Goal: Task Accomplishment & Management: Use online tool/utility

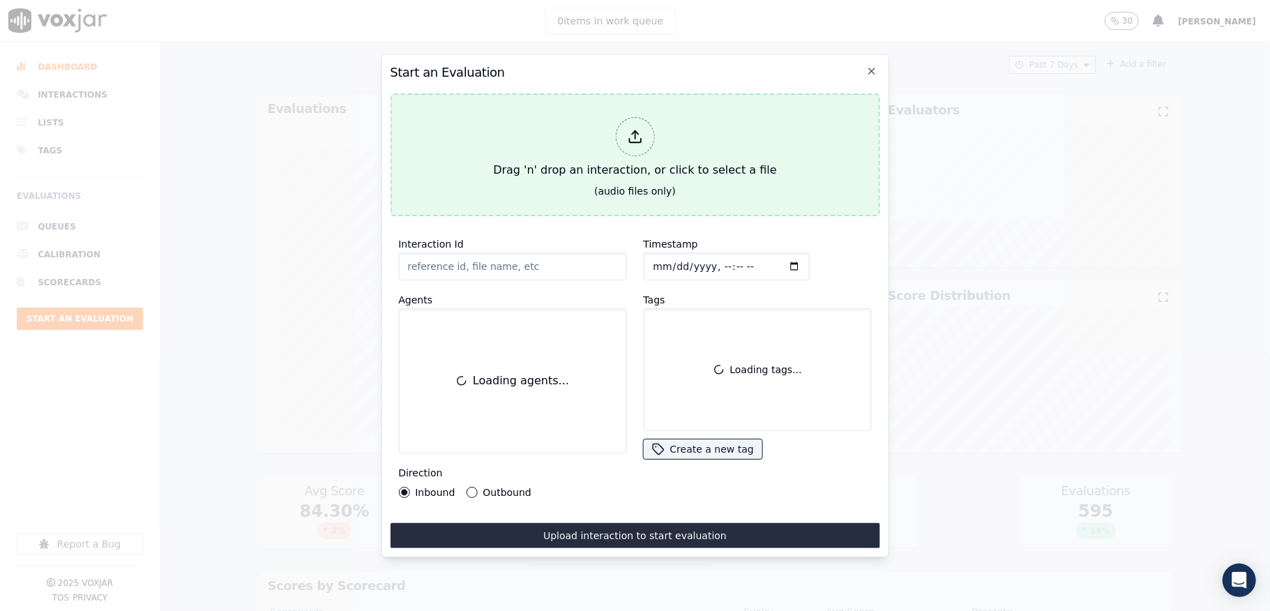
click at [647, 132] on div at bounding box center [634, 136] width 39 height 39
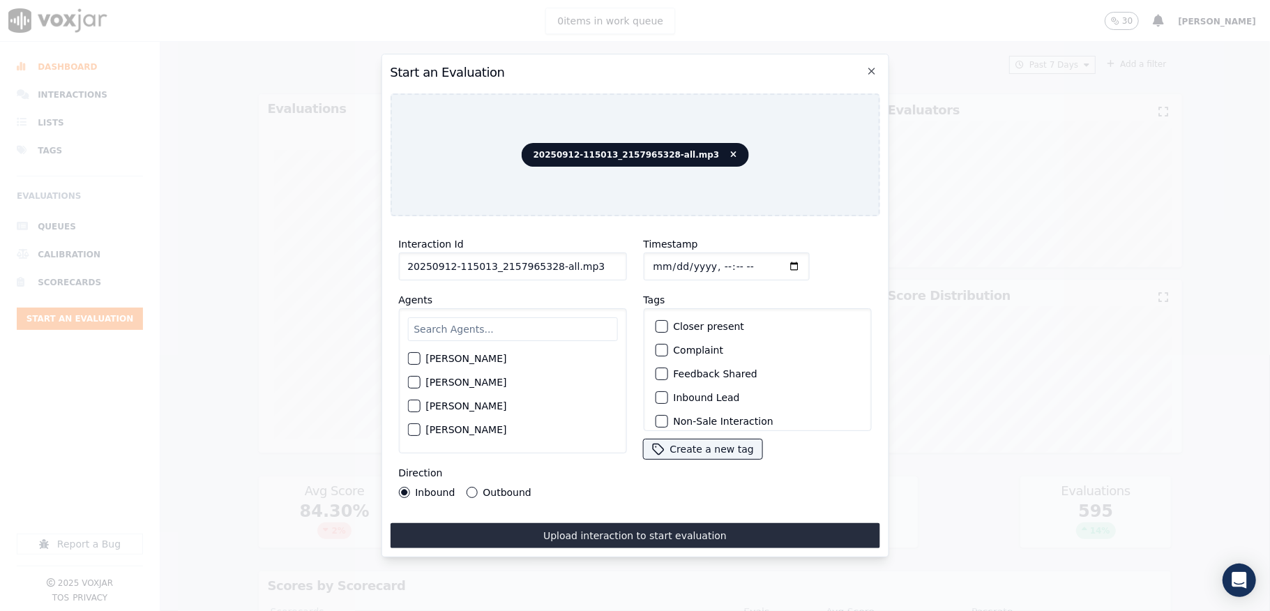
drag, startPoint x: 545, startPoint y: 255, endPoint x: 653, endPoint y: 259, distance: 107.5
click at [651, 259] on div "Interaction Id 20250912-115013_2157965328-all.mp3 Agents [PERSON_NAME] [PERSON_…" at bounding box center [635, 366] width 490 height 279
type input "20250912-115013_2157965328-C1"
click at [664, 259] on input "Timestamp" at bounding box center [726, 266] width 166 height 28
type input "[DATE]T22:42"
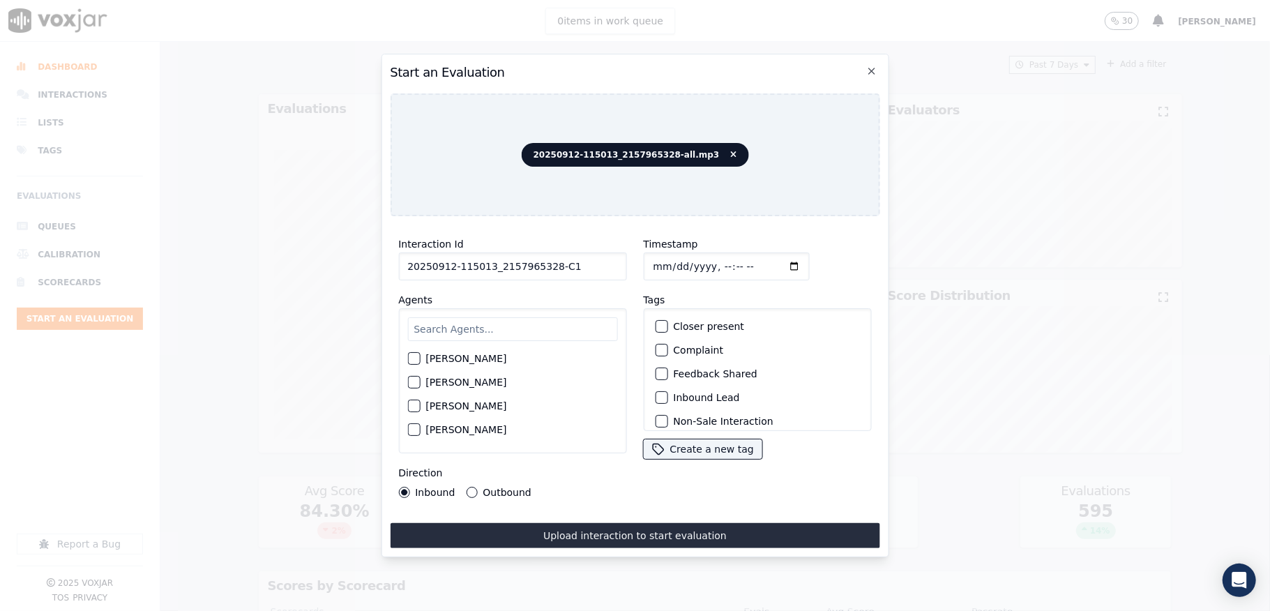
click at [481, 325] on input "text" at bounding box center [512, 329] width 210 height 24
type input "car"
click at [411, 381] on div "button" at bounding box center [413, 386] width 10 height 10
drag, startPoint x: 469, startPoint y: 476, endPoint x: 467, endPoint y: 484, distance: 8.6
click at [469, 481] on div "Direction Inbound Outbound" at bounding box center [512, 480] width 228 height 33
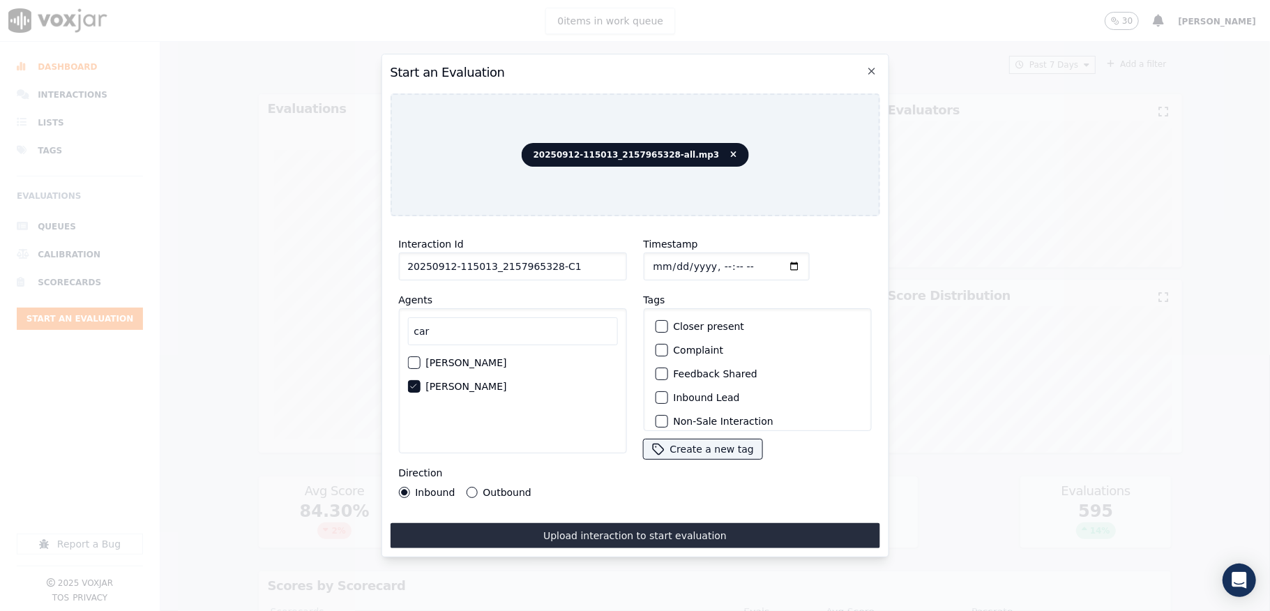
click at [467, 487] on button "Outbound" at bounding box center [471, 492] width 11 height 11
click at [656, 322] on div "button" at bounding box center [661, 326] width 10 height 10
click at [655, 352] on button "Outbound Lead" at bounding box center [661, 352] width 13 height 13
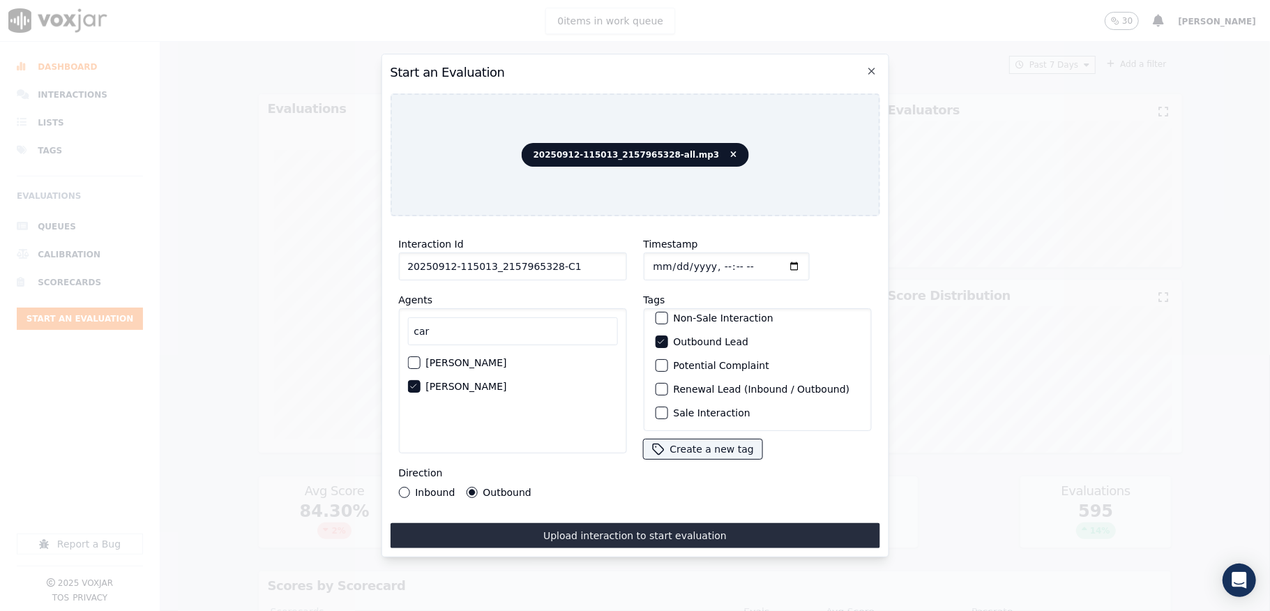
scroll to position [130, 0]
click at [656, 408] on div "button" at bounding box center [661, 413] width 10 height 10
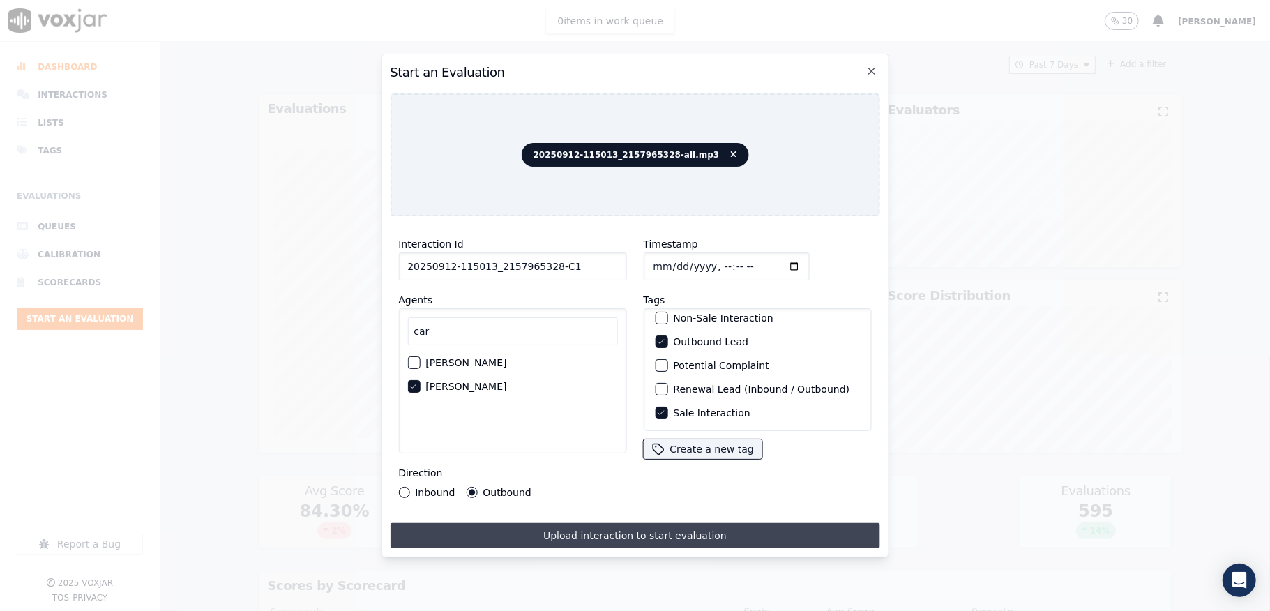
click at [600, 523] on button "Upload interaction to start evaluation" at bounding box center [635, 535] width 490 height 25
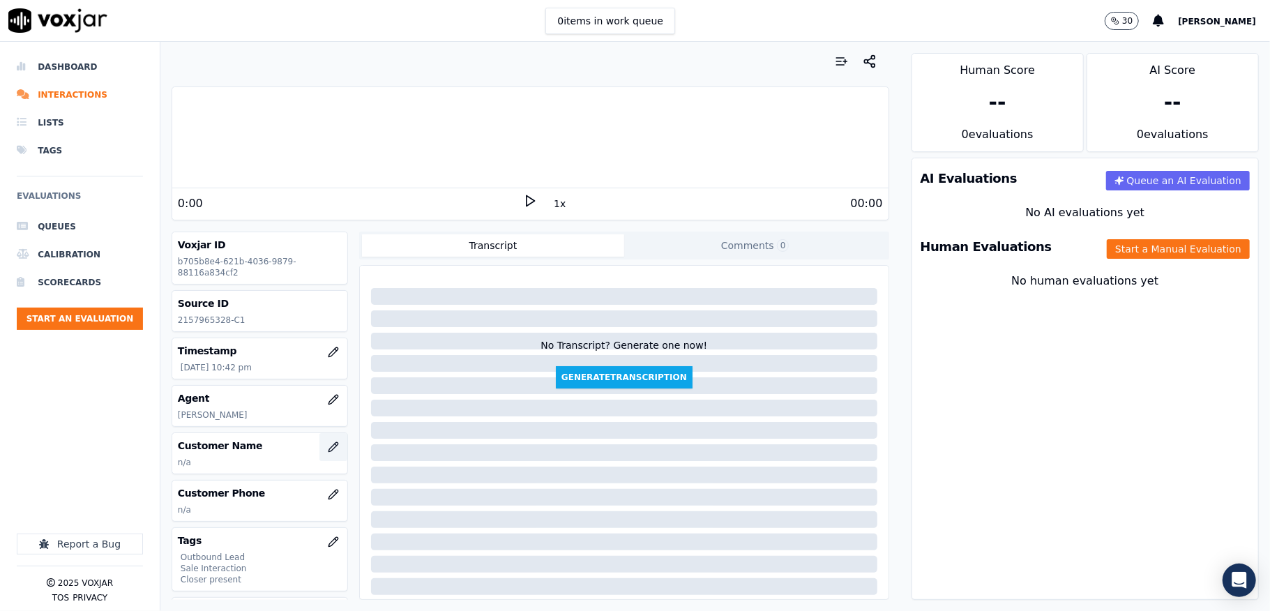
click at [319, 452] on button "button" at bounding box center [333, 447] width 28 height 28
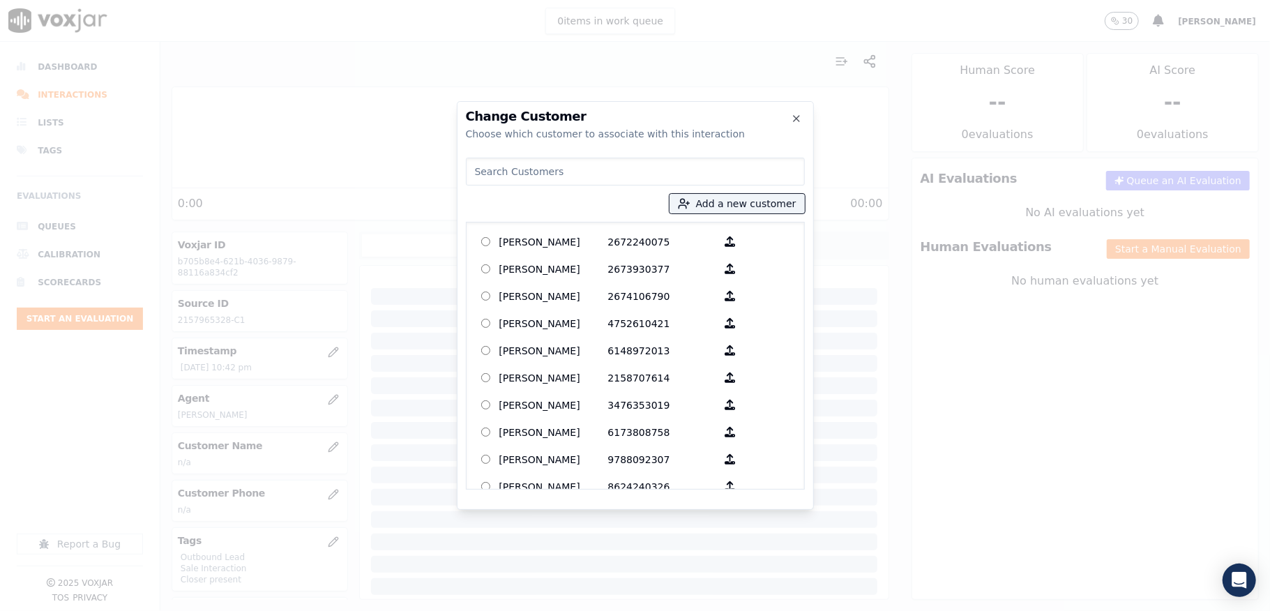
type input "Khurshed Madjidov"
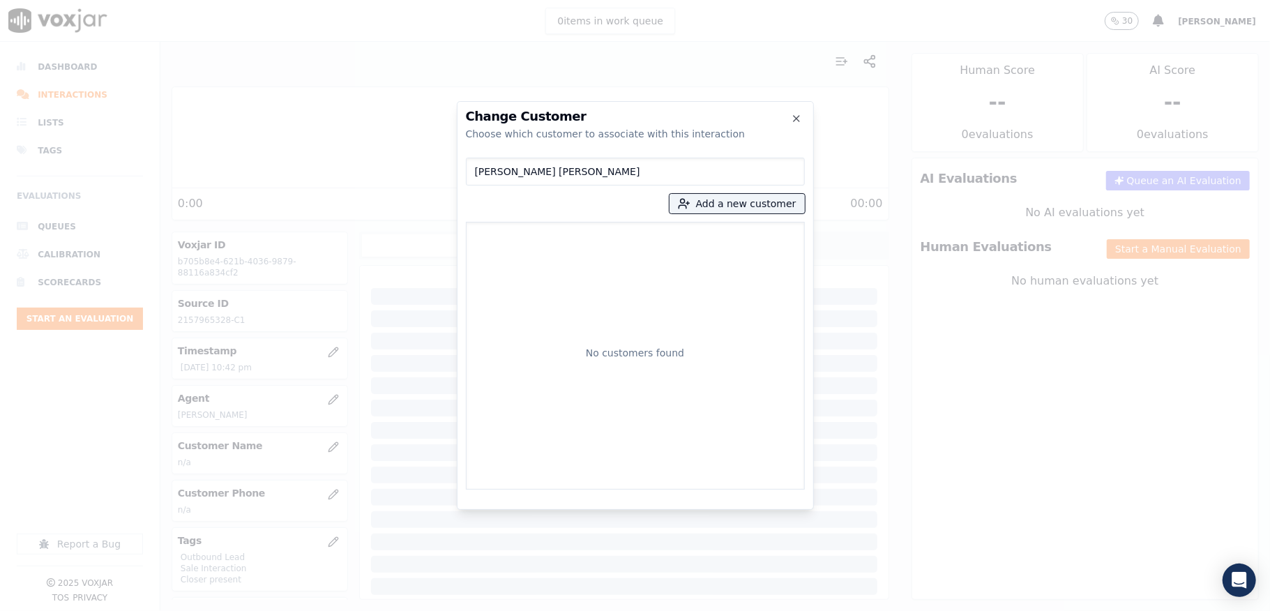
drag, startPoint x: 581, startPoint y: 176, endPoint x: 316, endPoint y: 183, distance: 265.1
click at [318, 610] on div "Change Customer Choose which customer to associate with this interaction Khursh…" at bounding box center [635, 611] width 1270 height 0
click at [709, 197] on button "Add a new customer" at bounding box center [736, 204] width 135 height 20
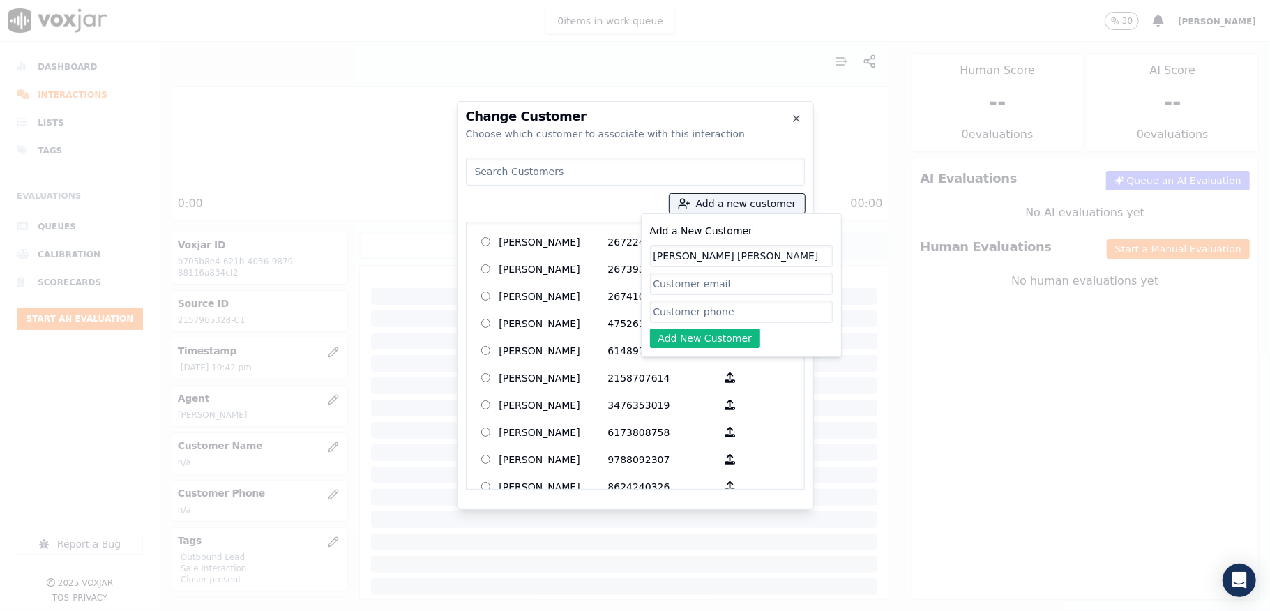
type input "Khurshed Madjidov"
click at [662, 321] on input "Add a New Customer" at bounding box center [741, 312] width 183 height 22
paste input "2157965328"
paste input "4844373535"
type input "2157965328_4844373535"
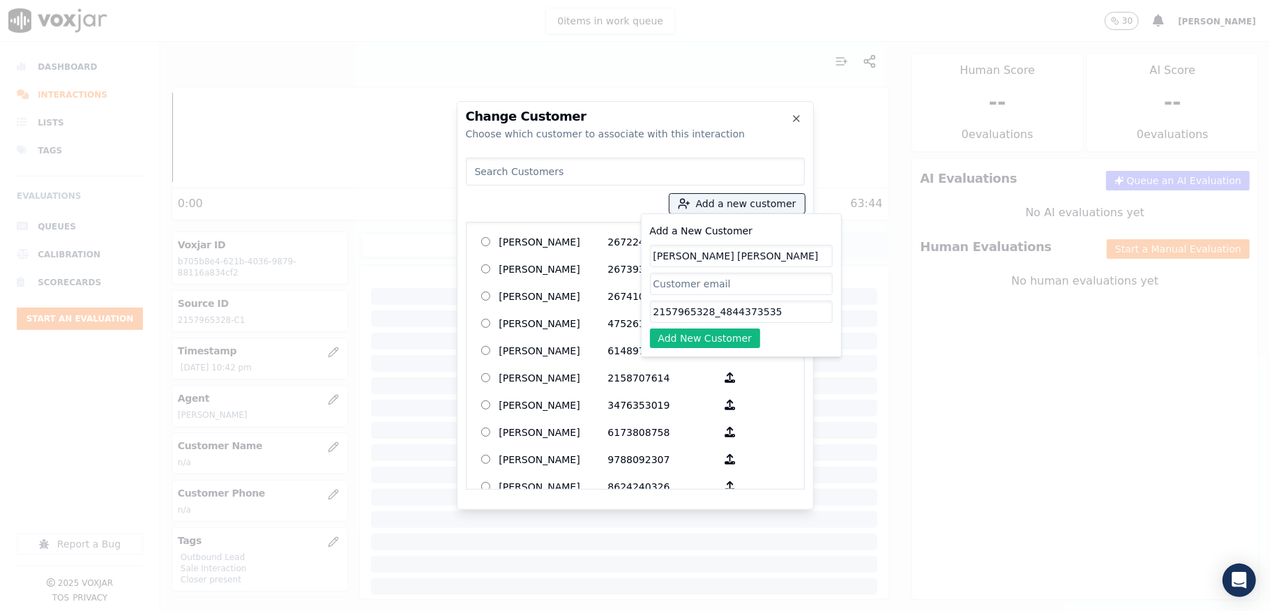
click at [722, 340] on button "Add New Customer" at bounding box center [705, 338] width 111 height 20
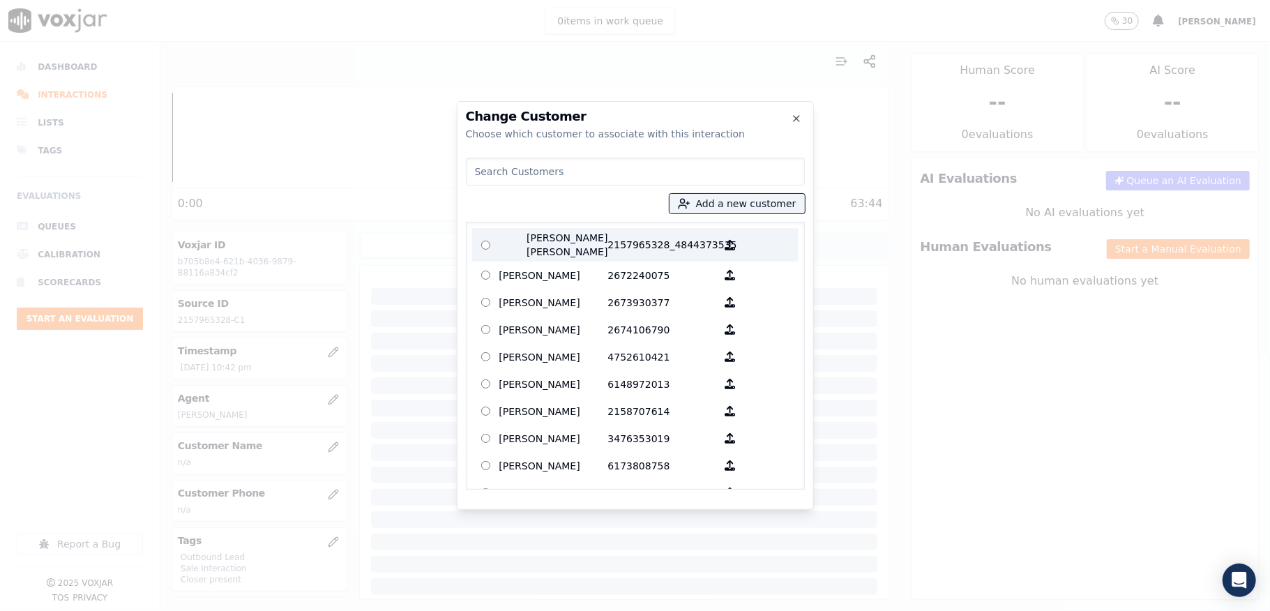
click at [577, 239] on p "Khurshed Madjidov" at bounding box center [553, 245] width 109 height 28
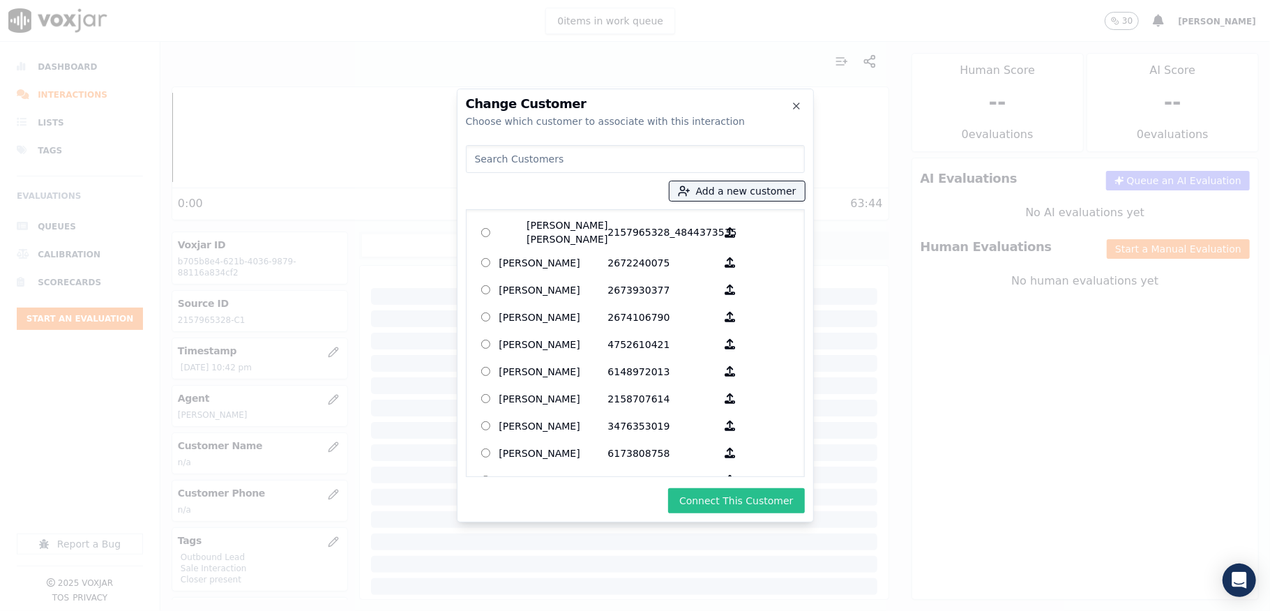
click at [704, 502] on button "Connect This Customer" at bounding box center [736, 500] width 136 height 25
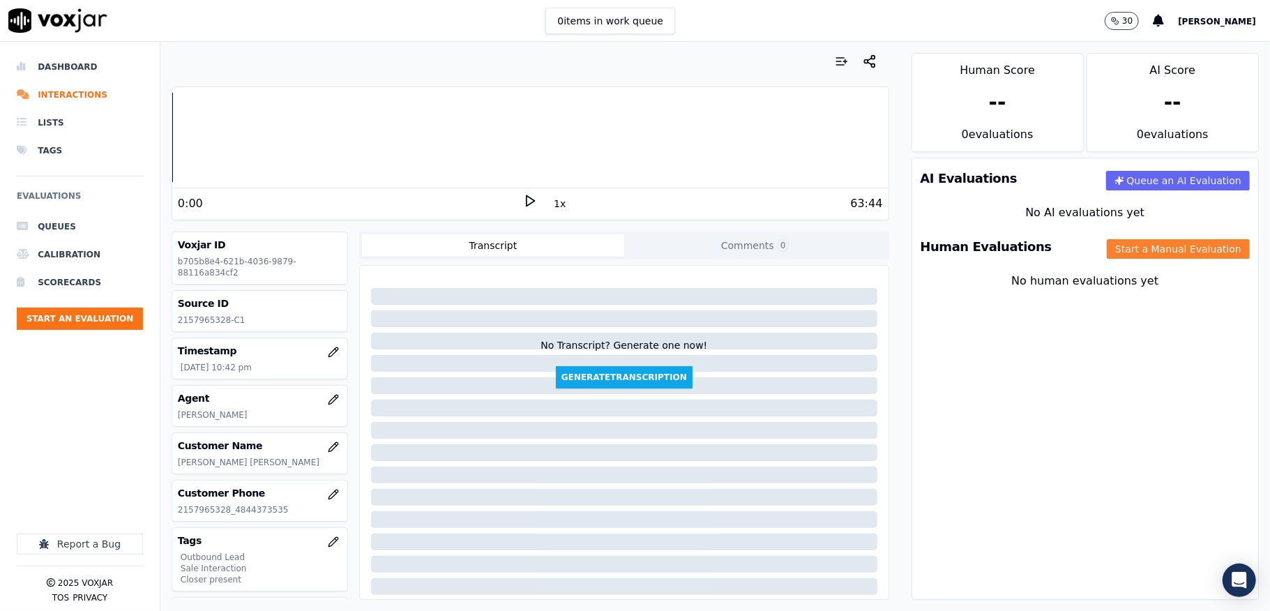
click at [1117, 254] on button "Start a Manual Evaluation" at bounding box center [1178, 249] width 143 height 20
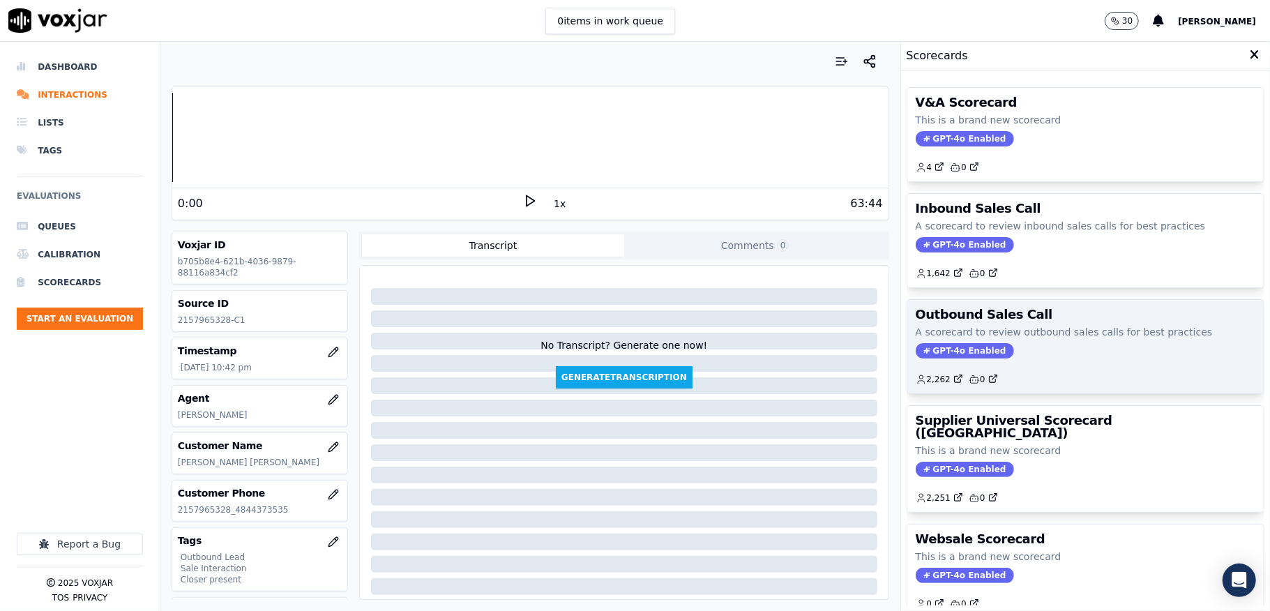
click at [946, 355] on span "GPT-4o Enabled" at bounding box center [965, 350] width 98 height 15
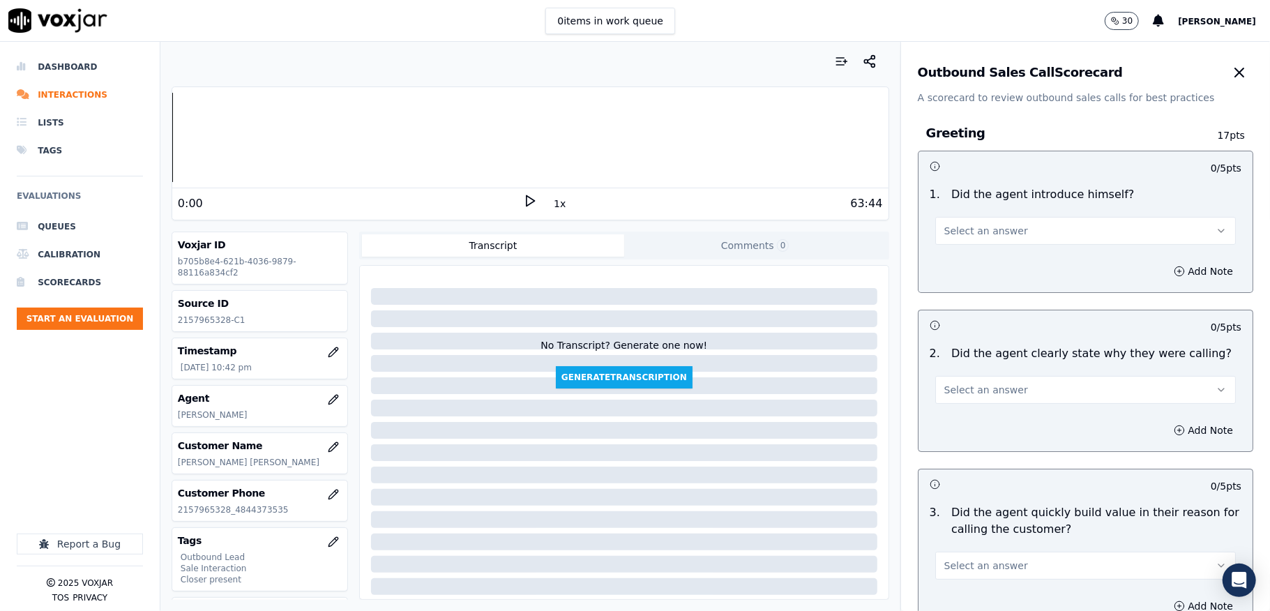
click at [996, 236] on button "Select an answer" at bounding box center [1085, 231] width 301 height 28
click at [978, 262] on div "Yes" at bounding box center [1051, 263] width 267 height 22
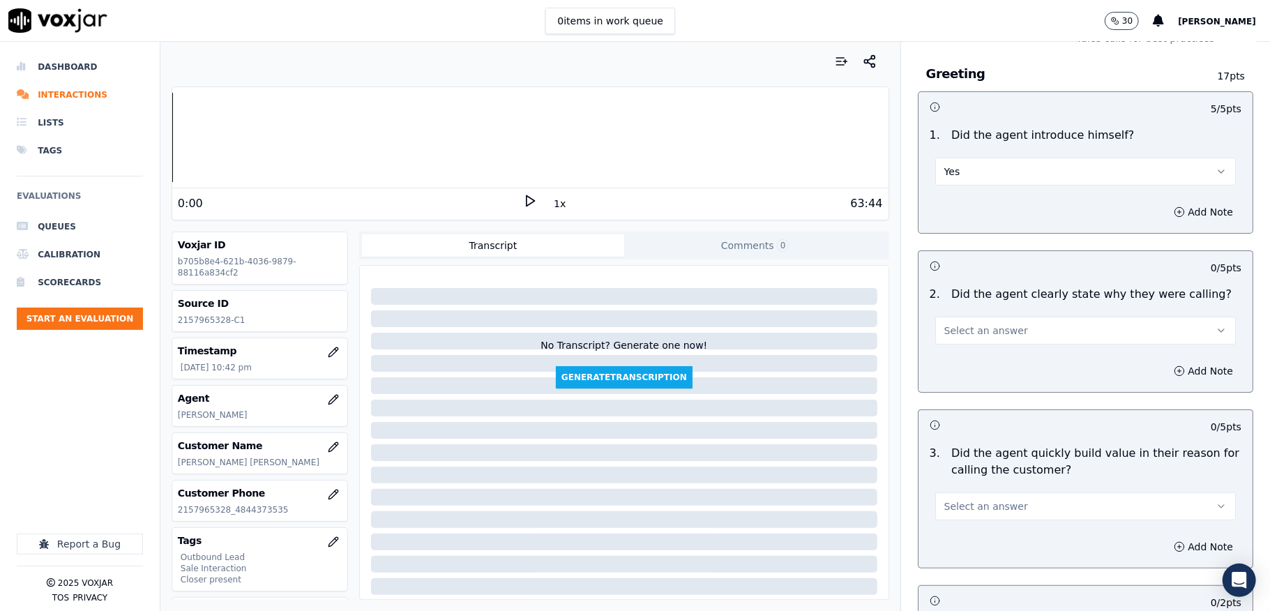
scroll to position [93, 0]
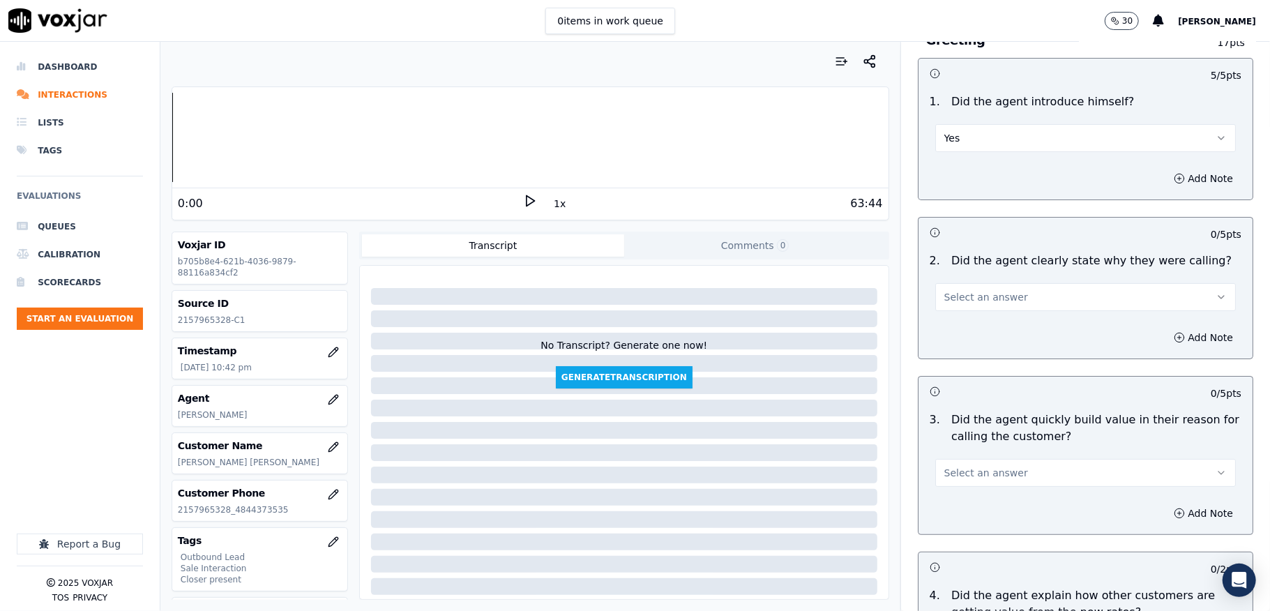
click at [994, 305] on button "Select an answer" at bounding box center [1085, 297] width 301 height 28
click at [967, 321] on div "Yes" at bounding box center [1051, 329] width 267 height 22
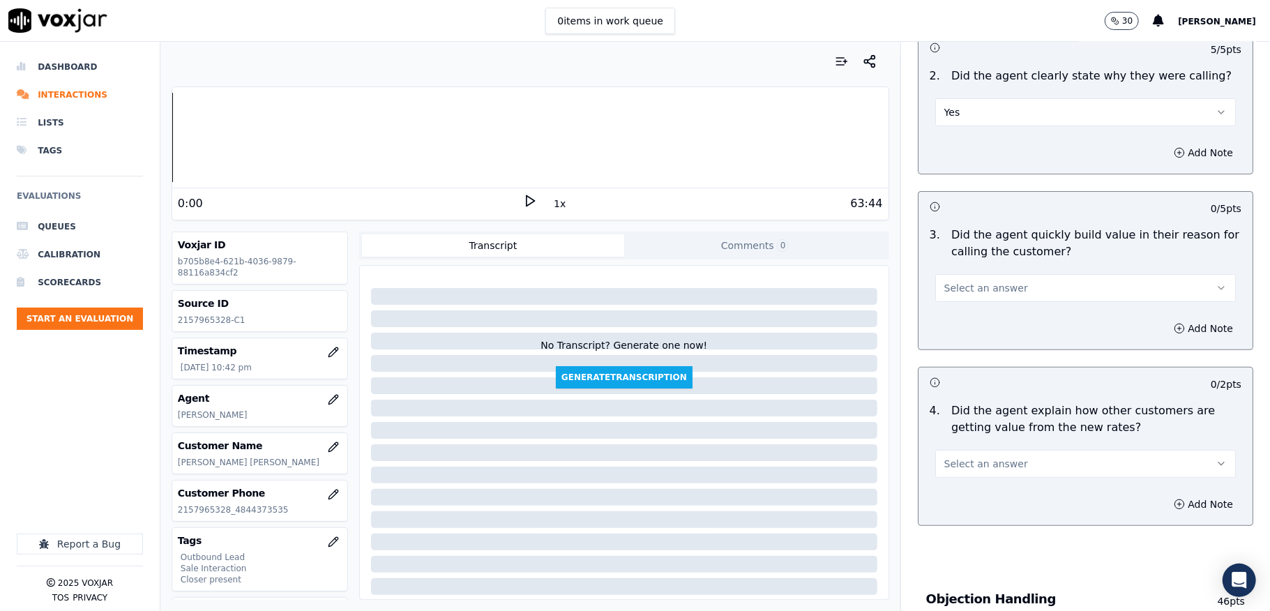
scroll to position [279, 0]
click at [953, 289] on span "Select an answer" at bounding box center [986, 287] width 84 height 14
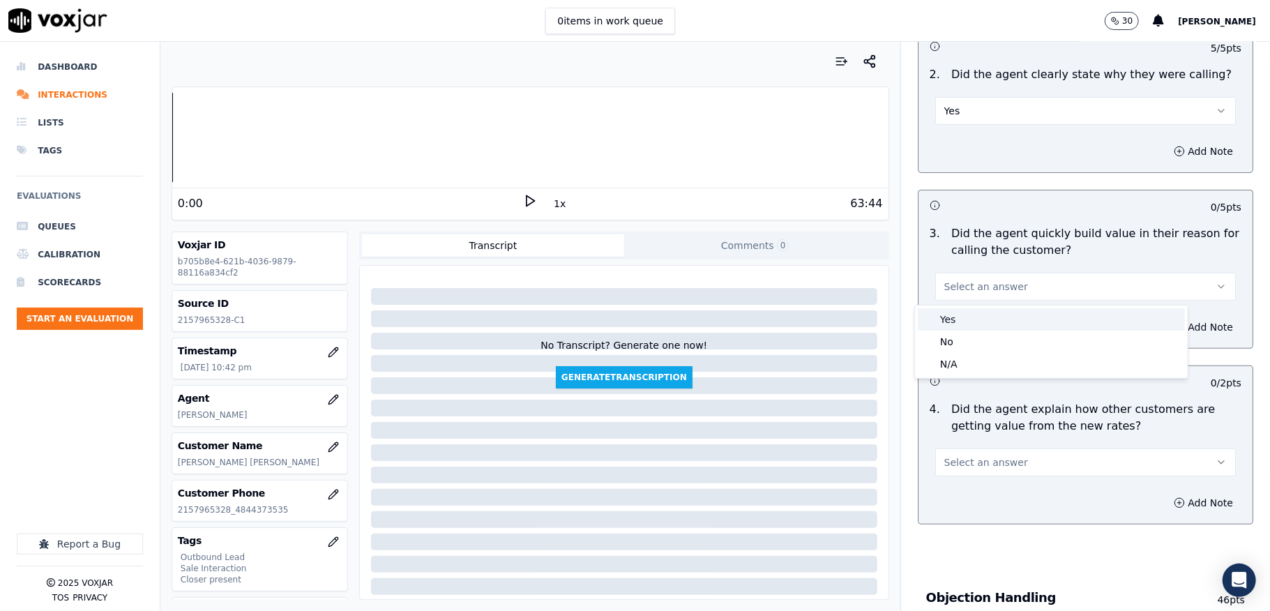
click at [949, 319] on div "Yes" at bounding box center [1051, 319] width 267 height 22
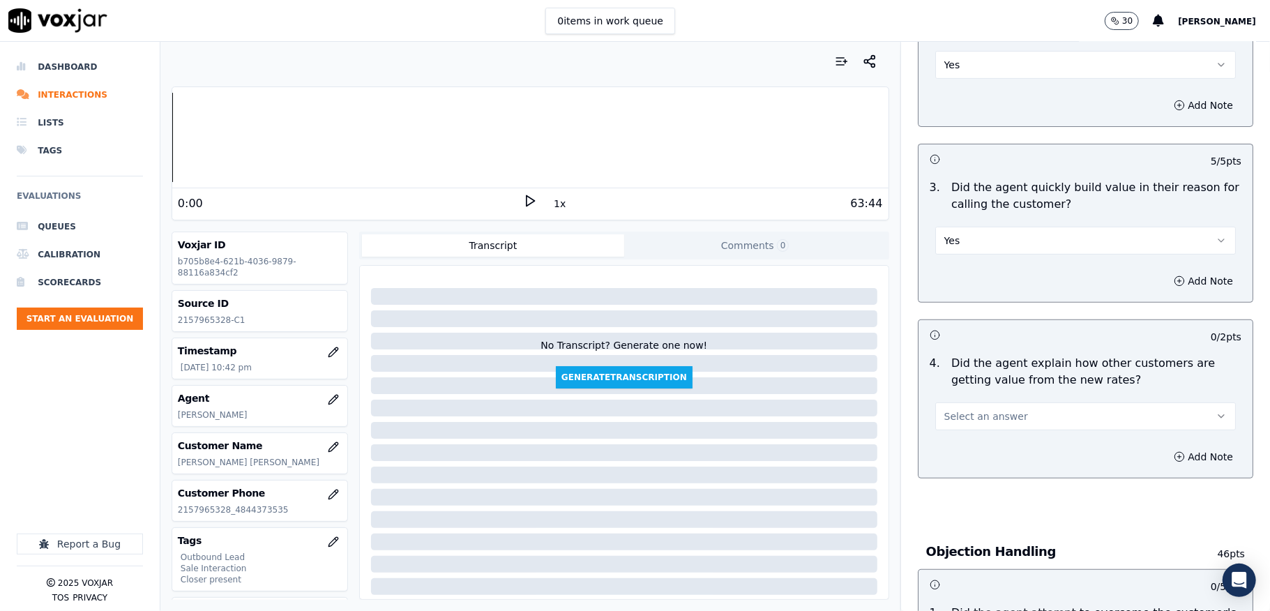
scroll to position [372, 0]
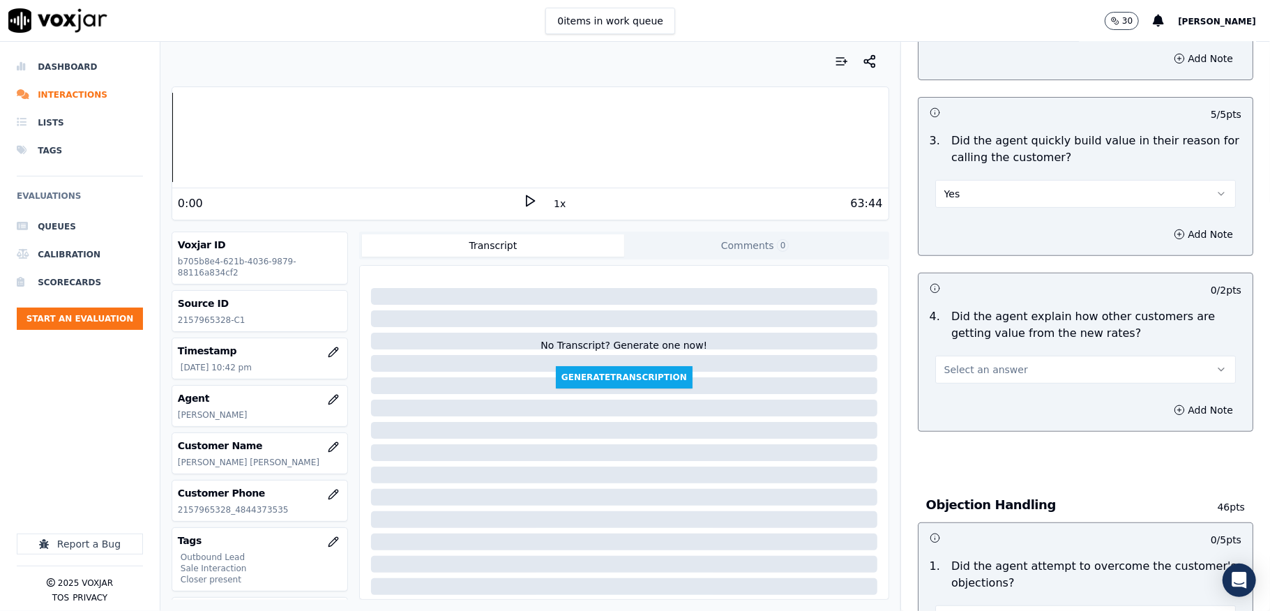
click at [966, 363] on button "Select an answer" at bounding box center [1085, 370] width 301 height 28
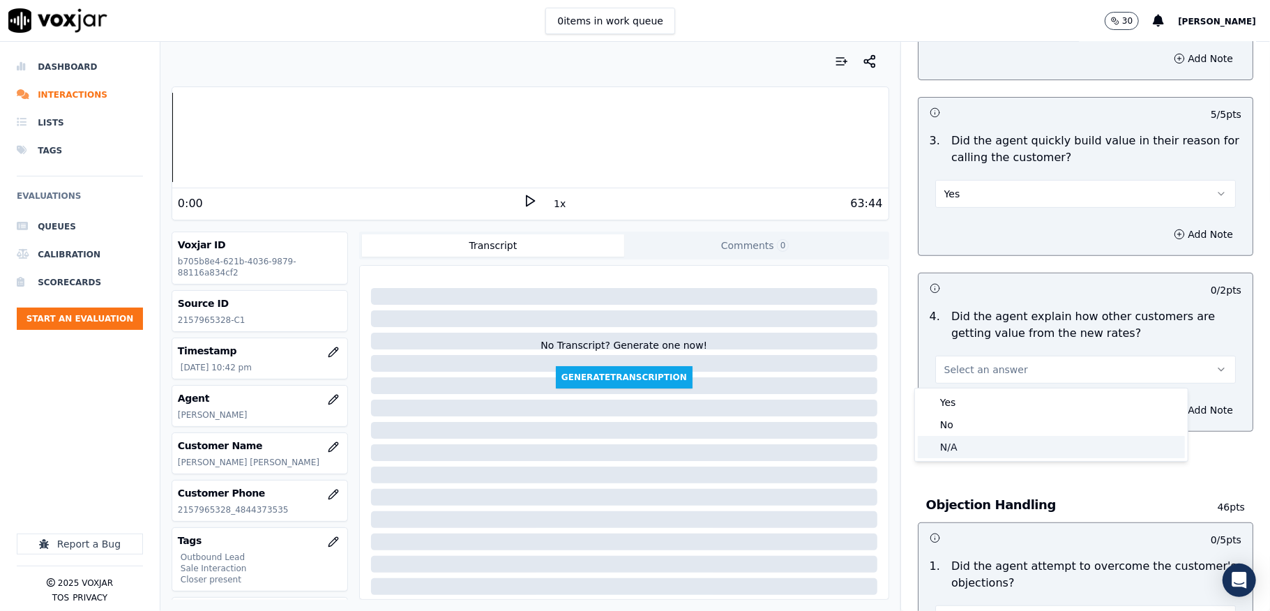
click at [949, 444] on div "N/A" at bounding box center [1051, 447] width 267 height 22
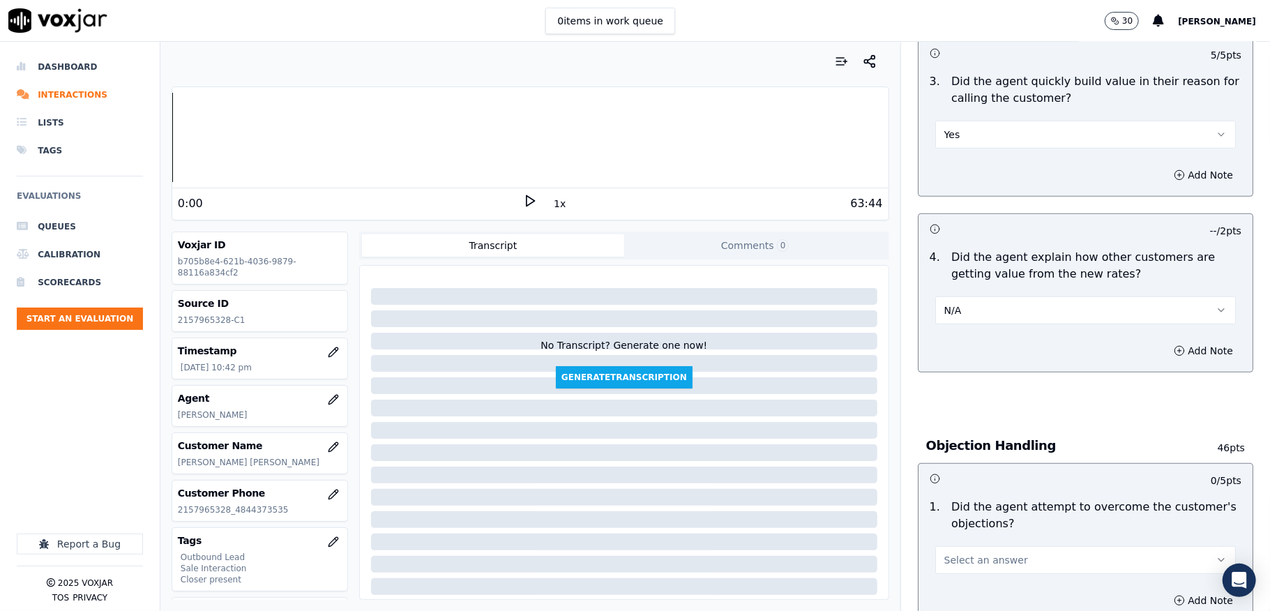
scroll to position [464, 0]
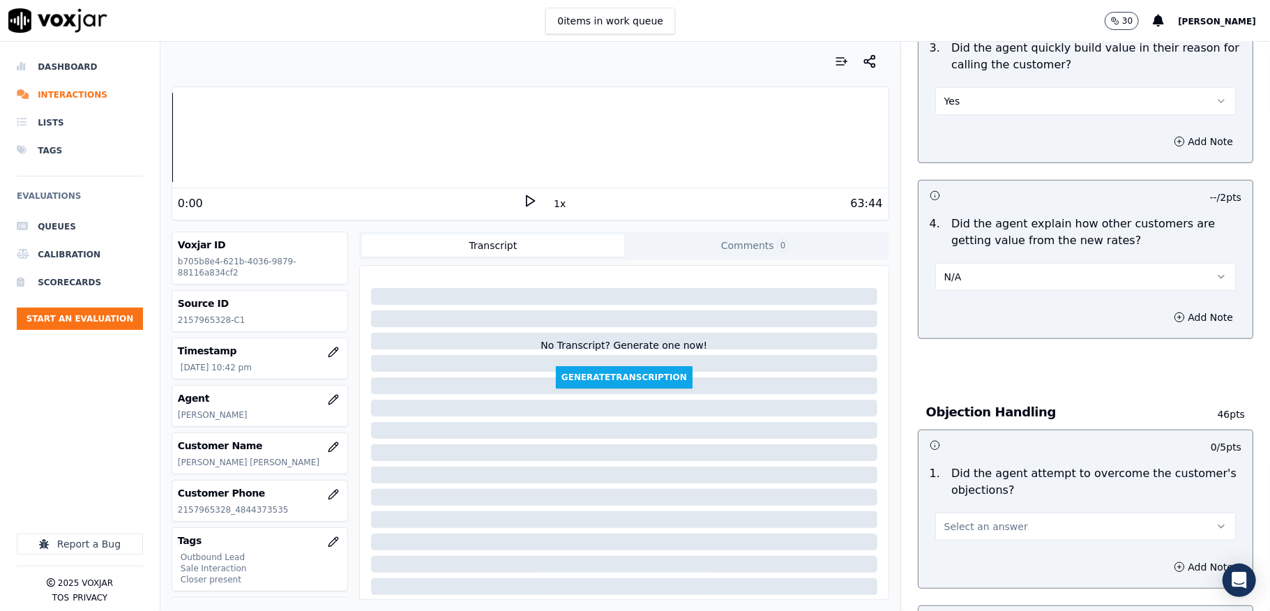
click at [962, 266] on button "N/A" at bounding box center [1085, 277] width 301 height 28
click at [950, 305] on div "Yes" at bounding box center [1051, 309] width 267 height 22
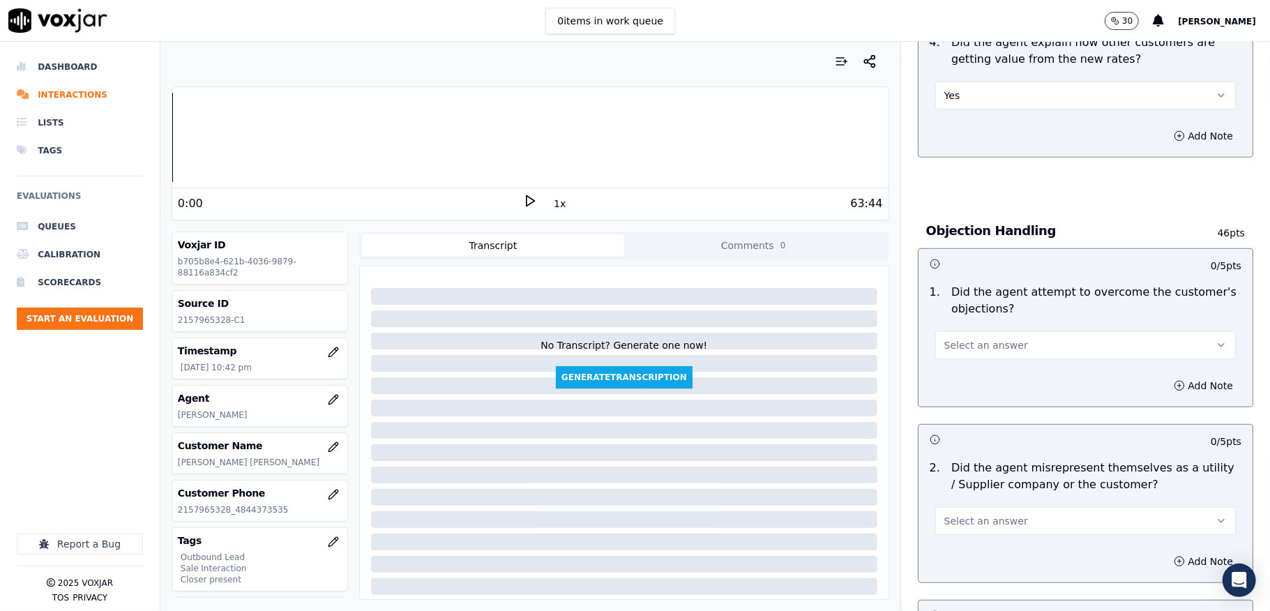
scroll to position [651, 0]
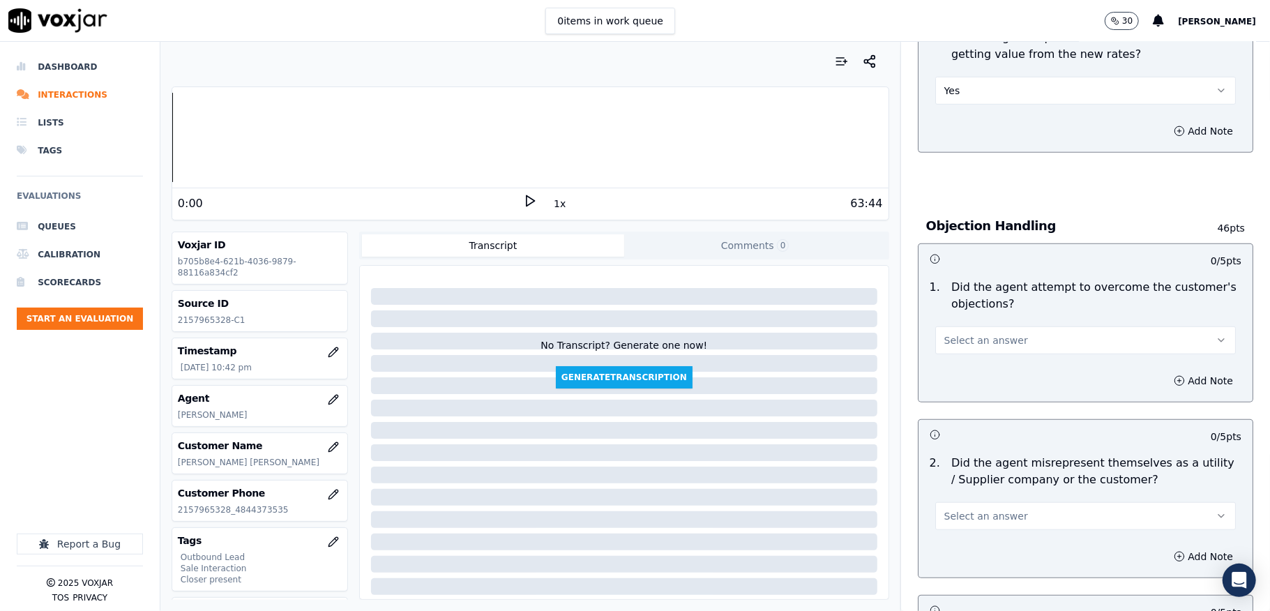
click at [994, 333] on button "Select an answer" at bounding box center [1085, 340] width 301 height 28
click at [971, 370] on div "Yes" at bounding box center [1051, 374] width 267 height 22
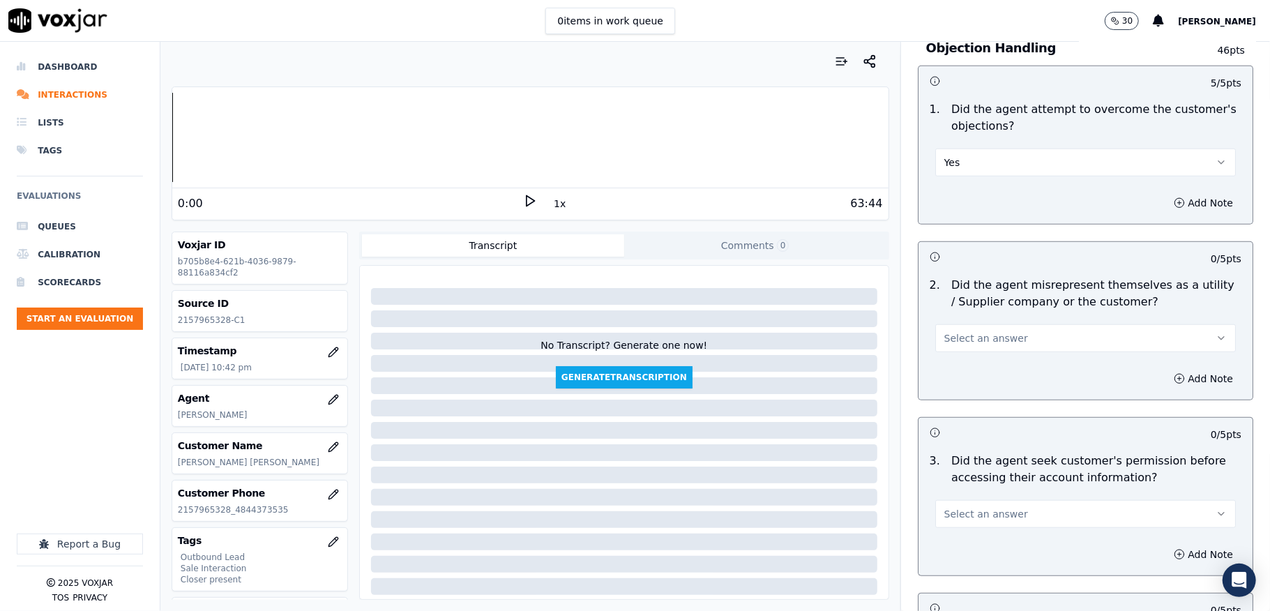
scroll to position [837, 0]
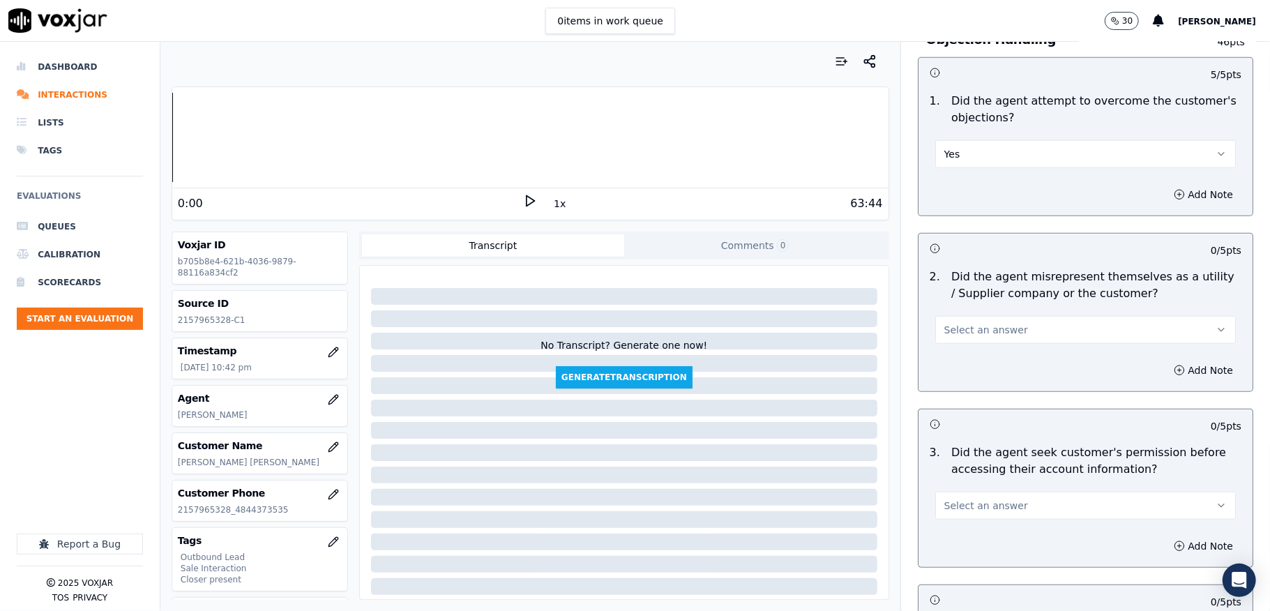
click at [971, 331] on span "Select an answer" at bounding box center [986, 330] width 84 height 14
click at [958, 361] on div "Yes" at bounding box center [1051, 364] width 267 height 22
click at [1165, 374] on button "Add Note" at bounding box center [1203, 371] width 76 height 20
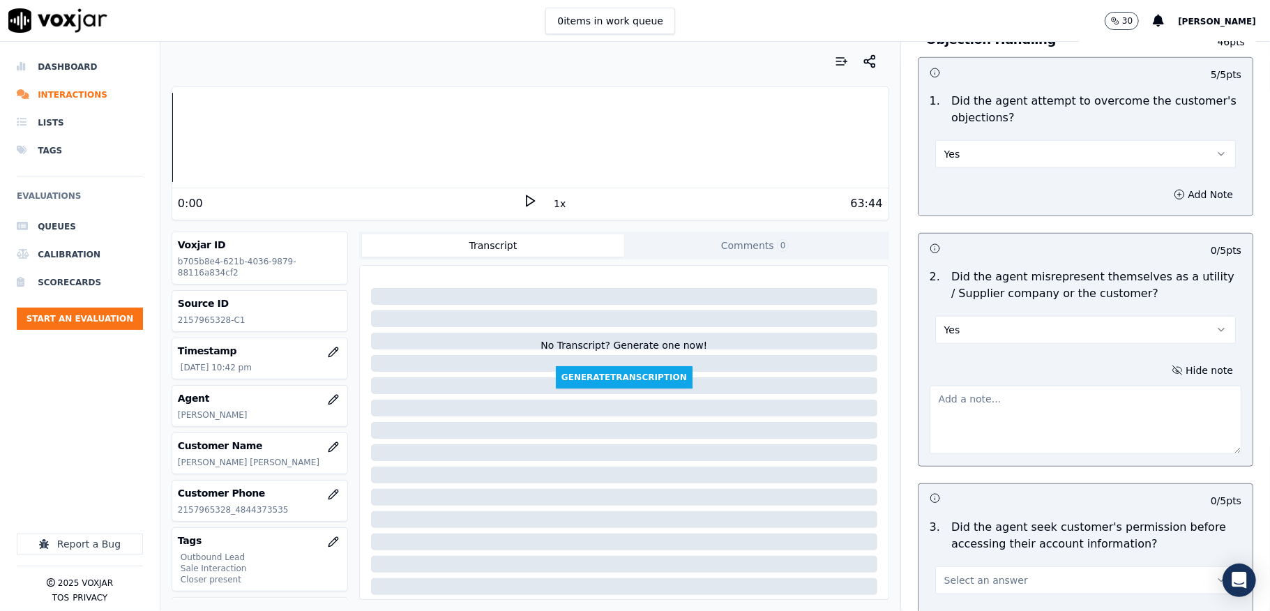
click at [1019, 403] on textarea at bounding box center [1086, 420] width 312 height 68
paste textarea "@37:56 Carol - (and you know we have provided this rate to many customers recen…"
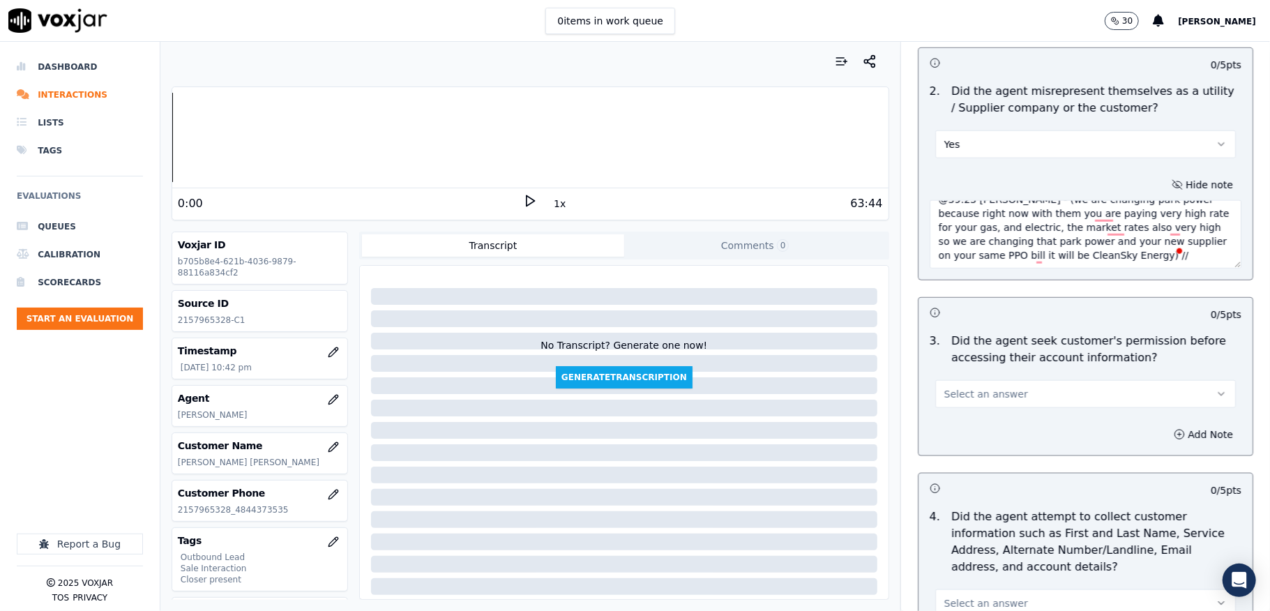
scroll to position [1209, 0]
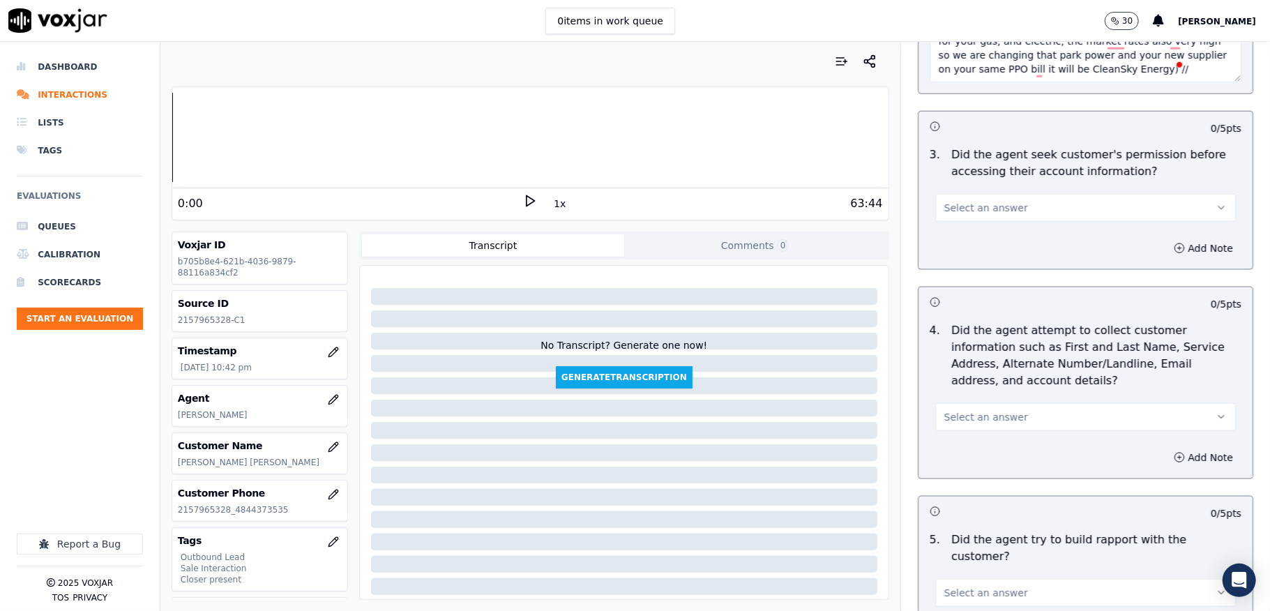
type textarea "@37:56 Carol - (and you know we have provided this rate to many customers recen…"
click at [994, 212] on span "Select an answer" at bounding box center [986, 208] width 84 height 14
click at [965, 243] on div "Yes" at bounding box center [1051, 243] width 267 height 22
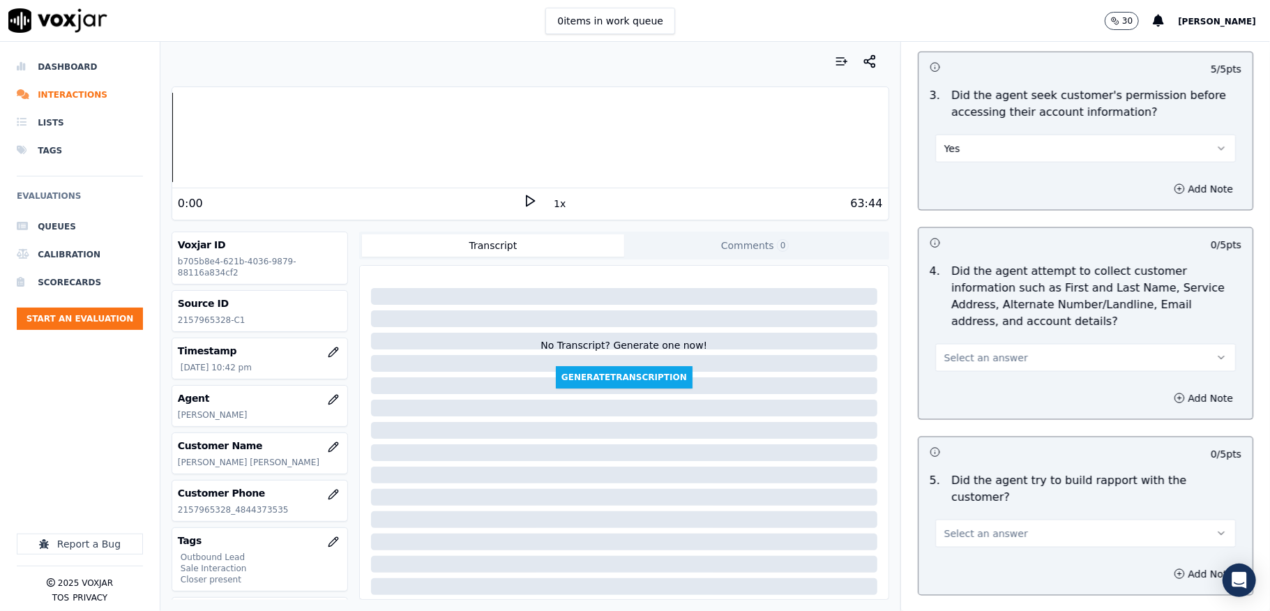
scroll to position [1301, 0]
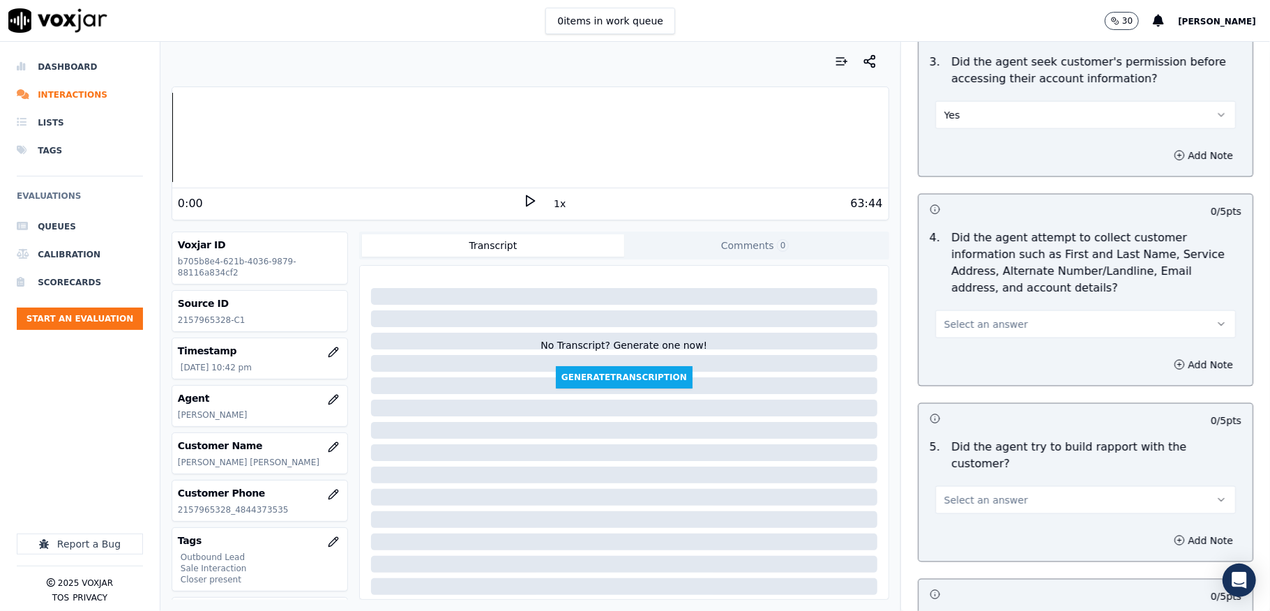
click at [957, 321] on span "Select an answer" at bounding box center [986, 324] width 84 height 14
click at [944, 363] on div "Yes" at bounding box center [1051, 359] width 267 height 22
click at [988, 319] on button "Yes" at bounding box center [1085, 324] width 301 height 28
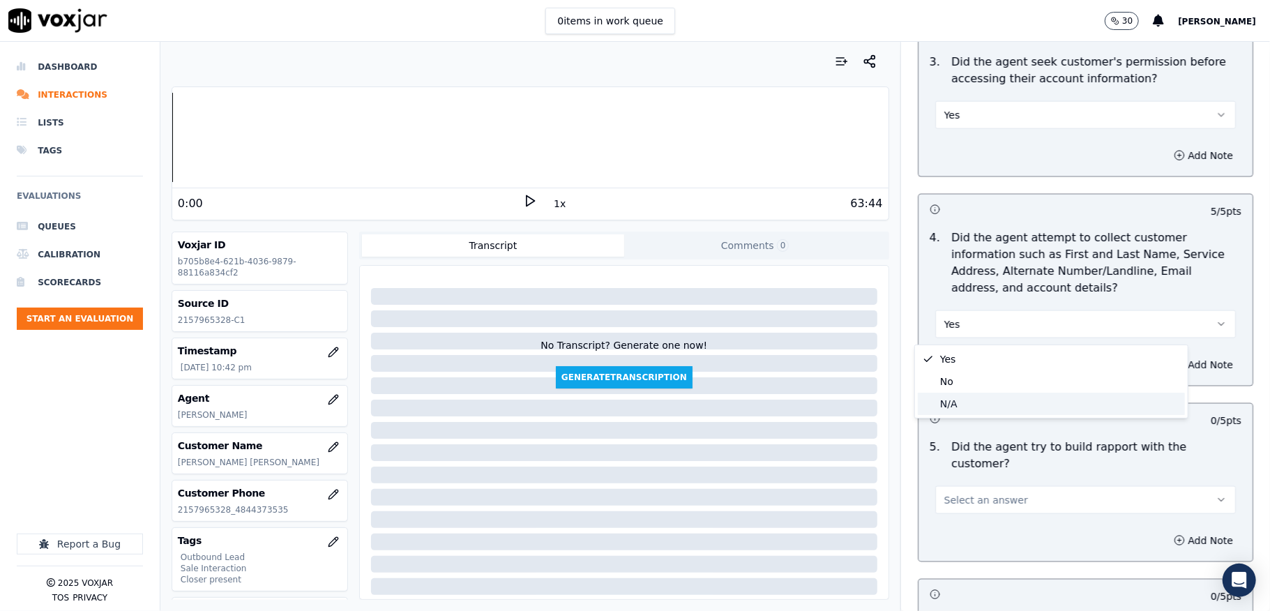
drag, startPoint x: 981, startPoint y: 395, endPoint x: 974, endPoint y: 382, distance: 14.4
click at [981, 396] on div "N/A" at bounding box center [1051, 404] width 267 height 22
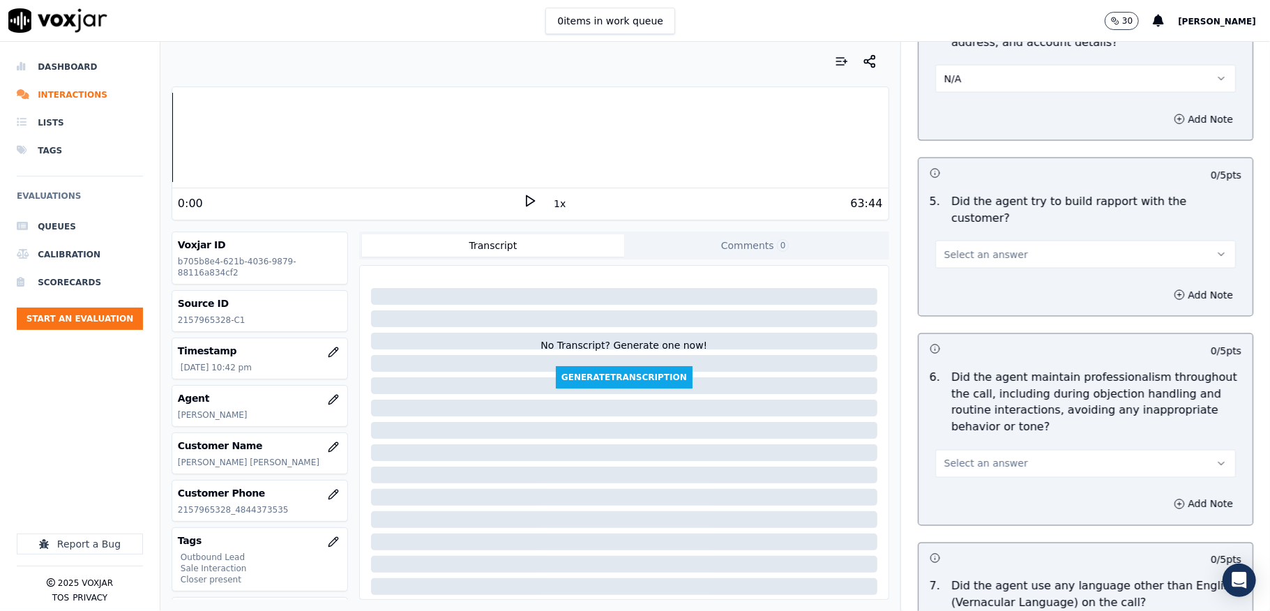
scroll to position [1580, 0]
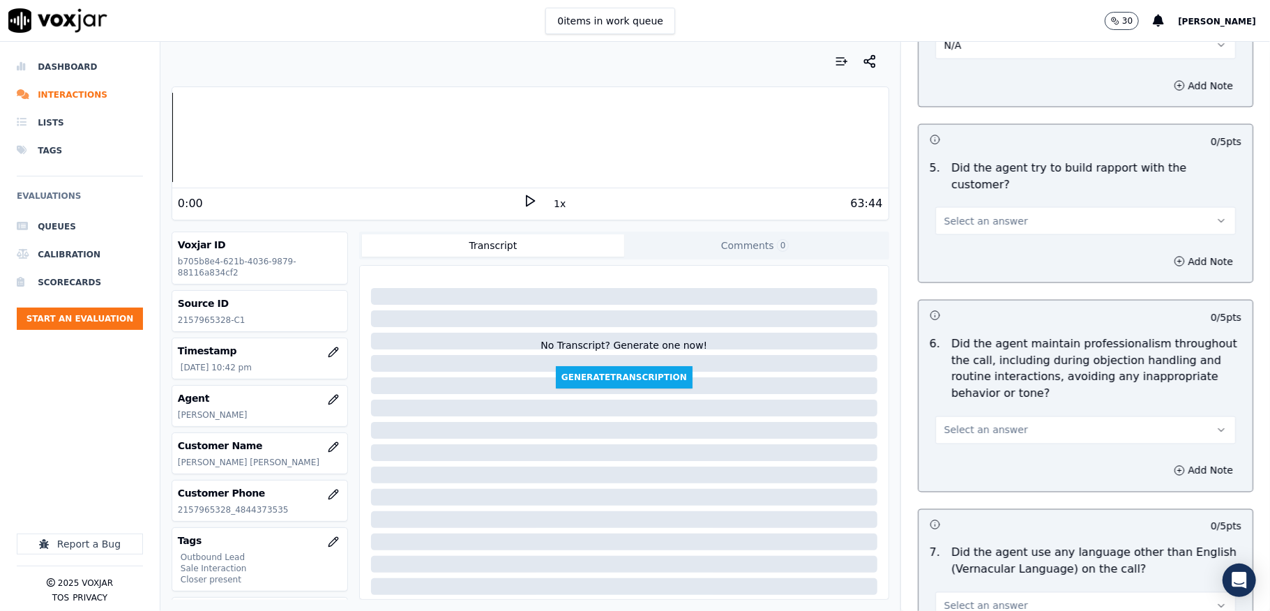
click at [992, 306] on h3 at bounding box center [1008, 315] width 156 height 18
click at [982, 214] on span "Select an answer" at bounding box center [986, 221] width 84 height 14
click at [961, 239] on div "Yes" at bounding box center [1051, 240] width 267 height 22
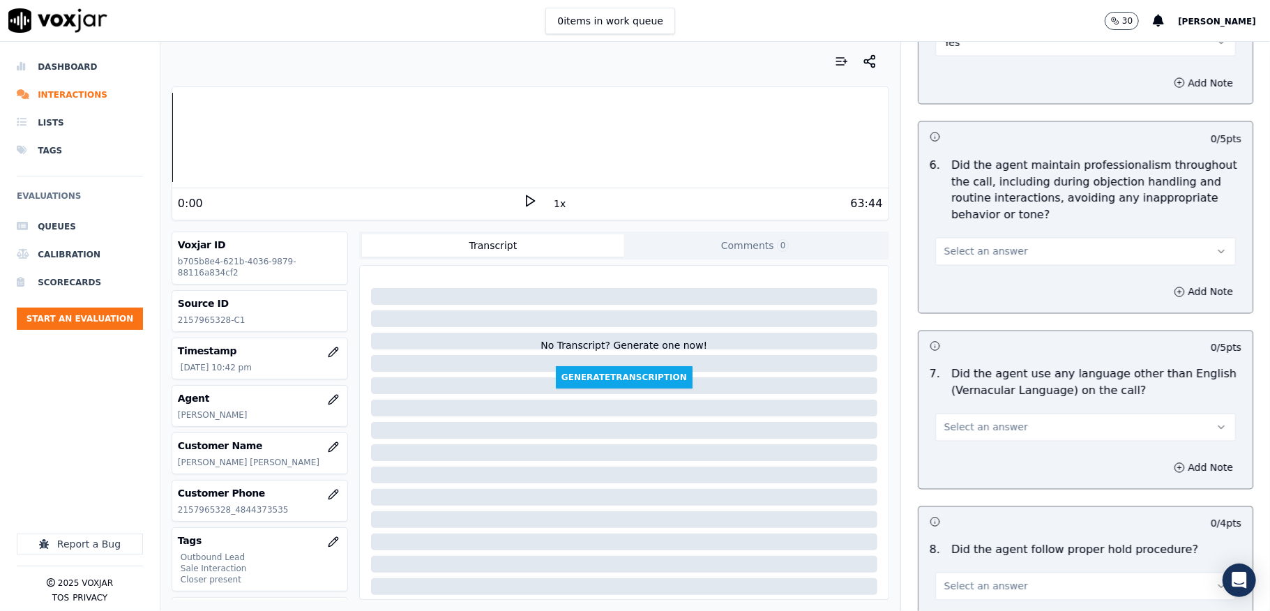
scroll to position [1766, 0]
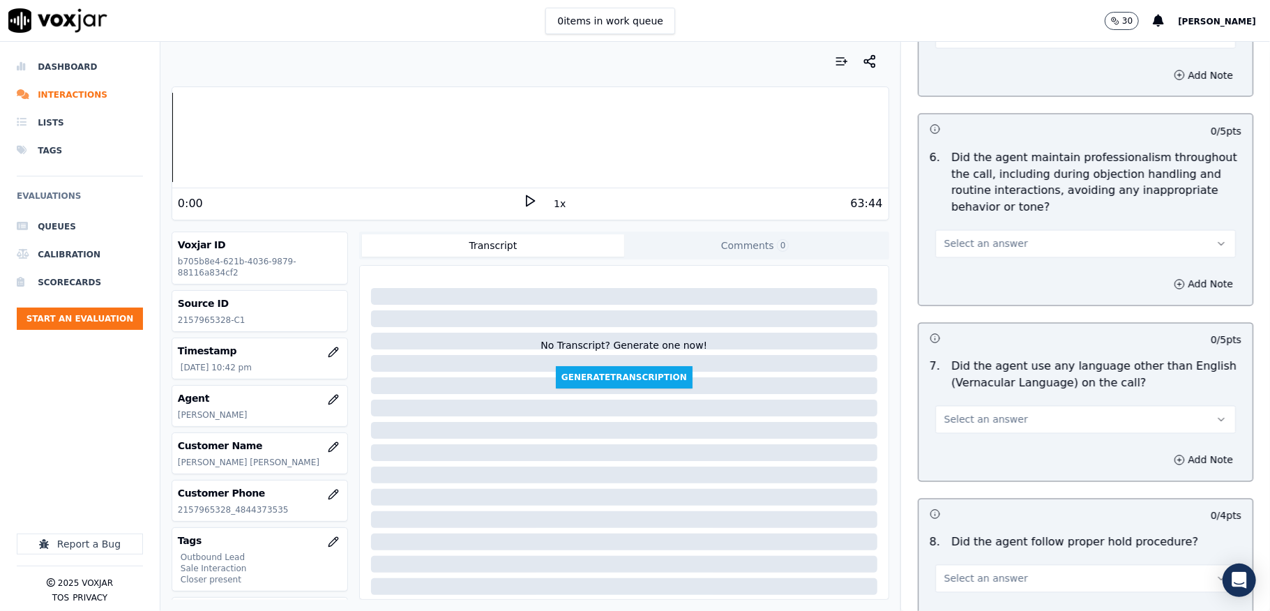
click at [974, 216] on div "Select an answer" at bounding box center [1085, 237] width 323 height 42
click at [965, 237] on span "Select an answer" at bounding box center [986, 244] width 84 height 14
click at [965, 266] on div "Yes" at bounding box center [1051, 263] width 267 height 22
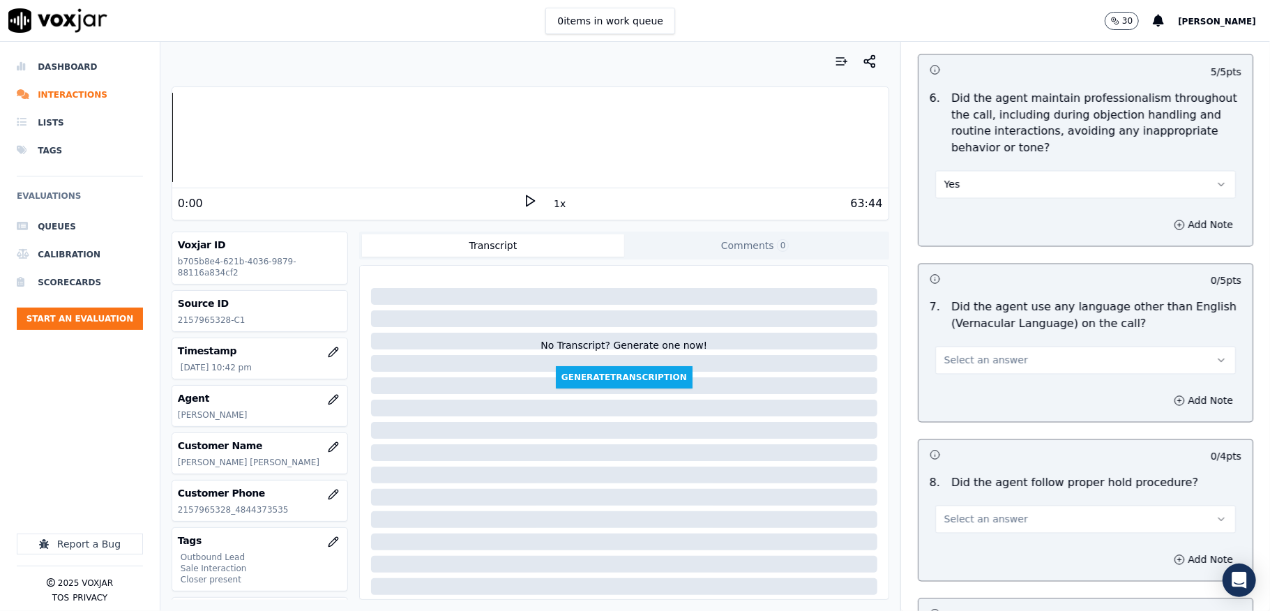
scroll to position [1859, 0]
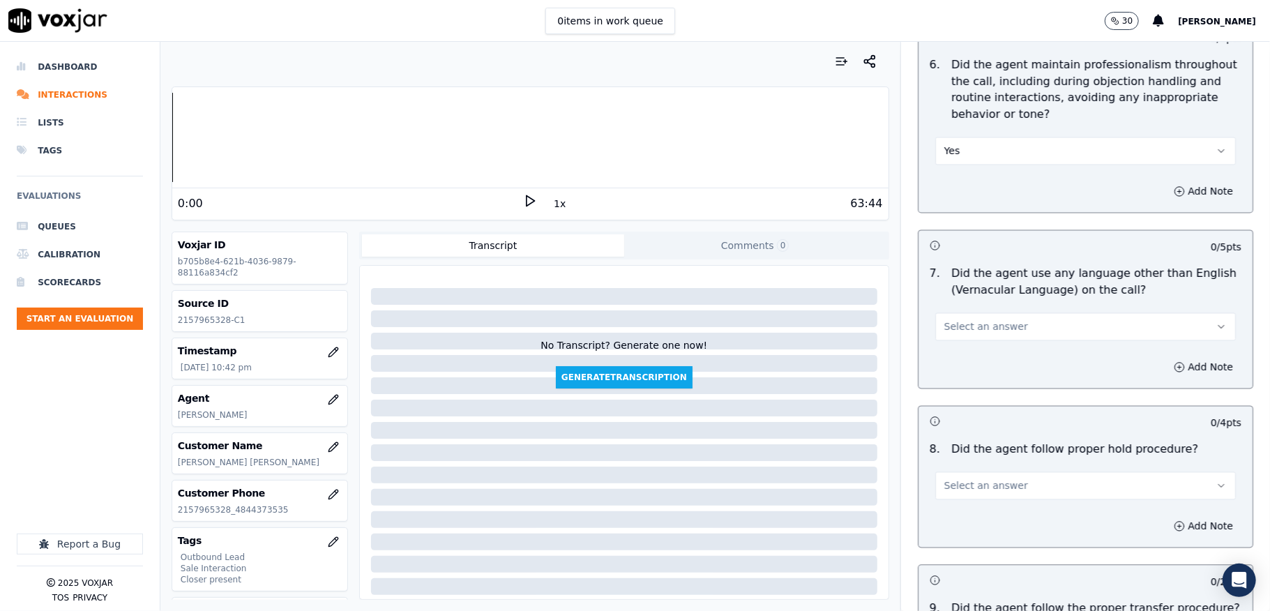
click at [966, 320] on span "Select an answer" at bounding box center [986, 327] width 84 height 14
click at [955, 368] on div "No" at bounding box center [1051, 369] width 267 height 22
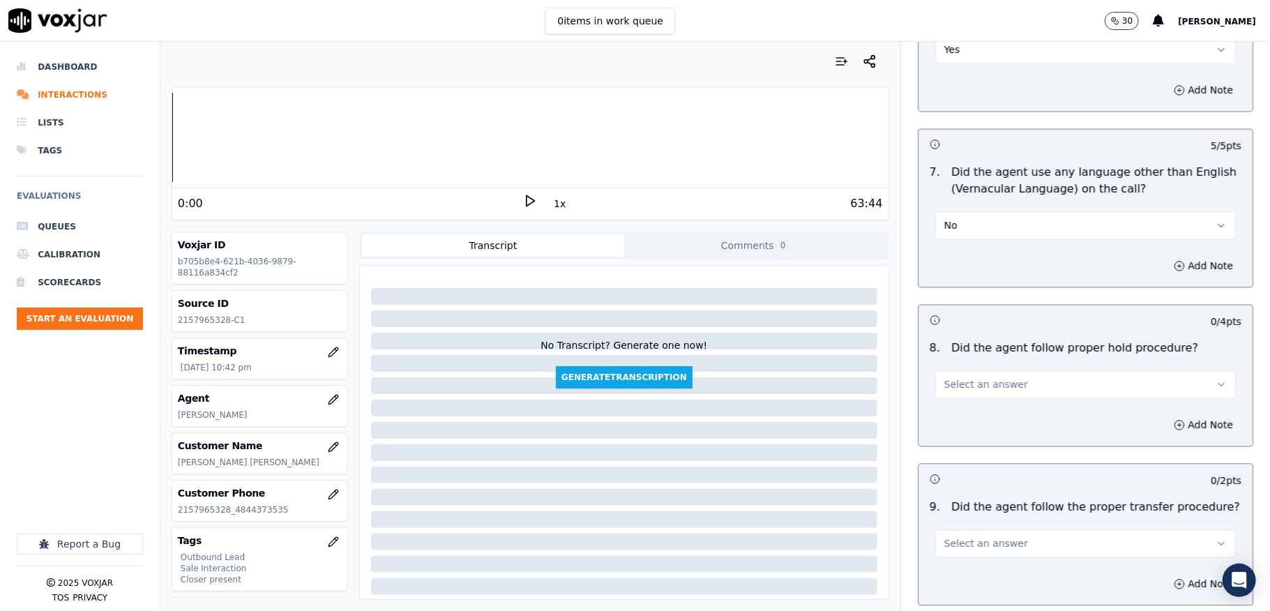
scroll to position [2138, 0]
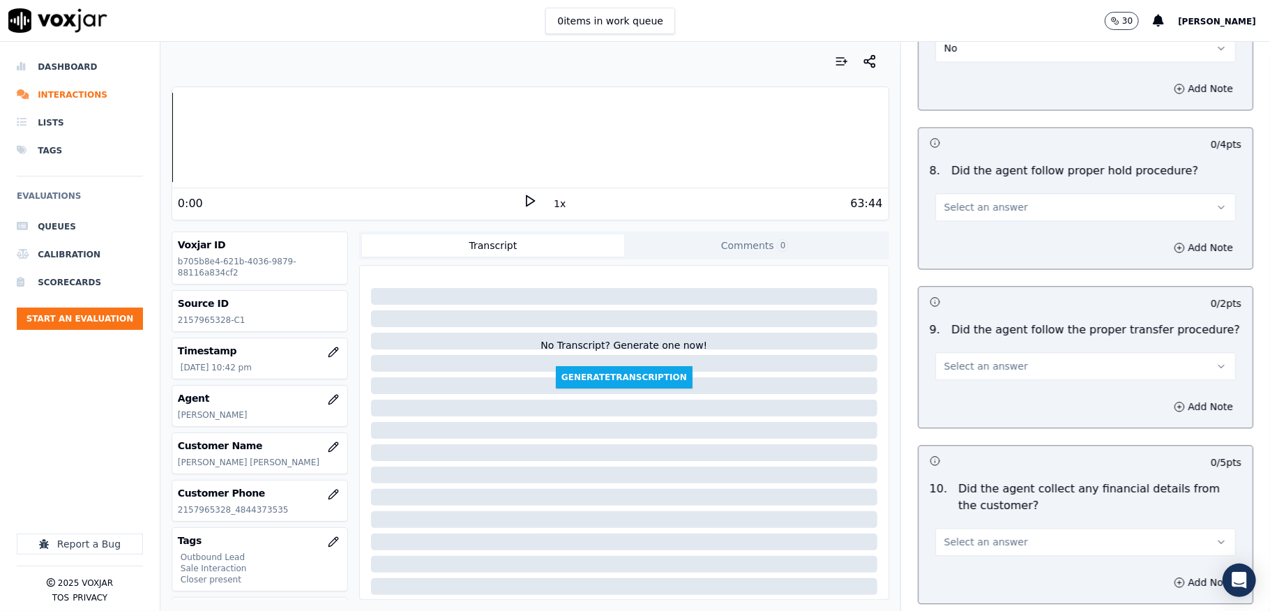
click at [969, 200] on span "Select an answer" at bounding box center [986, 207] width 84 height 14
click at [964, 221] on div "Yes" at bounding box center [1051, 227] width 267 height 22
click at [983, 359] on span "Select an answer" at bounding box center [986, 366] width 84 height 14
click at [958, 406] on div "No" at bounding box center [1051, 409] width 267 height 22
click at [1178, 397] on button "Add Note" at bounding box center [1203, 407] width 76 height 20
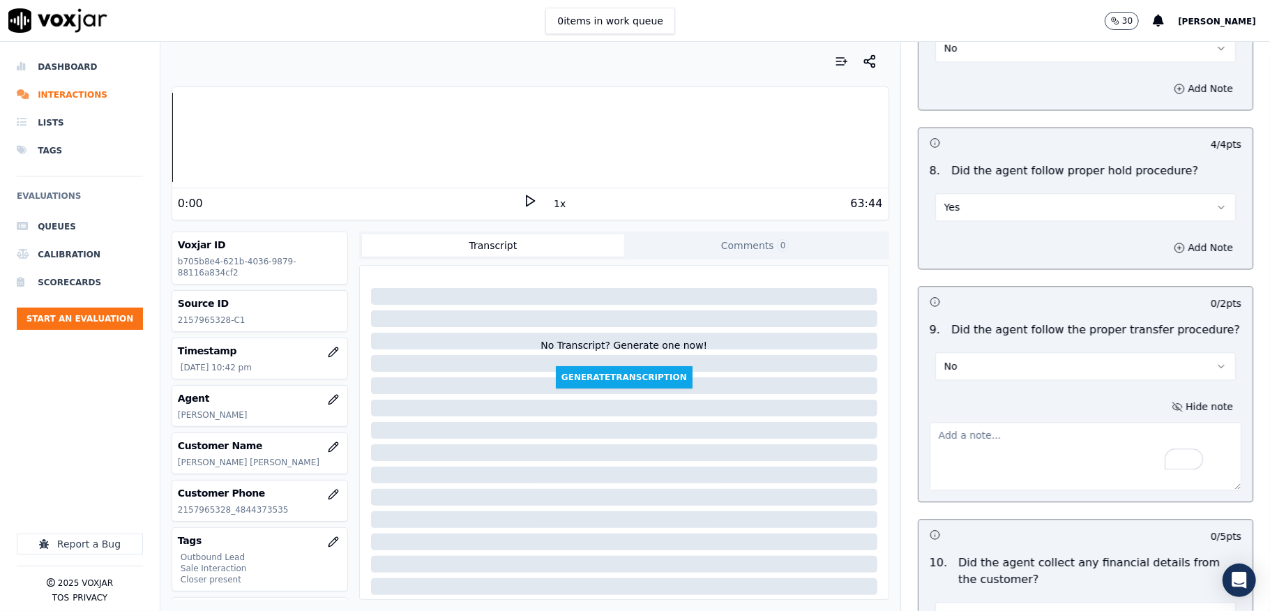
scroll to position [70, 0]
paste textarea "@39:51 - Without informing the customer, the call was transferred to another ag…"
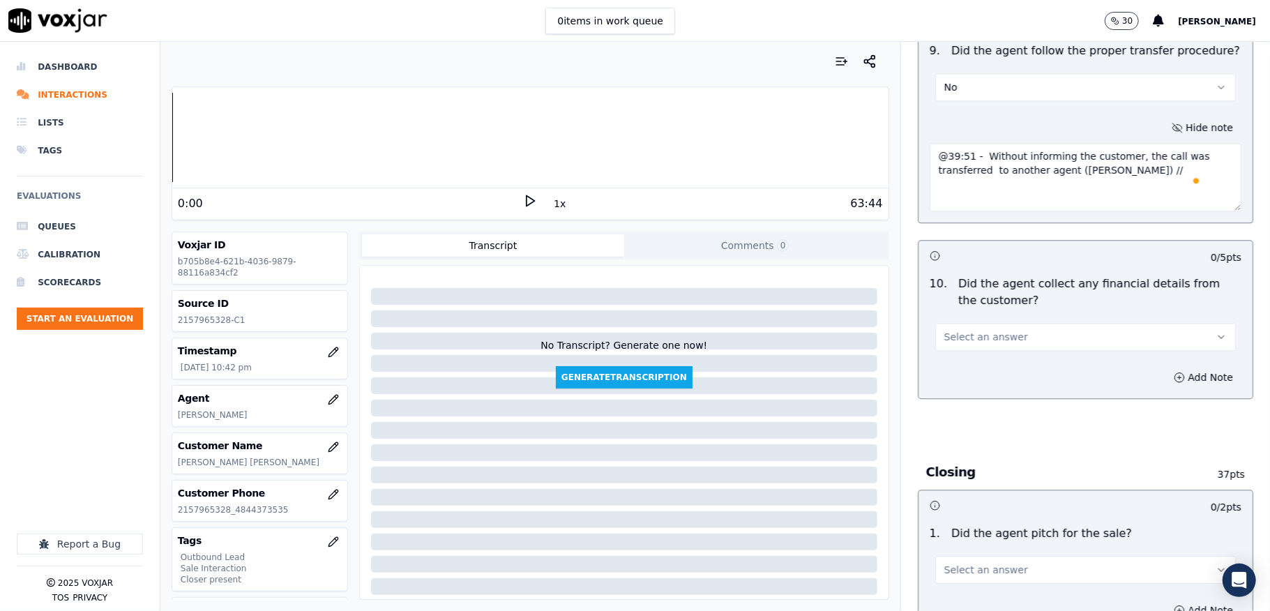
type textarea "@39:51 - Without informing the customer, the call was transferred to another ag…"
click at [969, 330] on span "Select an answer" at bounding box center [986, 337] width 84 height 14
click at [950, 385] on div "No" at bounding box center [1051, 381] width 267 height 22
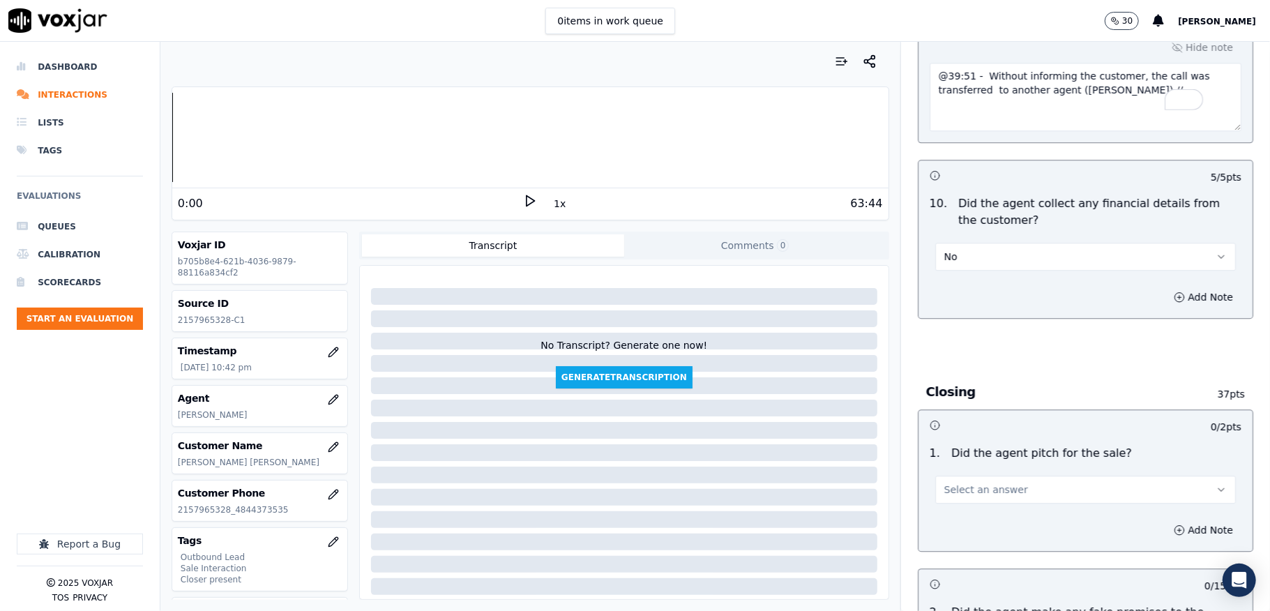
scroll to position [2603, 0]
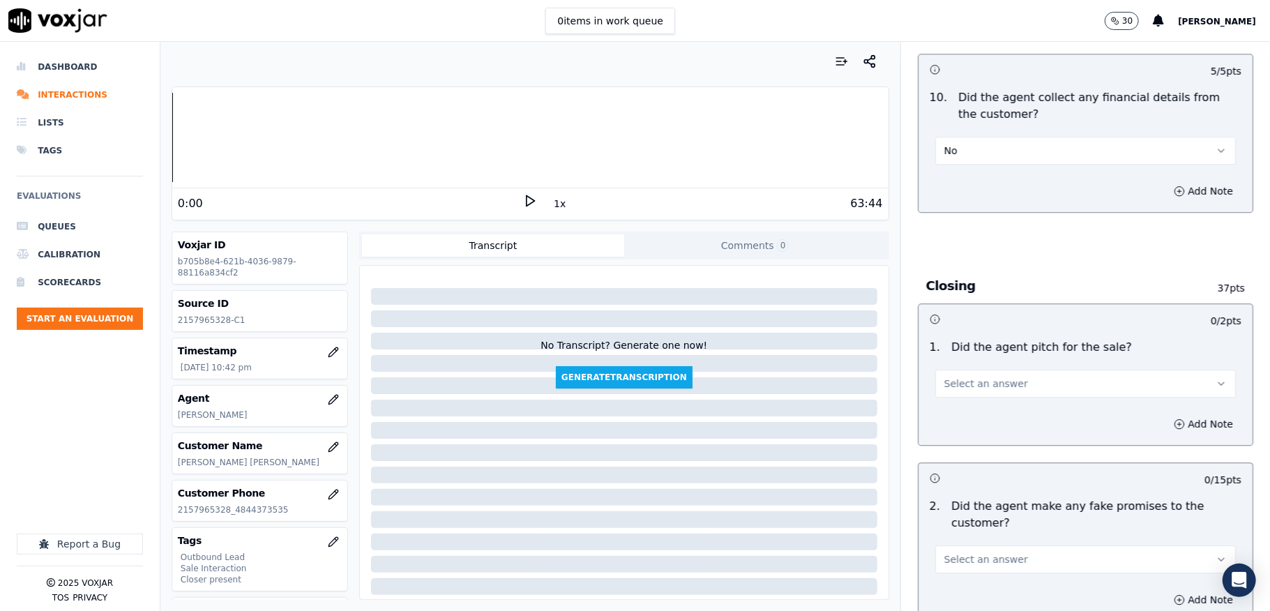
click at [957, 382] on button "Select an answer" at bounding box center [1085, 384] width 301 height 28
click at [951, 397] on div "Yes" at bounding box center [1051, 406] width 267 height 22
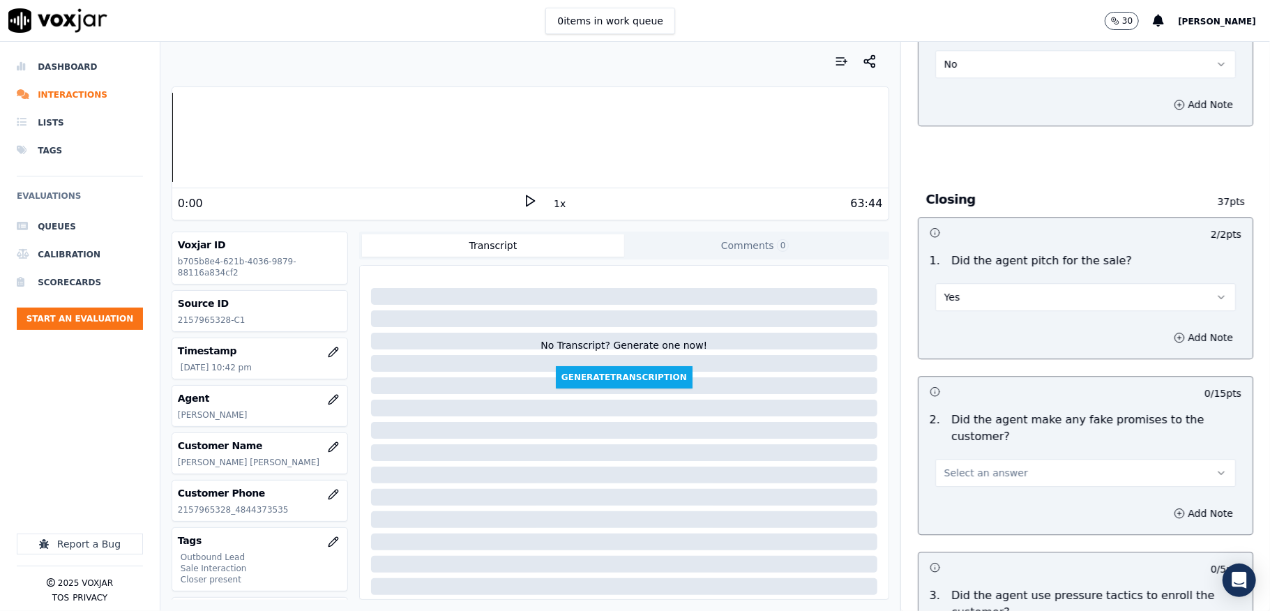
scroll to position [2790, 0]
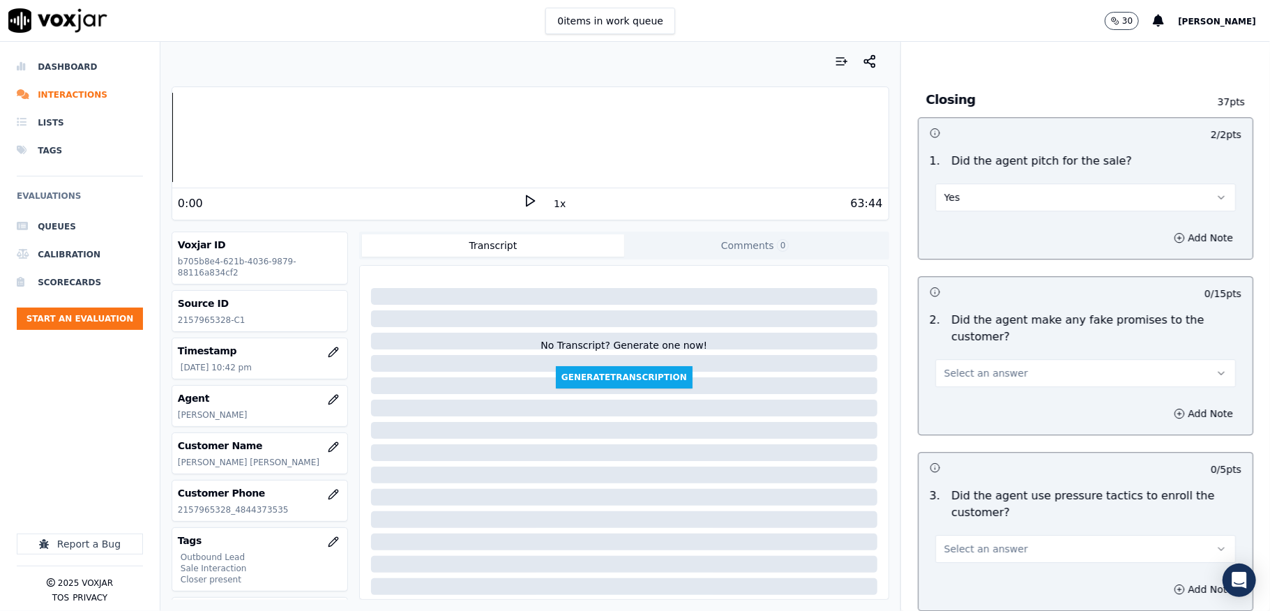
click at [983, 366] on span "Select an answer" at bounding box center [986, 373] width 84 height 14
click at [958, 422] on div "No" at bounding box center [1051, 418] width 267 height 22
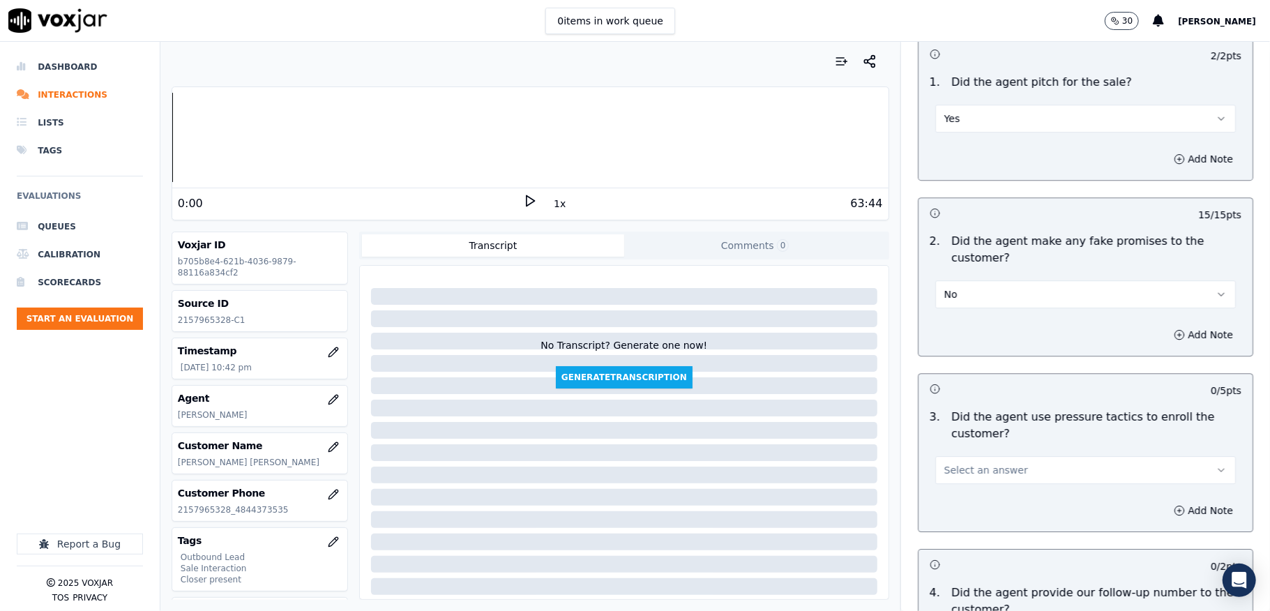
scroll to position [2975, 0]
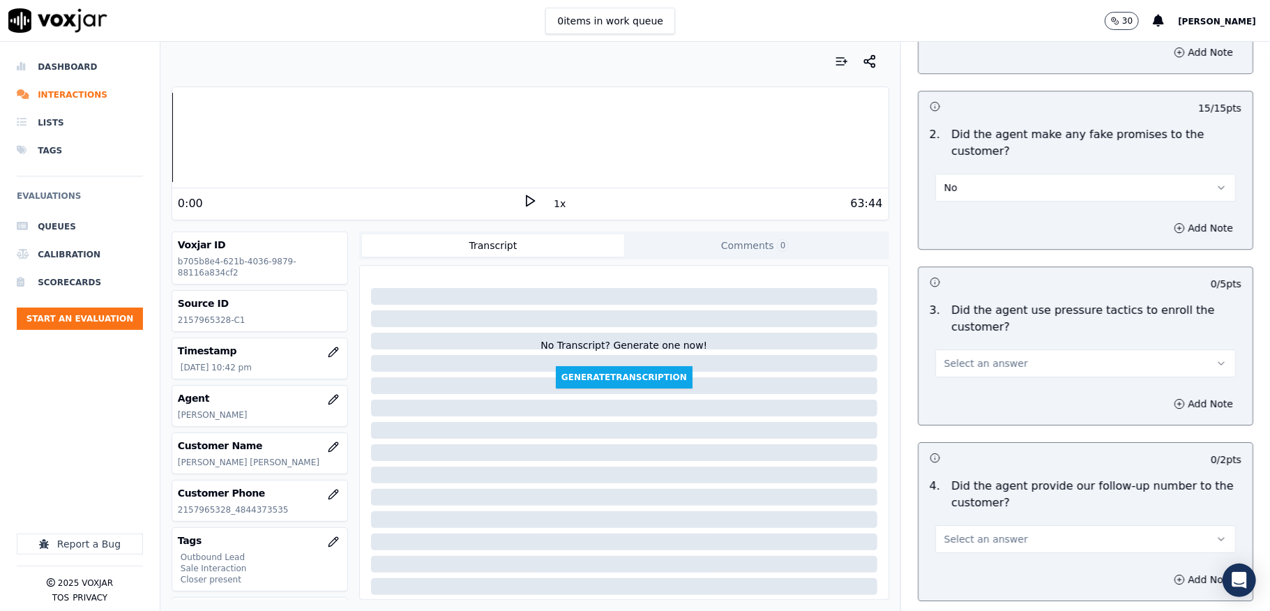
click at [969, 335] on div "Select an answer" at bounding box center [1085, 356] width 323 height 42
drag, startPoint x: 961, startPoint y: 345, endPoint x: 963, endPoint y: 366, distance: 21.7
click at [963, 349] on button "Select an answer" at bounding box center [1085, 363] width 301 height 28
drag, startPoint x: 958, startPoint y: 395, endPoint x: 955, endPoint y: 402, distance: 7.5
click at [957, 395] on div "Yes" at bounding box center [1051, 386] width 267 height 22
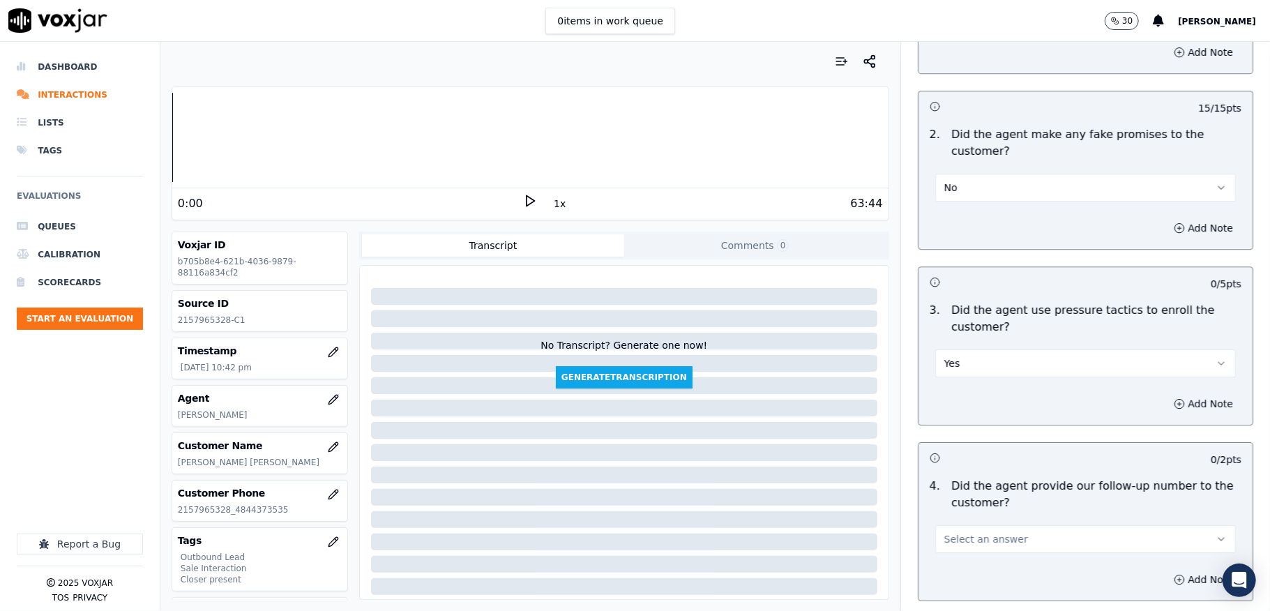
click at [965, 350] on button "Yes" at bounding box center [1085, 363] width 301 height 28
click at [960, 403] on div "No" at bounding box center [1051, 409] width 267 height 22
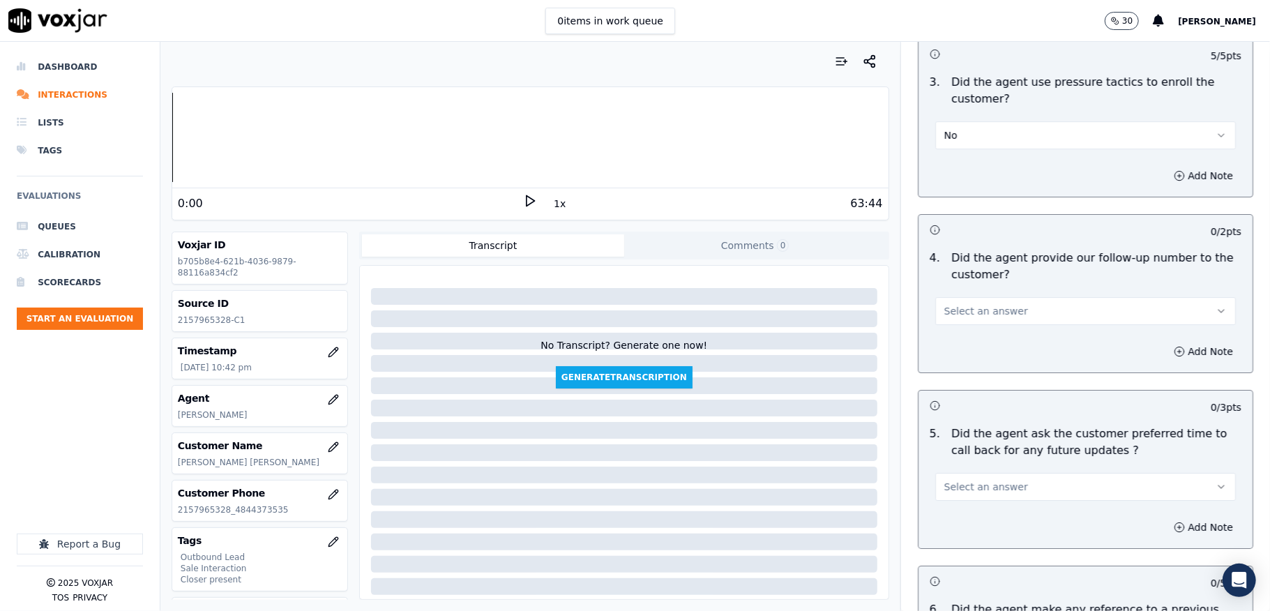
scroll to position [3254, 0]
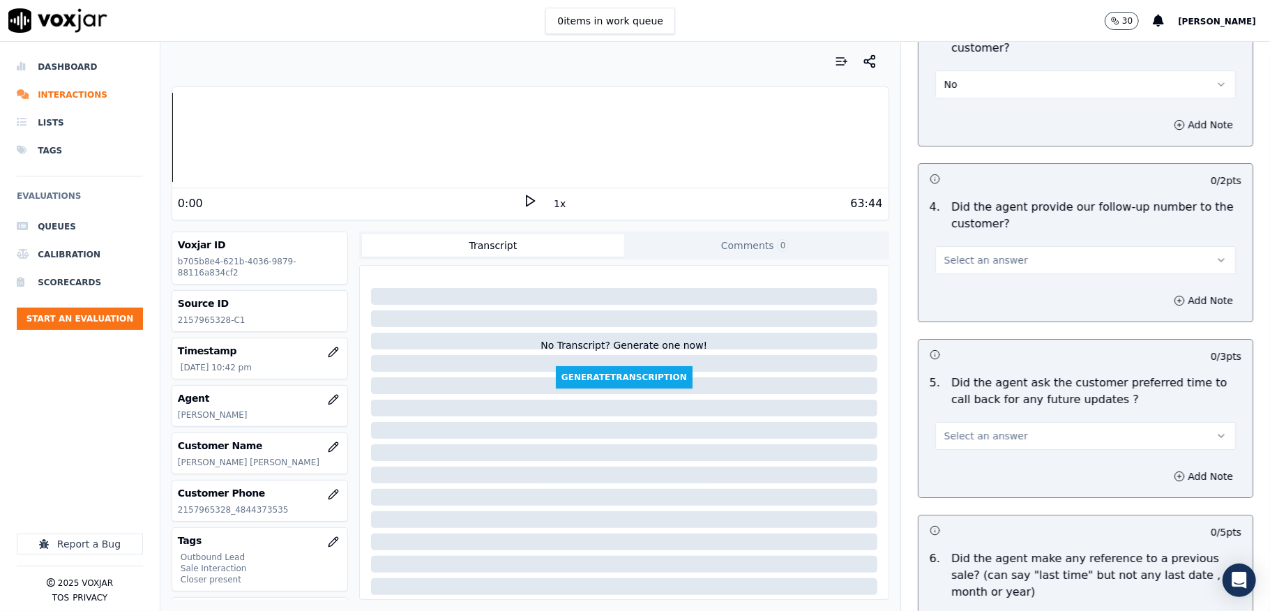
drag, startPoint x: 1017, startPoint y: 246, endPoint x: 1008, endPoint y: 264, distance: 19.3
click at [1018, 246] on button "Select an answer" at bounding box center [1085, 260] width 301 height 28
click at [965, 280] on div "Yes" at bounding box center [1051, 284] width 267 height 22
click at [967, 438] on button "Select an answer" at bounding box center [1085, 436] width 301 height 28
click at [958, 505] on div "N/A" at bounding box center [1051, 504] width 267 height 22
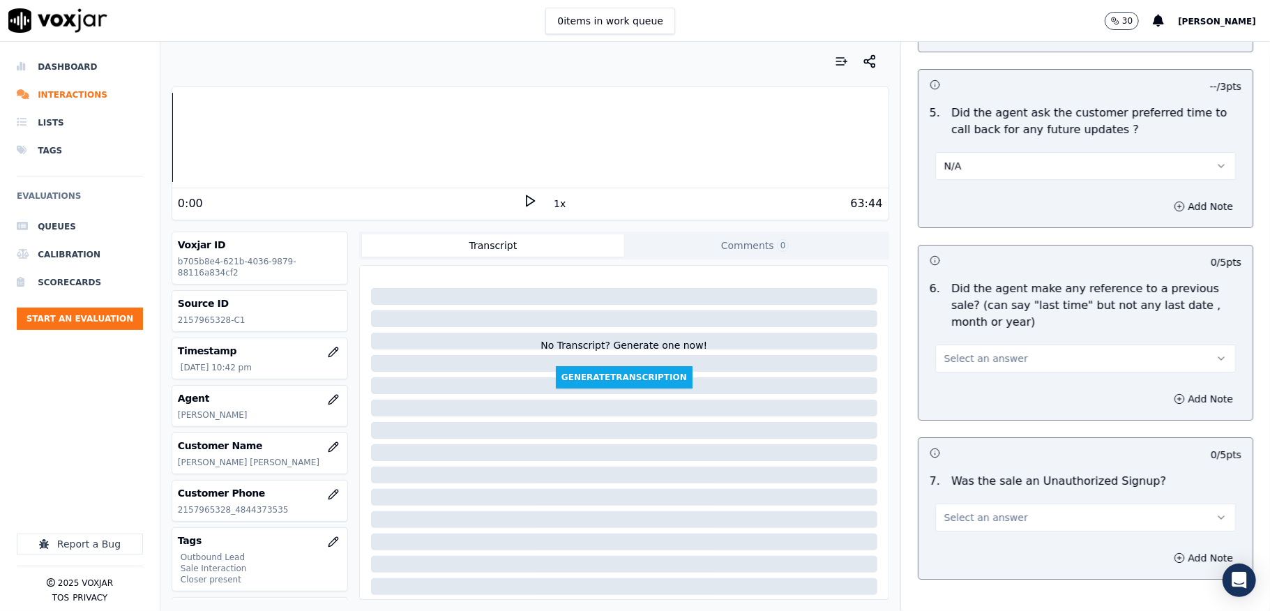
scroll to position [3533, 0]
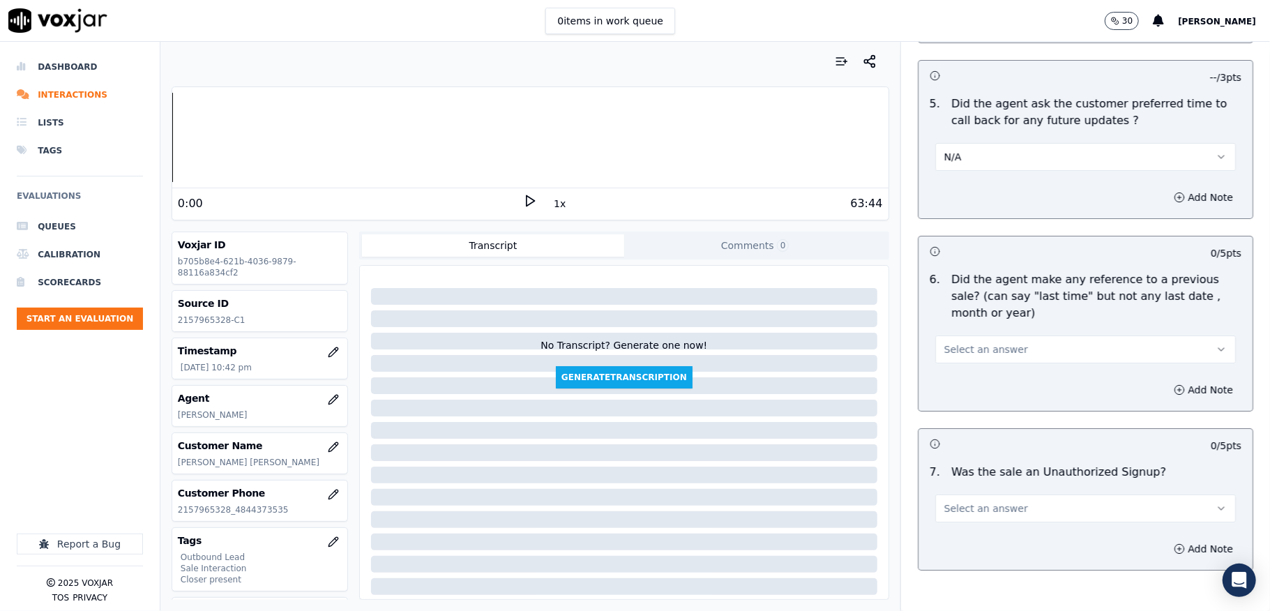
click at [991, 342] on span "Select an answer" at bounding box center [986, 349] width 84 height 14
click at [962, 389] on div "No" at bounding box center [1051, 396] width 267 height 22
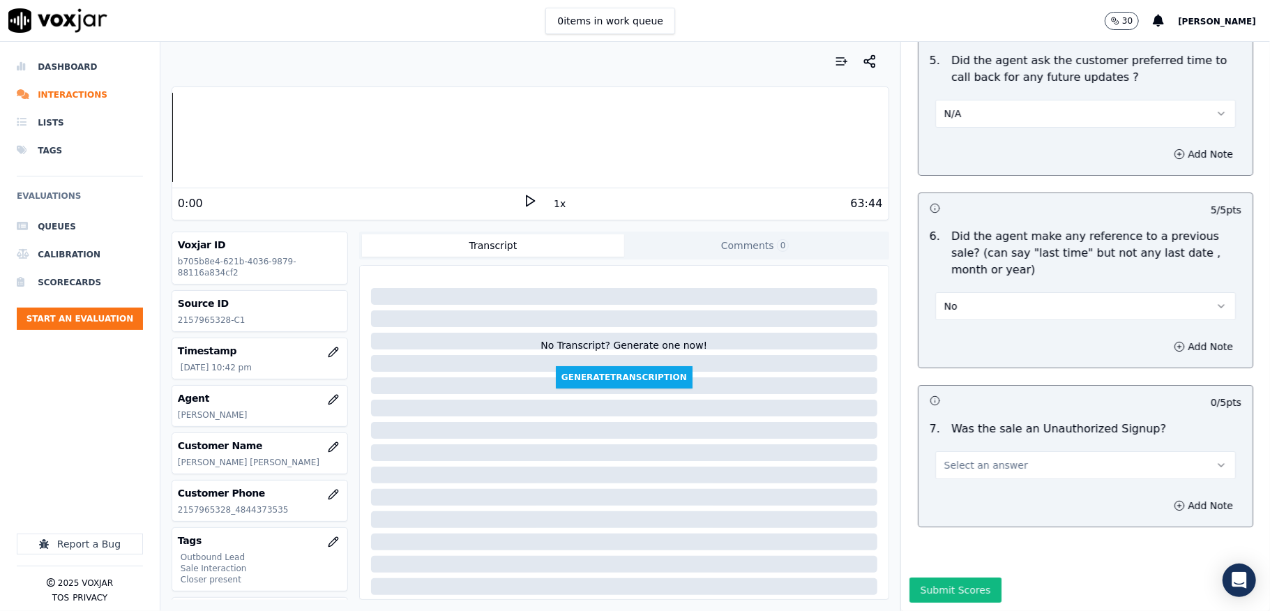
click at [966, 451] on button "Select an answer" at bounding box center [1085, 465] width 301 height 28
click at [955, 467] on div "No" at bounding box center [1051, 471] width 267 height 22
click at [932, 577] on button "Submit Scores" at bounding box center [955, 589] width 93 height 25
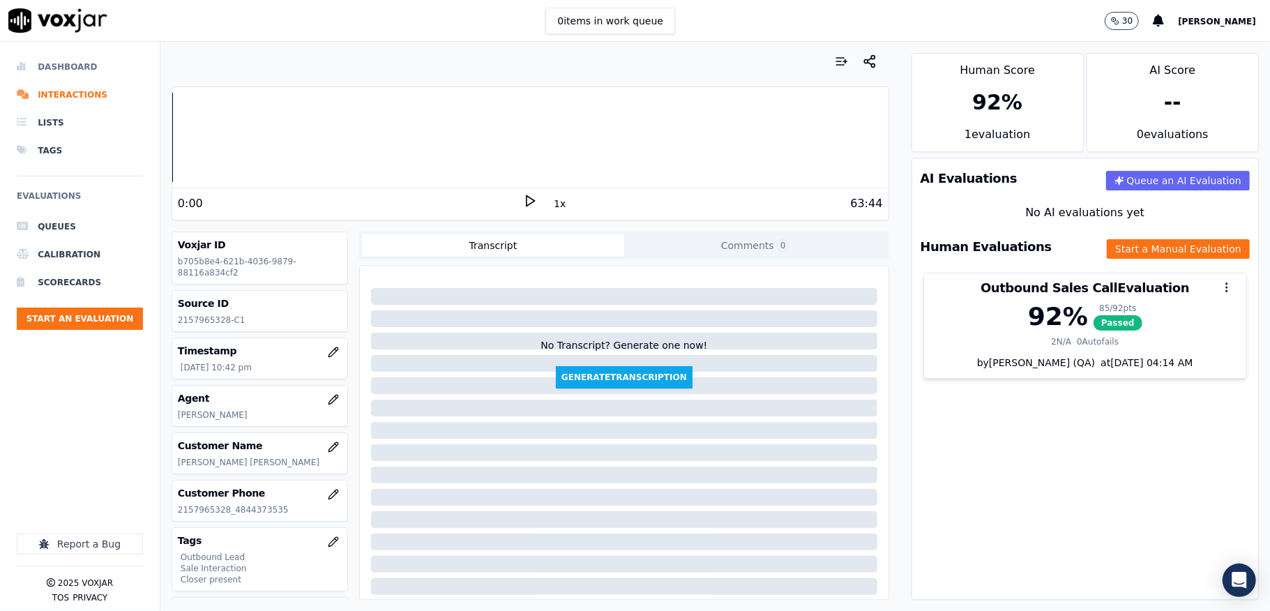
click at [70, 61] on li "Dashboard" at bounding box center [80, 67] width 126 height 28
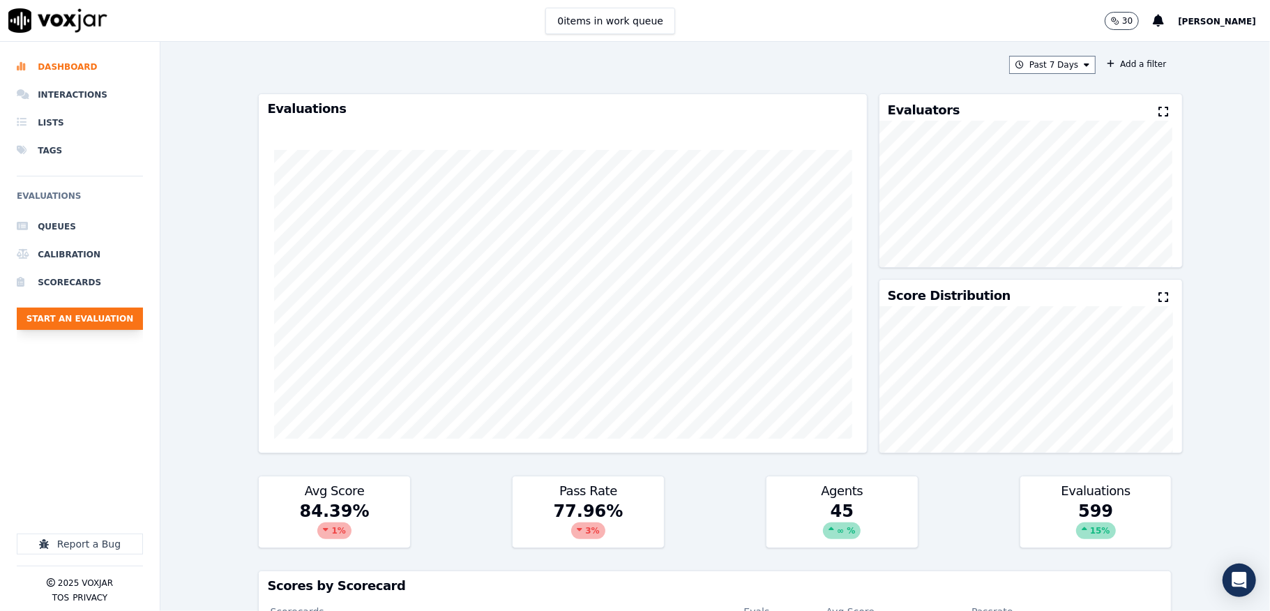
click at [131, 318] on button "Start an Evaluation" at bounding box center [80, 319] width 126 height 22
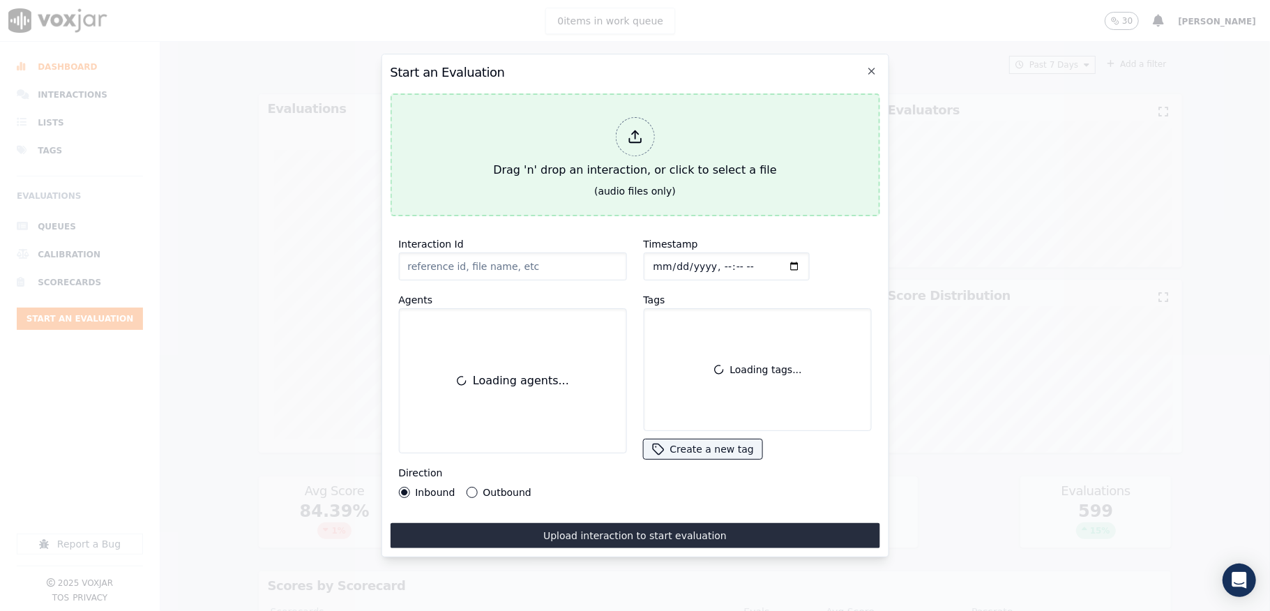
click at [644, 134] on div at bounding box center [634, 136] width 39 height 39
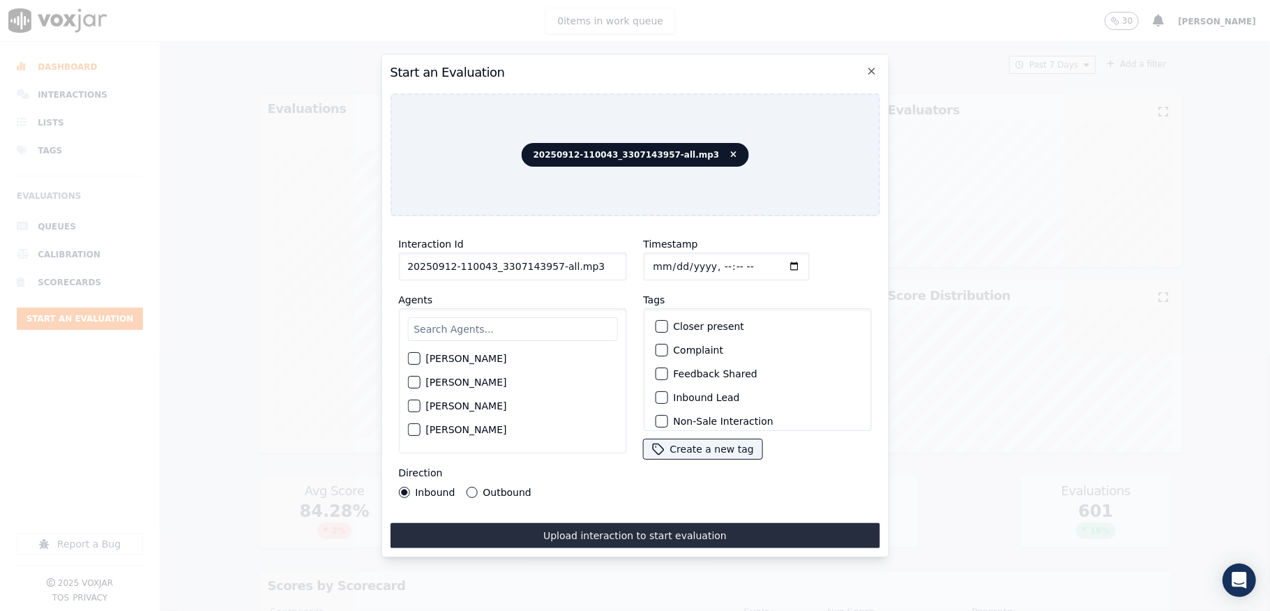
drag, startPoint x: 548, startPoint y: 262, endPoint x: 623, endPoint y: 261, distance: 75.3
click at [623, 261] on div "Interaction Id 20250912-110043_3307143957-all.mp3 Agents Harry Roy Aaron Biswas…" at bounding box center [512, 366] width 245 height 279
type input "20250912-110043_3307143957-C1"
click at [661, 258] on input "Timestamp" at bounding box center [726, 266] width 166 height 28
type input "2025-09-12T22:51"
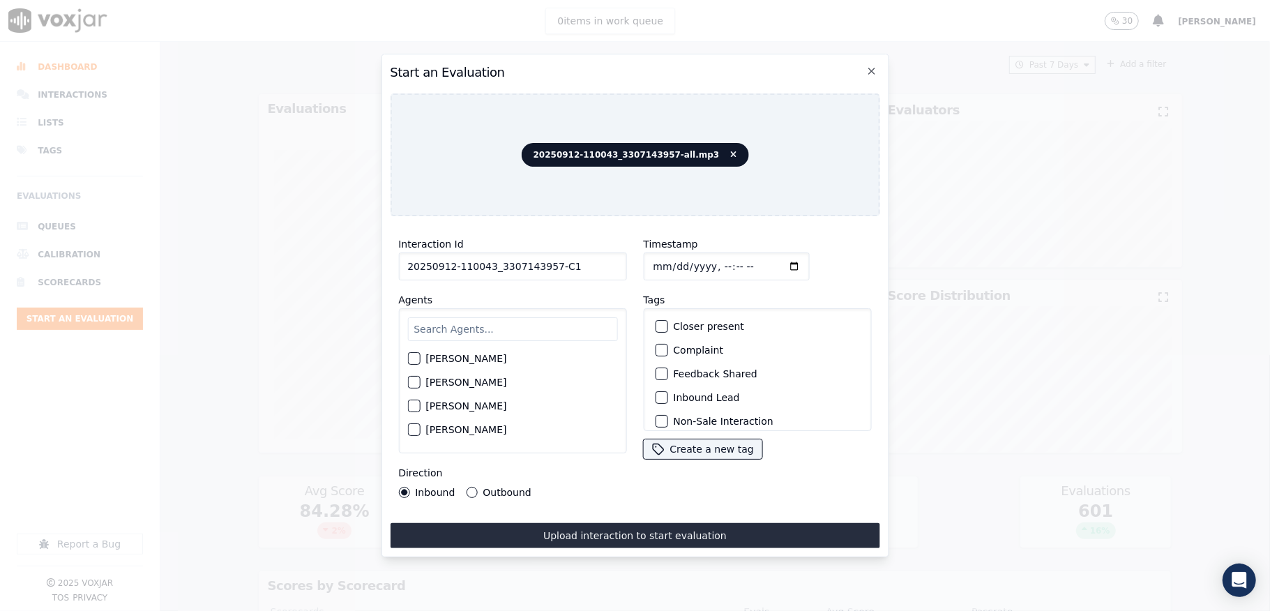
click at [475, 318] on input "text" at bounding box center [512, 329] width 210 height 24
type input "wal"
click at [417, 381] on div "button" at bounding box center [413, 386] width 10 height 10
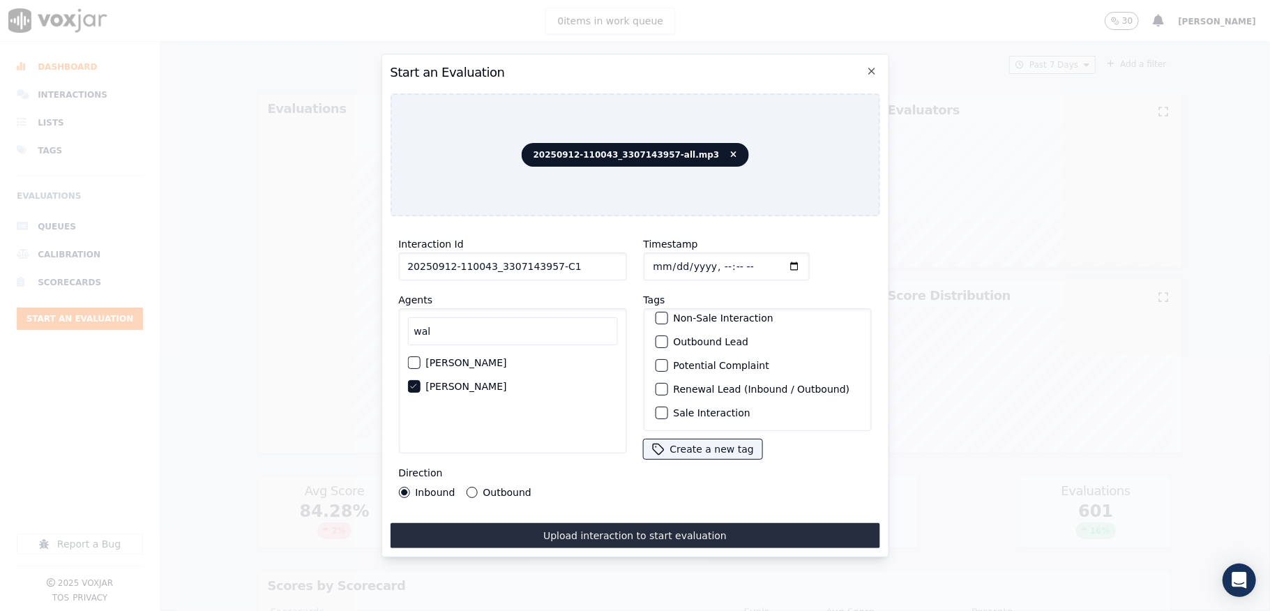
scroll to position [130, 0]
click at [656, 384] on div "button" at bounding box center [661, 389] width 10 height 10
click at [656, 408] on div "button" at bounding box center [661, 413] width 10 height 10
click at [471, 487] on button "Outbound" at bounding box center [471, 492] width 11 height 11
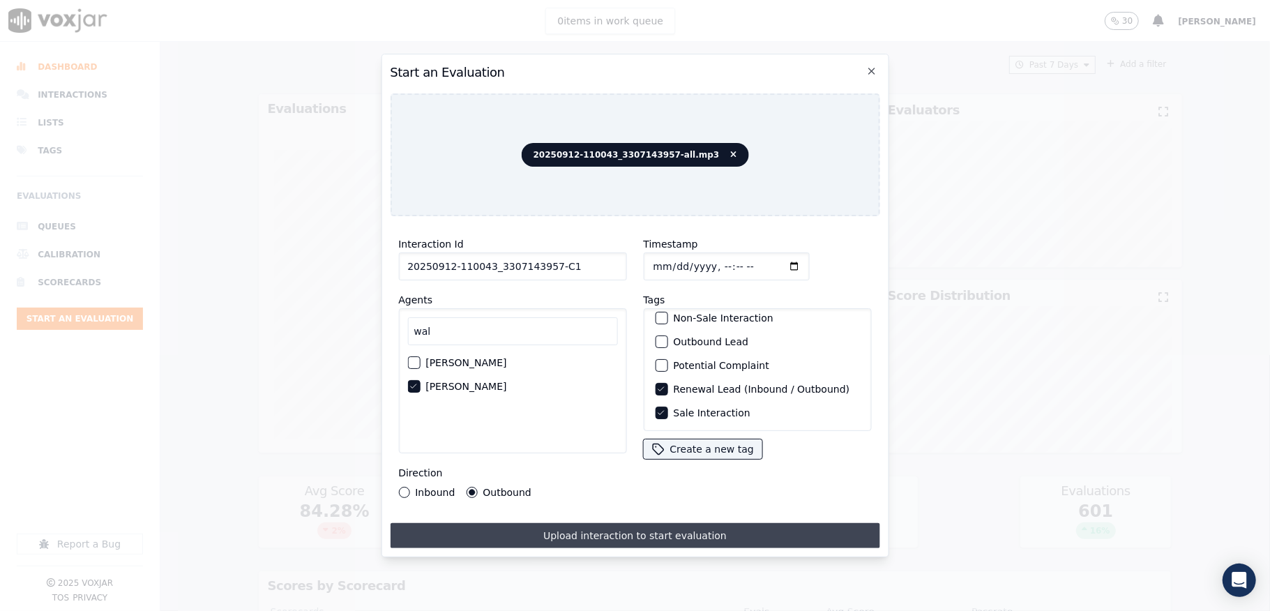
click at [492, 536] on button "Upload interaction to start evaluation" at bounding box center [635, 535] width 490 height 25
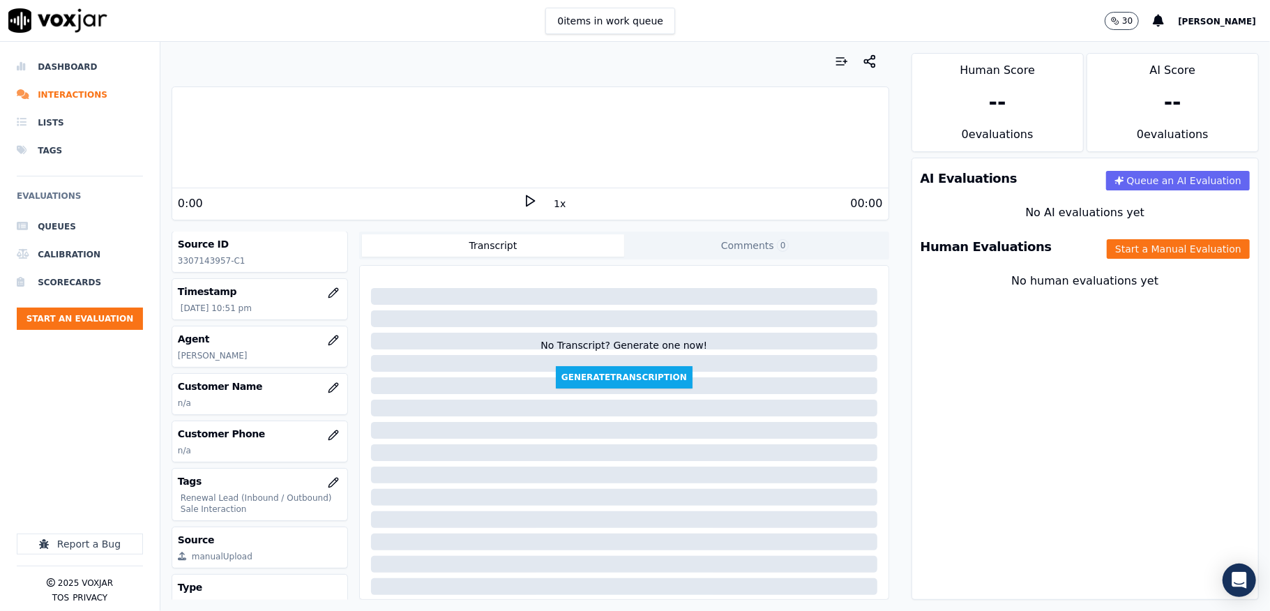
scroll to position [93, 0]
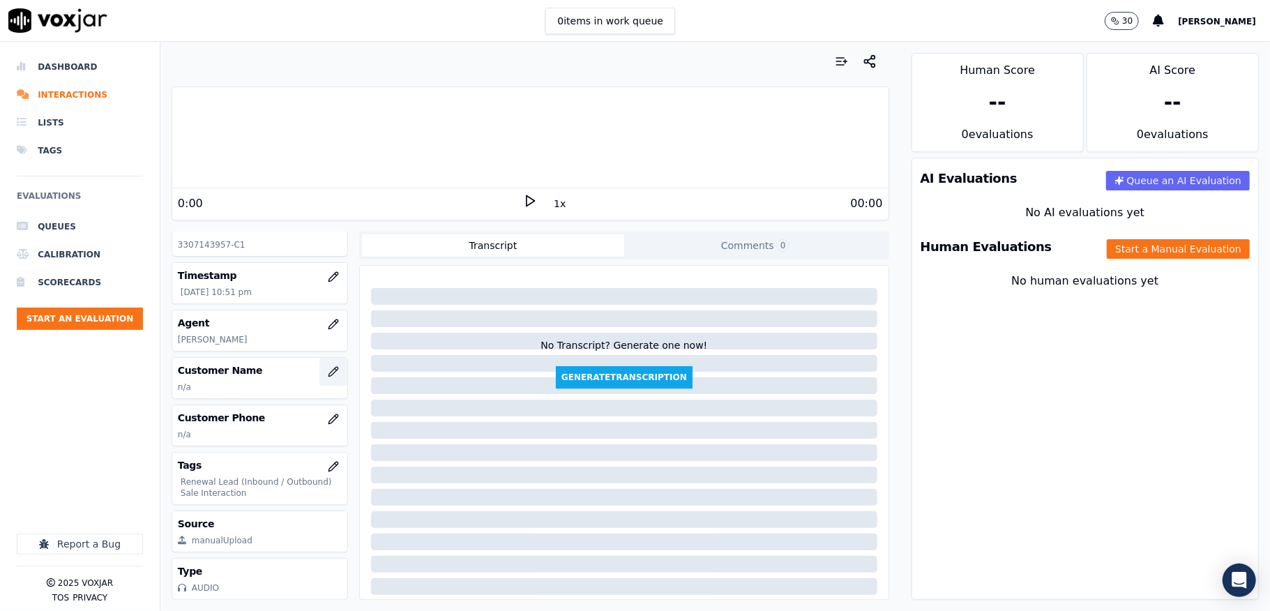
click at [328, 366] on icon "button" at bounding box center [333, 371] width 11 height 11
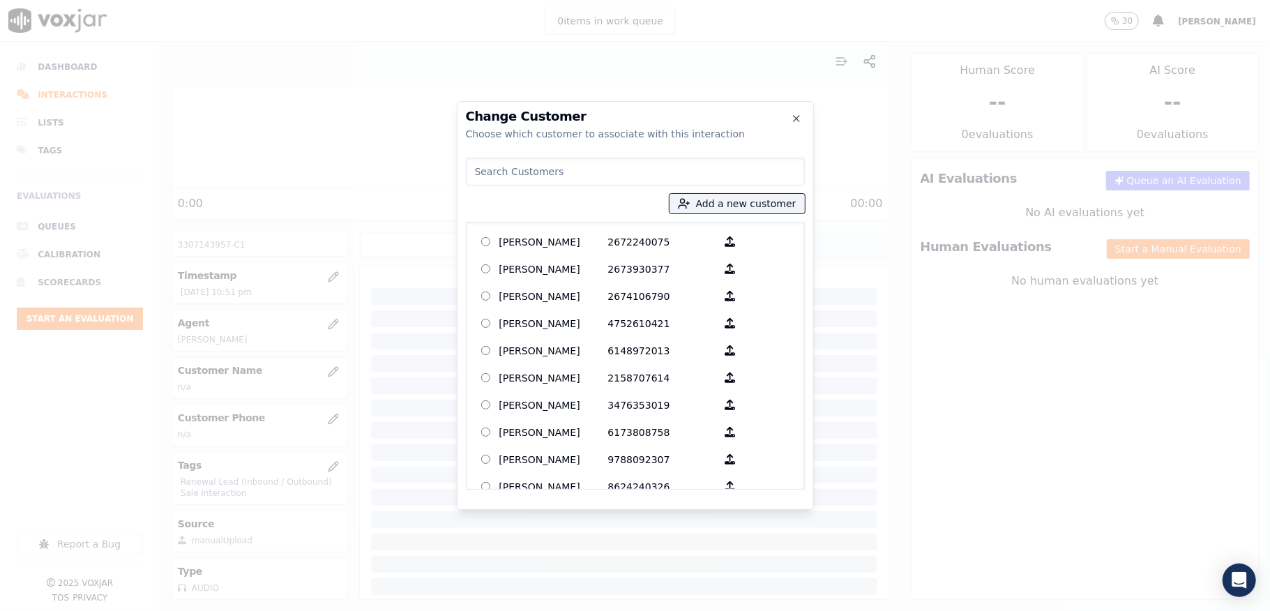
type input "steven keiger"
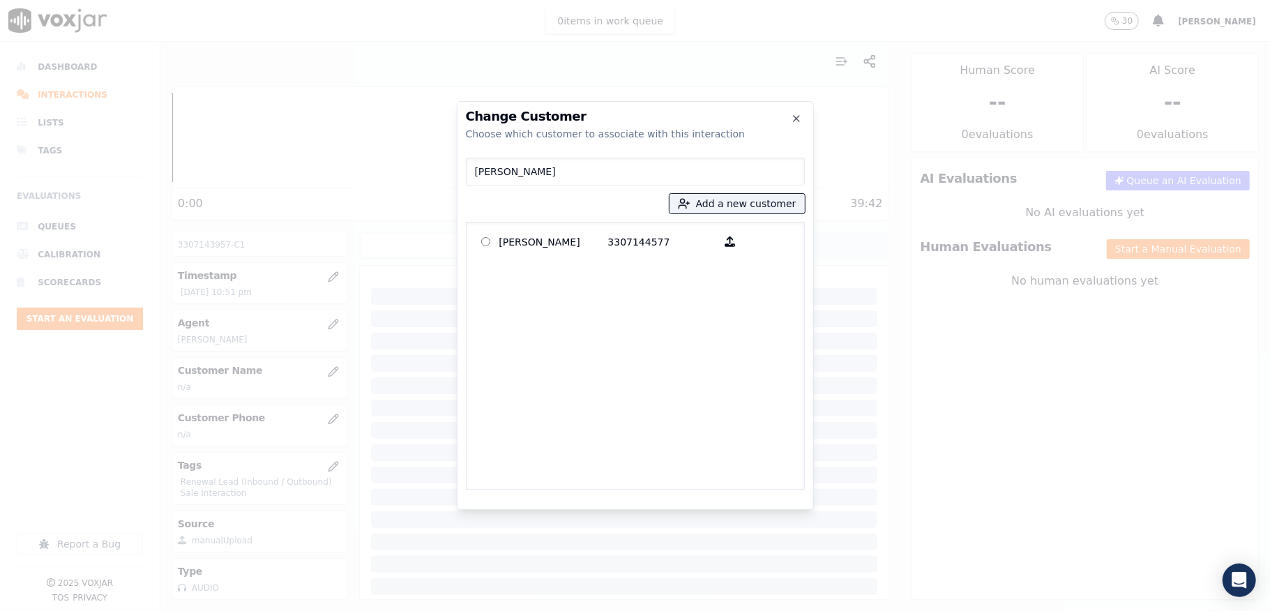
click at [541, 162] on input "steven keiger" at bounding box center [635, 172] width 339 height 28
drag, startPoint x: 541, startPoint y: 162, endPoint x: 421, endPoint y: 174, distance: 120.6
click at [421, 610] on div "Change Customer Choose which customer to associate with this interaction steven…" at bounding box center [635, 611] width 1270 height 0
click at [748, 204] on button "Add a new customer" at bounding box center [736, 204] width 135 height 20
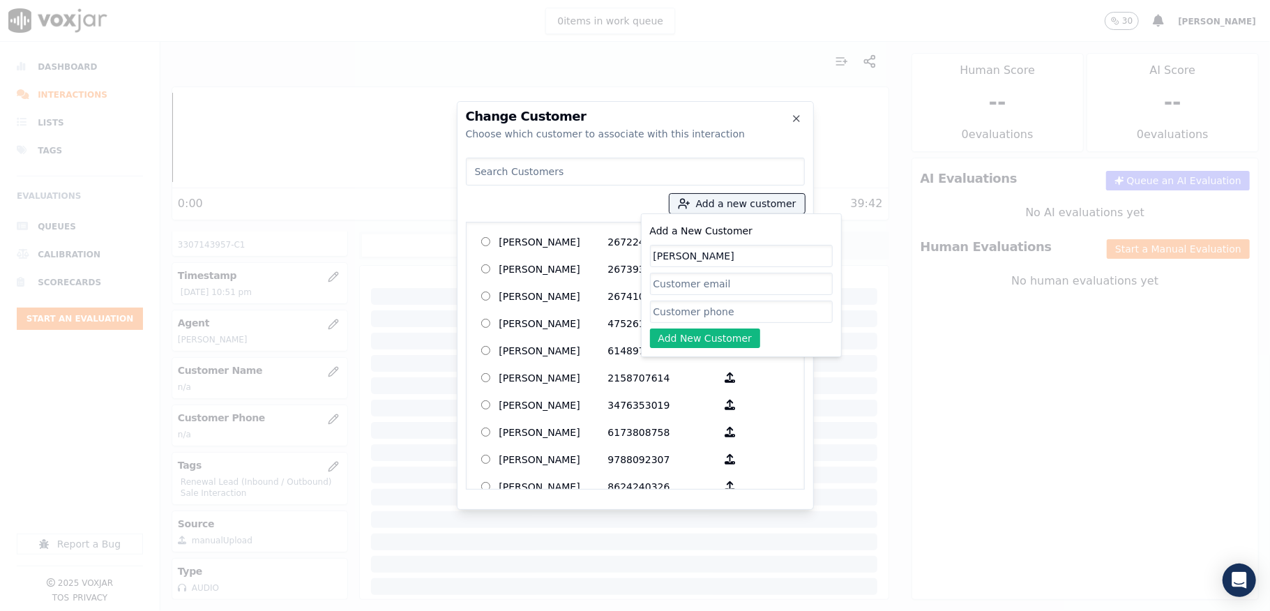
type input "steven keiger"
click at [669, 318] on input "Add a New Customer" at bounding box center [741, 312] width 183 height 22
paste input "3307144577"
paste input "3307143957"
type input "3307144577_3307143957"
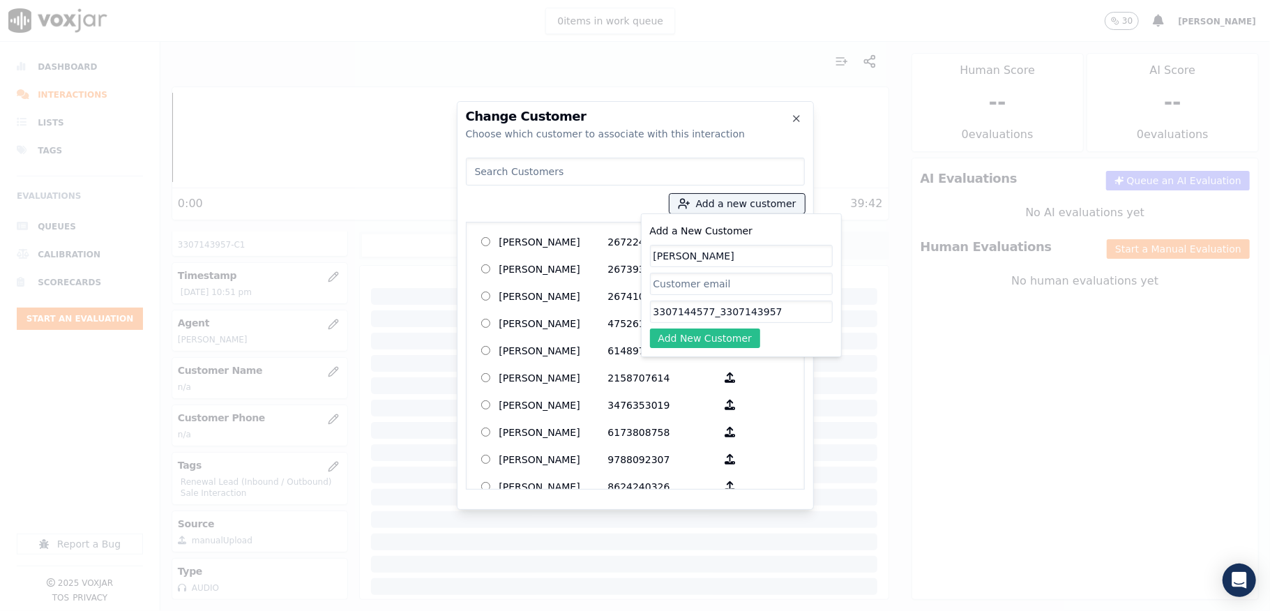
click at [707, 342] on button "Add New Customer" at bounding box center [705, 338] width 111 height 20
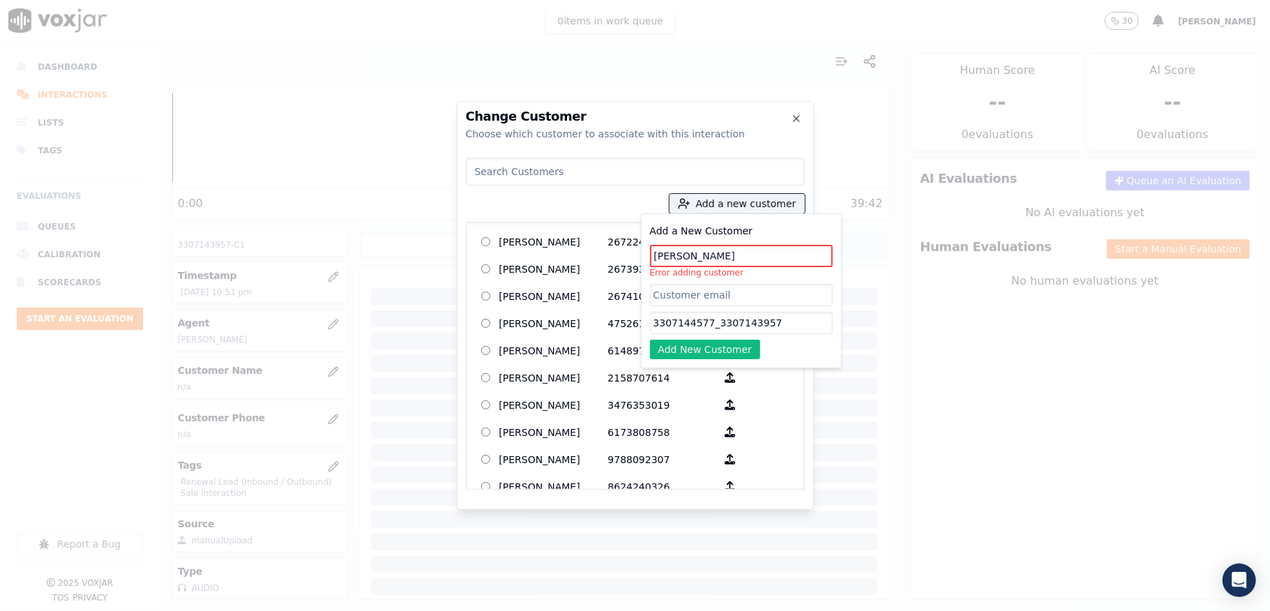
click at [725, 257] on input "steven keiger" at bounding box center [741, 256] width 183 height 22
click at [688, 255] on input "steven keiger" at bounding box center [741, 256] width 183 height 22
click at [684, 262] on input "steven keiger" at bounding box center [741, 256] width 183 height 22
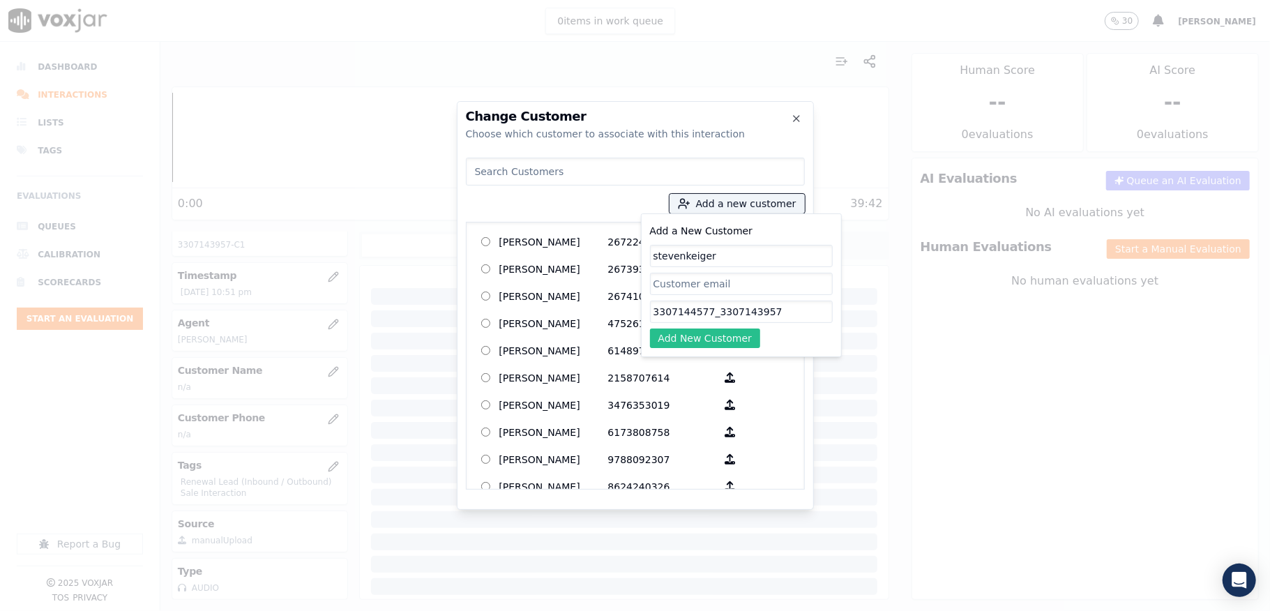
type input "stevenkeiger"
click at [690, 341] on button "Add New Customer" at bounding box center [705, 338] width 111 height 20
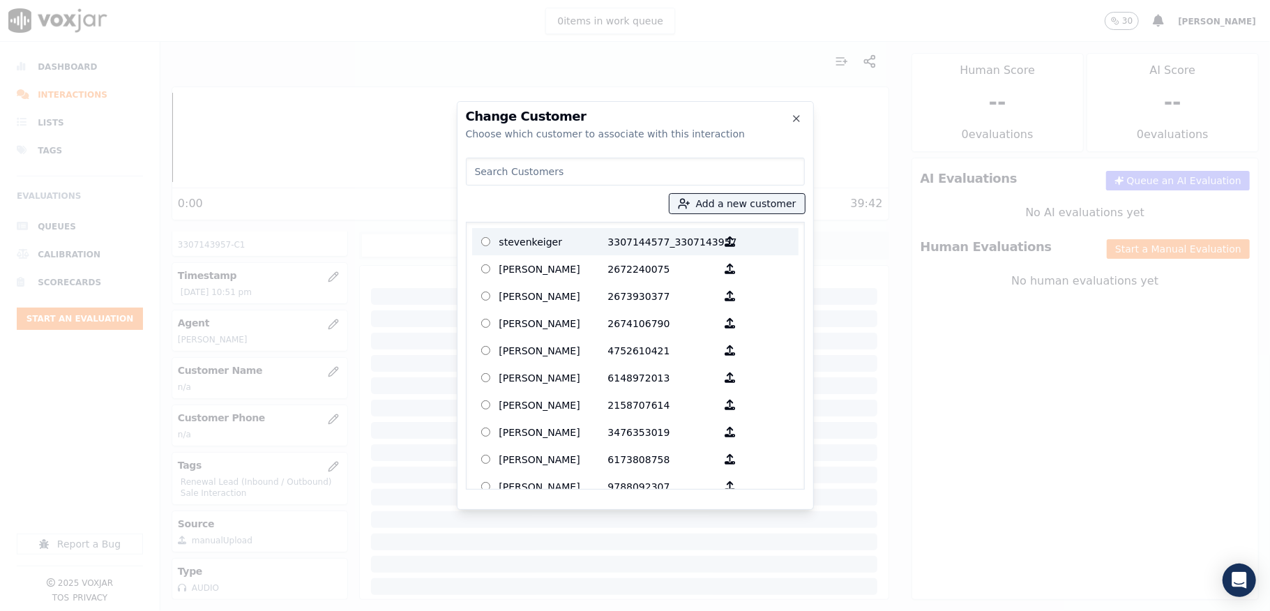
click at [608, 244] on p "3307144577_3307143957" at bounding box center [662, 242] width 109 height 22
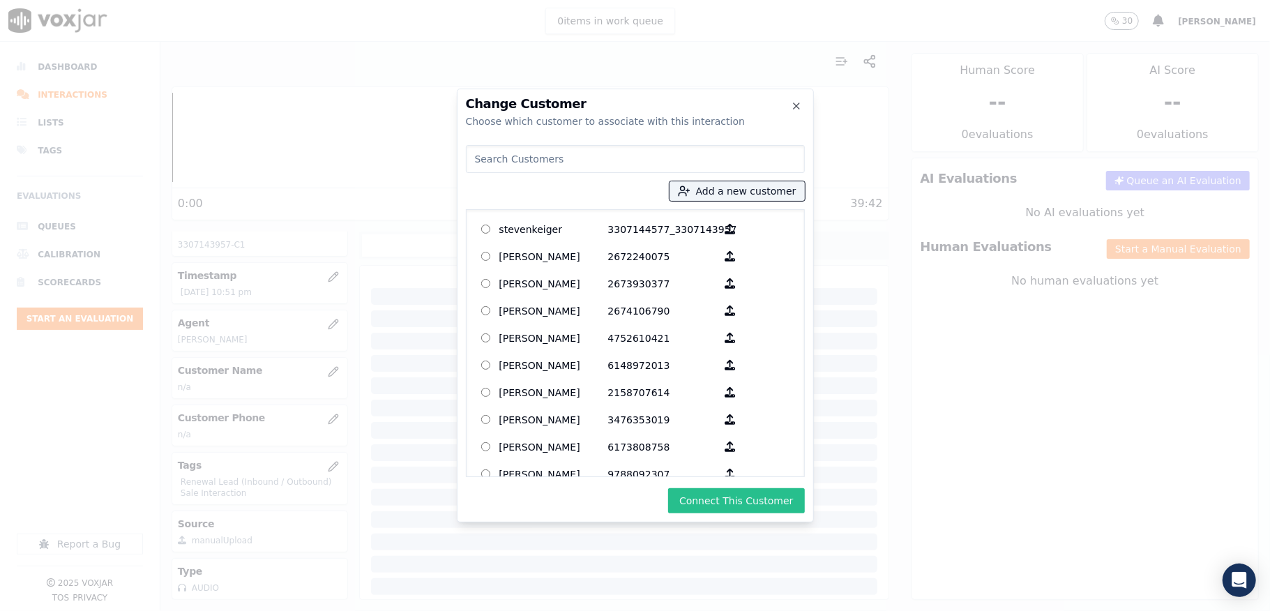
click at [706, 494] on button "Connect This Customer" at bounding box center [736, 500] width 136 height 25
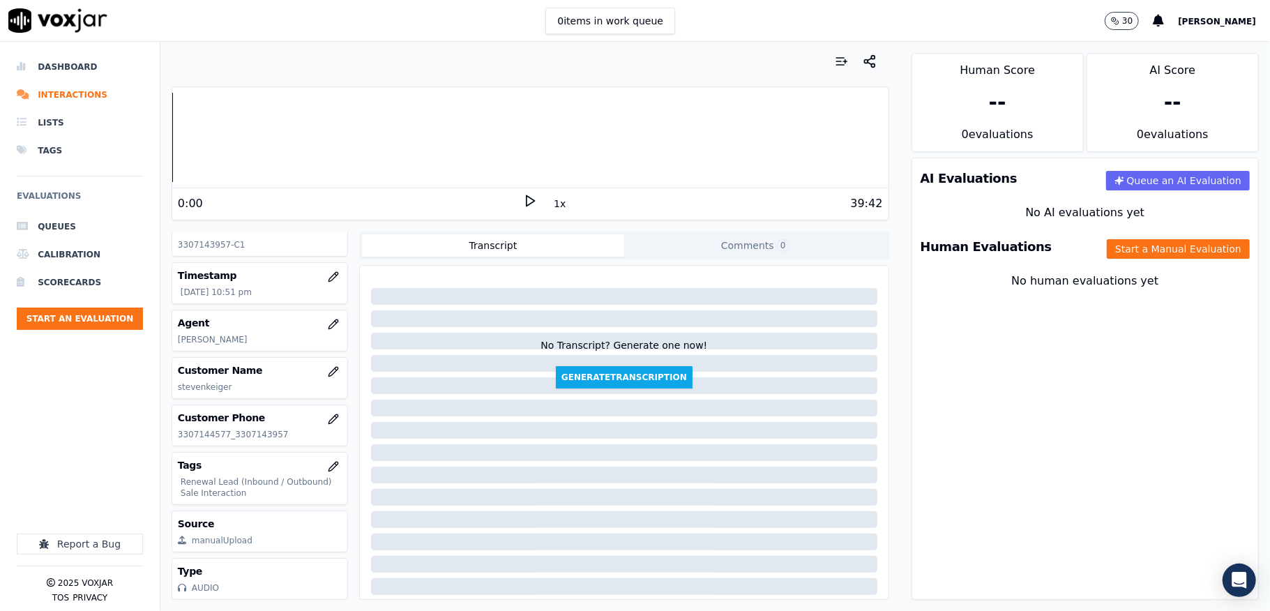
click at [1159, 239] on div "Human Evaluations Start a Manual Evaluation" at bounding box center [1085, 247] width 346 height 40
click at [1141, 251] on button "Start a Manual Evaluation" at bounding box center [1178, 249] width 143 height 20
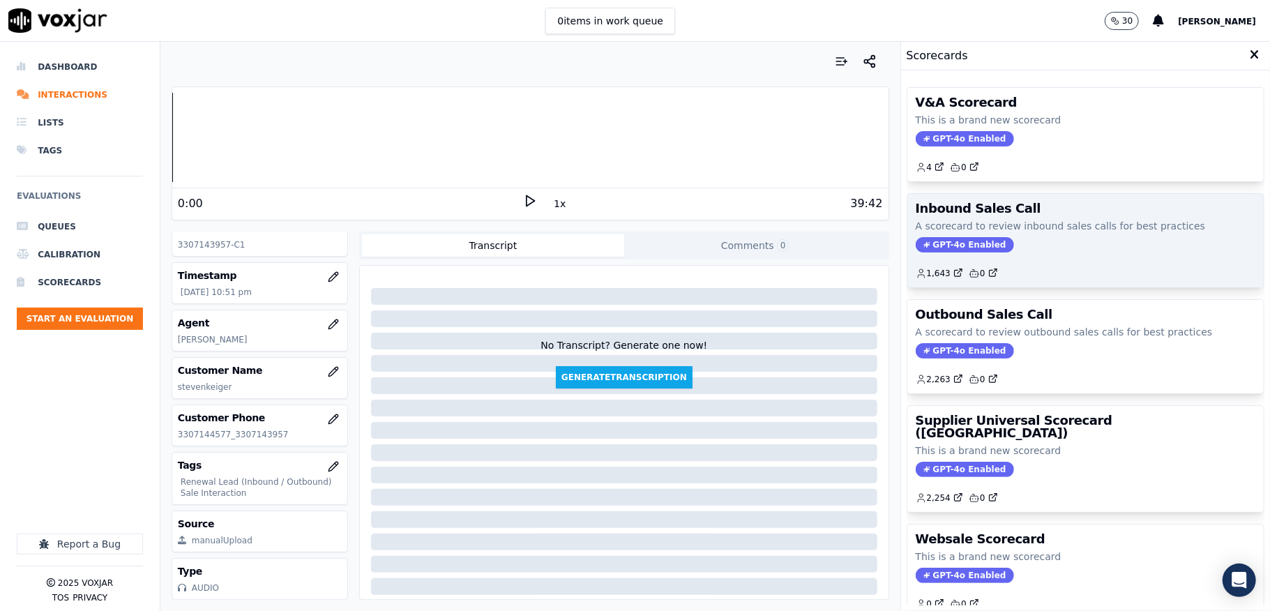
click at [969, 243] on span "GPT-4o Enabled" at bounding box center [965, 244] width 98 height 15
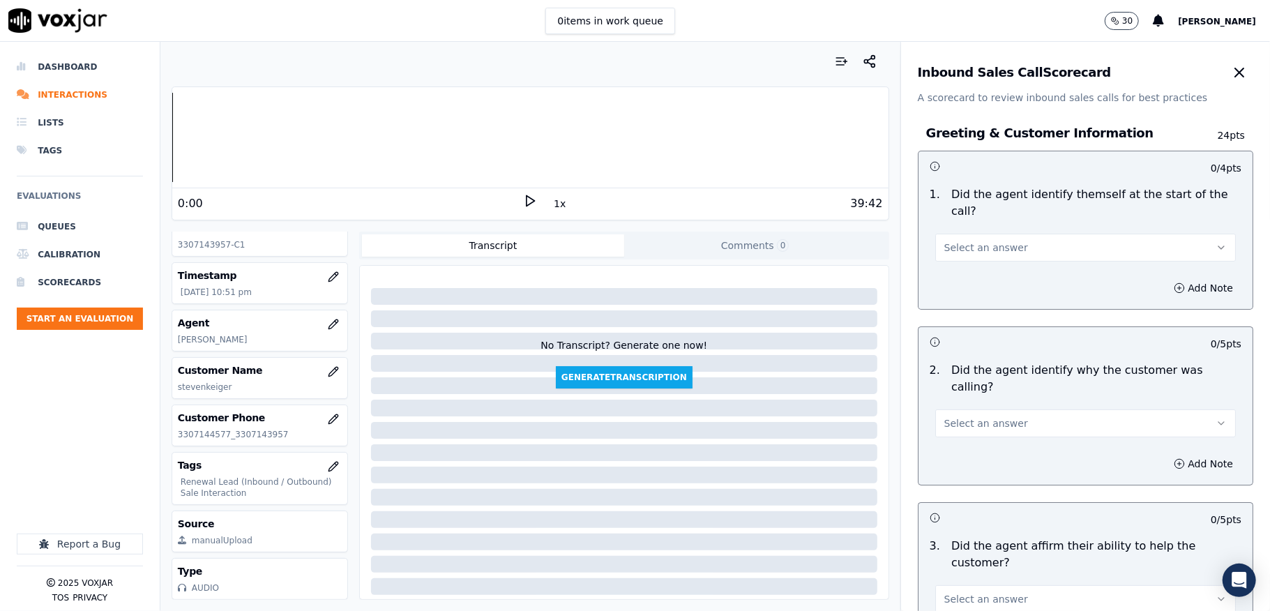
click at [996, 237] on button "Select an answer" at bounding box center [1085, 248] width 301 height 28
click at [983, 278] on div "Yes" at bounding box center [1051, 279] width 267 height 22
click at [971, 409] on button "Select an answer" at bounding box center [1085, 423] width 301 height 28
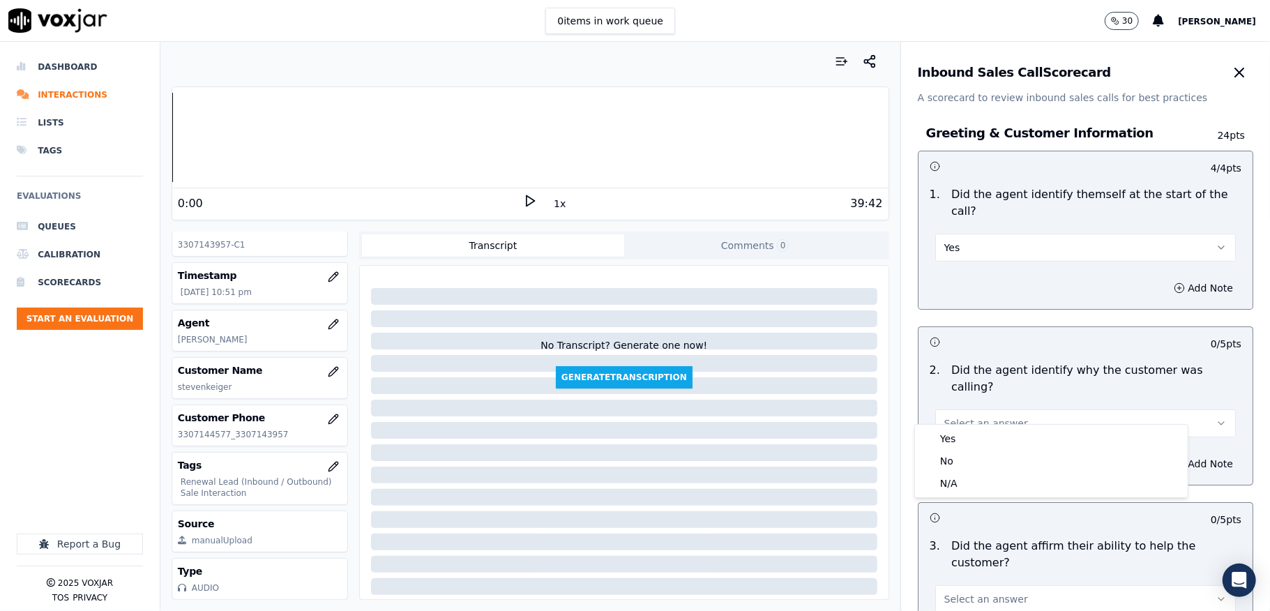
click at [971, 425] on div "Yes No N/A" at bounding box center [1051, 461] width 273 height 73
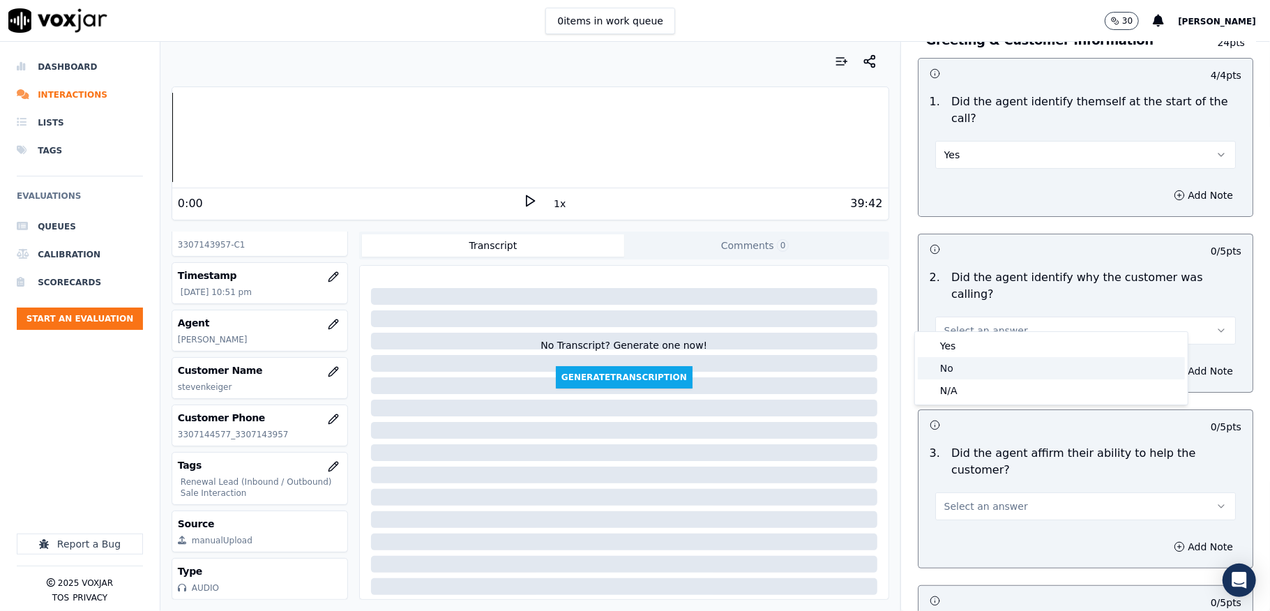
click at [977, 335] on div "Yes" at bounding box center [1051, 346] width 267 height 22
click at [961, 490] on div "Select an answer" at bounding box center [1085, 505] width 301 height 31
click at [957, 526] on div "Add Note" at bounding box center [1085, 547] width 334 height 42
click at [974, 492] on button "Select an answer" at bounding box center [1085, 506] width 301 height 28
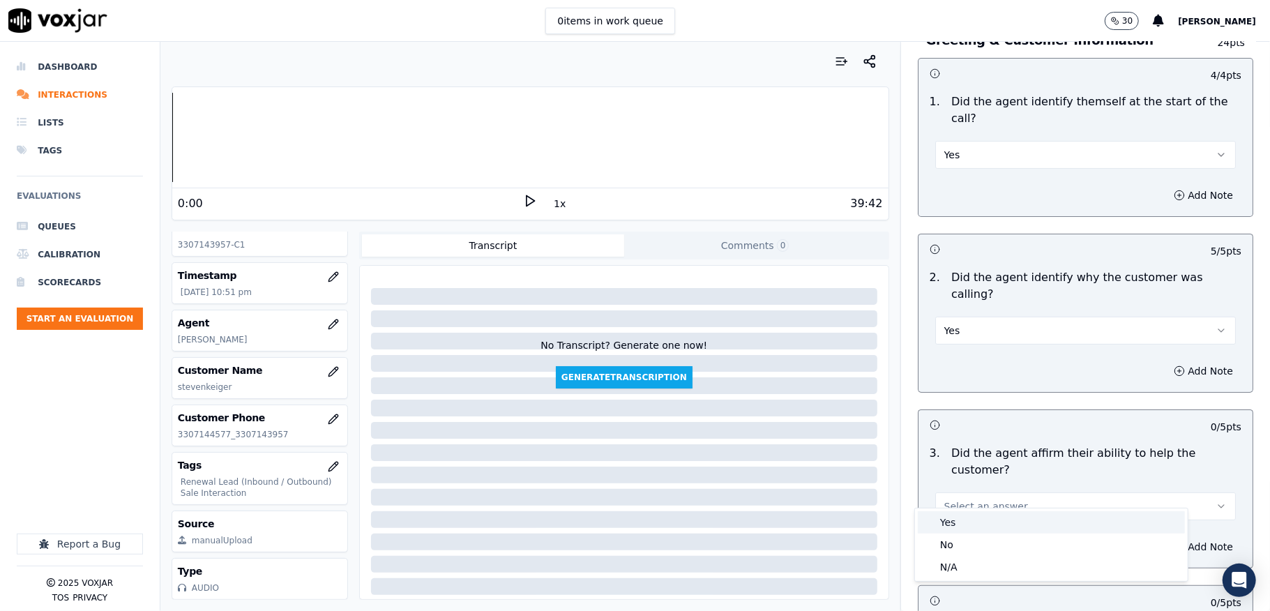
click at [965, 519] on div "Yes" at bounding box center [1051, 522] width 267 height 22
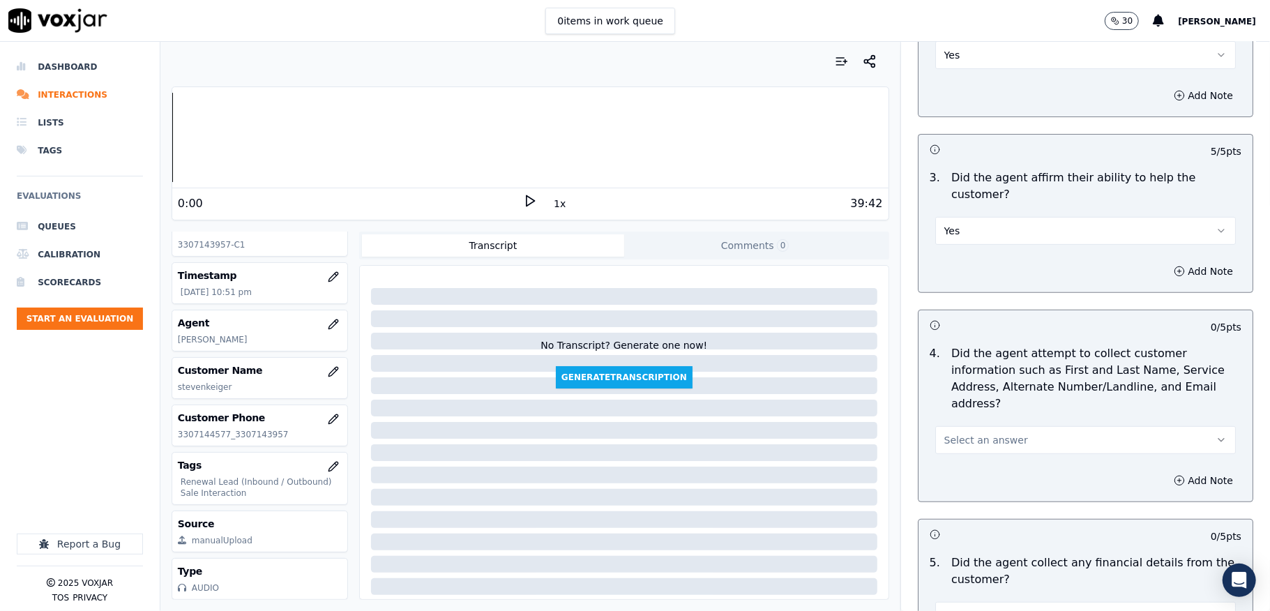
scroll to position [372, 0]
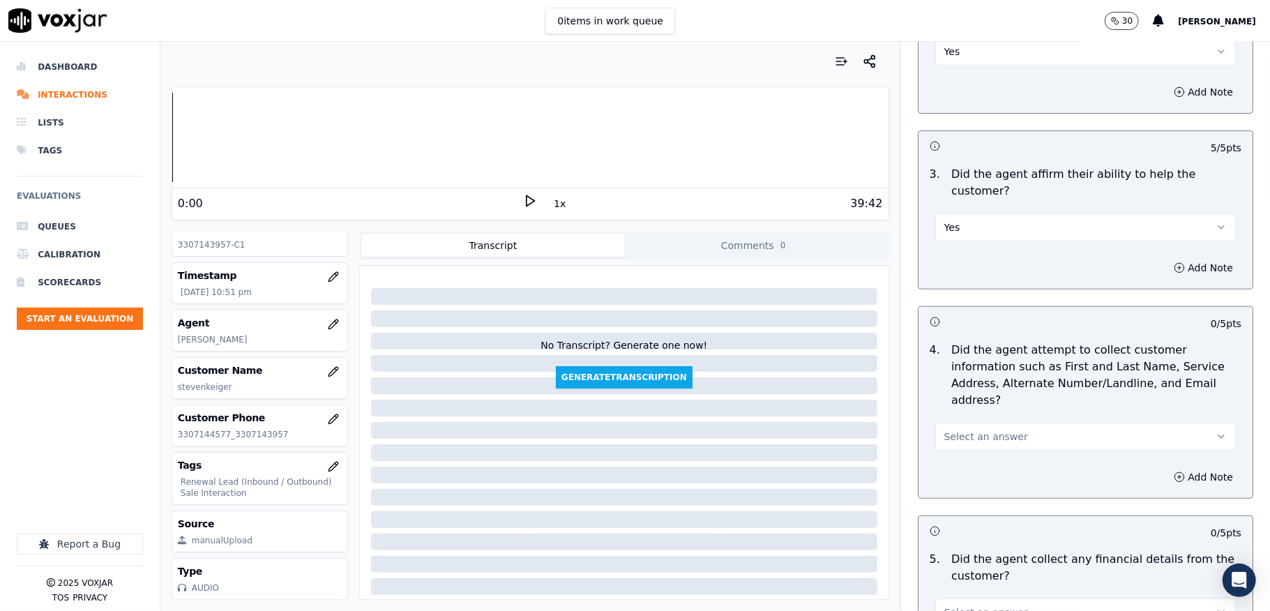
click at [968, 430] on span "Select an answer" at bounding box center [986, 437] width 84 height 14
click at [971, 501] on div "N/A" at bounding box center [1051, 497] width 267 height 22
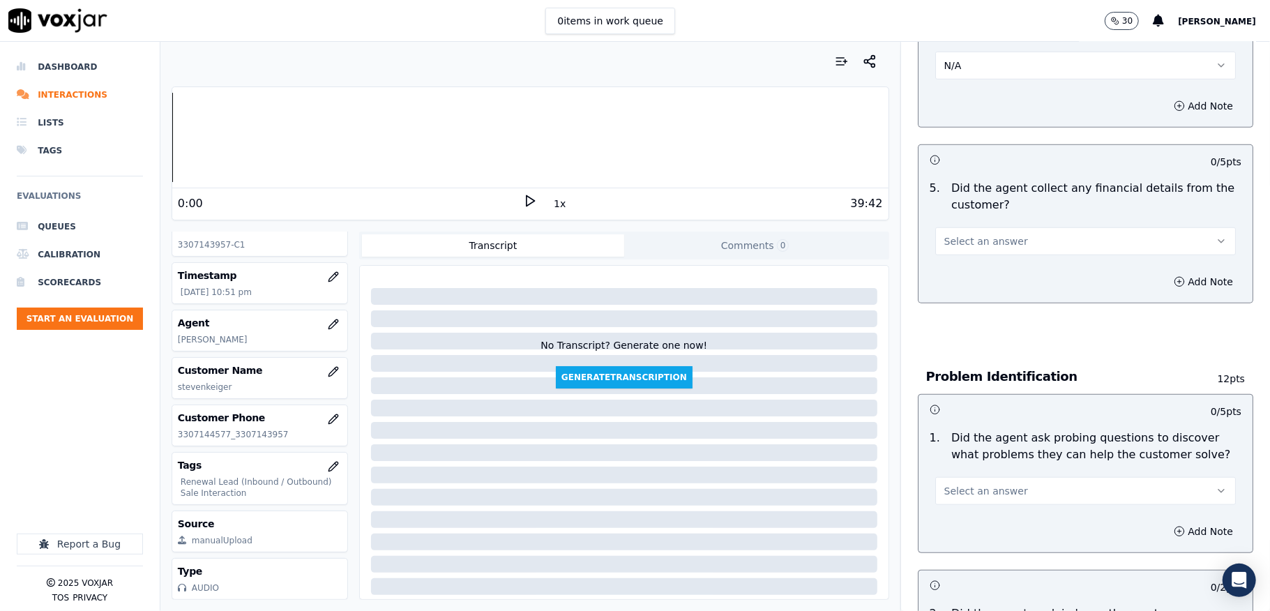
scroll to position [743, 0]
click at [966, 227] on button "Select an answer" at bounding box center [1085, 241] width 301 height 28
click at [940, 275] on div "No" at bounding box center [1051, 279] width 267 height 22
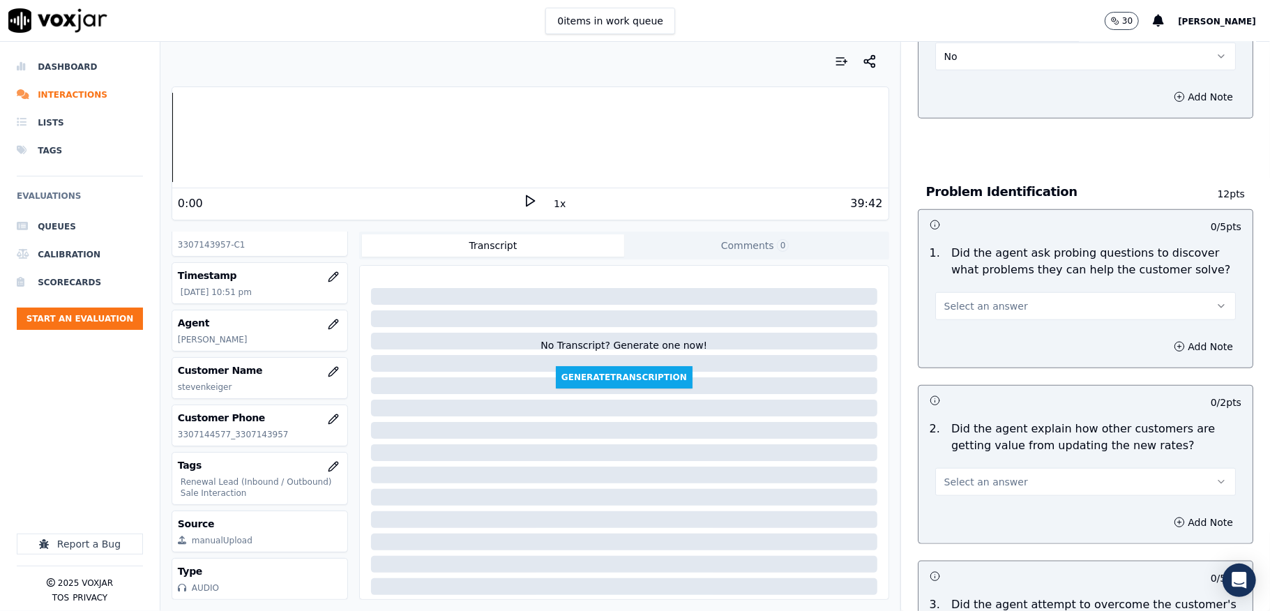
scroll to position [930, 0]
click at [971, 297] on span "Select an answer" at bounding box center [986, 304] width 84 height 14
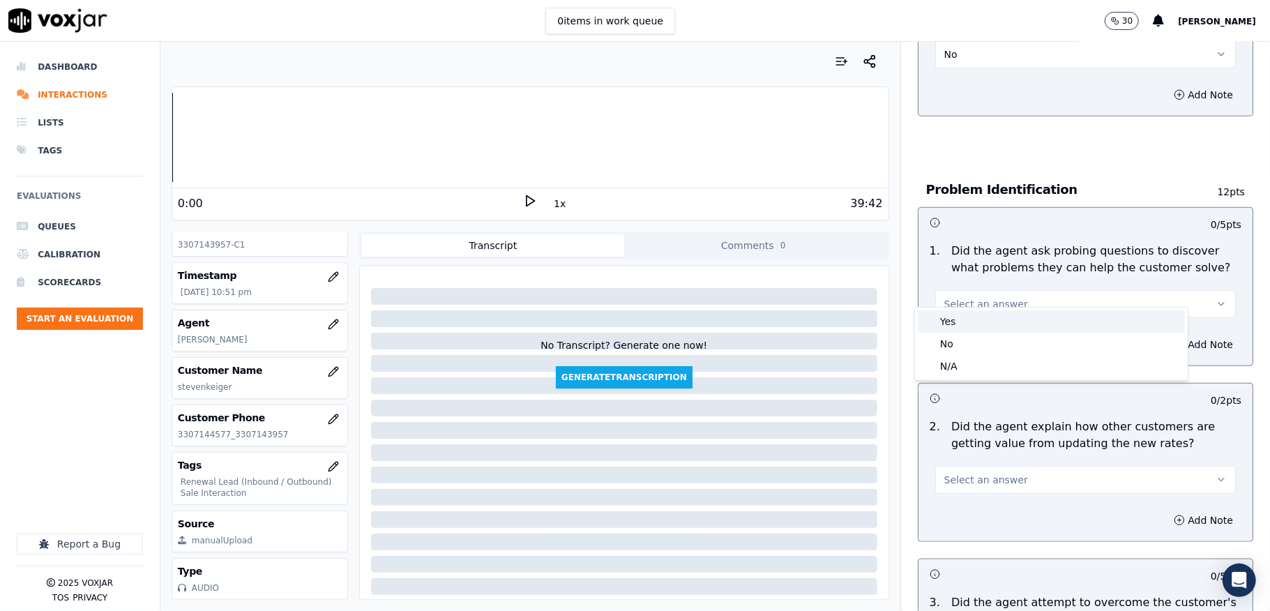
click at [954, 321] on div "Yes" at bounding box center [1051, 321] width 267 height 22
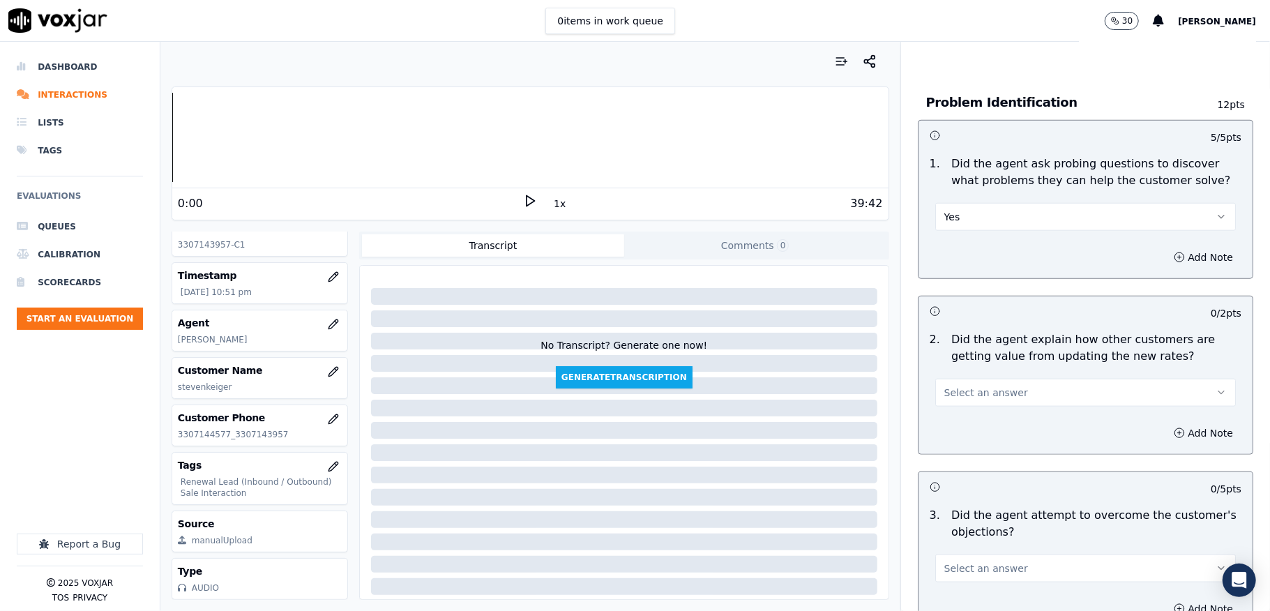
scroll to position [1116, 0]
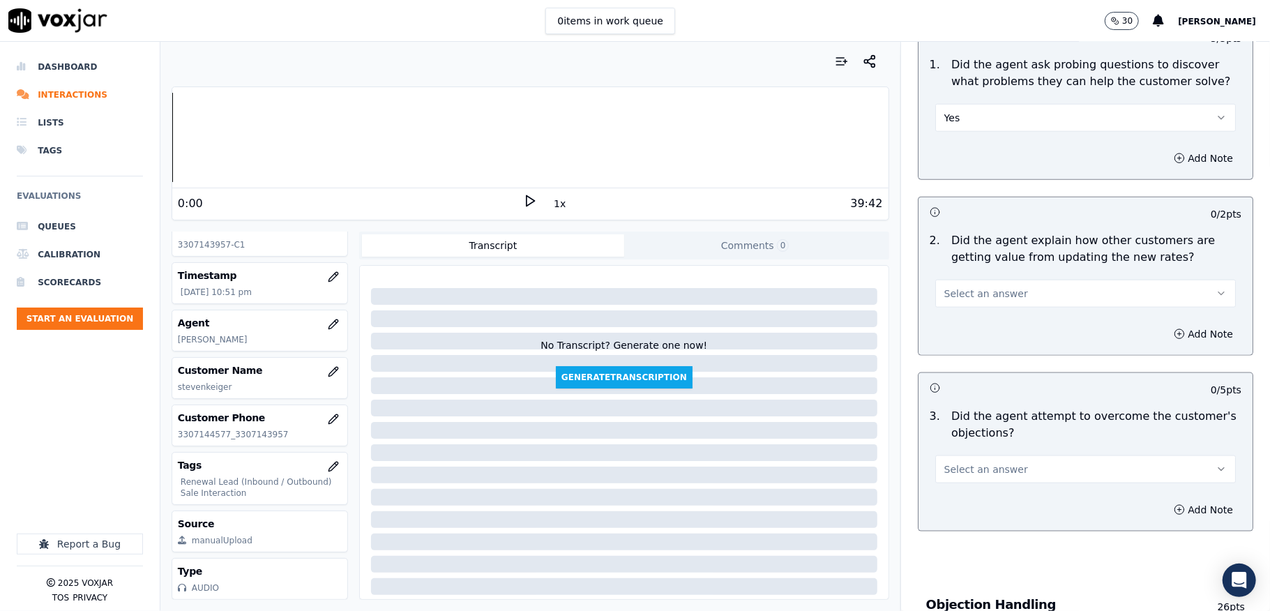
click at [975, 290] on button "Select an answer" at bounding box center [1085, 294] width 301 height 28
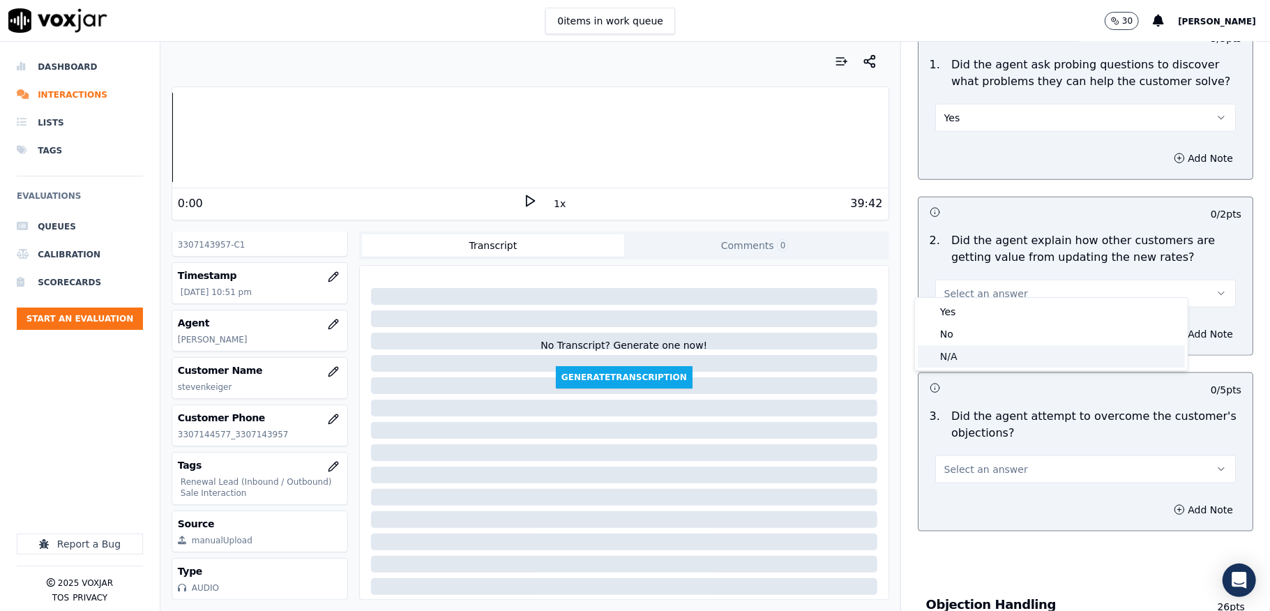
click at [948, 355] on div "N/A" at bounding box center [1051, 356] width 267 height 22
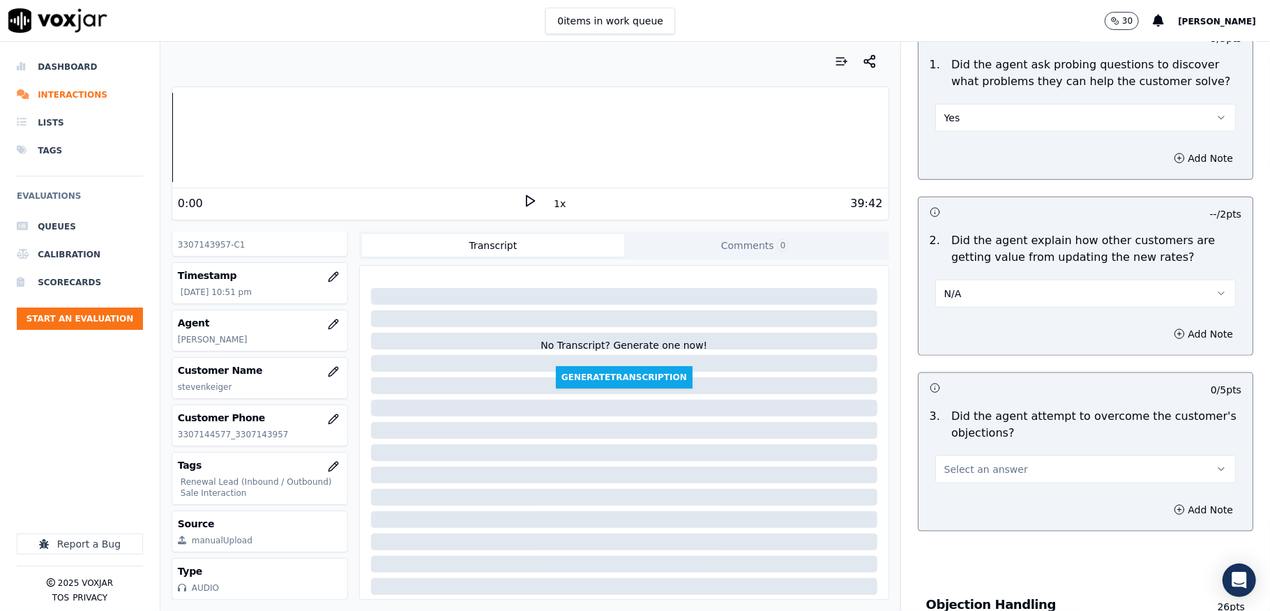
scroll to position [1301, 0]
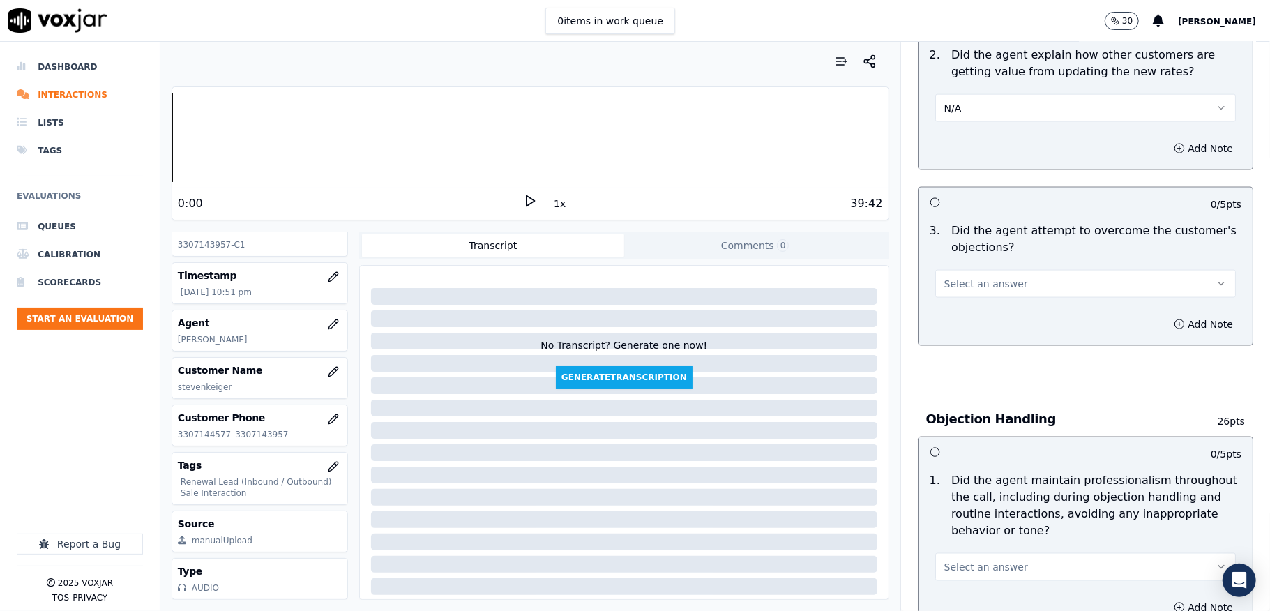
click at [955, 277] on span "Select an answer" at bounding box center [986, 284] width 84 height 14
click at [948, 300] on div "Yes" at bounding box center [1051, 302] width 267 height 22
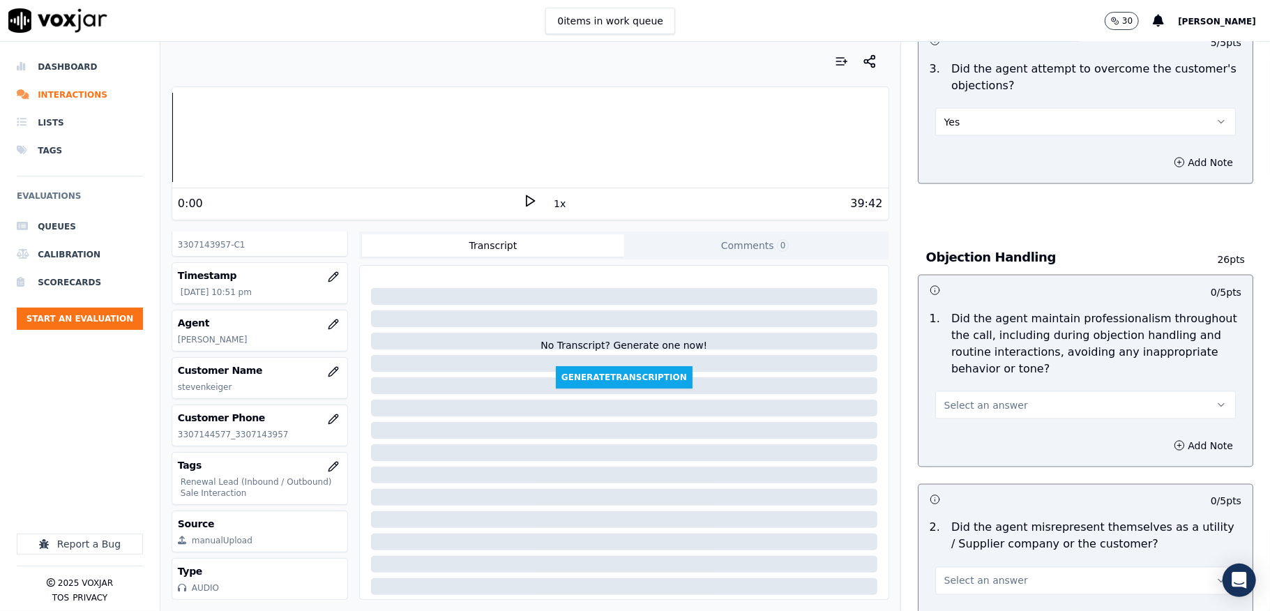
scroll to position [1580, 0]
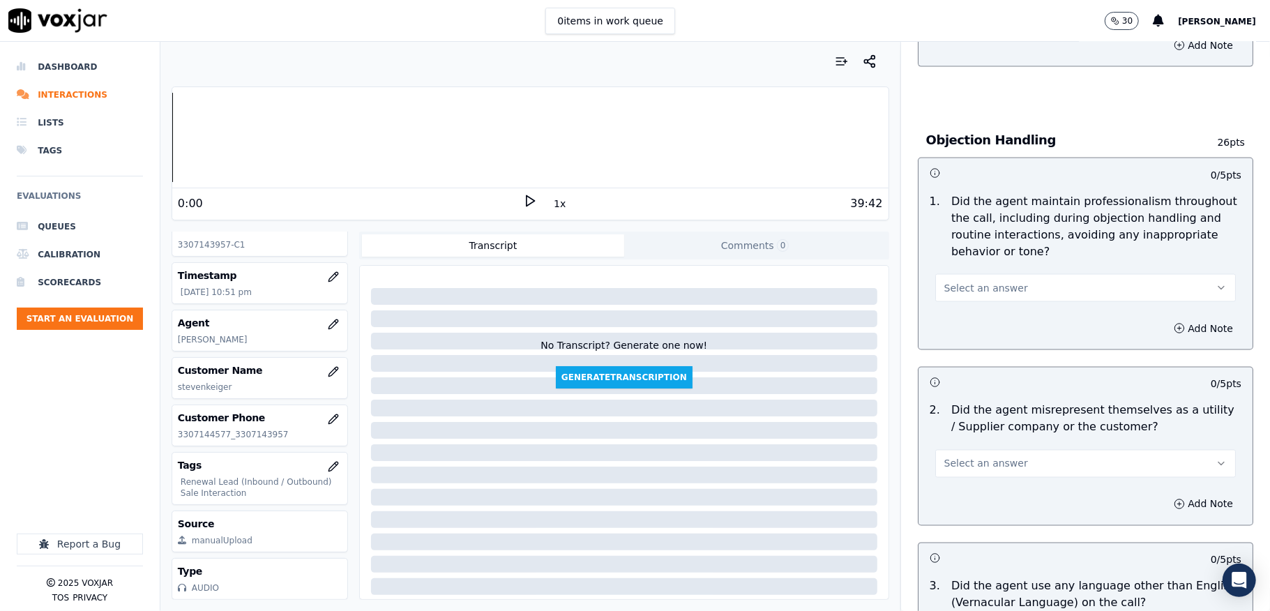
click at [985, 281] on span "Select an answer" at bounding box center [986, 288] width 84 height 14
click at [958, 305] on div "Yes" at bounding box center [1051, 306] width 267 height 22
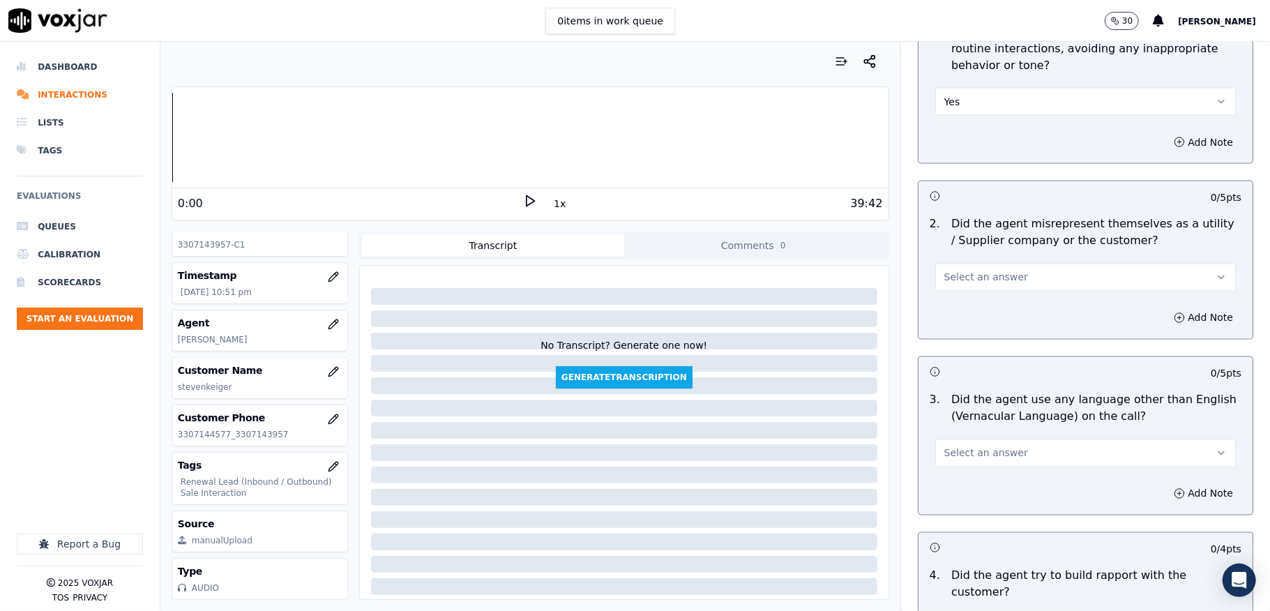
click at [981, 274] on button "Select an answer" at bounding box center [1085, 278] width 301 height 28
click at [965, 316] on div "No" at bounding box center [1051, 319] width 267 height 22
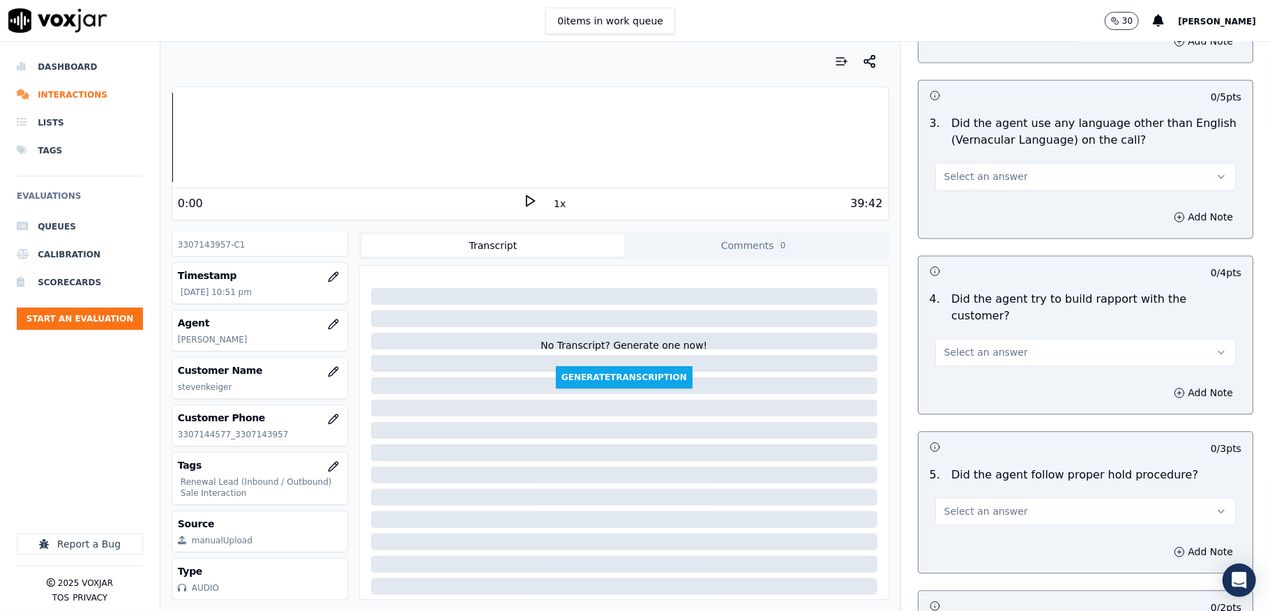
scroll to position [2045, 0]
click at [993, 167] on span "Select an answer" at bounding box center [986, 174] width 84 height 14
click at [971, 213] on div "No" at bounding box center [1051, 216] width 267 height 22
click at [974, 343] on span "Select an answer" at bounding box center [986, 350] width 84 height 14
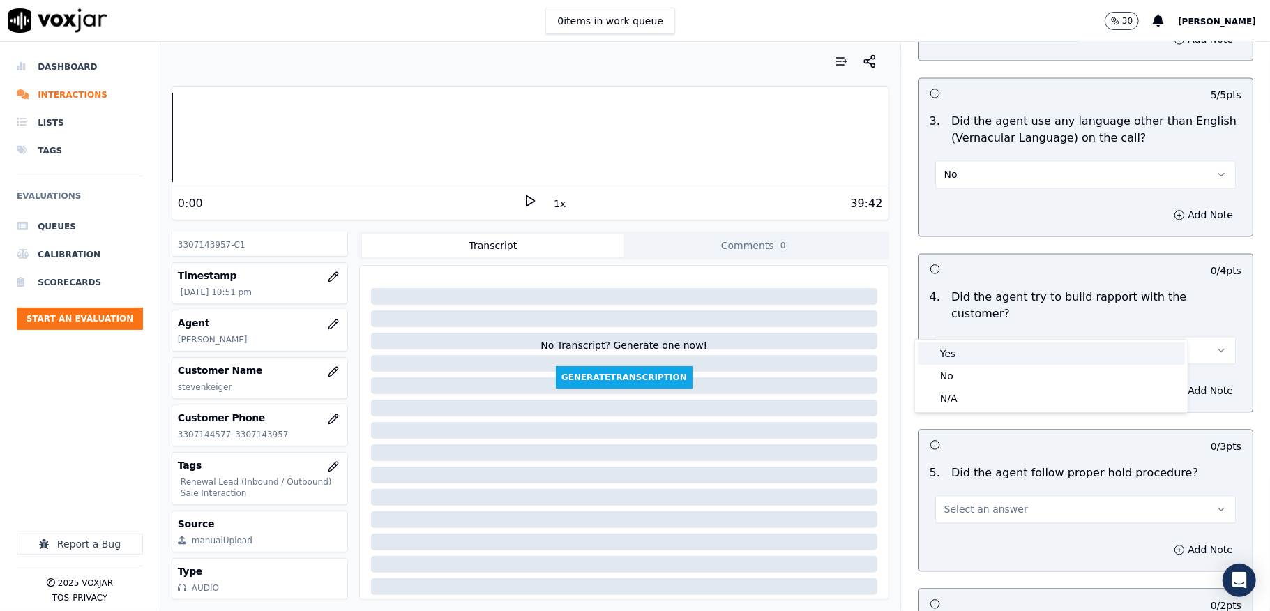
click at [971, 361] on div "Yes" at bounding box center [1051, 353] width 267 height 22
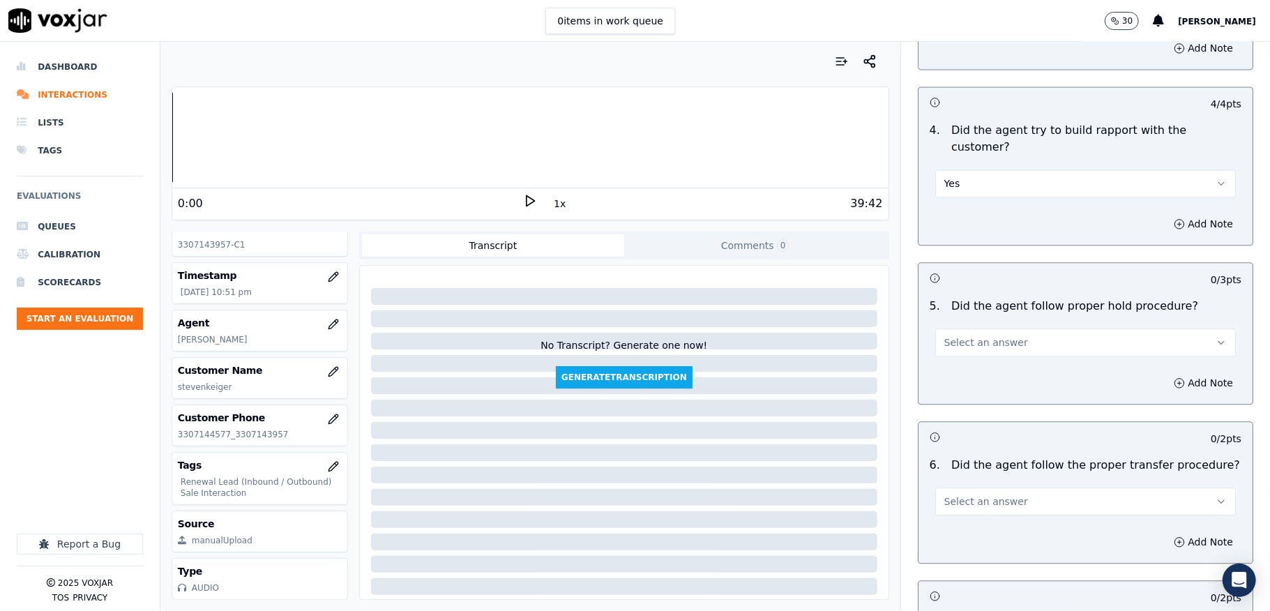
scroll to position [2232, 0]
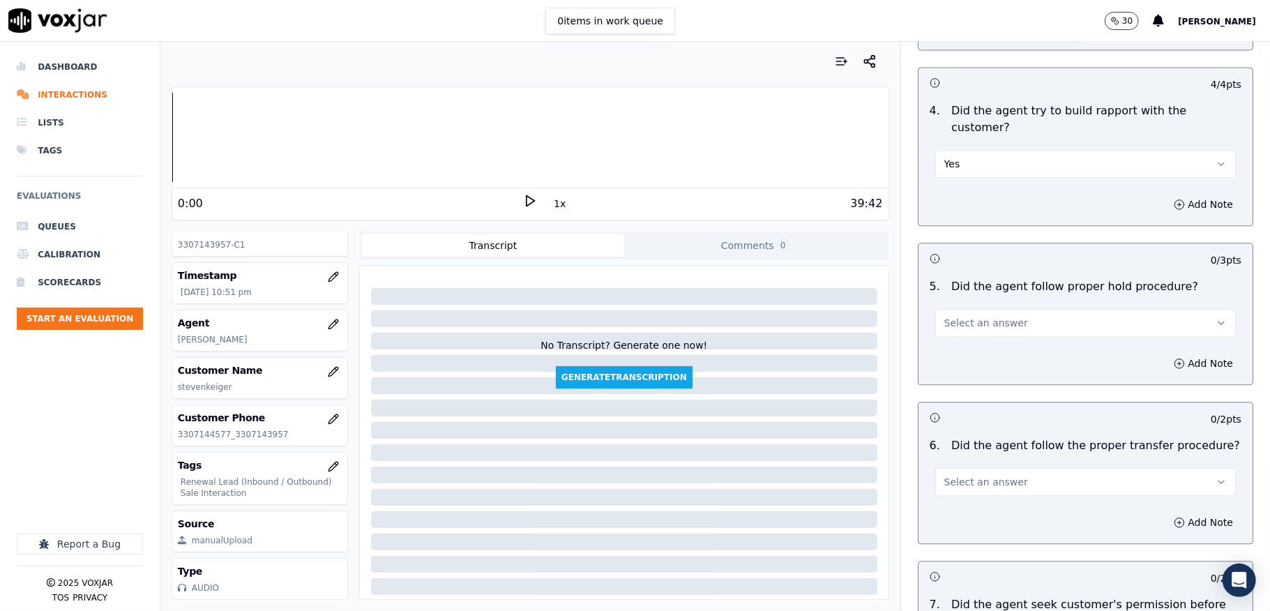
click at [971, 316] on span "Select an answer" at bounding box center [986, 323] width 84 height 14
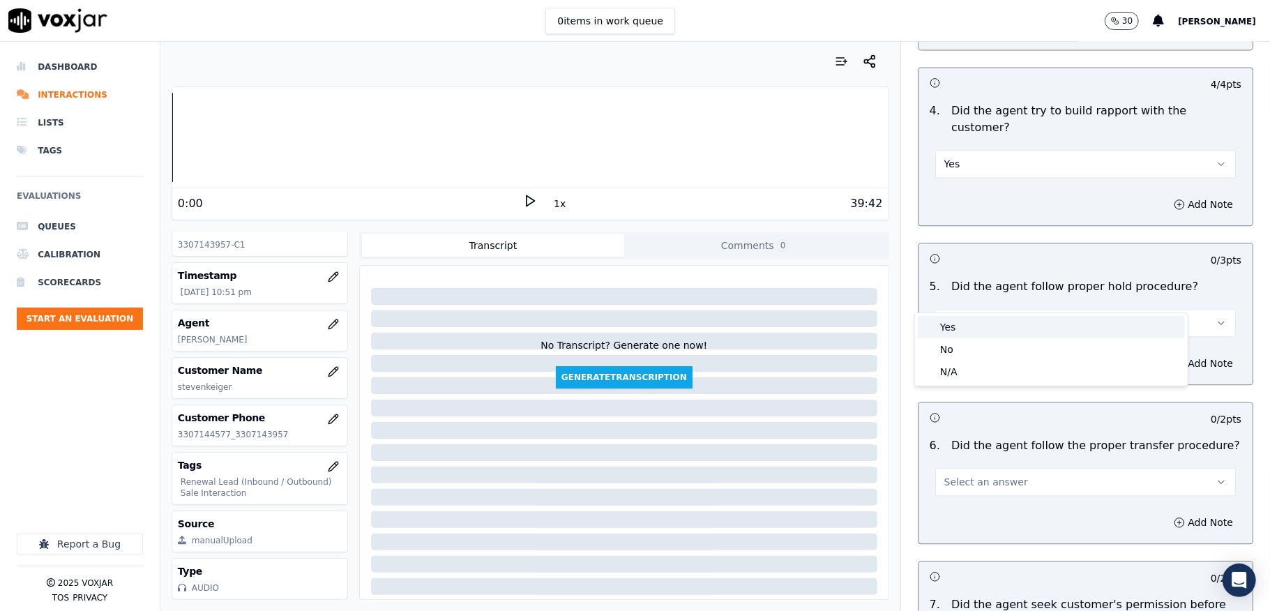
click at [960, 327] on div "Yes" at bounding box center [1051, 327] width 267 height 22
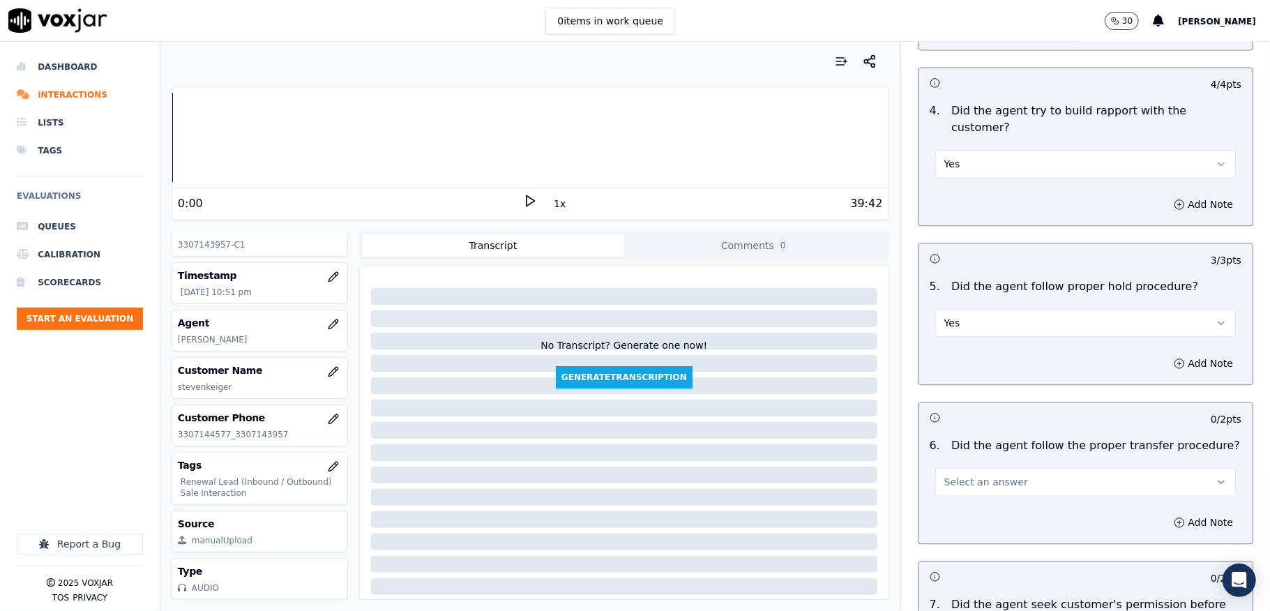
click at [954, 475] on span "Select an answer" at bounding box center [986, 482] width 84 height 14
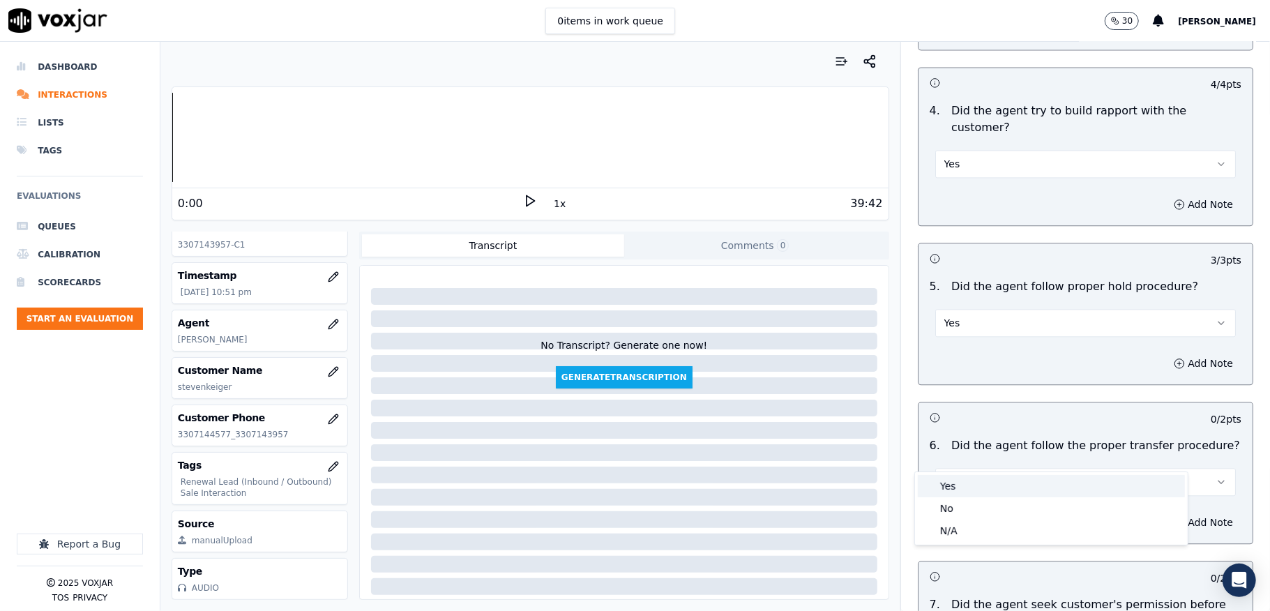
click at [958, 486] on div "Yes" at bounding box center [1051, 486] width 267 height 22
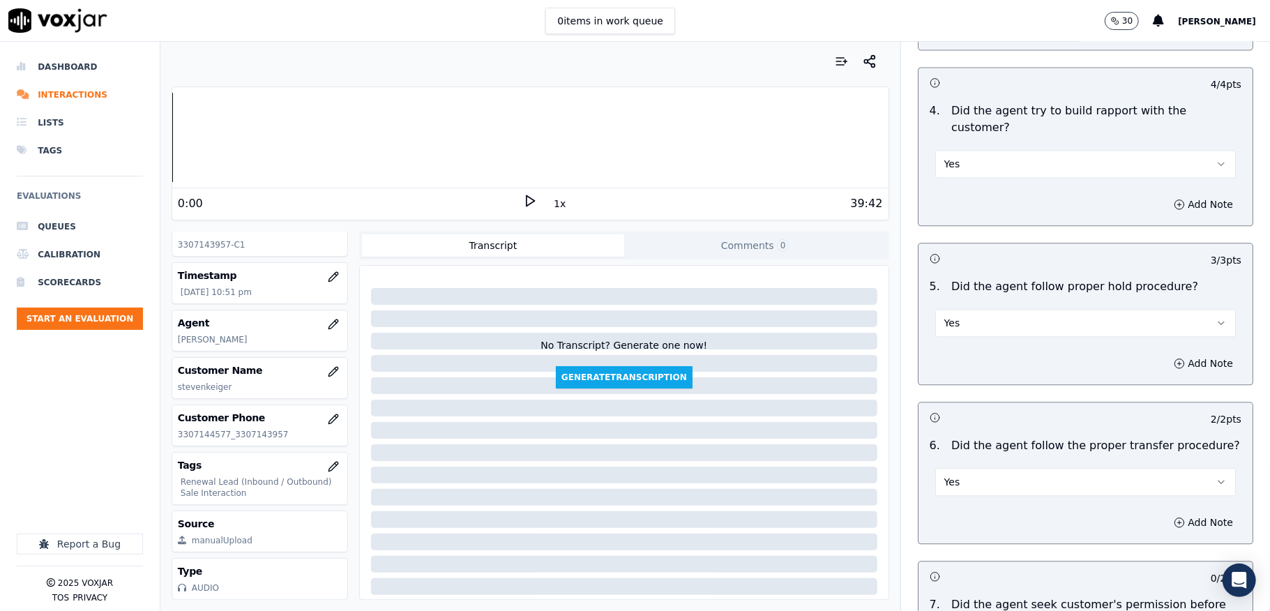
scroll to position [2511, 0]
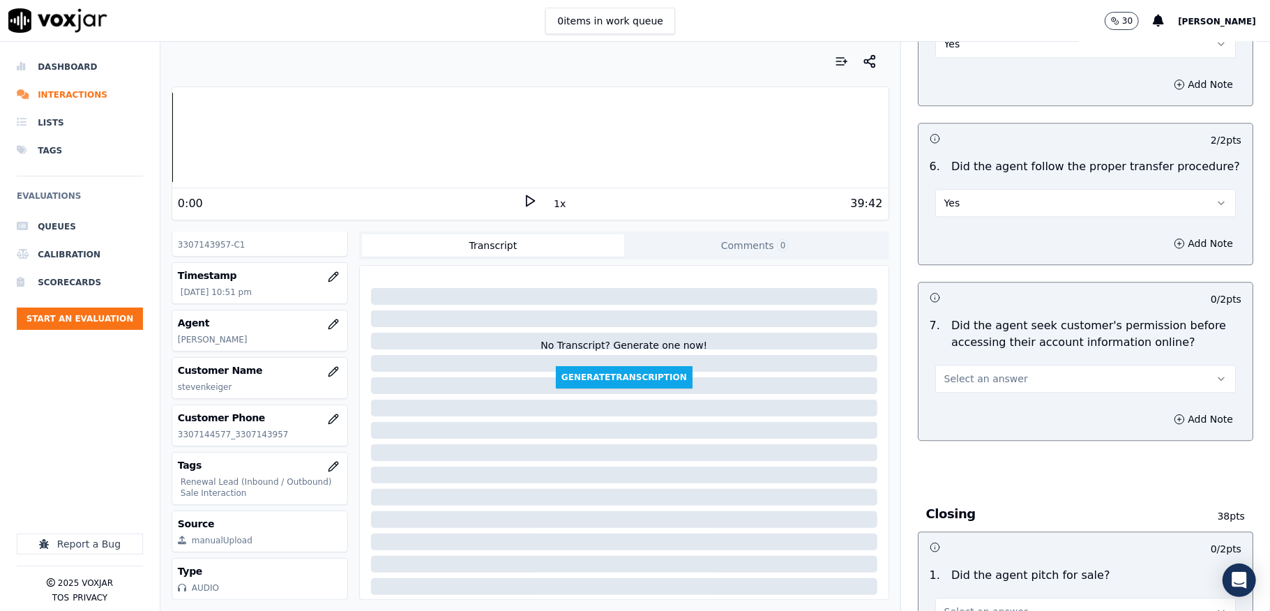
drag, startPoint x: 974, startPoint y: 353, endPoint x: 971, endPoint y: 364, distance: 11.5
click at [974, 372] on span "Select an answer" at bounding box center [986, 379] width 84 height 14
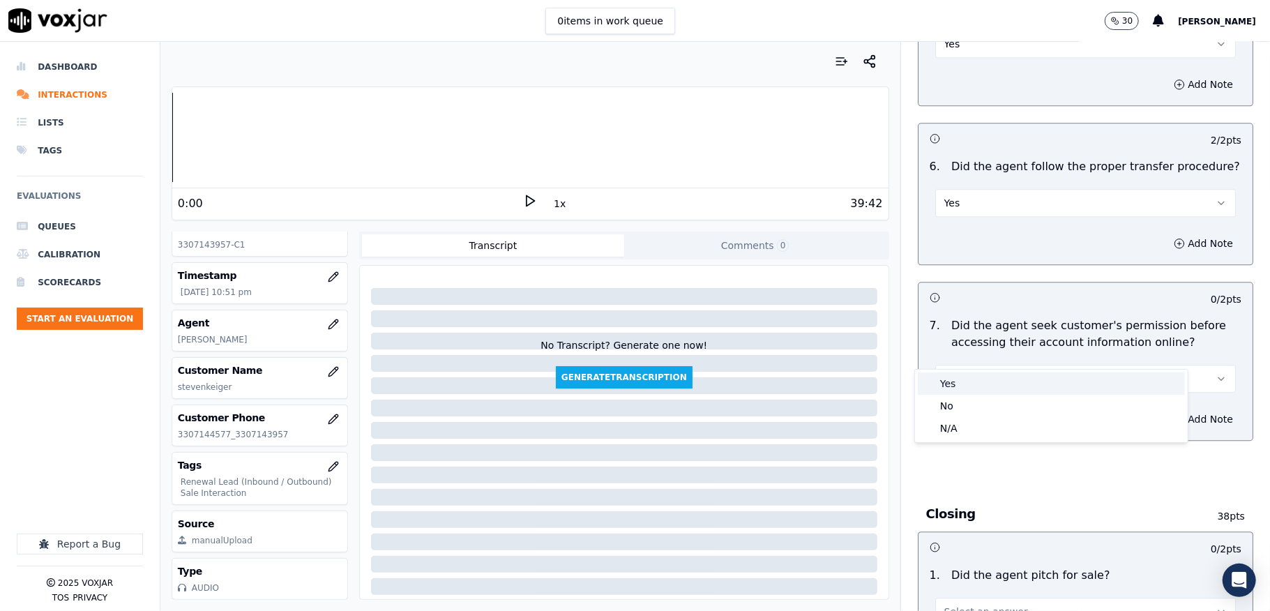
drag, startPoint x: 971, startPoint y: 364, endPoint x: 955, endPoint y: 368, distance: 15.9
click at [957, 386] on div "Yes" at bounding box center [1051, 383] width 267 height 22
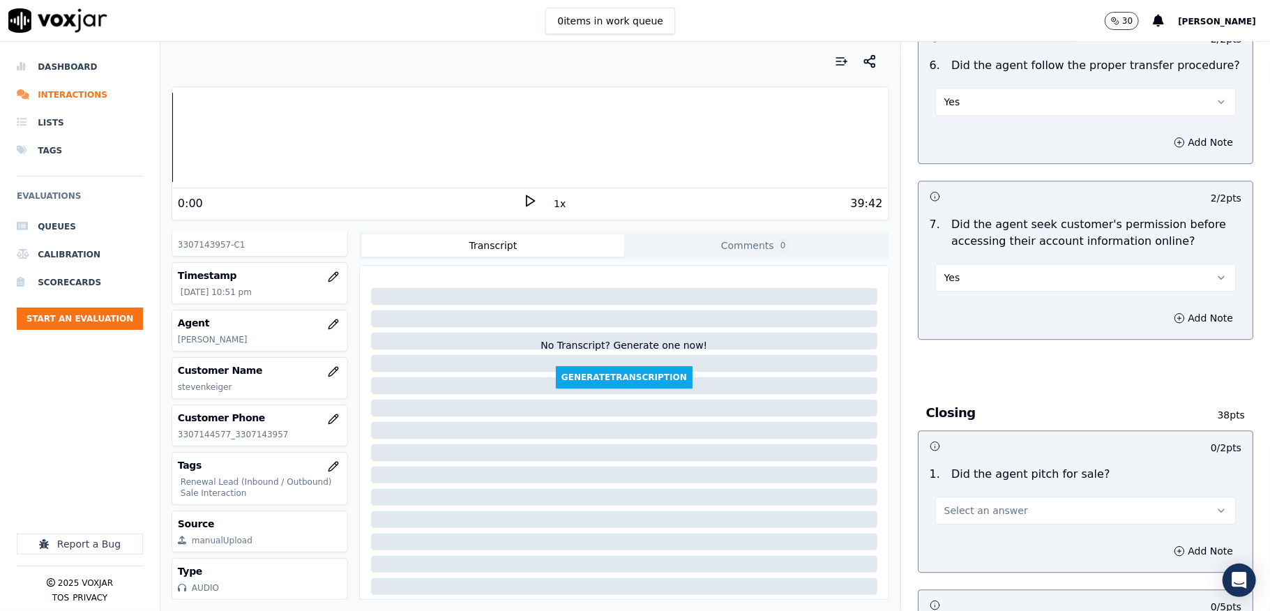
scroll to position [2790, 0]
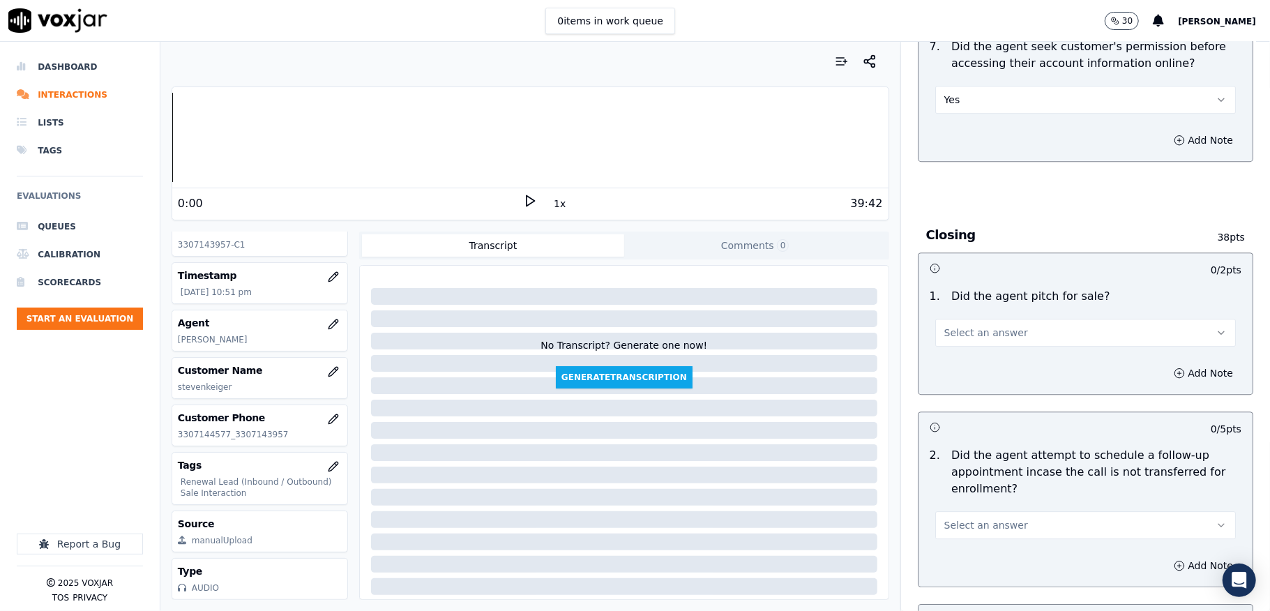
click at [985, 319] on button "Select an answer" at bounding box center [1085, 333] width 301 height 28
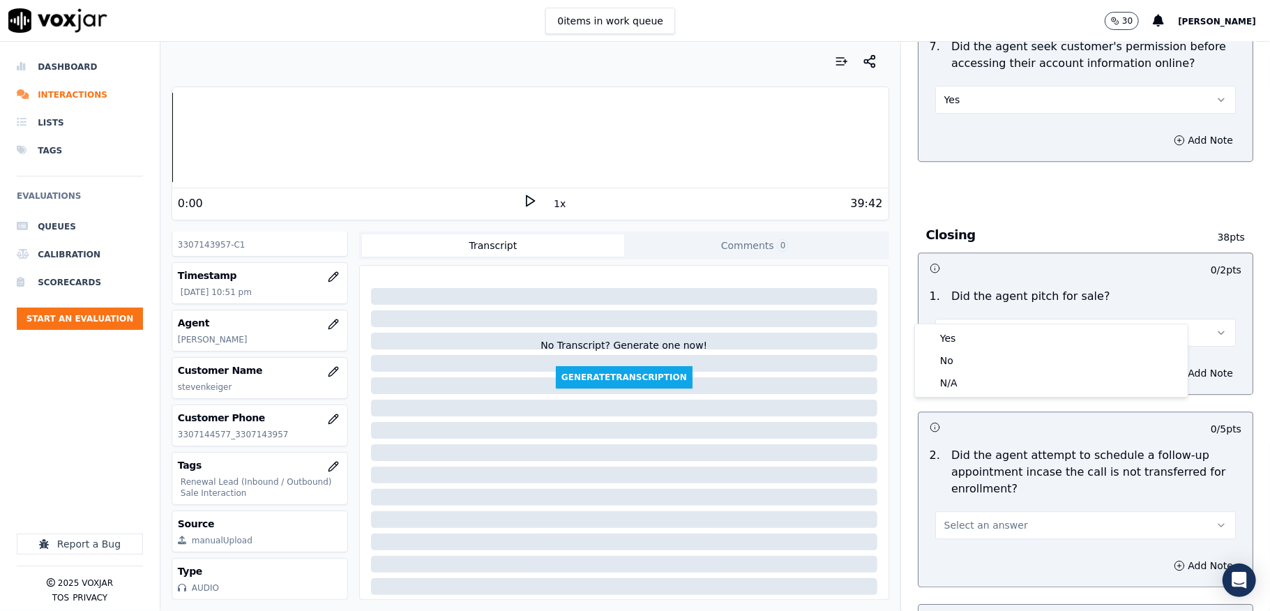
click at [977, 332] on div "Yes" at bounding box center [1051, 338] width 267 height 22
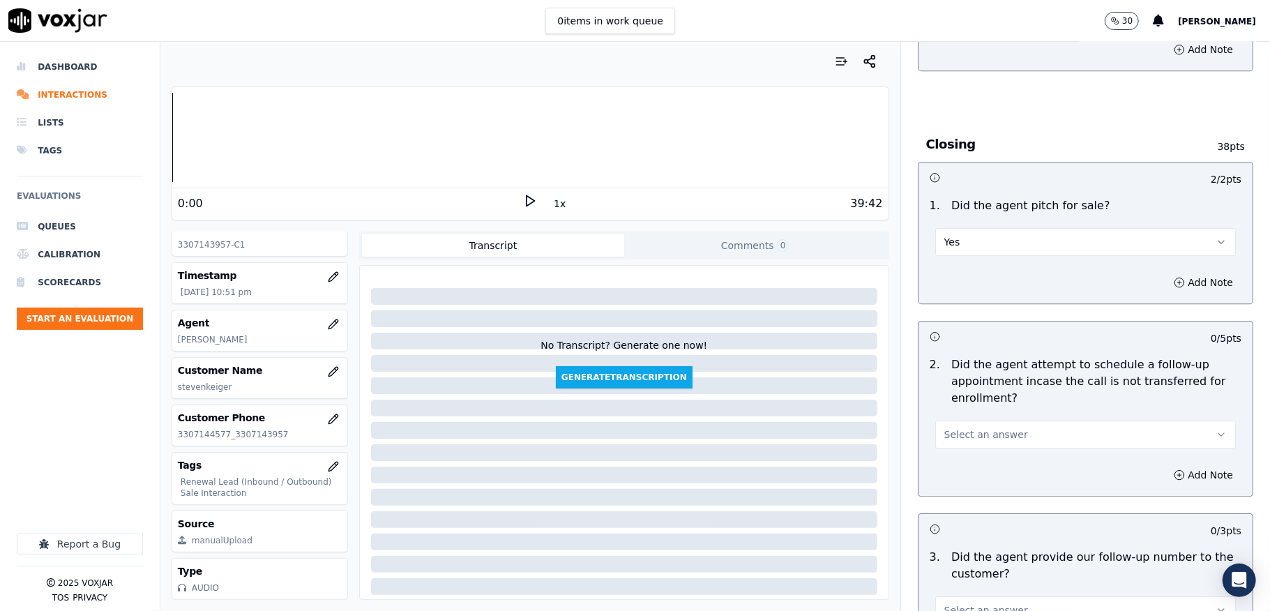
scroll to position [2975, 0]
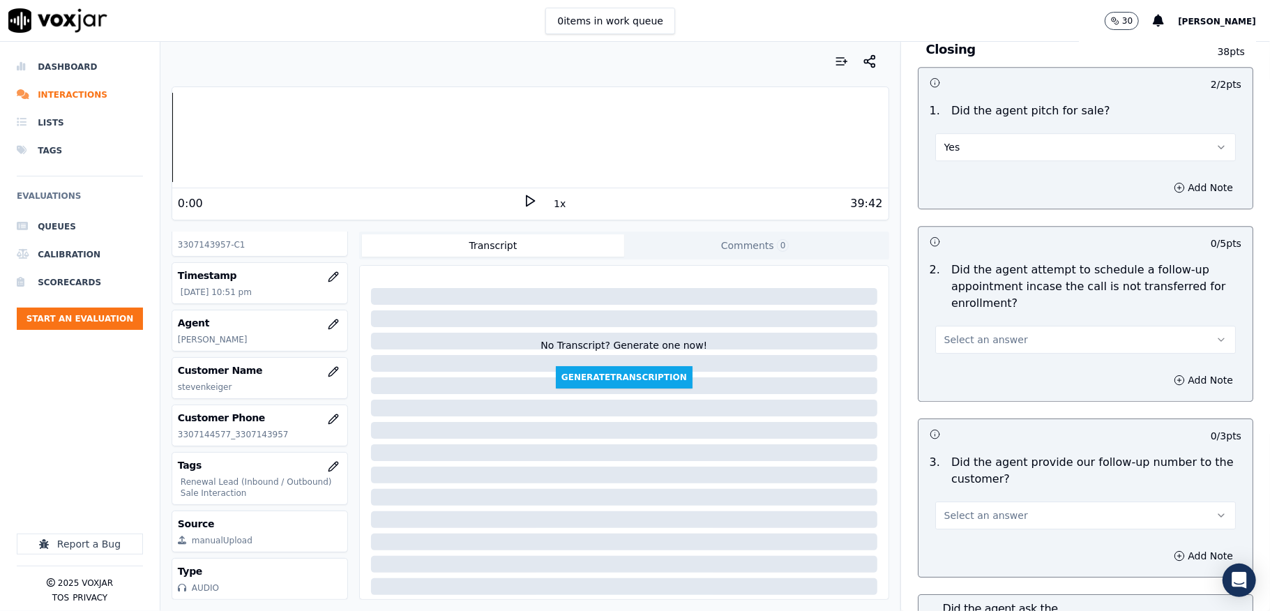
drag, startPoint x: 994, startPoint y: 301, endPoint x: 983, endPoint y: 326, distance: 27.5
click at [994, 326] on button "Select an answer" at bounding box center [1085, 340] width 301 height 28
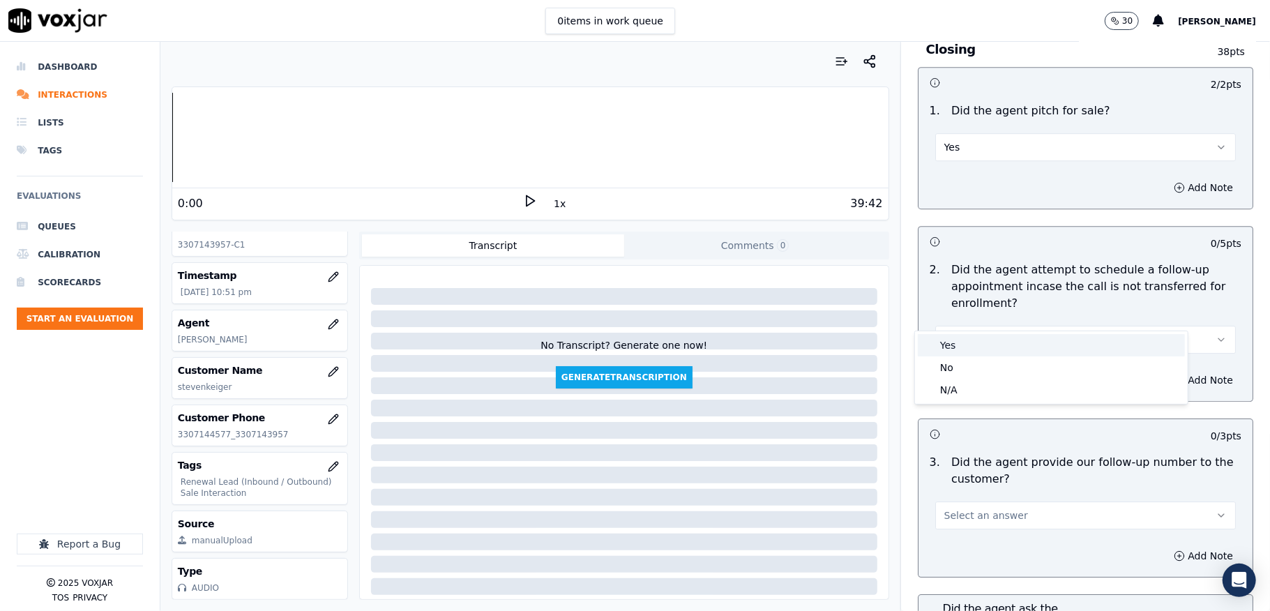
click at [963, 349] on div "Yes" at bounding box center [1051, 345] width 267 height 22
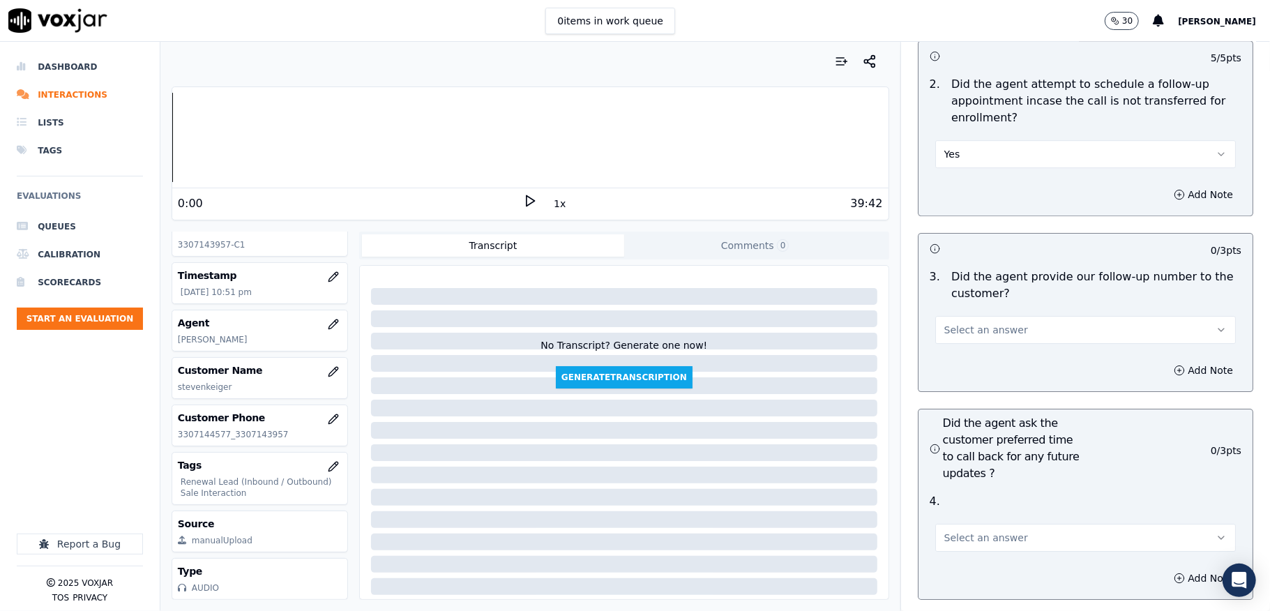
scroll to position [3161, 0]
click at [966, 322] on span "Select an answer" at bounding box center [986, 329] width 84 height 14
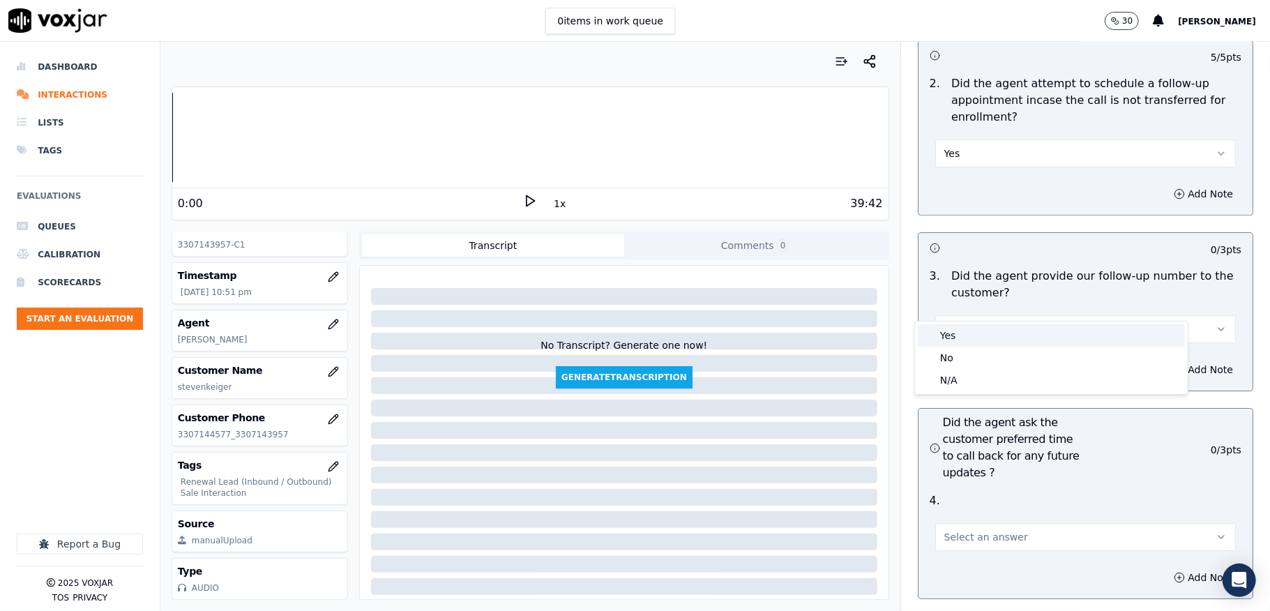
click at [947, 333] on div "Yes" at bounding box center [1051, 335] width 267 height 22
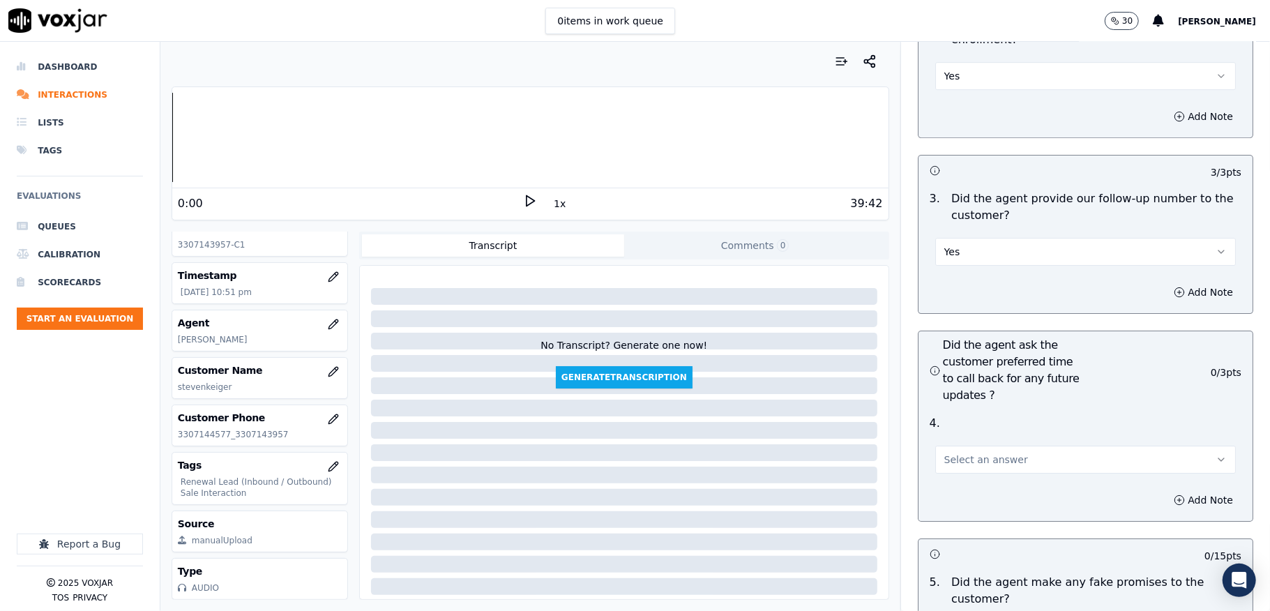
scroll to position [3347, 0]
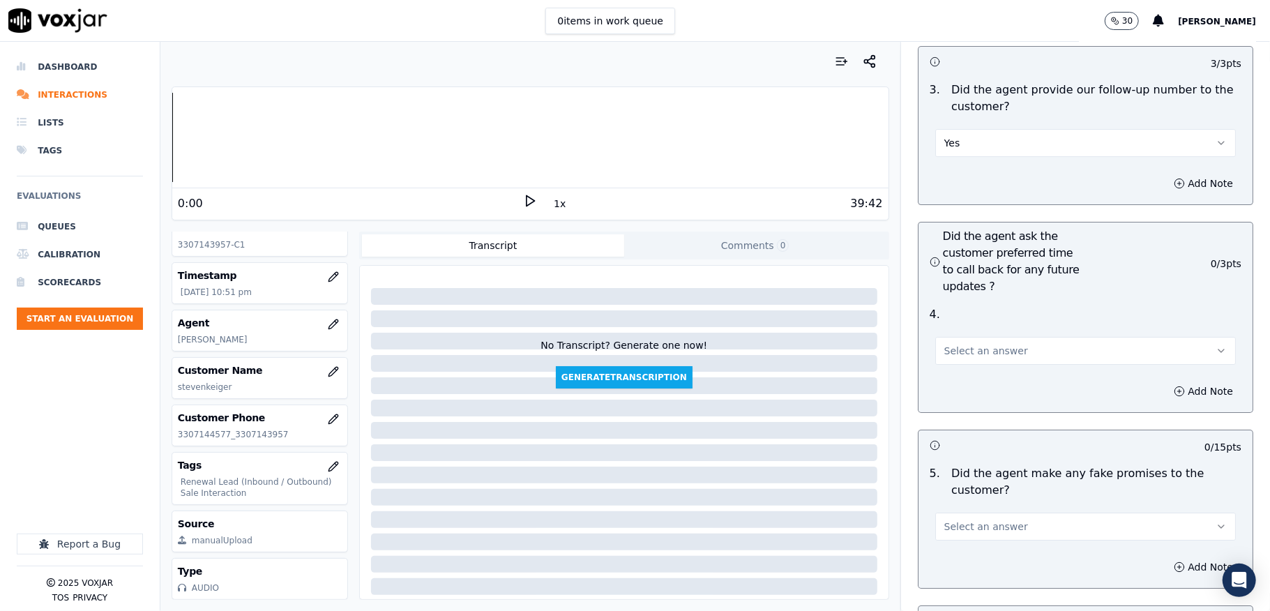
click at [955, 344] on span "Select an answer" at bounding box center [986, 351] width 84 height 14
click at [954, 395] on div "N/A" at bounding box center [1051, 402] width 267 height 22
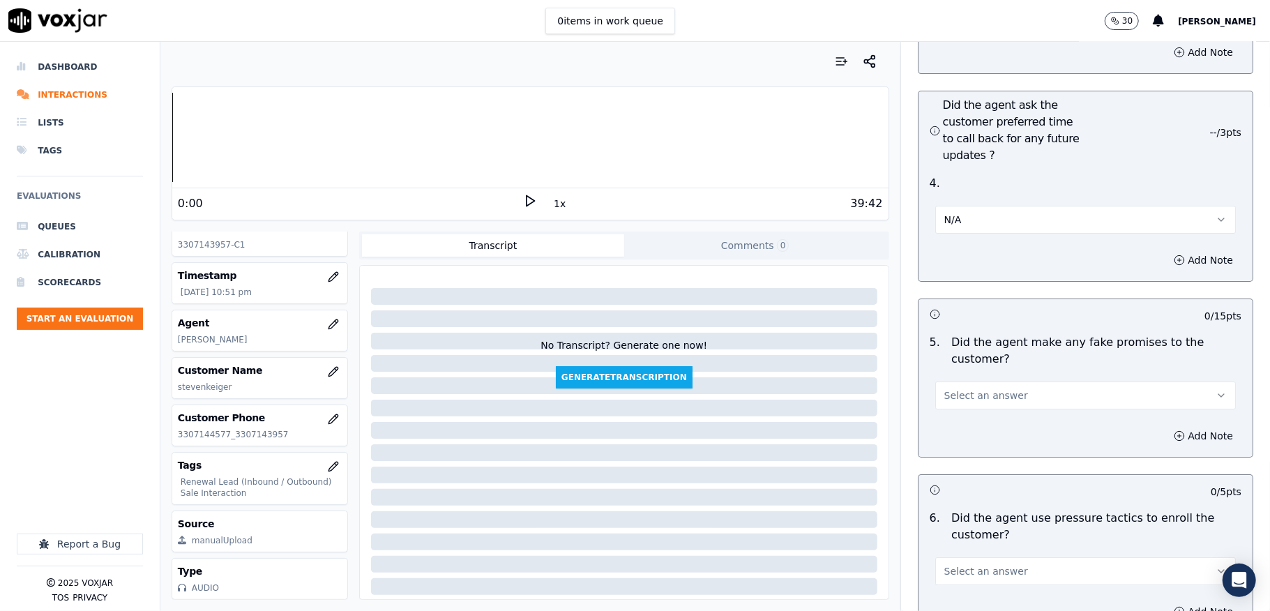
scroll to position [3626, 0]
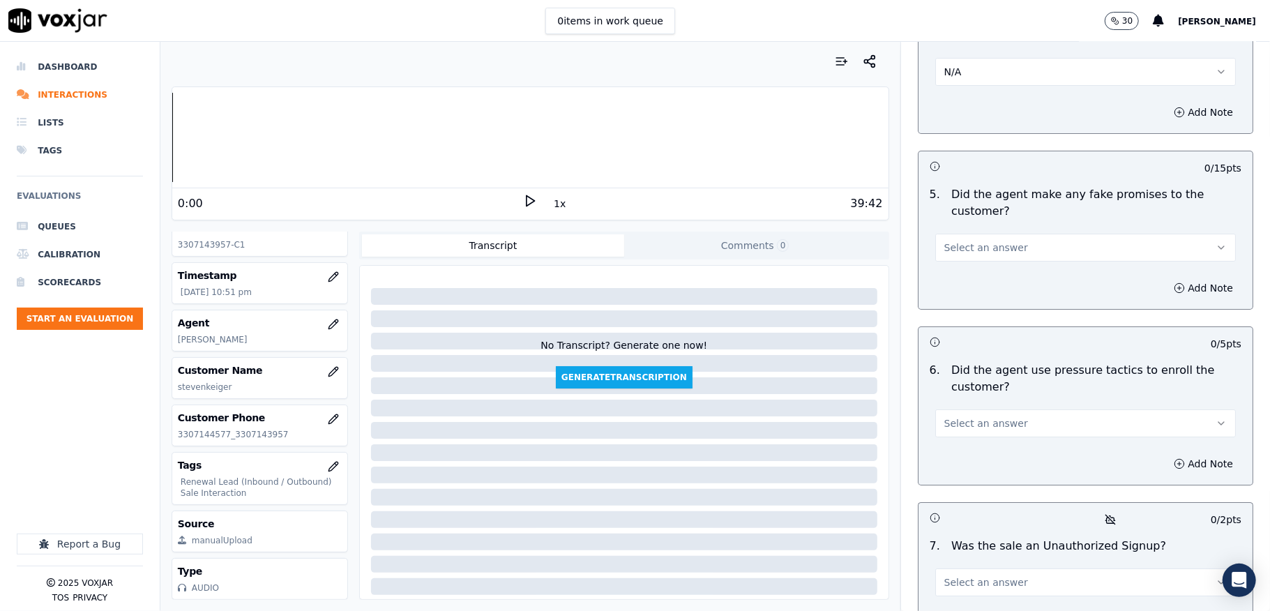
click at [1005, 234] on button "Select an answer" at bounding box center [1085, 248] width 301 height 28
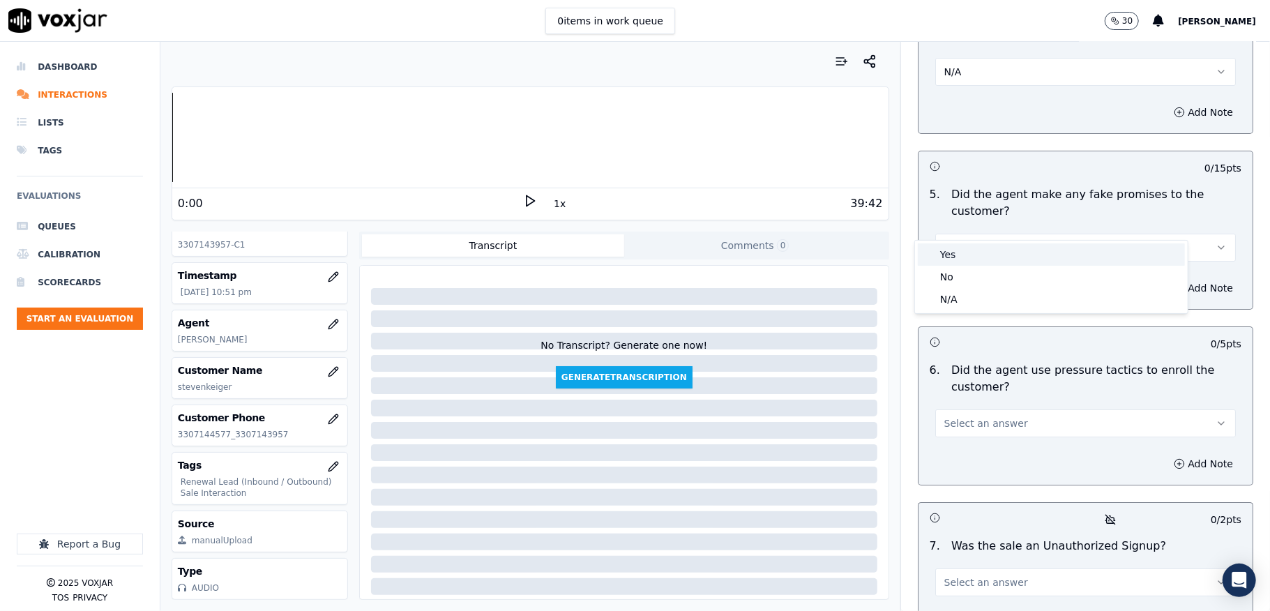
click at [953, 274] on div "No" at bounding box center [1051, 277] width 267 height 22
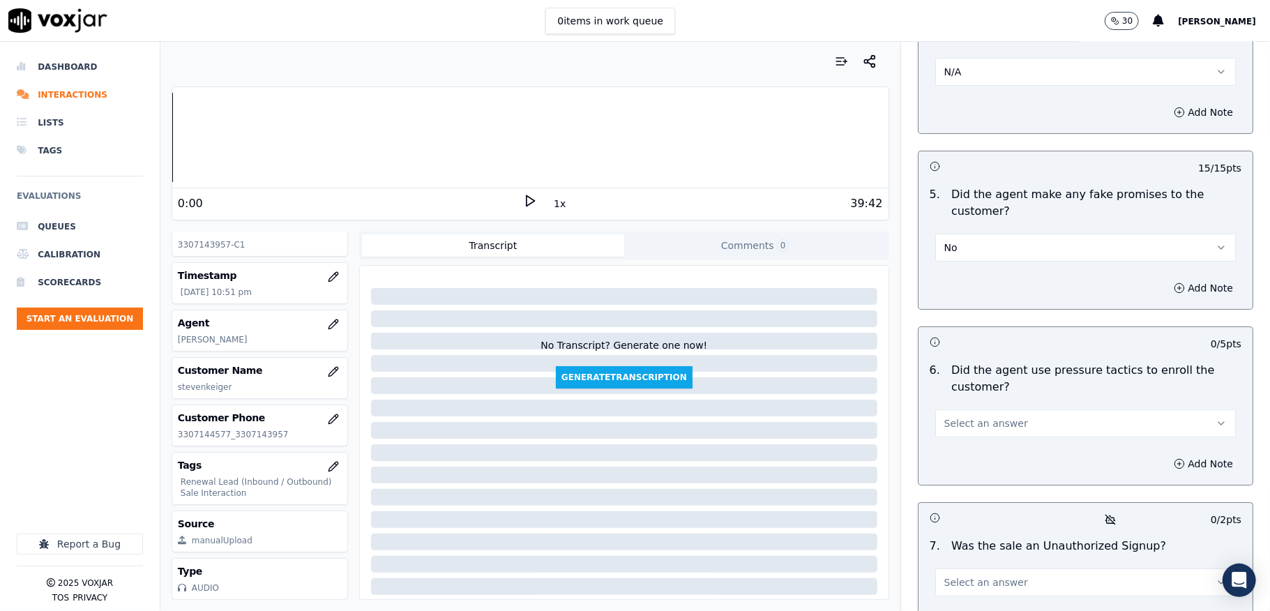
drag, startPoint x: 958, startPoint y: 403, endPoint x: 955, endPoint y: 411, distance: 8.8
click at [958, 416] on span "Select an answer" at bounding box center [986, 423] width 84 height 14
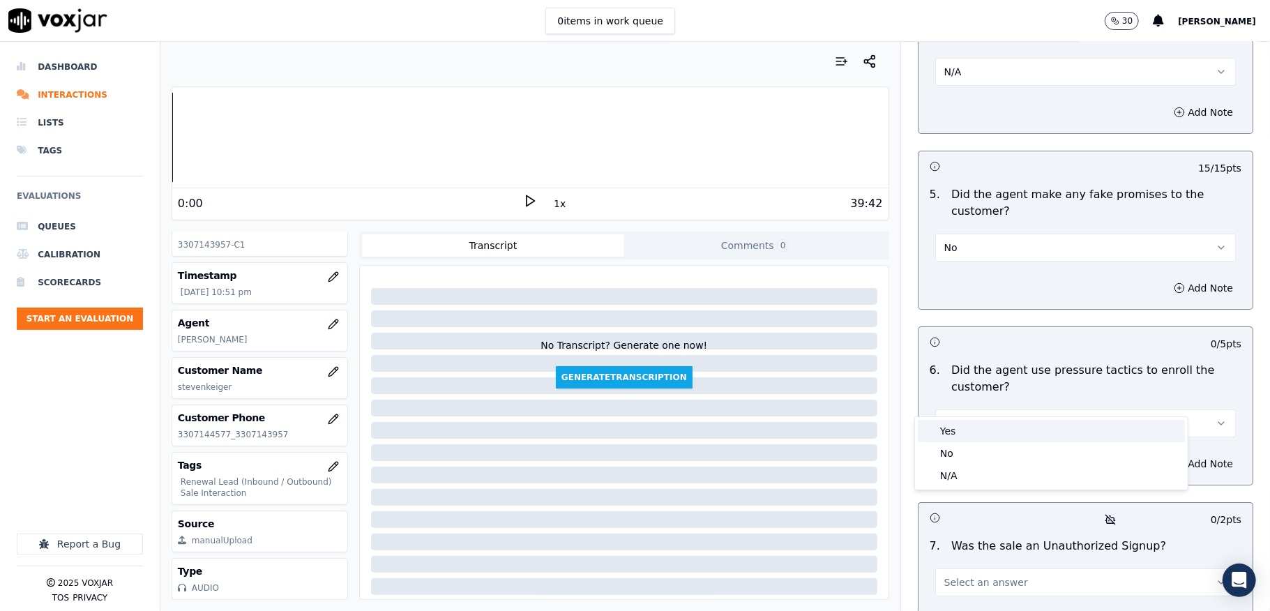
click at [952, 441] on div "Yes No N/A" at bounding box center [1051, 453] width 273 height 73
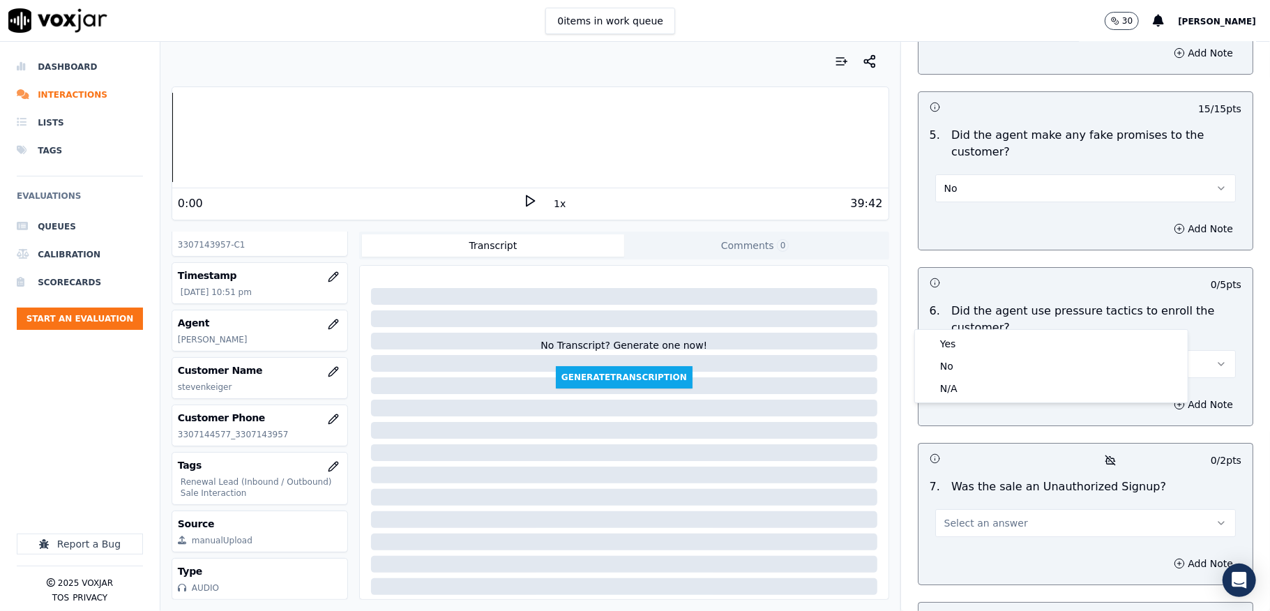
scroll to position [3719, 0]
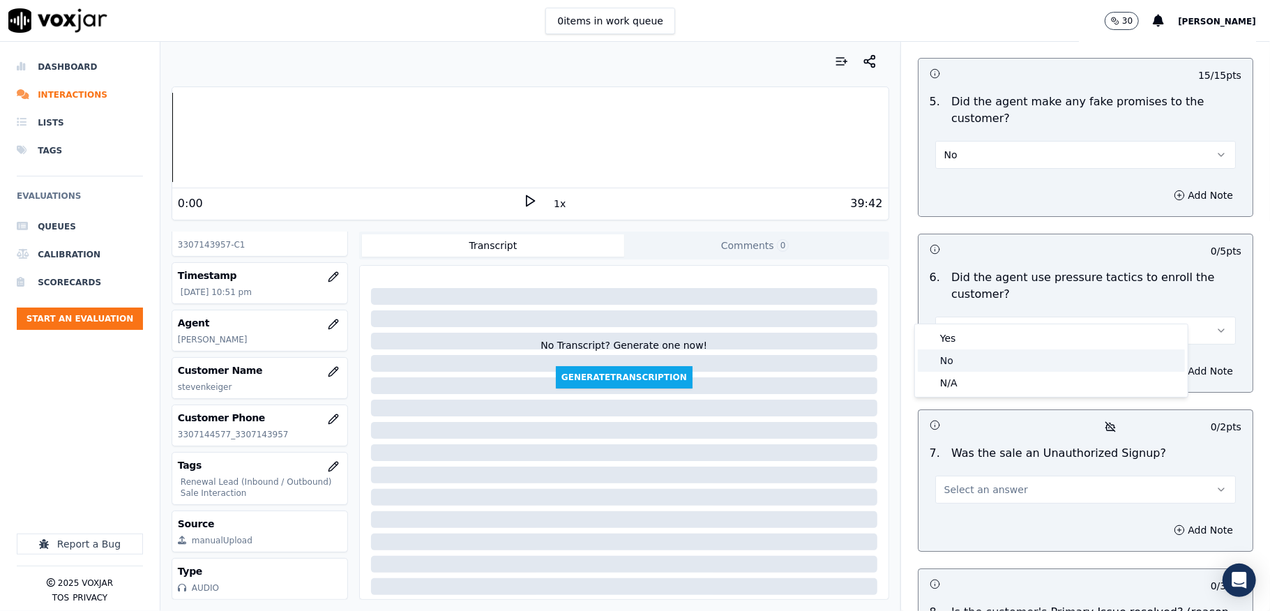
click at [946, 360] on div "No" at bounding box center [1051, 360] width 267 height 22
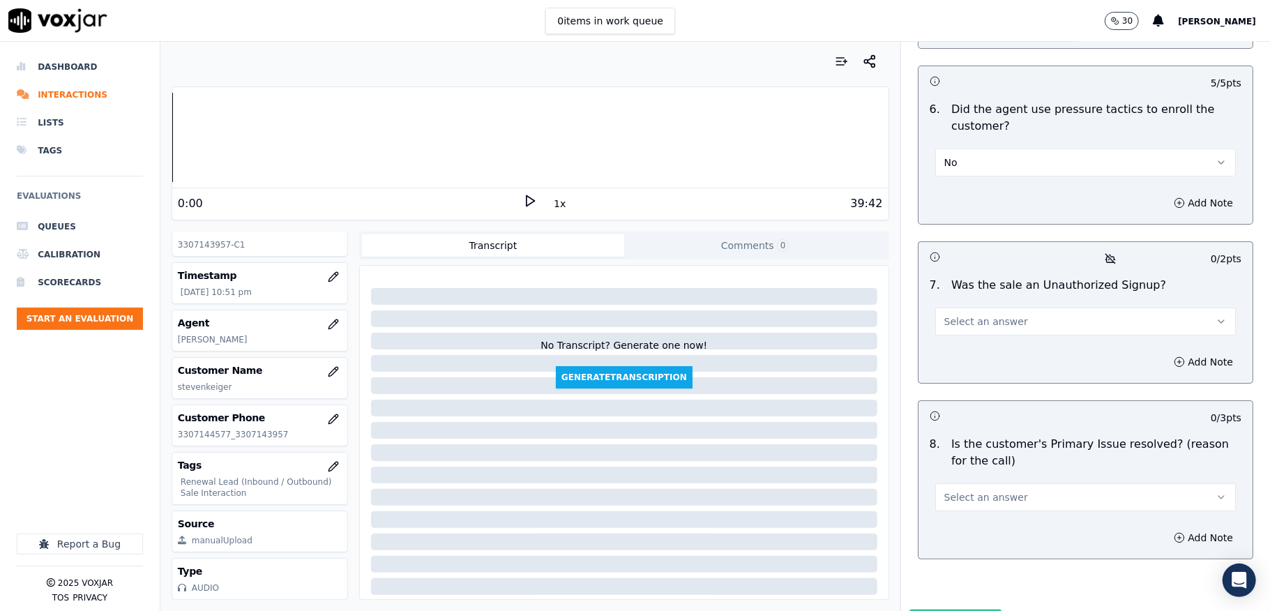
scroll to position [3905, 0]
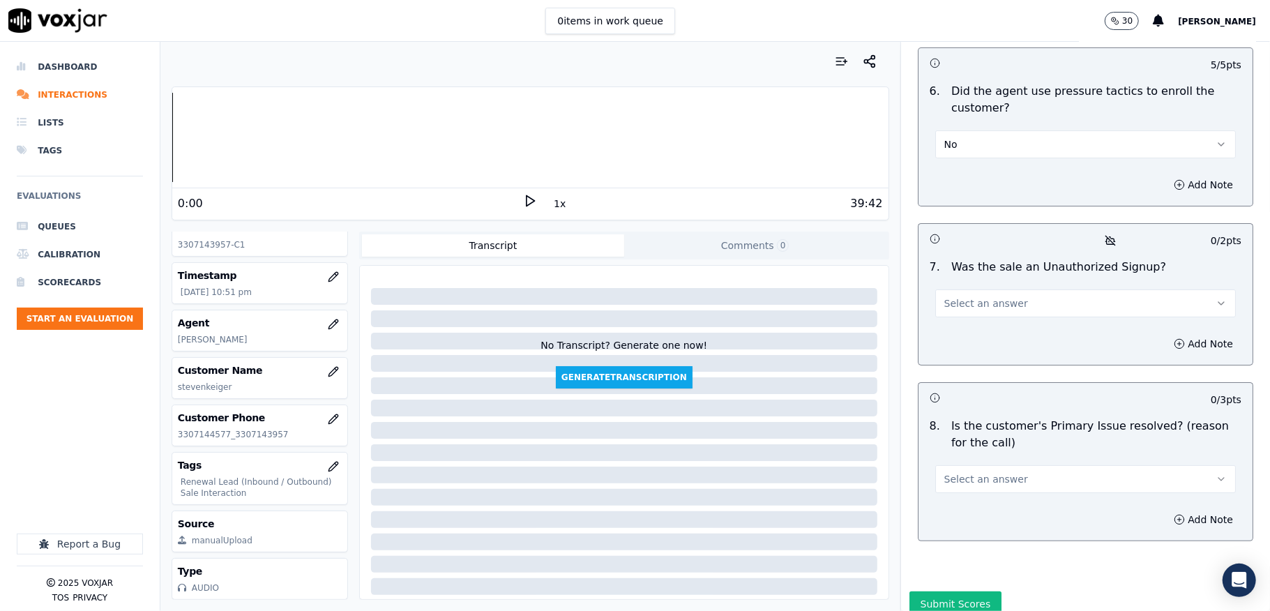
click at [965, 289] on button "Select an answer" at bounding box center [1085, 303] width 301 height 28
click at [952, 338] on div "No" at bounding box center [1051, 334] width 267 height 22
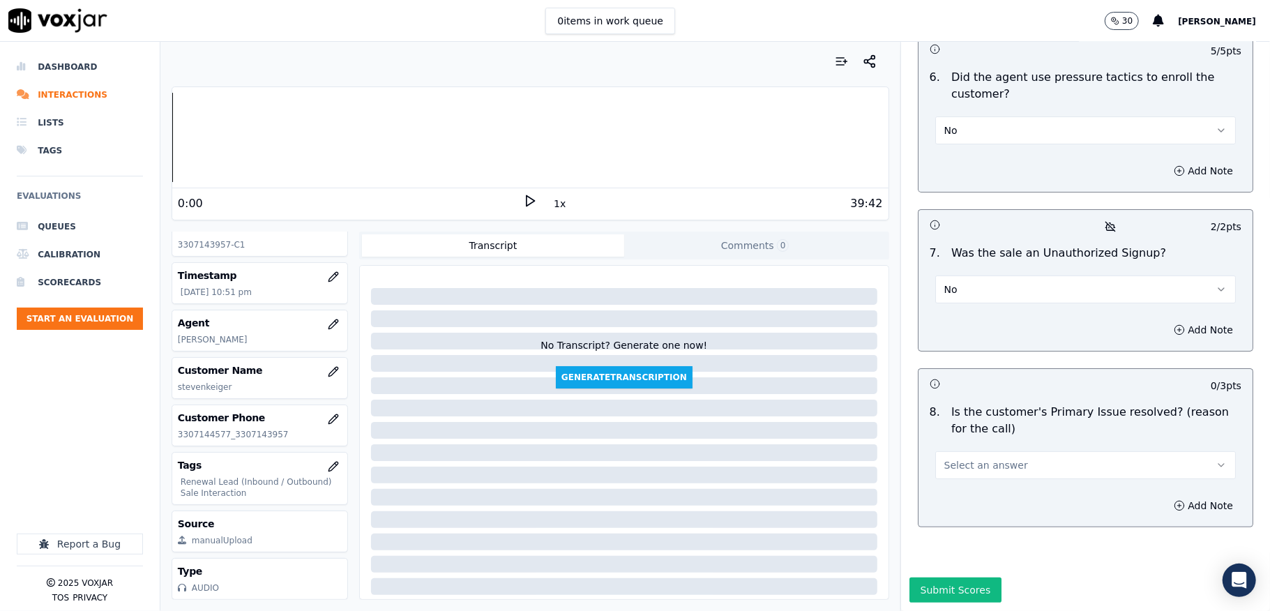
scroll to position [3944, 0]
click at [960, 458] on span "Select an answer" at bounding box center [986, 465] width 84 height 14
click at [955, 452] on div "Yes" at bounding box center [1051, 448] width 267 height 22
click at [948, 577] on button "Submit Scores" at bounding box center [955, 589] width 93 height 25
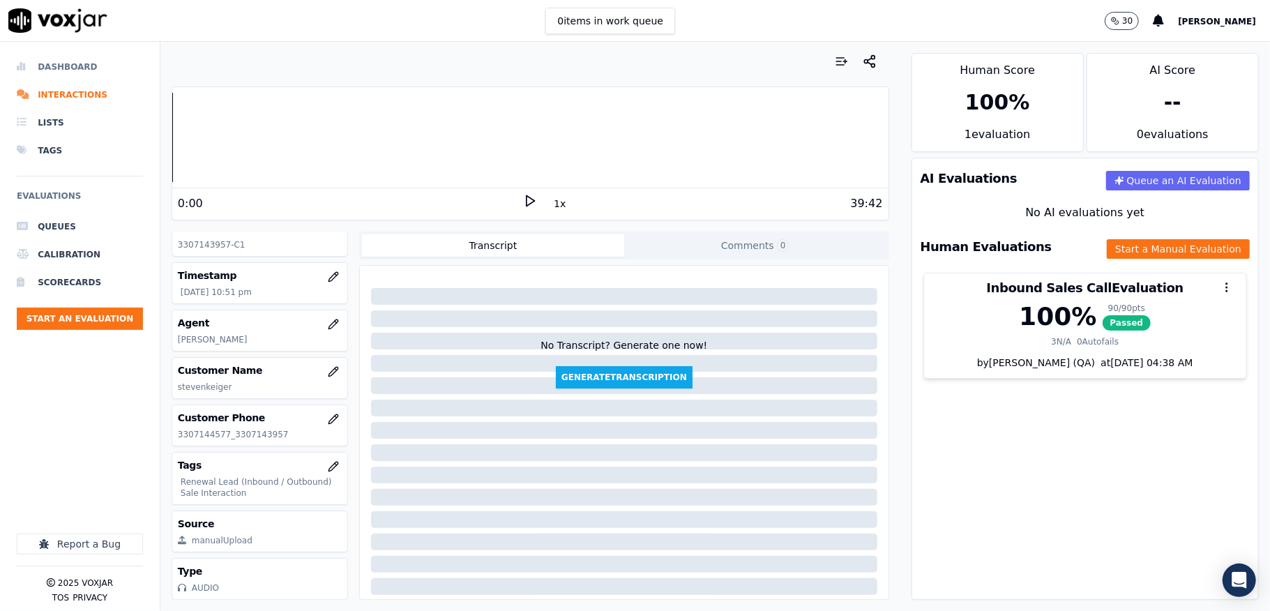
click at [73, 68] on li "Dashboard" at bounding box center [80, 67] width 126 height 28
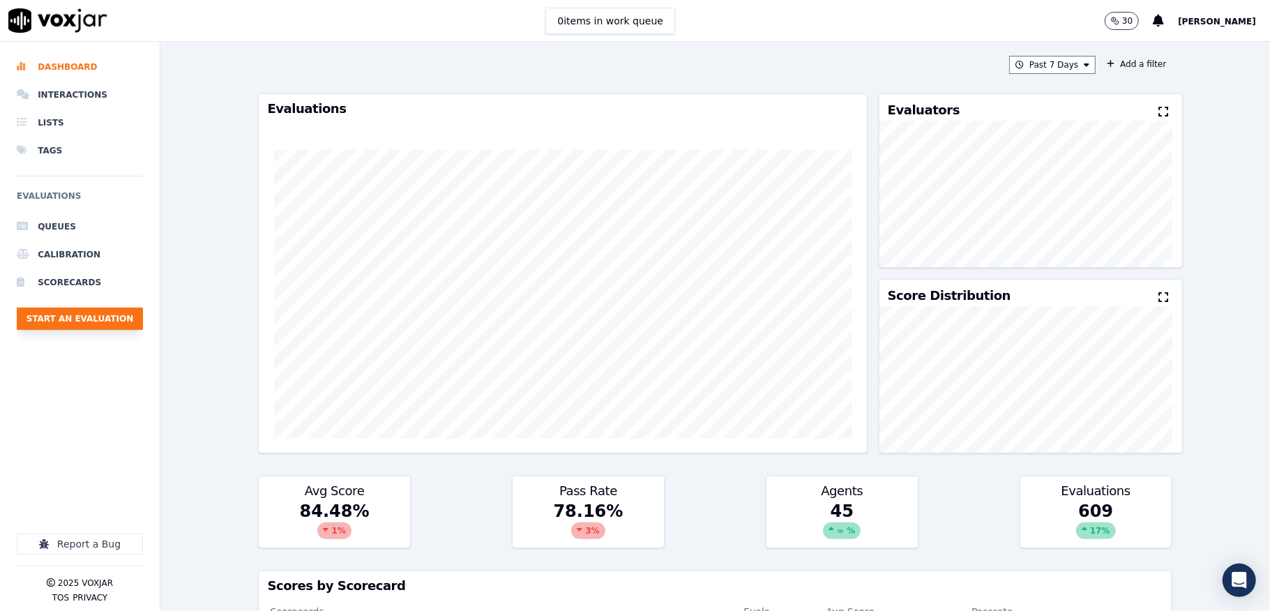
click at [137, 314] on button "Start an Evaluation" at bounding box center [80, 319] width 126 height 22
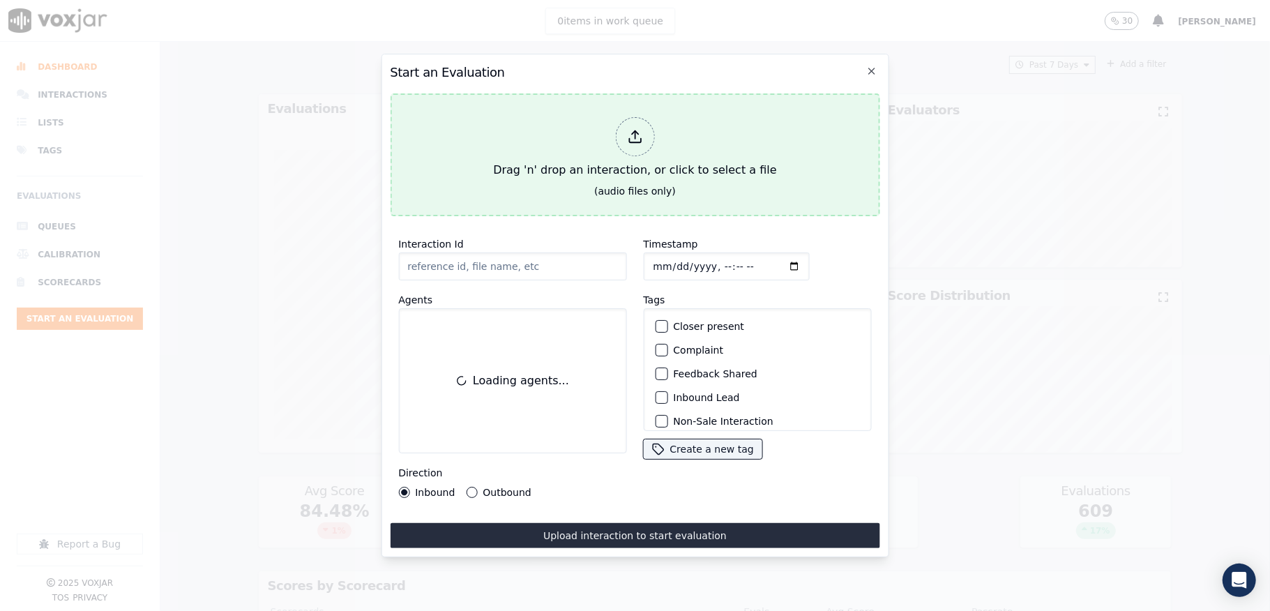
click at [634, 139] on icon at bounding box center [635, 141] width 12 height 4
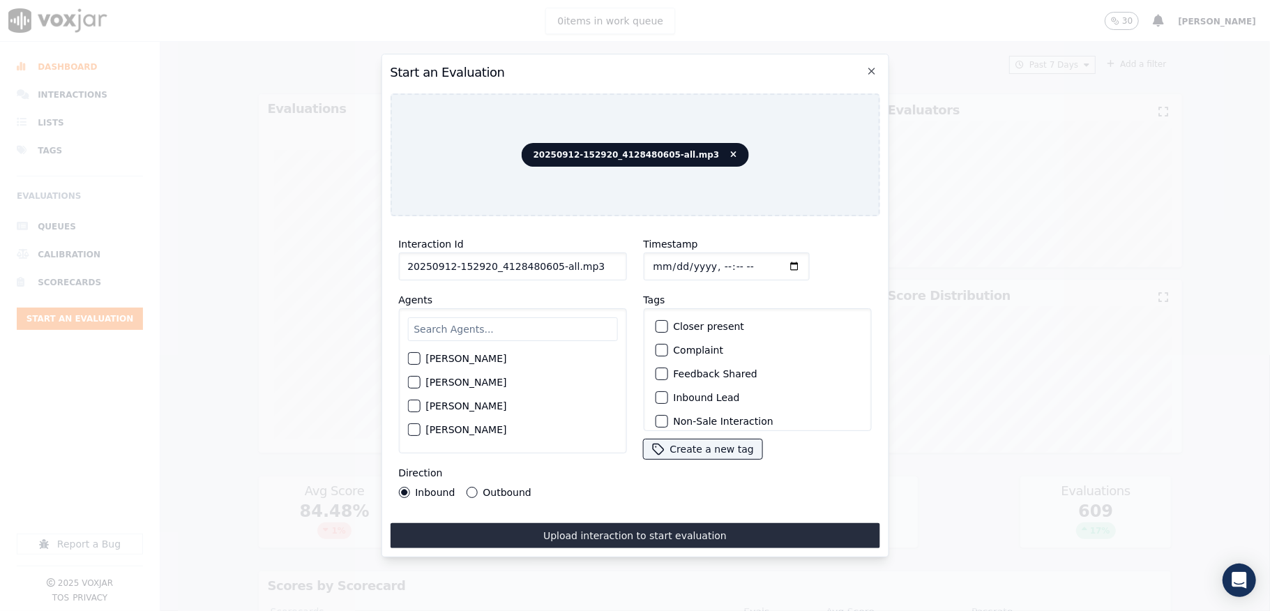
drag, startPoint x: 556, startPoint y: 261, endPoint x: 603, endPoint y: 259, distance: 46.7
click at [603, 259] on input "20250912-152920_4128480605-all.mp3" at bounding box center [512, 266] width 228 height 28
type input "20250912-152920_4128480605-C1"
click at [667, 257] on input "Timestamp" at bounding box center [726, 266] width 166 height 28
type input "2025-09-12T23:24"
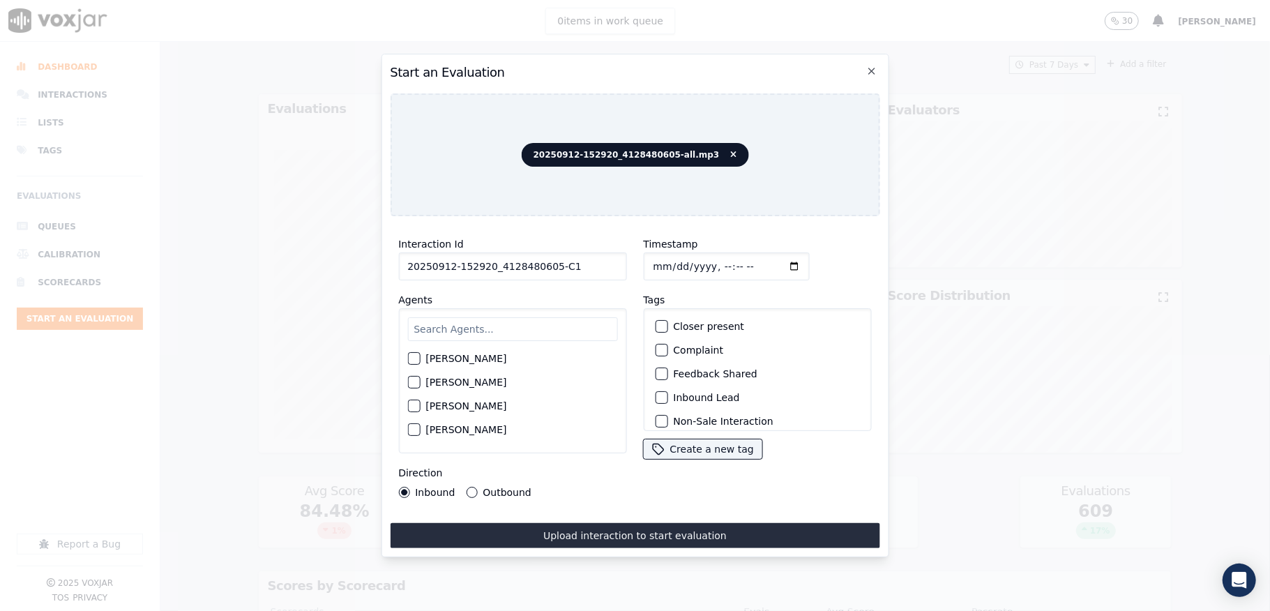
click at [534, 328] on input "text" at bounding box center [512, 329] width 210 height 24
type input "jam"
click at [410, 358] on div "button" at bounding box center [413, 363] width 10 height 10
click at [471, 487] on button "Outbound" at bounding box center [471, 492] width 11 height 11
click at [649, 315] on div "Closer present" at bounding box center [756, 327] width 215 height 24
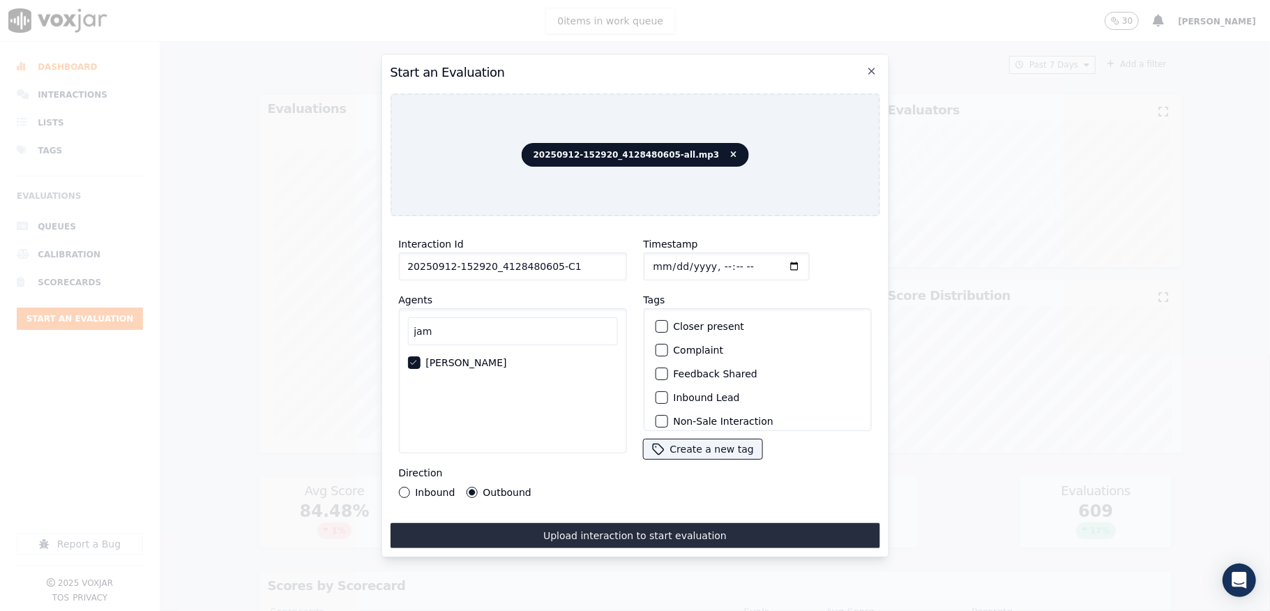
click at [656, 321] on div "button" at bounding box center [661, 326] width 10 height 10
click at [656, 337] on div "button" at bounding box center [661, 342] width 10 height 10
click at [656, 408] on div "button" at bounding box center [661, 413] width 10 height 10
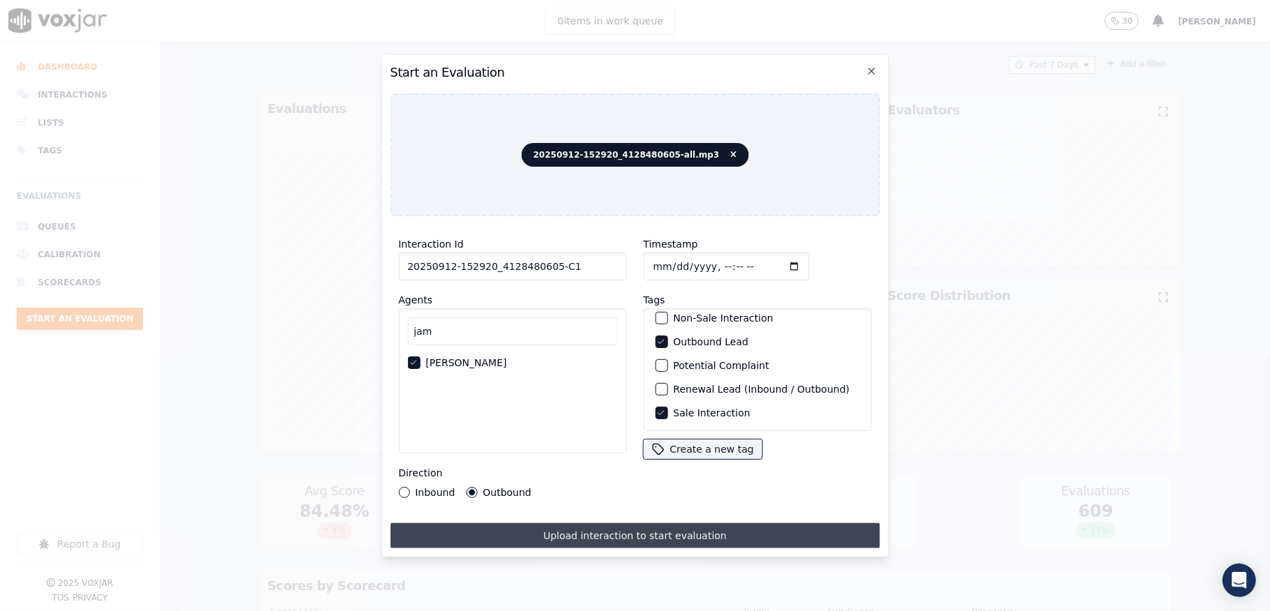
click at [619, 527] on button "Upload interaction to start evaluation" at bounding box center [635, 535] width 490 height 25
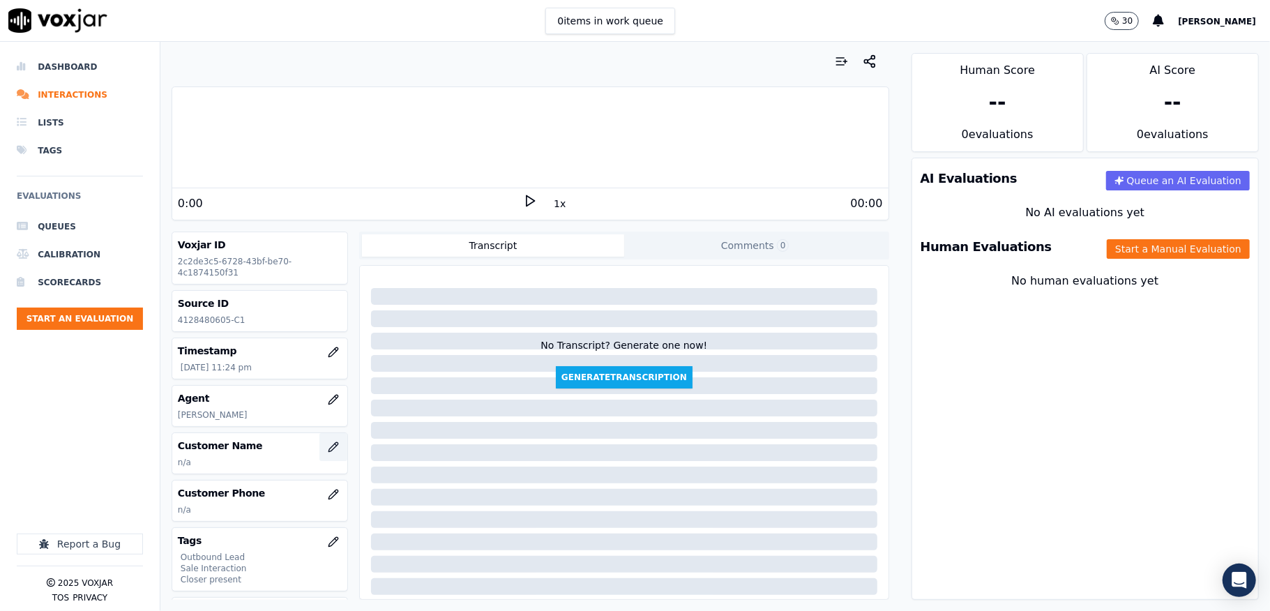
click at [328, 445] on icon "button" at bounding box center [332, 446] width 9 height 9
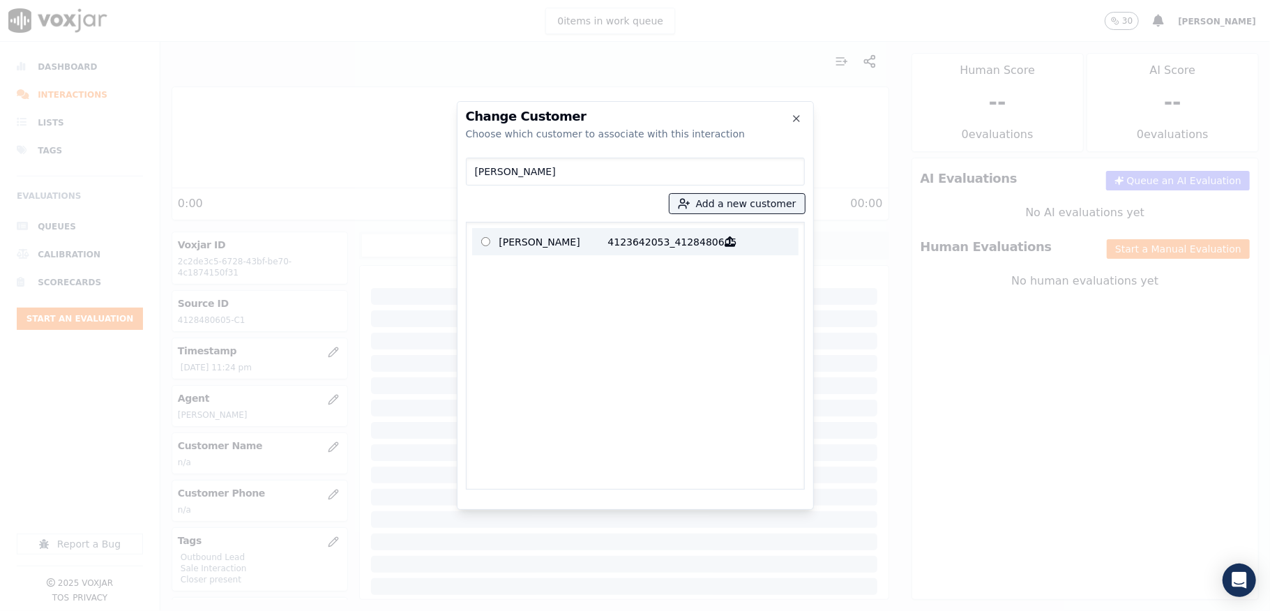
type input "MARGARET KERN"
click at [573, 232] on p "MARGARET KERN" at bounding box center [553, 242] width 109 height 22
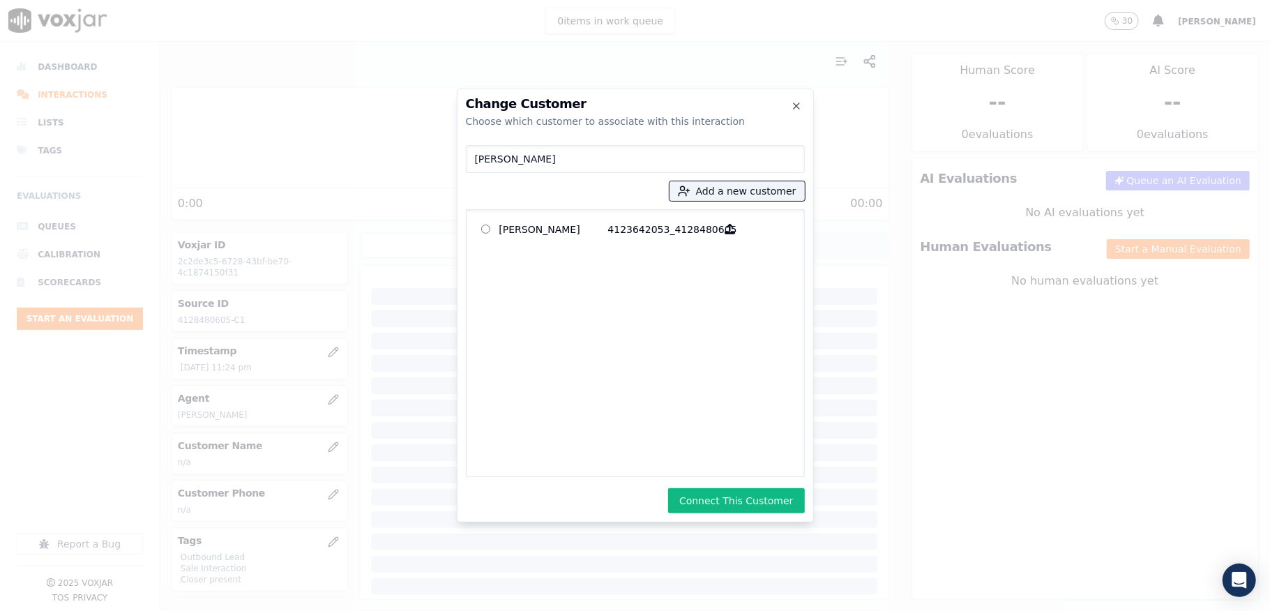
click at [703, 512] on button "Connect This Customer" at bounding box center [736, 500] width 136 height 25
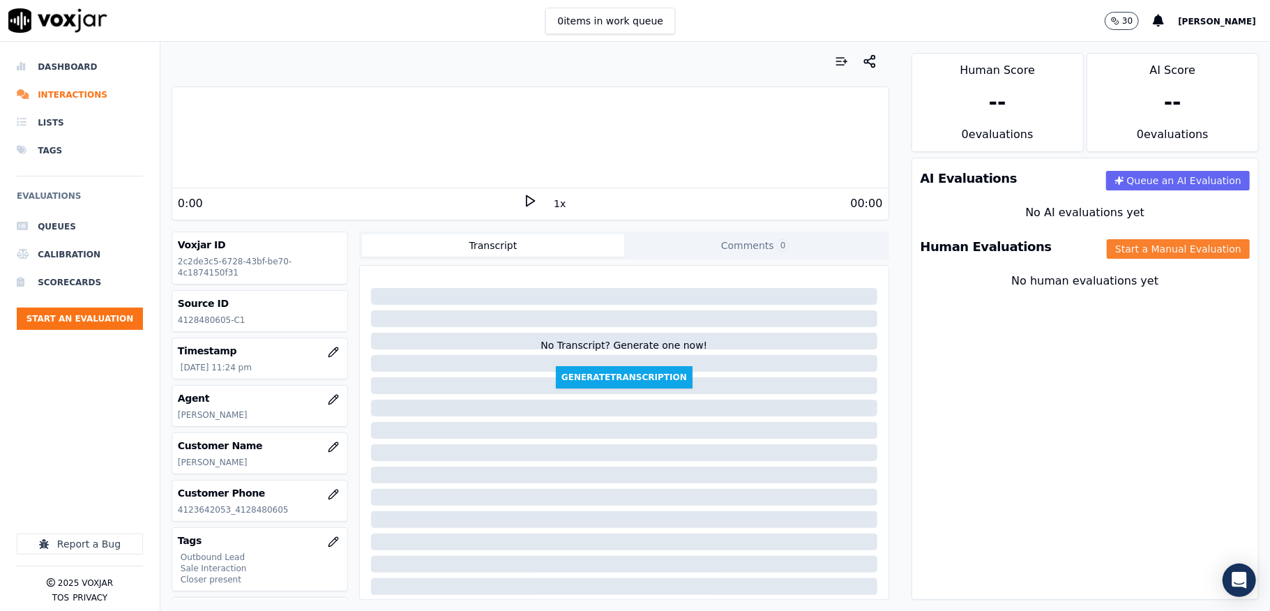
click at [1142, 255] on button "Start a Manual Evaluation" at bounding box center [1178, 249] width 143 height 20
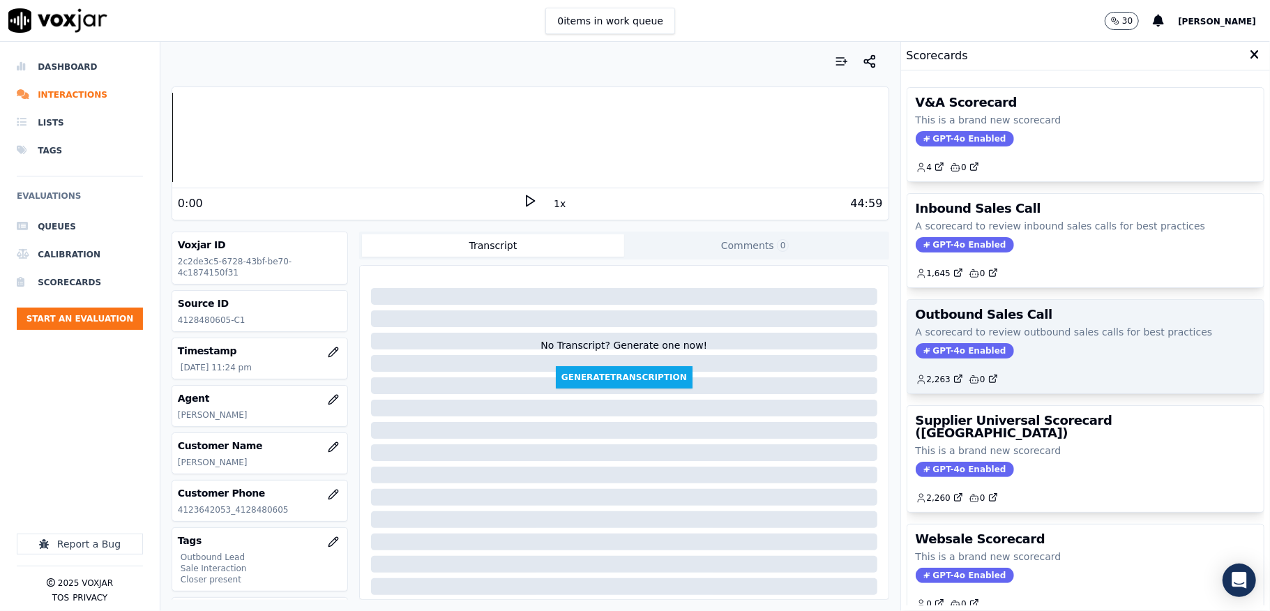
click at [944, 352] on span "GPT-4o Enabled" at bounding box center [965, 350] width 98 height 15
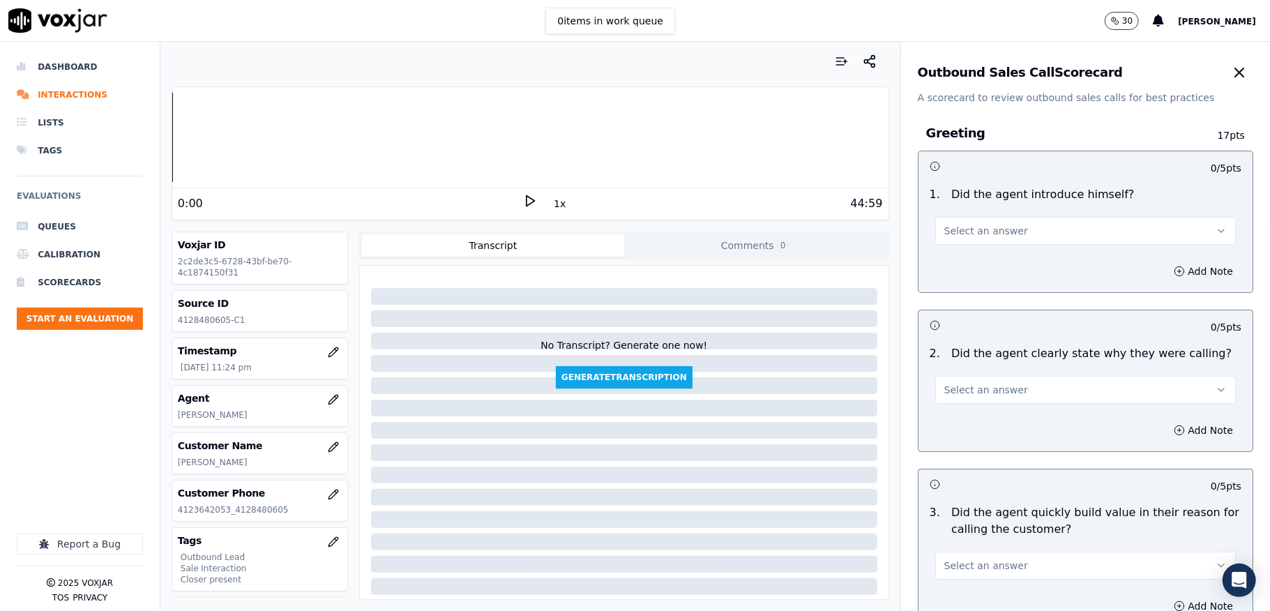
click at [978, 229] on span "Select an answer" at bounding box center [986, 231] width 84 height 14
click at [965, 265] on div "Yes" at bounding box center [1051, 263] width 267 height 22
click at [971, 397] on span "Select an answer" at bounding box center [986, 390] width 84 height 14
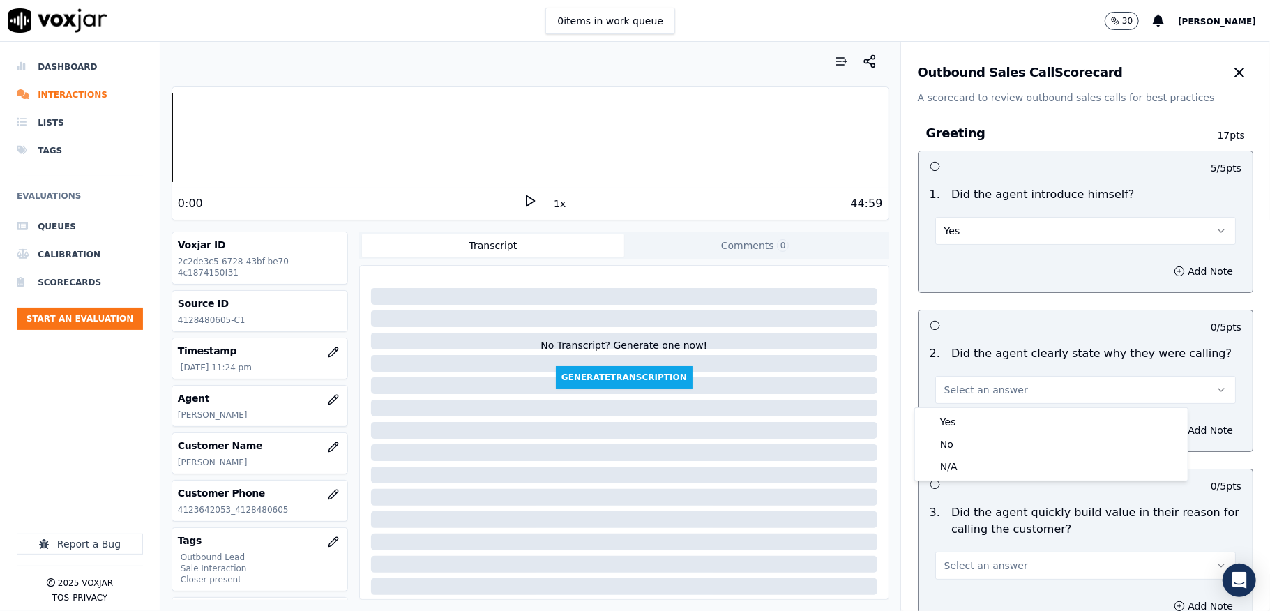
click at [966, 416] on div "Yes" at bounding box center [1051, 422] width 267 height 22
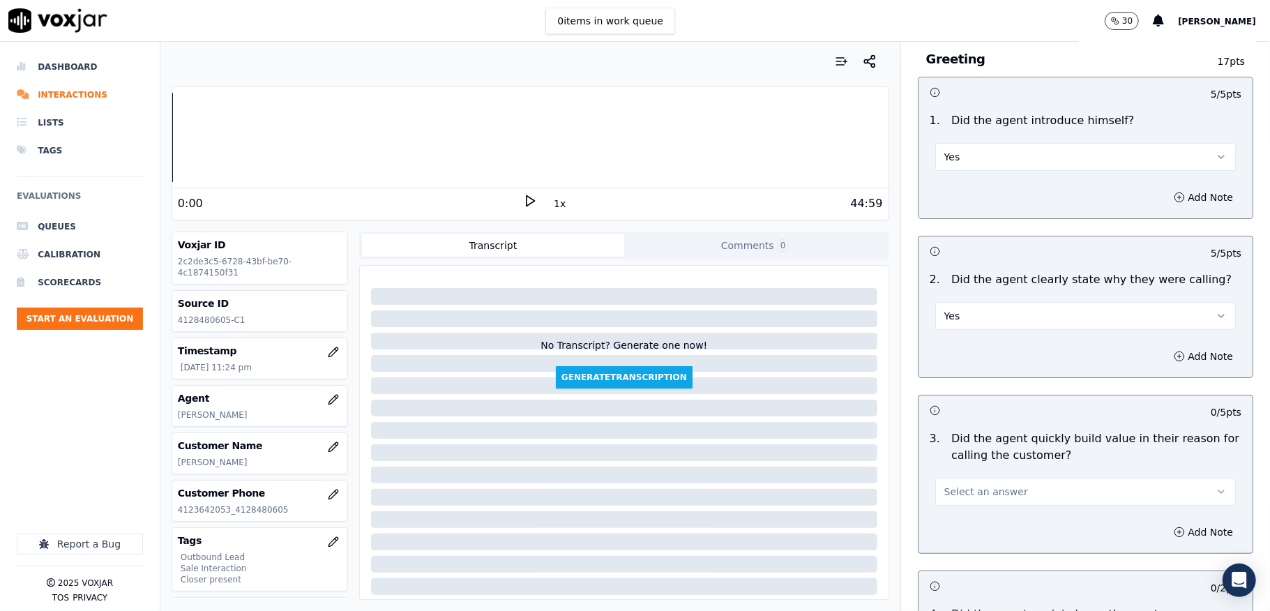
scroll to position [186, 0]
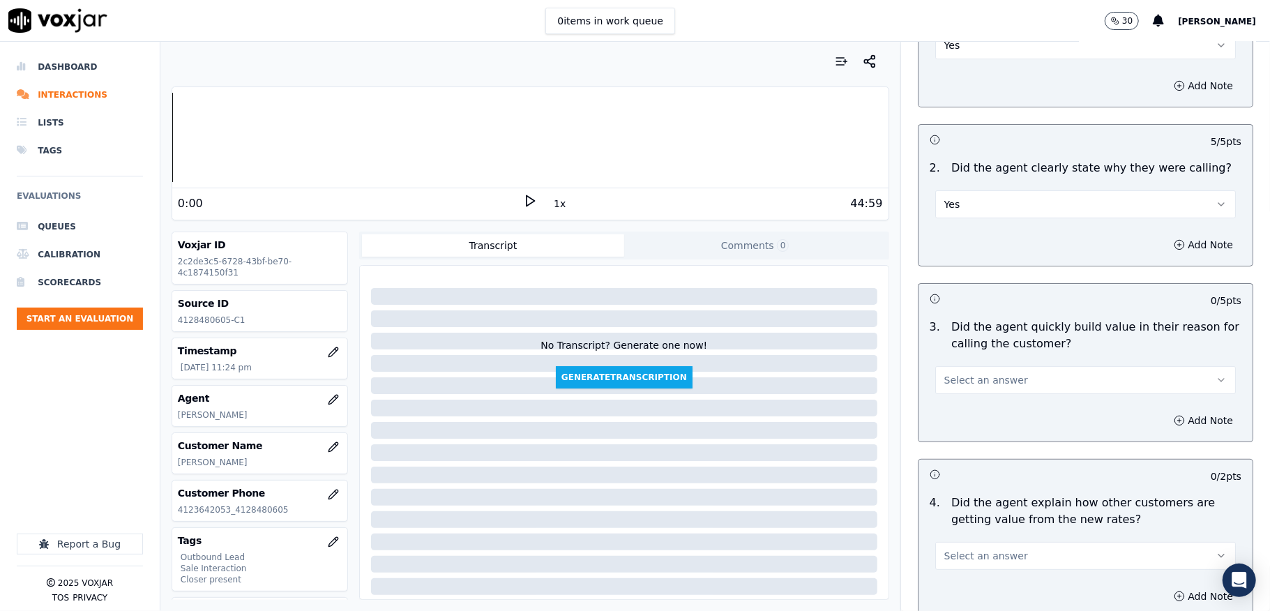
click at [947, 374] on button "Select an answer" at bounding box center [1085, 380] width 301 height 28
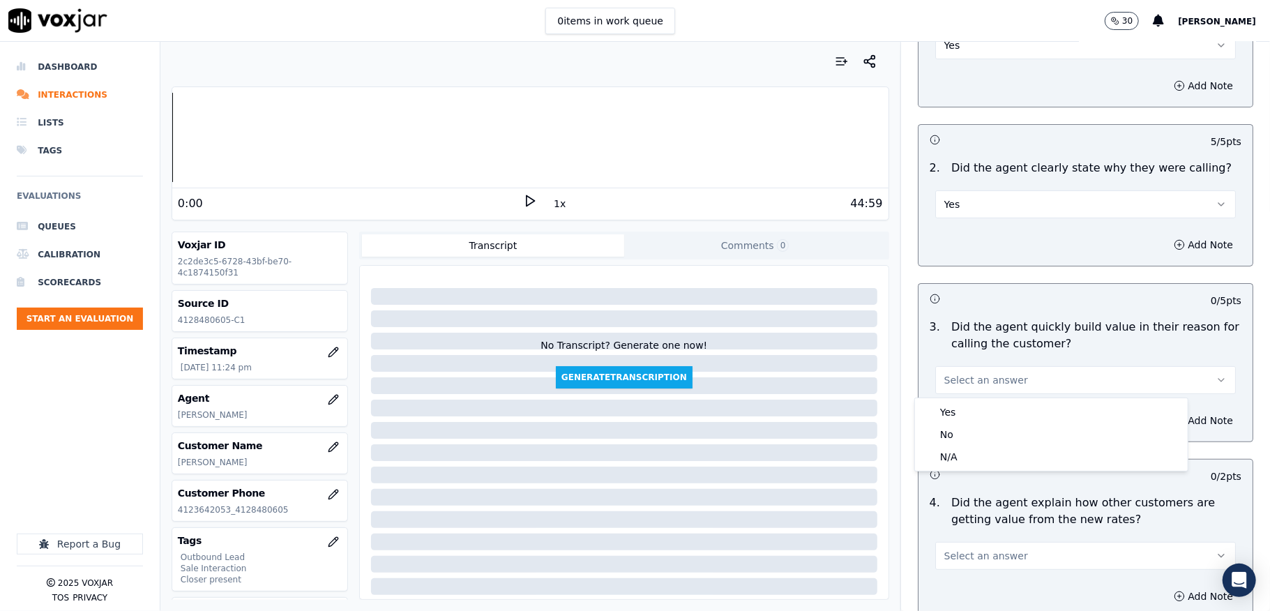
click at [946, 407] on div "Yes" at bounding box center [1051, 412] width 267 height 22
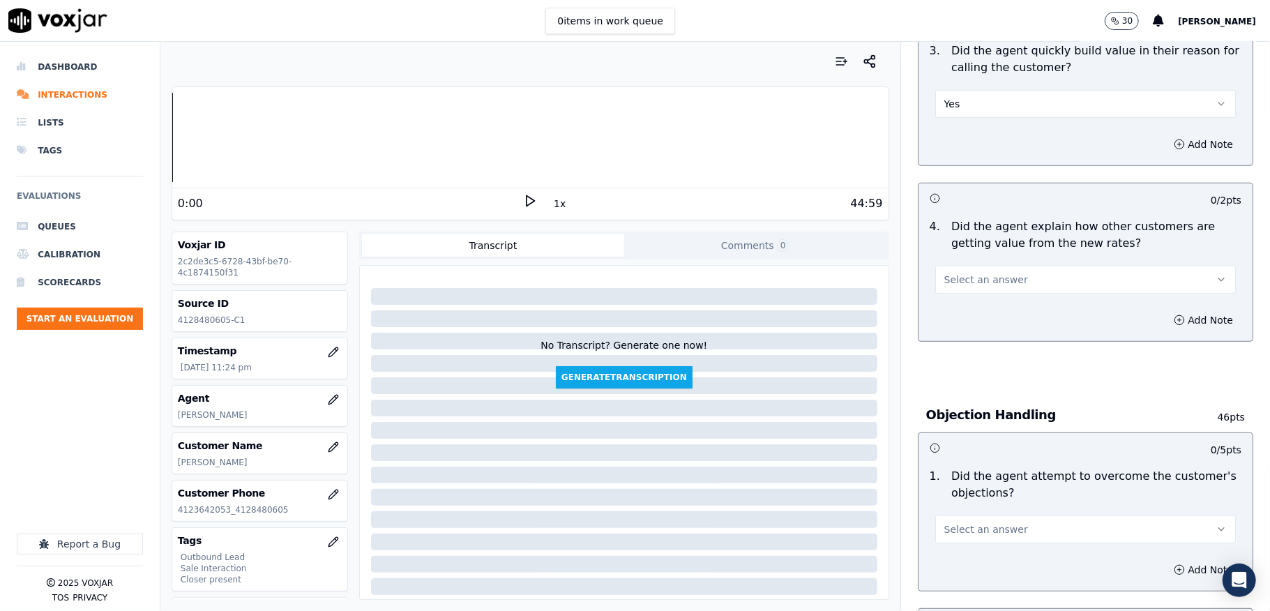
scroll to position [464, 0]
click at [989, 275] on span "Select an answer" at bounding box center [986, 277] width 84 height 14
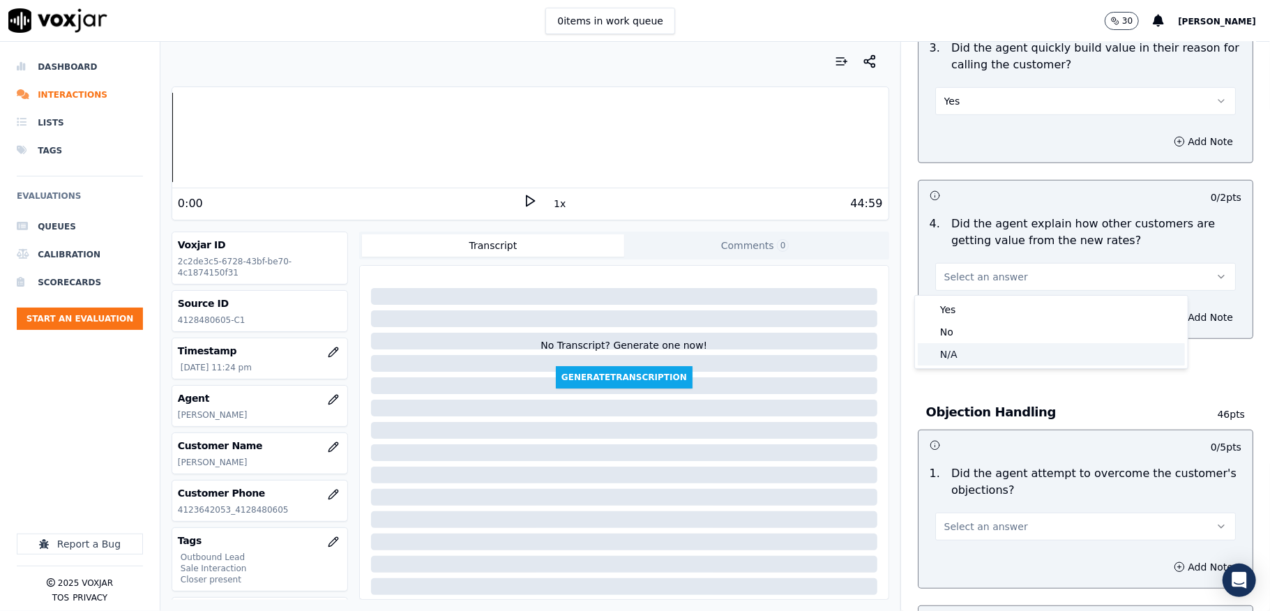
click at [954, 358] on div "N/A" at bounding box center [1051, 354] width 267 height 22
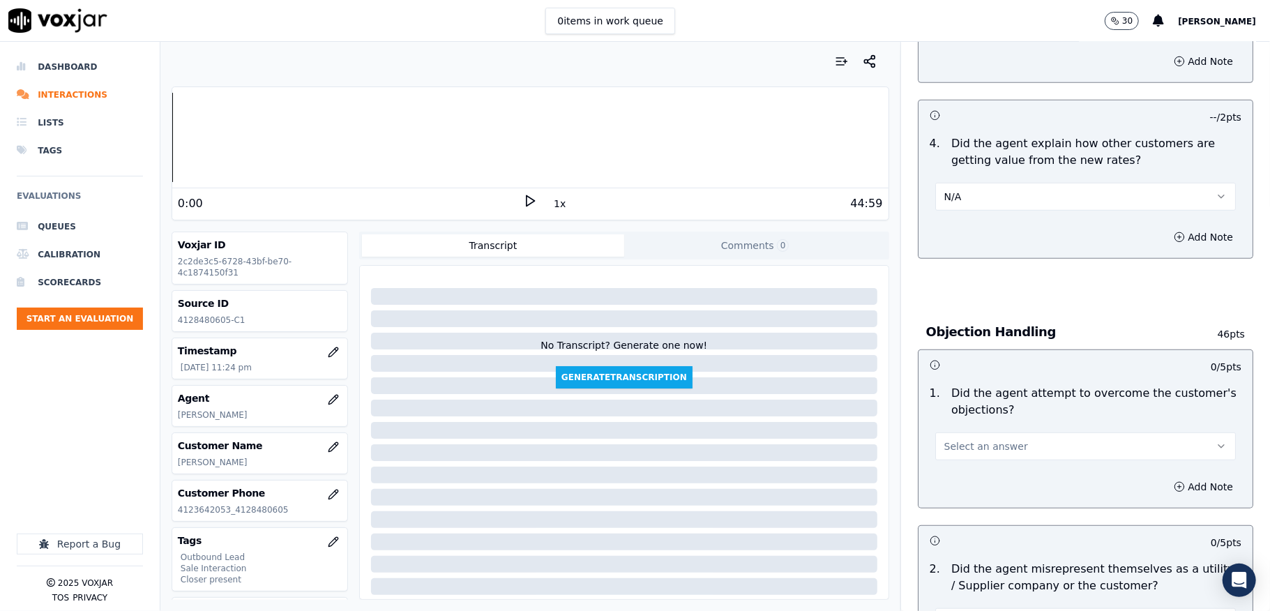
scroll to position [651, 0]
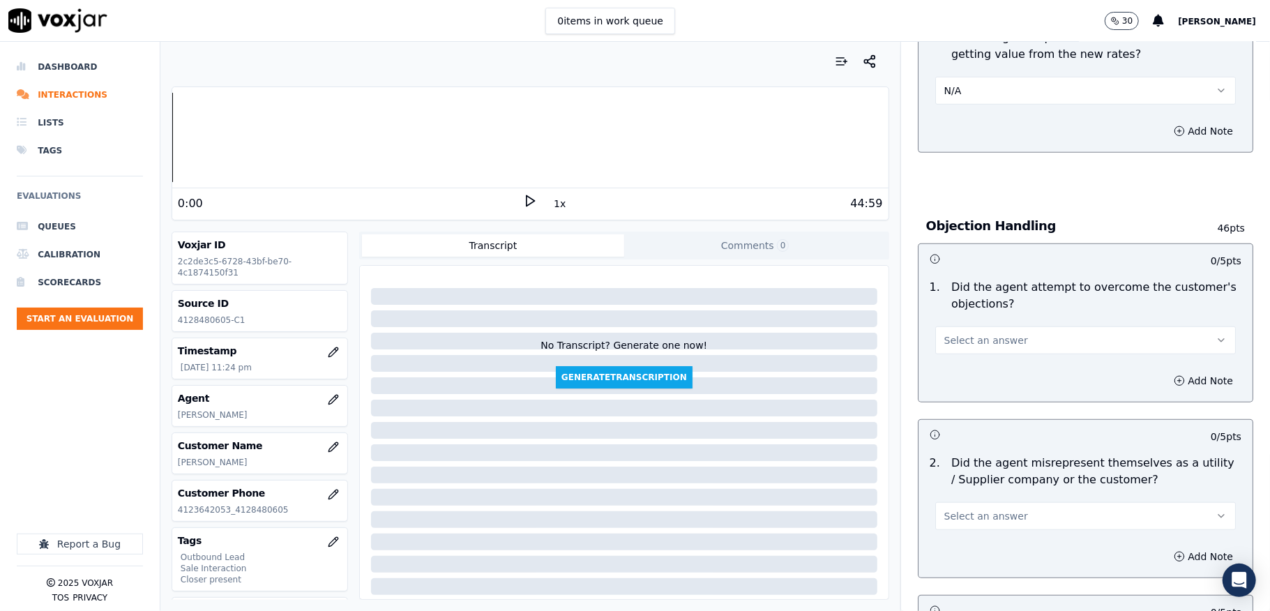
click at [957, 338] on span "Select an answer" at bounding box center [986, 340] width 84 height 14
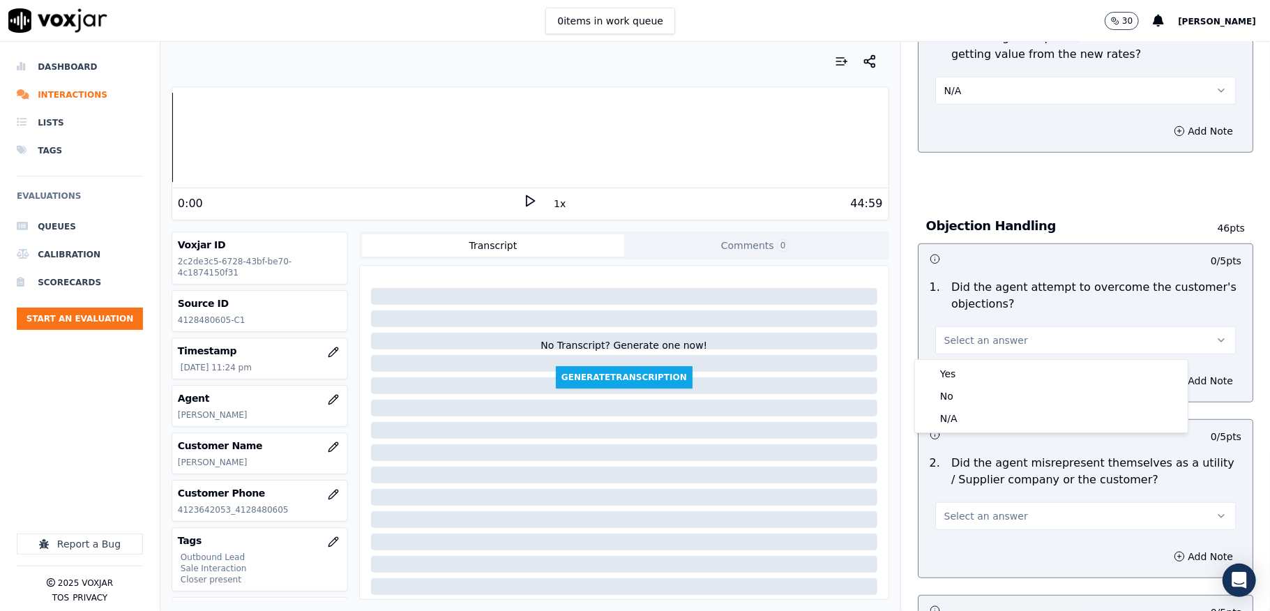
click at [957, 365] on div "Yes No N/A" at bounding box center [1051, 396] width 273 height 73
click at [958, 372] on div "Yes" at bounding box center [1051, 374] width 267 height 22
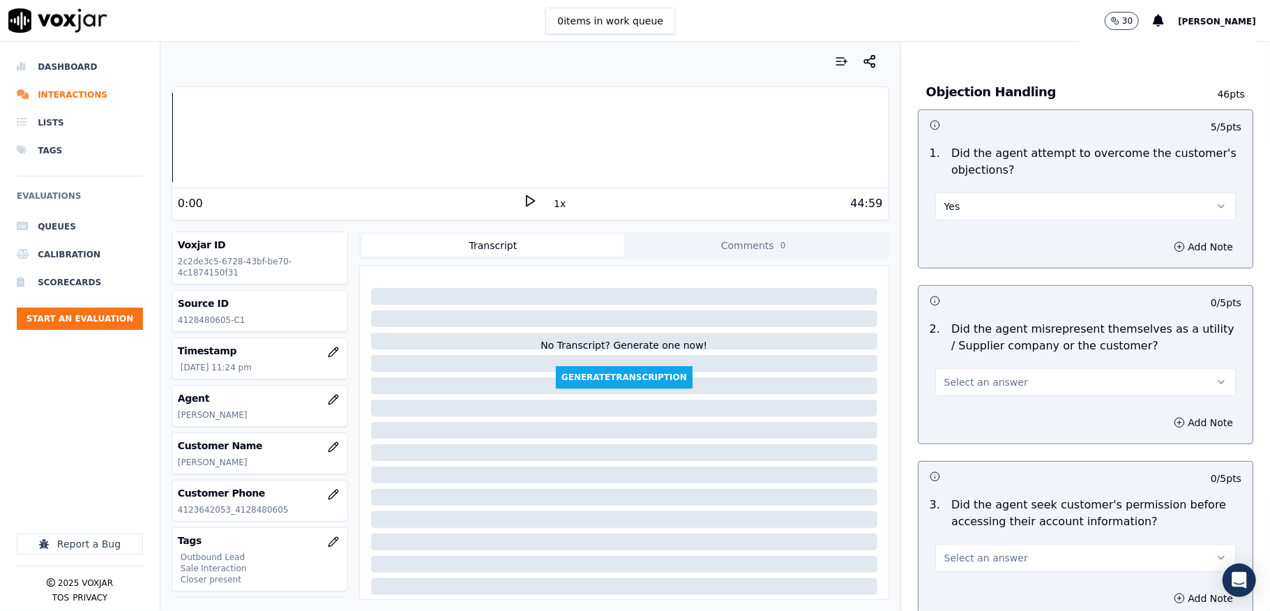
scroll to position [930, 0]
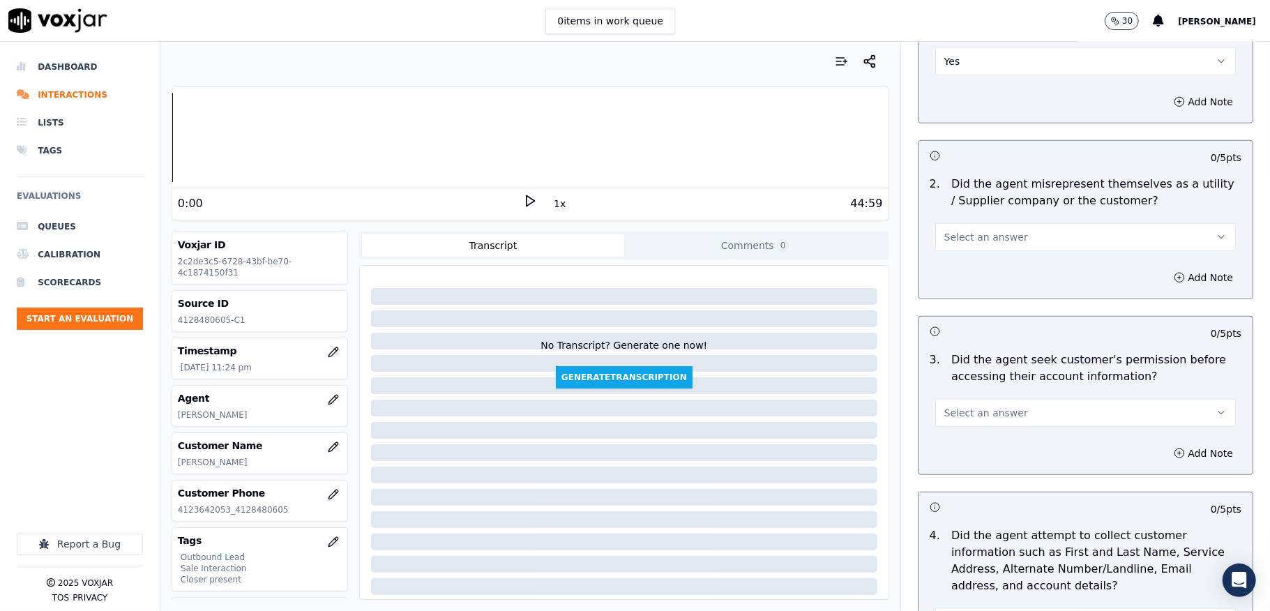
click at [994, 241] on span "Select an answer" at bounding box center [986, 237] width 84 height 14
click at [955, 291] on div "No" at bounding box center [1051, 293] width 267 height 22
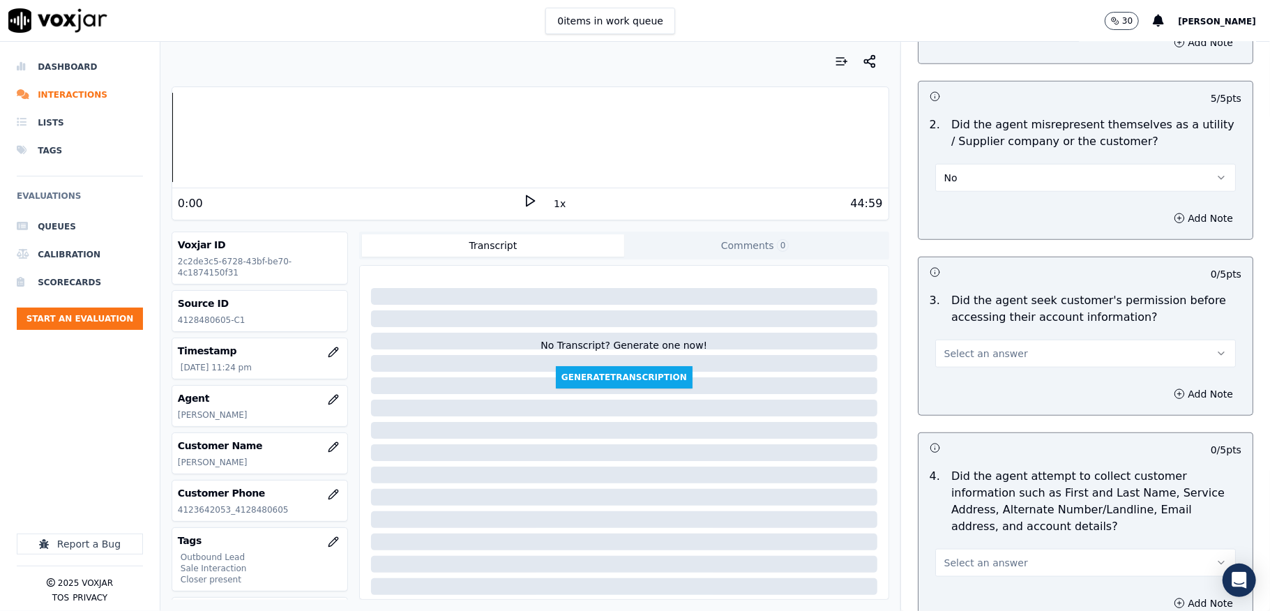
scroll to position [1022, 0]
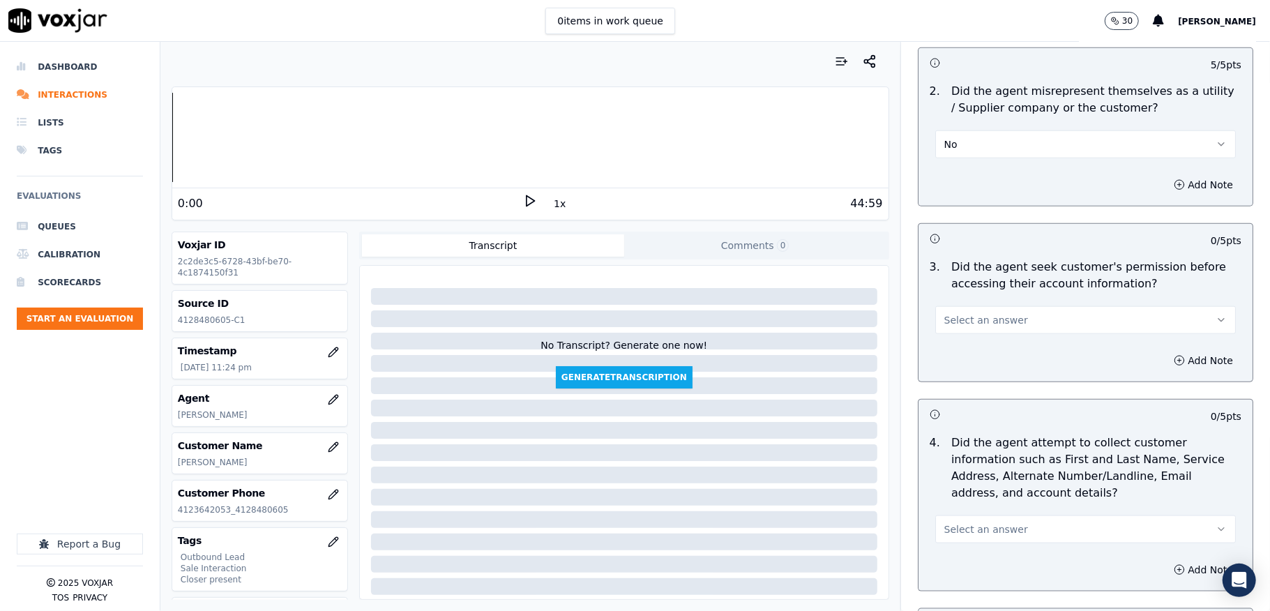
click at [971, 314] on button "Select an answer" at bounding box center [1085, 320] width 301 height 28
drag, startPoint x: 955, startPoint y: 371, endPoint x: 974, endPoint y: 374, distance: 19.0
click at [955, 372] on div "No" at bounding box center [1051, 376] width 267 height 22
click at [1165, 361] on button "Add Note" at bounding box center [1203, 361] width 76 height 20
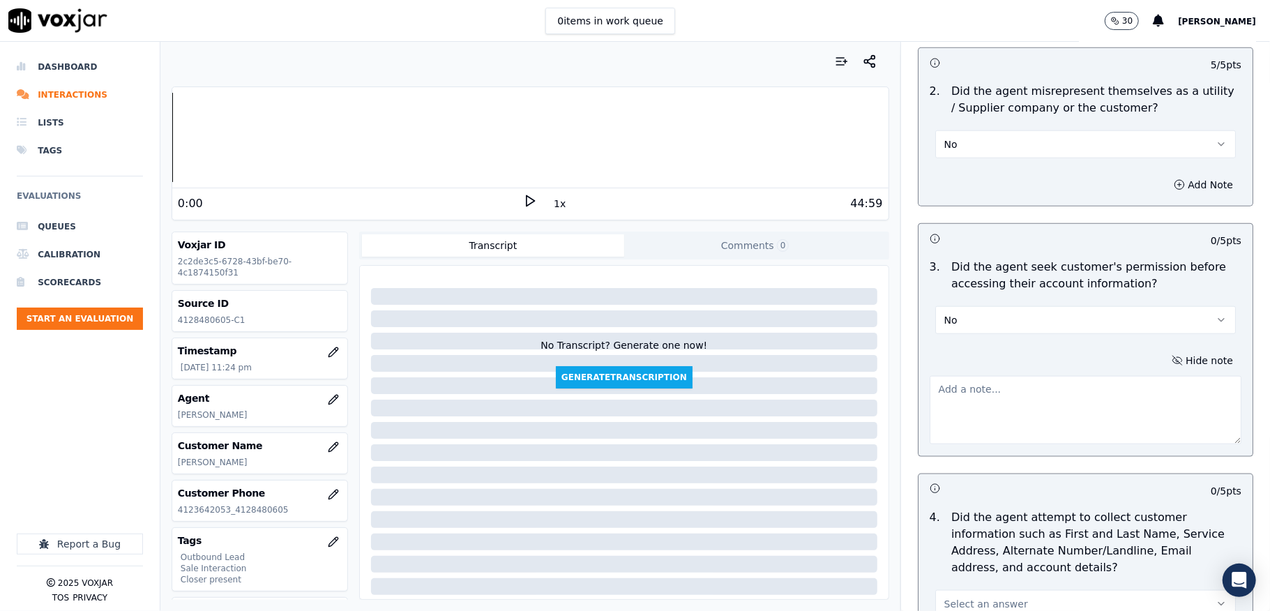
click at [1011, 405] on textarea at bounding box center [1086, 410] width 312 height 68
paste textarea "@3:20 James shares the account number <> The agent must ask for and obtain the …"
click at [944, 391] on textarea "@3:20 James shares the account number <> The agent must ask for and obtain the …" at bounding box center [1086, 410] width 312 height 68
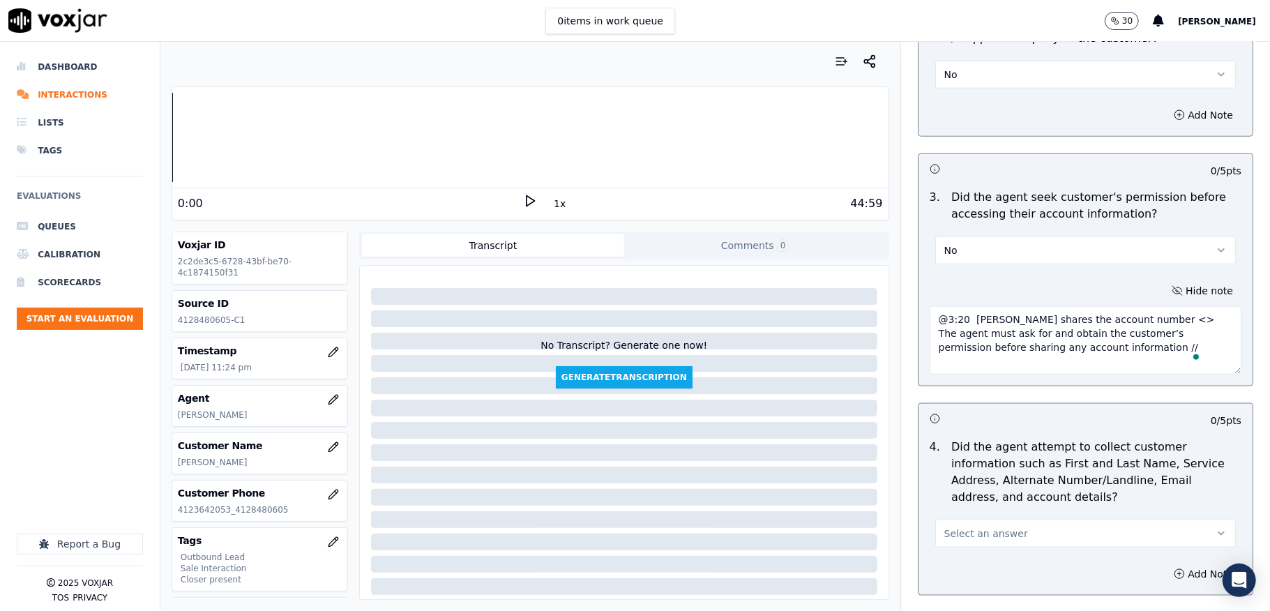
scroll to position [1301, 0]
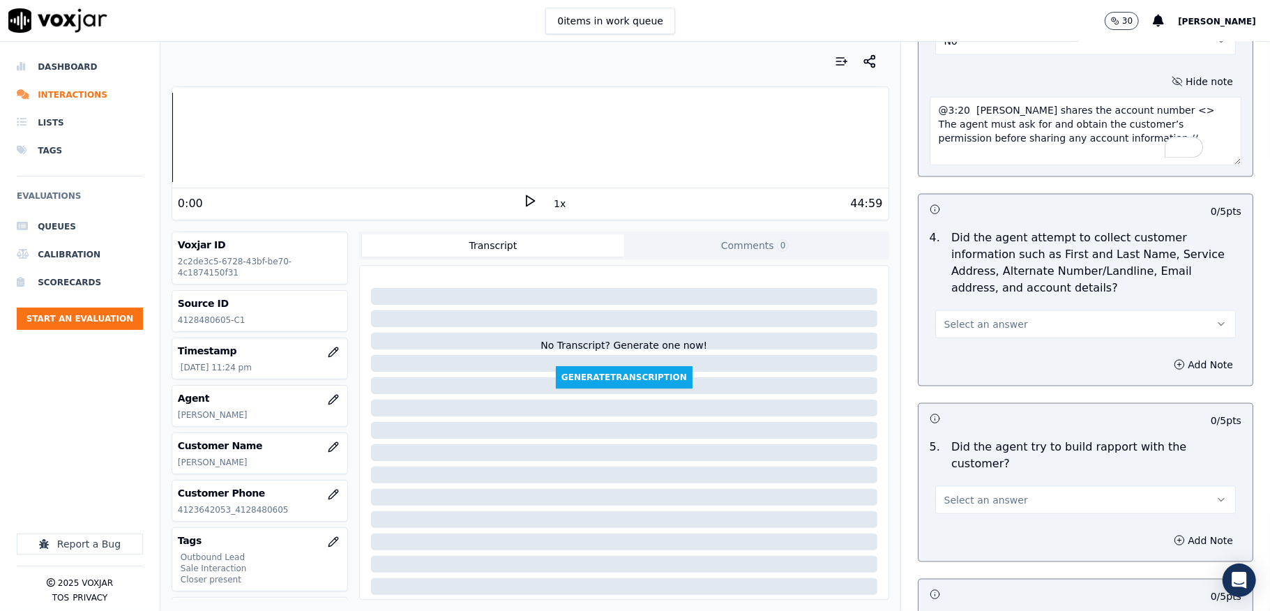
type textarea "@3:20 James shares the account number <> The agent must ask for and obtain the …"
click at [979, 322] on span "Select an answer" at bounding box center [986, 324] width 84 height 14
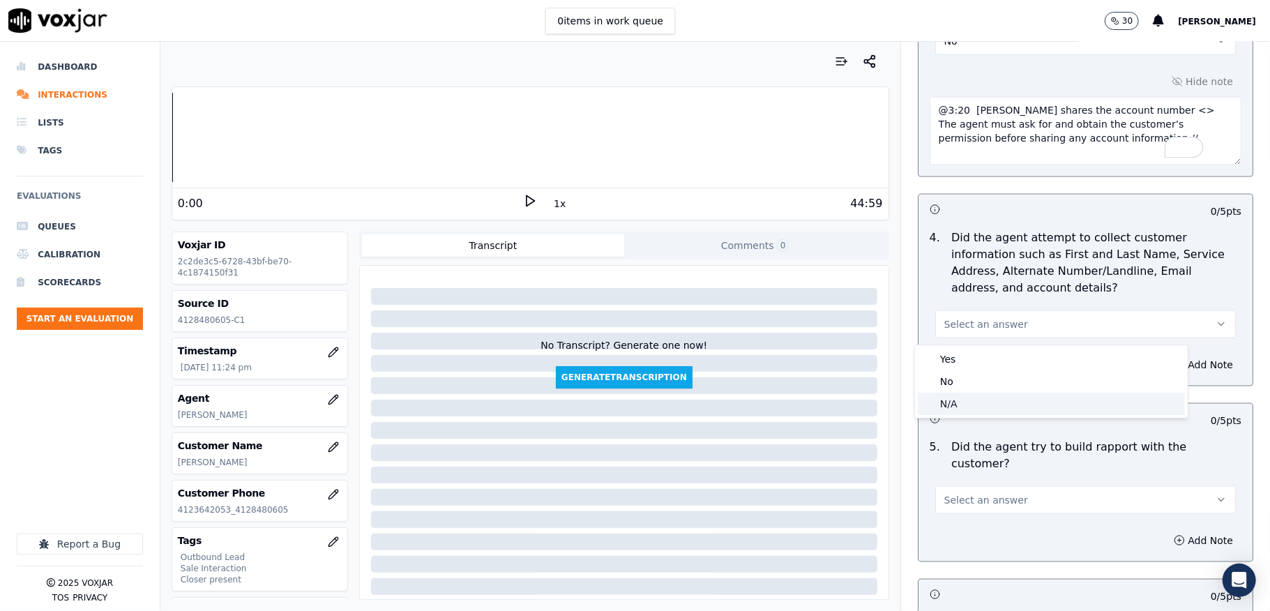
drag, startPoint x: 944, startPoint y: 402, endPoint x: 948, endPoint y: 388, distance: 13.9
click at [946, 403] on div "N/A" at bounding box center [1051, 404] width 267 height 22
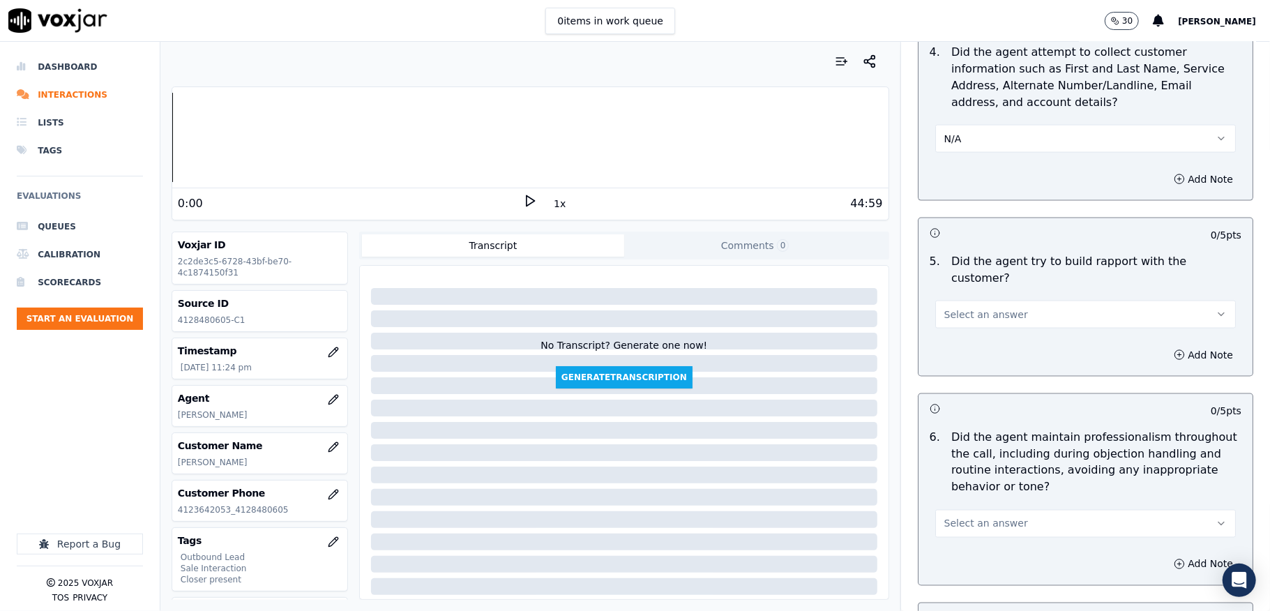
scroll to position [1488, 0]
click at [972, 307] on span "Select an answer" at bounding box center [986, 314] width 84 height 14
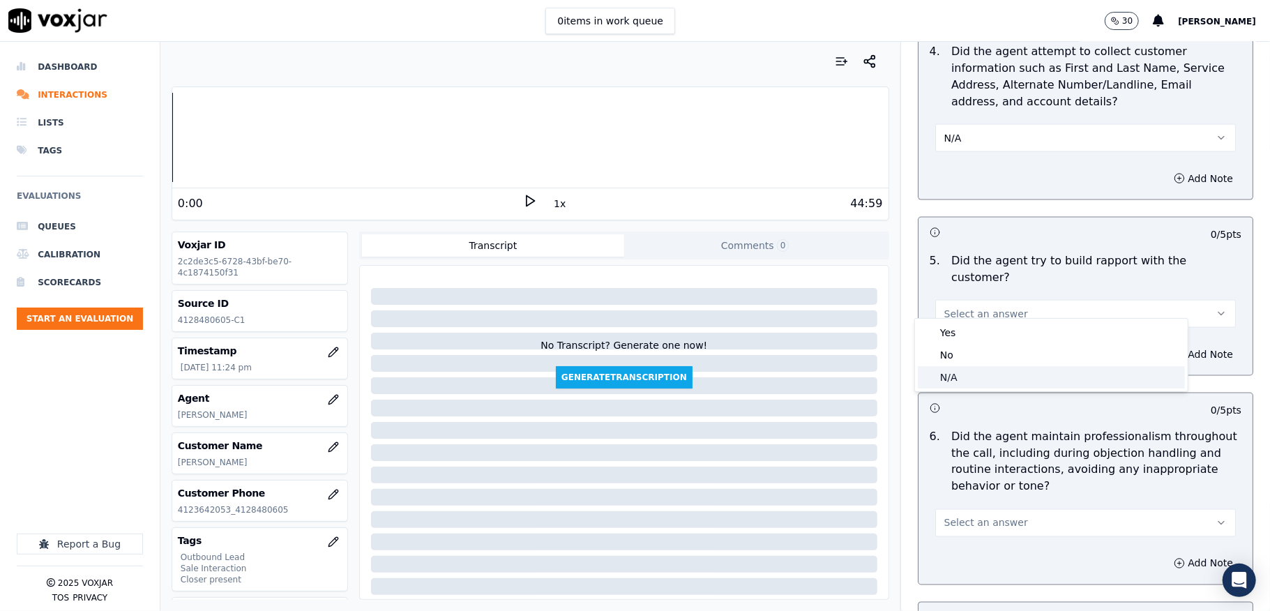
drag, startPoint x: 949, startPoint y: 367, endPoint x: 960, endPoint y: 372, distance: 12.2
click at [950, 370] on div "N/A" at bounding box center [1051, 377] width 267 height 22
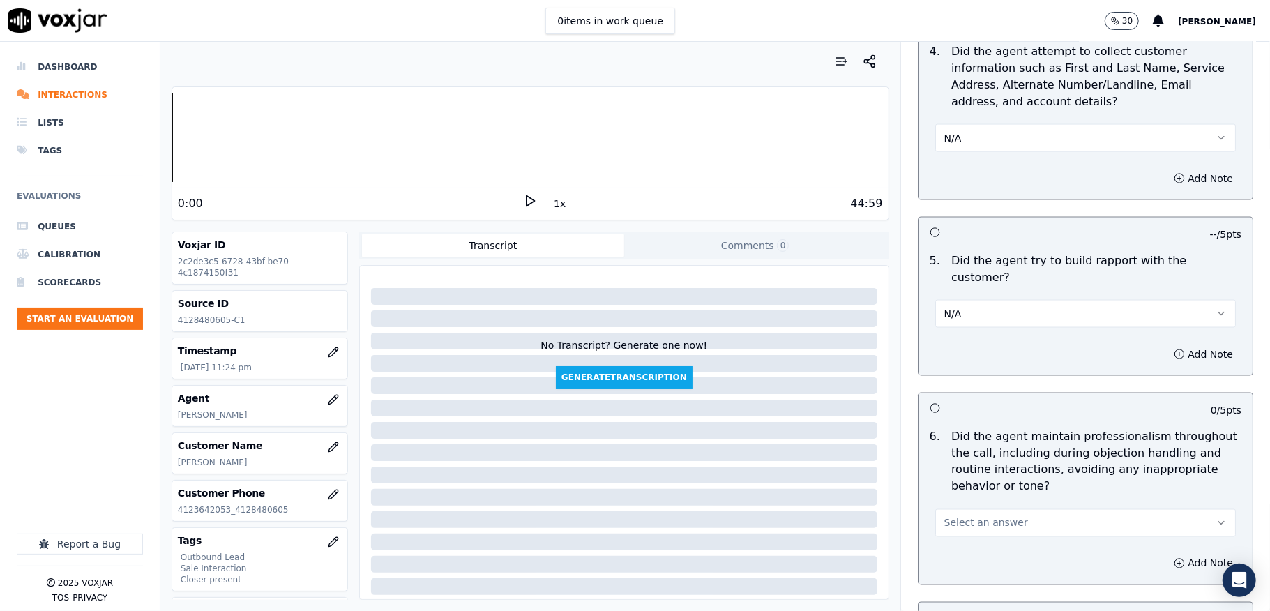
scroll to position [1674, 0]
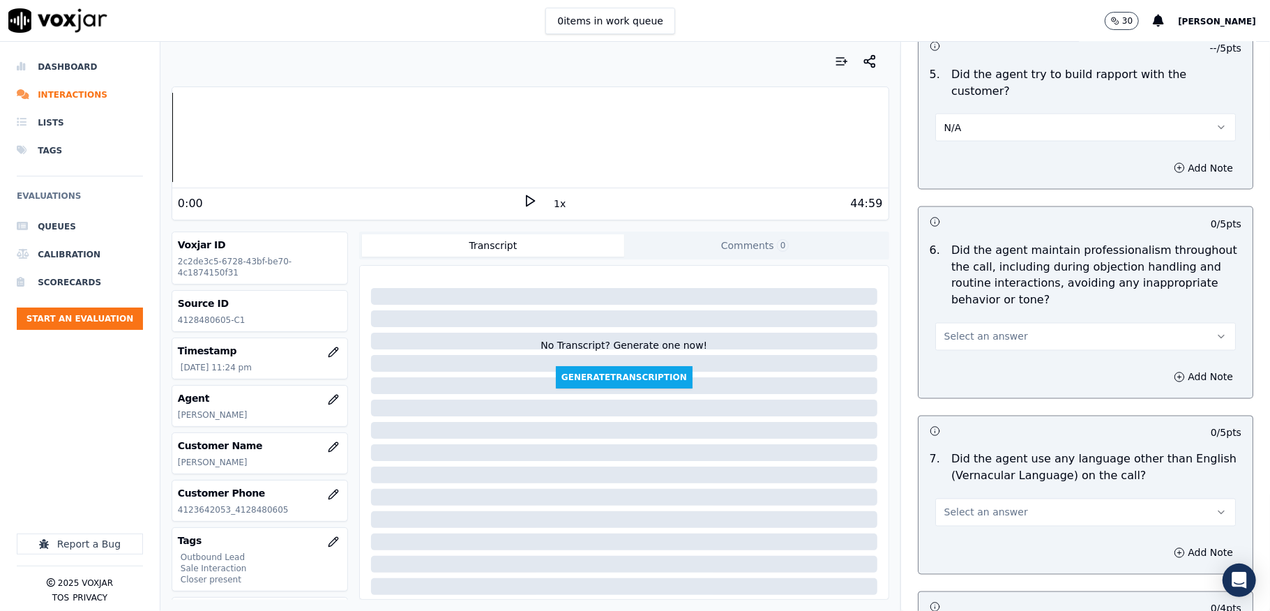
click at [975, 330] on span "Select an answer" at bounding box center [986, 337] width 84 height 14
click at [955, 350] on div "Yes" at bounding box center [1051, 356] width 267 height 22
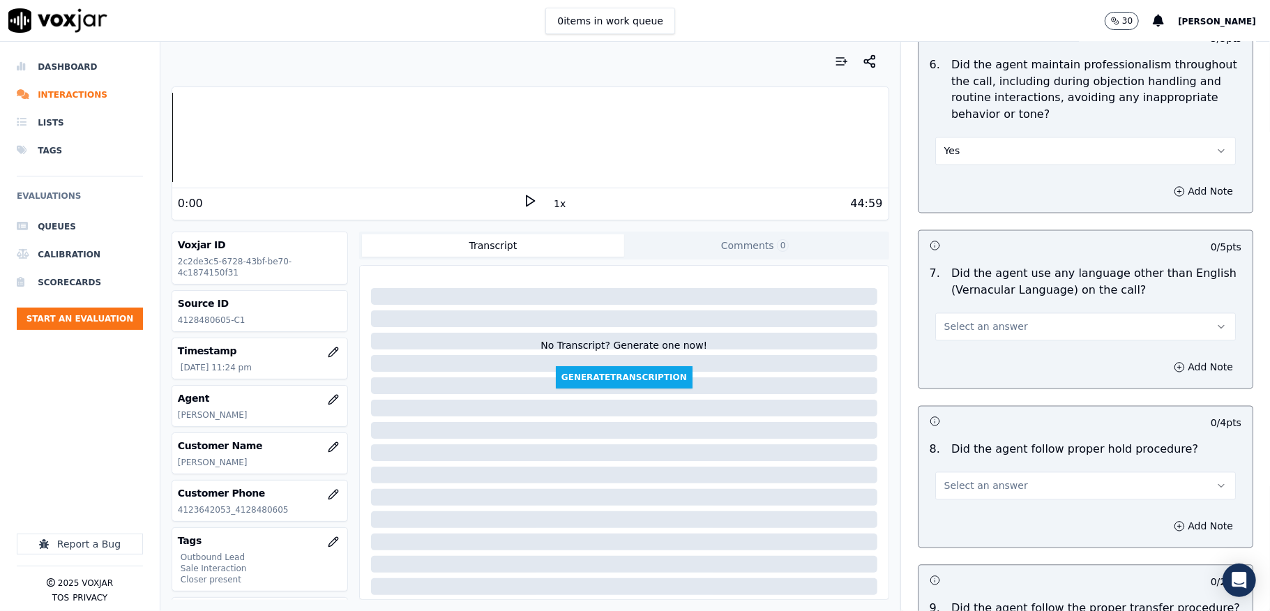
click at [962, 320] on span "Select an answer" at bounding box center [986, 327] width 84 height 14
click at [952, 371] on div "No" at bounding box center [1051, 369] width 267 height 22
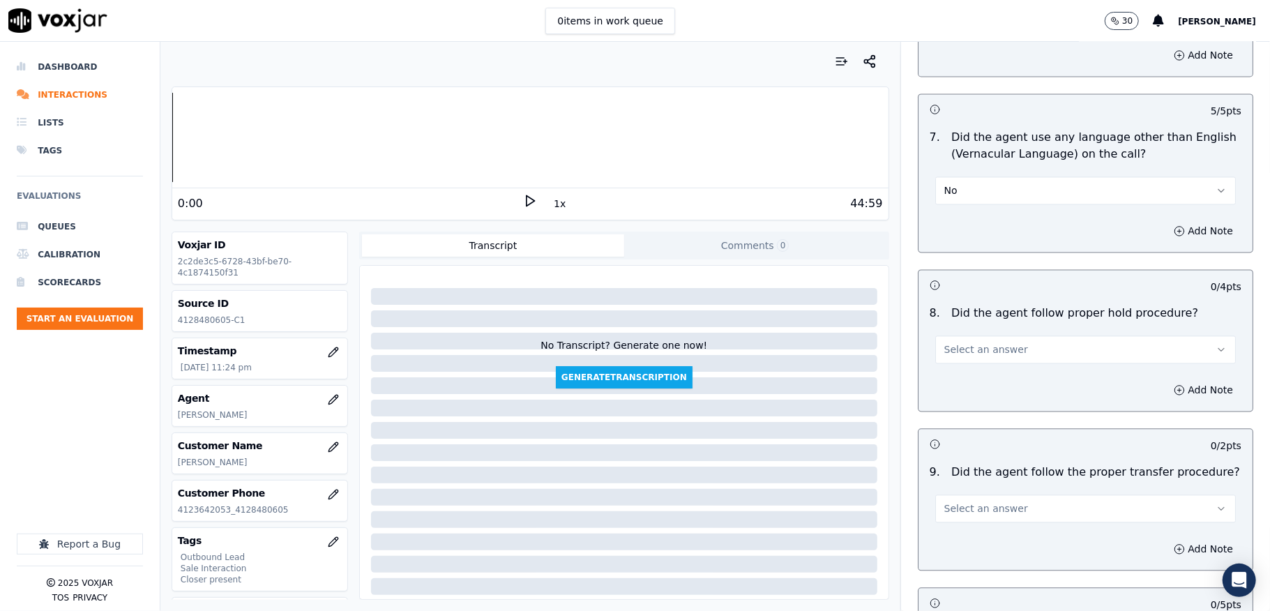
scroll to position [2138, 0]
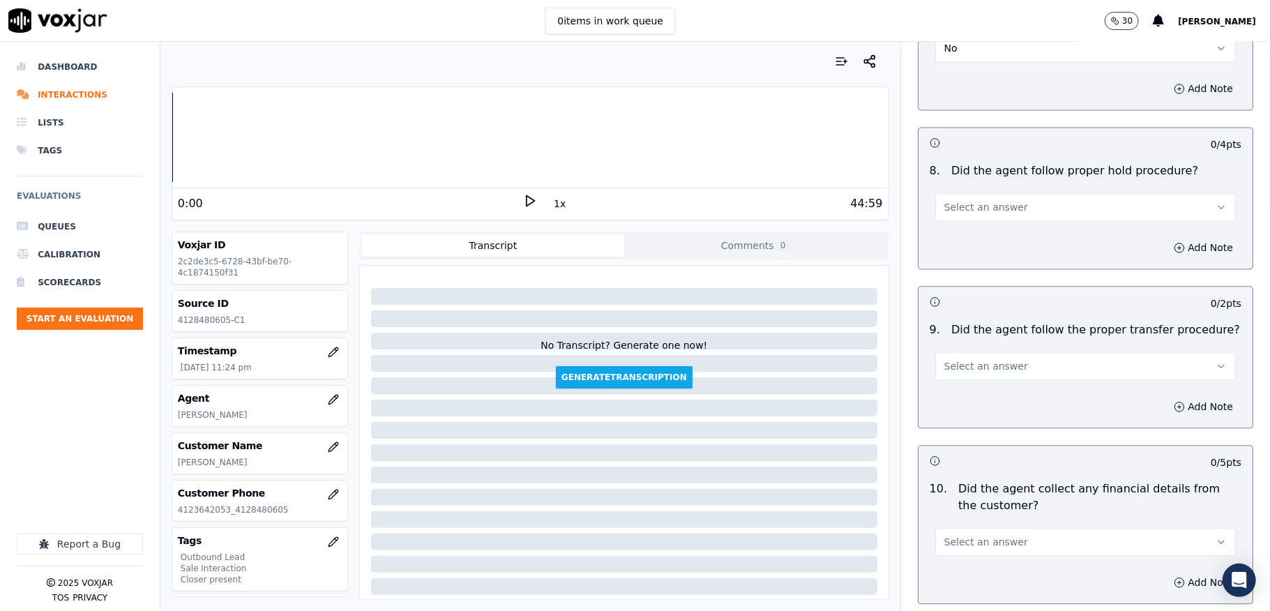
click at [983, 200] on span "Select an answer" at bounding box center [986, 207] width 84 height 14
click at [957, 222] on div "Yes" at bounding box center [1051, 227] width 267 height 22
click at [992, 363] on button "Select an answer" at bounding box center [1085, 366] width 301 height 28
click at [952, 403] on div "No" at bounding box center [1051, 409] width 267 height 22
click at [1165, 397] on button "Add Note" at bounding box center [1203, 407] width 76 height 20
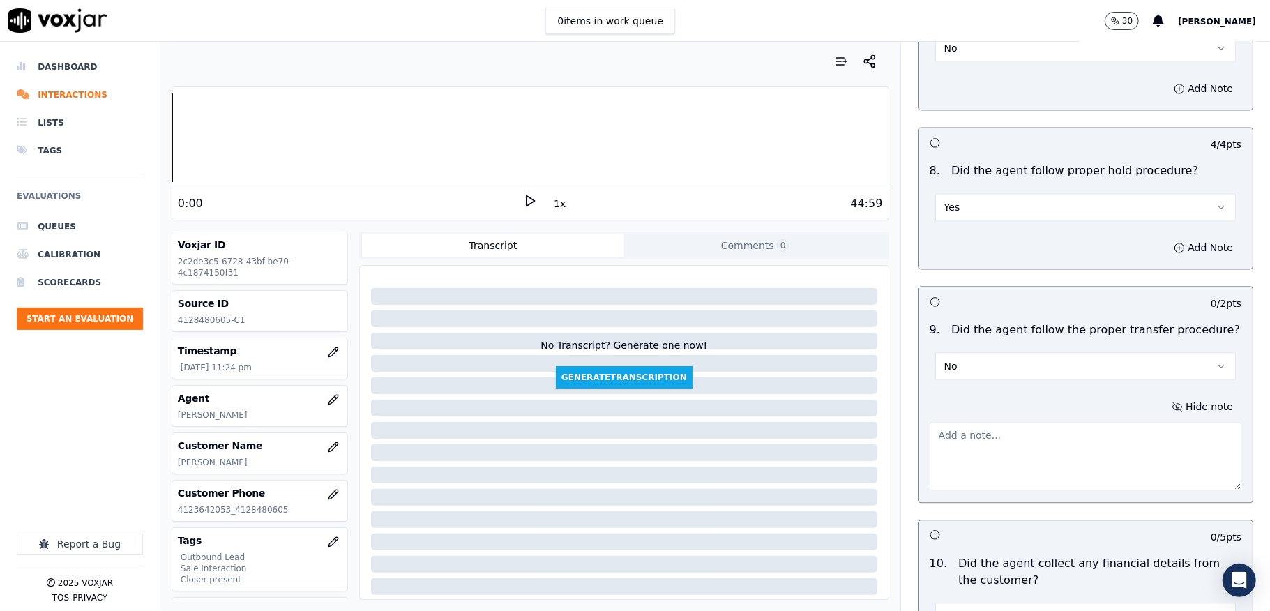
click at [1018, 422] on textarea at bounding box center [1086, 456] width 312 height 68
paste textarea "@9:41 - Without informing the customer, the call was transferred to another age…"
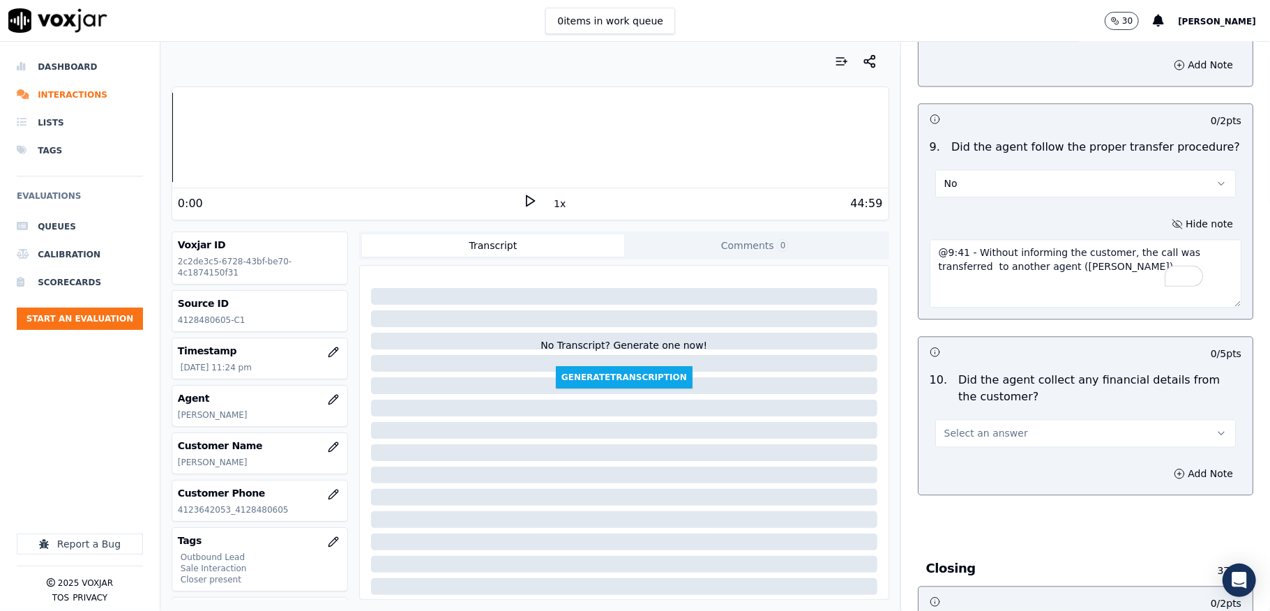
scroll to position [2324, 0]
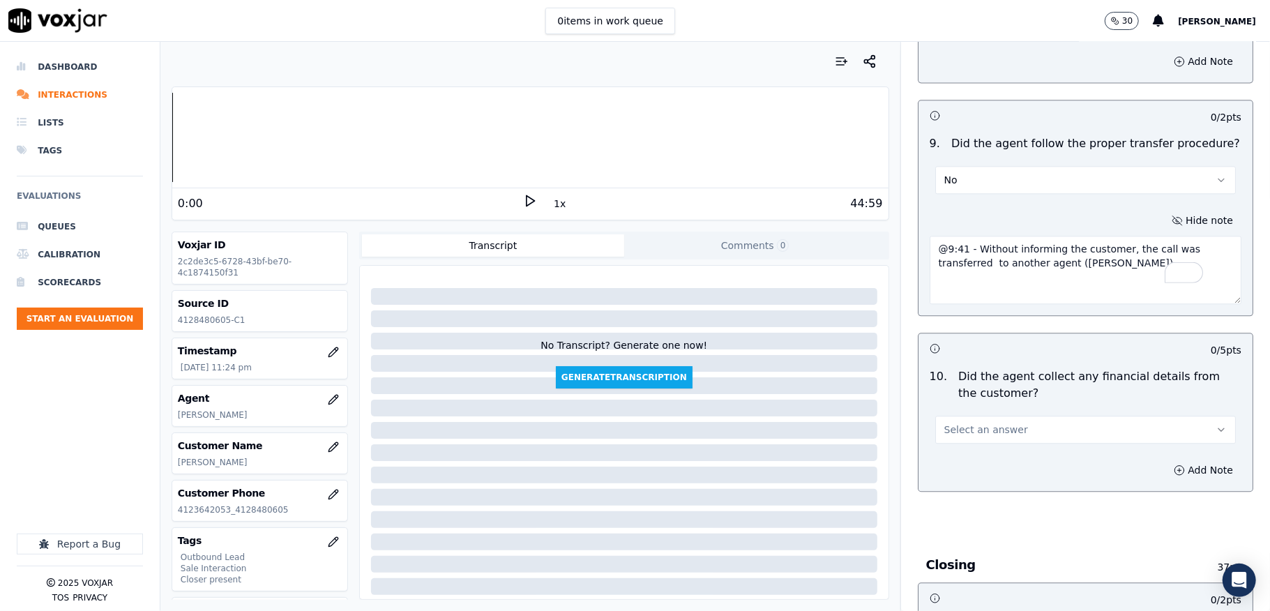
type textarea "@9:41 - Without informing the customer, the call was transferred to another age…"
click at [983, 423] on span "Select an answer" at bounding box center [986, 430] width 84 height 14
click at [955, 475] on div "No" at bounding box center [1051, 473] width 267 height 22
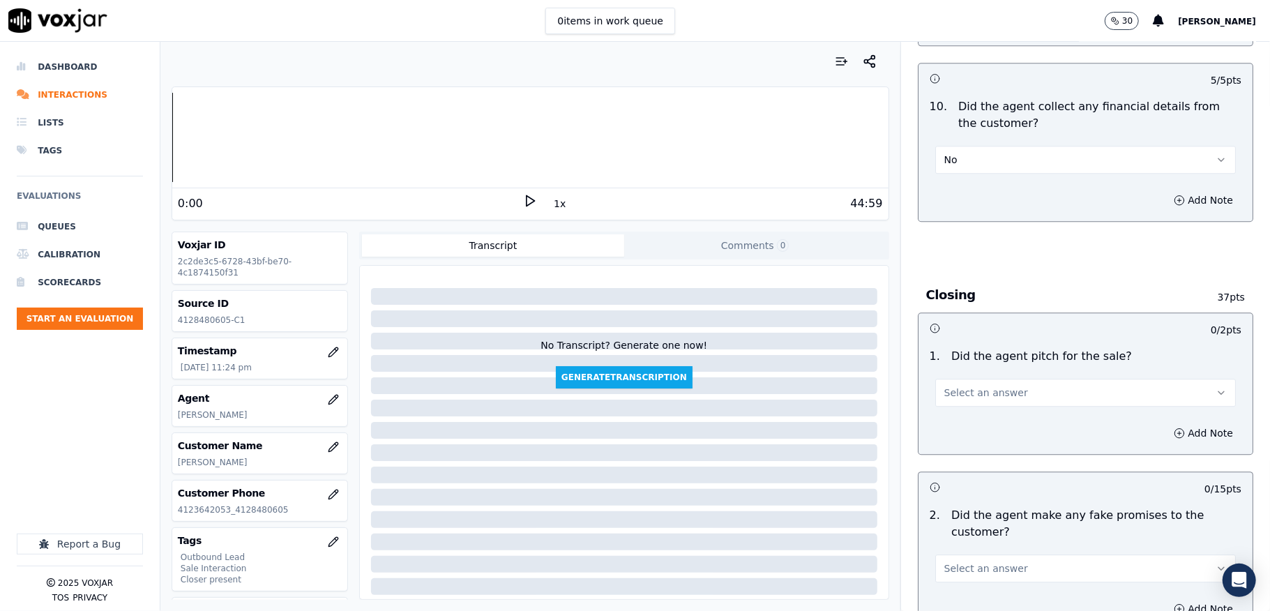
scroll to position [2603, 0]
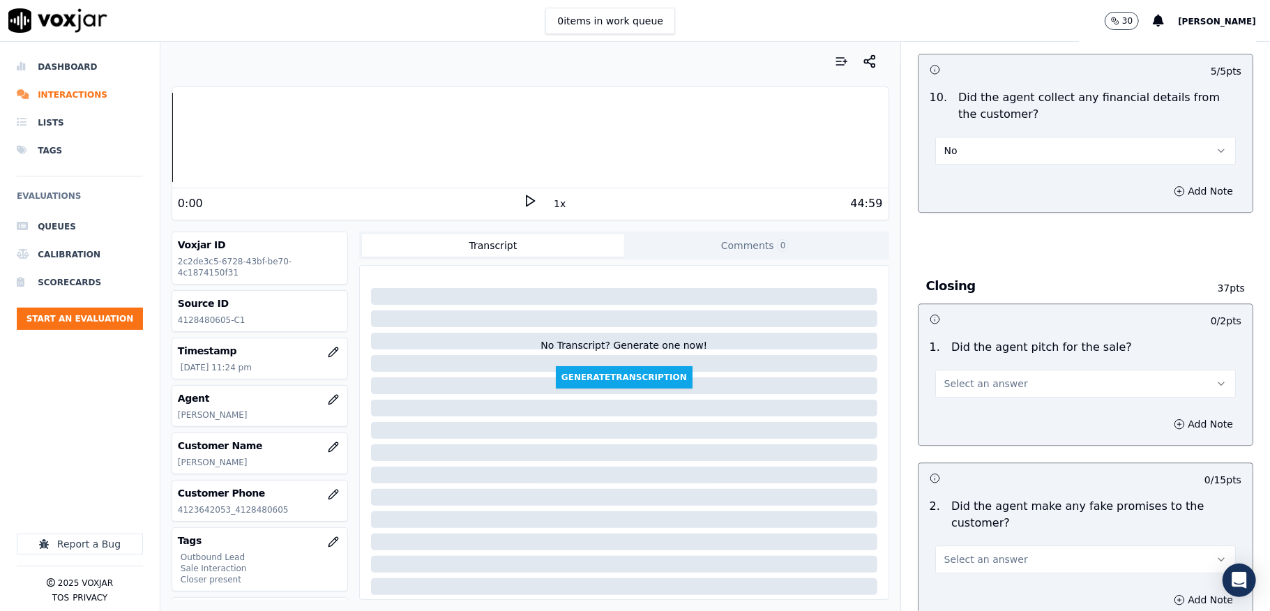
click at [971, 377] on span "Select an answer" at bounding box center [986, 384] width 84 height 14
click at [955, 406] on div "Yes" at bounding box center [1051, 406] width 267 height 22
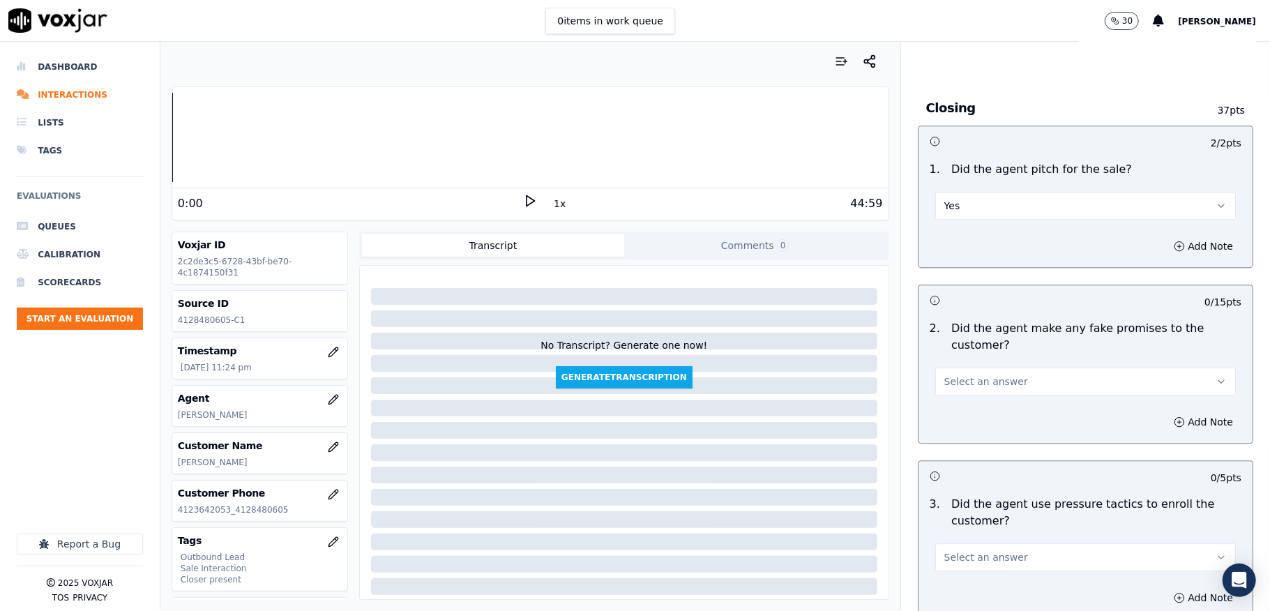
scroll to position [2790, 0]
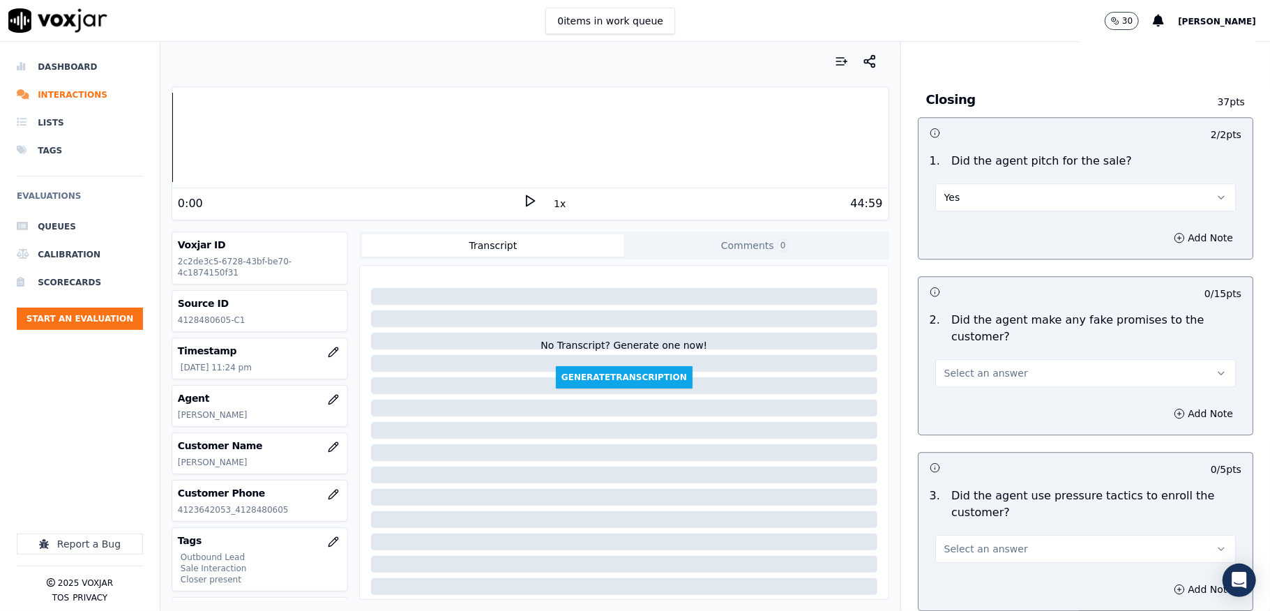
click at [958, 366] on span "Select an answer" at bounding box center [986, 373] width 84 height 14
click at [952, 416] on div "No" at bounding box center [1051, 418] width 267 height 22
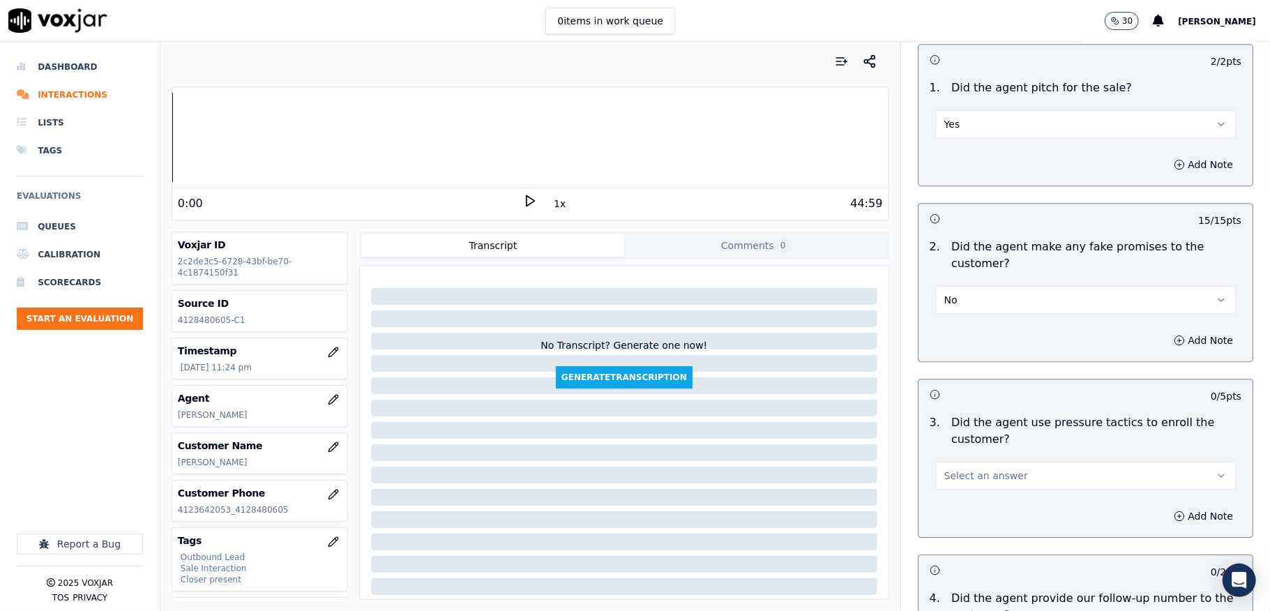
scroll to position [2975, 0]
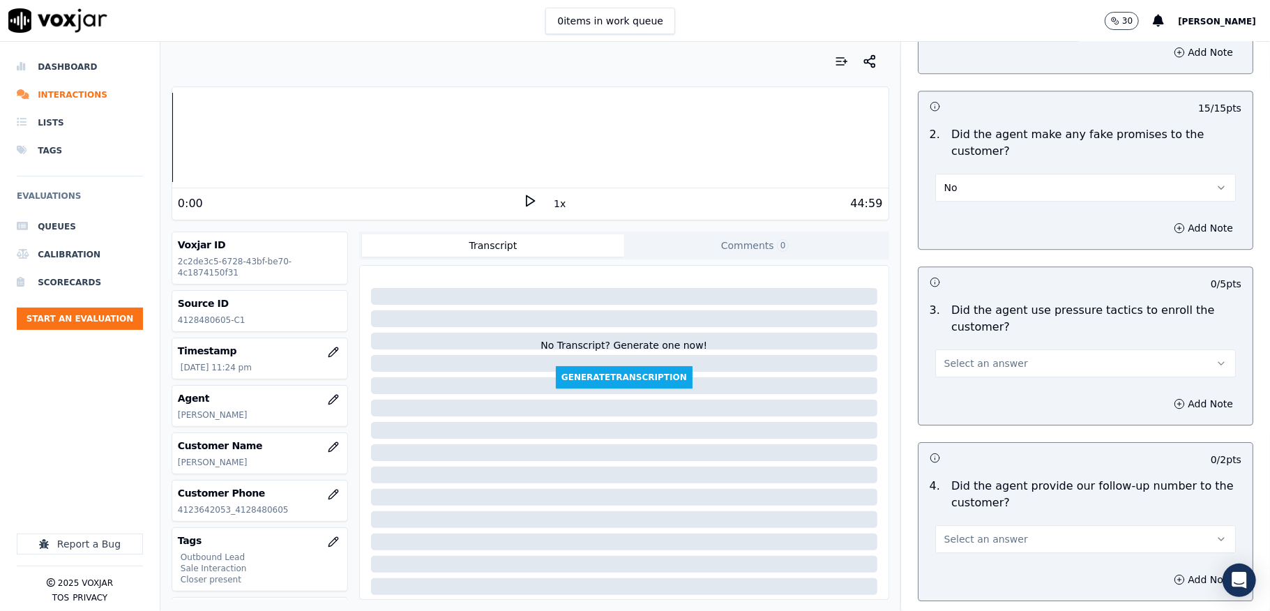
click at [972, 356] on span "Select an answer" at bounding box center [986, 363] width 84 height 14
click at [952, 406] on div "No" at bounding box center [1051, 409] width 267 height 22
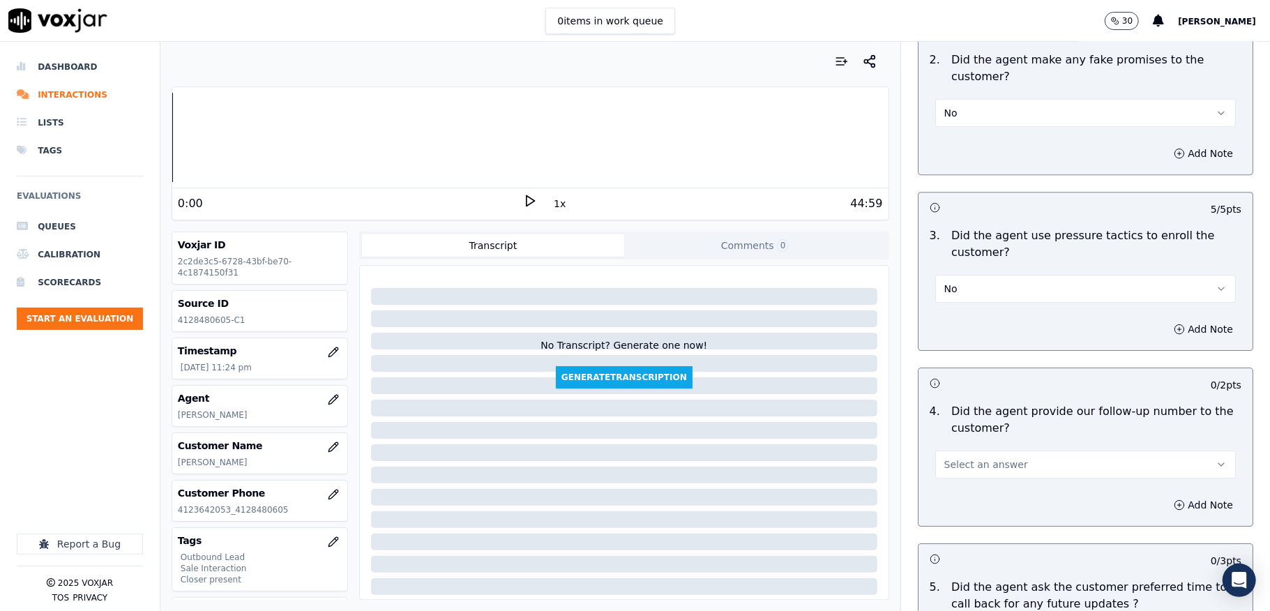
scroll to position [3161, 0]
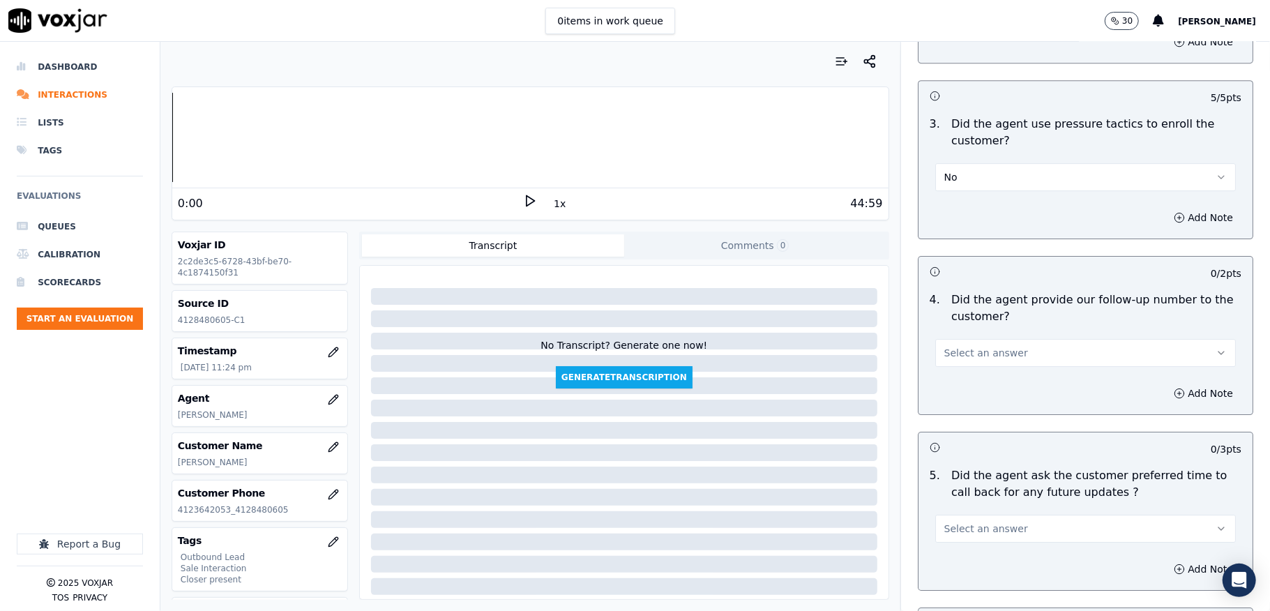
click at [958, 351] on span "Select an answer" at bounding box center [986, 353] width 84 height 14
click at [955, 375] on div "Yes" at bounding box center [1051, 376] width 267 height 22
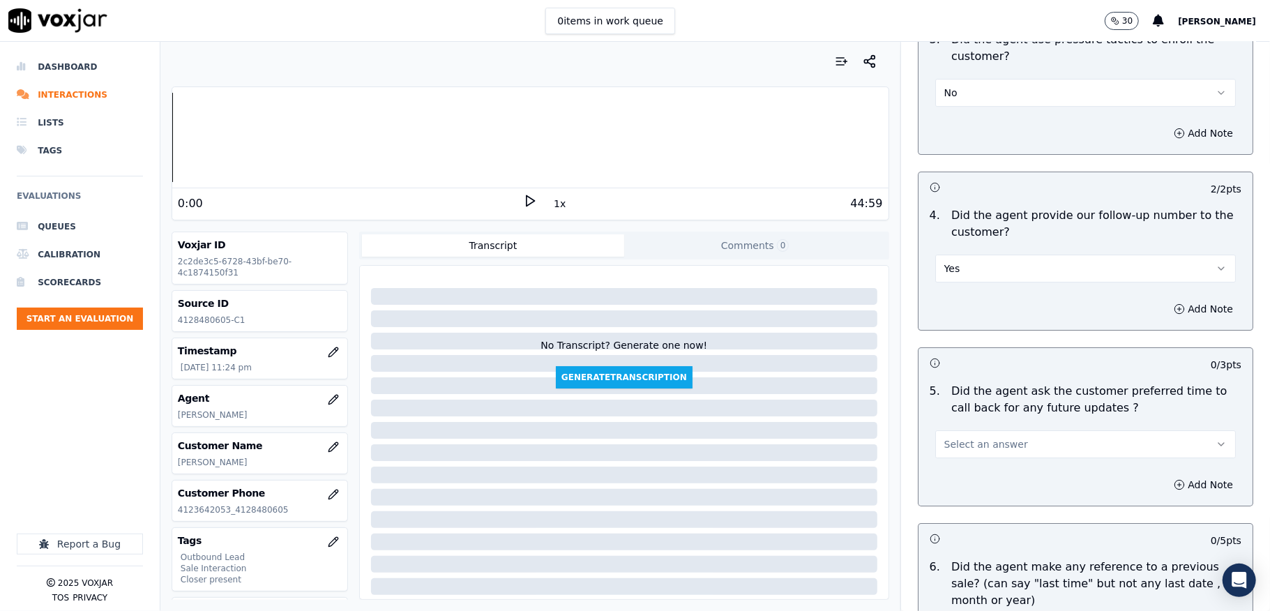
scroll to position [3347, 0]
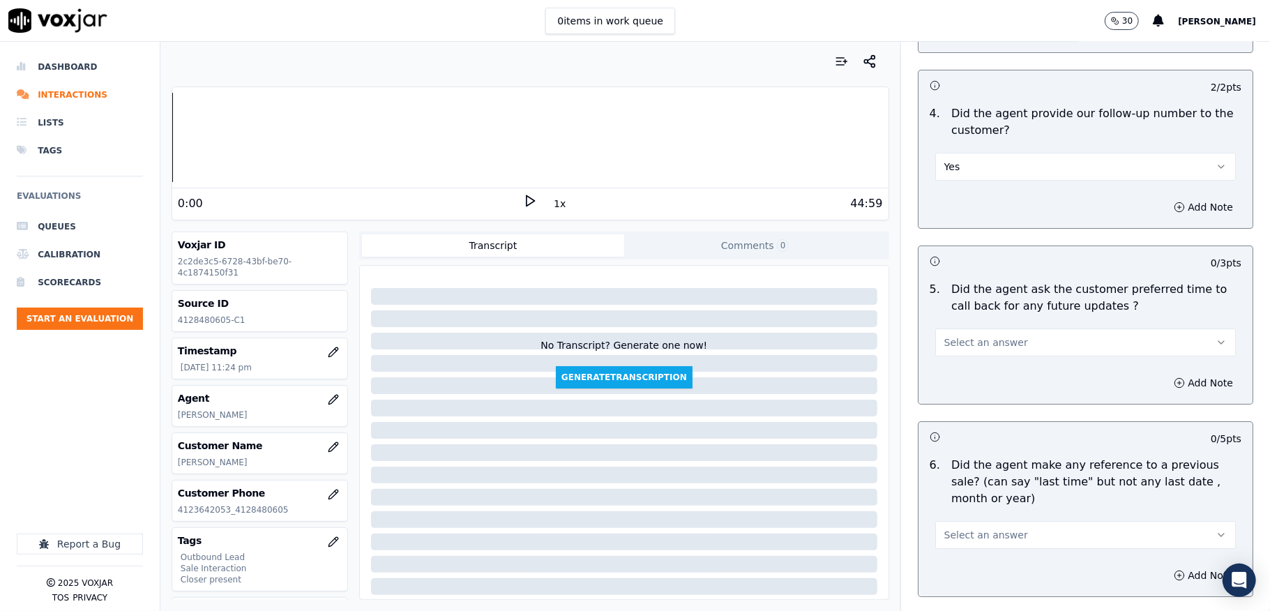
click at [961, 335] on span "Select an answer" at bounding box center [986, 342] width 84 height 14
click at [960, 402] on div "N/A" at bounding box center [1051, 411] width 267 height 22
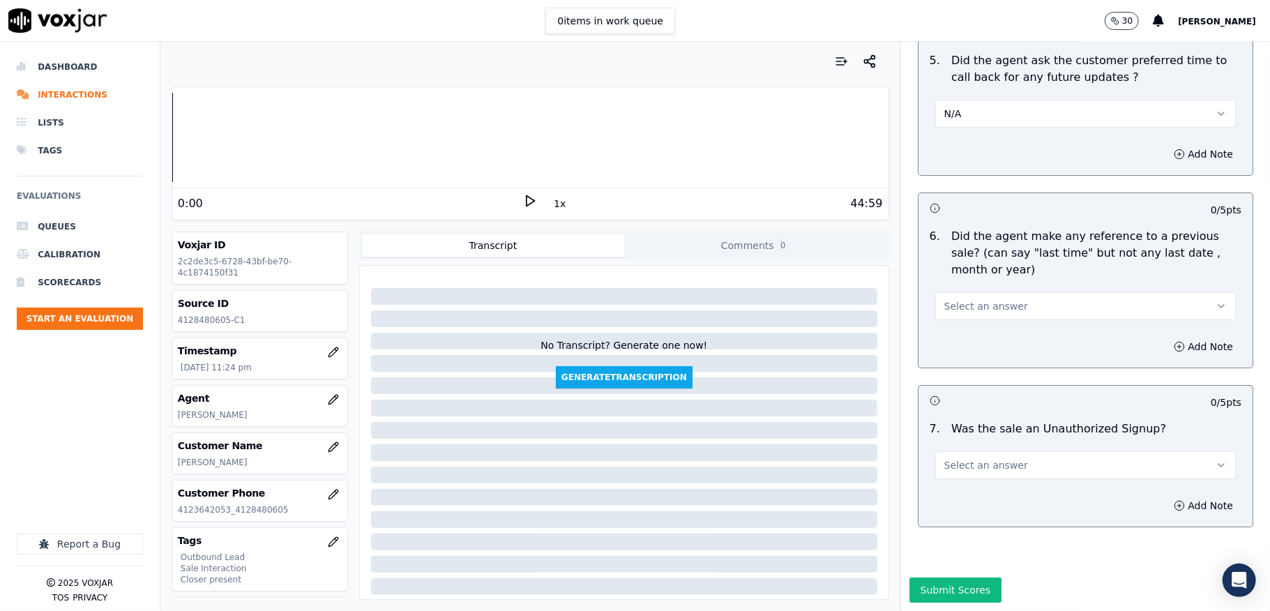
click at [1003, 292] on button "Select an answer" at bounding box center [1085, 306] width 301 height 28
click at [954, 305] on div "No" at bounding box center [1051, 312] width 267 height 22
click at [985, 458] on span "Select an answer" at bounding box center [986, 465] width 84 height 14
click at [969, 464] on div "No" at bounding box center [1051, 471] width 267 height 22
click at [930, 577] on button "Submit Scores" at bounding box center [955, 589] width 93 height 25
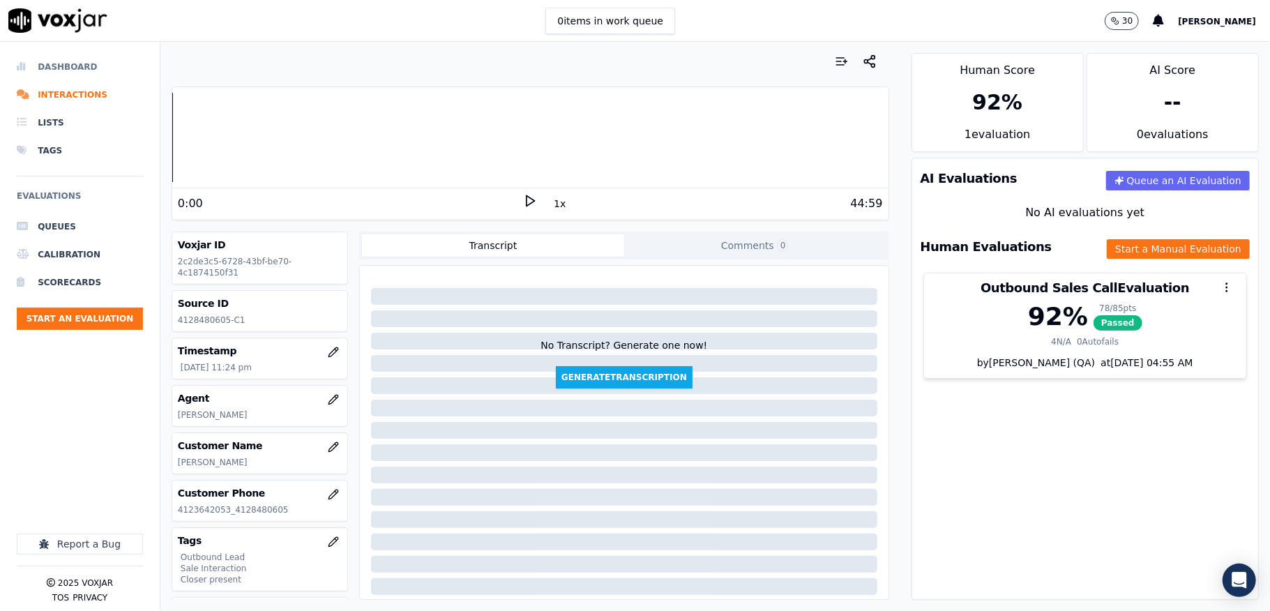
click at [62, 71] on li "Dashboard" at bounding box center [80, 67] width 126 height 28
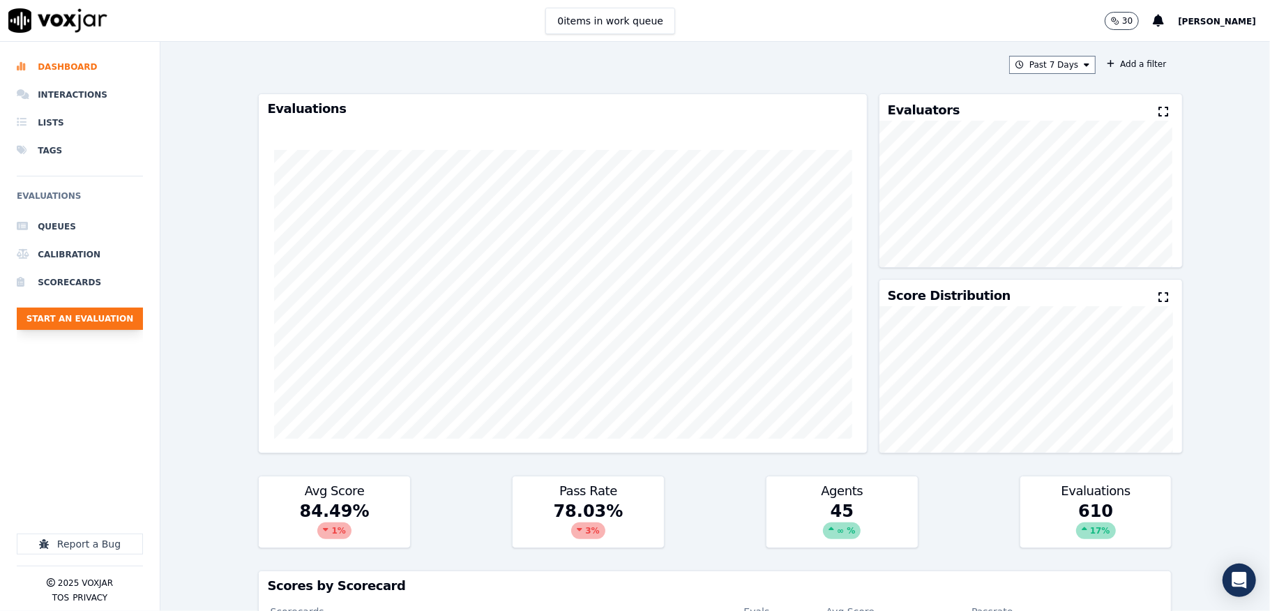
click at [120, 326] on button "Start an Evaluation" at bounding box center [80, 319] width 126 height 22
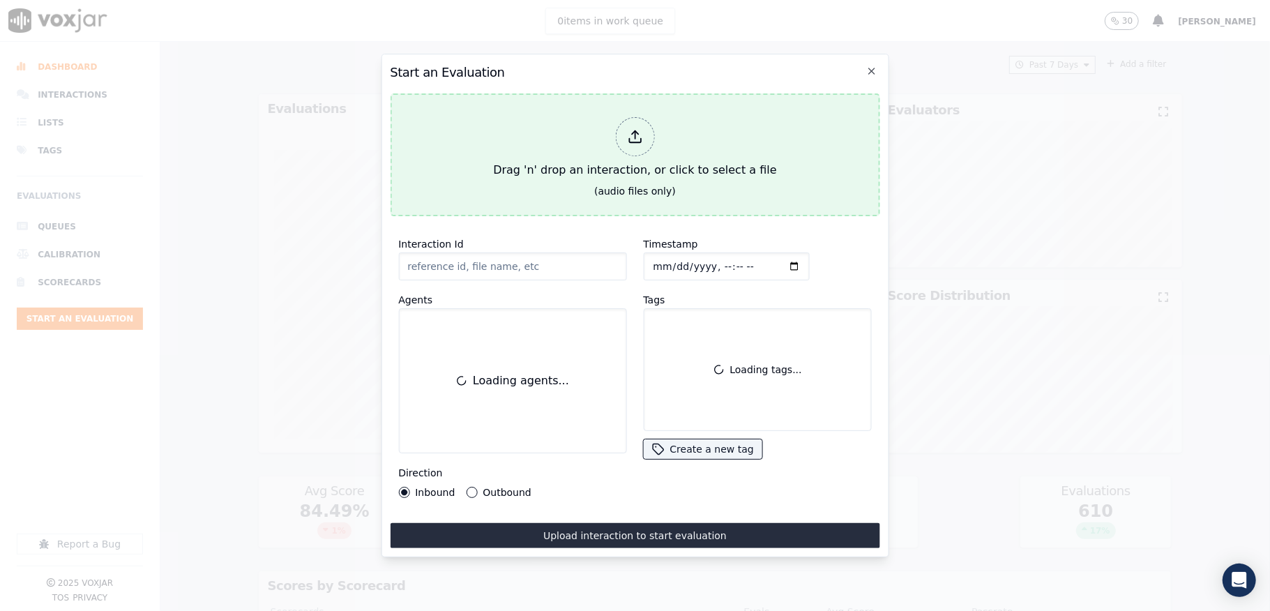
click at [663, 123] on div "Drag 'n' drop an interaction, or click to select a file" at bounding box center [634, 148] width 294 height 73
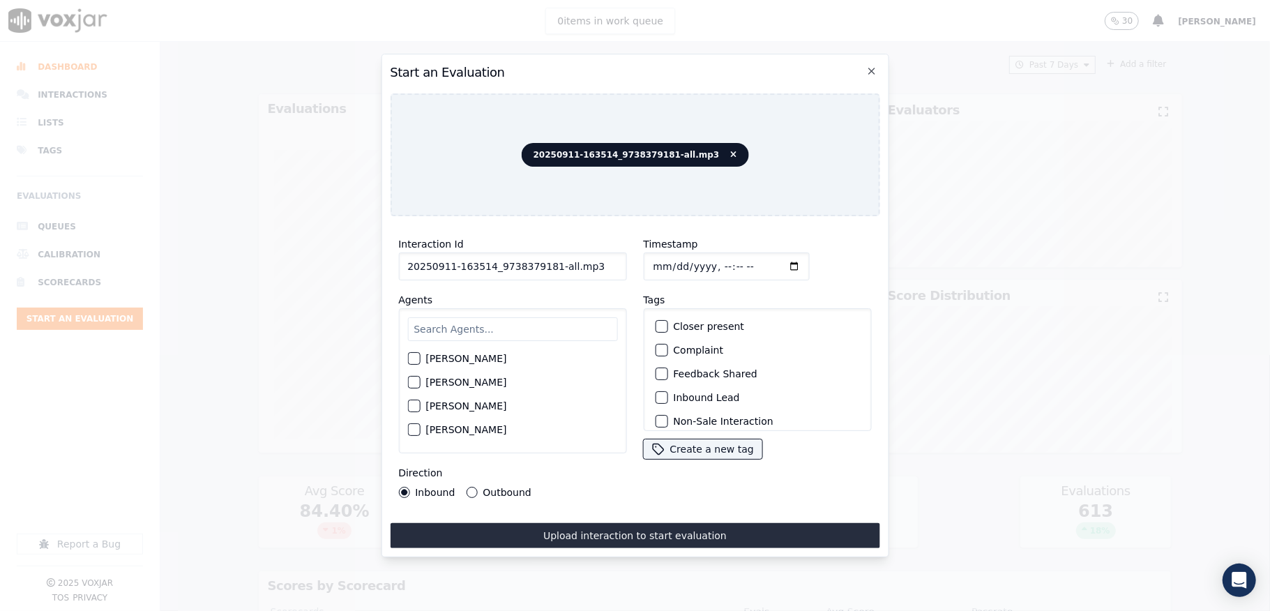
drag, startPoint x: 545, startPoint y: 261, endPoint x: 609, endPoint y: 265, distance: 63.6
click at [609, 265] on input "20250911-163514_9738379181-all.mp3" at bounding box center [512, 266] width 228 height 28
type input "20250911-163514_9738379181-C1"
click at [678, 254] on input "Timestamp" at bounding box center [726, 266] width 166 height 28
click at [669, 258] on input "Timestamp" at bounding box center [726, 266] width 166 height 28
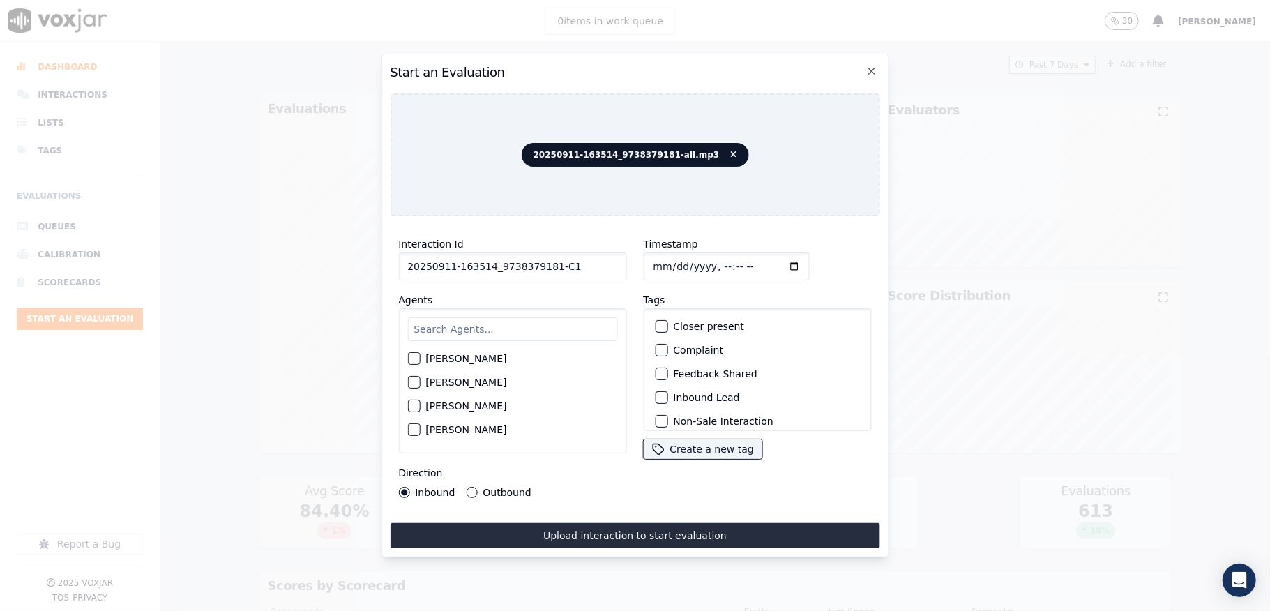
type input "2025-09-12T23:37"
click at [565, 321] on input "text" at bounding box center [512, 329] width 210 height 24
type input "Anna"
drag, startPoint x: 407, startPoint y: 352, endPoint x: 422, endPoint y: 364, distance: 18.8
click at [407, 356] on button "[PERSON_NAME]" at bounding box center [413, 362] width 13 height 13
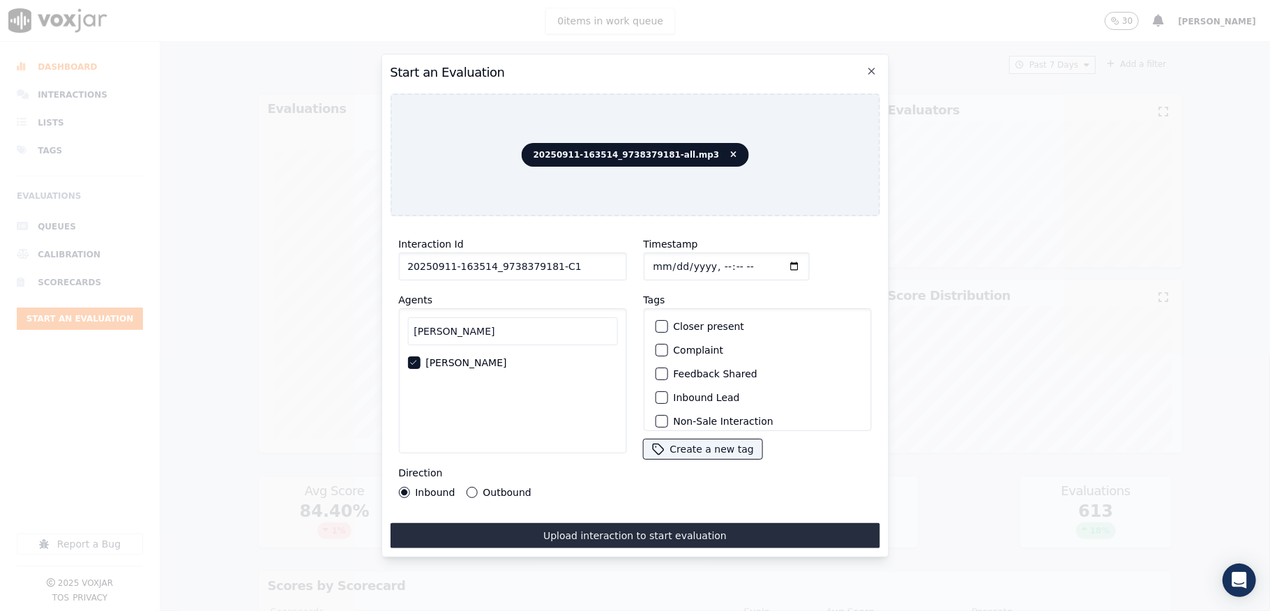
click at [467, 487] on button "Outbound" at bounding box center [471, 492] width 11 height 11
click at [658, 349] on button "Outbound Lead" at bounding box center [661, 352] width 13 height 13
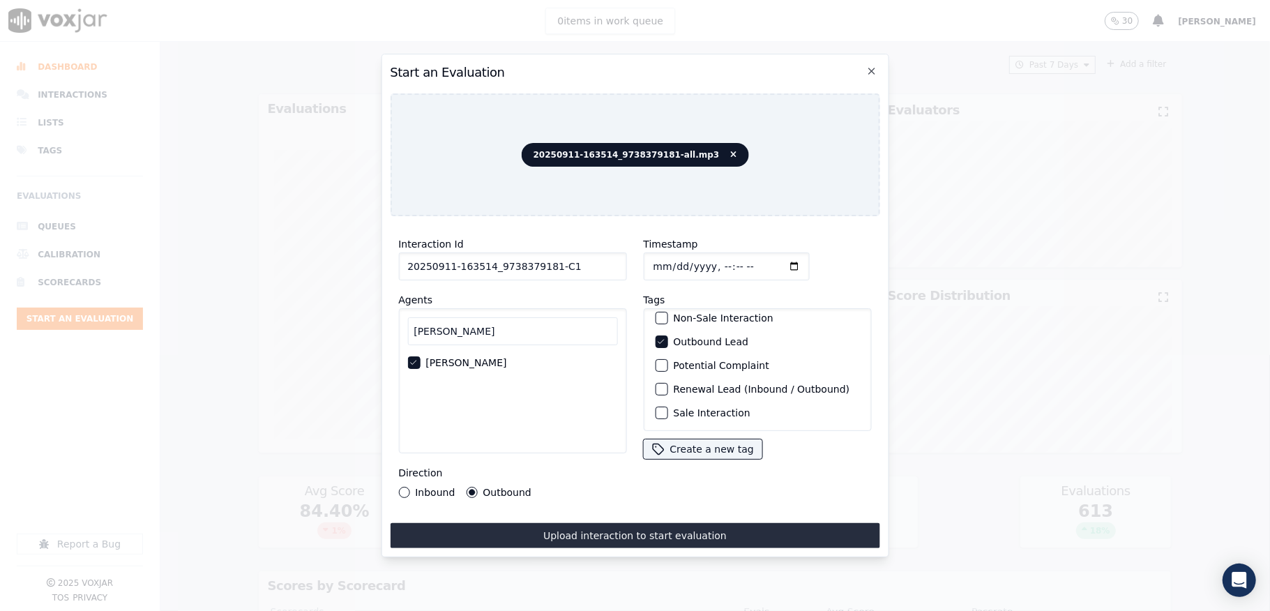
scroll to position [130, 0]
click at [656, 408] on div "button" at bounding box center [661, 413] width 10 height 10
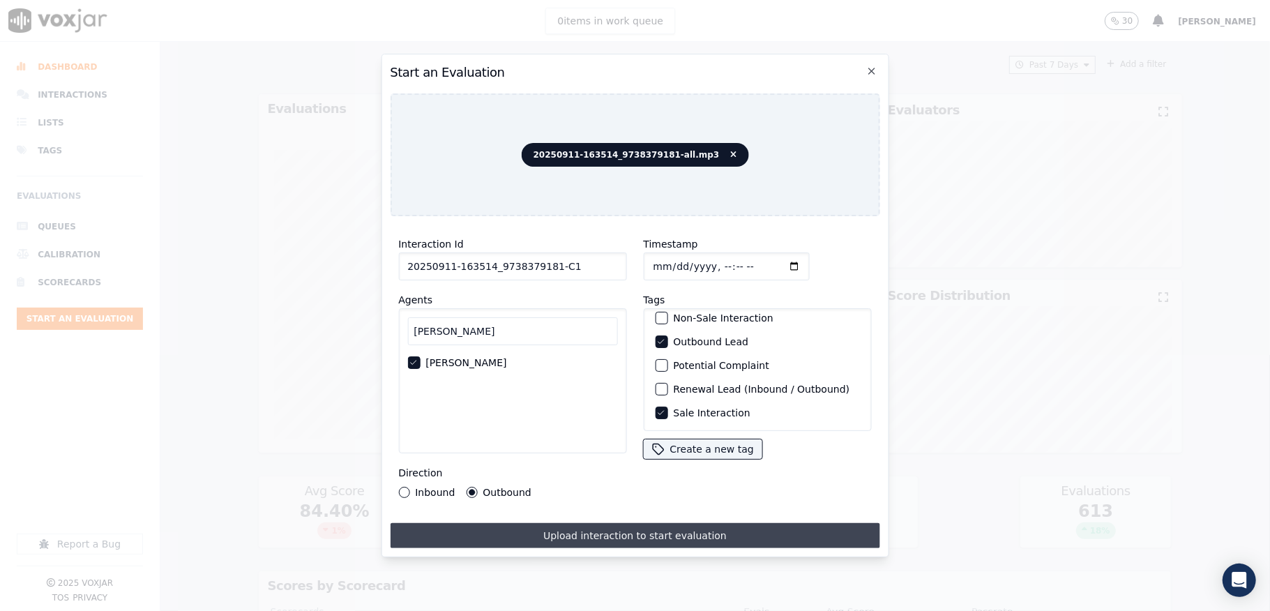
click at [628, 537] on button "Upload interaction to start evaluation" at bounding box center [635, 535] width 490 height 25
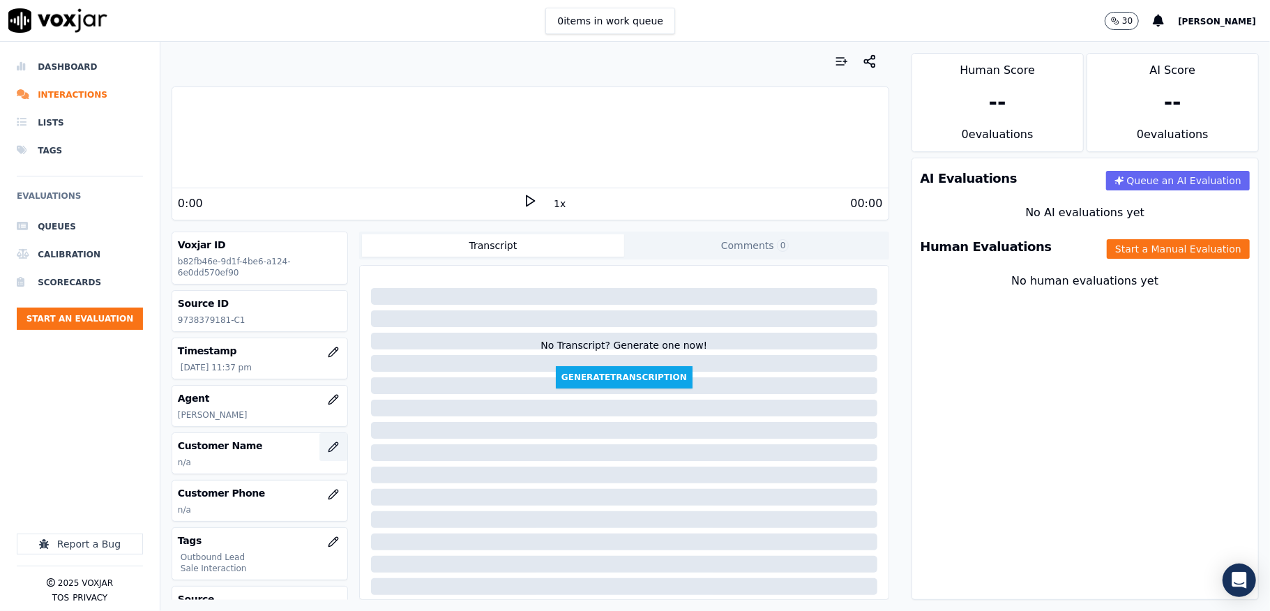
click at [319, 442] on button "button" at bounding box center [333, 447] width 28 height 28
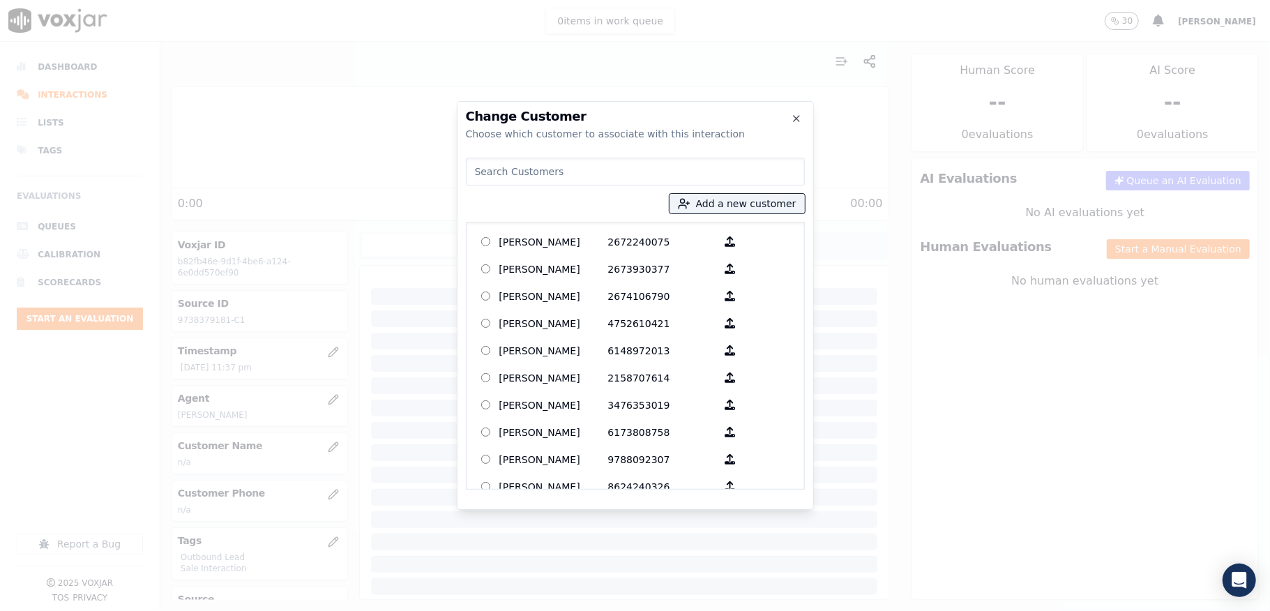
type input "THERESA BUHLER"
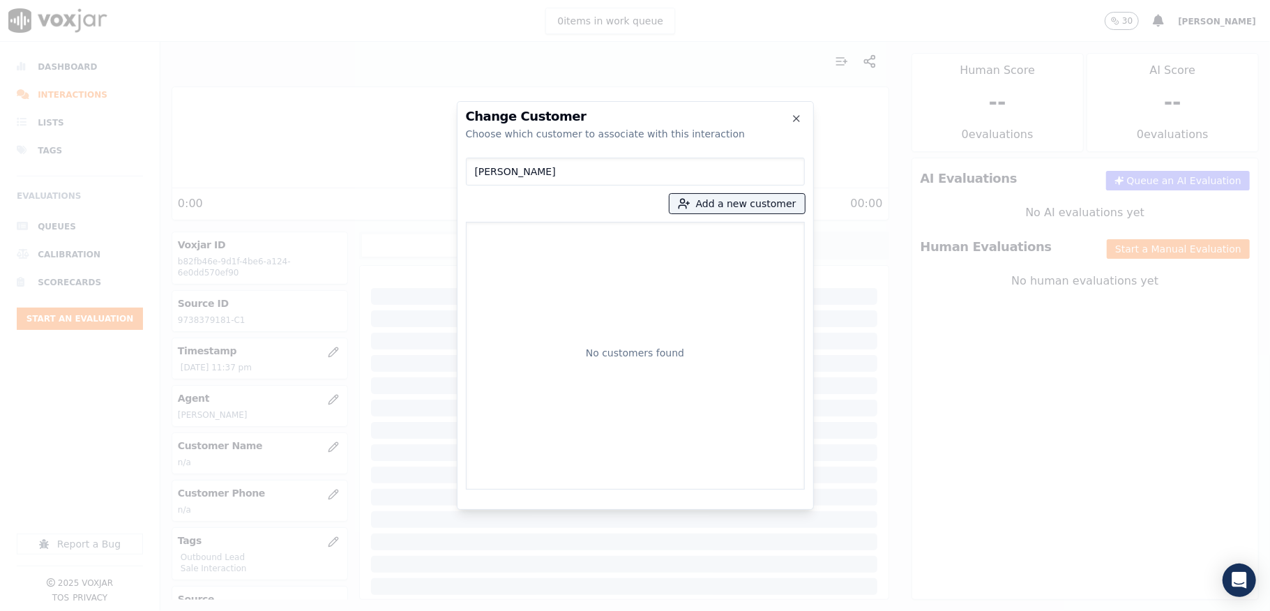
drag, startPoint x: 584, startPoint y: 168, endPoint x: 374, endPoint y: 192, distance: 211.3
click at [335, 610] on div "Change Customer Choose which customer to associate with this interaction THERES…" at bounding box center [635, 611] width 1270 height 0
click at [746, 209] on button "Add a new customer" at bounding box center [736, 204] width 135 height 20
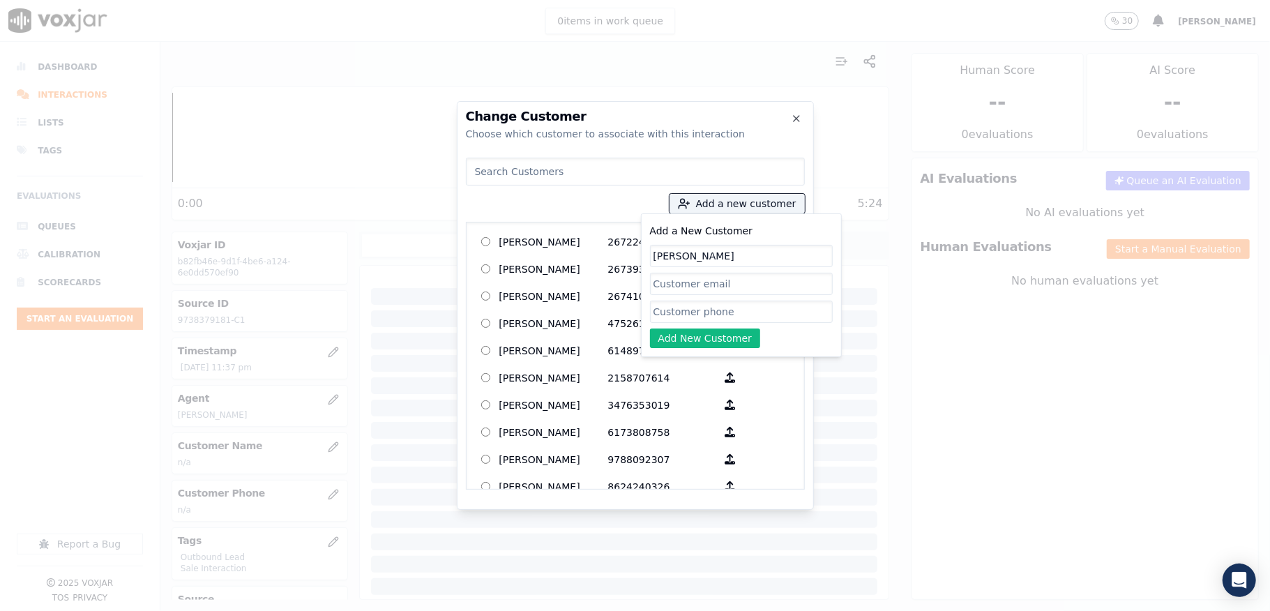
type input "THERESA BUHLER"
click at [696, 319] on input "Add a New Customer" at bounding box center [741, 312] width 183 height 22
paste input "9738379181"
type input "9738379181"
click at [693, 339] on button "Add New Customer" at bounding box center [705, 338] width 111 height 20
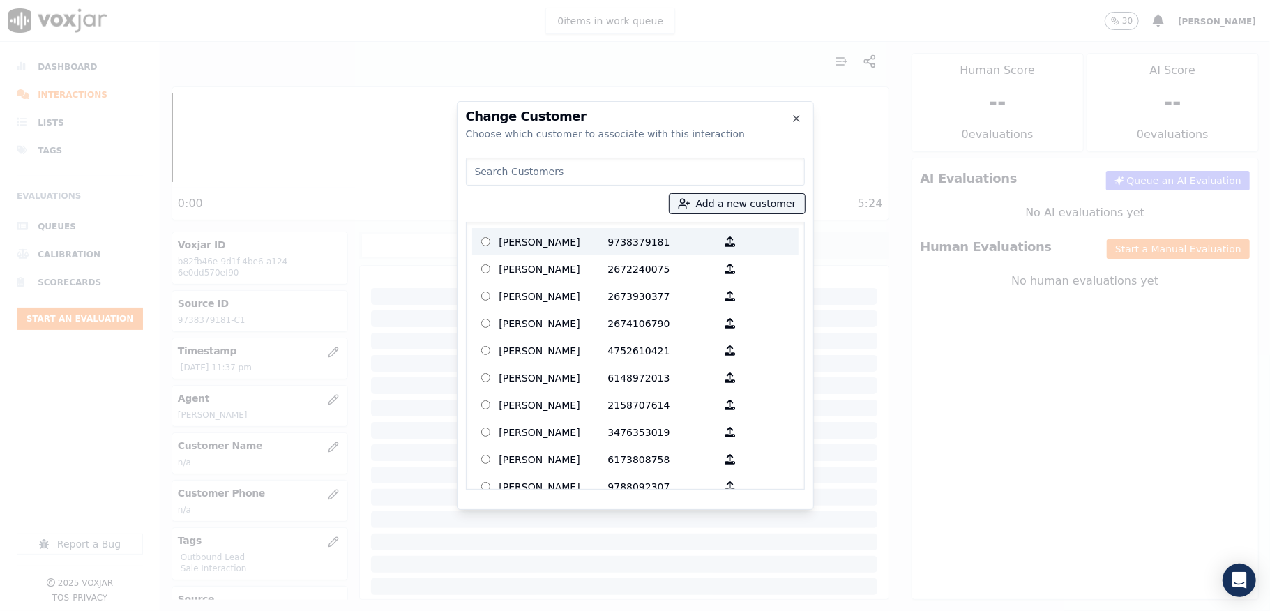
click at [594, 238] on p "THERESA BUHLER" at bounding box center [553, 242] width 109 height 22
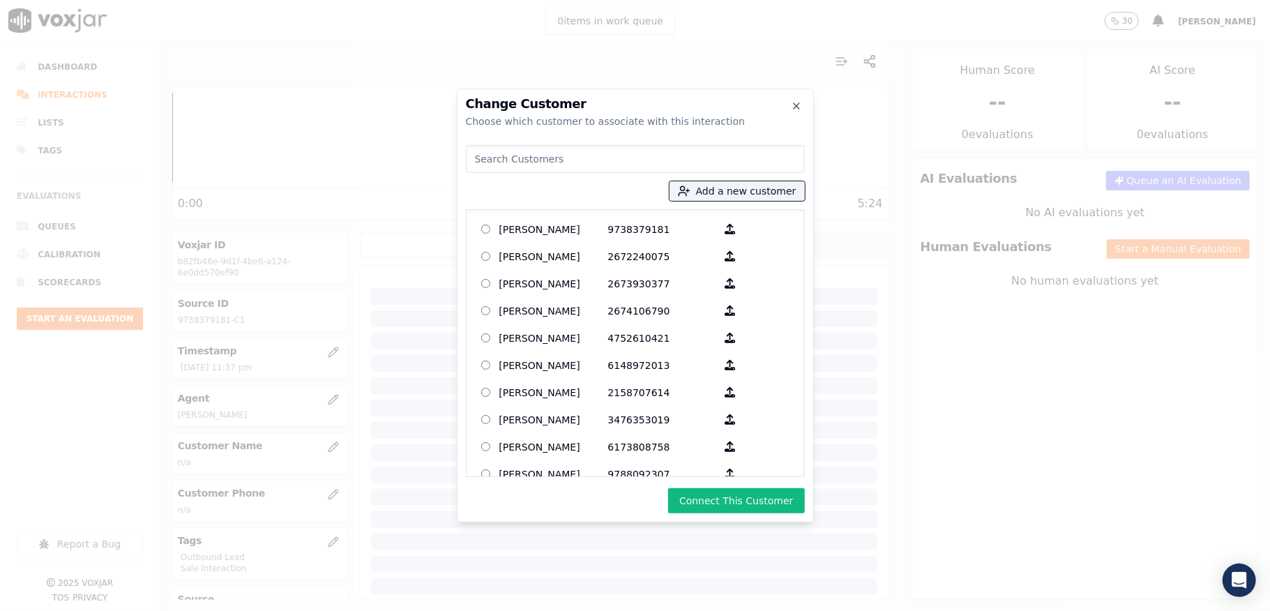
click at [737, 495] on button "Connect This Customer" at bounding box center [736, 500] width 136 height 25
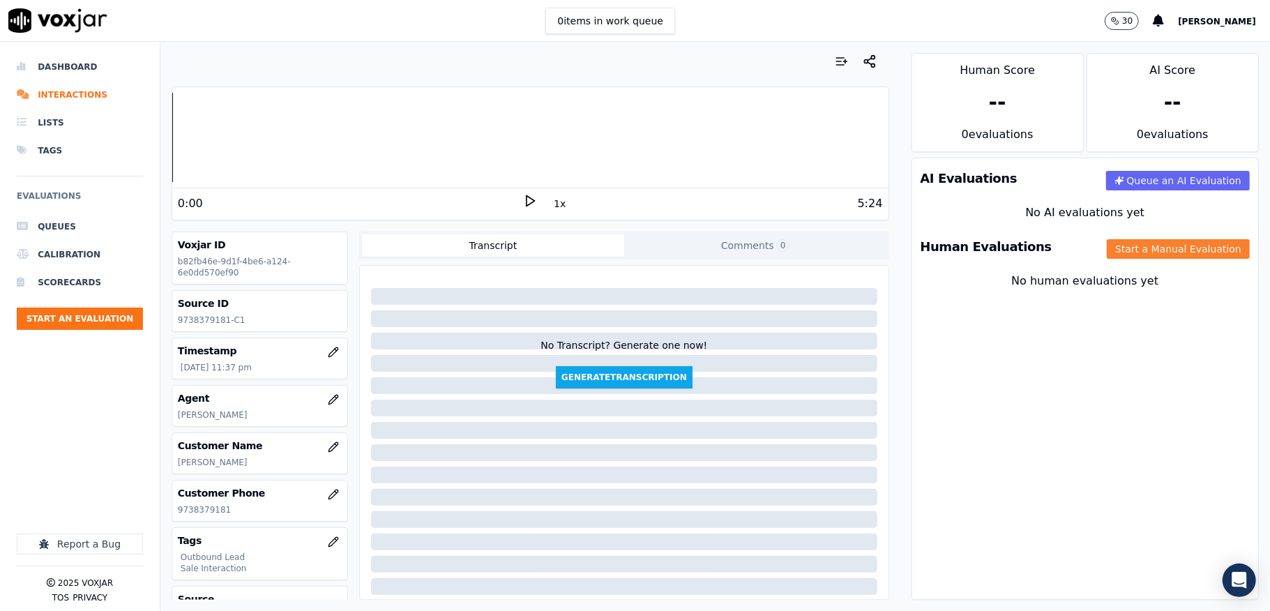
click at [1111, 241] on button "Start a Manual Evaluation" at bounding box center [1178, 249] width 143 height 20
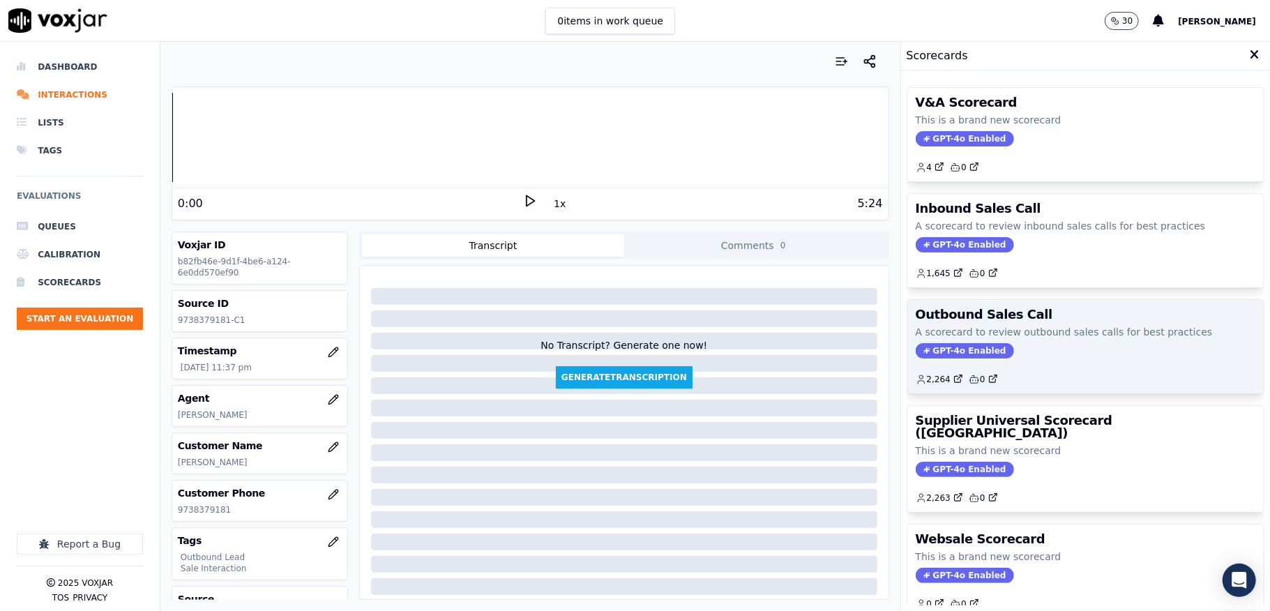
click at [951, 347] on span "GPT-4o Enabled" at bounding box center [965, 350] width 98 height 15
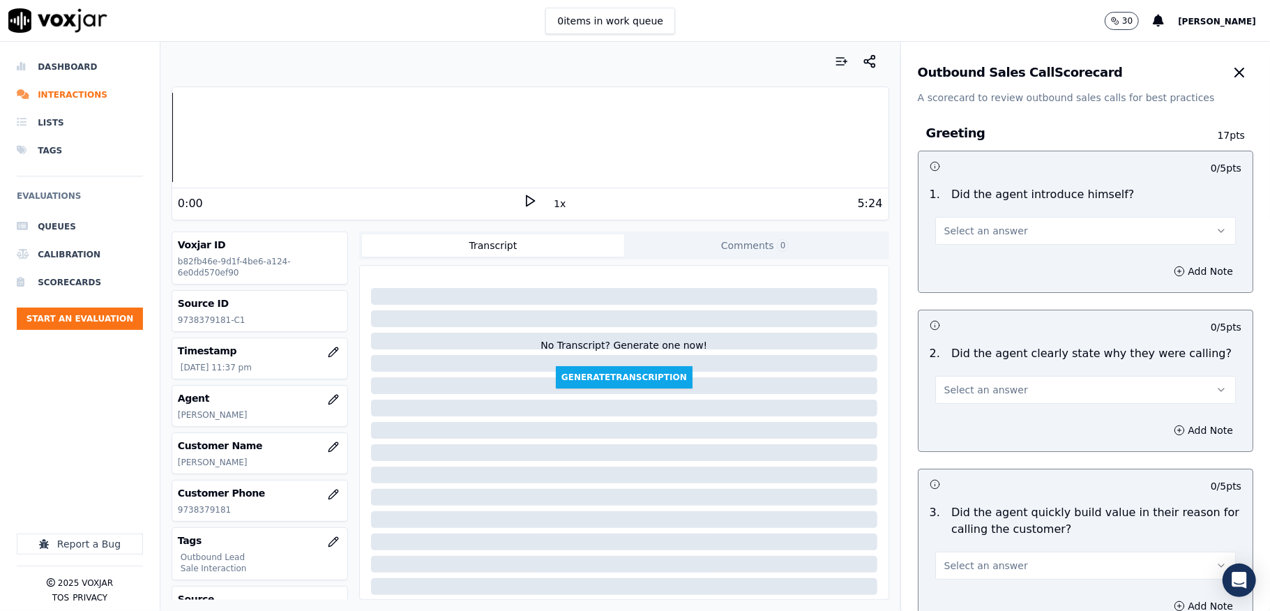
click at [1019, 233] on button "Select an answer" at bounding box center [1085, 231] width 301 height 28
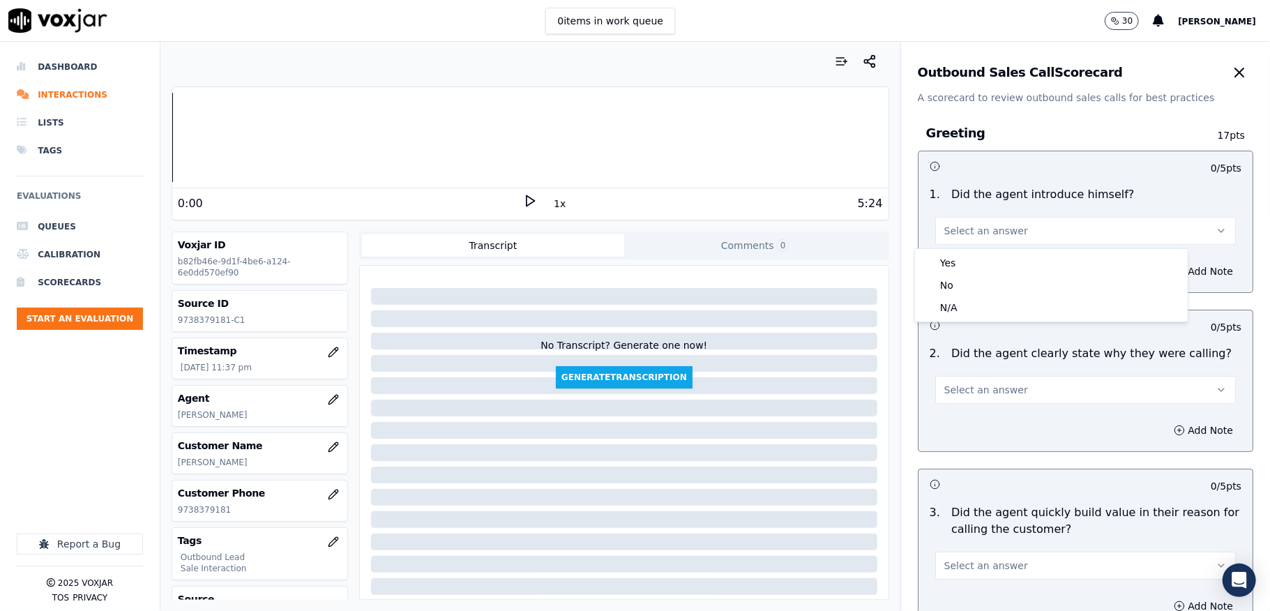
click at [1007, 248] on div "Yes No N/A" at bounding box center [1051, 285] width 274 height 74
click at [979, 254] on div "Yes" at bounding box center [1051, 263] width 267 height 22
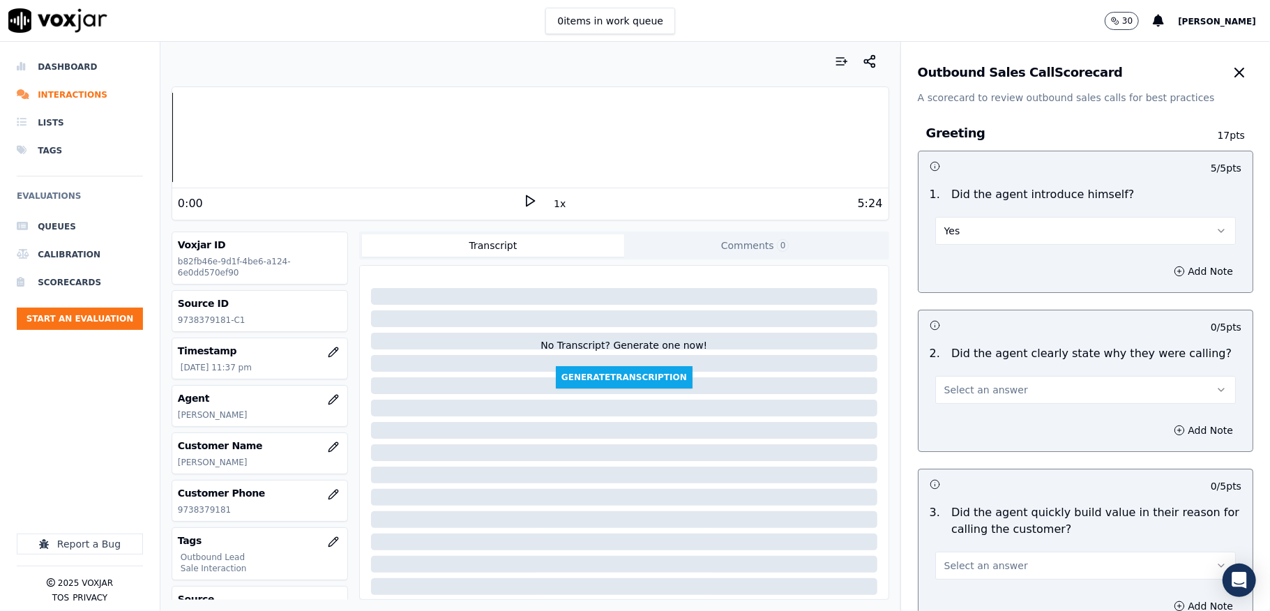
click at [961, 393] on span "Select an answer" at bounding box center [986, 390] width 84 height 14
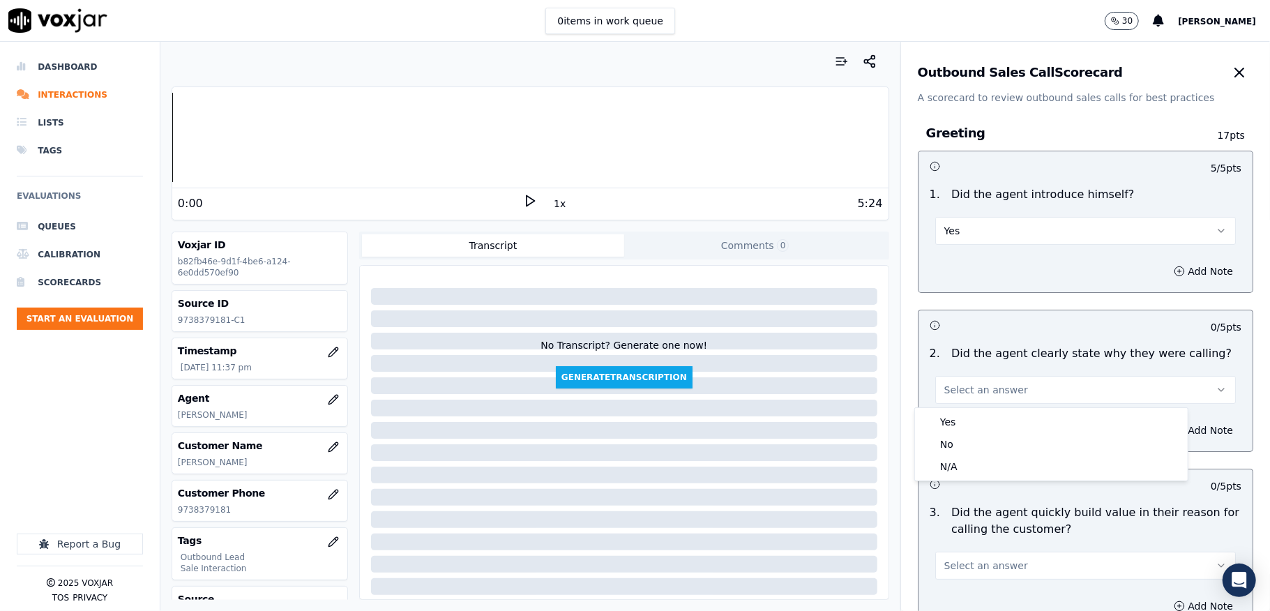
click at [954, 417] on div "Yes" at bounding box center [1051, 422] width 267 height 22
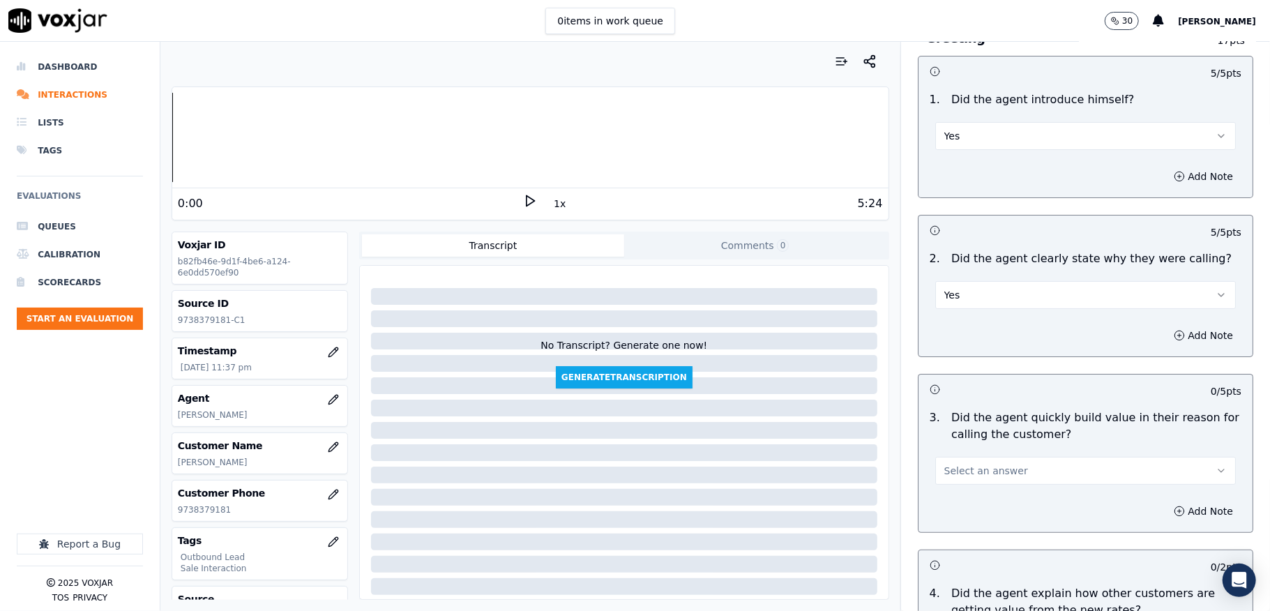
scroll to position [186, 0]
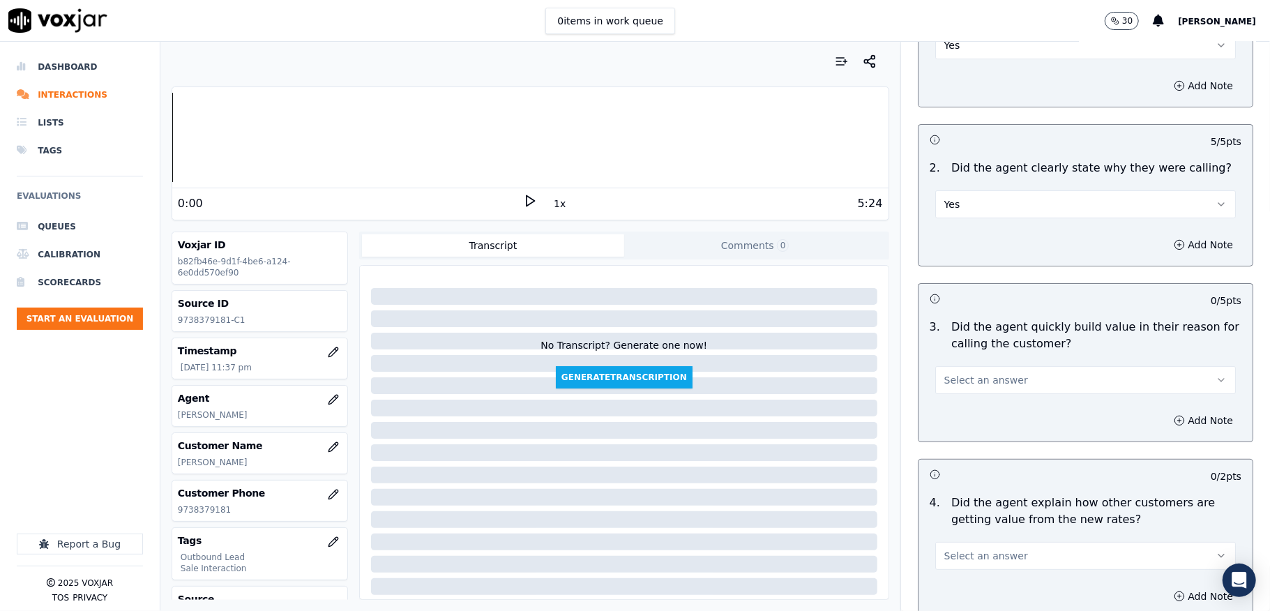
click at [985, 385] on span "Select an answer" at bounding box center [986, 380] width 84 height 14
click at [958, 455] on div "N/A" at bounding box center [1051, 457] width 267 height 22
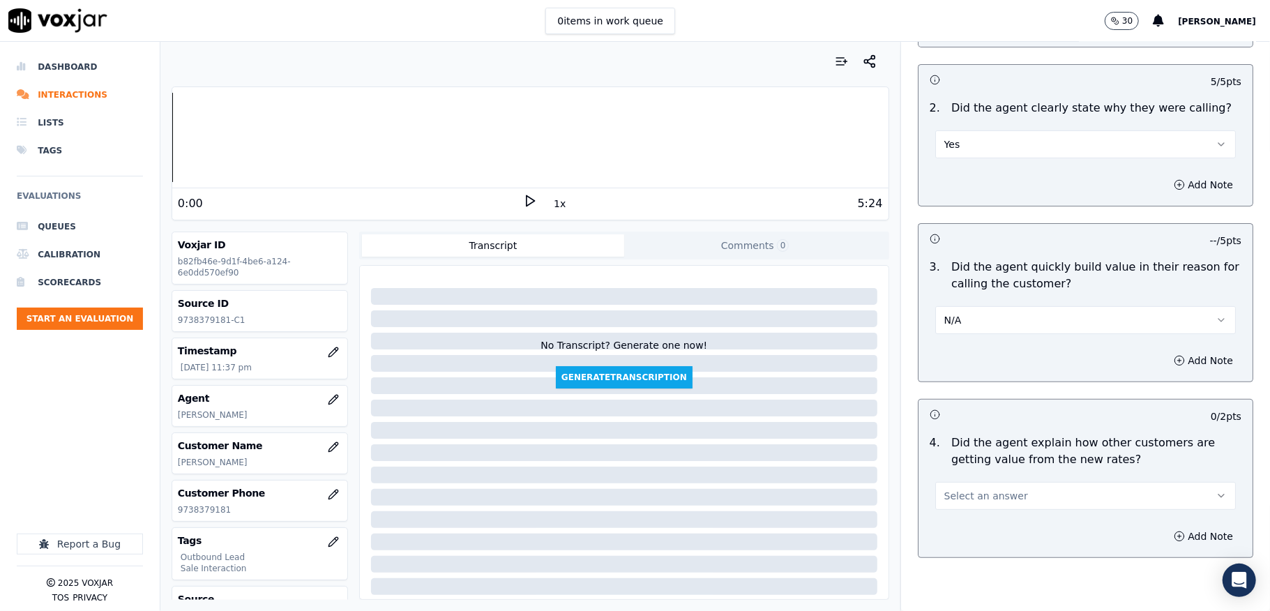
scroll to position [279, 0]
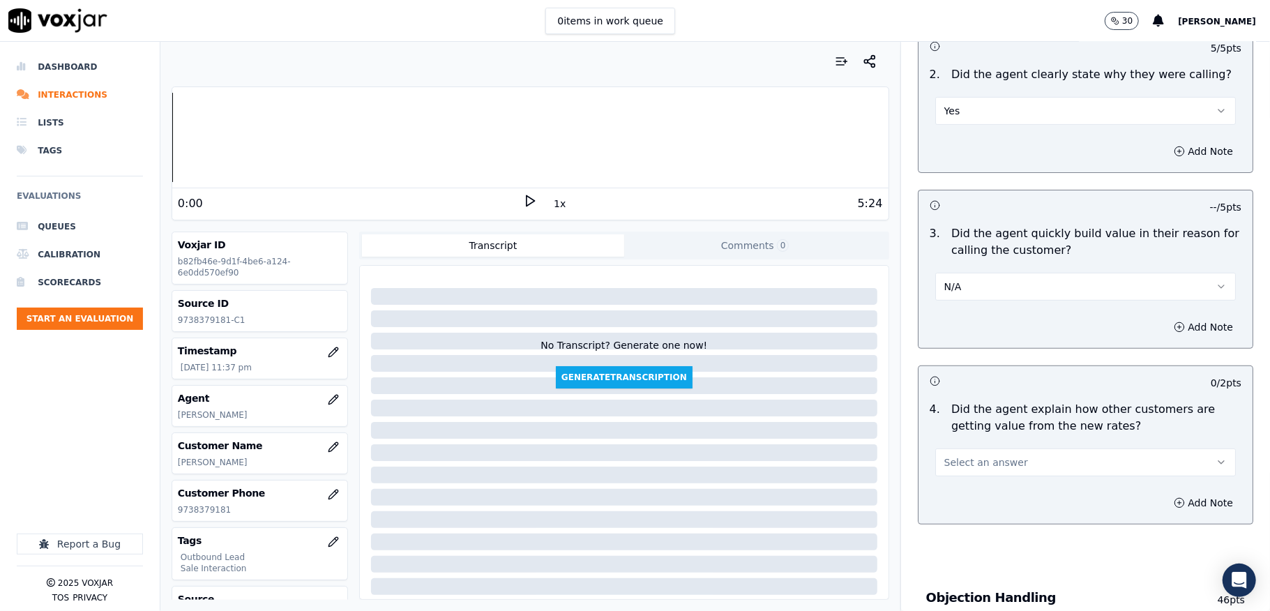
click at [961, 273] on div "N/A" at bounding box center [1085, 285] width 301 height 31
click at [961, 286] on button "N/A" at bounding box center [1085, 287] width 301 height 28
click at [948, 321] on div "Yes" at bounding box center [1051, 319] width 267 height 22
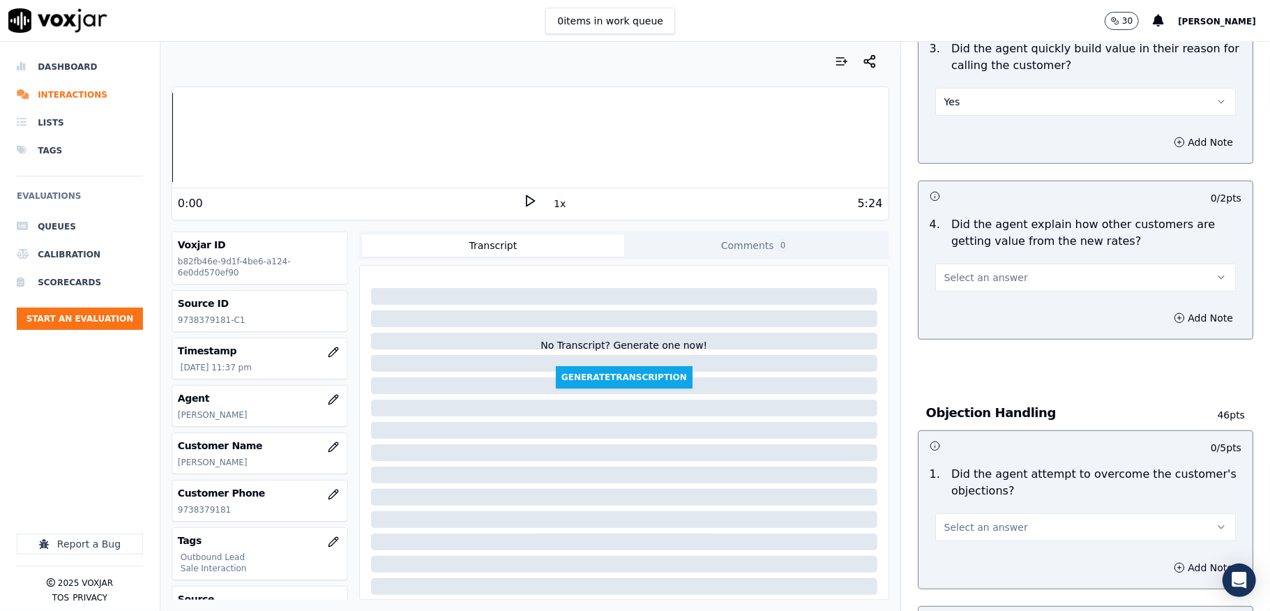
scroll to position [464, 0]
click at [986, 276] on span "Select an answer" at bounding box center [986, 277] width 84 height 14
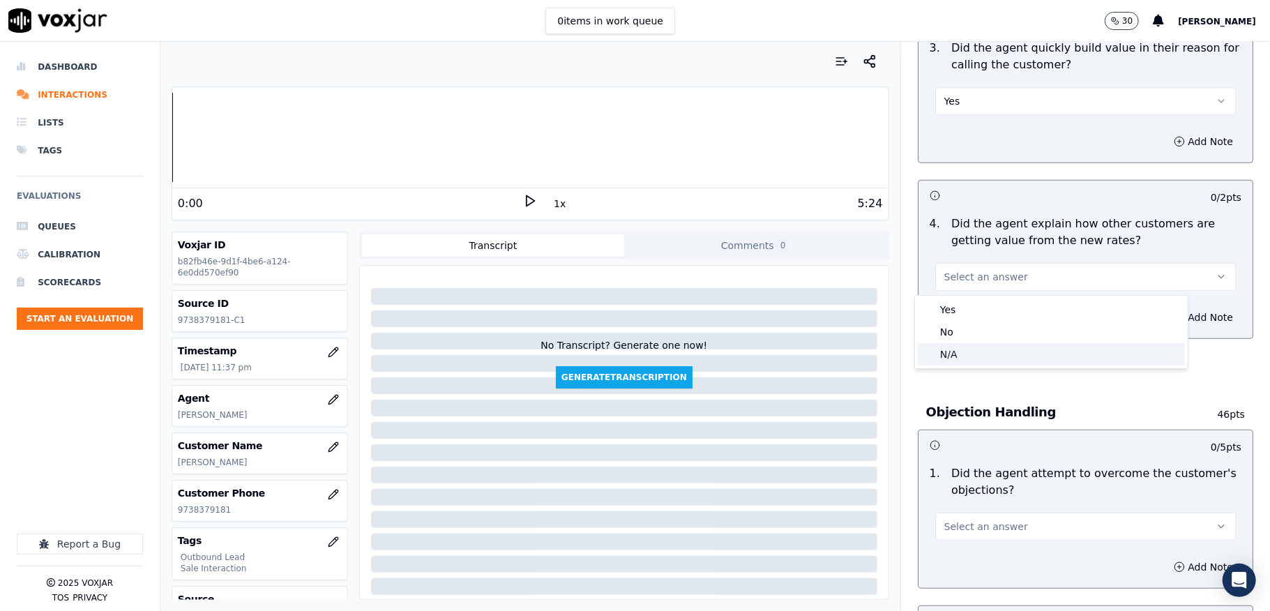
click at [950, 347] on div "N/A" at bounding box center [1051, 354] width 267 height 22
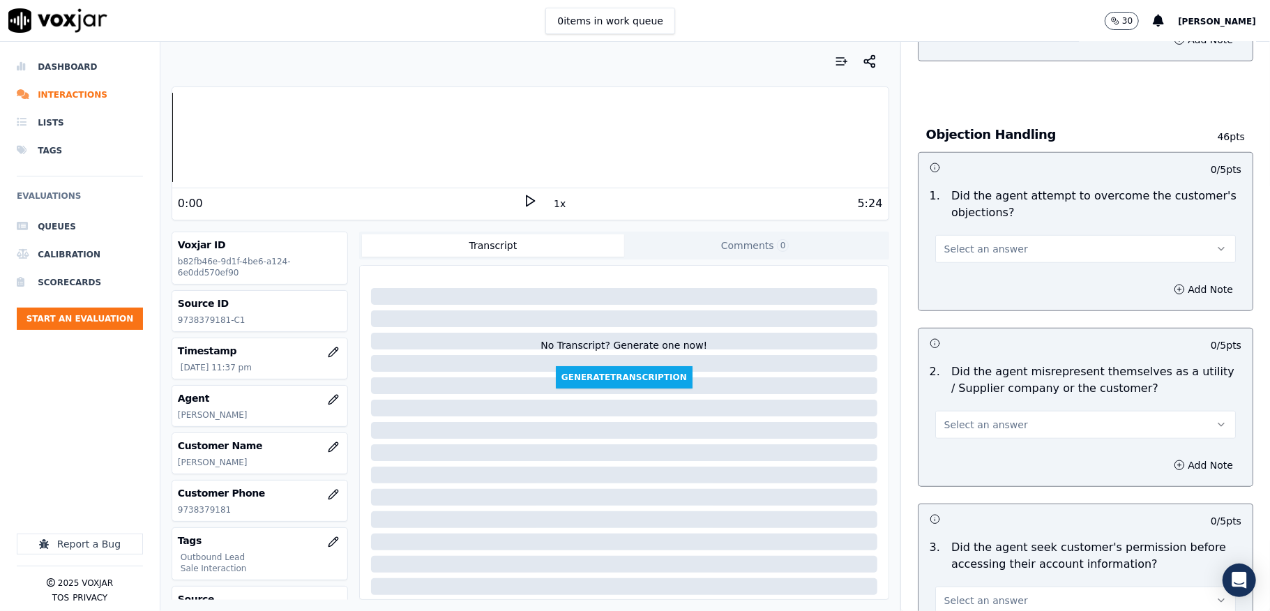
scroll to position [743, 0]
click at [966, 250] on span "Select an answer" at bounding box center [986, 248] width 84 height 14
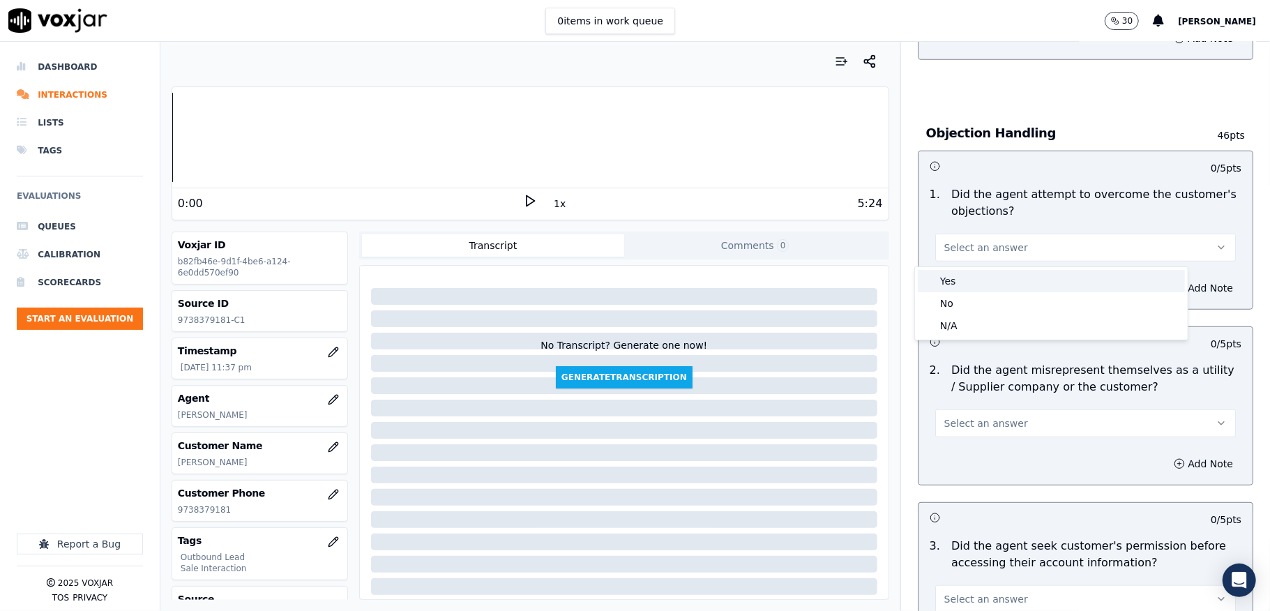
click at [961, 282] on div "Yes" at bounding box center [1051, 281] width 267 height 22
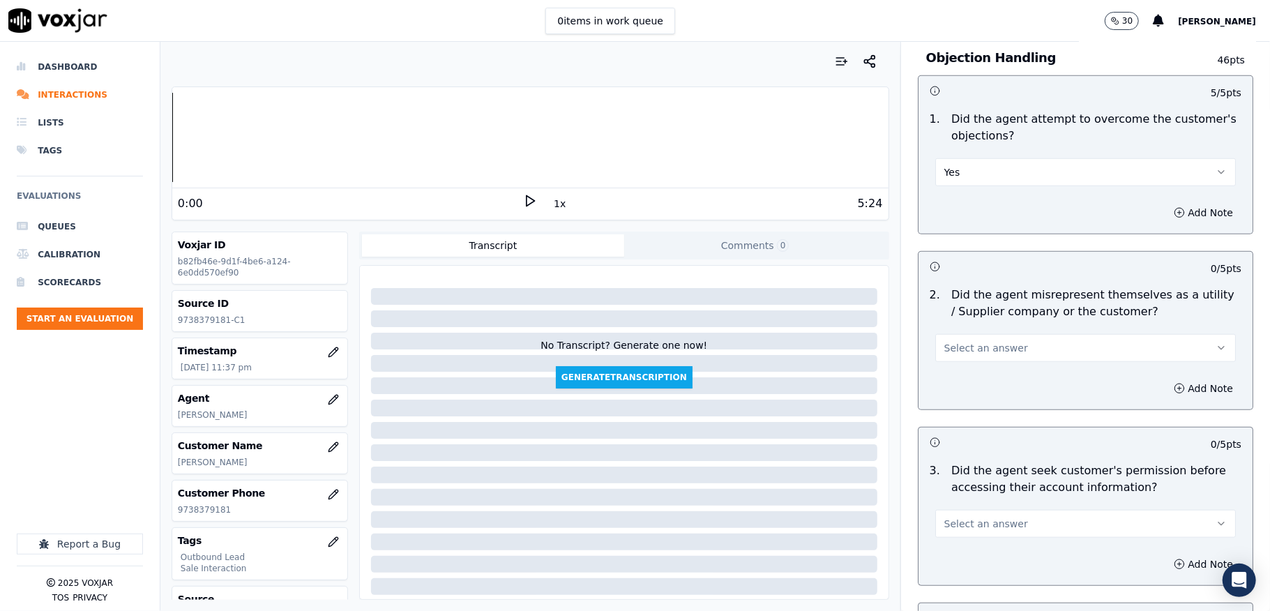
scroll to position [930, 0]
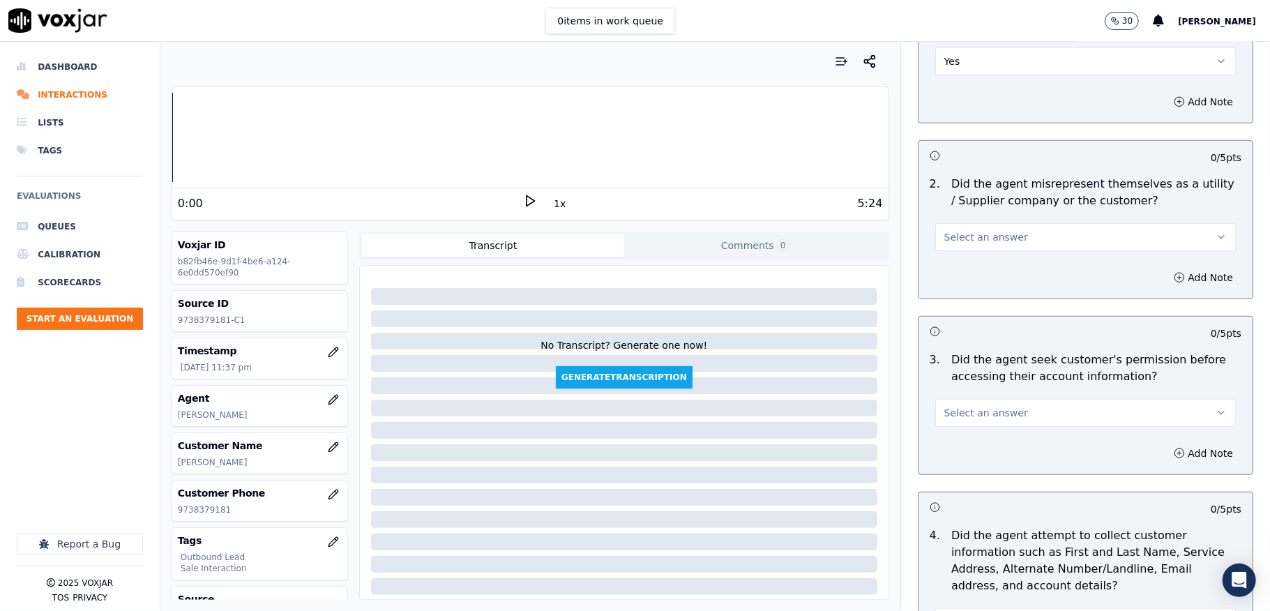
click at [969, 249] on button "Select an answer" at bounding box center [1085, 237] width 301 height 28
click at [958, 294] on div "No" at bounding box center [1051, 293] width 267 height 22
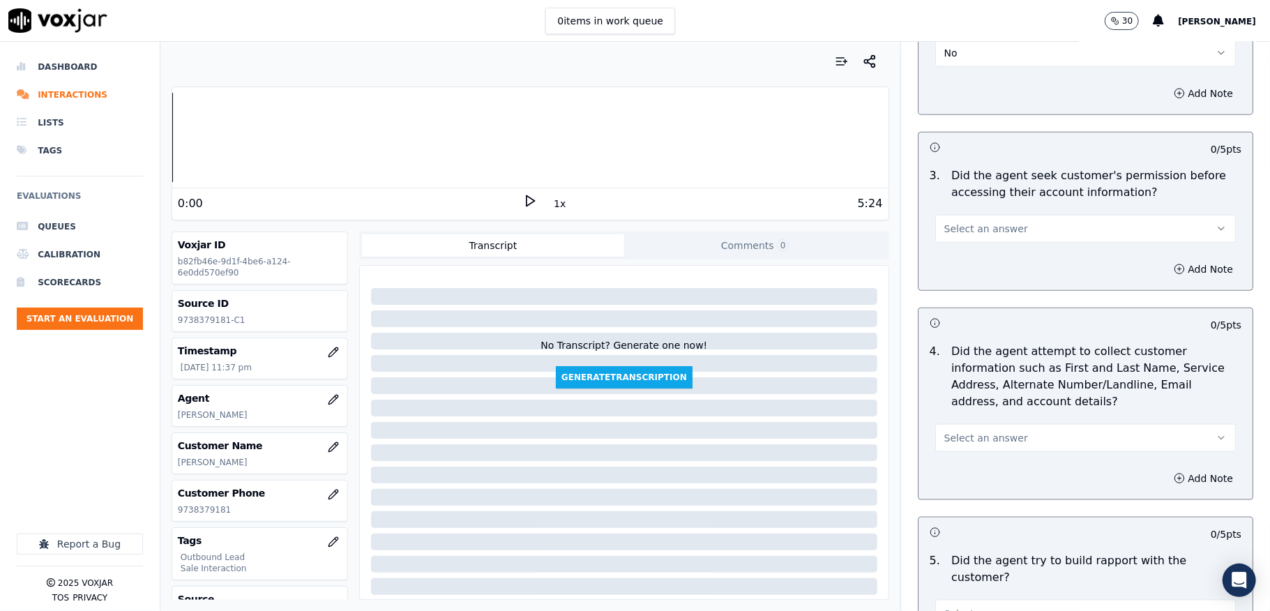
scroll to position [1116, 0]
click at [1000, 232] on button "Select an answer" at bounding box center [1085, 227] width 301 height 28
click at [971, 280] on div "No" at bounding box center [1051, 284] width 267 height 22
click at [1165, 272] on button "Add Note" at bounding box center [1203, 267] width 76 height 20
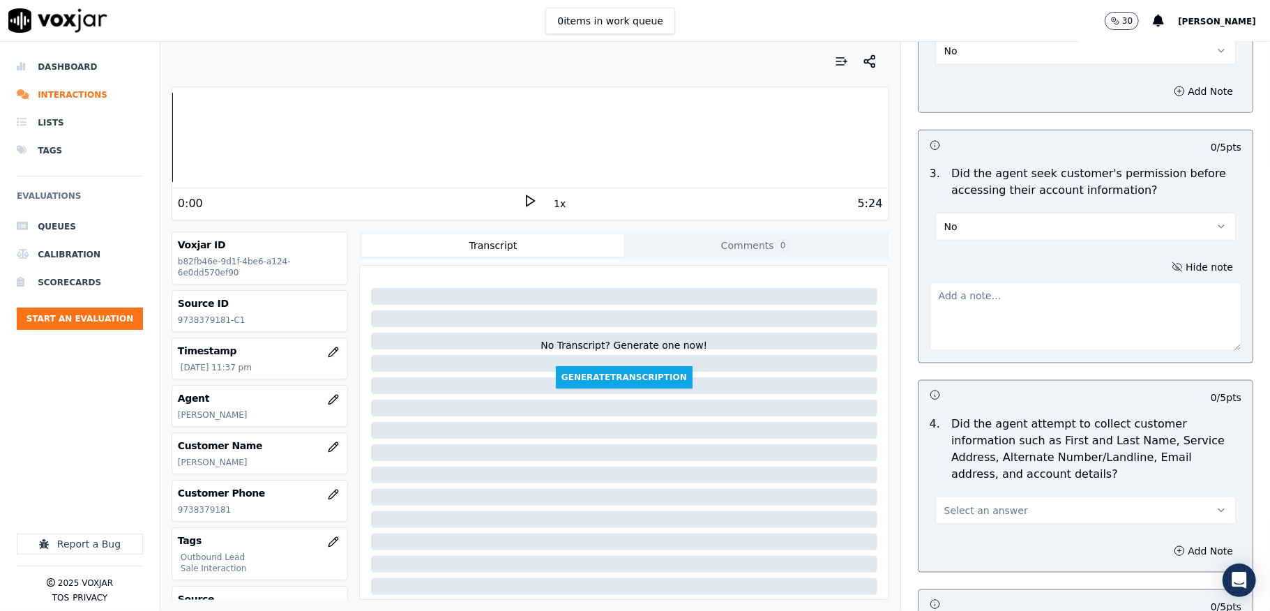
drag, startPoint x: 1127, startPoint y: 274, endPoint x: 1055, endPoint y: 299, distance: 76.1
click at [1063, 300] on textarea at bounding box center [1086, 316] width 312 height 68
paste textarea "@1:51 Anna shares the account number <> The agent must ask for and obtain the c…"
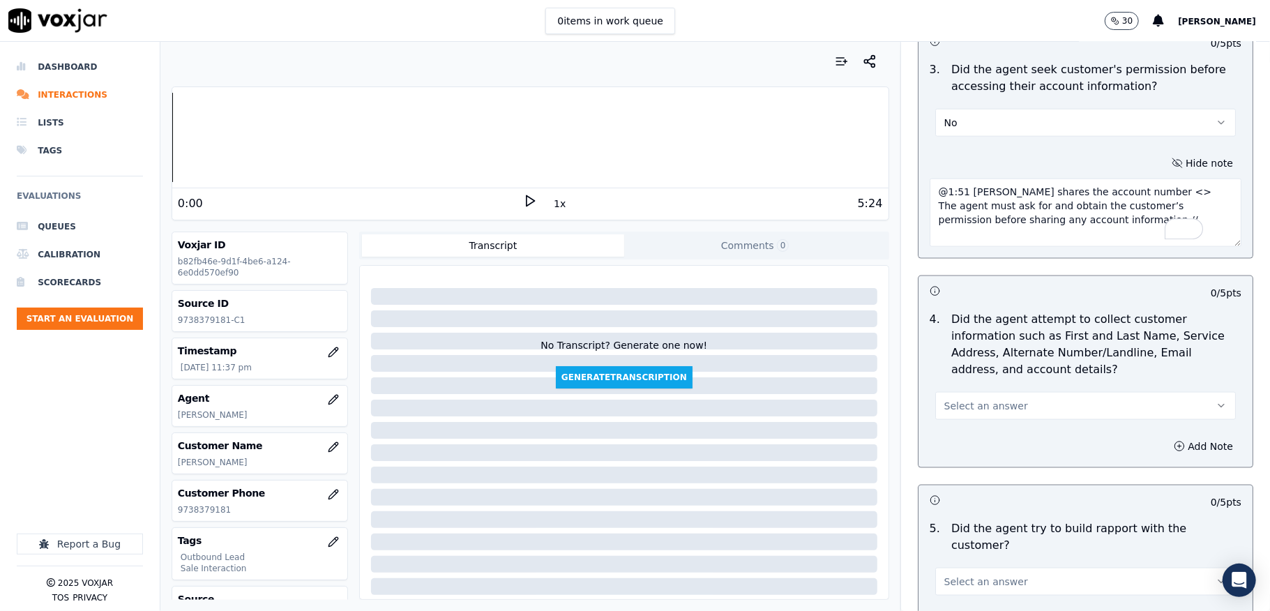
scroll to position [1301, 0]
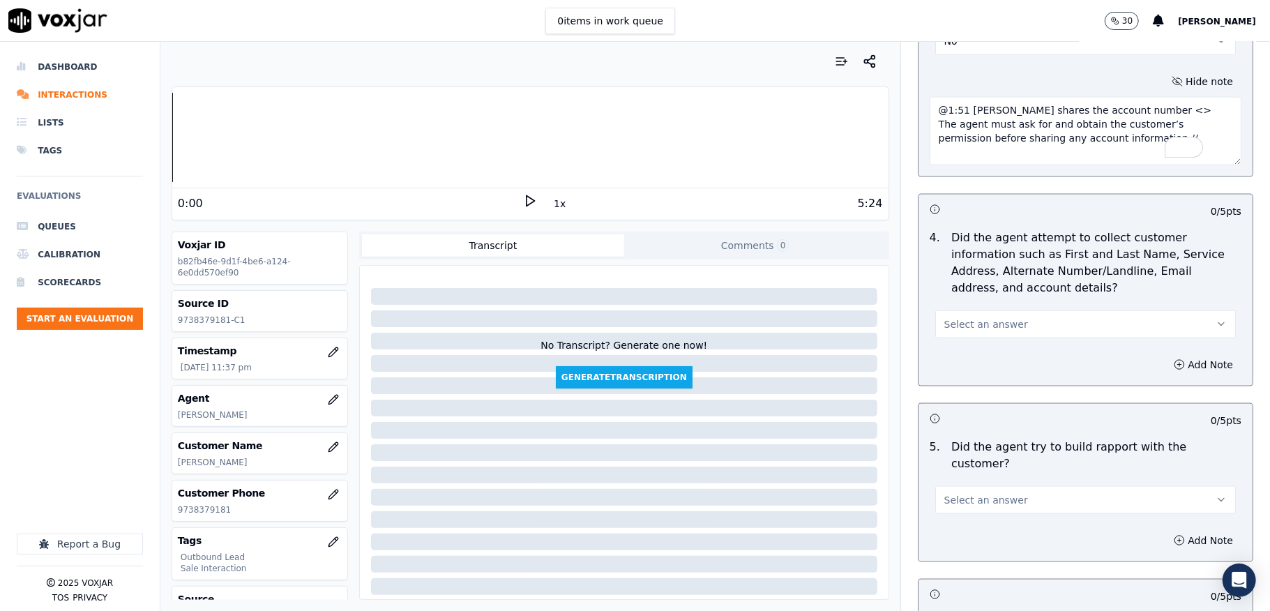
type textarea "@1:51 Anna shares the account number <> The agent must ask for and obtain the c…"
click at [986, 328] on span "Select an answer" at bounding box center [986, 324] width 84 height 14
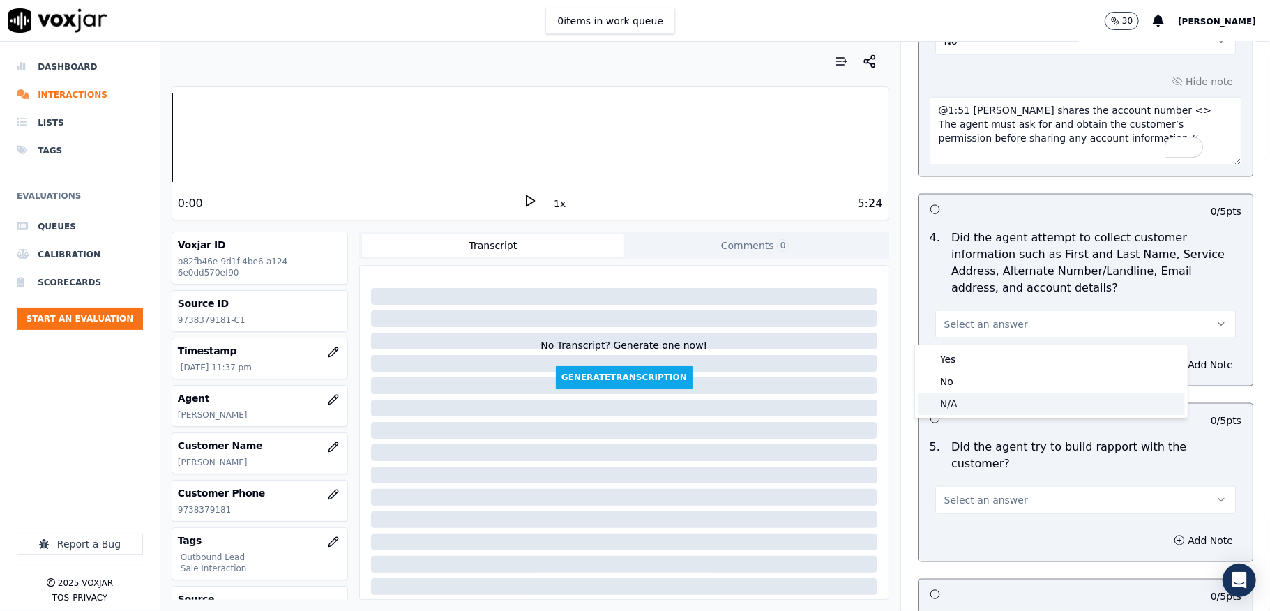
click at [954, 402] on div "N/A" at bounding box center [1051, 404] width 267 height 22
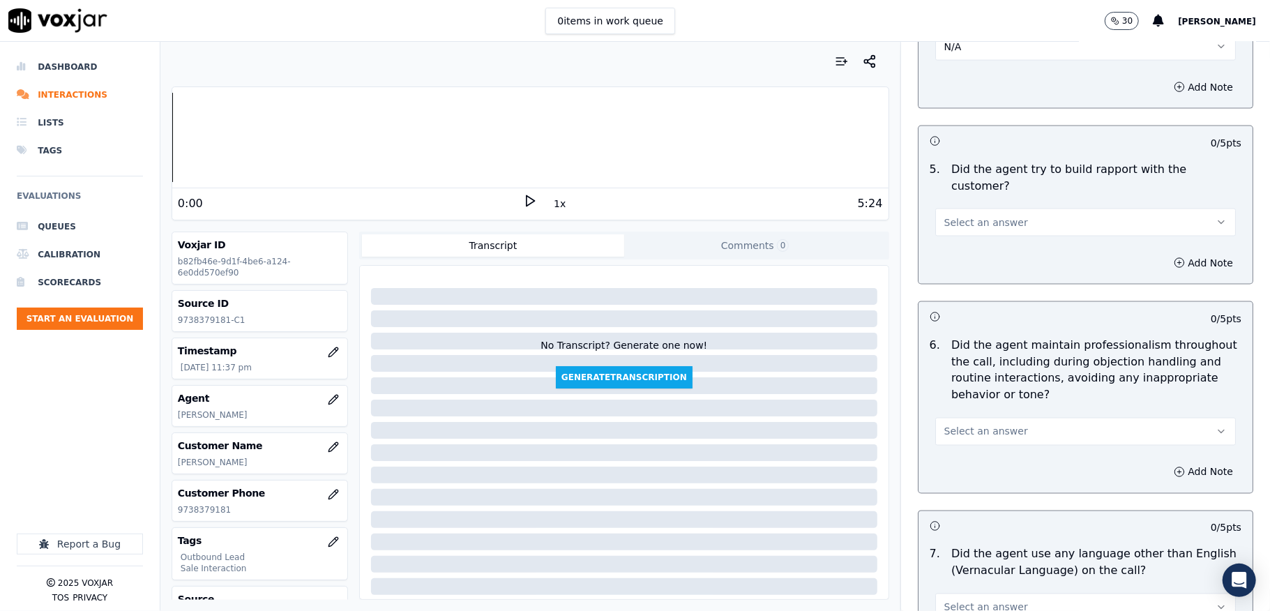
scroll to position [1580, 0]
click at [969, 216] on button "Select an answer" at bounding box center [1085, 221] width 301 height 28
click at [964, 239] on div "Yes" at bounding box center [1051, 240] width 267 height 22
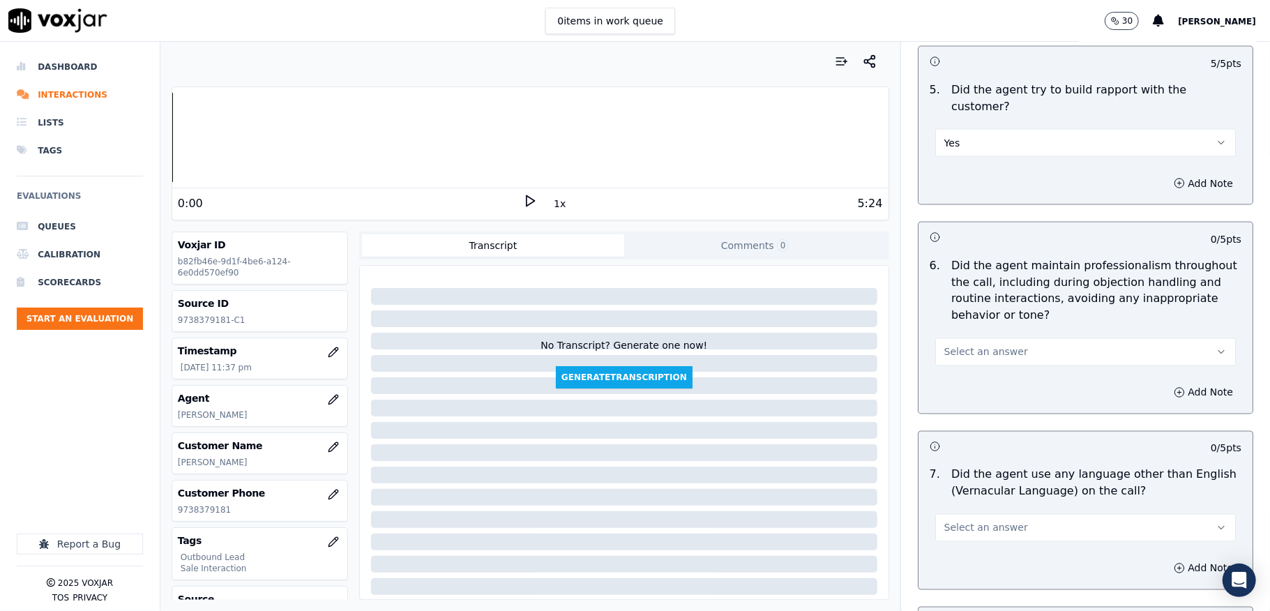
scroll to position [1766, 0]
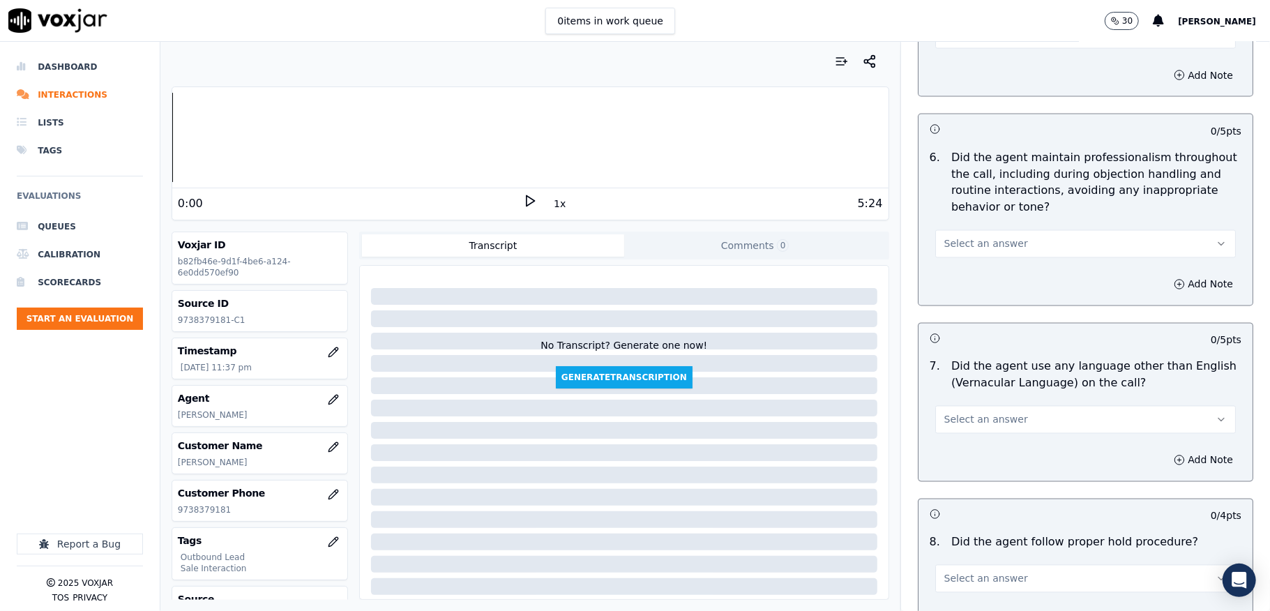
click at [988, 237] on span "Select an answer" at bounding box center [986, 244] width 84 height 14
click at [964, 262] on div "Yes" at bounding box center [1051, 263] width 267 height 22
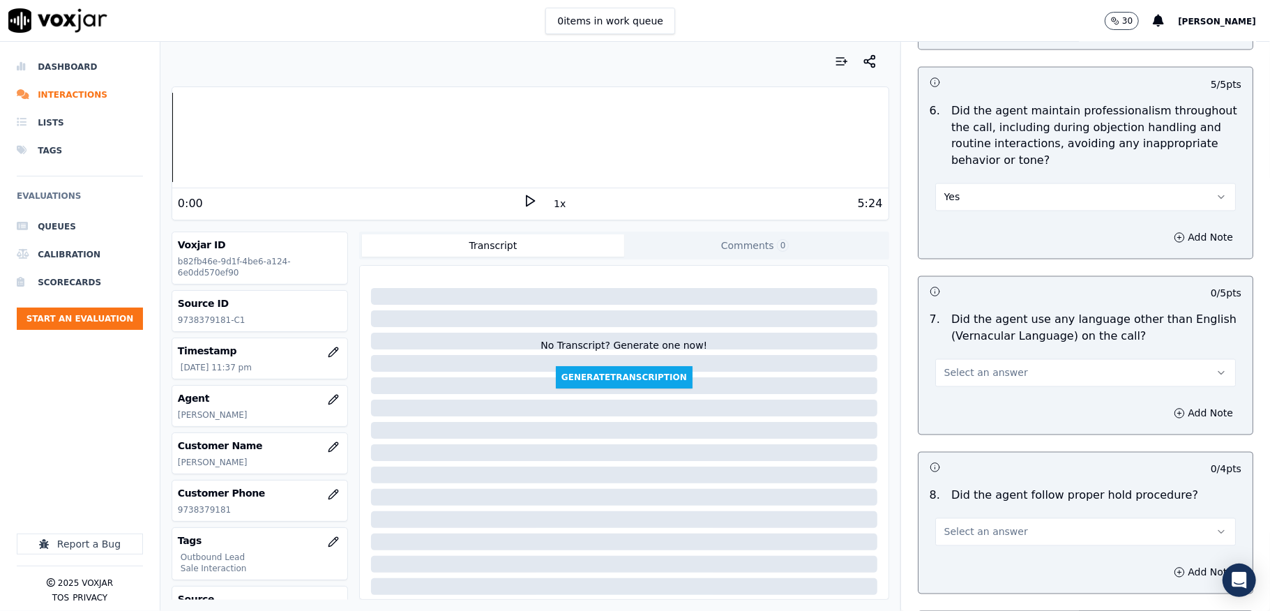
scroll to position [1859, 0]
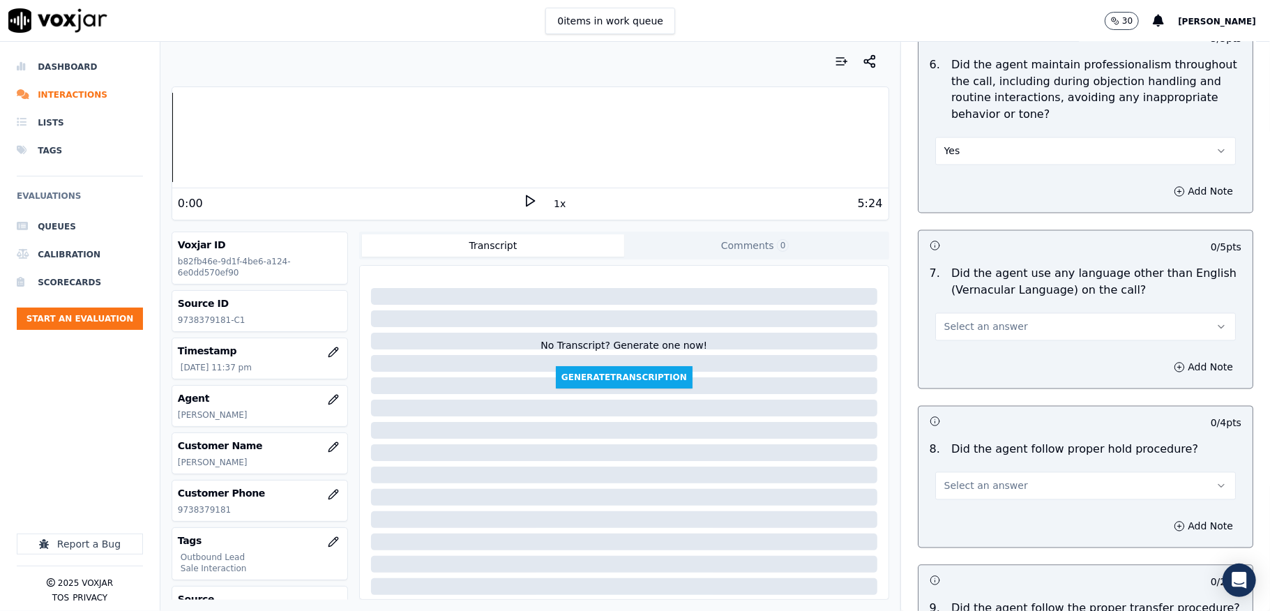
click at [958, 320] on span "Select an answer" at bounding box center [986, 327] width 84 height 14
click at [950, 366] on div "No" at bounding box center [1051, 369] width 267 height 22
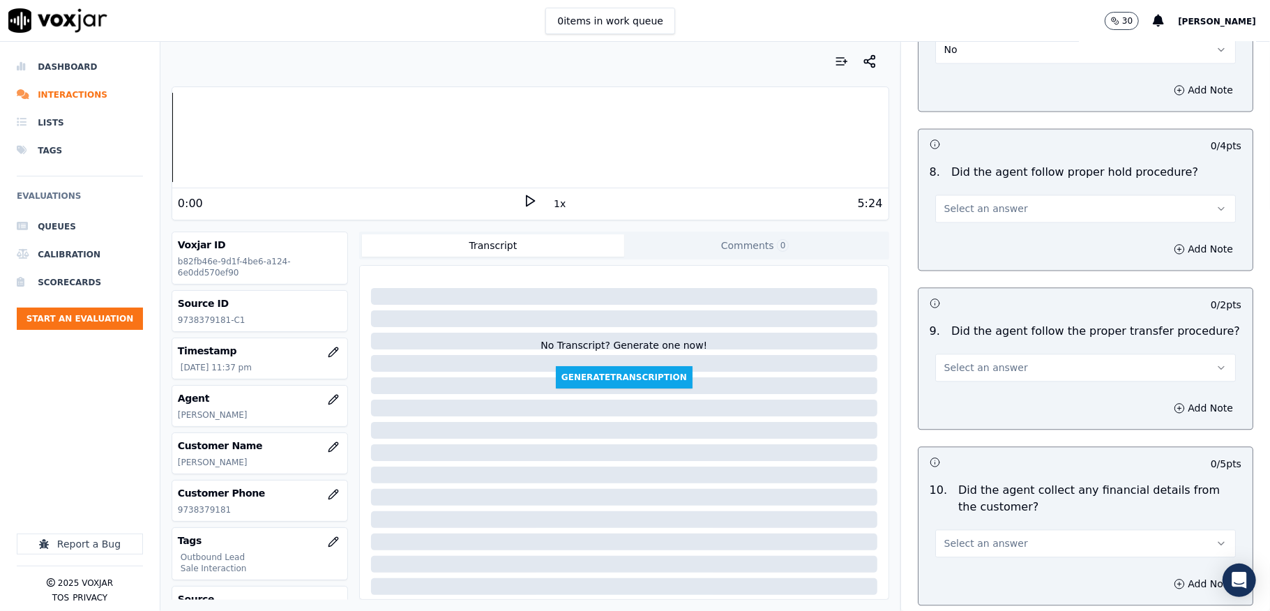
scroll to position [2138, 0]
click at [1000, 199] on button "Select an answer" at bounding box center [1085, 207] width 301 height 28
click at [979, 229] on div "Yes" at bounding box center [1051, 227] width 267 height 22
click at [985, 361] on span "Select an answer" at bounding box center [986, 366] width 84 height 14
click at [968, 388] on div "Yes" at bounding box center [1051, 387] width 267 height 22
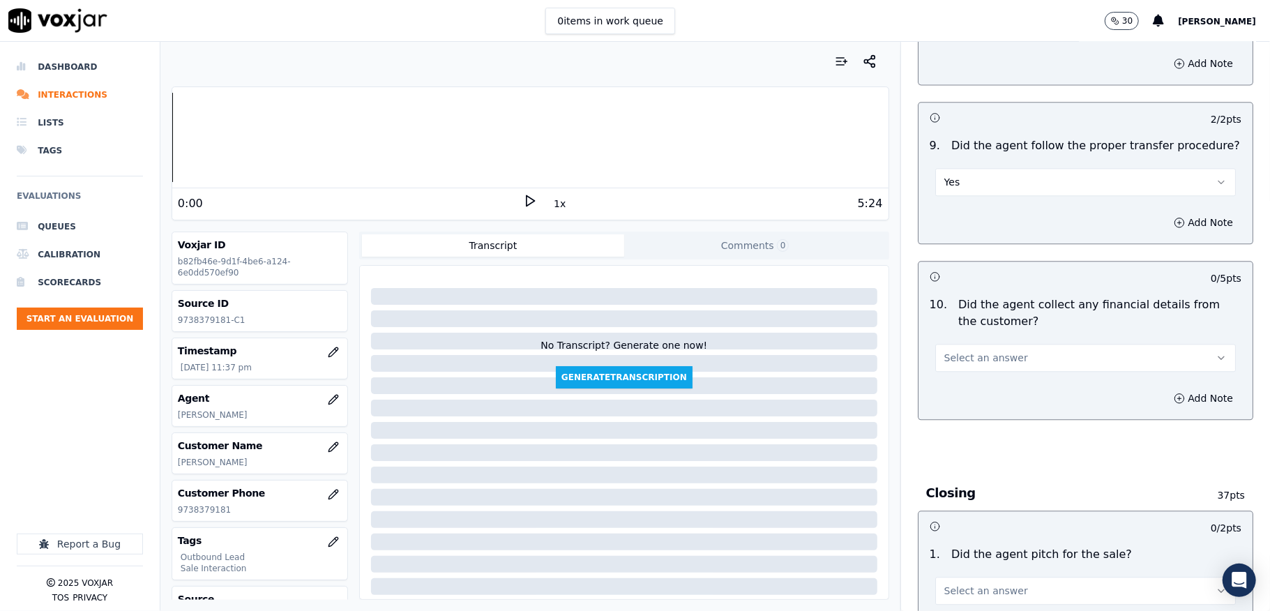
scroll to position [2324, 0]
click at [966, 342] on button "Select an answer" at bounding box center [1085, 356] width 301 height 28
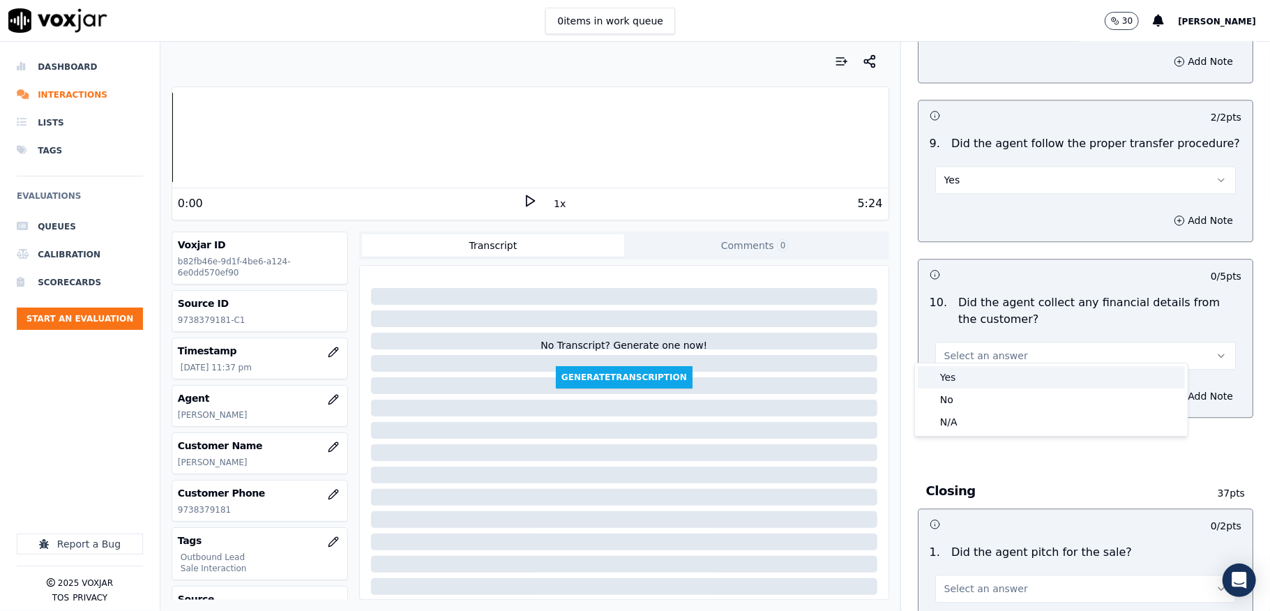
click at [954, 377] on div "Yes" at bounding box center [1051, 377] width 267 height 22
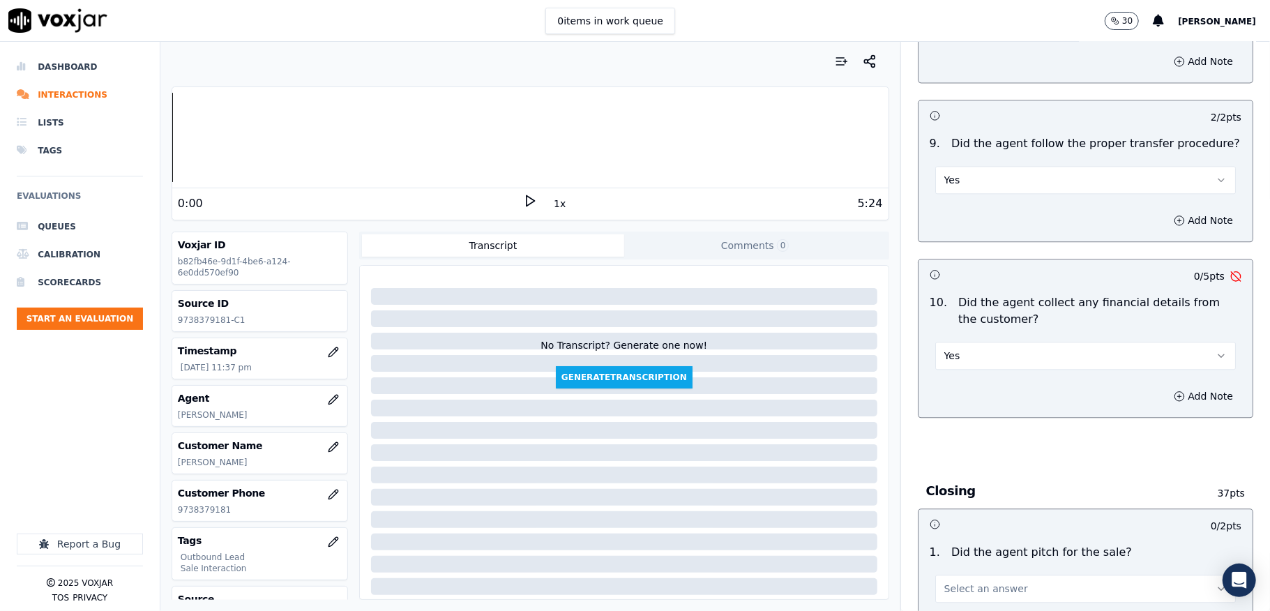
click at [975, 342] on button "Yes" at bounding box center [1085, 356] width 301 height 28
click at [955, 395] on div "No" at bounding box center [1051, 399] width 267 height 22
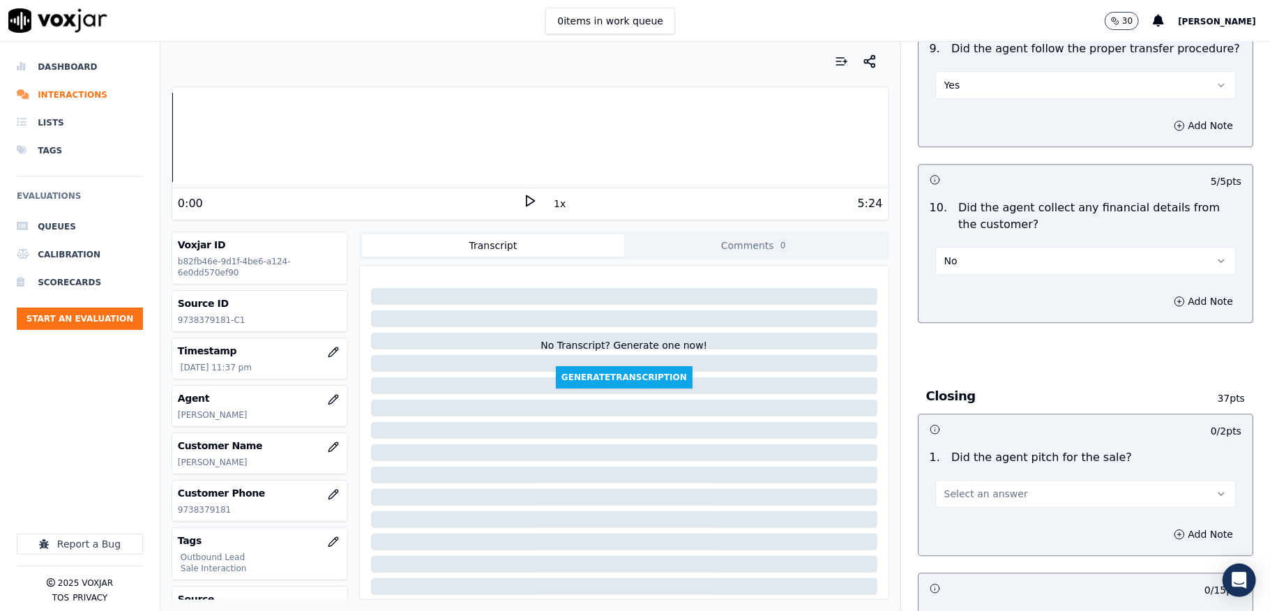
scroll to position [2511, 0]
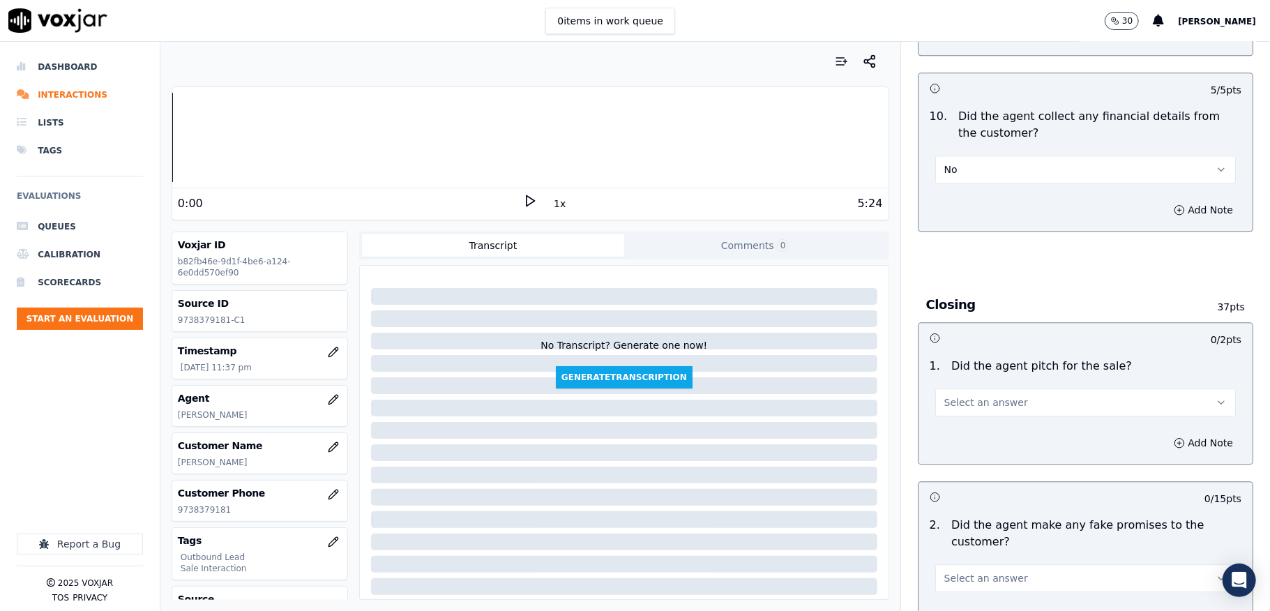
click at [966, 395] on span "Select an answer" at bounding box center [986, 402] width 84 height 14
click at [958, 421] on div "Yes" at bounding box center [1051, 425] width 267 height 22
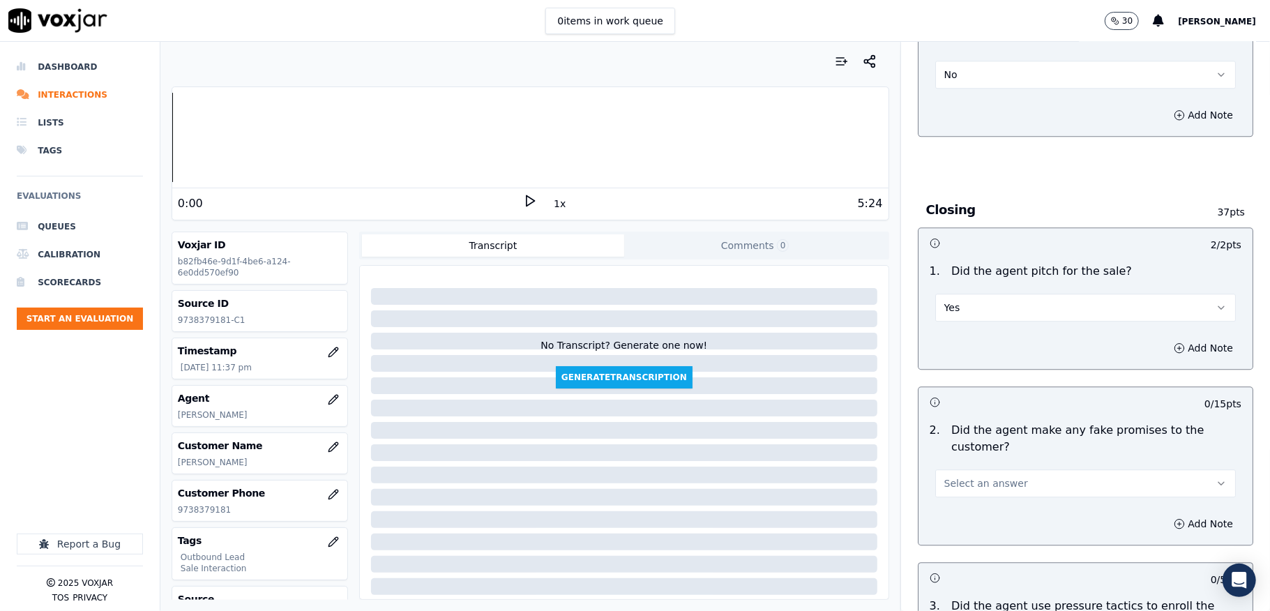
scroll to position [2696, 0]
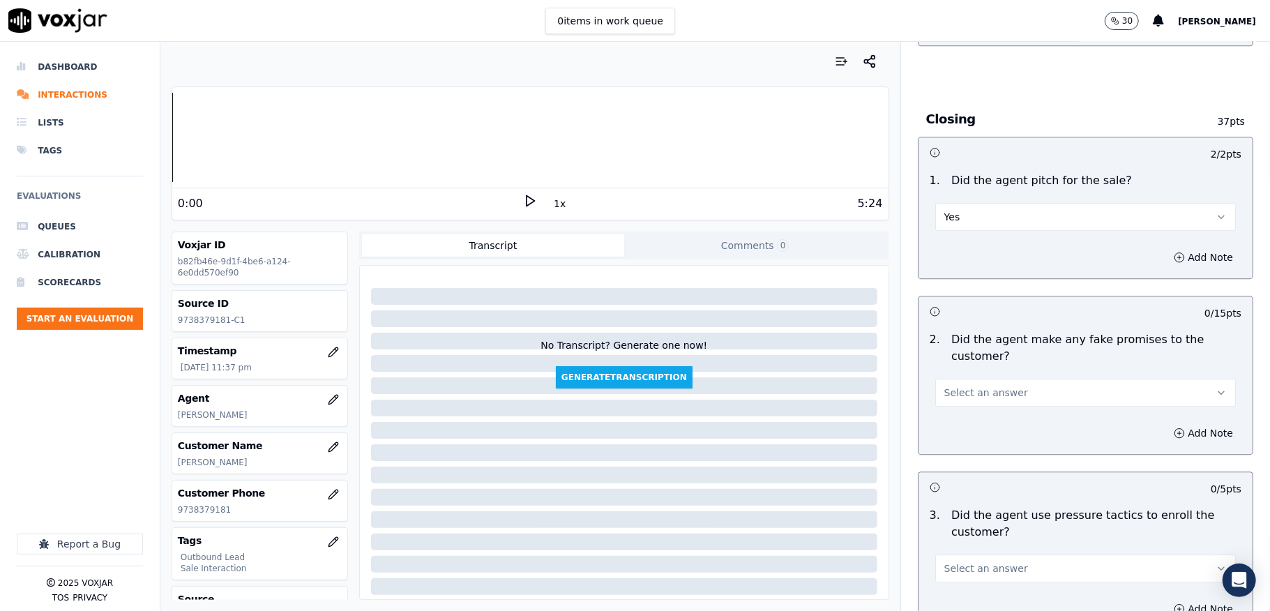
click at [993, 391] on button "Select an answer" at bounding box center [1085, 393] width 301 height 28
drag, startPoint x: 966, startPoint y: 413, endPoint x: 952, endPoint y: 360, distance: 54.8
click at [965, 413] on div "Yes" at bounding box center [1051, 415] width 267 height 22
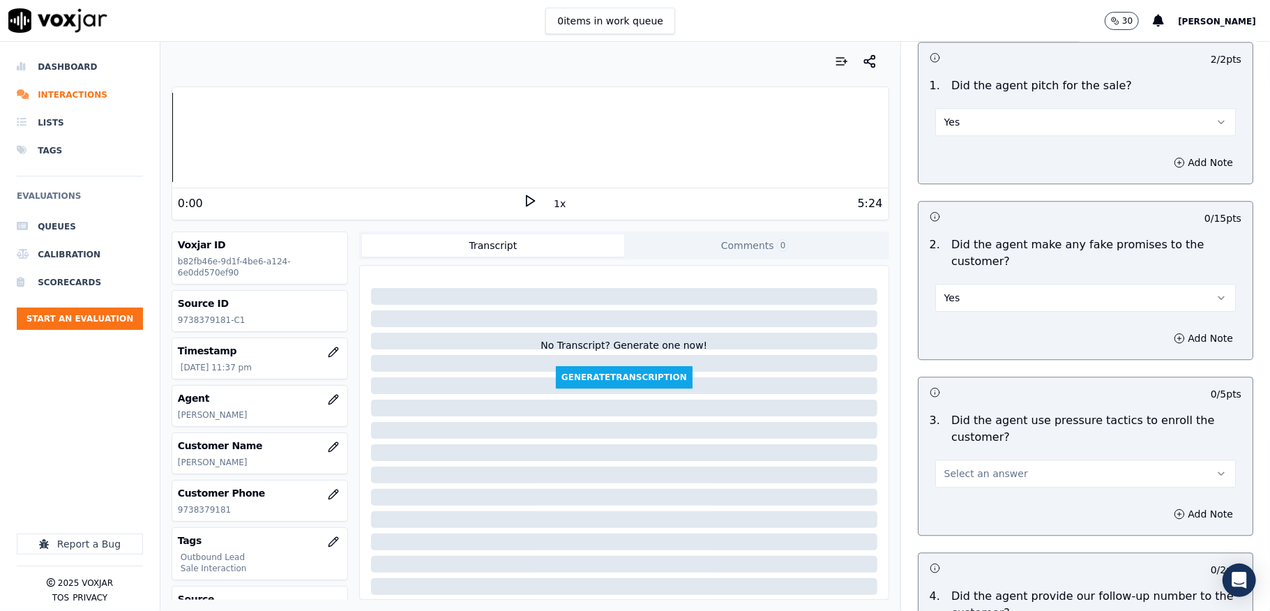
scroll to position [2882, 0]
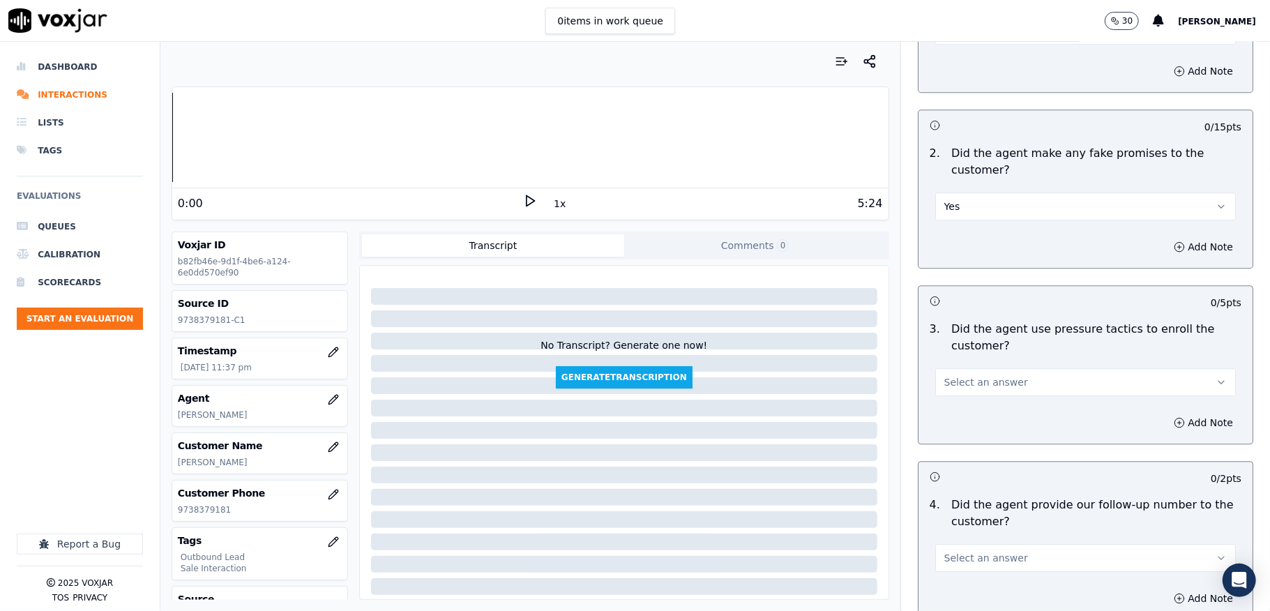
click at [974, 195] on button "Yes" at bounding box center [1085, 206] width 301 height 28
click at [950, 249] on div "No" at bounding box center [1051, 251] width 267 height 22
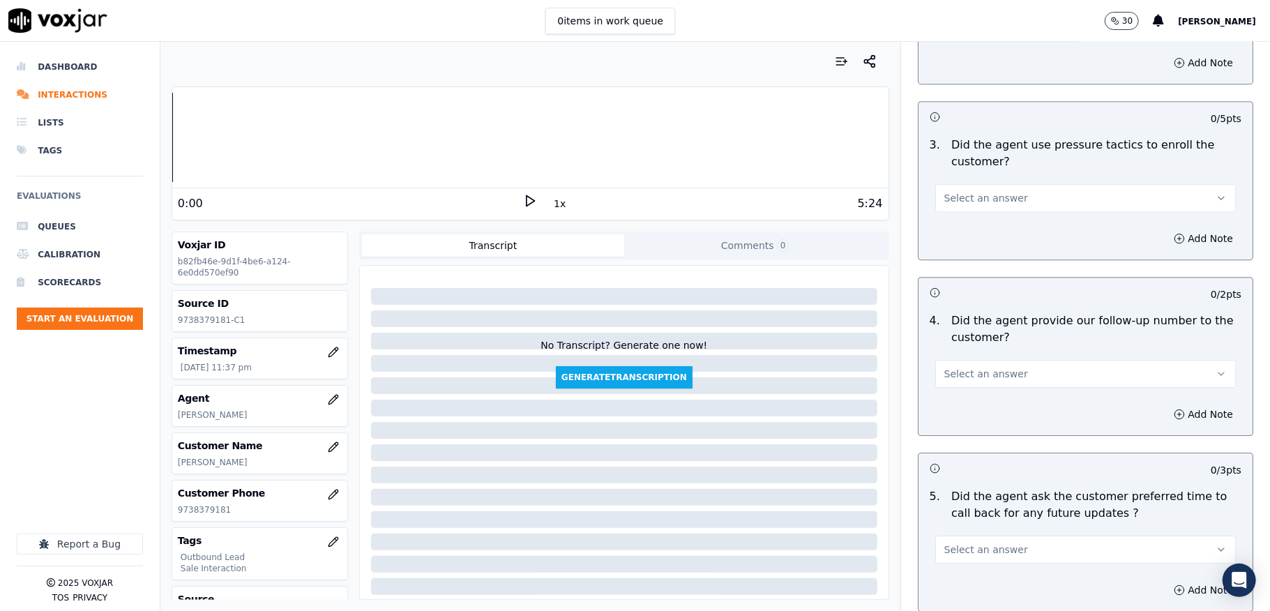
scroll to position [3069, 0]
click at [990, 189] on span "Select an answer" at bounding box center [986, 196] width 84 height 14
click at [967, 216] on div "Yes" at bounding box center [1051, 219] width 267 height 22
click at [971, 183] on button "Yes" at bounding box center [1085, 196] width 301 height 28
click at [953, 241] on div "No" at bounding box center [1051, 241] width 267 height 22
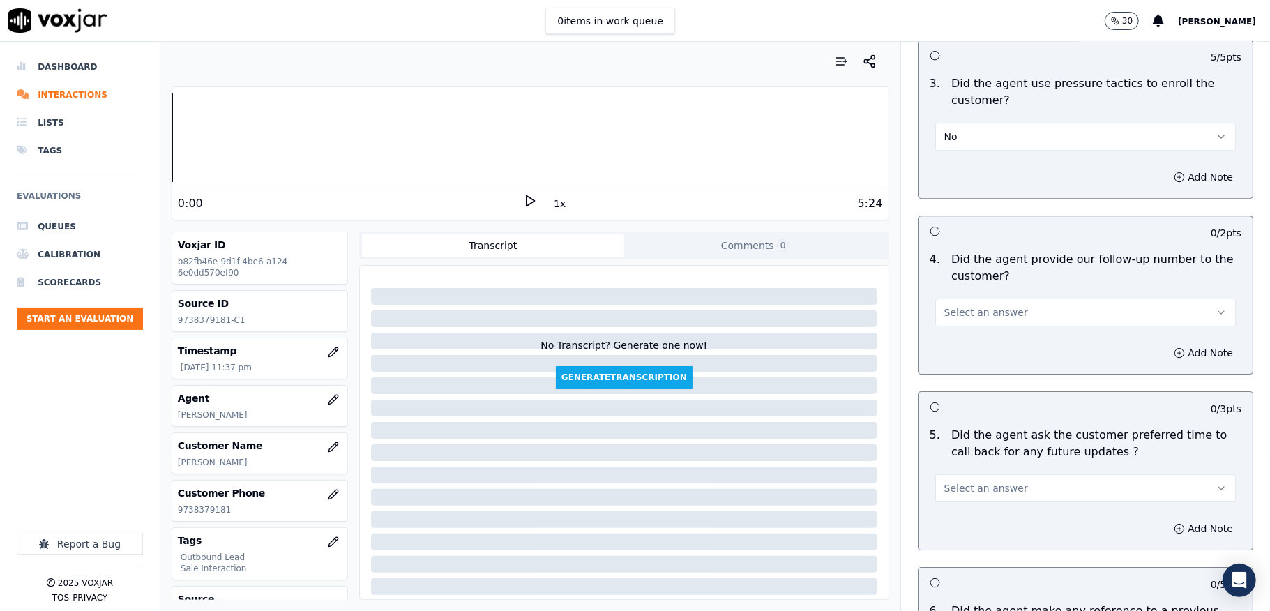
scroll to position [3161, 0]
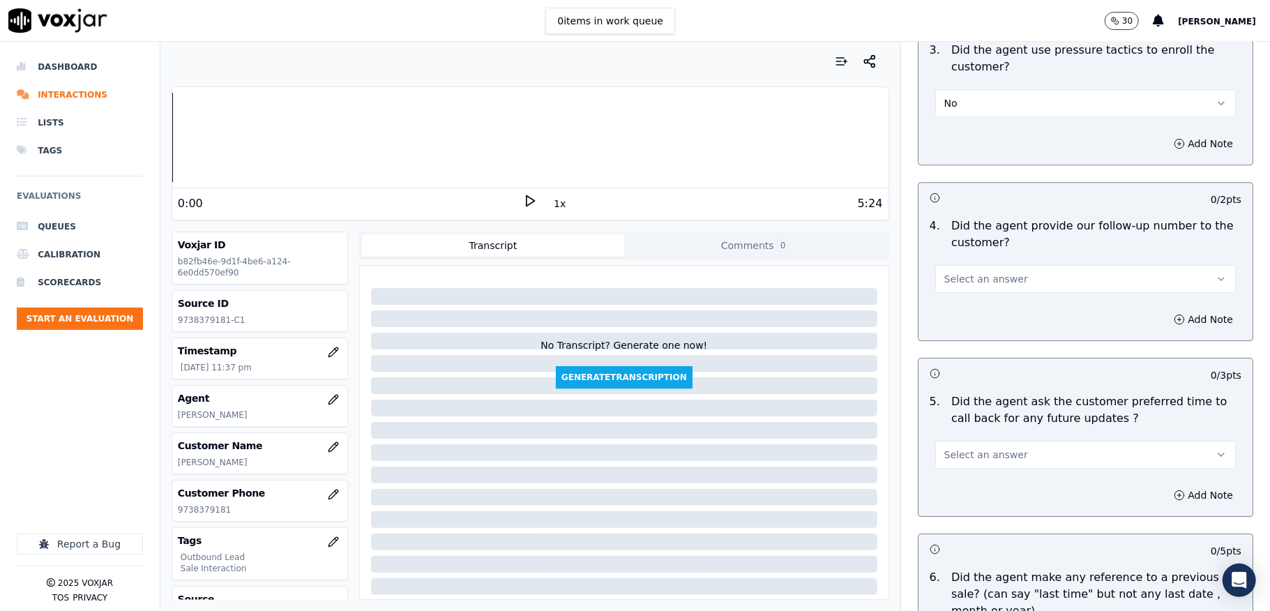
click at [983, 265] on button "Select an answer" at bounding box center [1085, 279] width 301 height 28
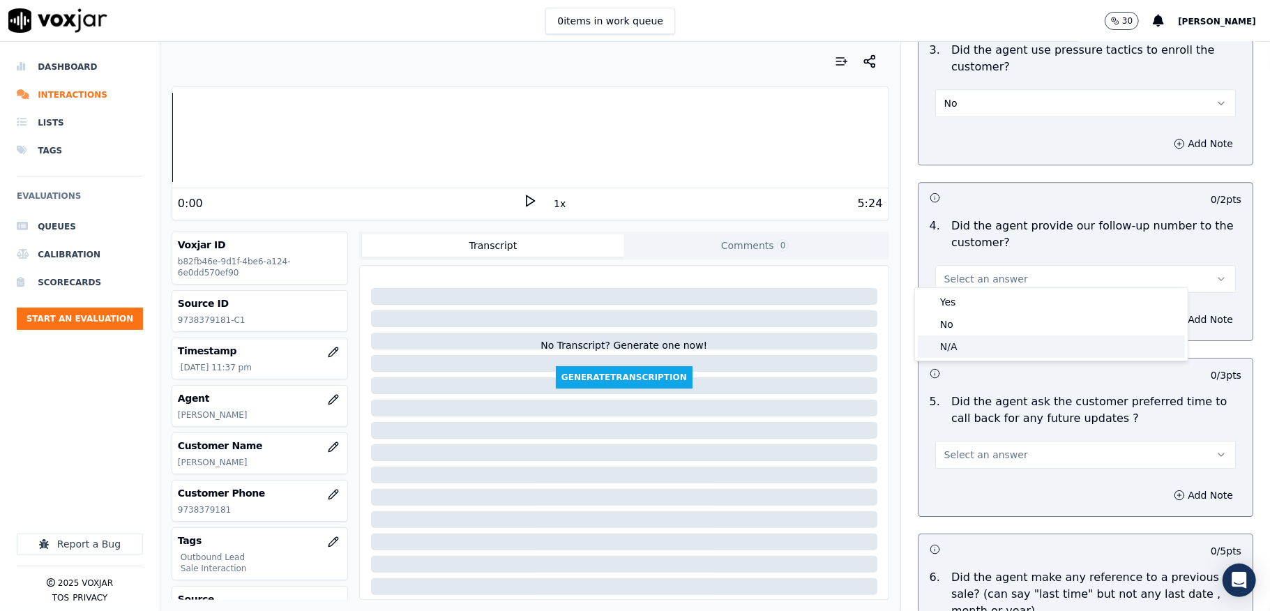
drag, startPoint x: 951, startPoint y: 343, endPoint x: 950, endPoint y: 324, distance: 18.9
click at [950, 343] on div "N/A" at bounding box center [1051, 346] width 267 height 22
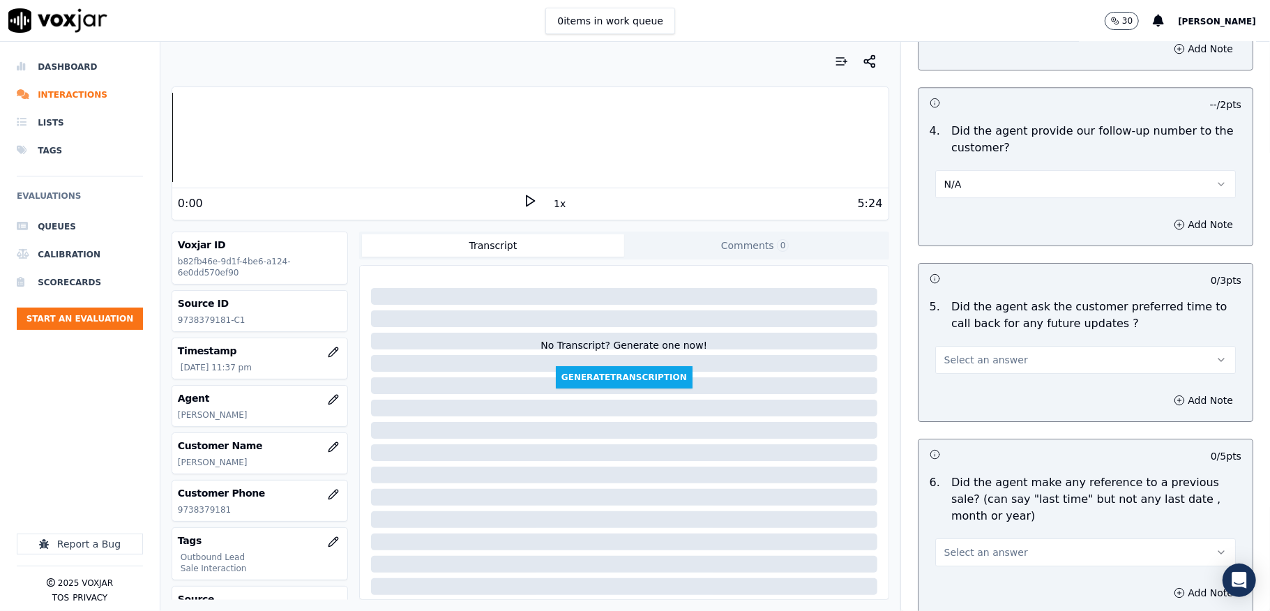
scroll to position [3347, 0]
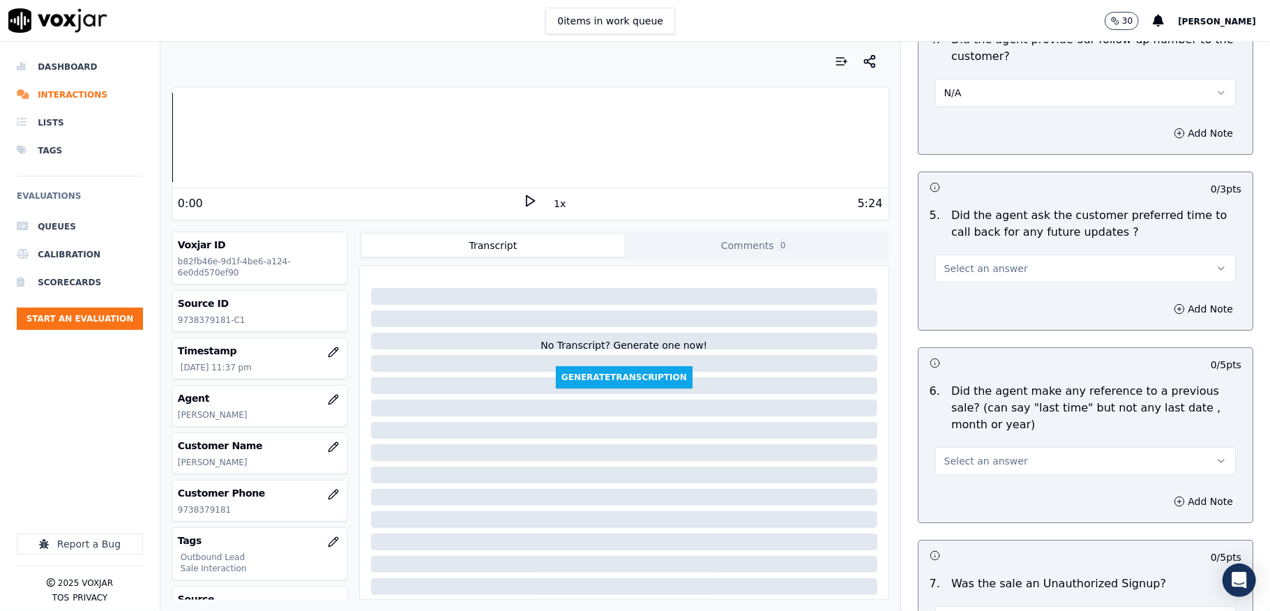
click at [954, 263] on span "Select an answer" at bounding box center [986, 269] width 84 height 14
click at [952, 327] on div "N/A" at bounding box center [1051, 337] width 267 height 22
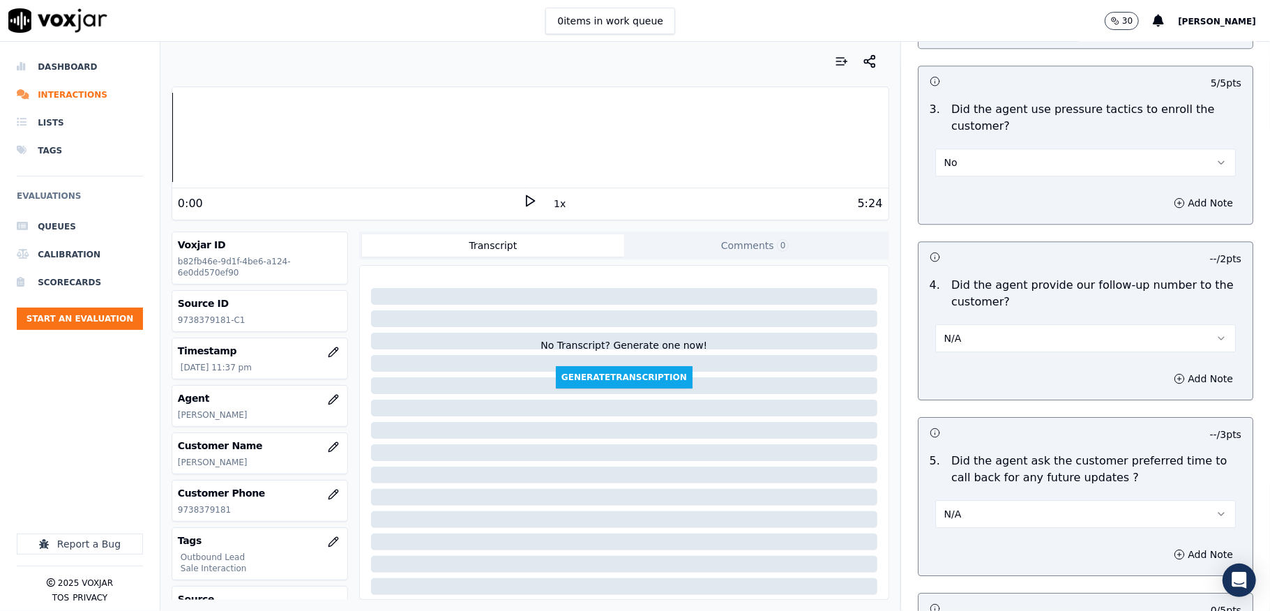
scroll to position [3069, 0]
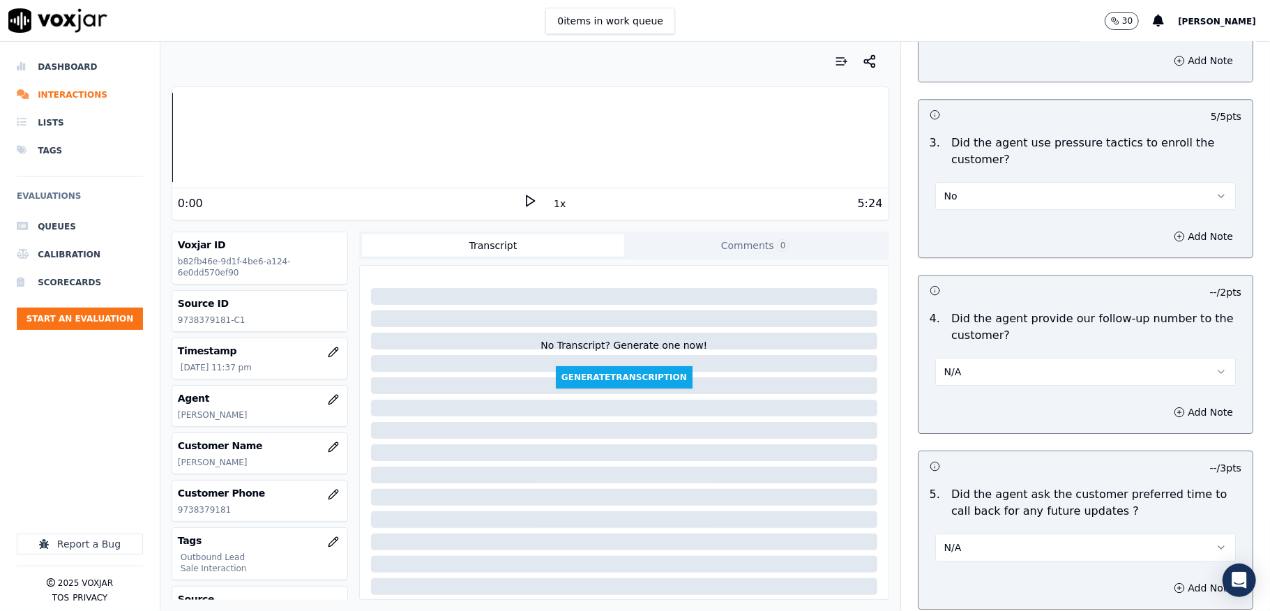
click at [969, 363] on button "N/A" at bounding box center [1085, 372] width 301 height 28
click at [957, 386] on div "Yes" at bounding box center [1051, 395] width 267 height 22
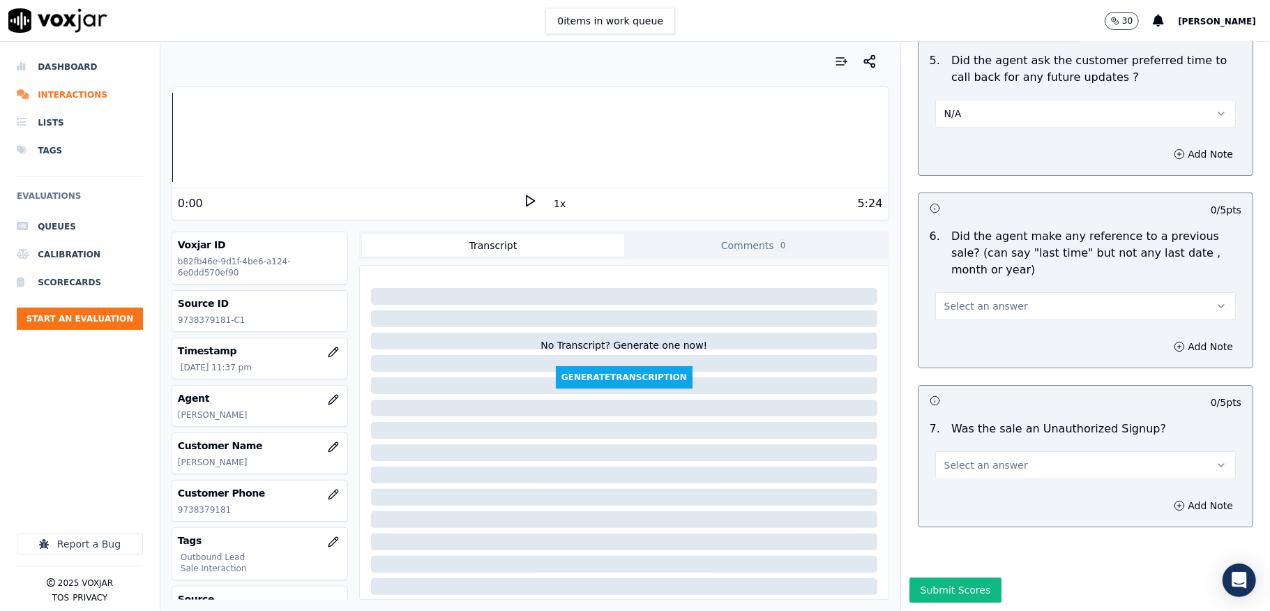
scroll to position [3543, 0]
drag, startPoint x: 965, startPoint y: 230, endPoint x: 961, endPoint y: 263, distance: 33.0
click at [965, 278] on div "Select an answer" at bounding box center [1085, 299] width 323 height 42
click at [961, 299] on span "Select an answer" at bounding box center [986, 306] width 84 height 14
click at [963, 310] on div "No" at bounding box center [1051, 312] width 267 height 22
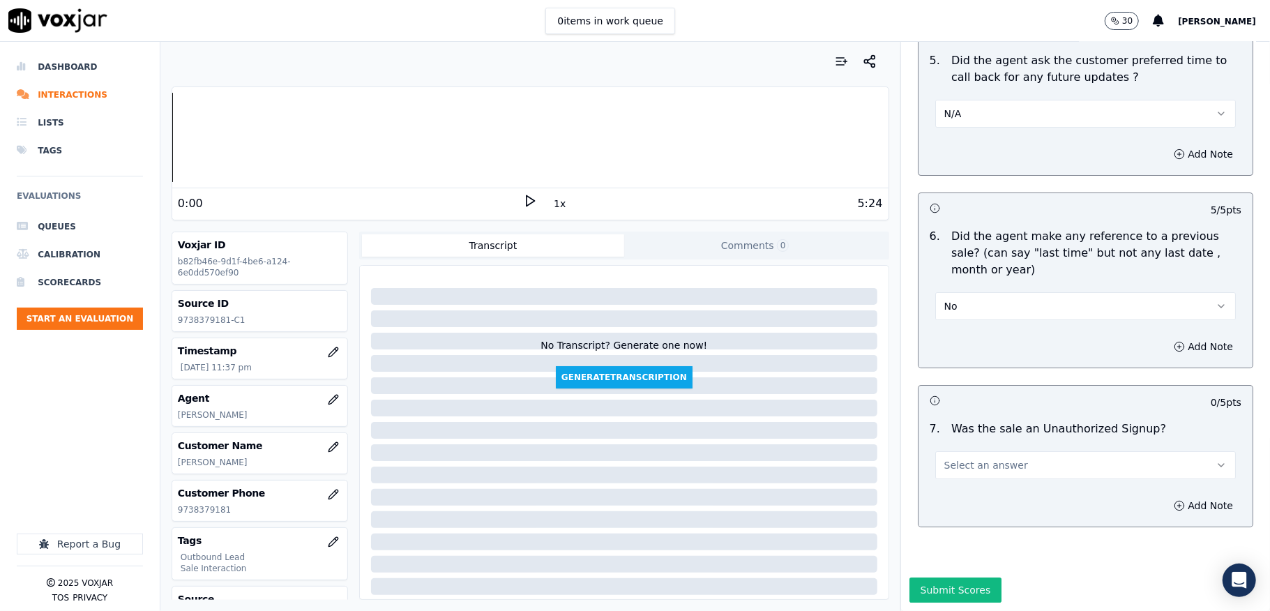
click at [968, 458] on span "Select an answer" at bounding box center [986, 465] width 84 height 14
click at [955, 489] on div "N/A" at bounding box center [1051, 493] width 267 height 22
click at [948, 451] on button "N/A" at bounding box center [1085, 465] width 301 height 28
click at [953, 462] on div "No" at bounding box center [1051, 471] width 267 height 22
click at [909, 577] on button "Submit Scores" at bounding box center [955, 589] width 93 height 25
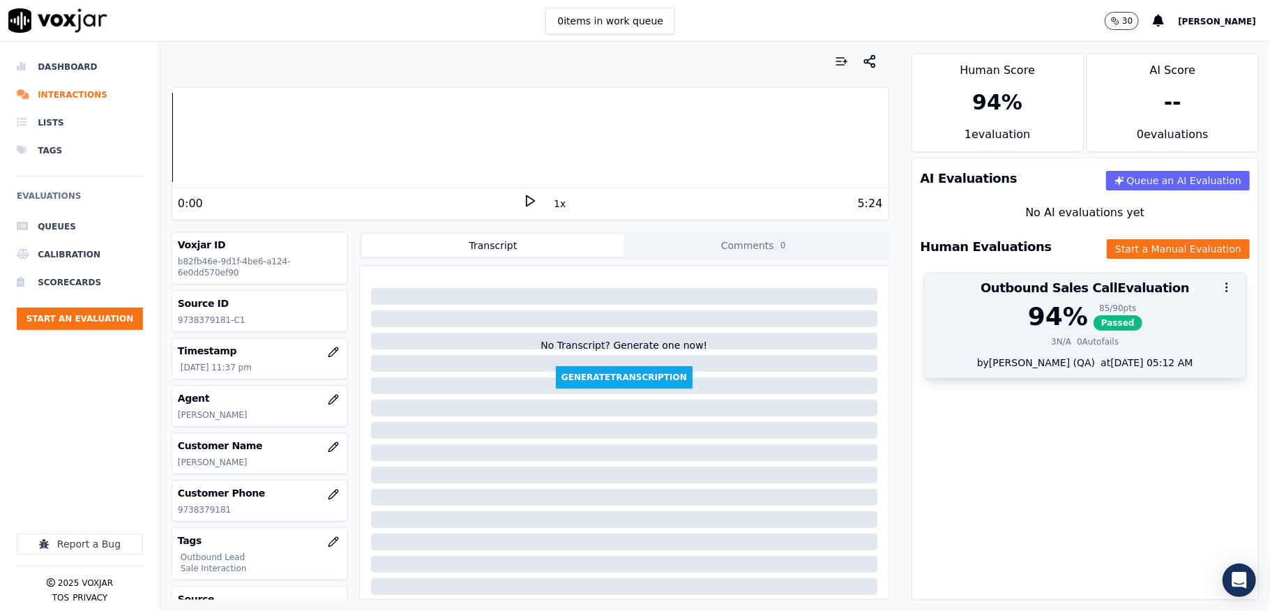
click at [1094, 326] on span "Passed" at bounding box center [1118, 322] width 49 height 15
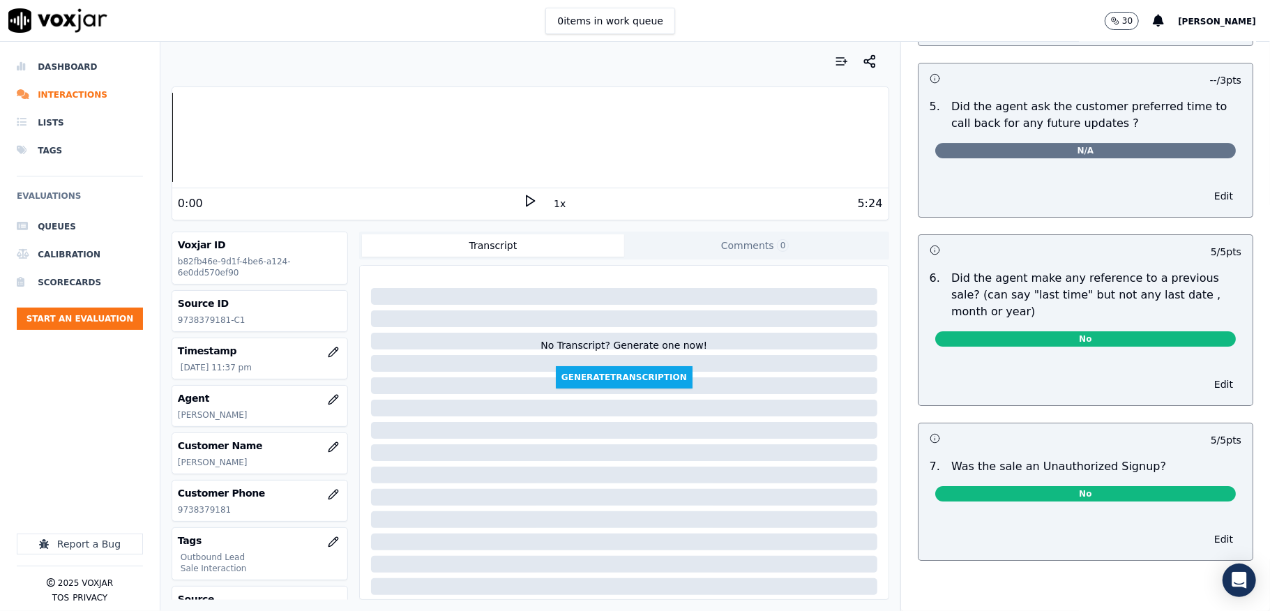
scroll to position [0, 0]
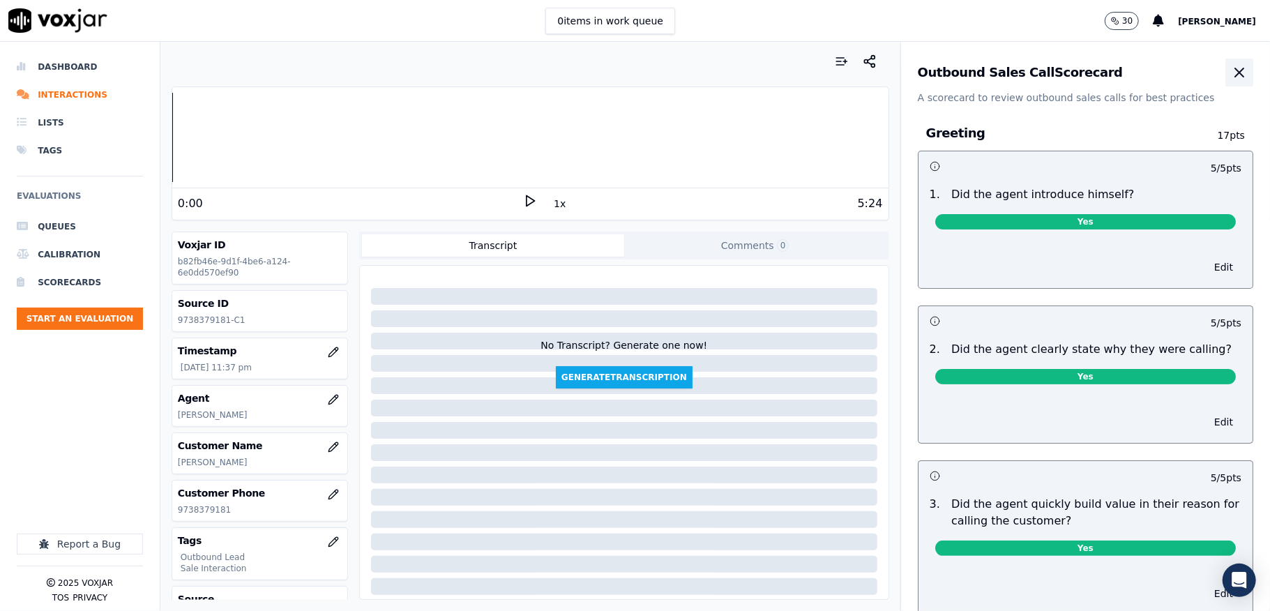
click at [1231, 70] on icon "button" at bounding box center [1239, 72] width 17 height 17
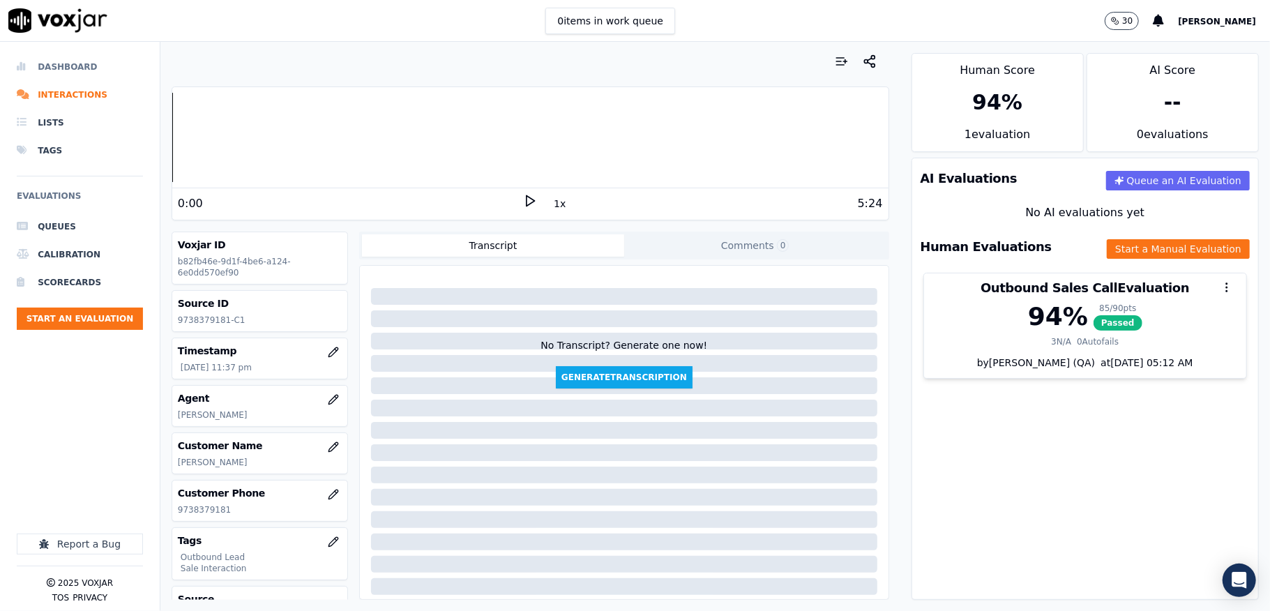
click at [60, 65] on li "Dashboard" at bounding box center [80, 67] width 126 height 28
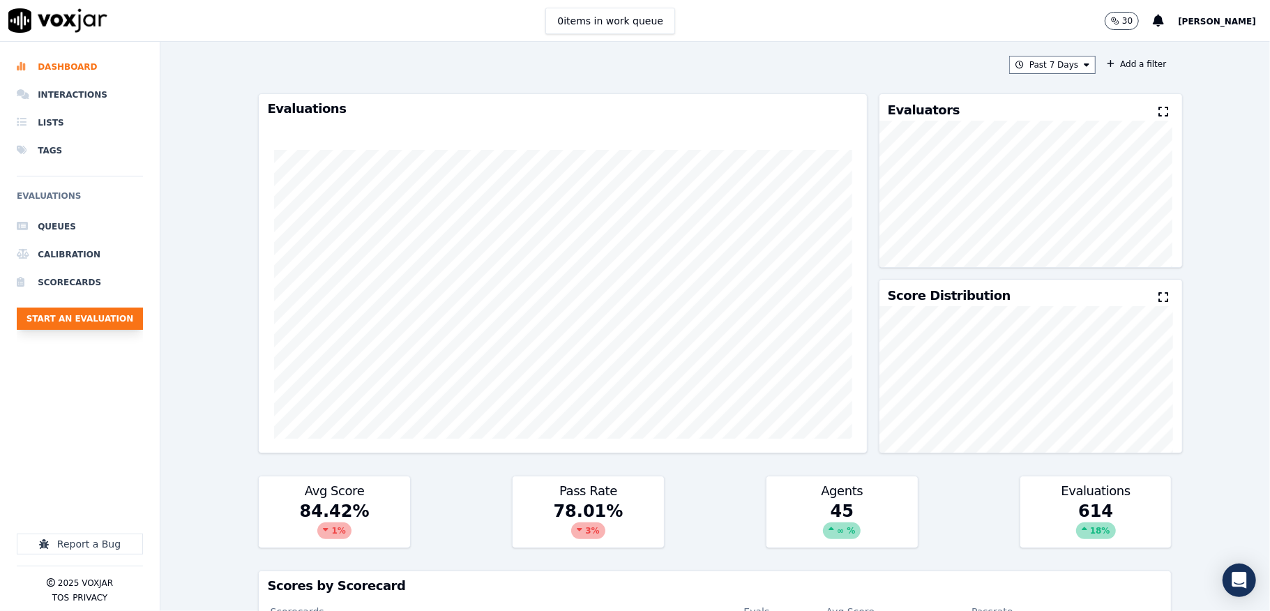
click at [124, 321] on button "Start an Evaluation" at bounding box center [80, 319] width 126 height 22
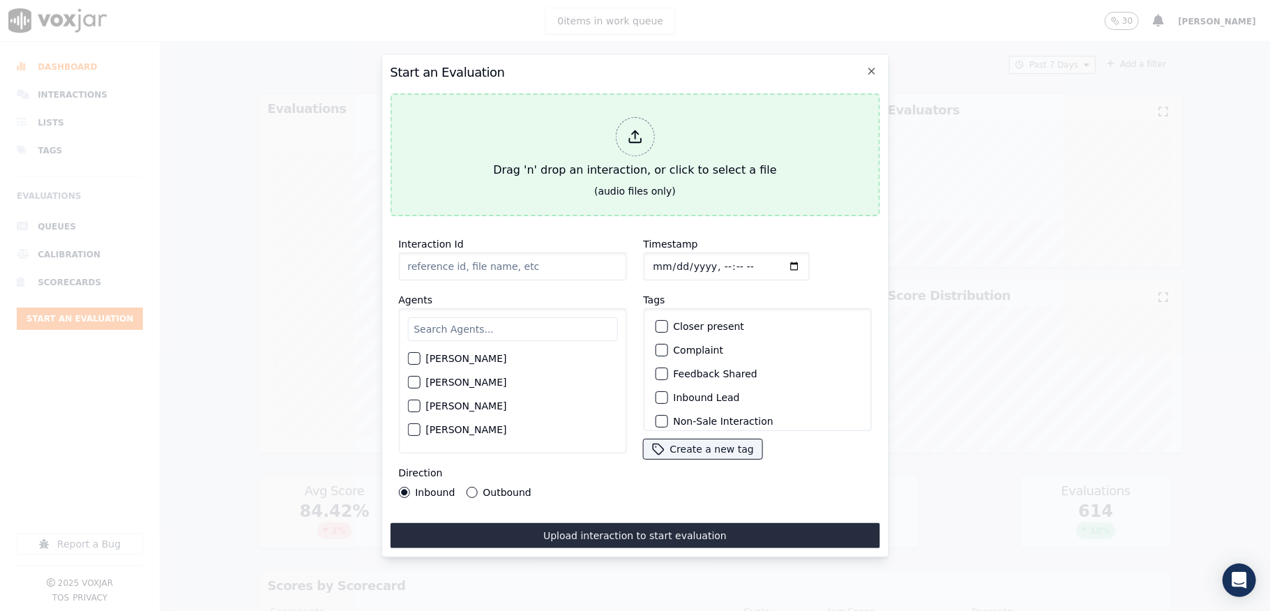
click at [640, 143] on div at bounding box center [634, 136] width 39 height 39
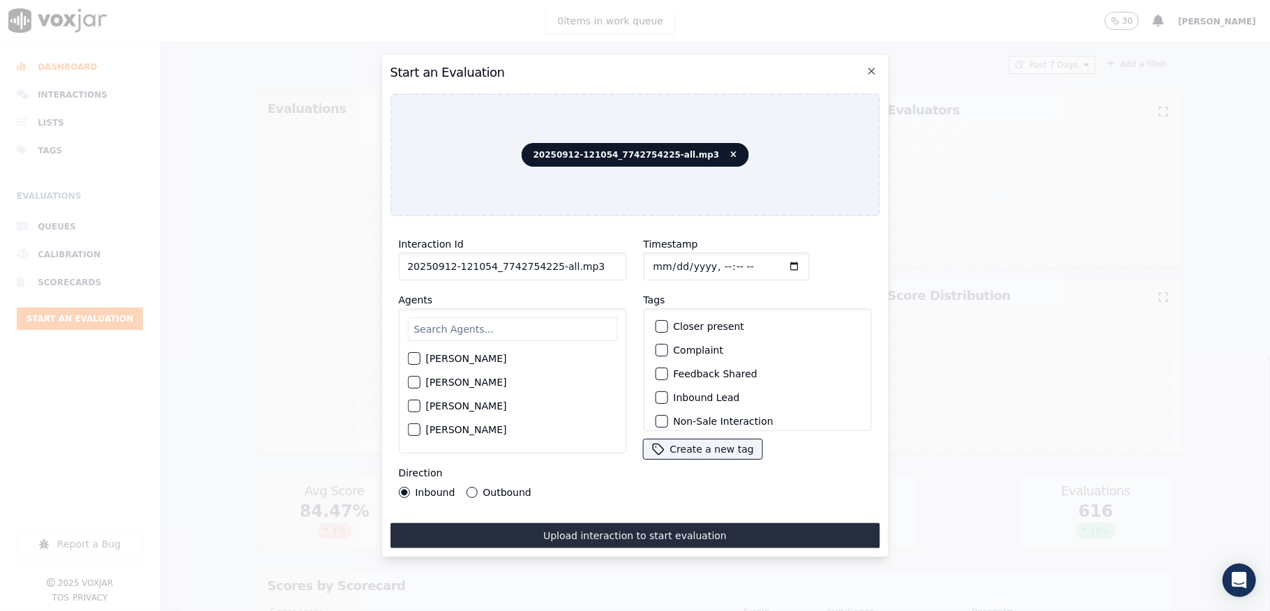
drag, startPoint x: 547, startPoint y: 266, endPoint x: 601, endPoint y: 266, distance: 53.7
click at [600, 266] on input "20250912-121054_7742754225-all.mp3" at bounding box center [512, 266] width 228 height 28
type input "20250912-121054_7742754225-C1"
click at [669, 265] on input "Timestamp" at bounding box center [726, 266] width 166 height 28
click at [669, 262] on input "Timestamp" at bounding box center [726, 266] width 166 height 28
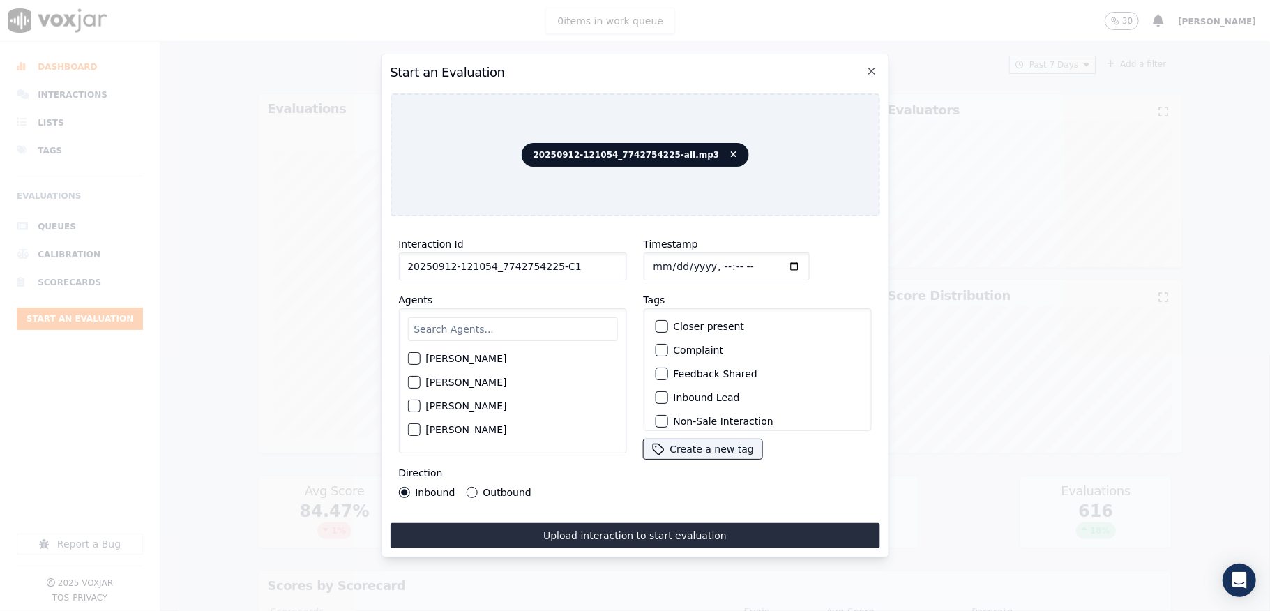
type input "2025-09-12T23:45"
click at [536, 325] on input "text" at bounding box center [512, 329] width 210 height 24
type input "Anna"
click at [416, 360] on div "button" at bounding box center [413, 363] width 10 height 10
click at [656, 393] on div "button" at bounding box center [661, 398] width 10 height 10
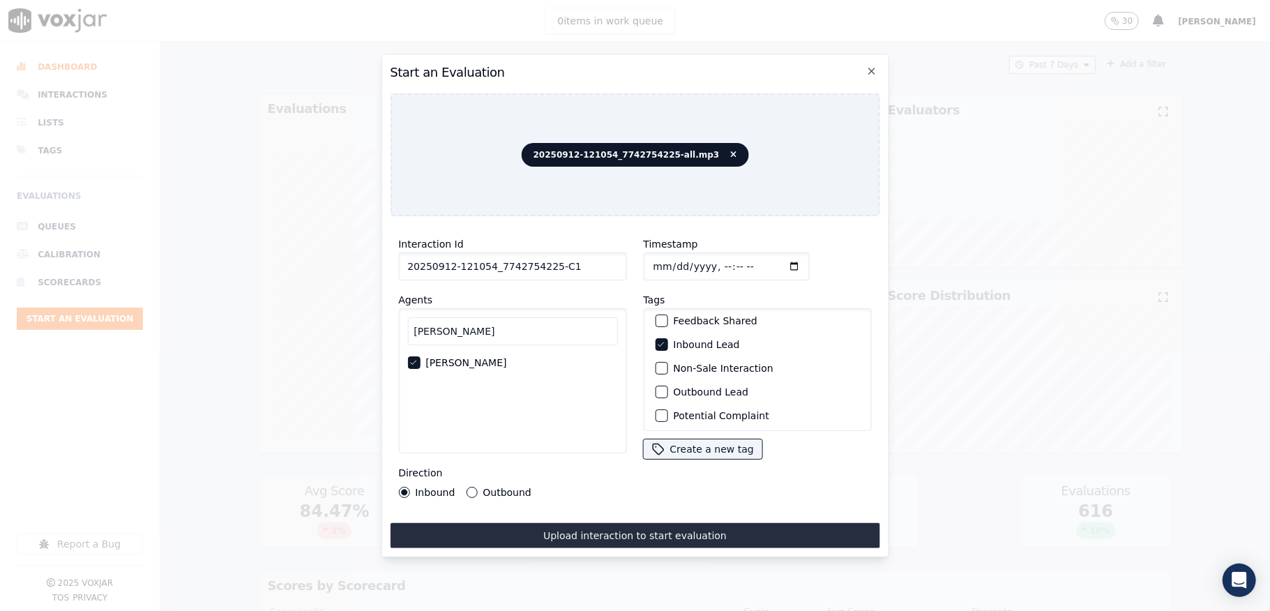
scroll to position [130, 0]
click at [659, 407] on button "Sale Interaction" at bounding box center [661, 413] width 13 height 13
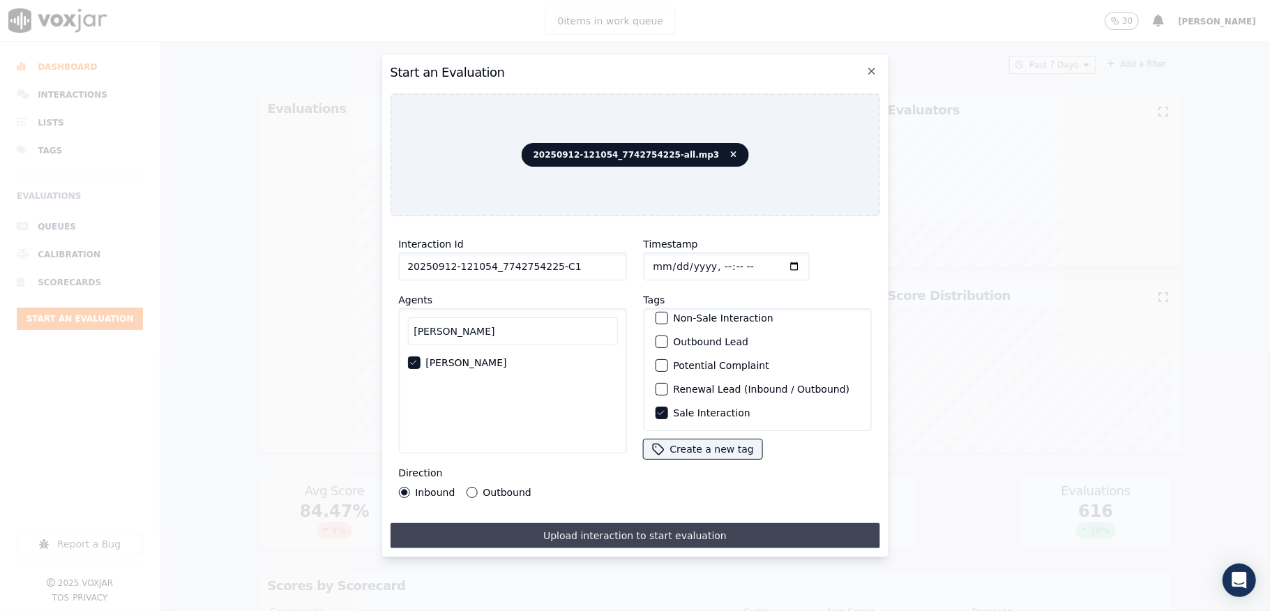
click at [645, 527] on button "Upload interaction to start evaluation" at bounding box center [635, 535] width 490 height 25
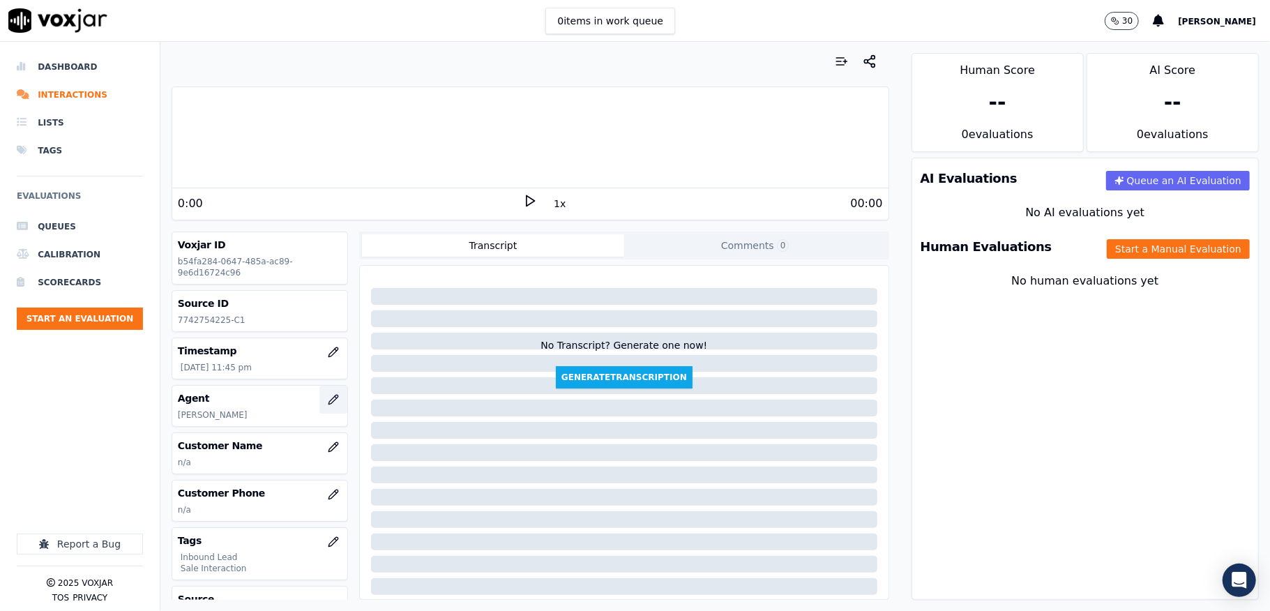
click at [328, 398] on icon "button" at bounding box center [333, 399] width 11 height 11
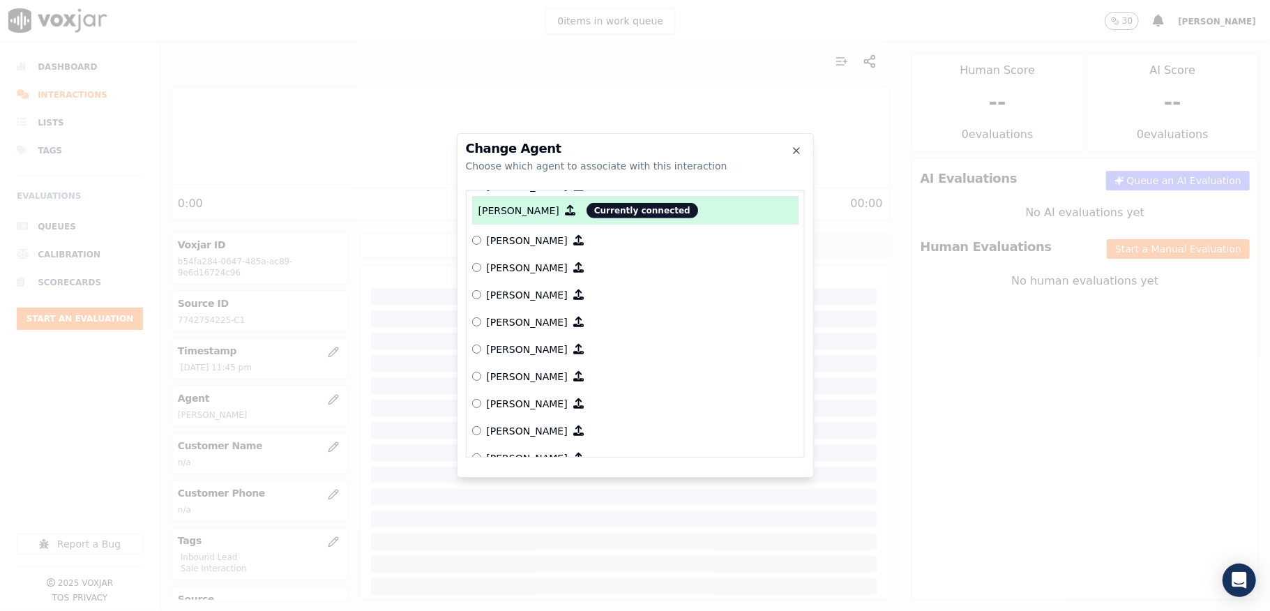
scroll to position [662, 0]
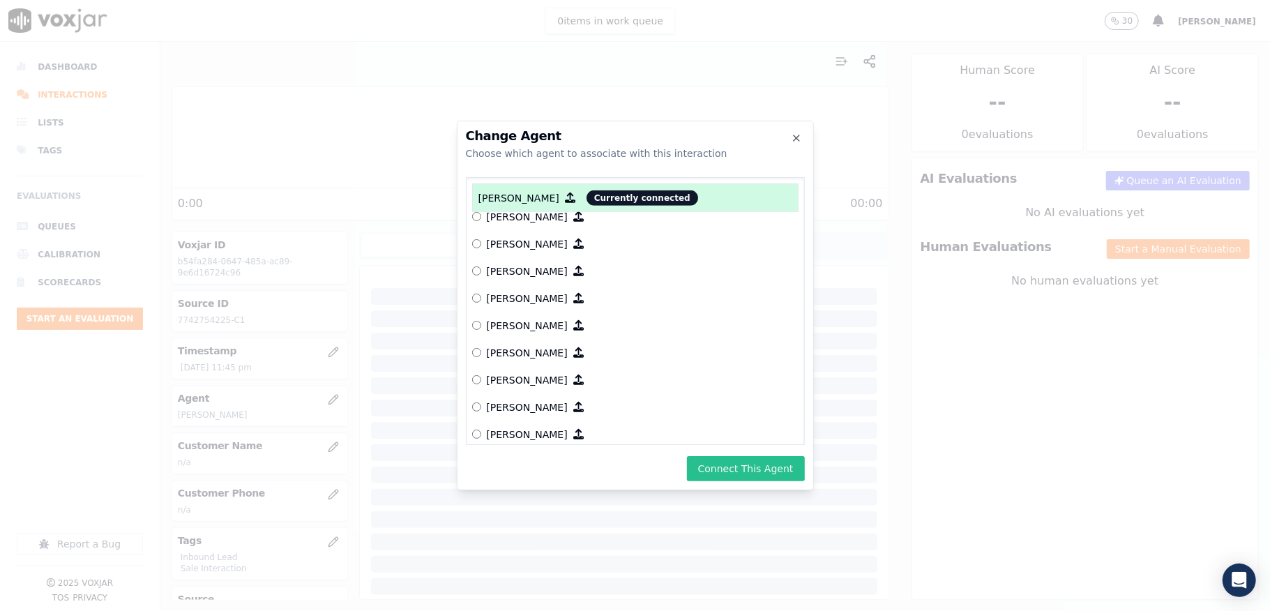
click at [734, 469] on button "Connect This Agent" at bounding box center [746, 468] width 118 height 25
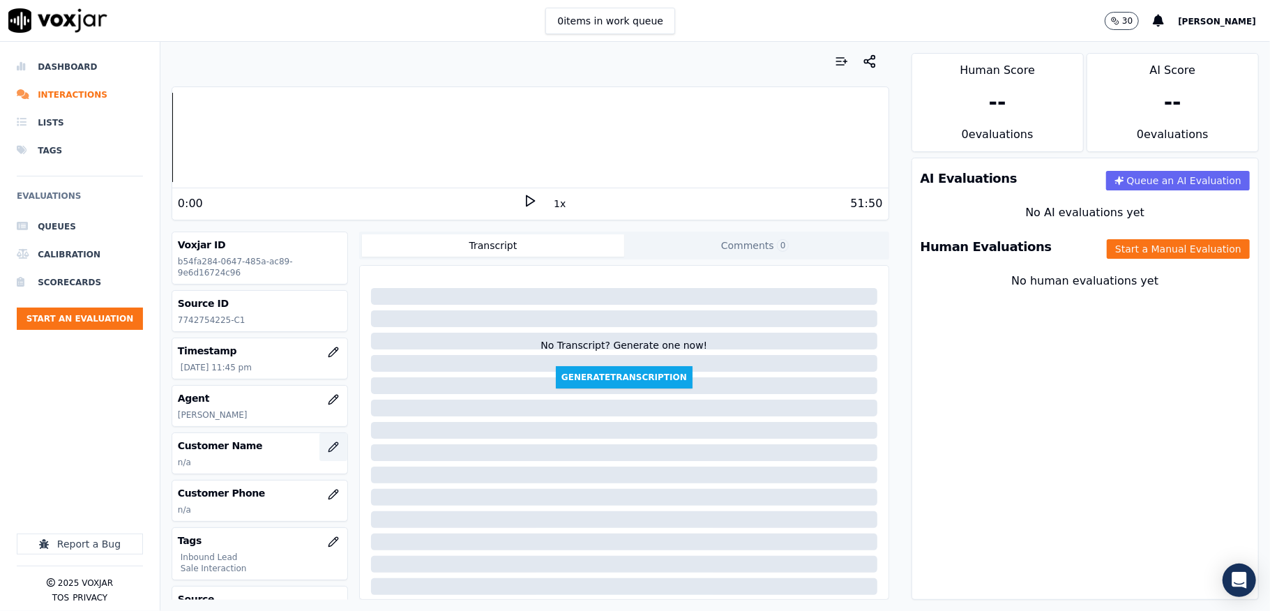
click at [328, 453] on icon "button" at bounding box center [333, 446] width 11 height 11
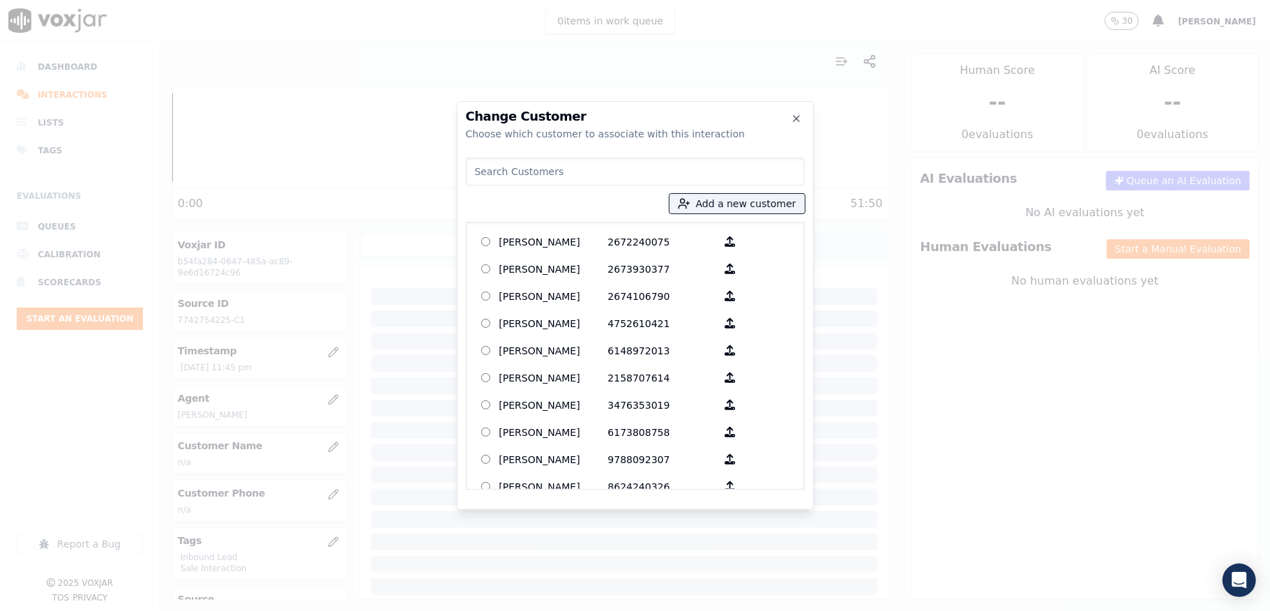
type input "Zoria Smith"
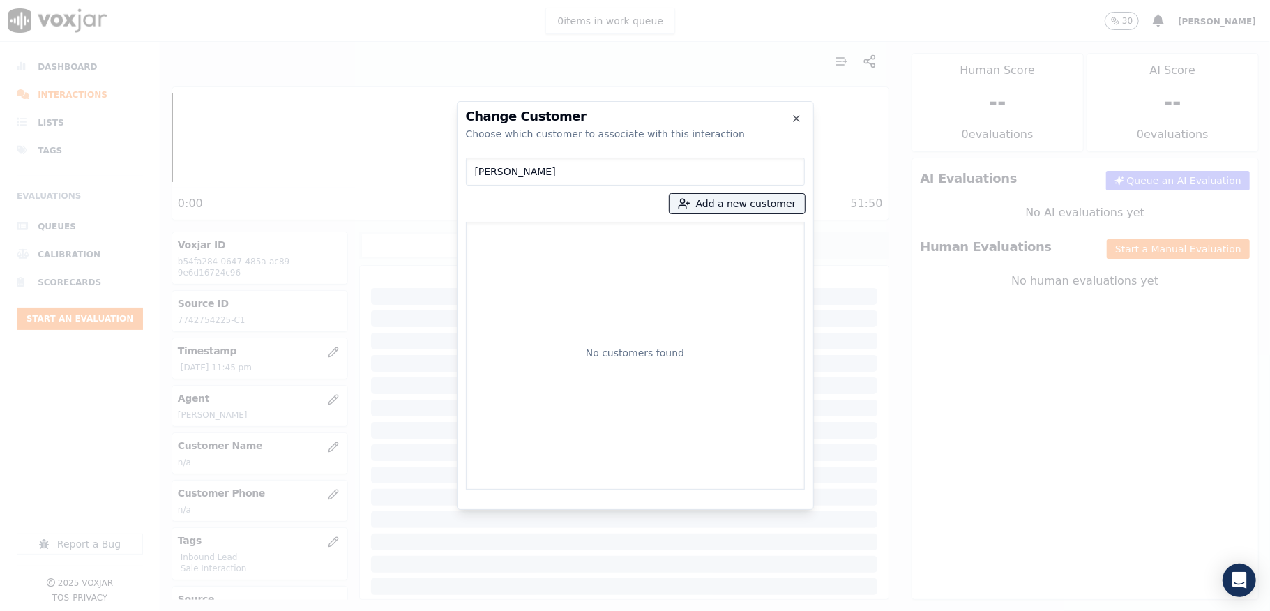
drag, startPoint x: 550, startPoint y: 179, endPoint x: 369, endPoint y: 169, distance: 181.6
click at [371, 610] on div "Change Customer Choose which customer to associate with this interaction Zoria …" at bounding box center [635, 611] width 1270 height 0
click at [734, 204] on button "Add a new customer" at bounding box center [736, 204] width 135 height 20
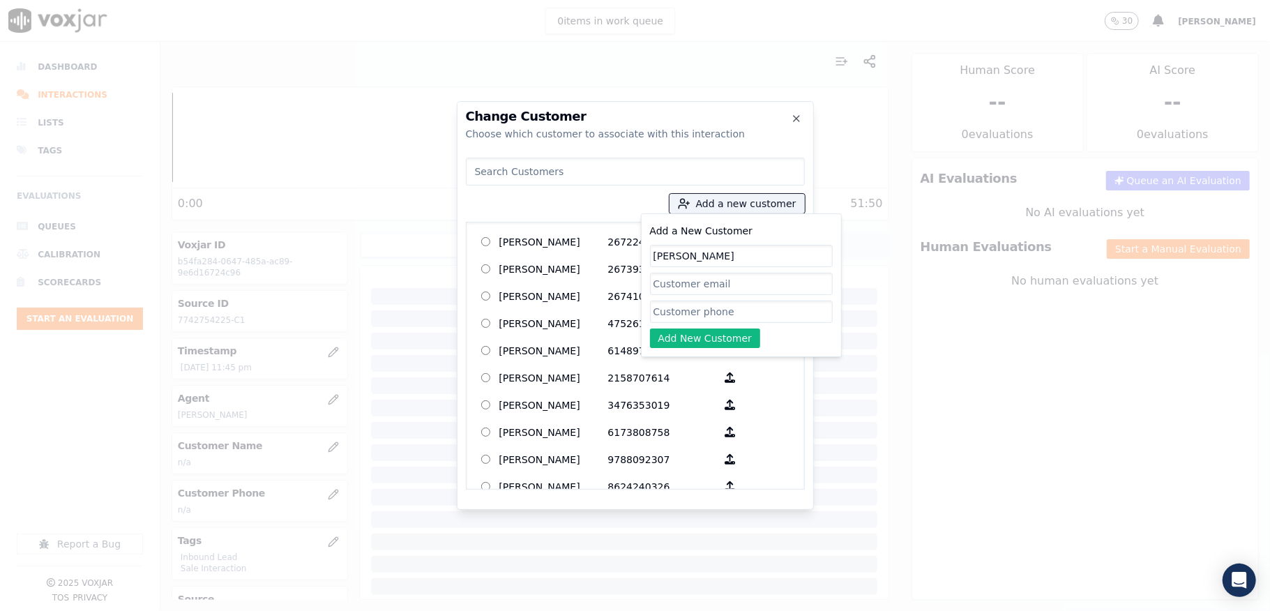
type input "Zoria Smith"
click at [676, 308] on input "Add a New Customer" at bounding box center [741, 312] width 183 height 22
paste input "7742754225"
paste input "5087236084"
type input "7742754225_5087236084"
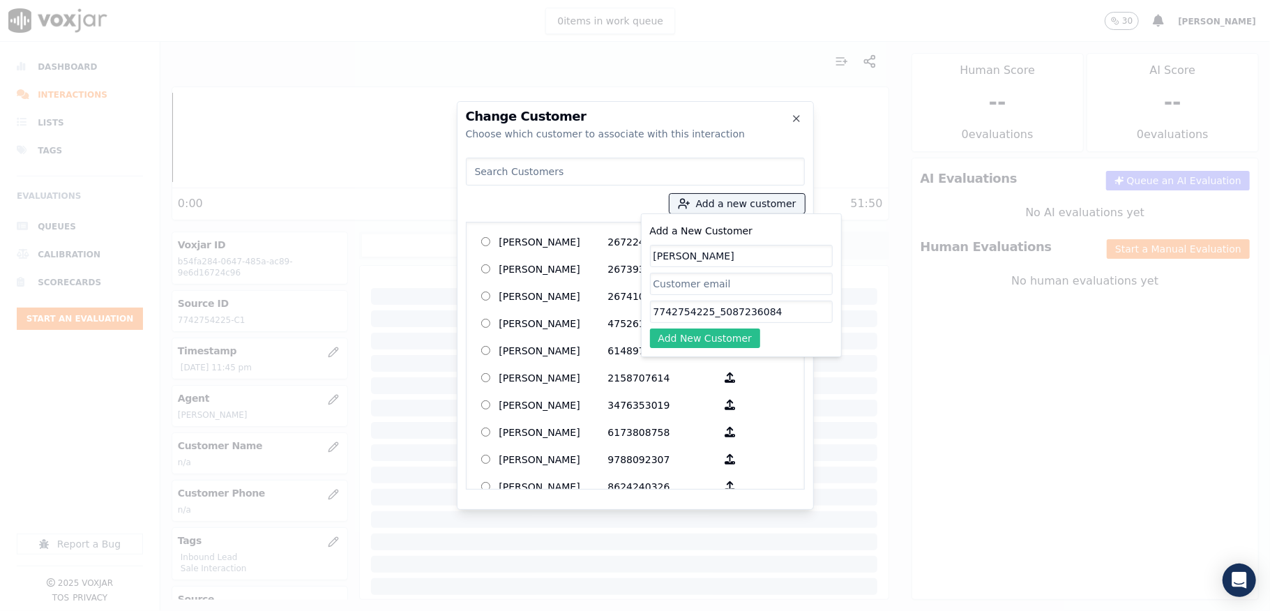
click at [709, 343] on button "Add New Customer" at bounding box center [705, 338] width 111 height 20
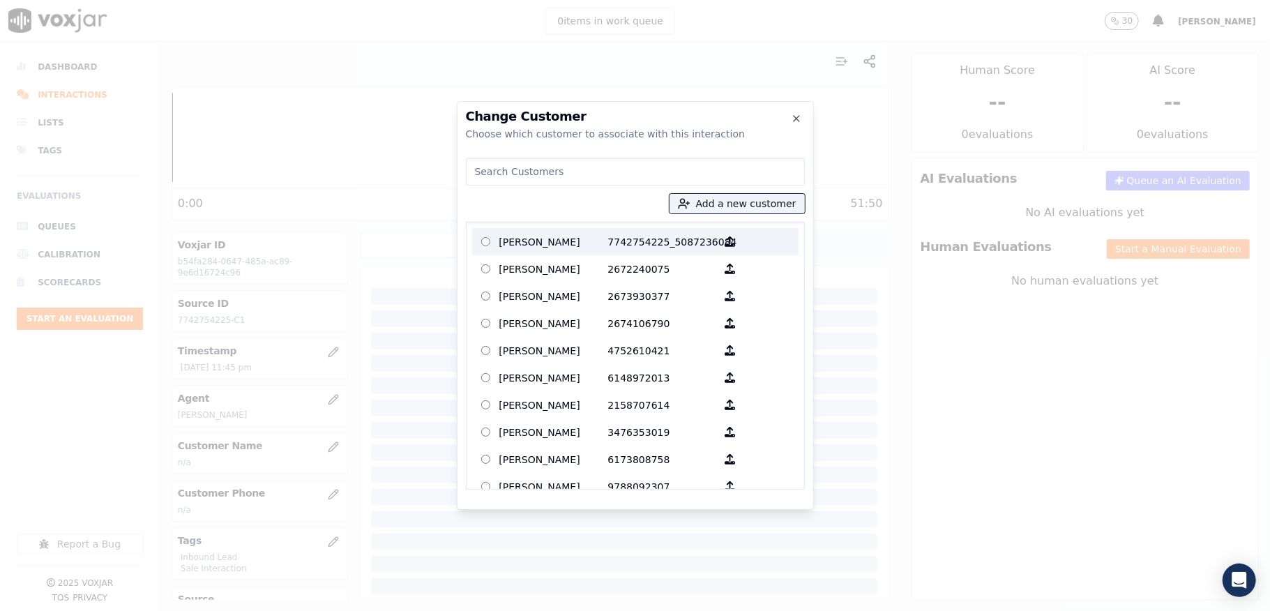
click at [598, 240] on p "Zoria Smith" at bounding box center [553, 242] width 109 height 22
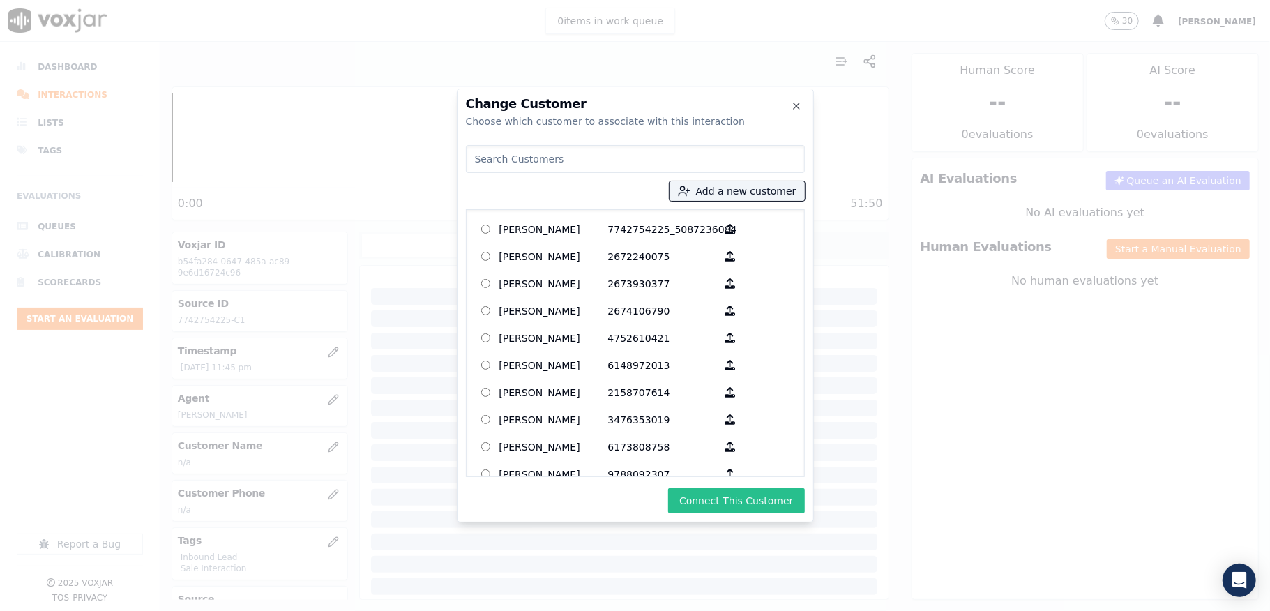
click at [715, 495] on button "Connect This Customer" at bounding box center [736, 500] width 136 height 25
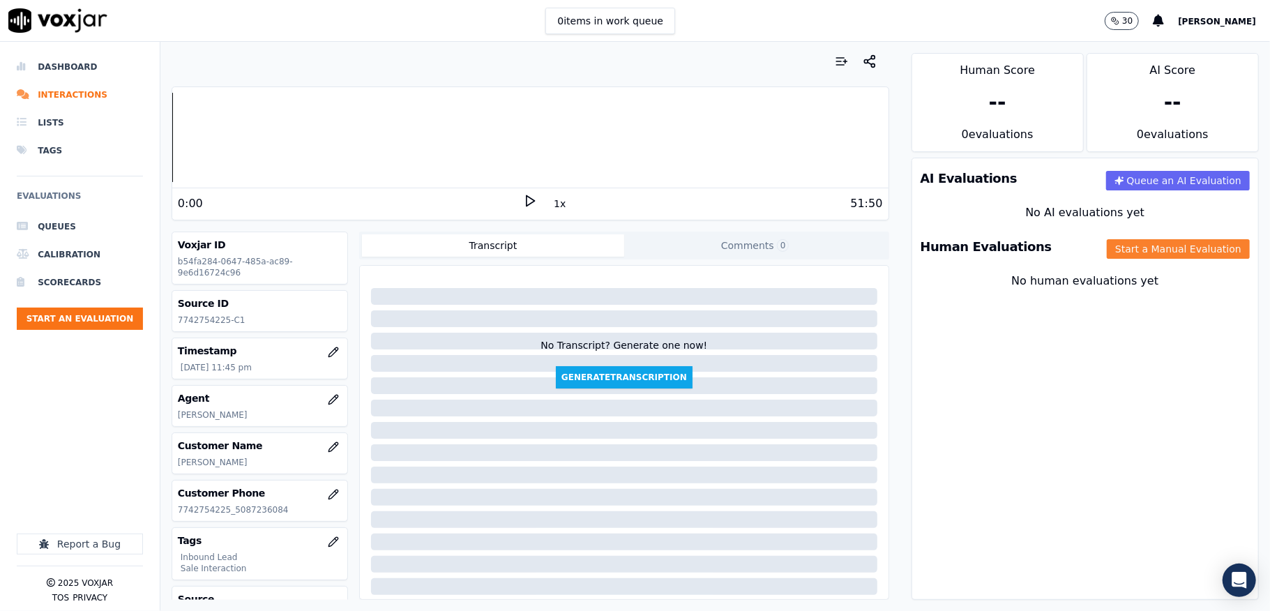
click at [1111, 248] on button "Start a Manual Evaluation" at bounding box center [1178, 249] width 143 height 20
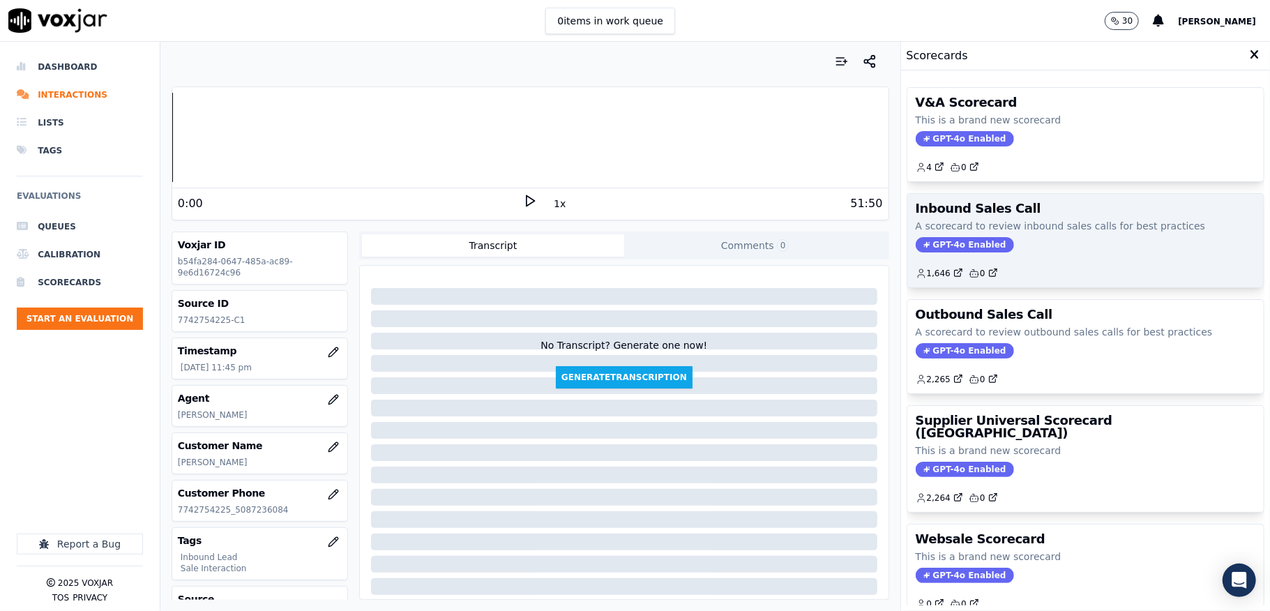
click at [939, 251] on span "GPT-4o Enabled" at bounding box center [965, 244] width 98 height 15
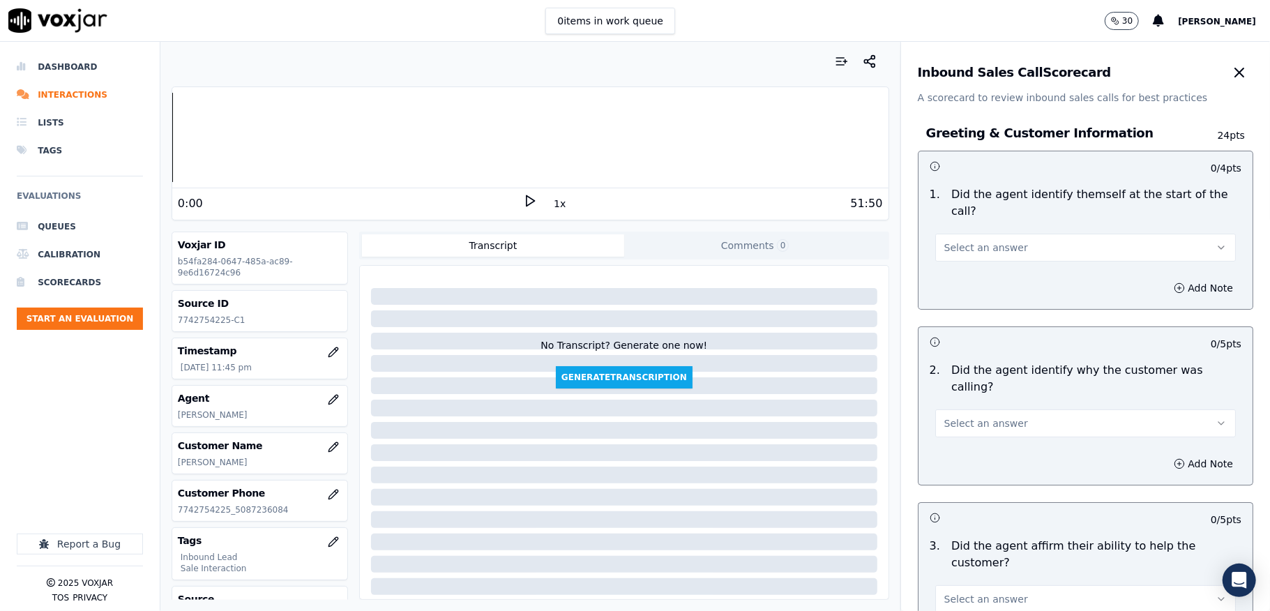
click at [988, 245] on span "Select an answer" at bounding box center [986, 248] width 84 height 14
click at [976, 273] on div "Yes" at bounding box center [1051, 279] width 267 height 22
click at [955, 409] on button "Select an answer" at bounding box center [1085, 423] width 301 height 28
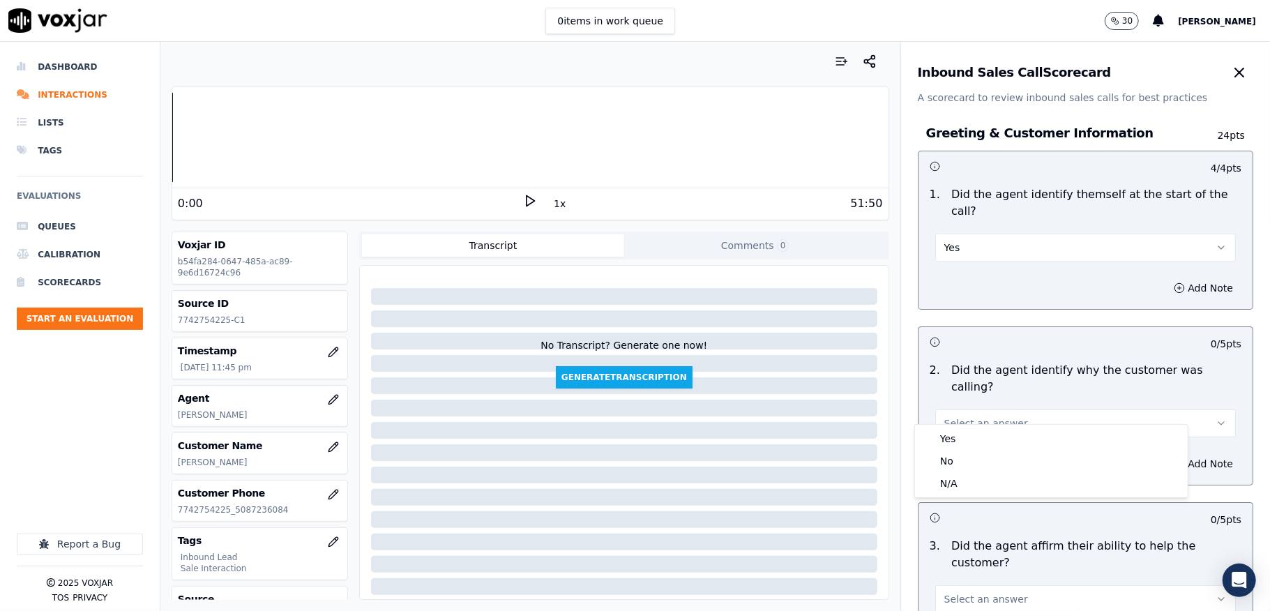
click at [954, 428] on div "Yes No N/A" at bounding box center [1051, 461] width 273 height 73
click at [954, 434] on div "Yes" at bounding box center [1051, 438] width 267 height 22
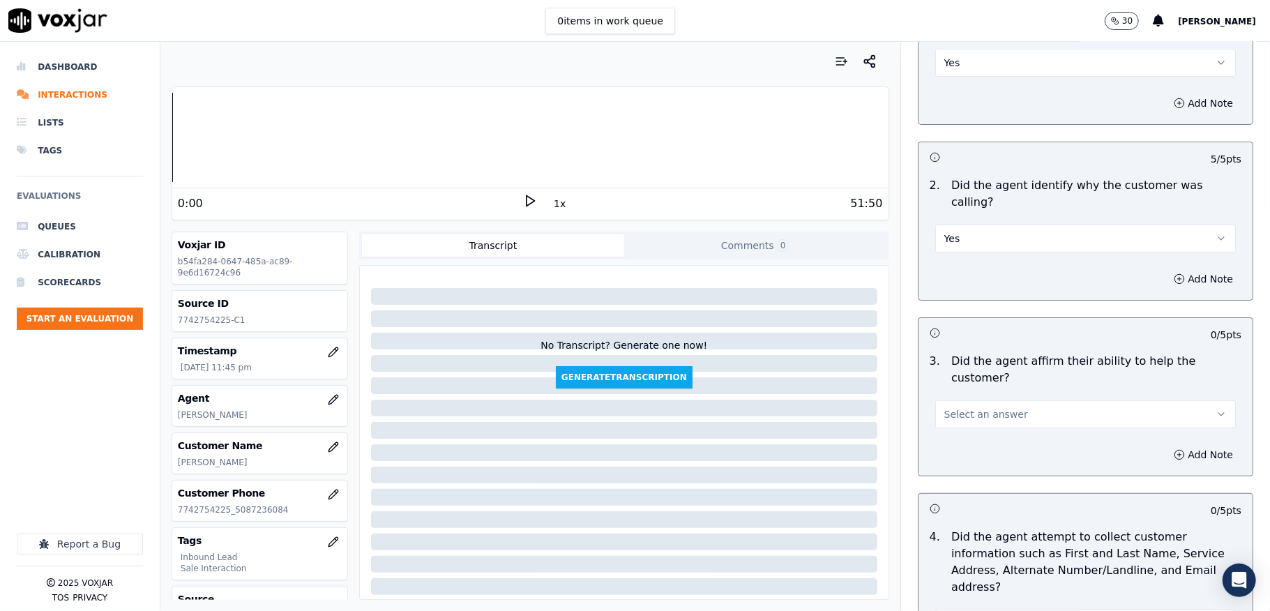
scroll to position [186, 0]
click at [950, 407] on span "Select an answer" at bounding box center [986, 414] width 84 height 14
drag, startPoint x: 950, startPoint y: 411, endPoint x: 958, endPoint y: 408, distance: 8.2
click at [950, 420] on div "Yes" at bounding box center [1051, 429] width 267 height 22
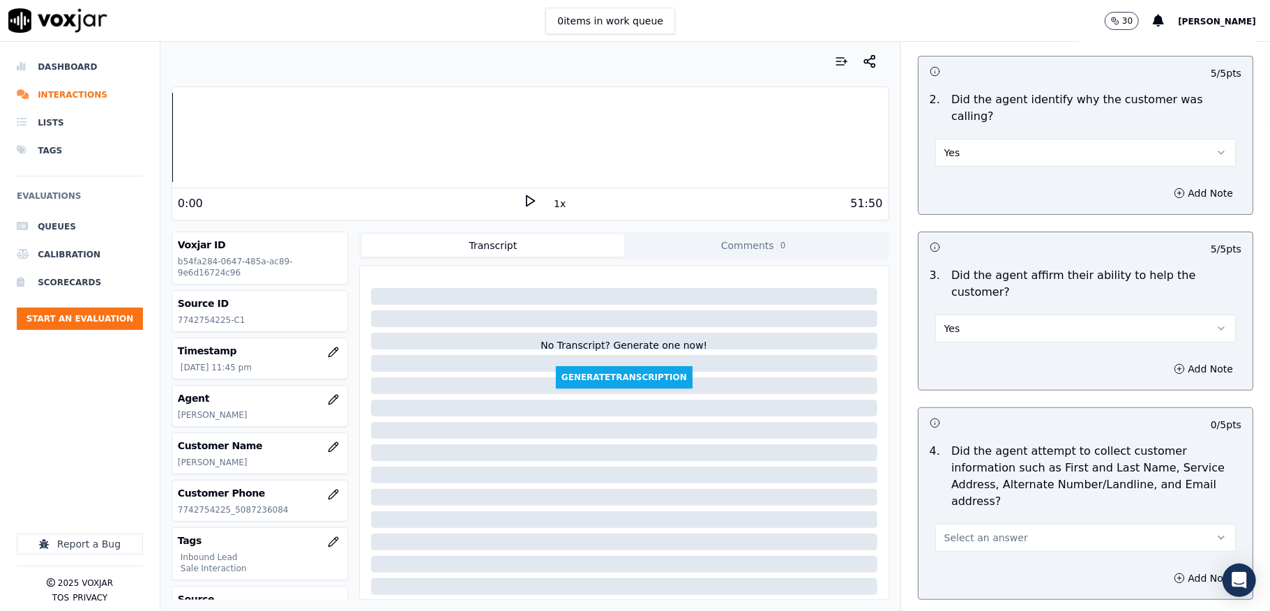
scroll to position [372, 0]
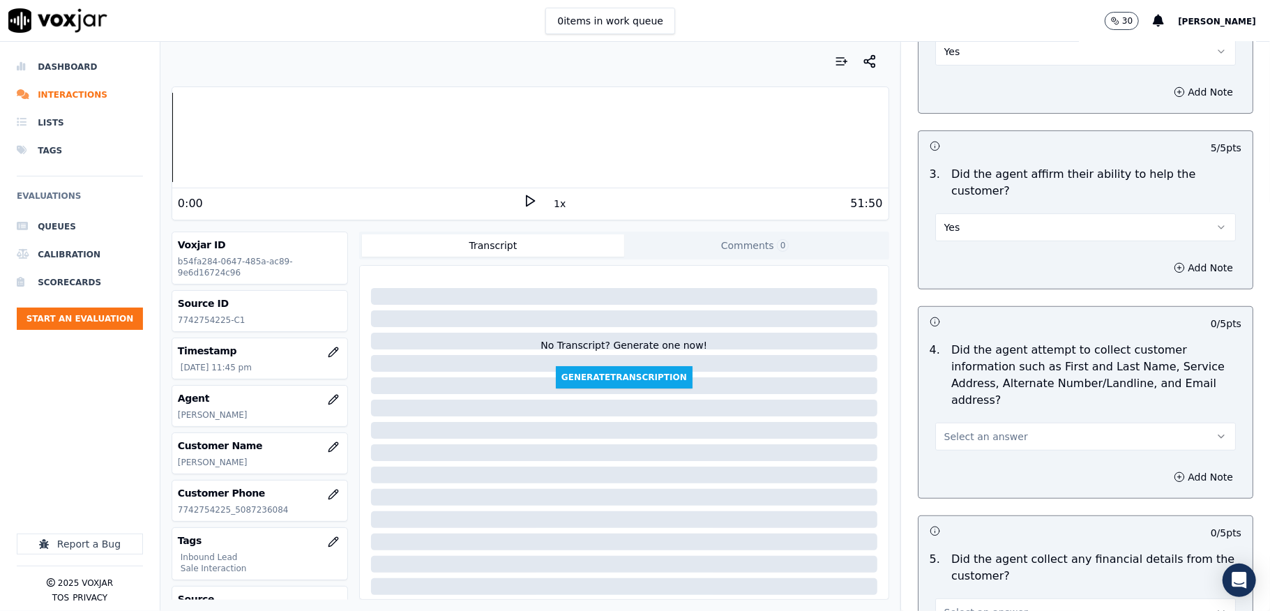
click at [950, 430] on span "Select an answer" at bounding box center [986, 437] width 84 height 14
click at [950, 452] on div "Yes" at bounding box center [1051, 452] width 267 height 22
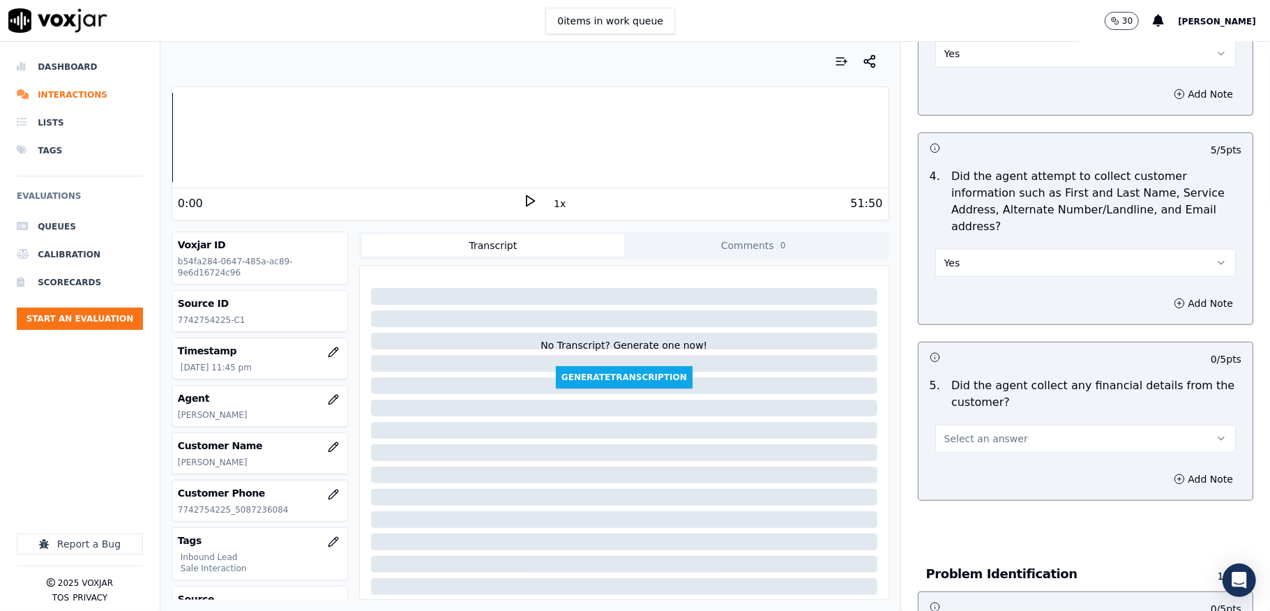
scroll to position [651, 0]
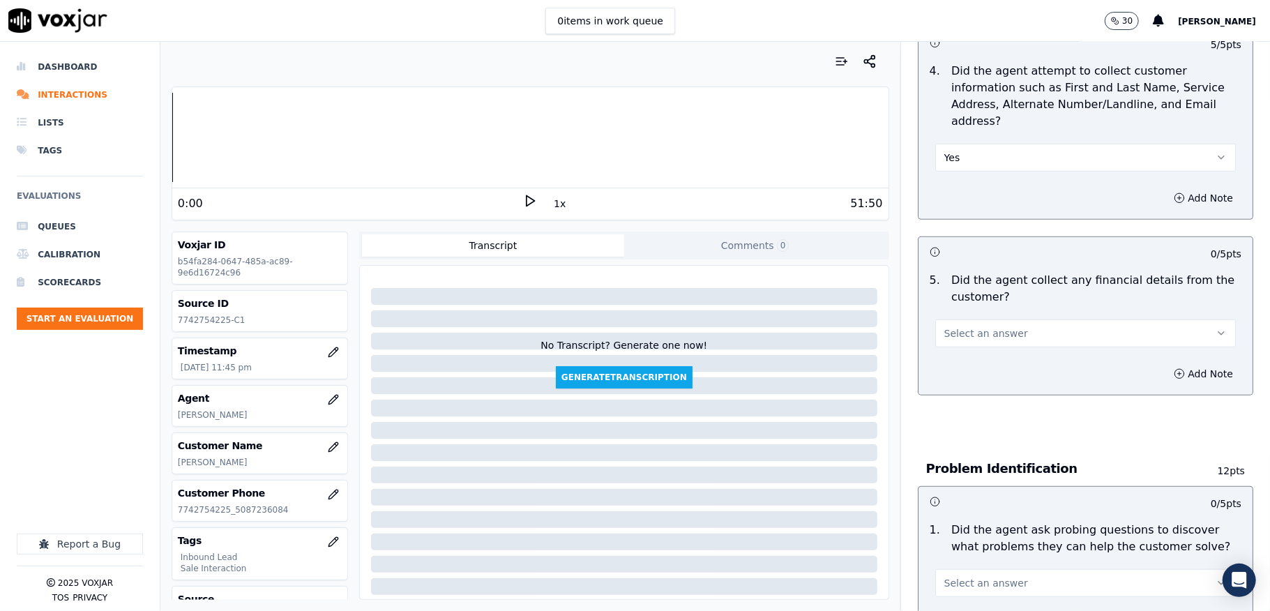
click at [982, 326] on span "Select an answer" at bounding box center [986, 333] width 84 height 14
click at [960, 368] on div "No" at bounding box center [1051, 372] width 267 height 22
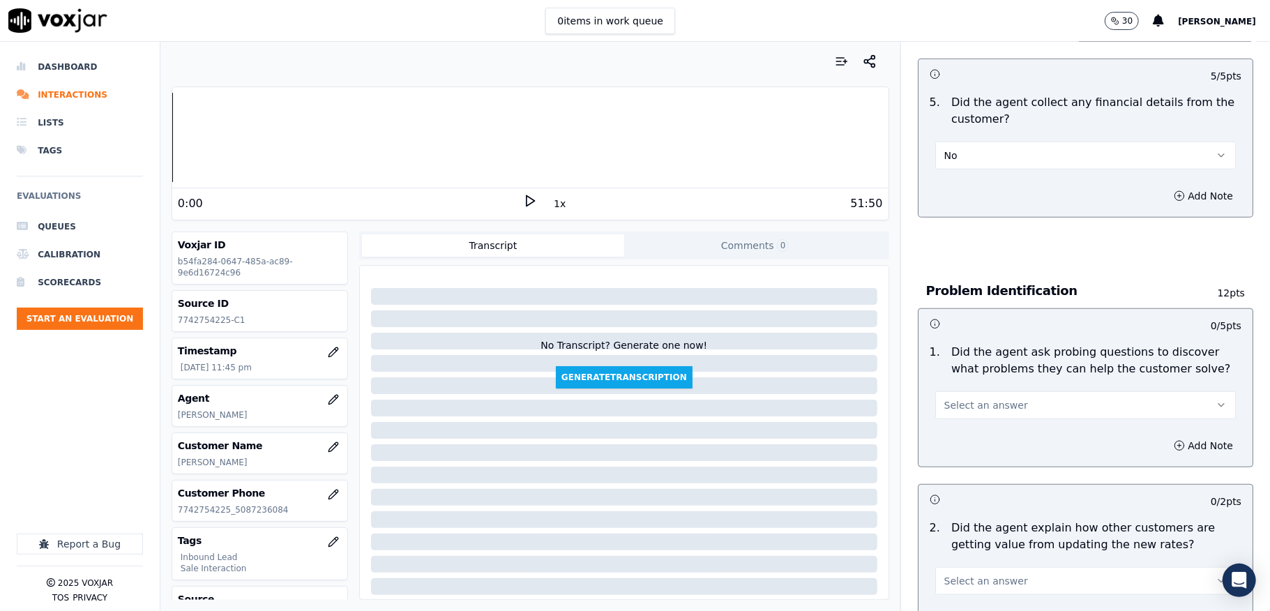
scroll to position [837, 0]
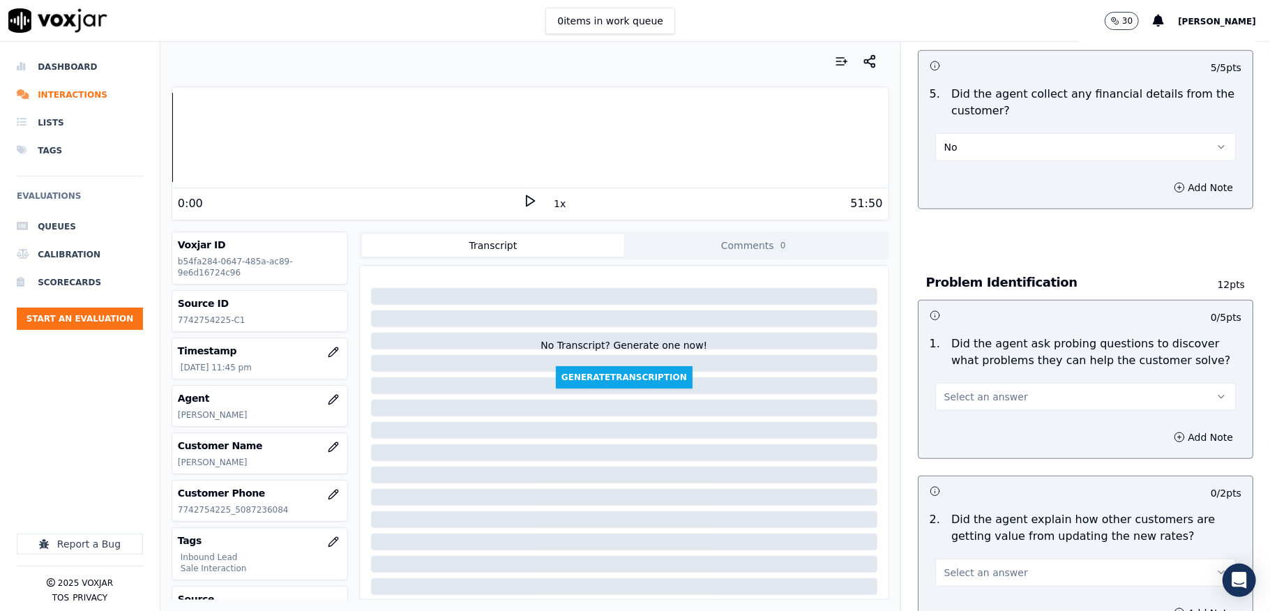
drag, startPoint x: 999, startPoint y: 388, endPoint x: 996, endPoint y: 396, distance: 8.4
click at [1000, 388] on button "Select an answer" at bounding box center [1085, 397] width 301 height 28
click at [980, 409] on div "Yes" at bounding box center [1051, 414] width 267 height 22
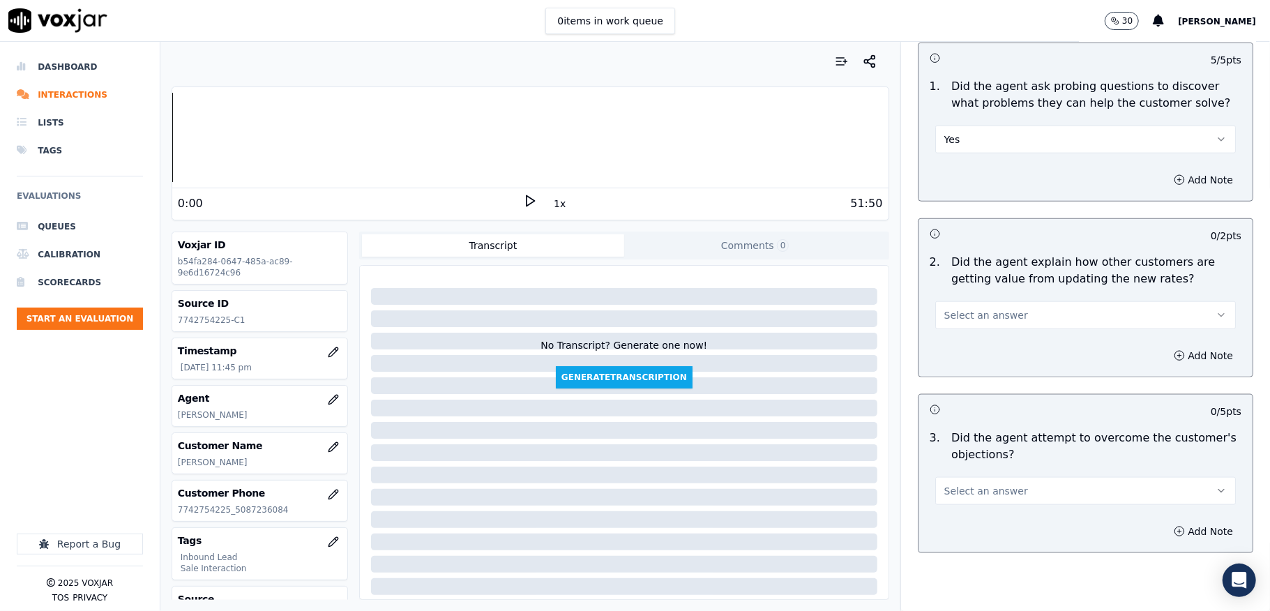
scroll to position [1116, 0]
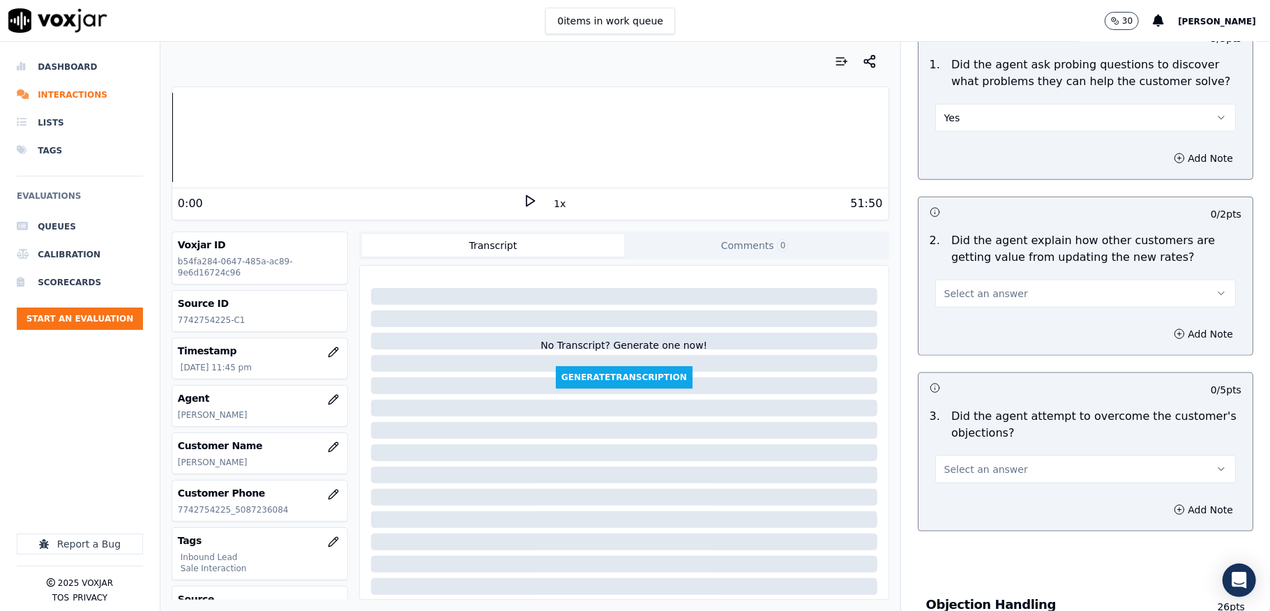
click at [999, 290] on button "Select an answer" at bounding box center [1085, 294] width 301 height 28
drag, startPoint x: 971, startPoint y: 308, endPoint x: 969, endPoint y: 288, distance: 19.6
click at [971, 308] on div "Yes" at bounding box center [1051, 312] width 267 height 22
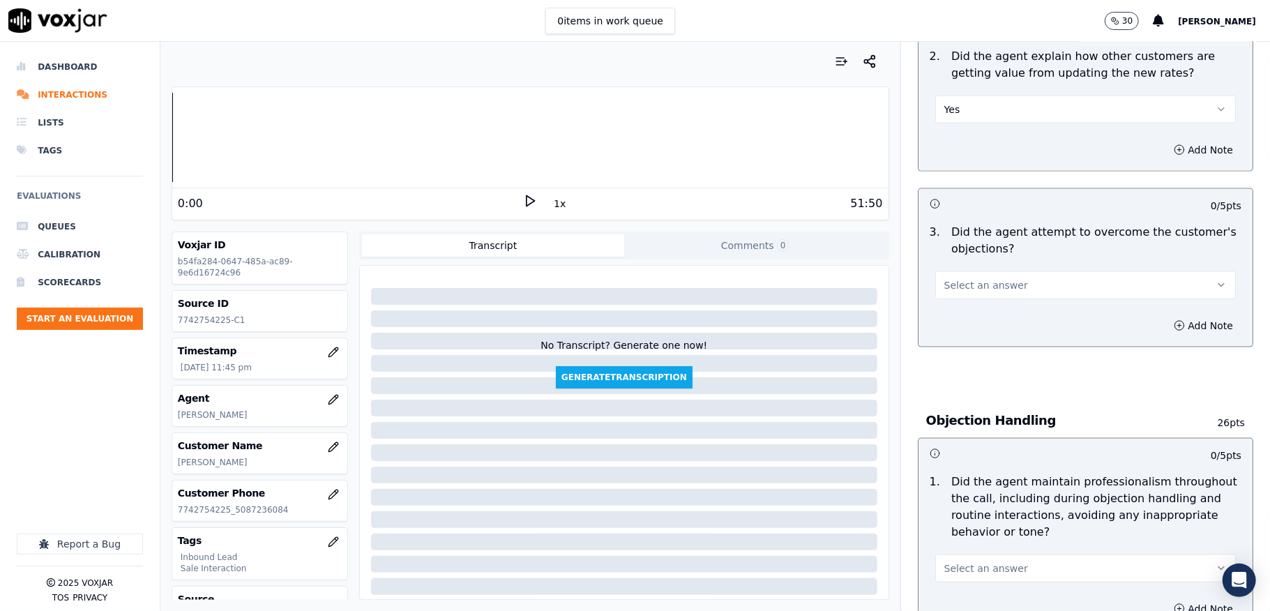
scroll to position [1301, 0]
click at [993, 277] on span "Select an answer" at bounding box center [986, 284] width 84 height 14
click at [958, 341] on div "N/A" at bounding box center [1051, 346] width 267 height 22
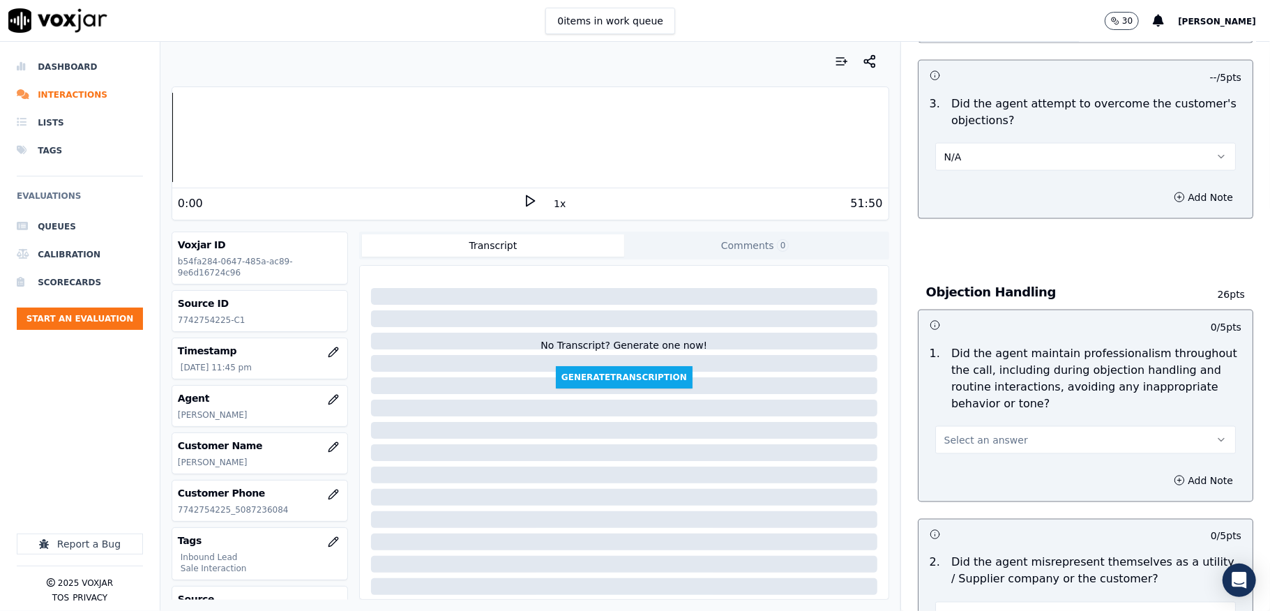
scroll to position [1395, 0]
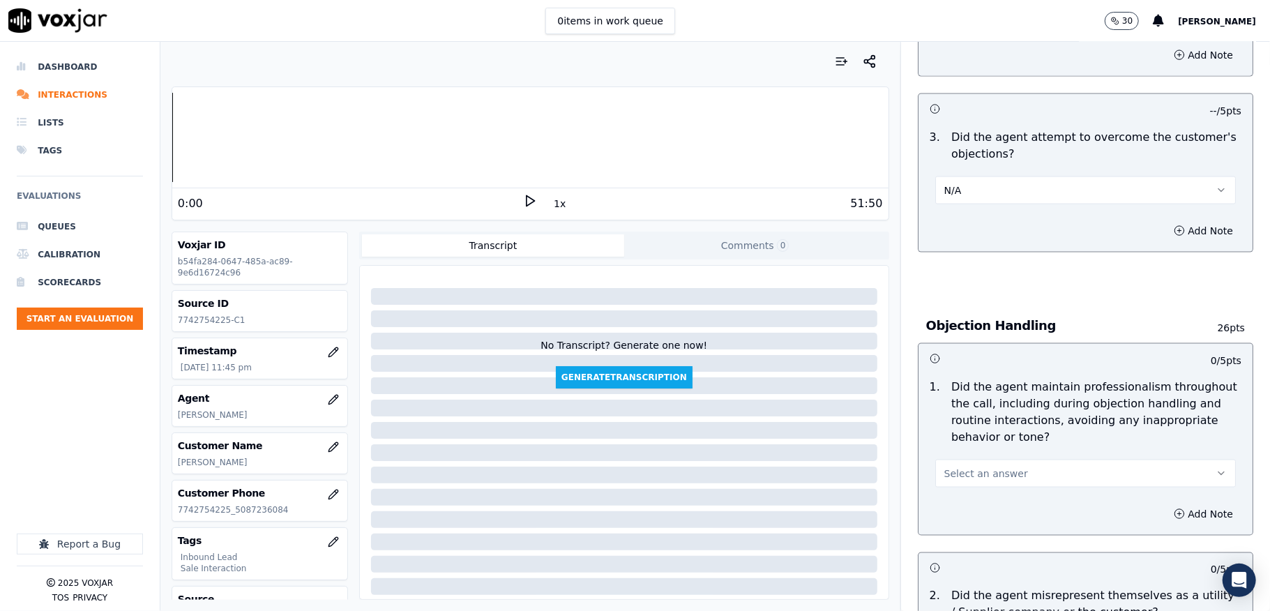
click at [985, 174] on div "N/A" at bounding box center [1085, 189] width 301 height 31
click at [988, 177] on button "N/A" at bounding box center [1085, 190] width 301 height 28
click at [978, 199] on div "Yes" at bounding box center [1051, 208] width 267 height 22
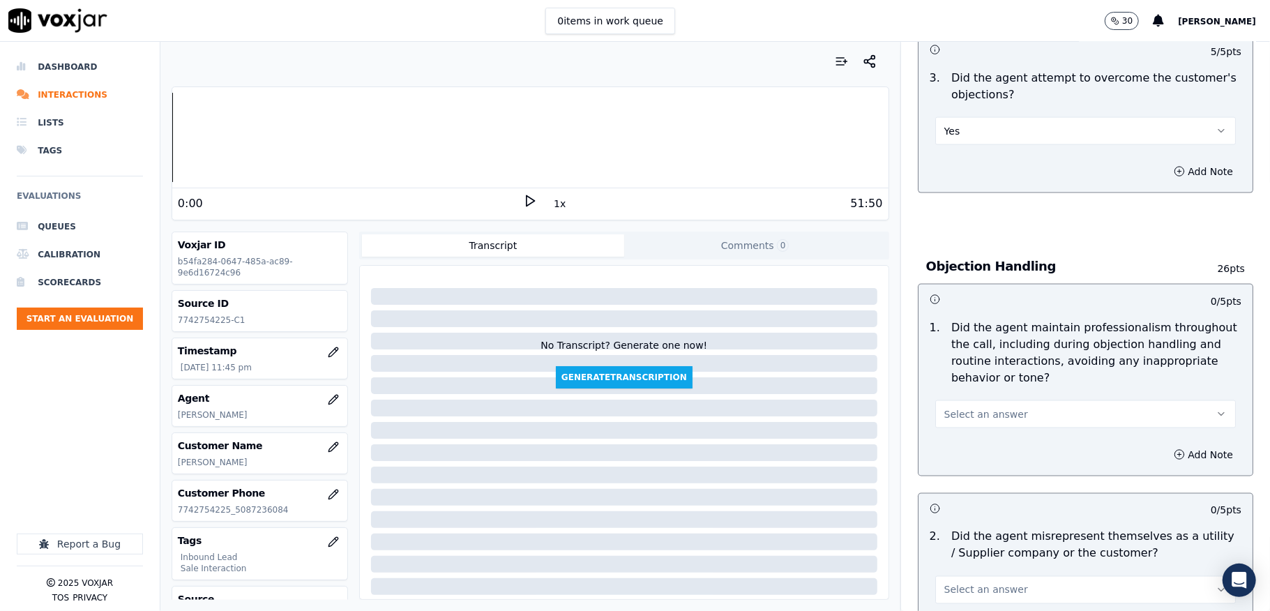
scroll to position [1488, 0]
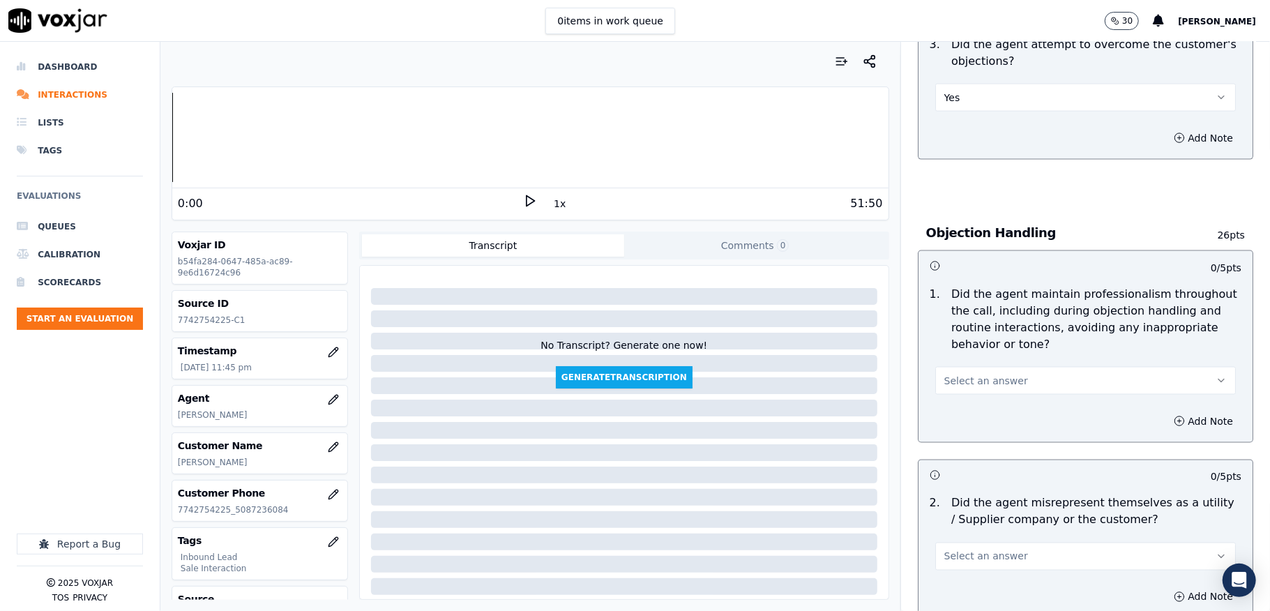
click at [966, 374] on span "Select an answer" at bounding box center [986, 381] width 84 height 14
click at [957, 407] on div "Yes" at bounding box center [1051, 399] width 267 height 22
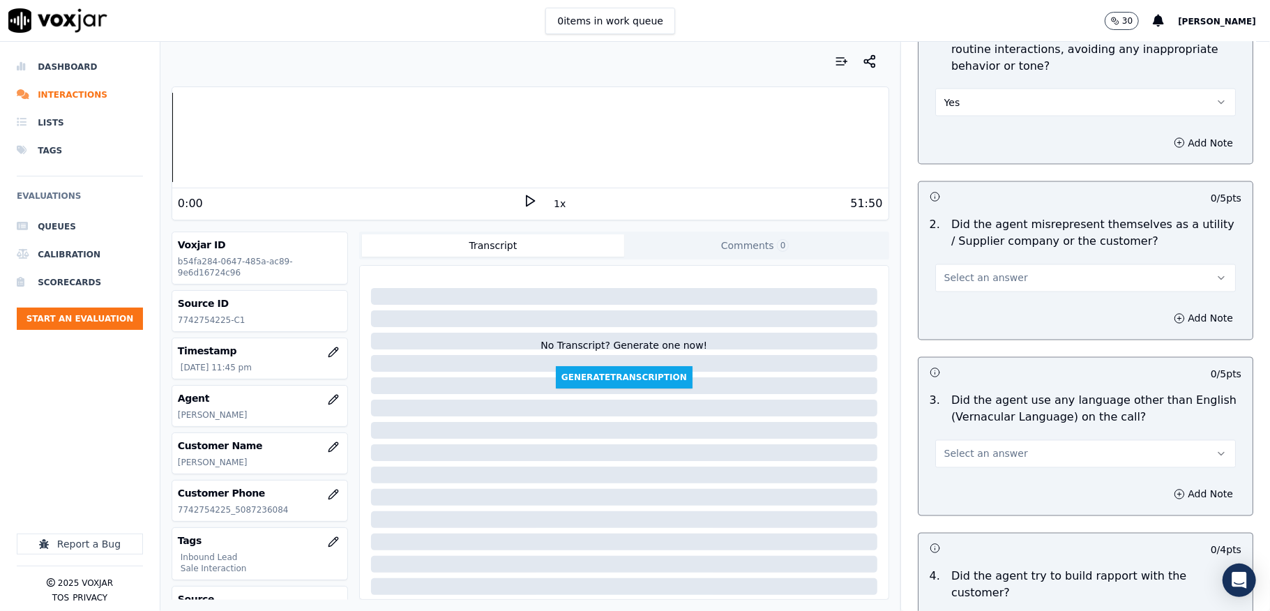
scroll to position [1766, 0]
click at [997, 264] on button "Select an answer" at bounding box center [1085, 278] width 301 height 28
click at [958, 319] on div "No" at bounding box center [1051, 319] width 267 height 22
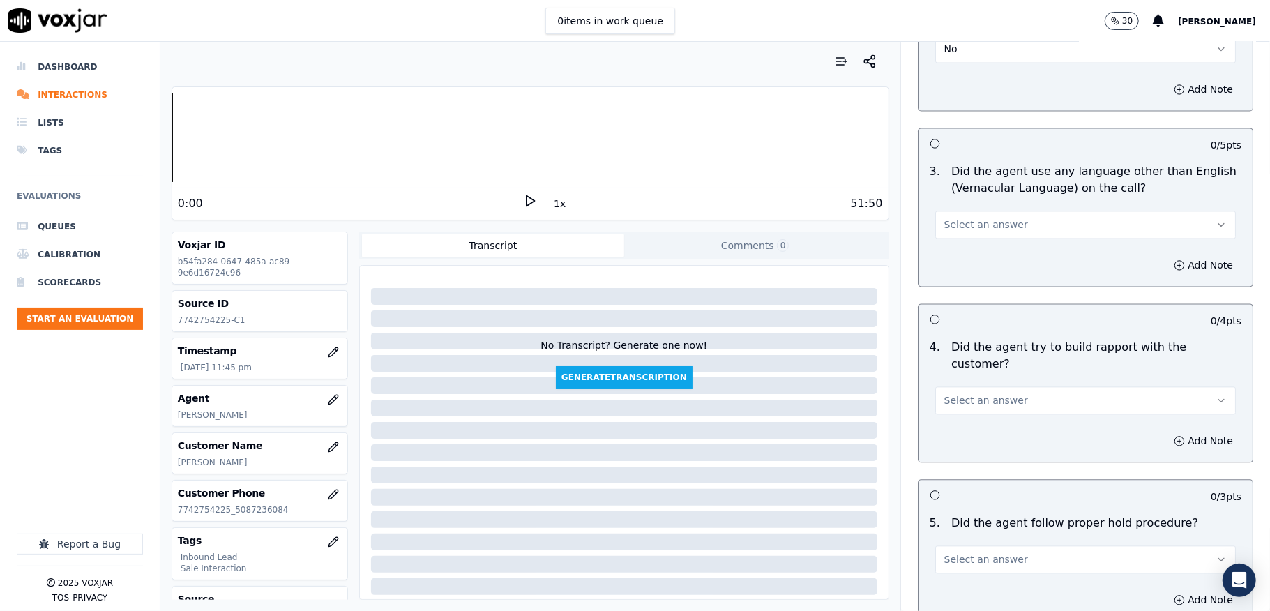
scroll to position [2045, 0]
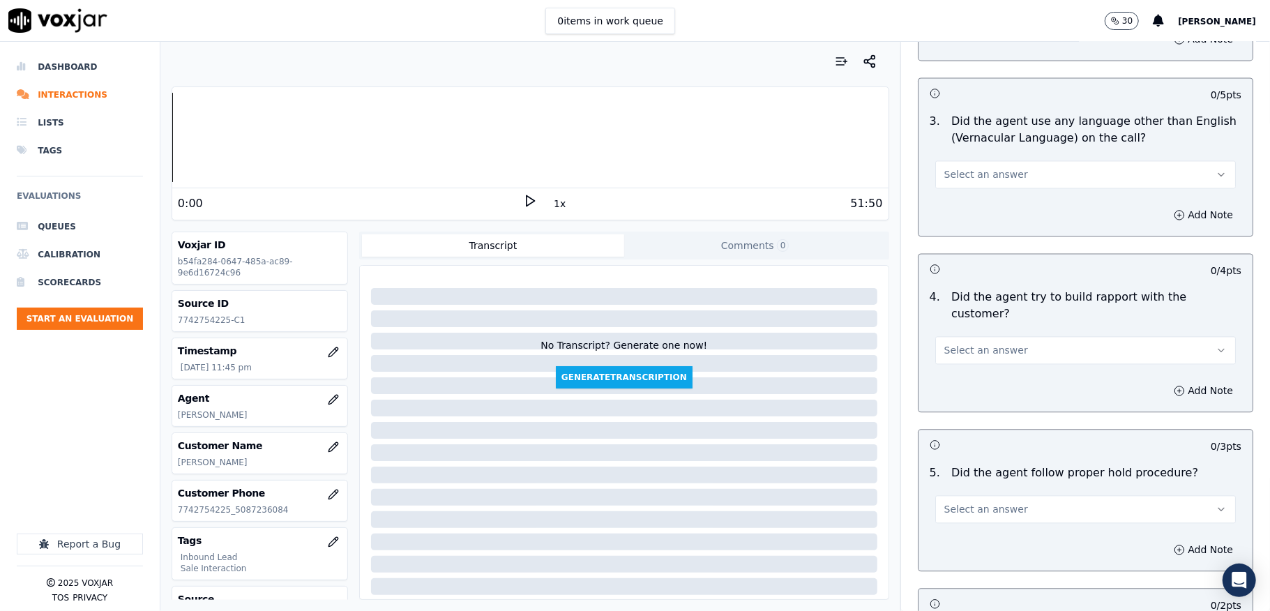
click at [1003, 160] on button "Select an answer" at bounding box center [1085, 174] width 301 height 28
click at [969, 216] on div "No" at bounding box center [1051, 216] width 267 height 22
drag, startPoint x: 983, startPoint y: 325, endPoint x: 982, endPoint y: 335, distance: 9.8
click at [982, 343] on span "Select an answer" at bounding box center [986, 350] width 84 height 14
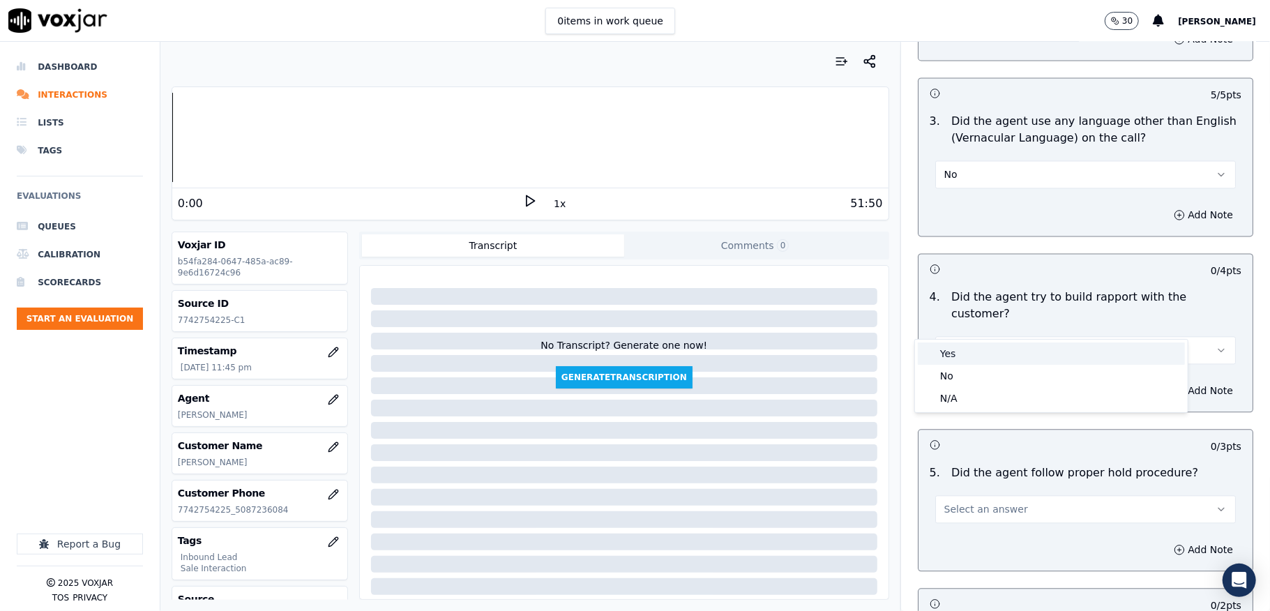
click at [966, 363] on div "Yes" at bounding box center [1051, 353] width 267 height 22
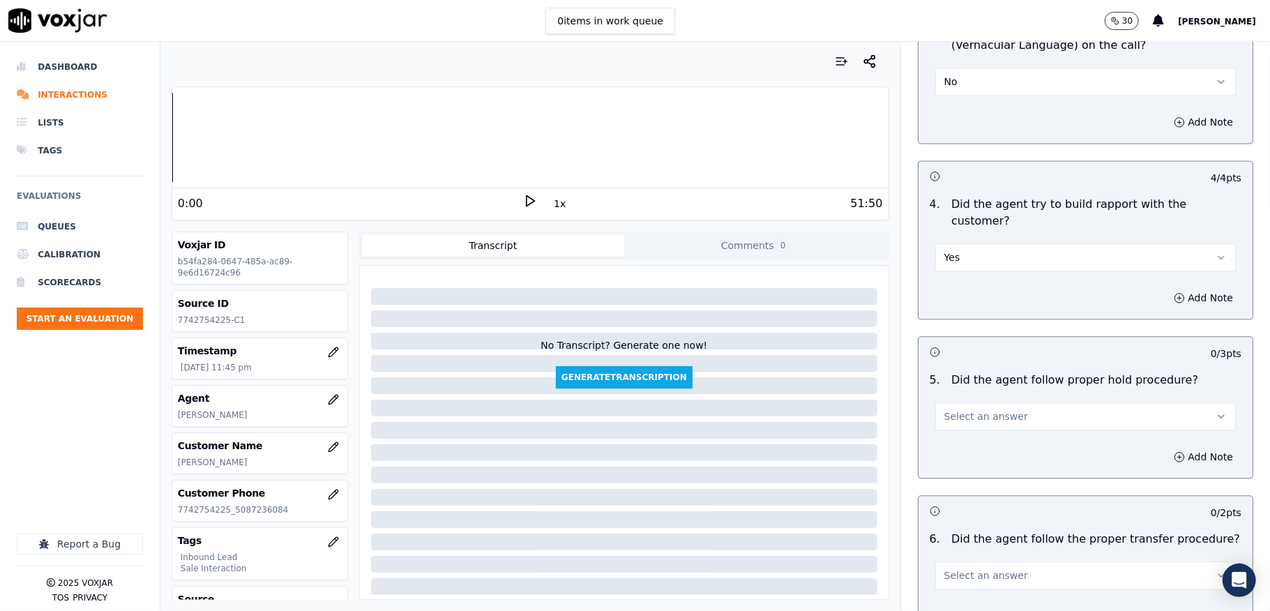
scroll to position [2232, 0]
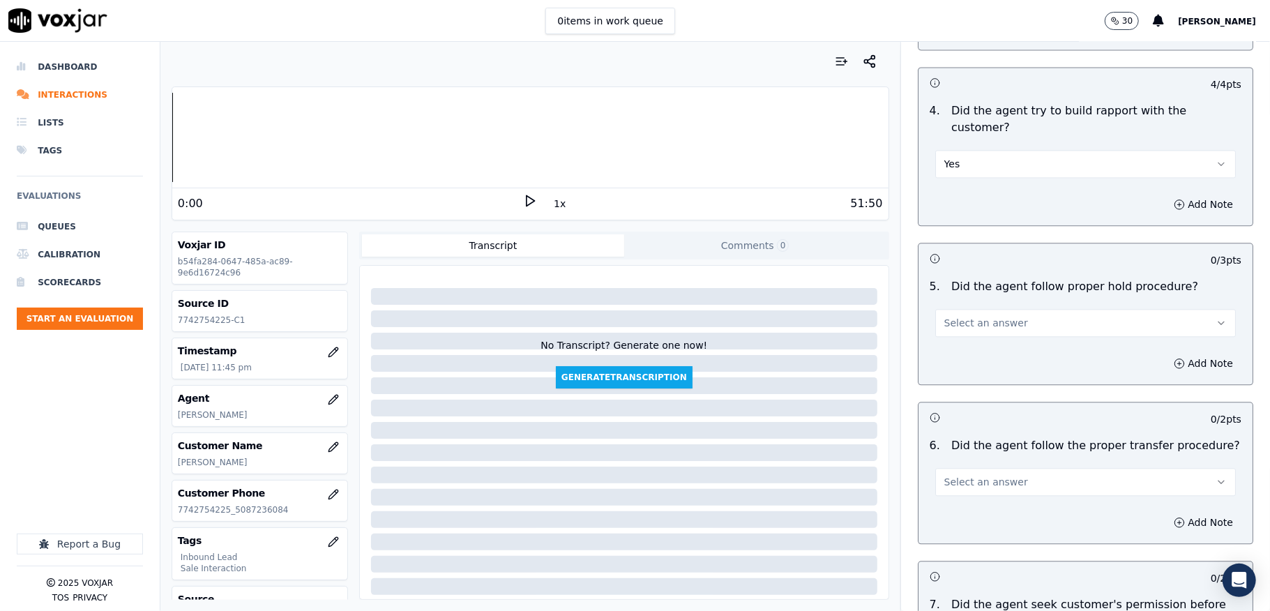
click at [971, 316] on span "Select an answer" at bounding box center [986, 323] width 84 height 14
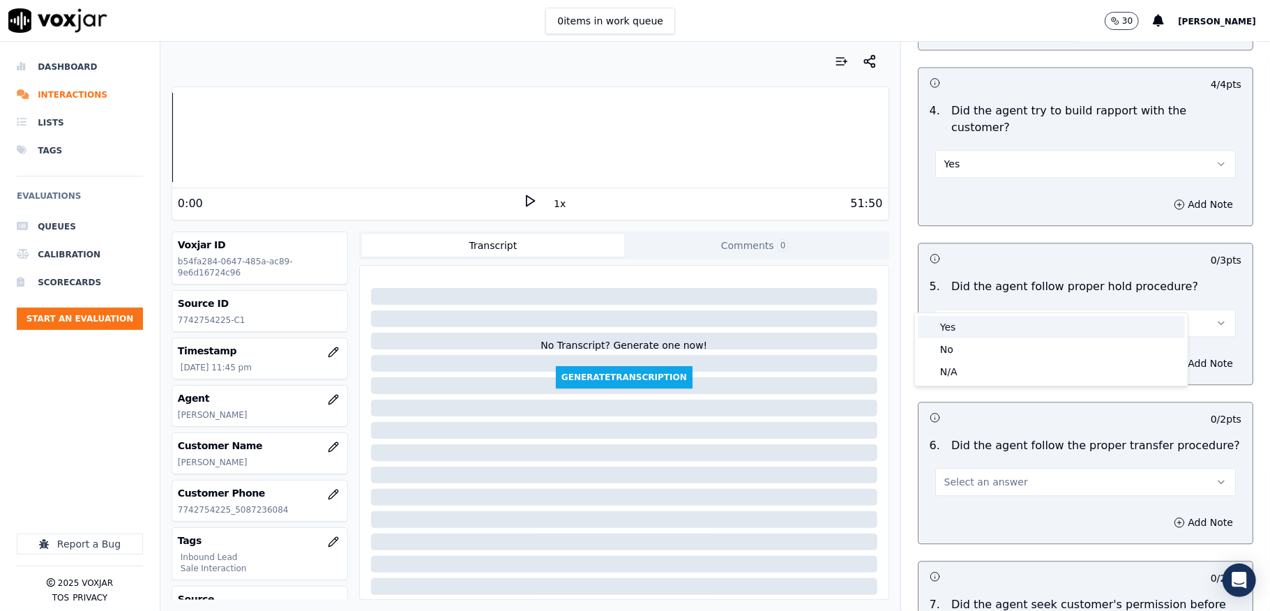
click at [955, 331] on div "Yes" at bounding box center [1051, 327] width 267 height 22
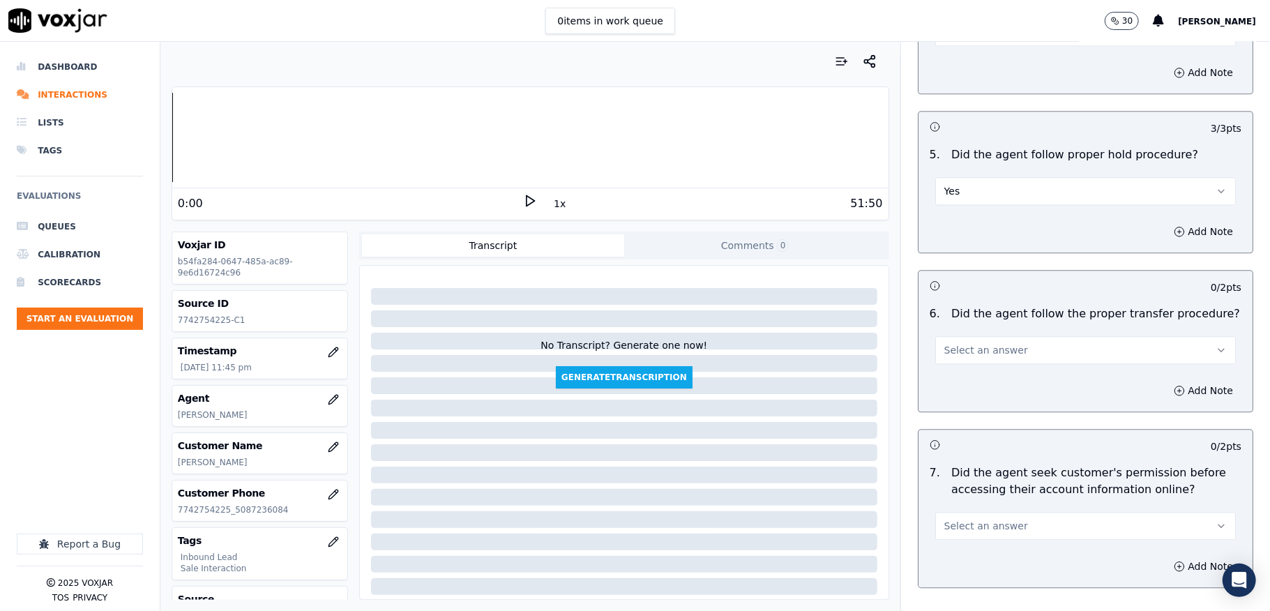
scroll to position [2511, 0]
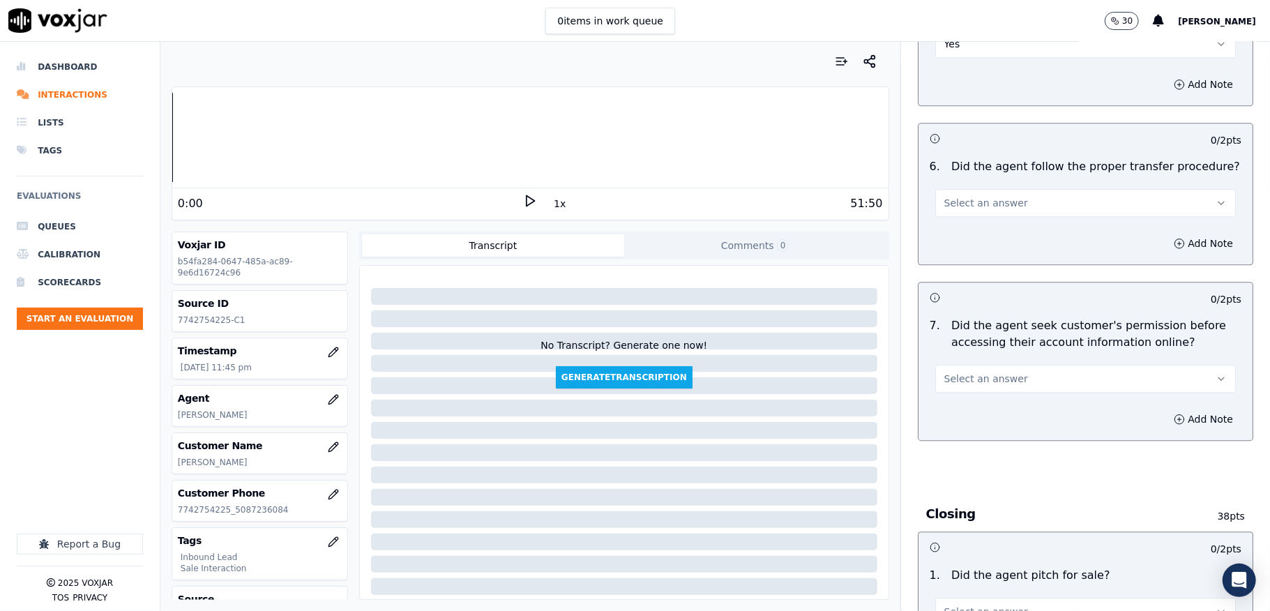
click at [1008, 189] on button "Select an answer" at bounding box center [1085, 203] width 301 height 28
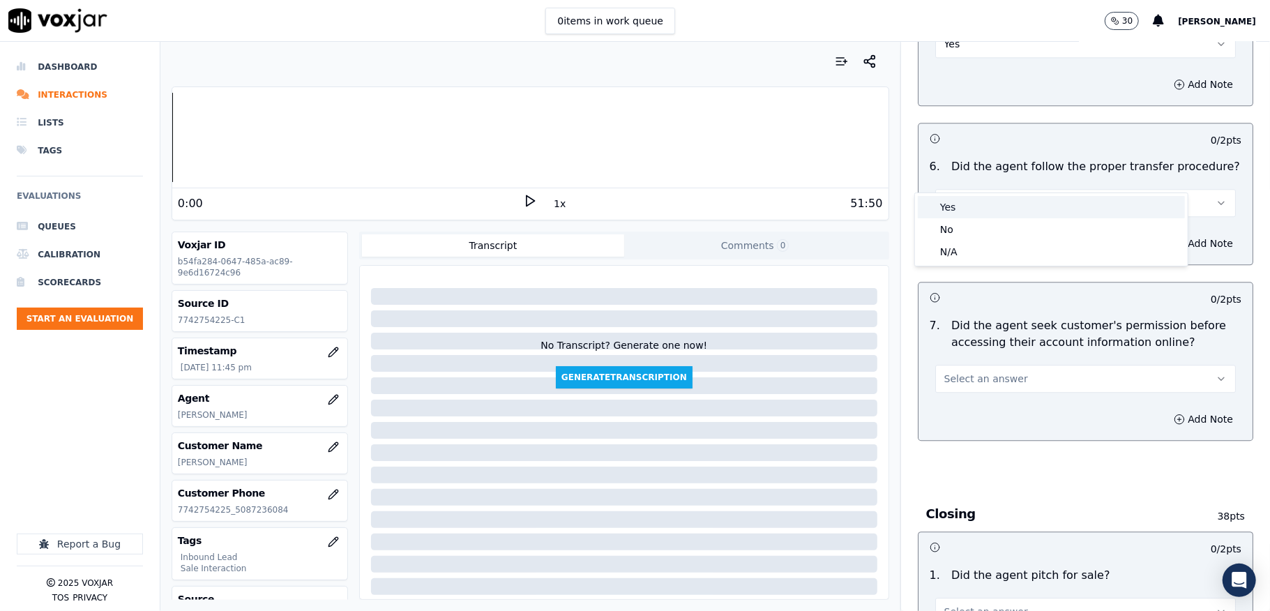
click at [981, 202] on div "Yes" at bounding box center [1051, 207] width 267 height 22
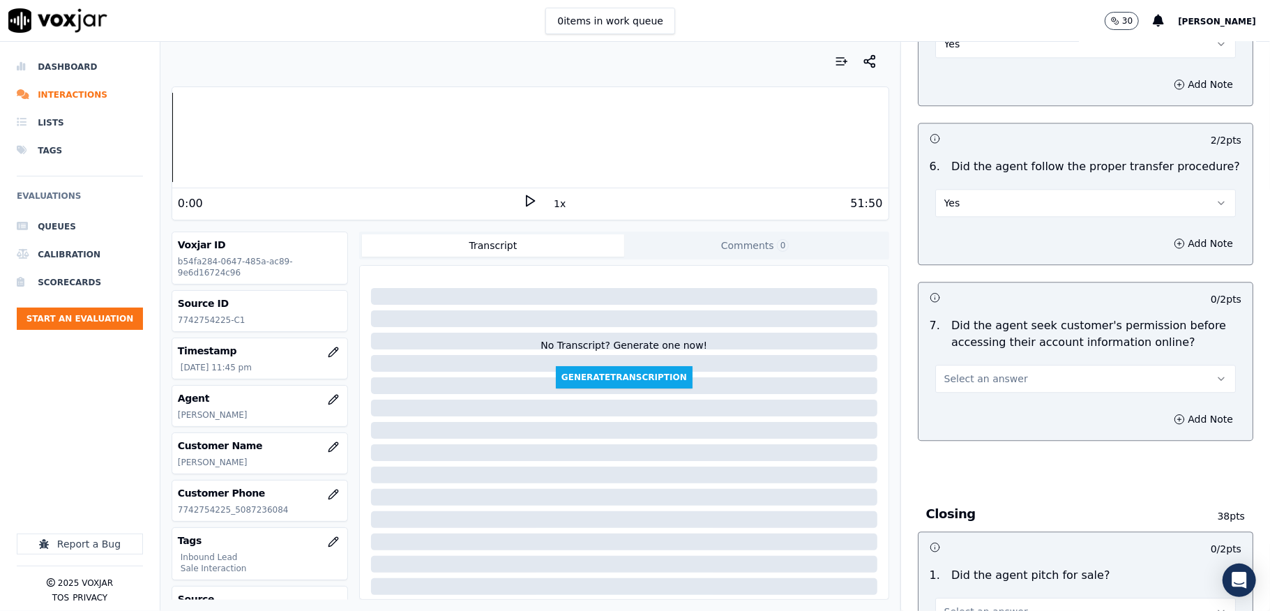
drag, startPoint x: 969, startPoint y: 351, endPoint x: 958, endPoint y: 361, distance: 14.3
click at [969, 372] on span "Select an answer" at bounding box center [986, 379] width 84 height 14
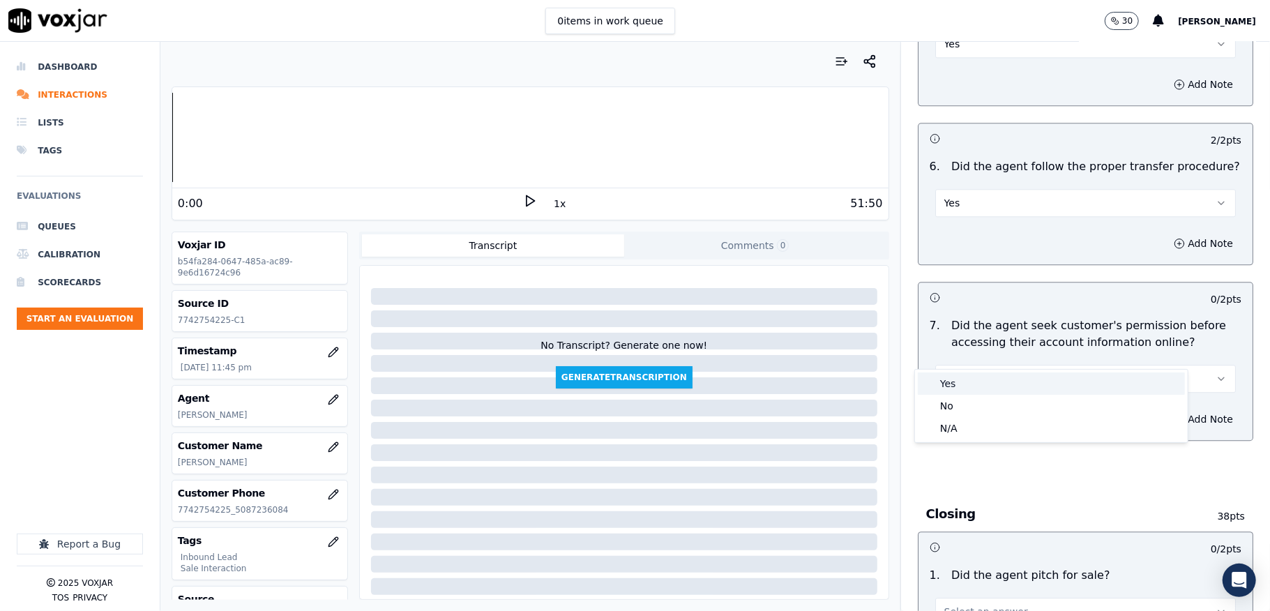
click at [957, 380] on div "Yes" at bounding box center [1051, 383] width 267 height 22
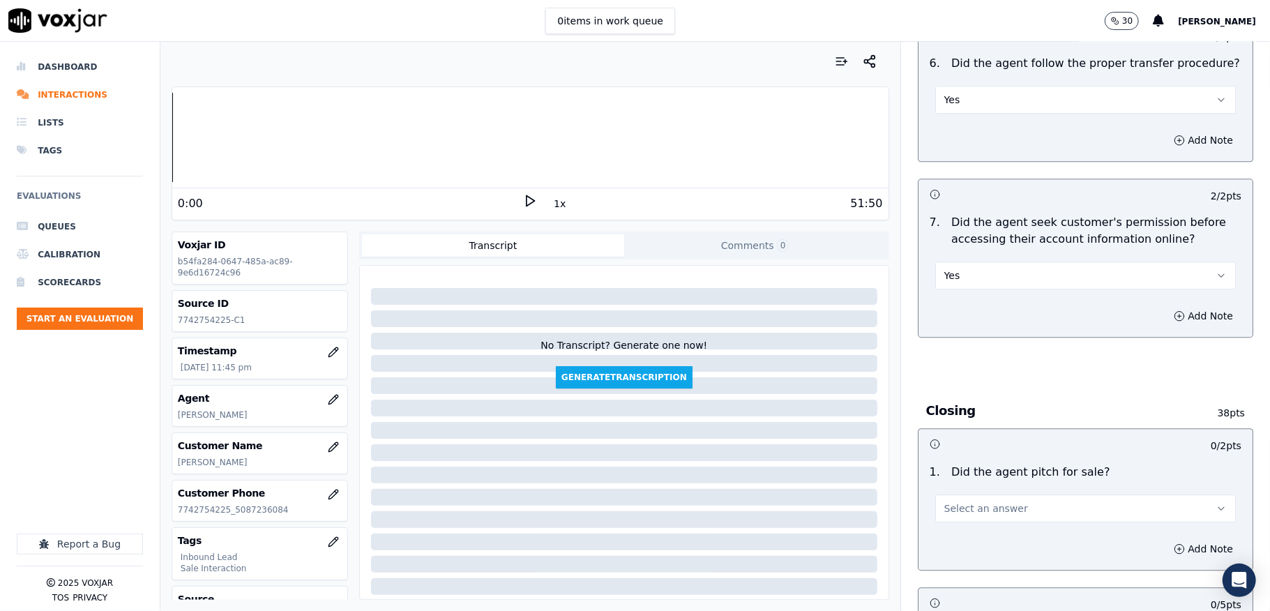
scroll to position [2790, 0]
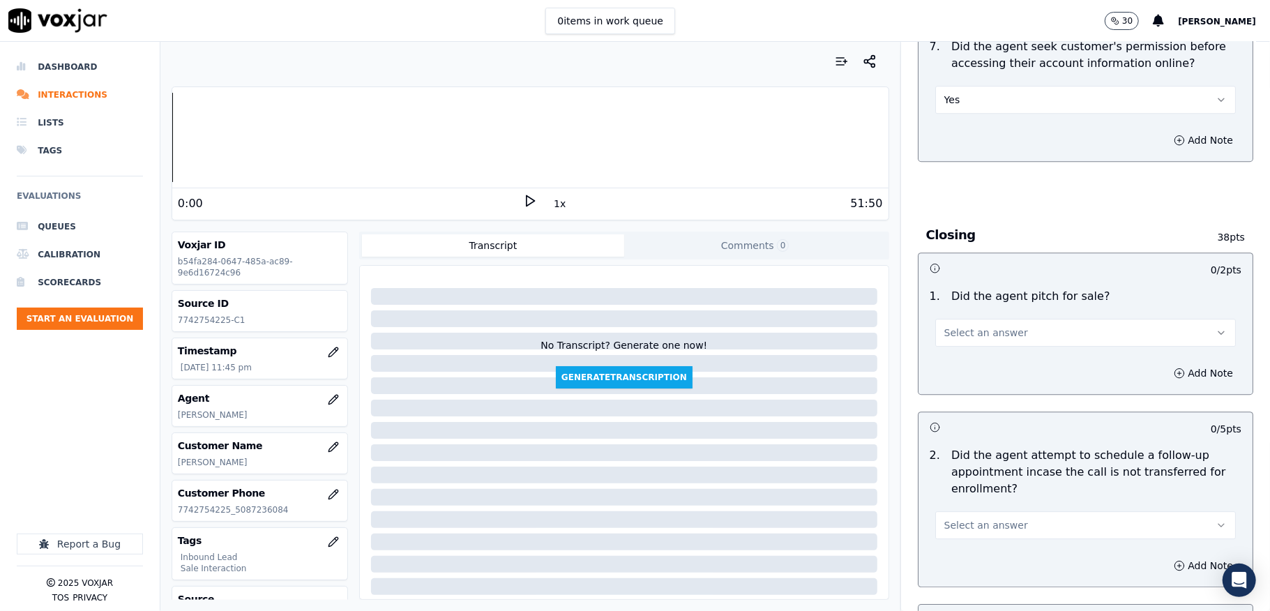
click at [971, 326] on span "Select an answer" at bounding box center [986, 333] width 84 height 14
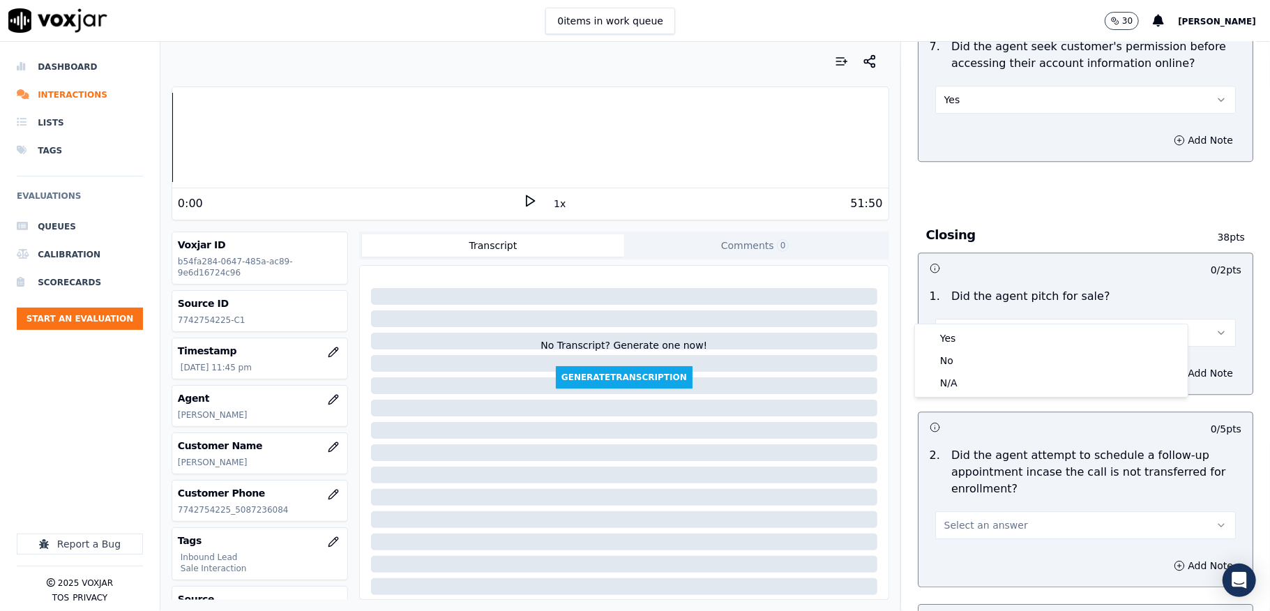
click at [963, 326] on div "Yes No N/A" at bounding box center [1051, 360] width 273 height 73
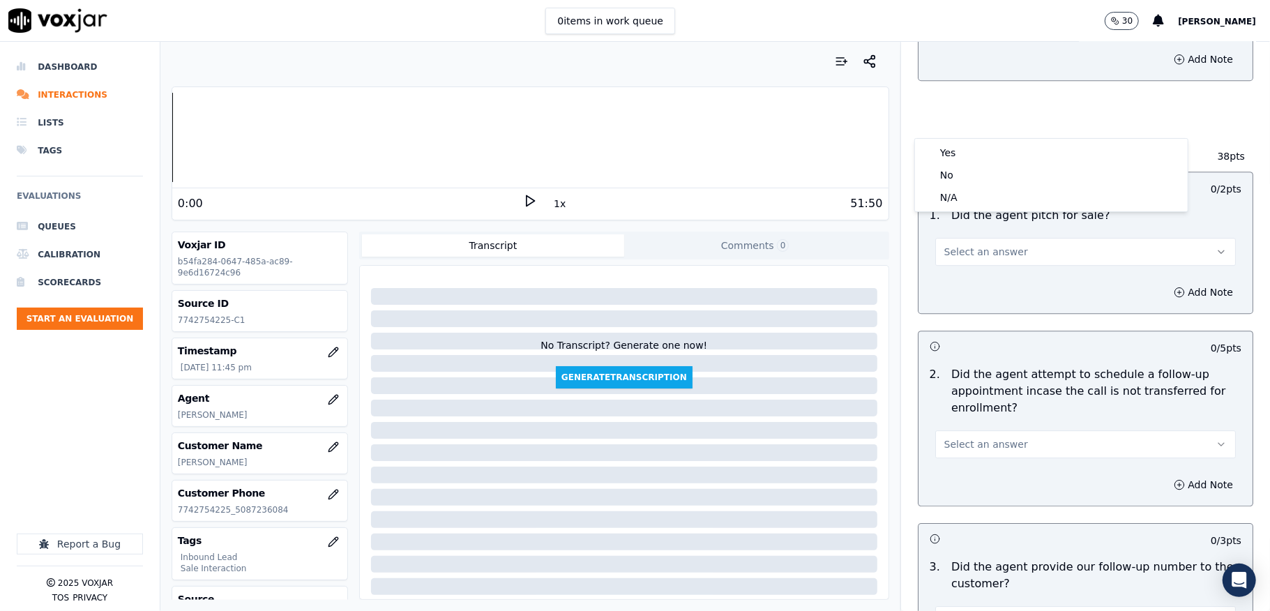
scroll to position [2975, 0]
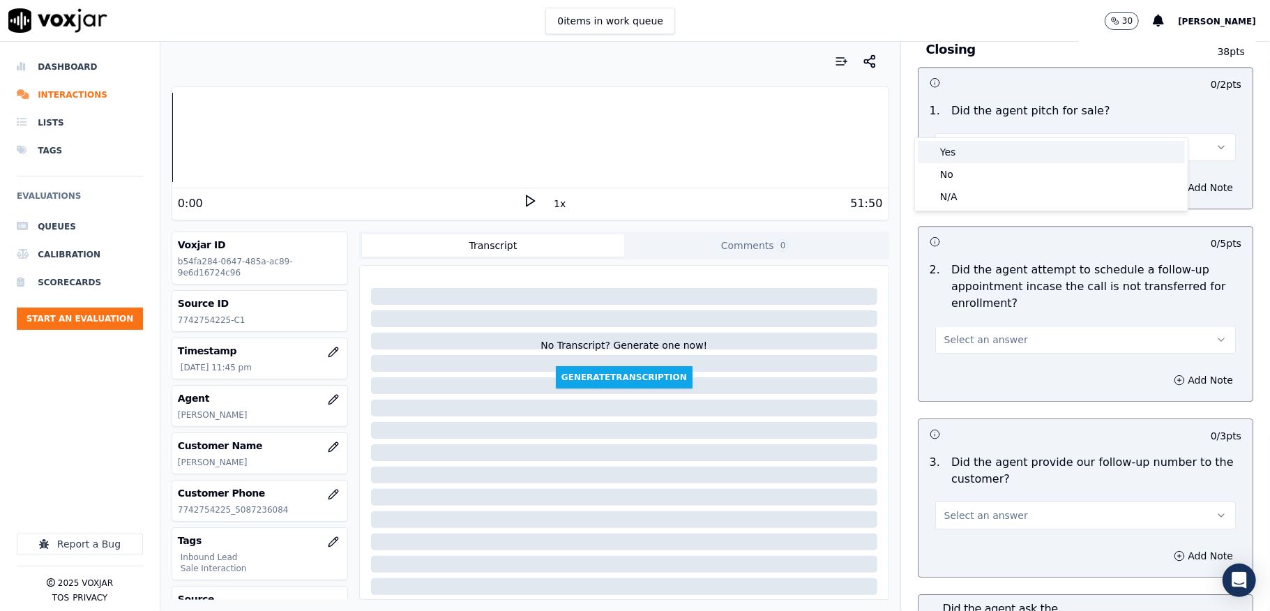
click at [950, 144] on div "Yes" at bounding box center [1051, 152] width 267 height 22
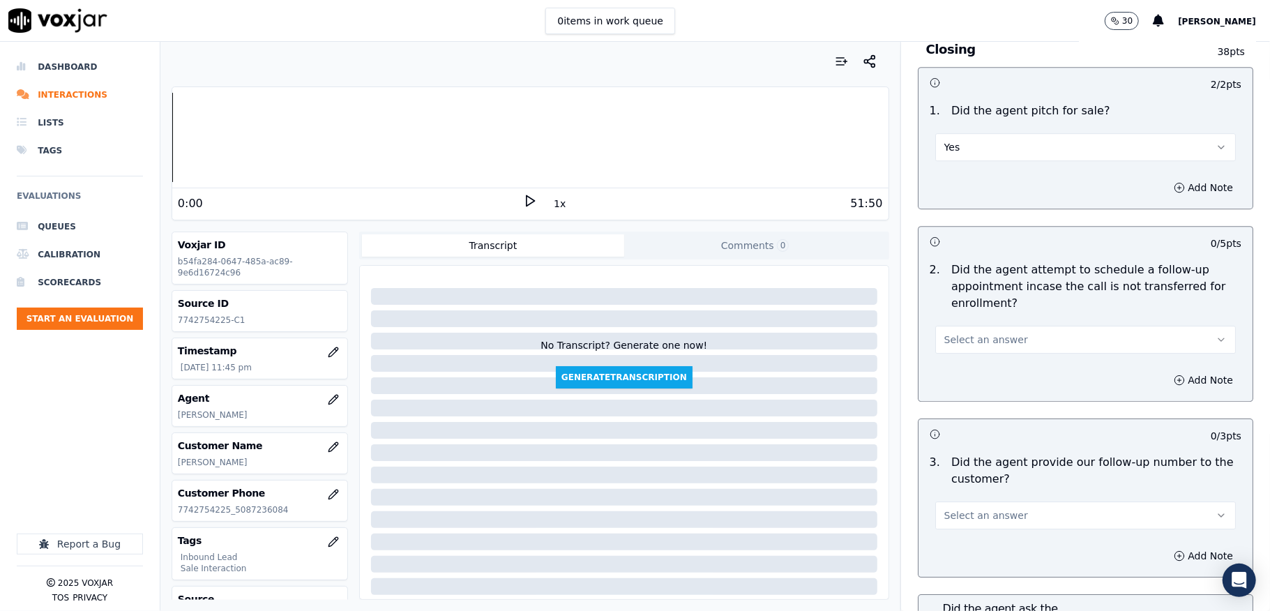
click at [974, 333] on span "Select an answer" at bounding box center [986, 340] width 84 height 14
drag, startPoint x: 962, startPoint y: 385, endPoint x: 960, endPoint y: 371, distance: 14.2
click at [962, 386] on div "N/A" at bounding box center [1051, 390] width 267 height 22
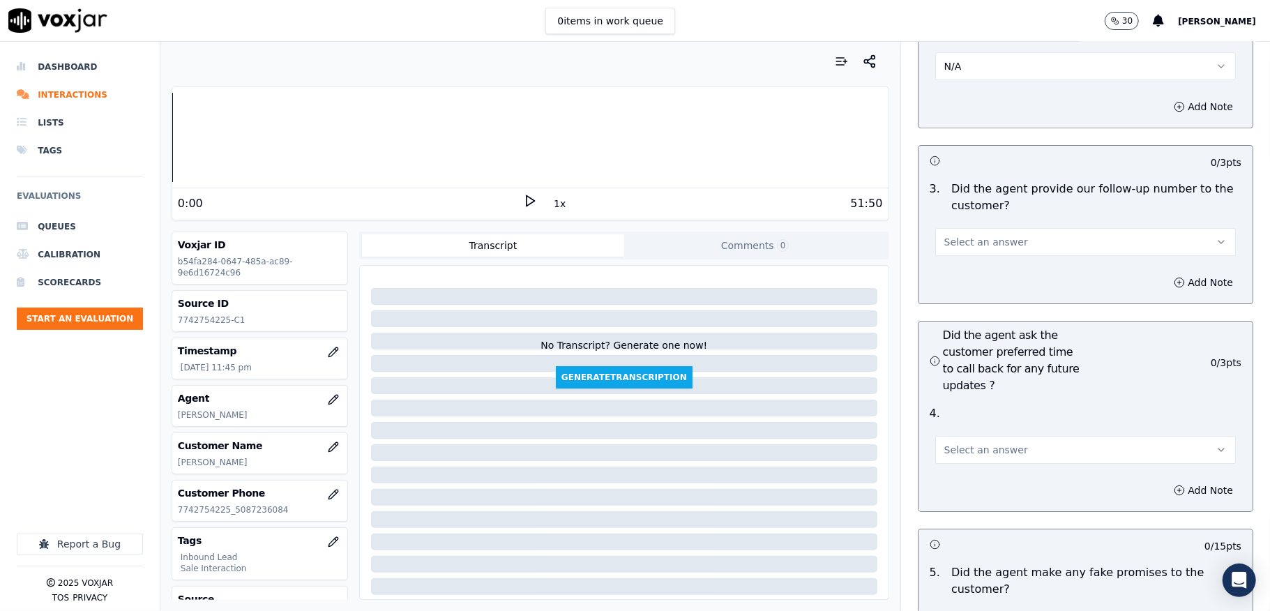
scroll to position [3254, 0]
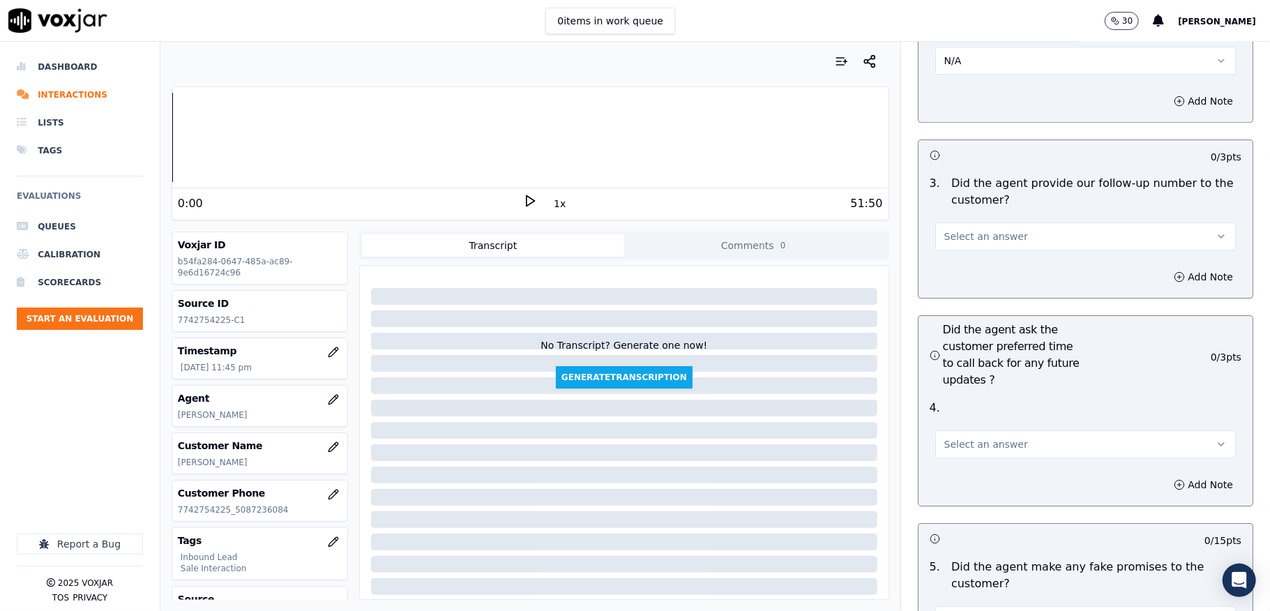
click at [961, 222] on button "Select an answer" at bounding box center [1085, 236] width 301 height 28
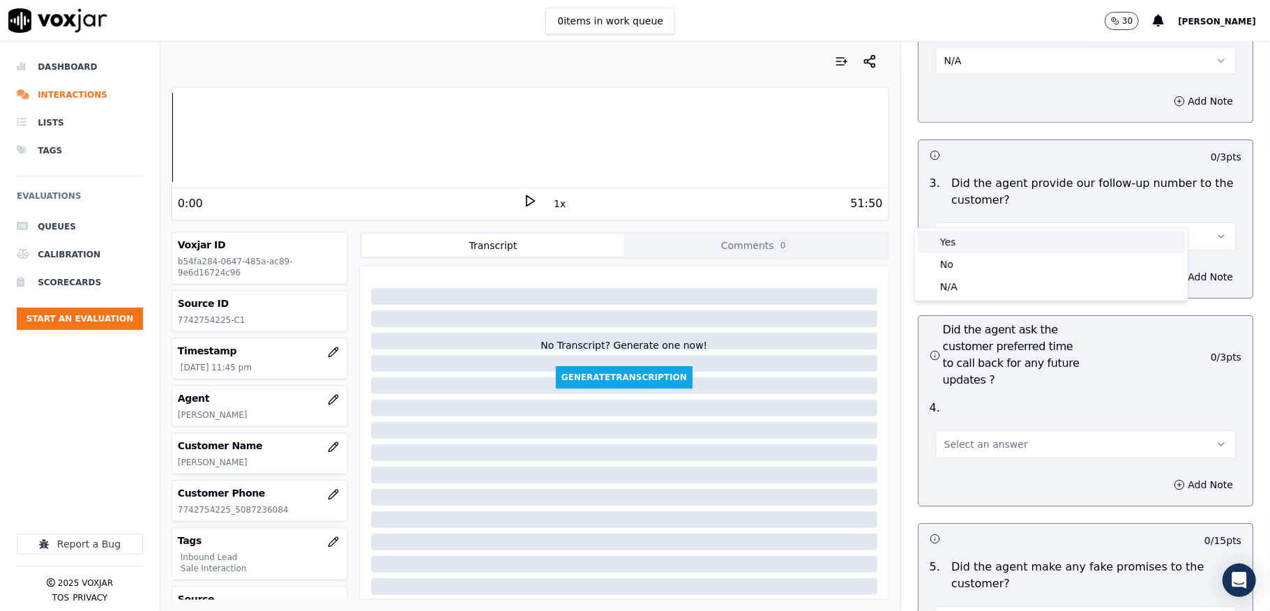
click at [955, 241] on div "Yes" at bounding box center [1051, 242] width 267 height 22
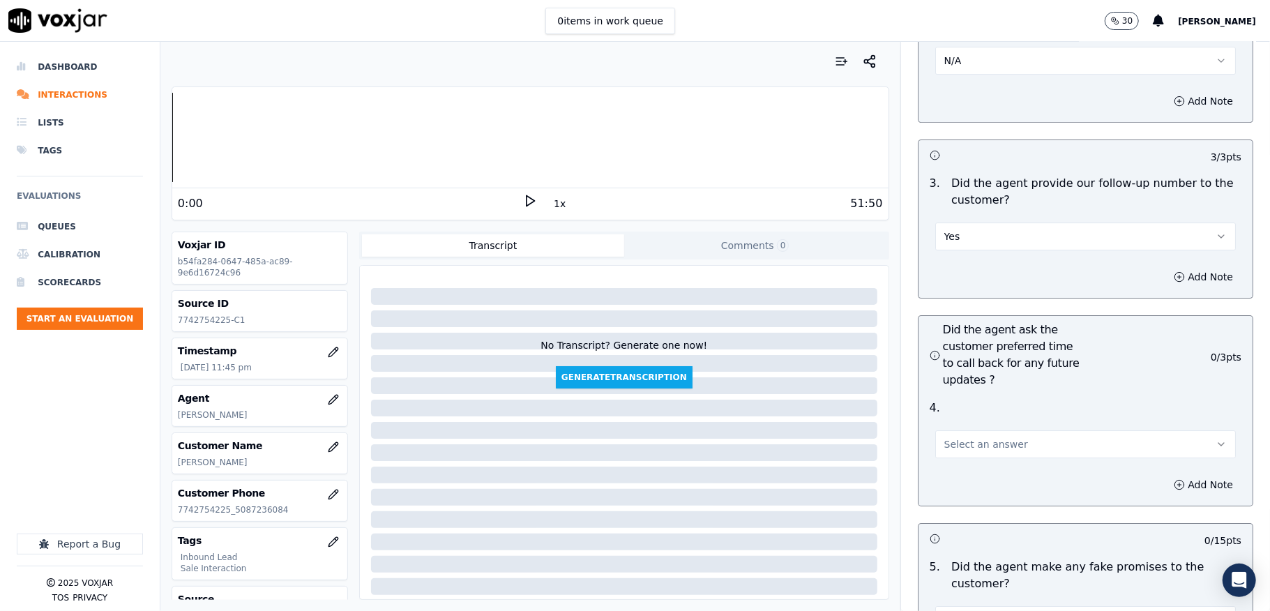
drag, startPoint x: 969, startPoint y: 392, endPoint x: 965, endPoint y: 402, distance: 10.4
click at [967, 416] on div "Select an answer" at bounding box center [1085, 437] width 323 height 42
click at [958, 437] on span "Select an answer" at bounding box center [986, 444] width 84 height 14
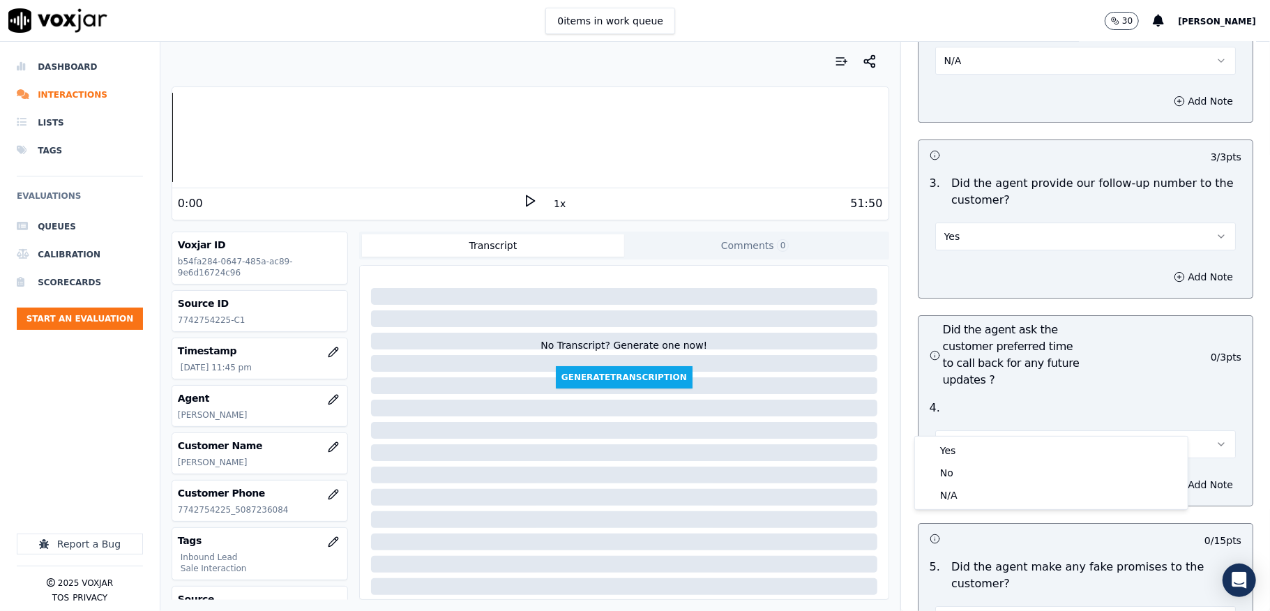
click at [958, 437] on div "Yes No N/A" at bounding box center [1051, 473] width 273 height 73
click at [957, 447] on div "Yes" at bounding box center [1051, 450] width 267 height 22
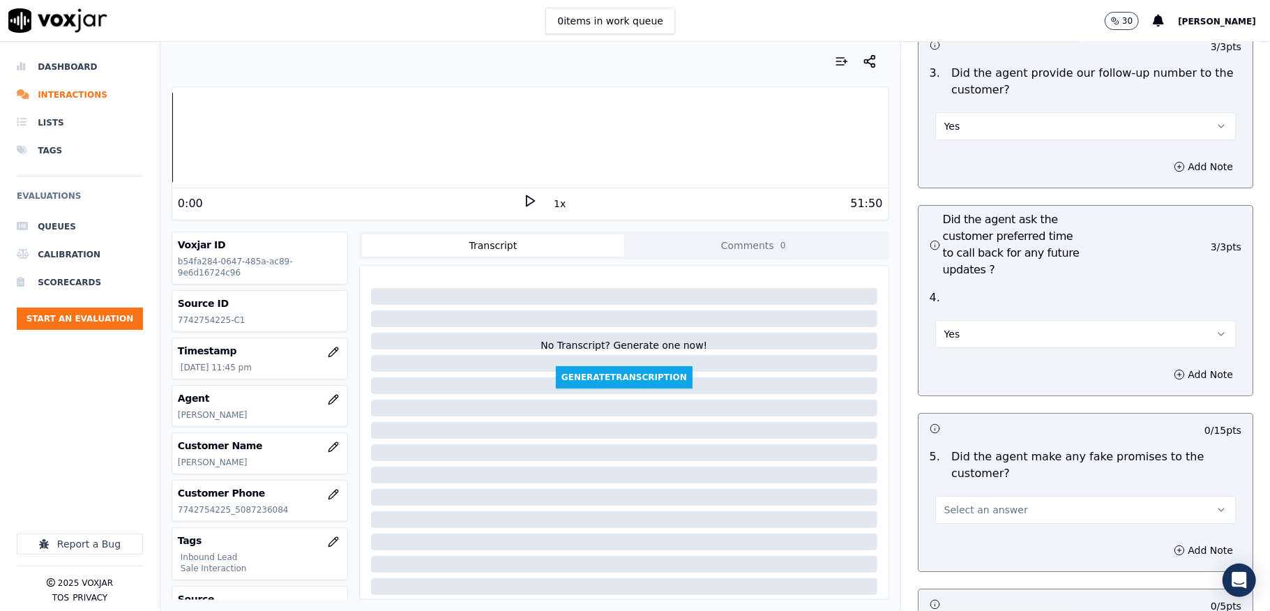
scroll to position [3626, 0]
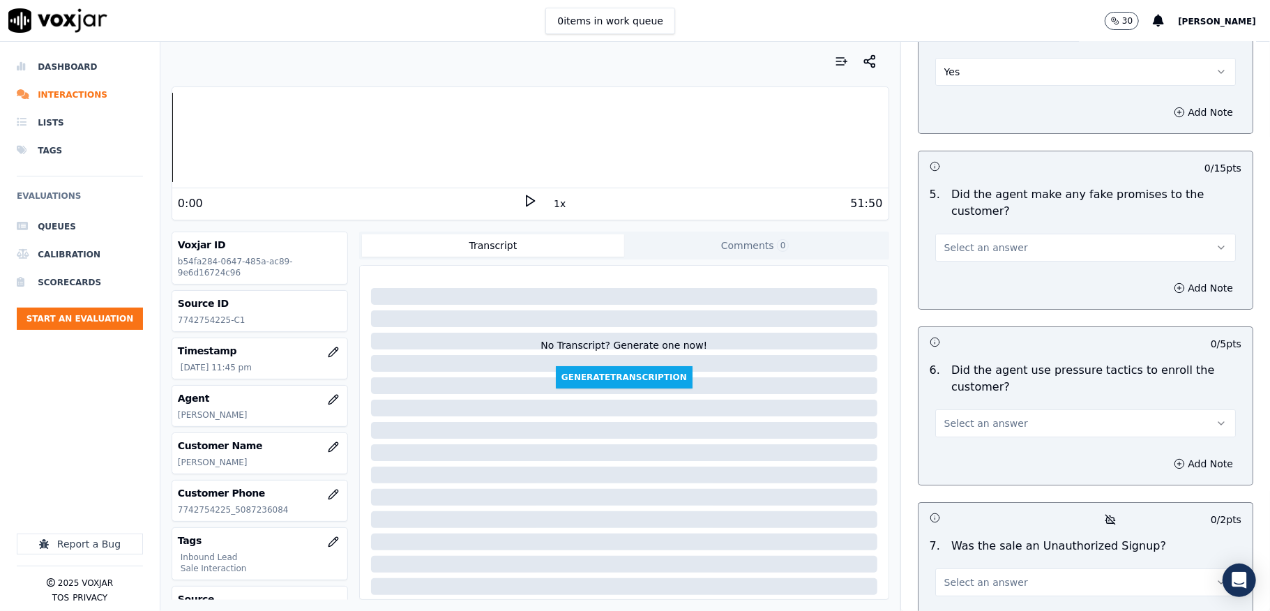
click at [969, 241] on span "Select an answer" at bounding box center [986, 248] width 84 height 14
click at [947, 298] on div "N/A" at bounding box center [1051, 299] width 267 height 22
click at [1002, 409] on button "Select an answer" at bounding box center [1085, 423] width 301 height 28
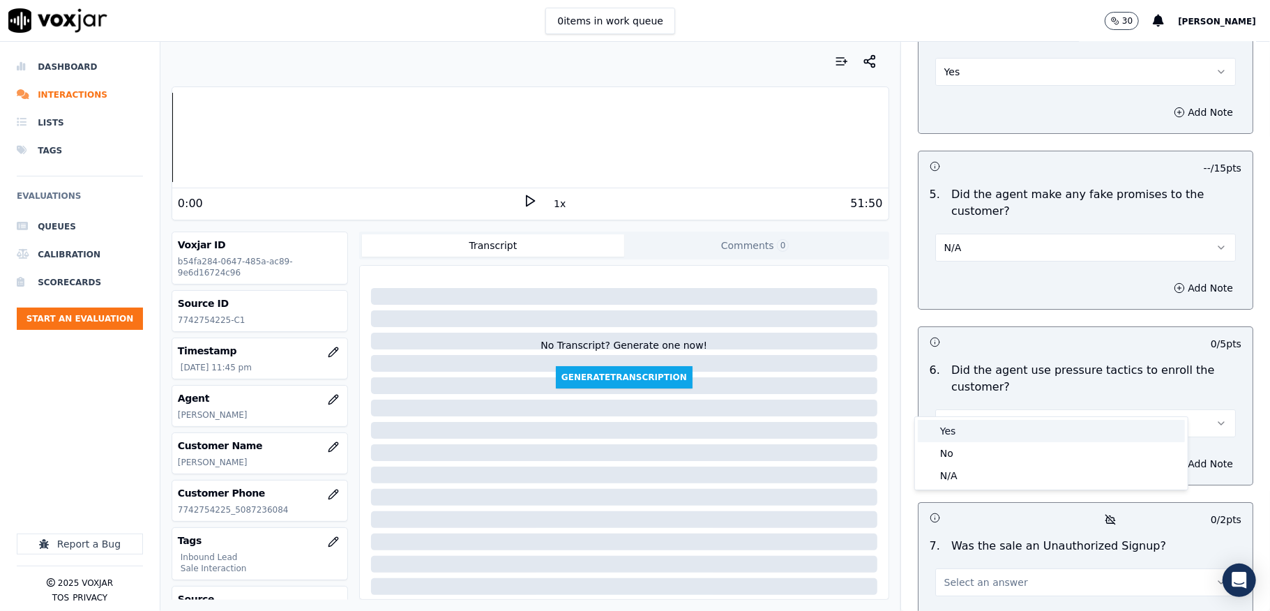
click at [954, 446] on div "No" at bounding box center [1051, 453] width 267 height 22
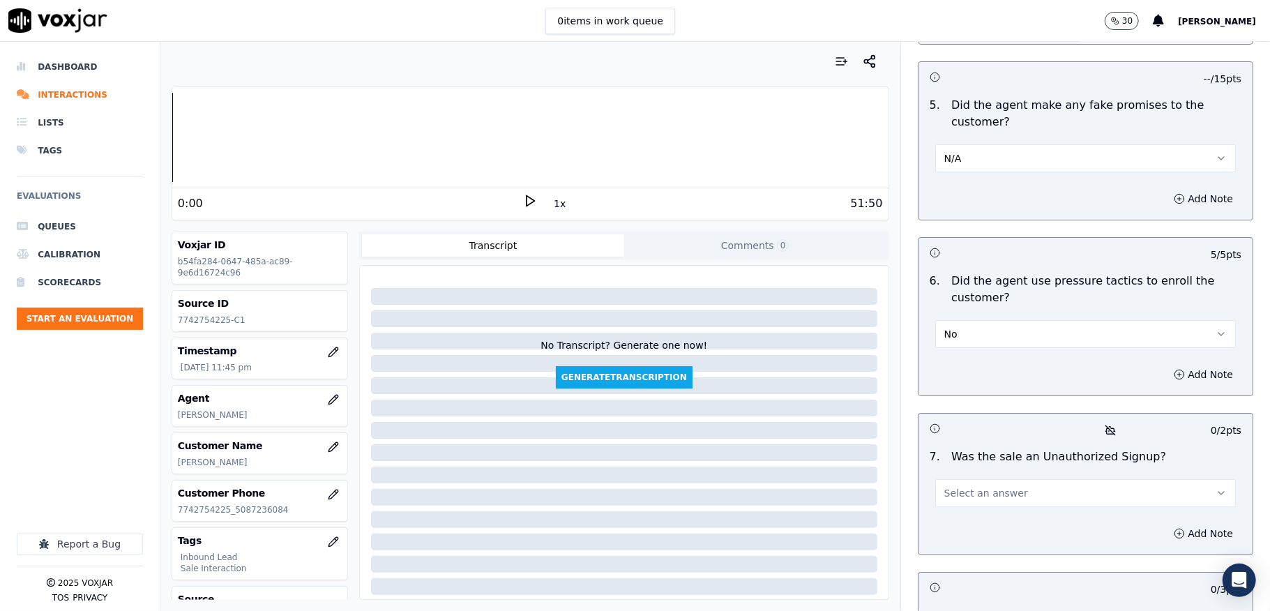
scroll to position [3812, 0]
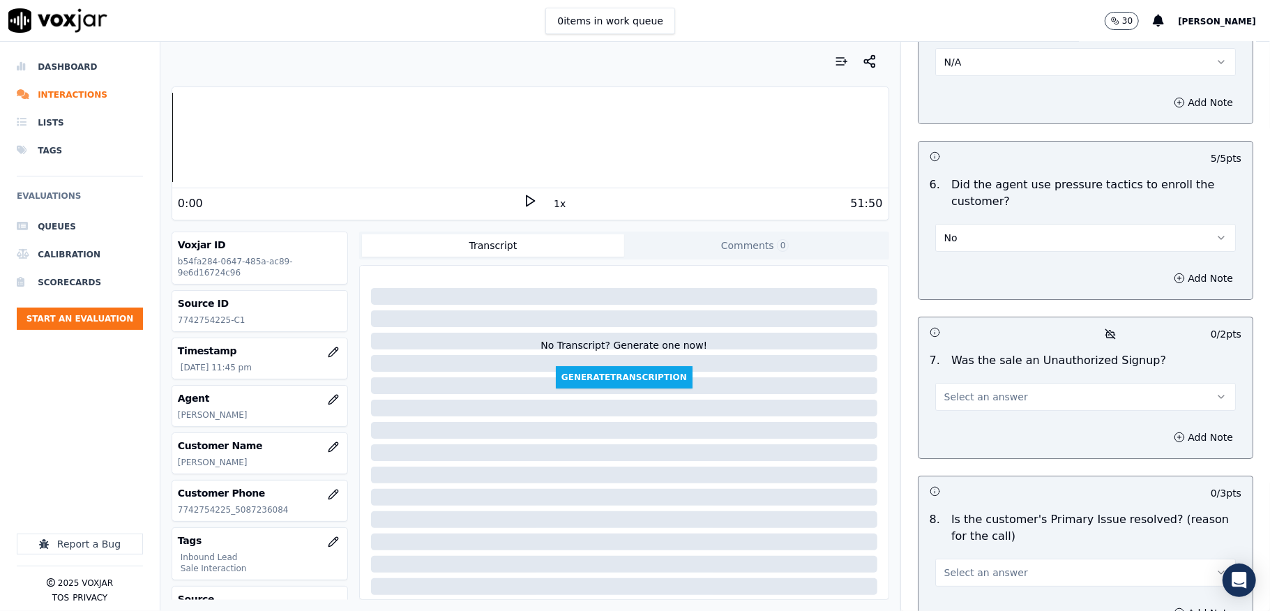
click at [951, 390] on span "Select an answer" at bounding box center [986, 397] width 84 height 14
click at [944, 434] on div "No" at bounding box center [1051, 427] width 267 height 22
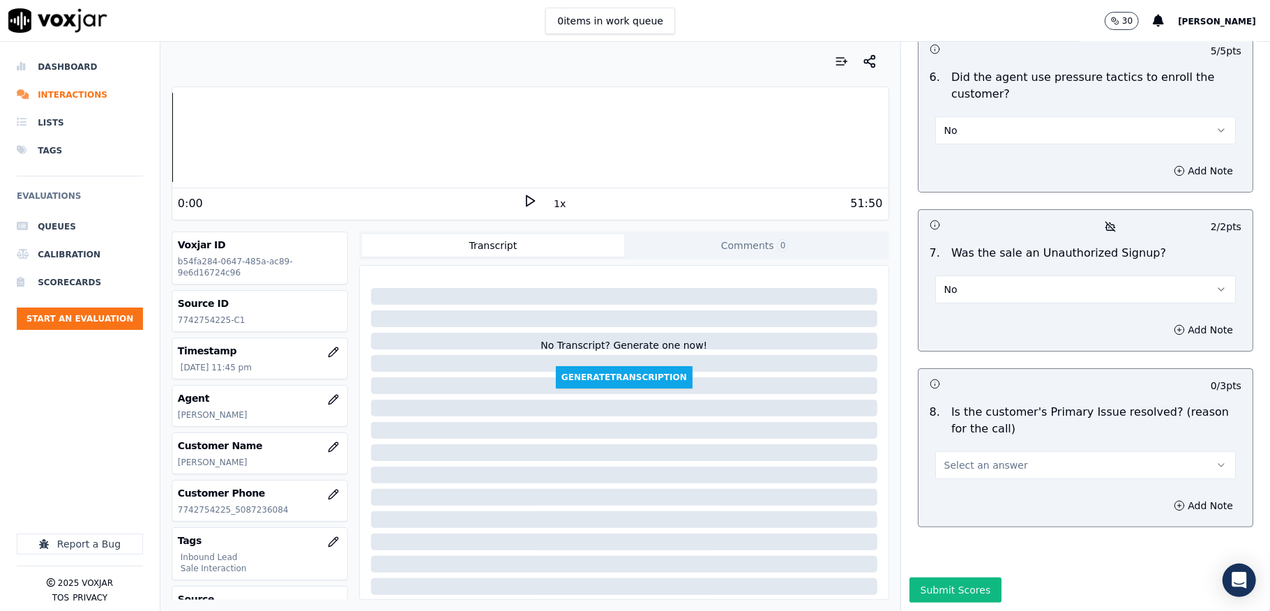
scroll to position [3944, 0]
click at [953, 458] on span "Select an answer" at bounding box center [986, 465] width 84 height 14
click at [953, 448] on div "Yes" at bounding box center [1051, 448] width 267 height 22
click at [939, 577] on button "Submit Scores" at bounding box center [955, 589] width 93 height 25
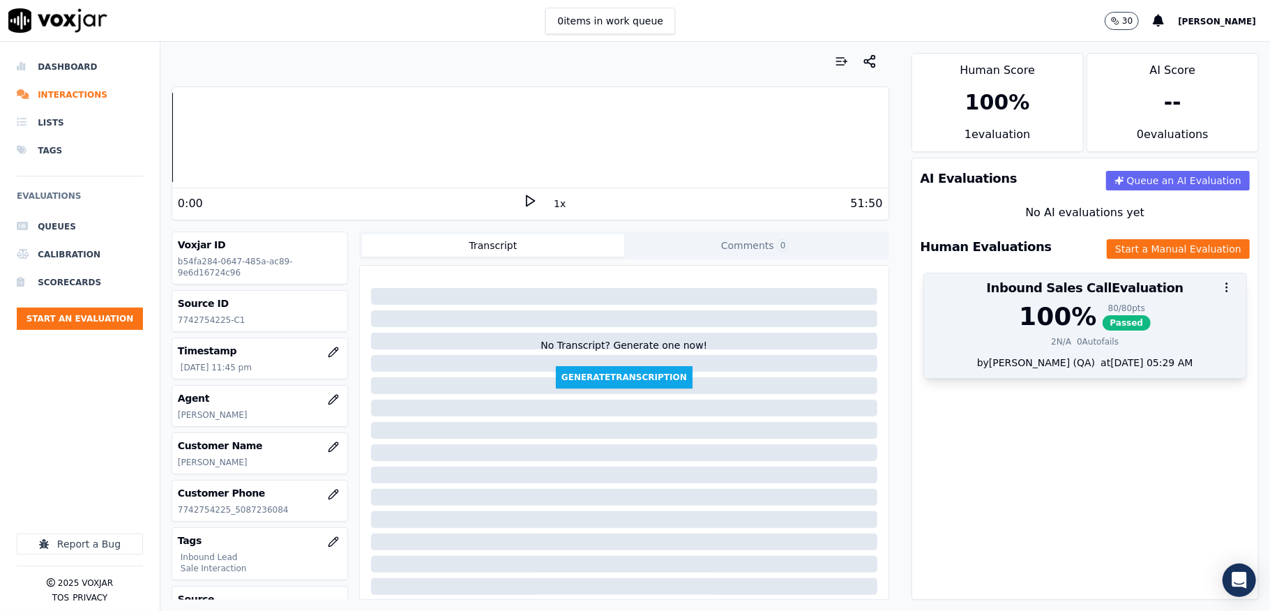
click at [1103, 316] on span "Passed" at bounding box center [1127, 322] width 49 height 15
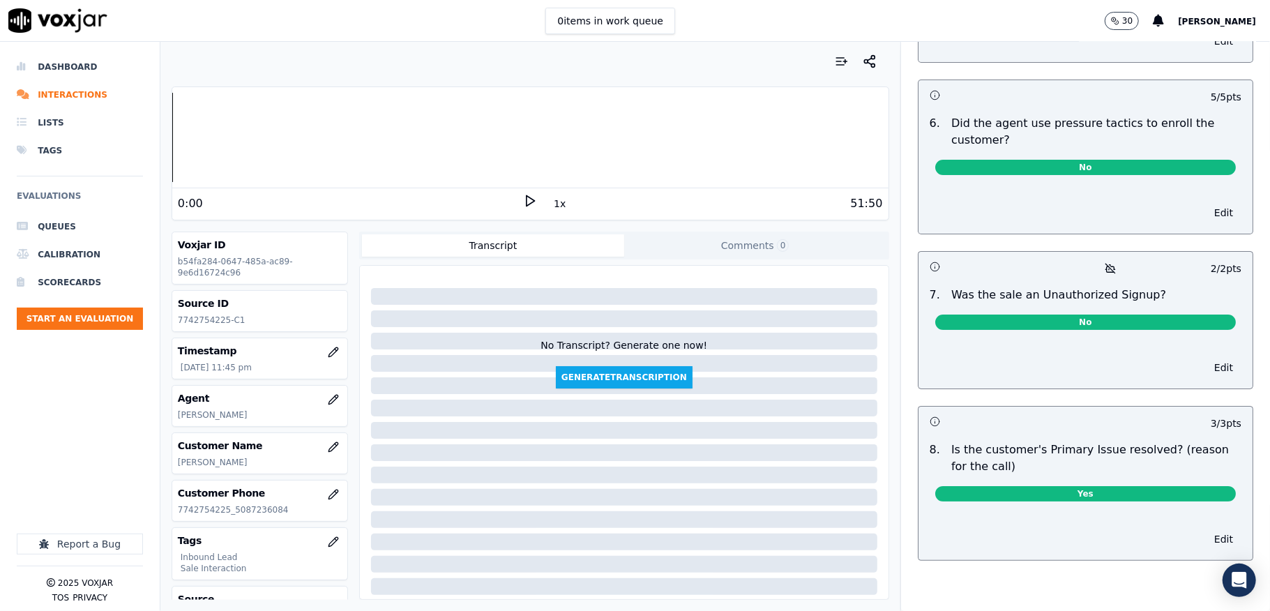
scroll to position [2885, 0]
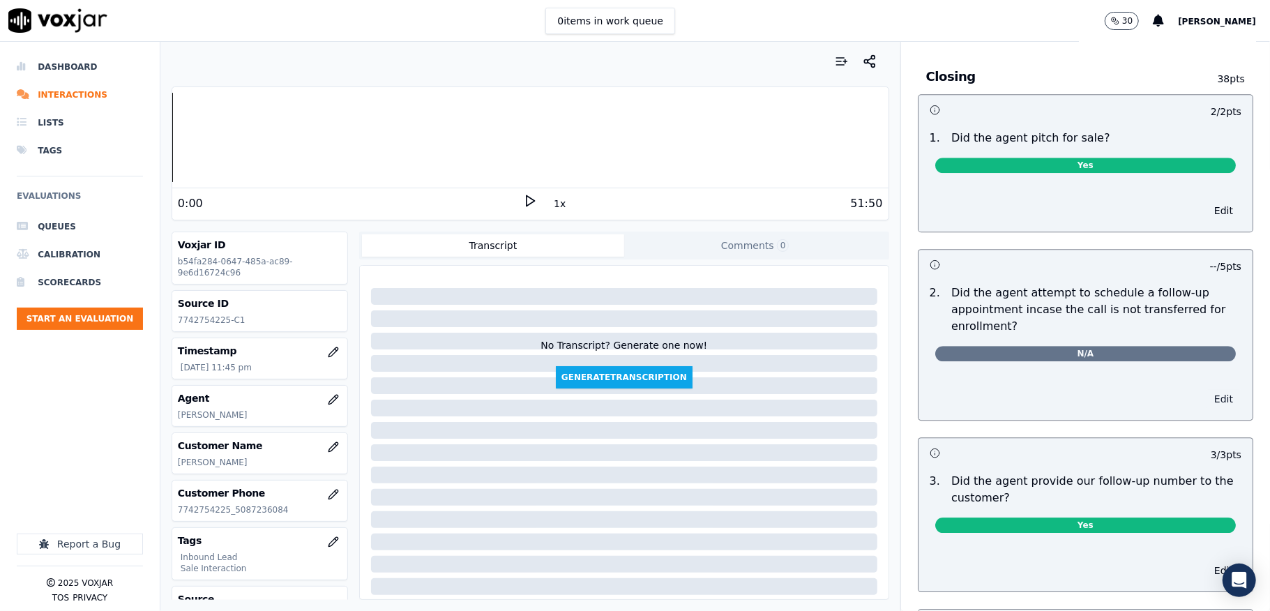
click at [1206, 389] on button "Edit" at bounding box center [1224, 399] width 36 height 20
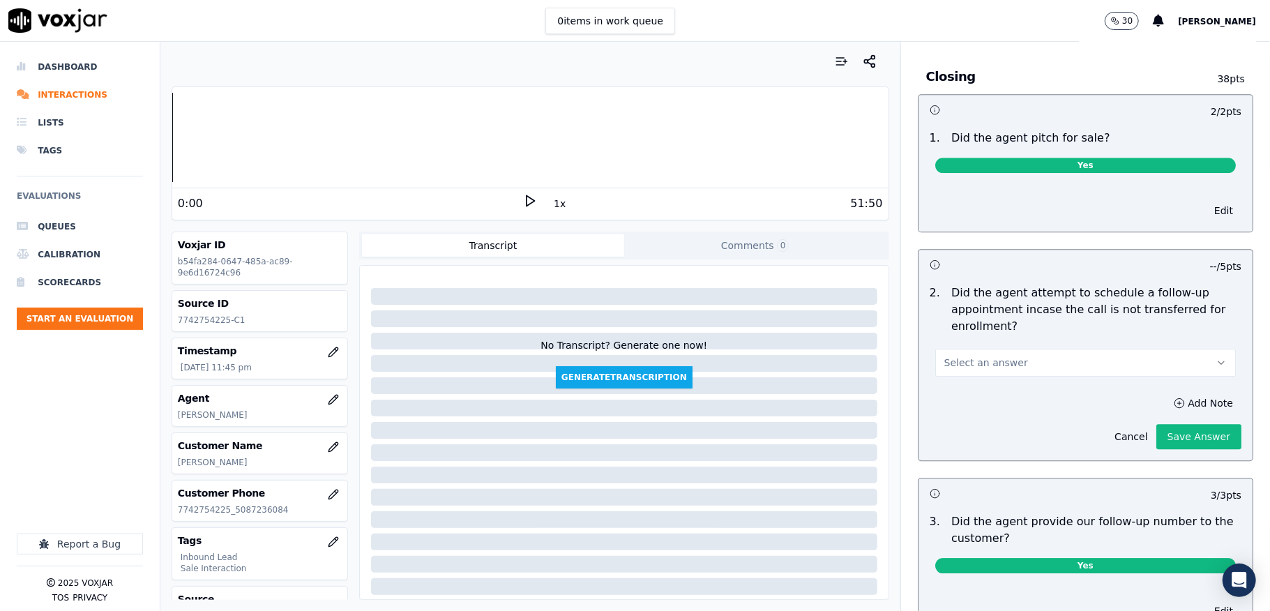
click at [1088, 349] on button "Select an answer" at bounding box center [1085, 363] width 301 height 28
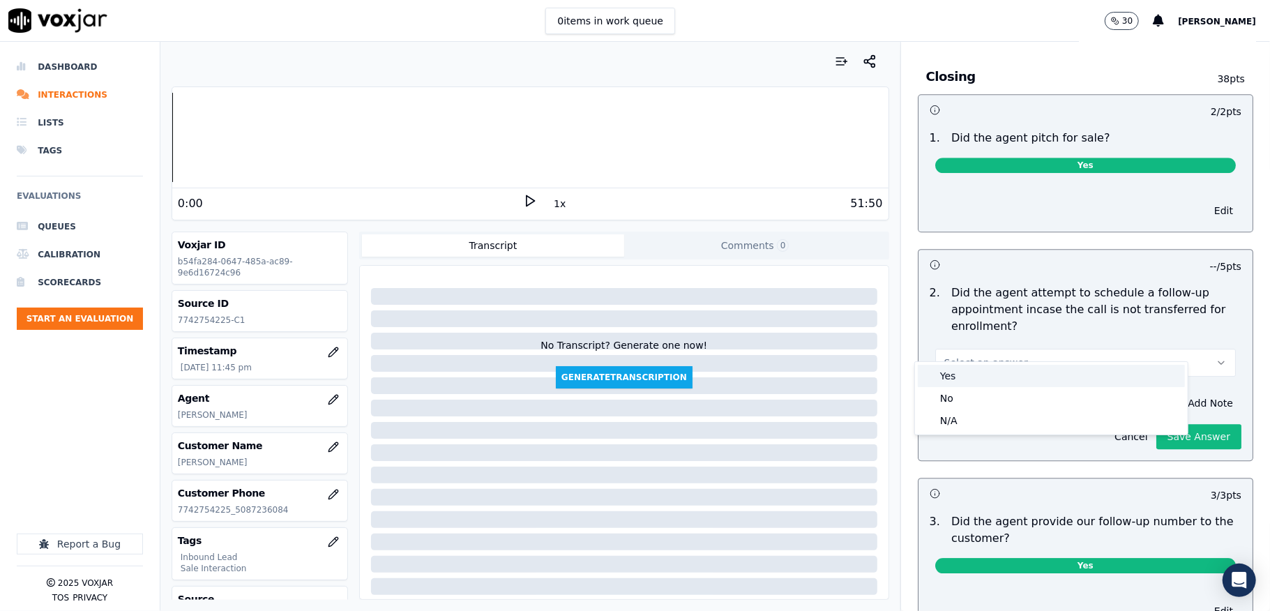
click at [1041, 369] on div "Yes" at bounding box center [1051, 376] width 267 height 22
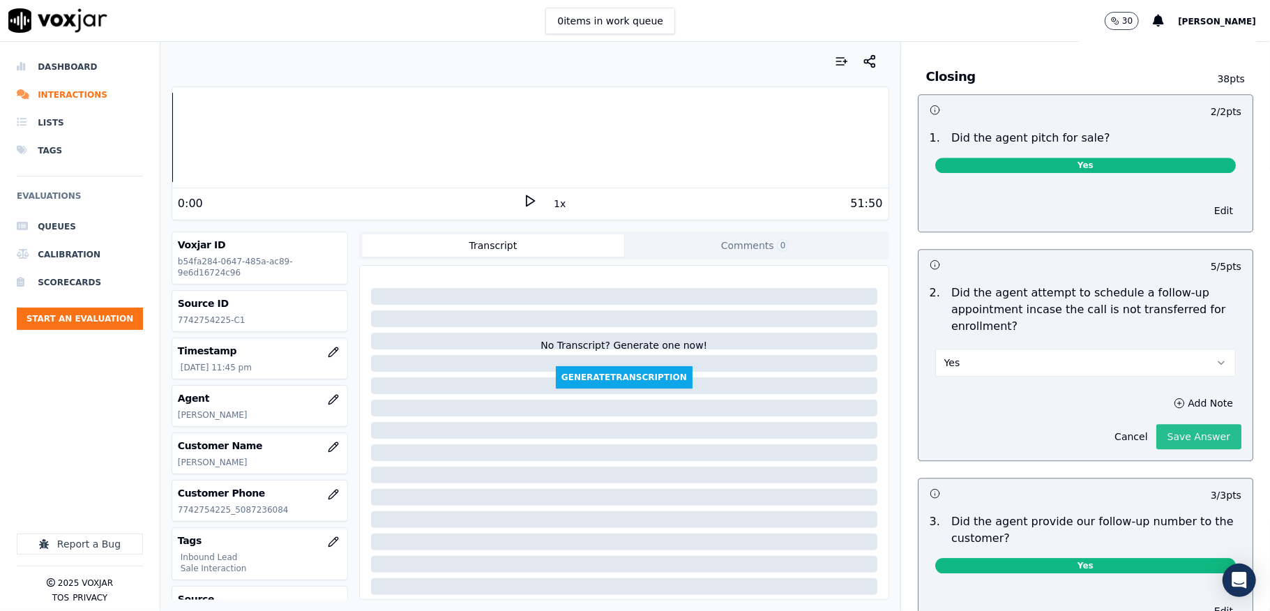
click at [1183, 424] on button "Save Answer" at bounding box center [1198, 436] width 85 height 25
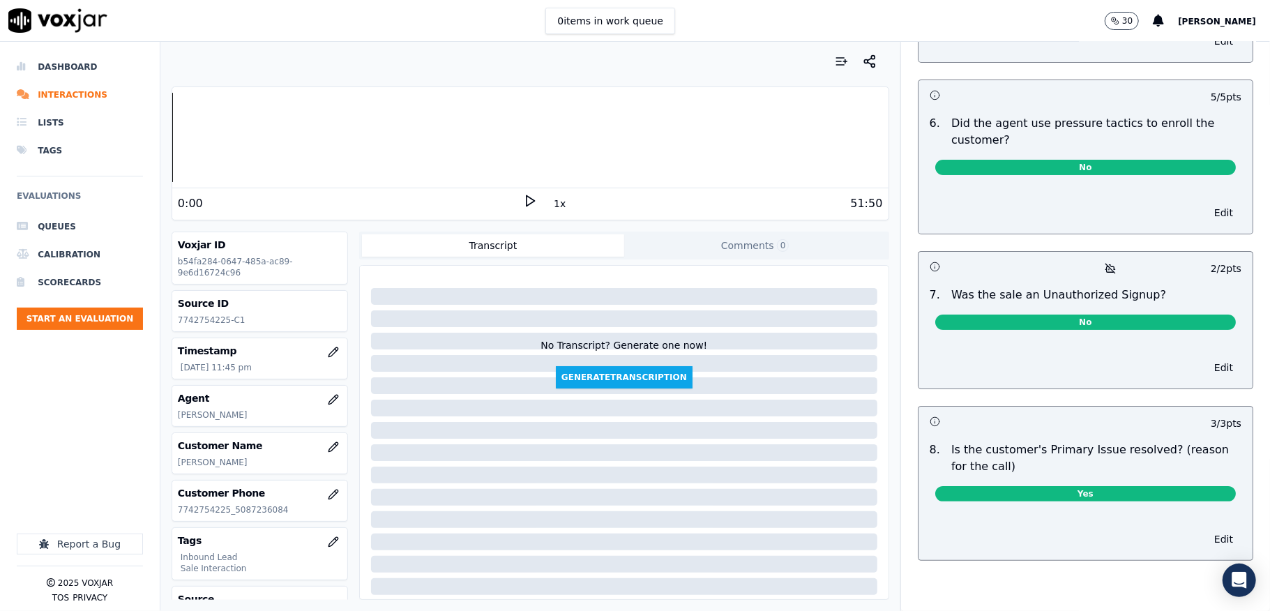
scroll to position [0, 0]
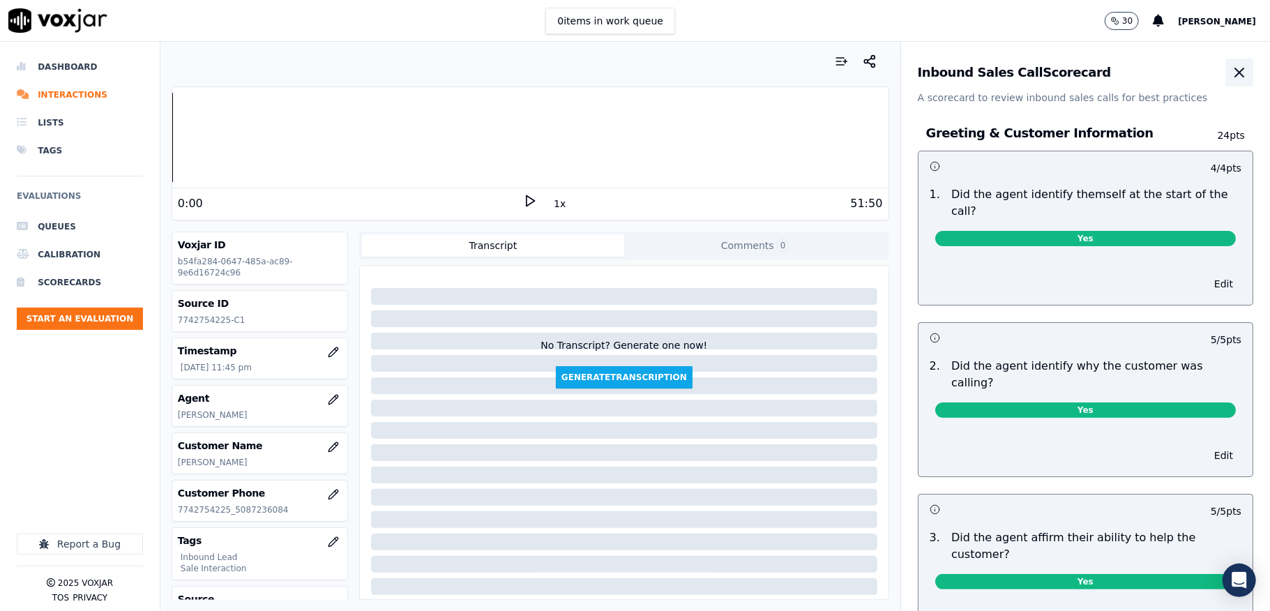
click at [1231, 78] on icon "button" at bounding box center [1239, 72] width 17 height 17
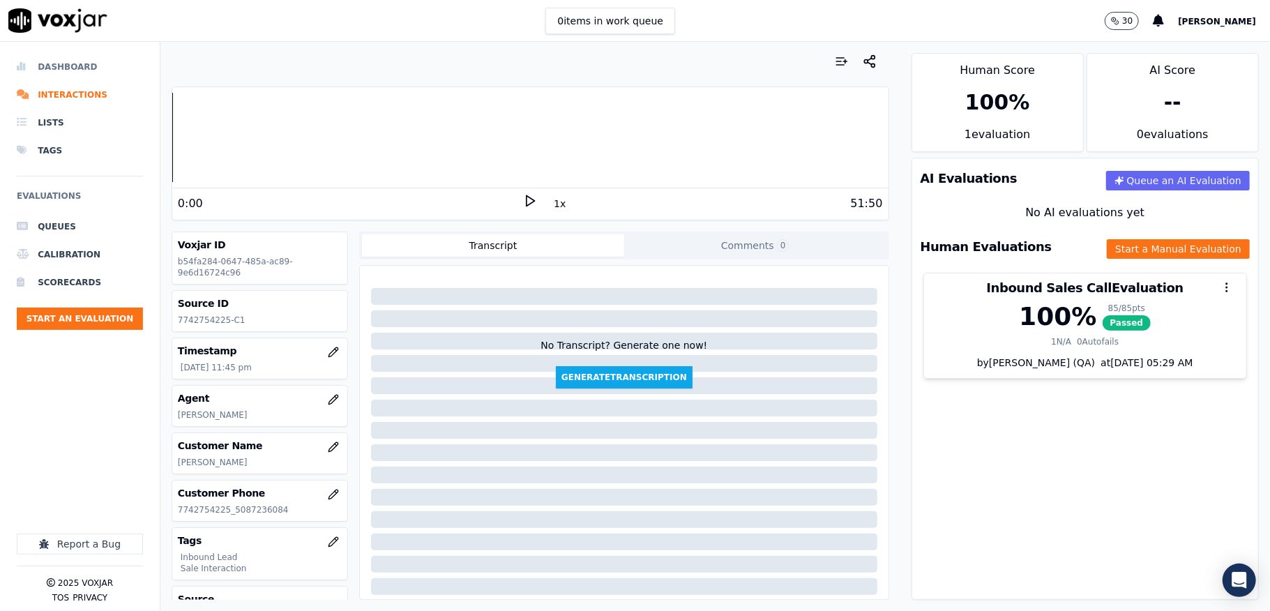
click at [73, 57] on li "Dashboard" at bounding box center [80, 67] width 126 height 28
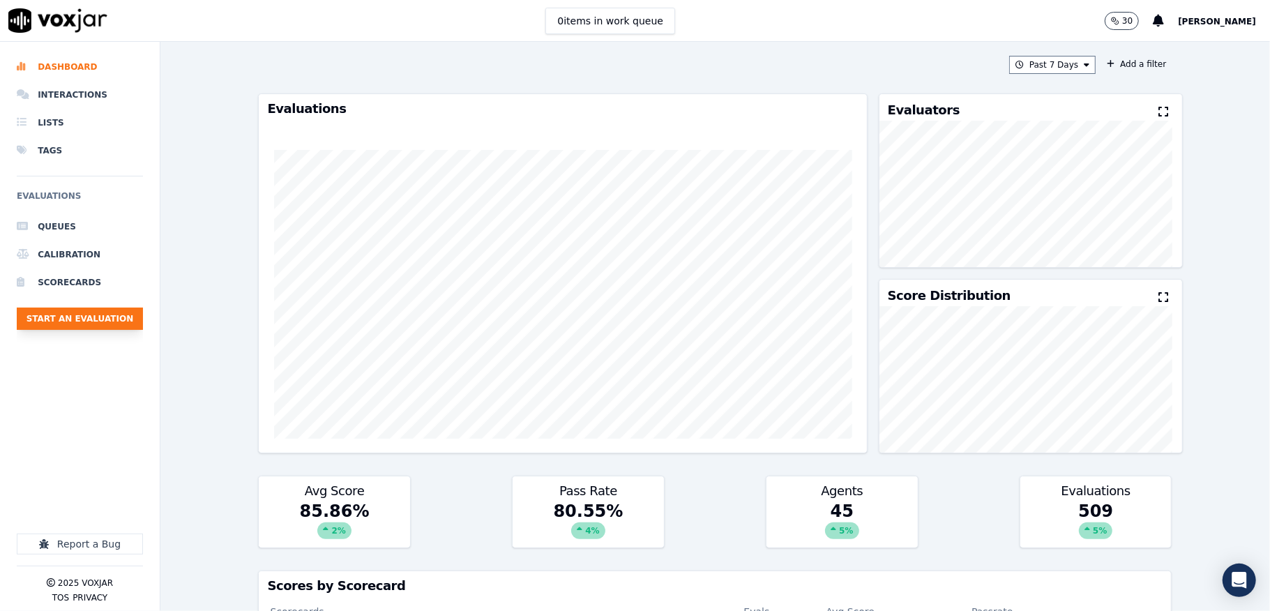
click at [98, 324] on button "Start an Evaluation" at bounding box center [80, 319] width 126 height 22
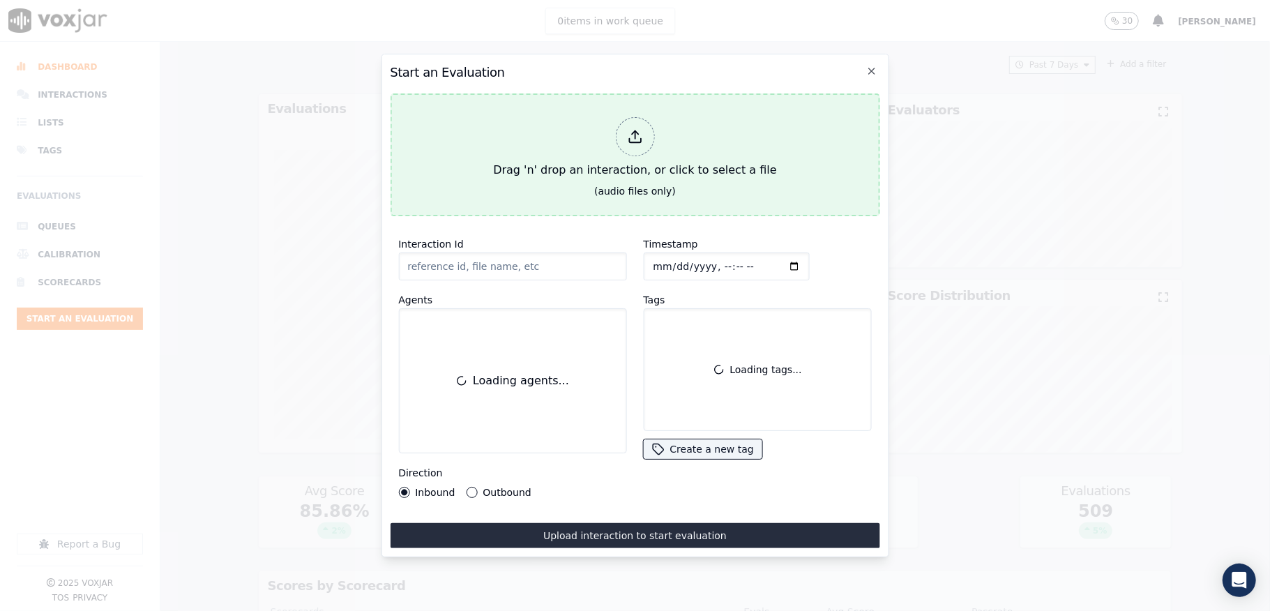
click at [623, 123] on div at bounding box center [634, 136] width 39 height 39
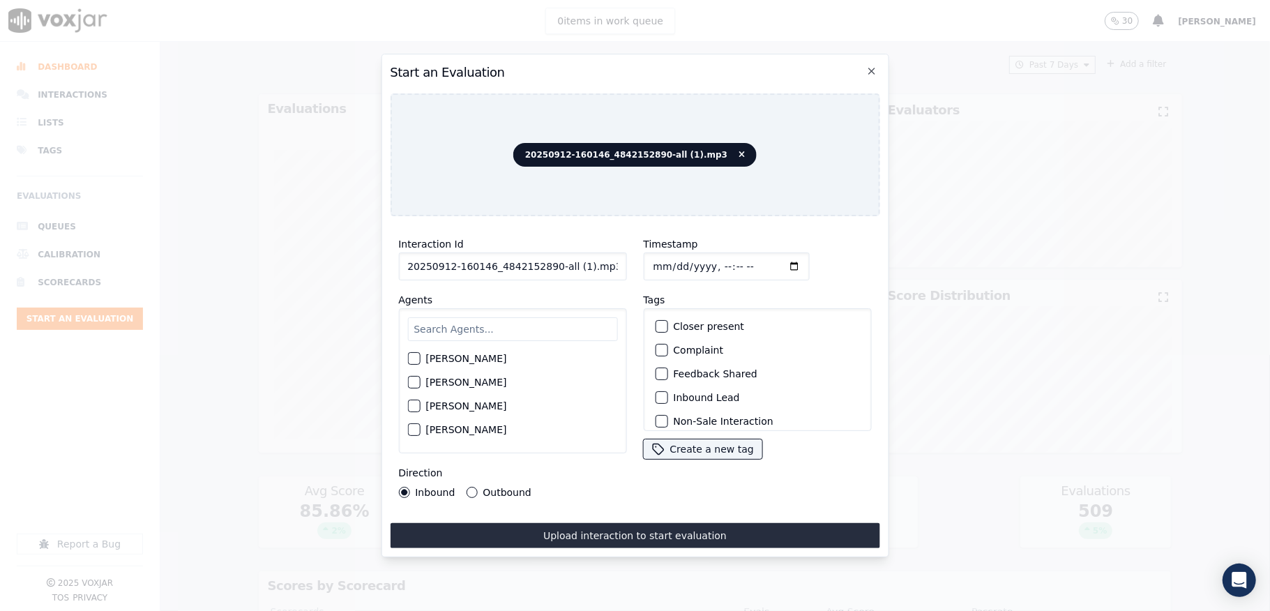
drag, startPoint x: 547, startPoint y: 262, endPoint x: 626, endPoint y: 263, distance: 78.8
click at [626, 263] on div "Interaction Id 20250912-160146_4842152890-all (1).mp3 Agents Harry Roy Aaron Bi…" at bounding box center [635, 366] width 490 height 279
type input "20250912-160146_4842152890-C1"
click at [663, 259] on input "Timestamp" at bounding box center [726, 266] width 166 height 28
type input "2025-09-12T00:09"
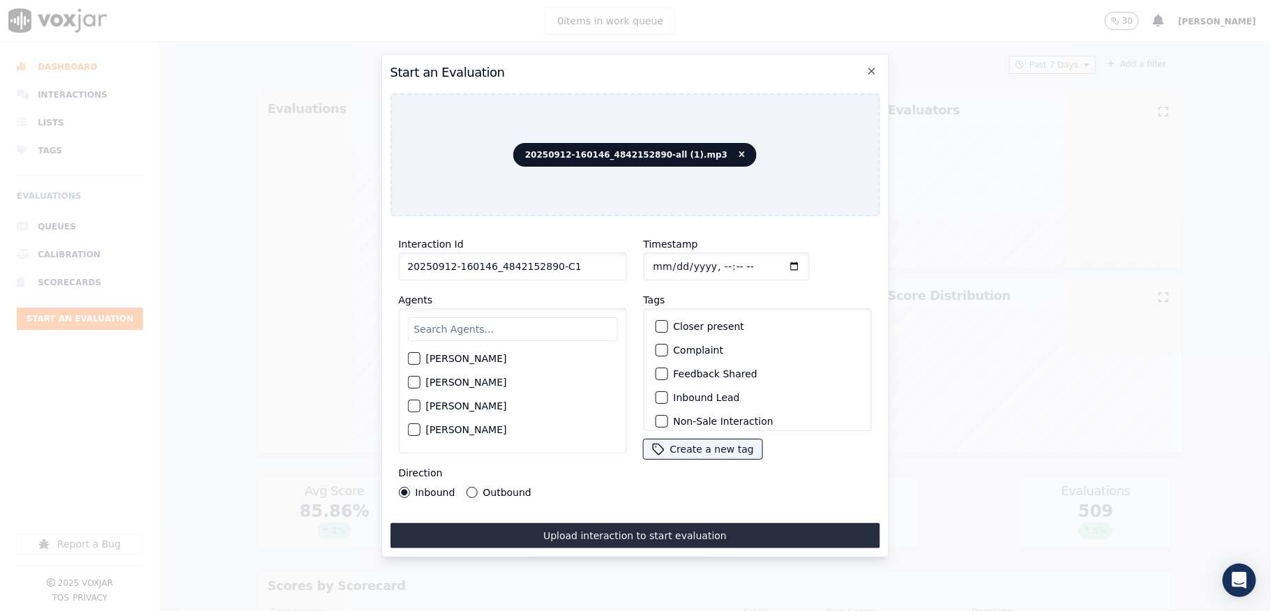
click at [531, 317] on input "text" at bounding box center [512, 329] width 210 height 24
type input "Anna"
click at [409, 358] on div "button" at bounding box center [413, 363] width 10 height 10
click at [469, 487] on button "Outbound" at bounding box center [471, 492] width 11 height 11
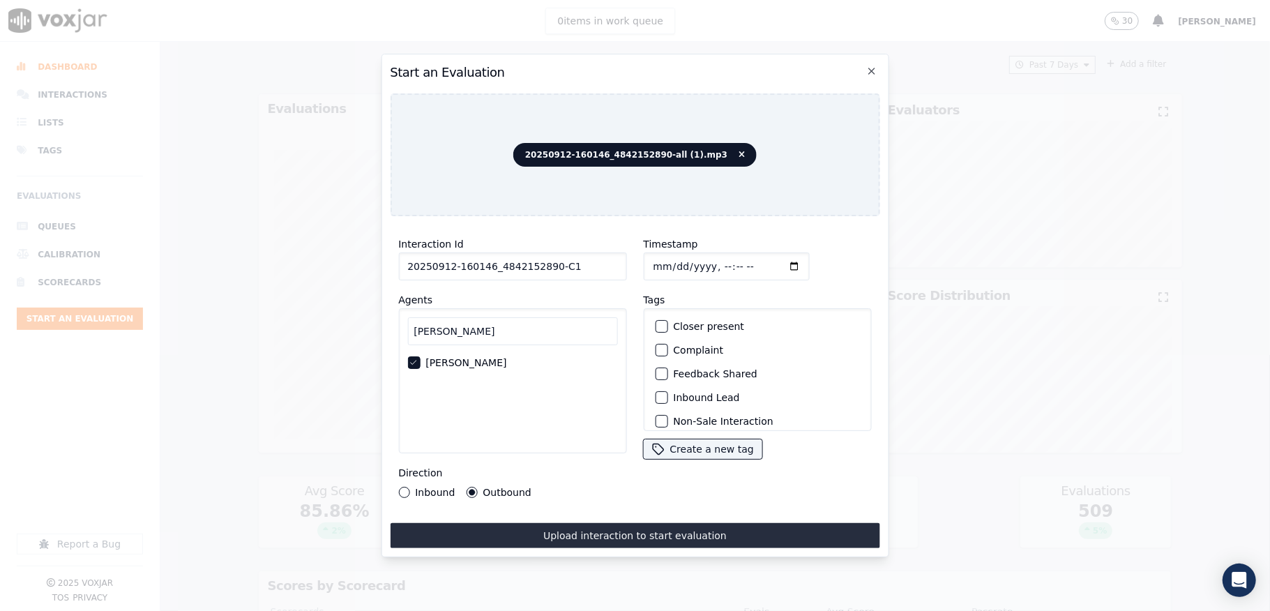
click at [649, 315] on div "Closer present" at bounding box center [756, 327] width 215 height 24
click at [656, 321] on div "button" at bounding box center [661, 326] width 10 height 10
click at [656, 351] on div "button" at bounding box center [661, 352] width 10 height 10
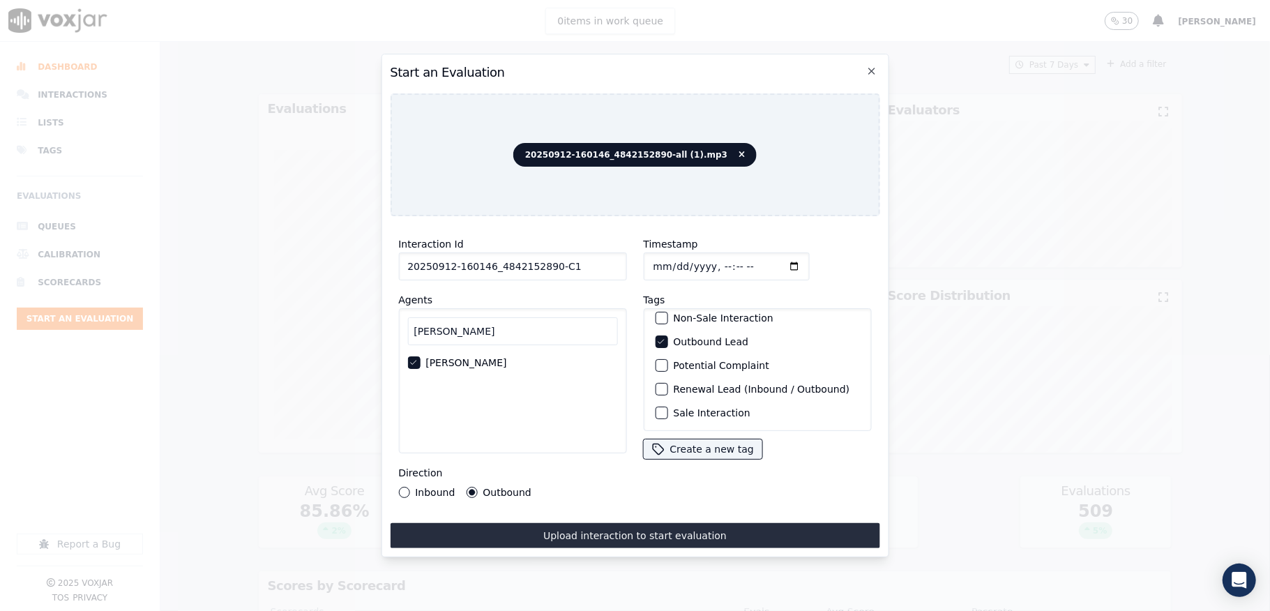
click at [656, 408] on div "button" at bounding box center [661, 413] width 10 height 10
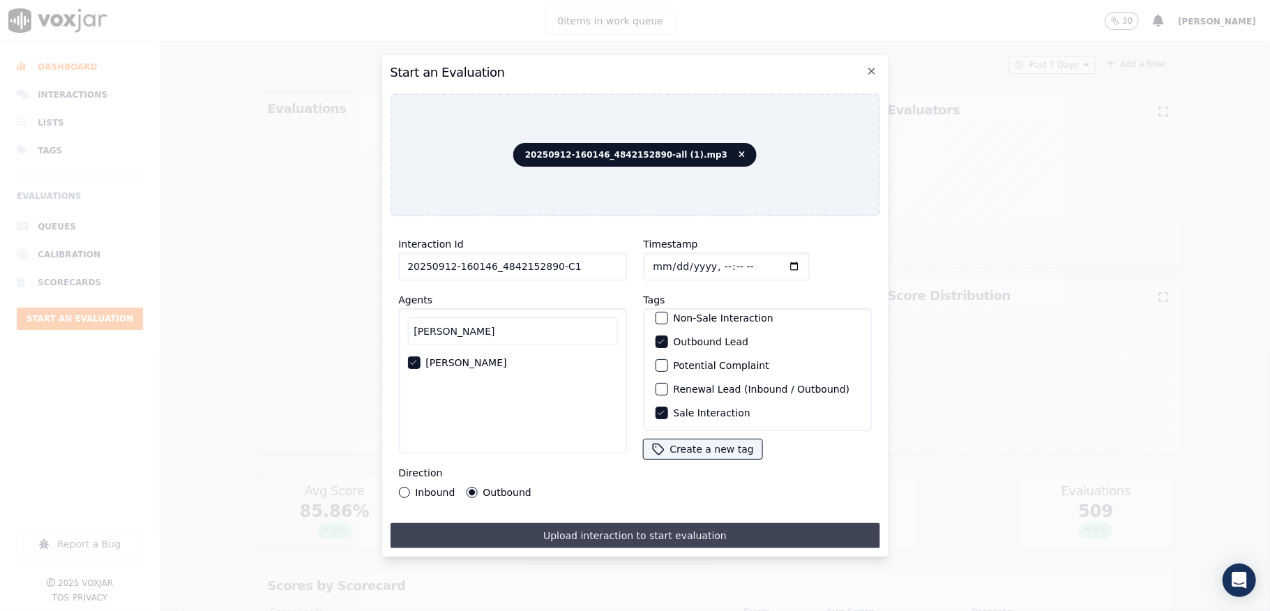
click at [569, 523] on button "Upload interaction to start evaluation" at bounding box center [635, 535] width 490 height 25
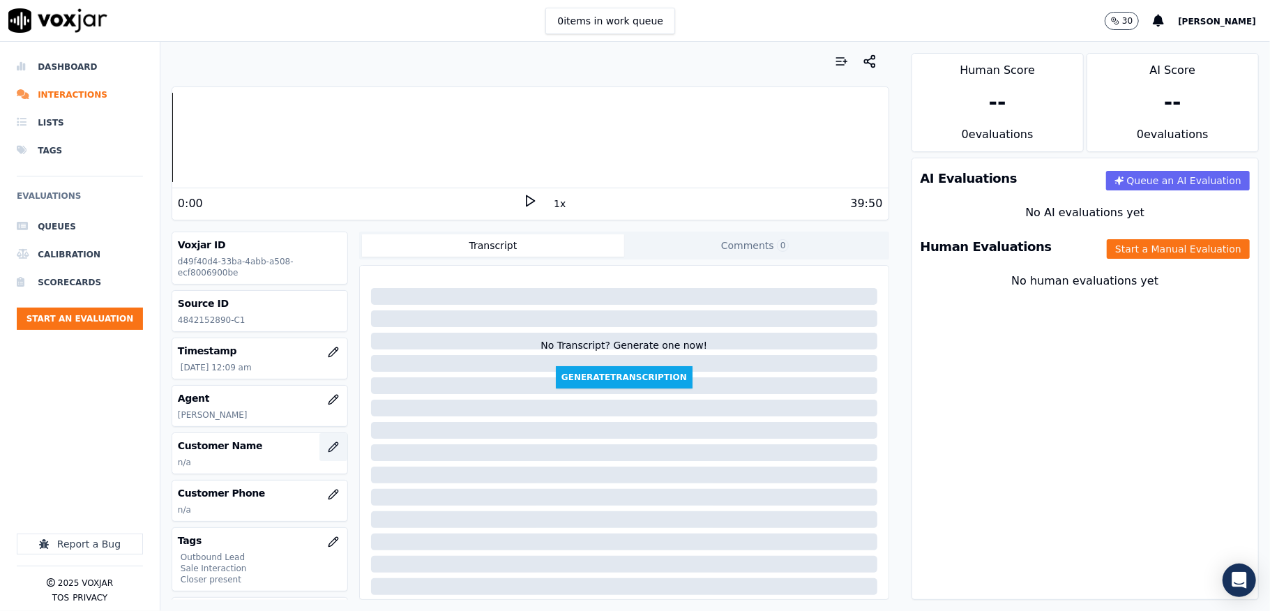
click at [328, 449] on icon "button" at bounding box center [332, 446] width 9 height 9
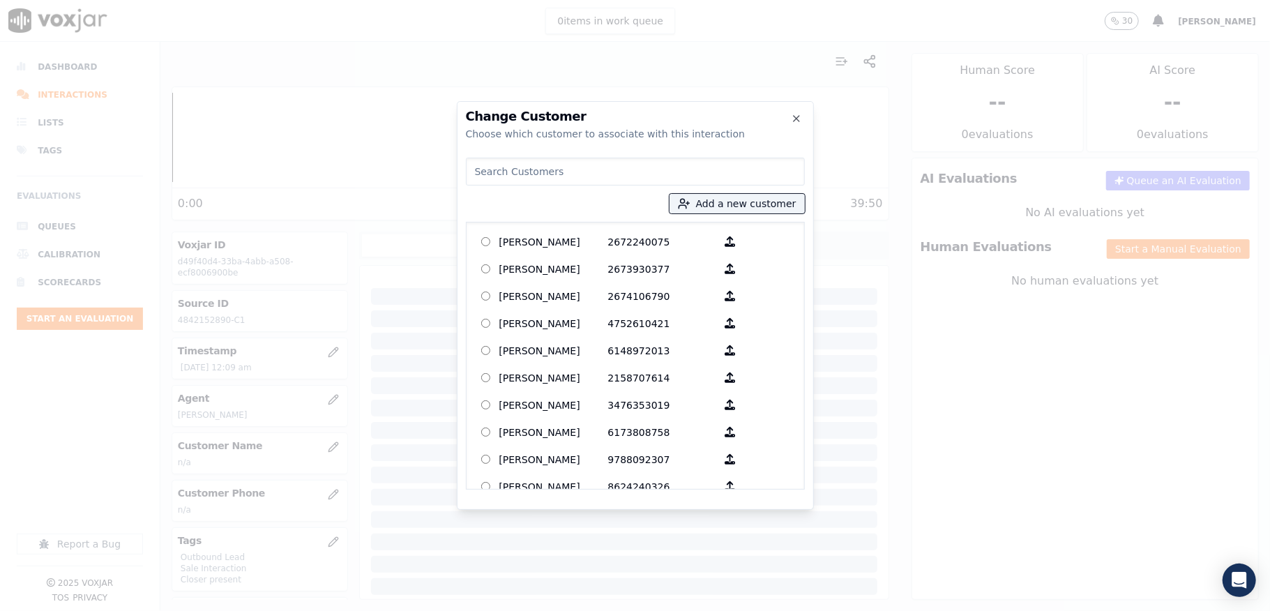
type input "[PERSON_NAME]"
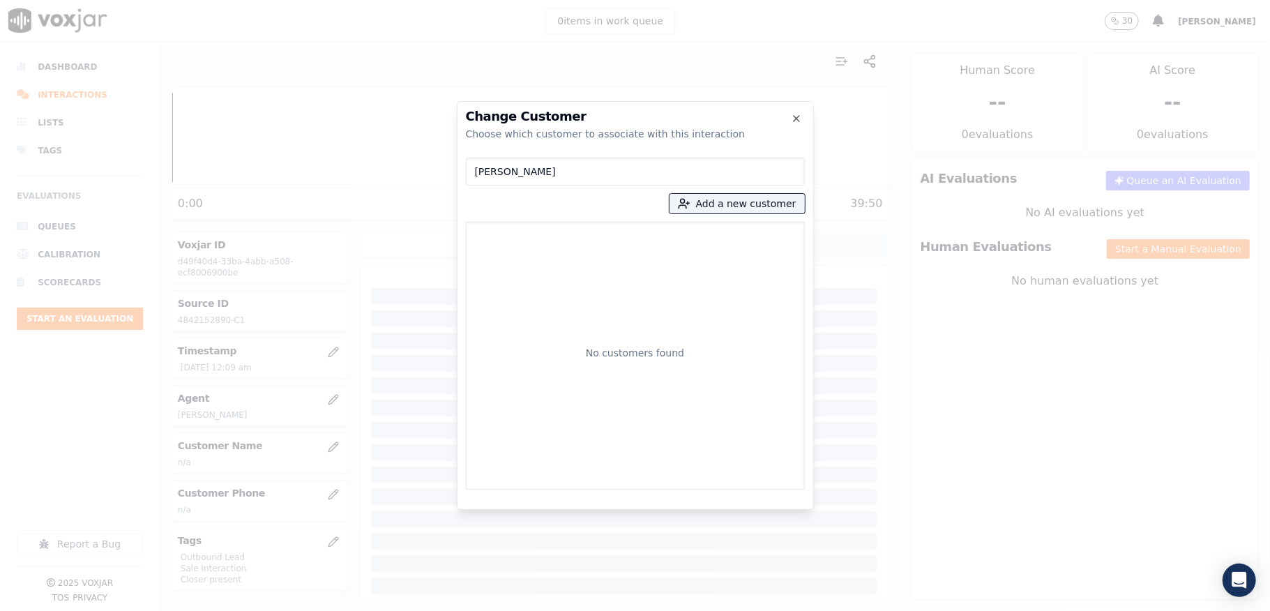
drag, startPoint x: 570, startPoint y: 171, endPoint x: 386, endPoint y: 193, distance: 185.5
click at [371, 610] on div "Change Customer Choose which customer to associate with this interaction Rodney…" at bounding box center [635, 611] width 1270 height 0
click at [734, 208] on button "Add a new customer" at bounding box center [736, 204] width 135 height 20
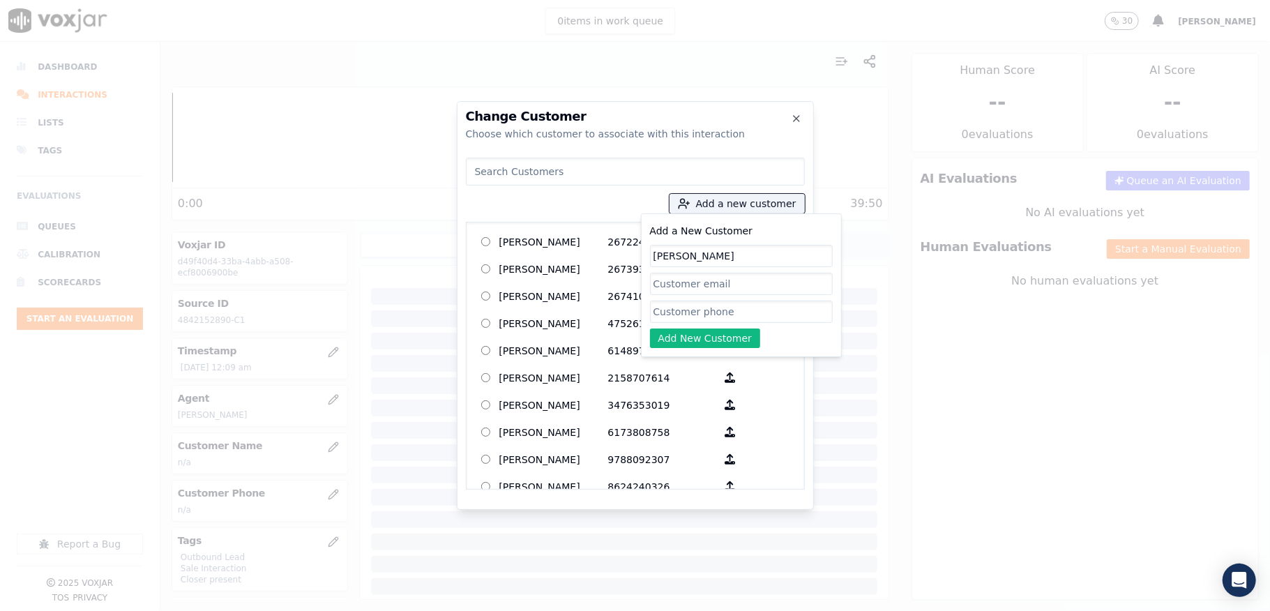
type input "[PERSON_NAME]"
click at [699, 305] on input "Add a New Customer" at bounding box center [741, 312] width 183 height 22
paste input "4842152890"
type input "4842152890"
click at [687, 342] on button "Add New Customer" at bounding box center [705, 338] width 111 height 20
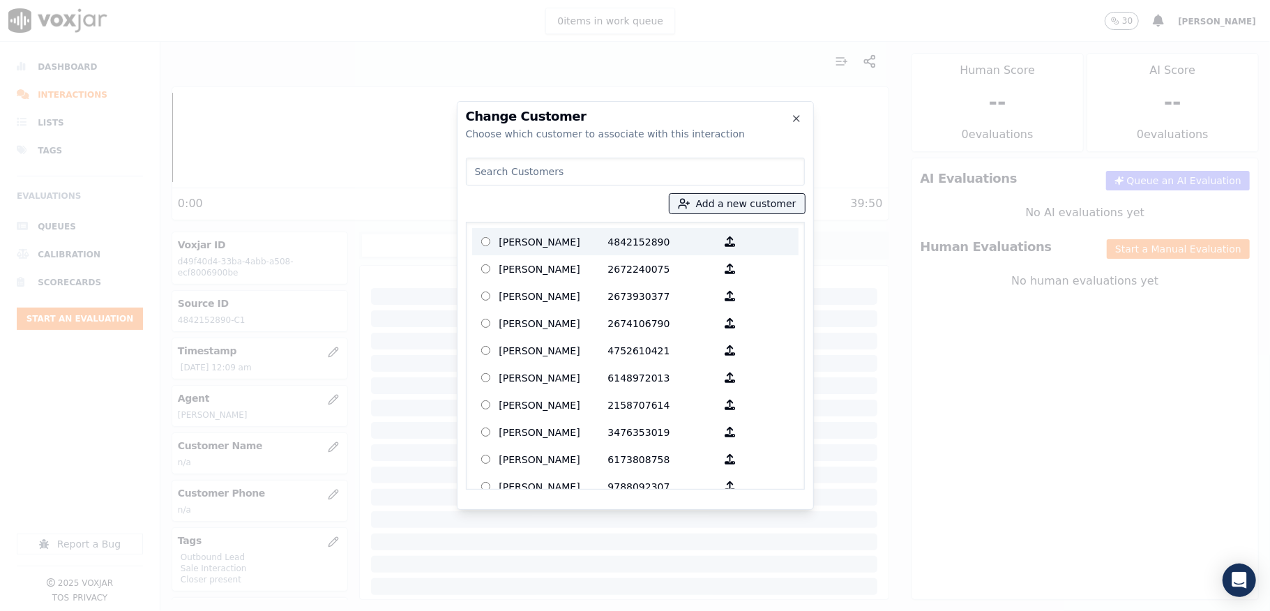
click at [581, 241] on p "[PERSON_NAME]" at bounding box center [553, 242] width 109 height 22
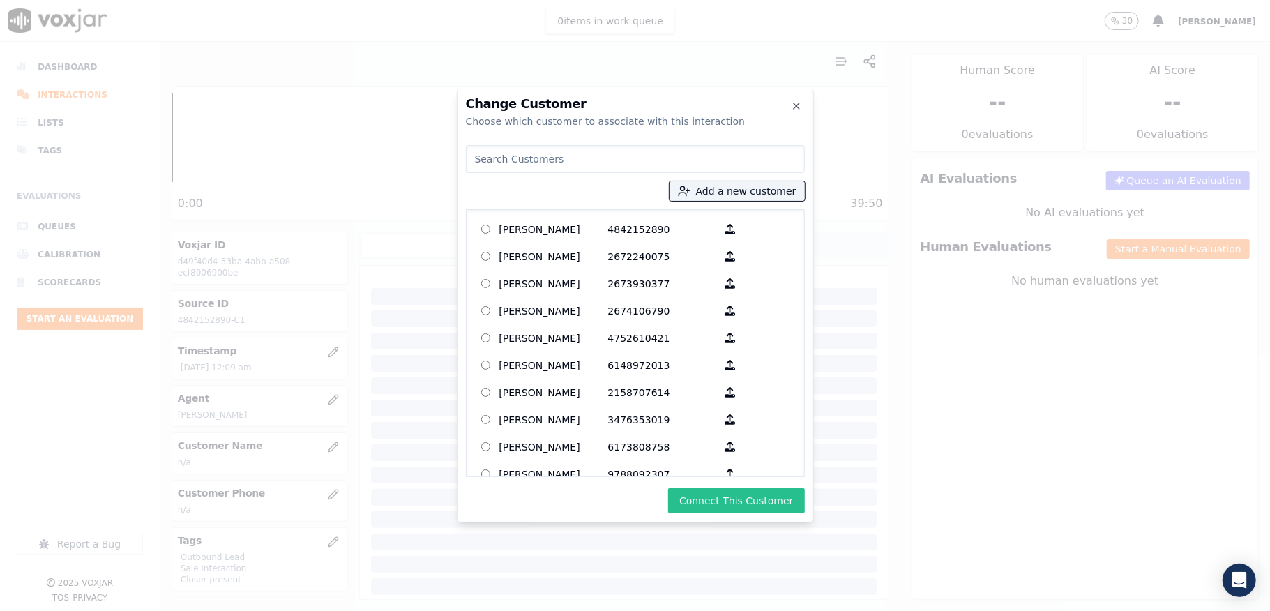
click at [716, 491] on button "Connect This Customer" at bounding box center [736, 500] width 136 height 25
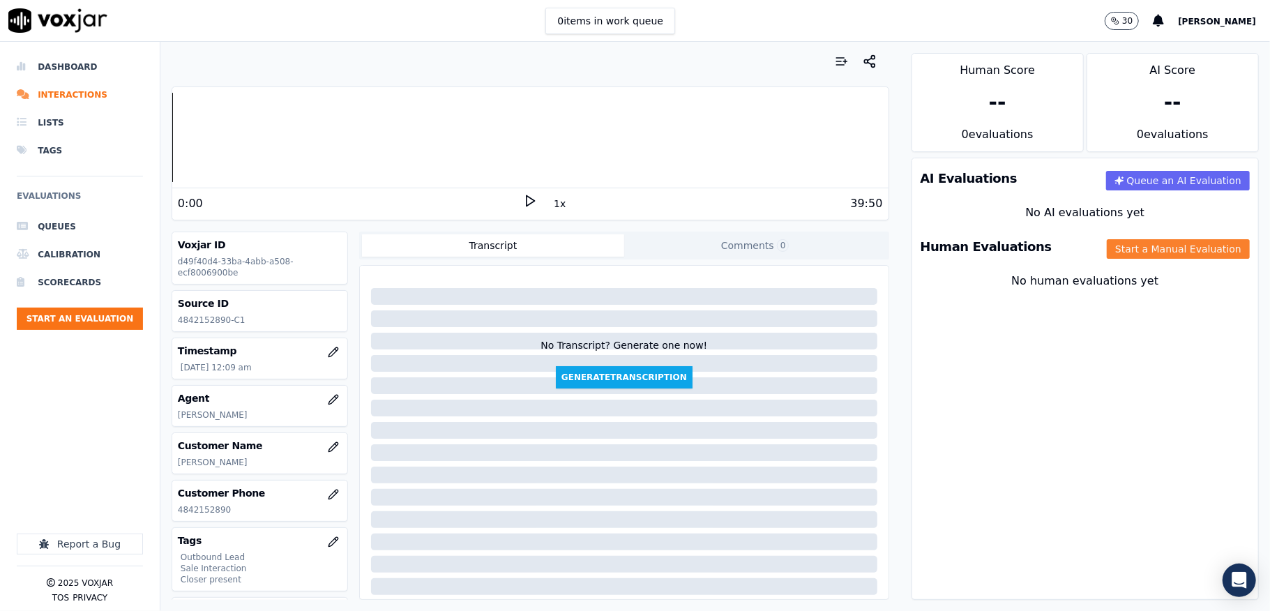
click at [1107, 244] on button "Start a Manual Evaluation" at bounding box center [1178, 249] width 143 height 20
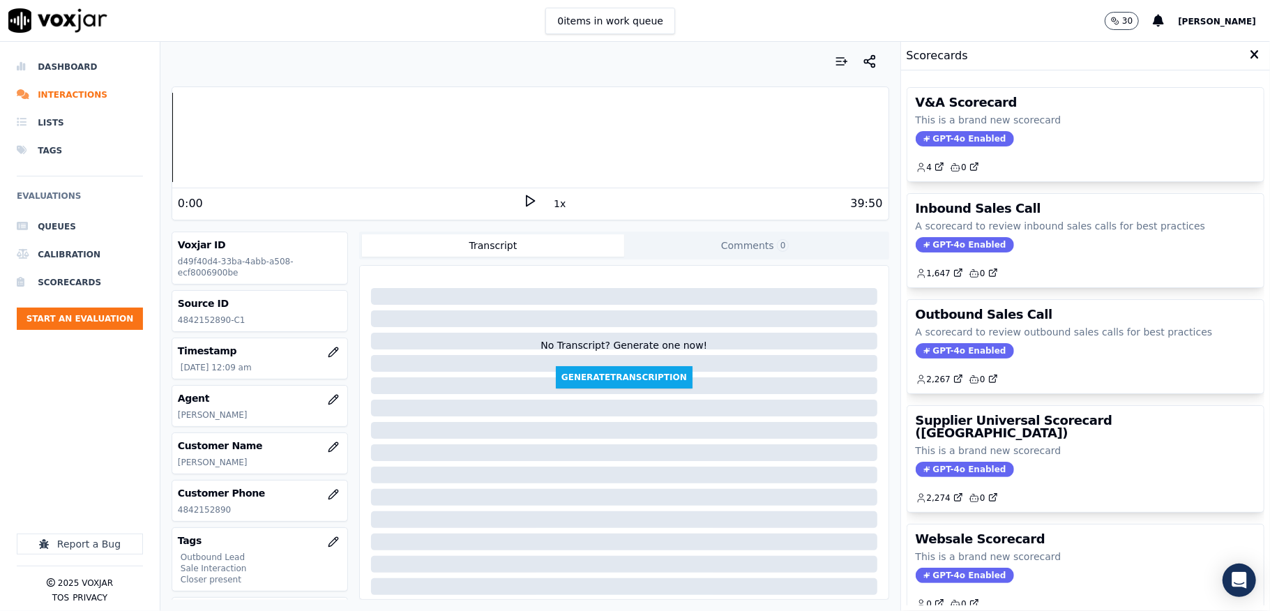
click at [946, 357] on span "GPT-4o Enabled" at bounding box center [965, 350] width 98 height 15
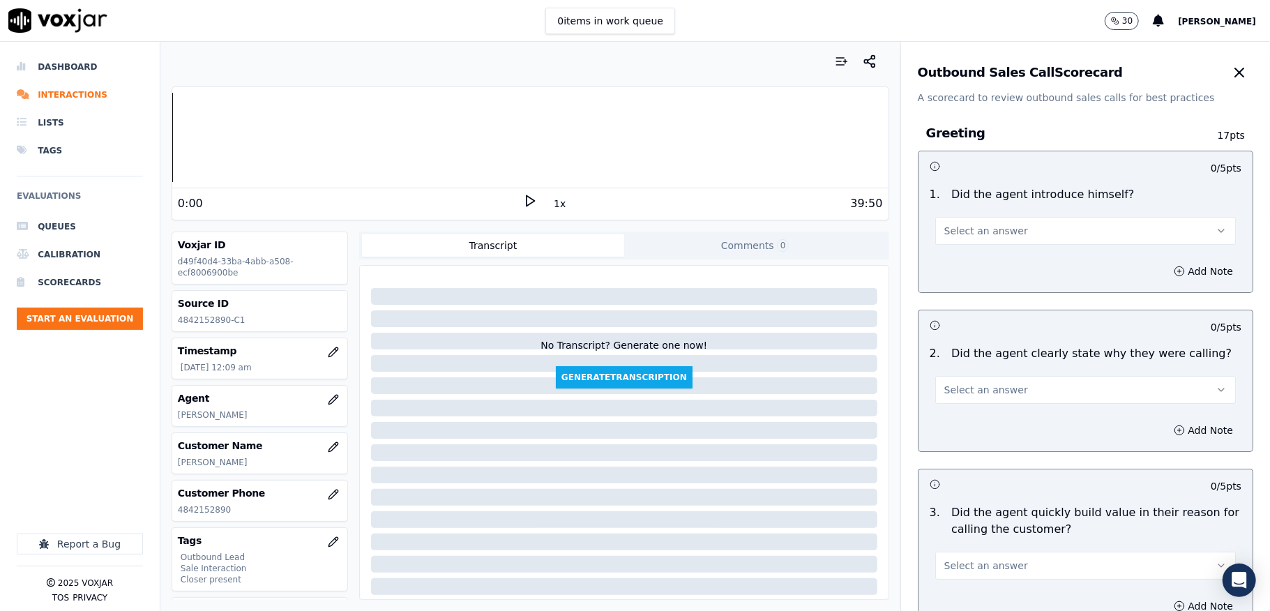
click at [997, 233] on button "Select an answer" at bounding box center [1085, 231] width 301 height 28
click at [985, 255] on div "Yes" at bounding box center [1051, 263] width 267 height 22
click at [971, 389] on span "Select an answer" at bounding box center [986, 390] width 84 height 14
click at [969, 405] on div "2 . Did the agent clearly state why they were calling? Select an answer" at bounding box center [1085, 375] width 334 height 70
drag, startPoint x: 955, startPoint y: 385, endPoint x: 957, endPoint y: 399, distance: 14.0
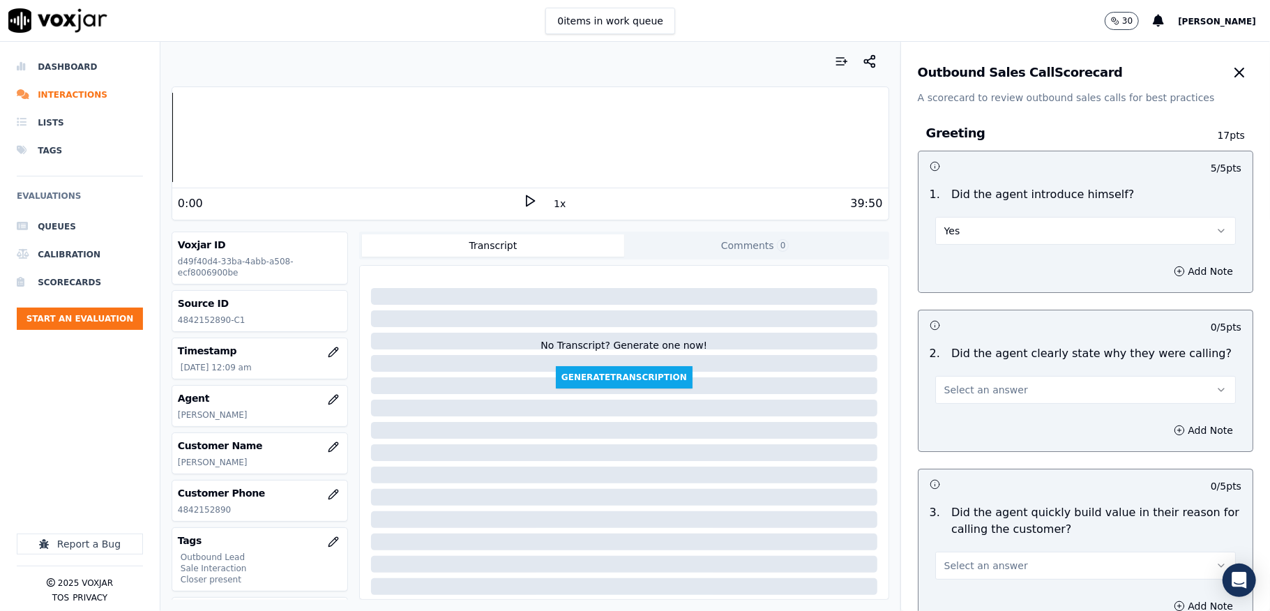
click at [955, 386] on span "Select an answer" at bounding box center [986, 390] width 84 height 14
click at [954, 423] on div "Yes" at bounding box center [1051, 422] width 267 height 22
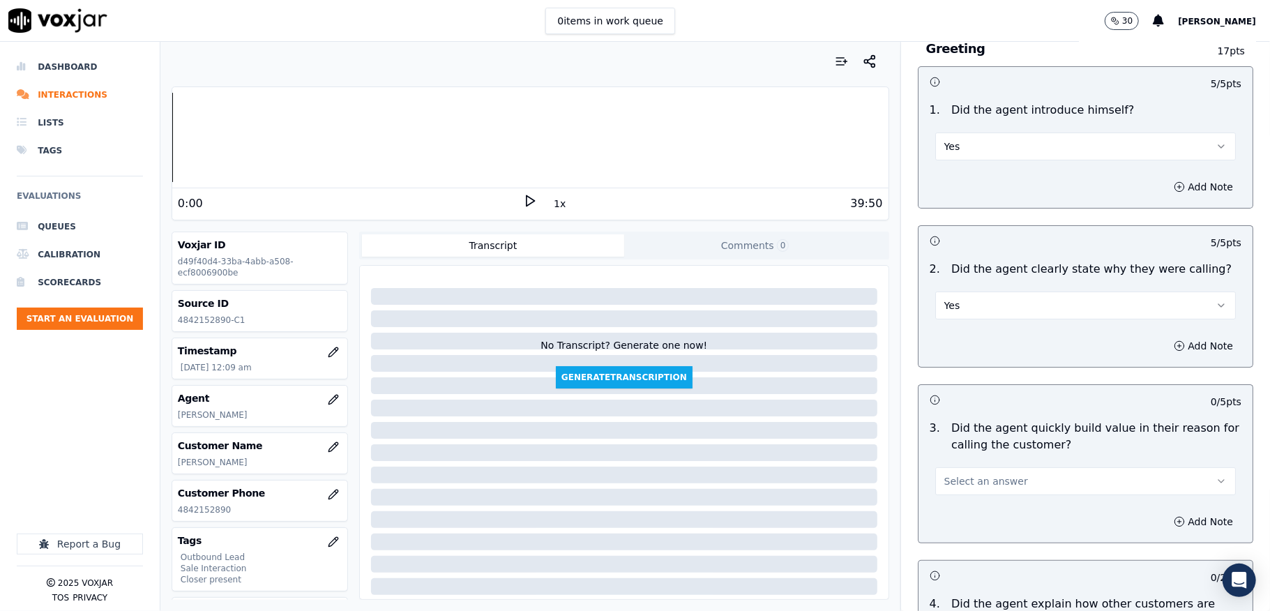
scroll to position [186, 0]
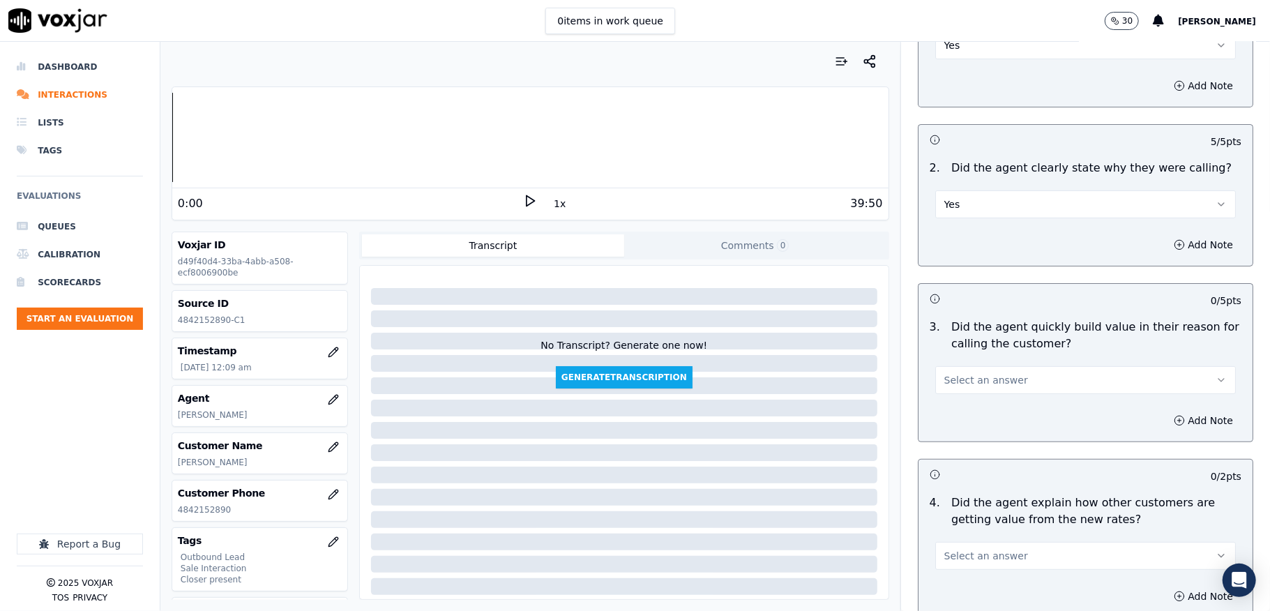
click at [981, 369] on button "Select an answer" at bounding box center [1085, 380] width 301 height 28
click at [964, 422] on div "Yes" at bounding box center [1051, 412] width 267 height 22
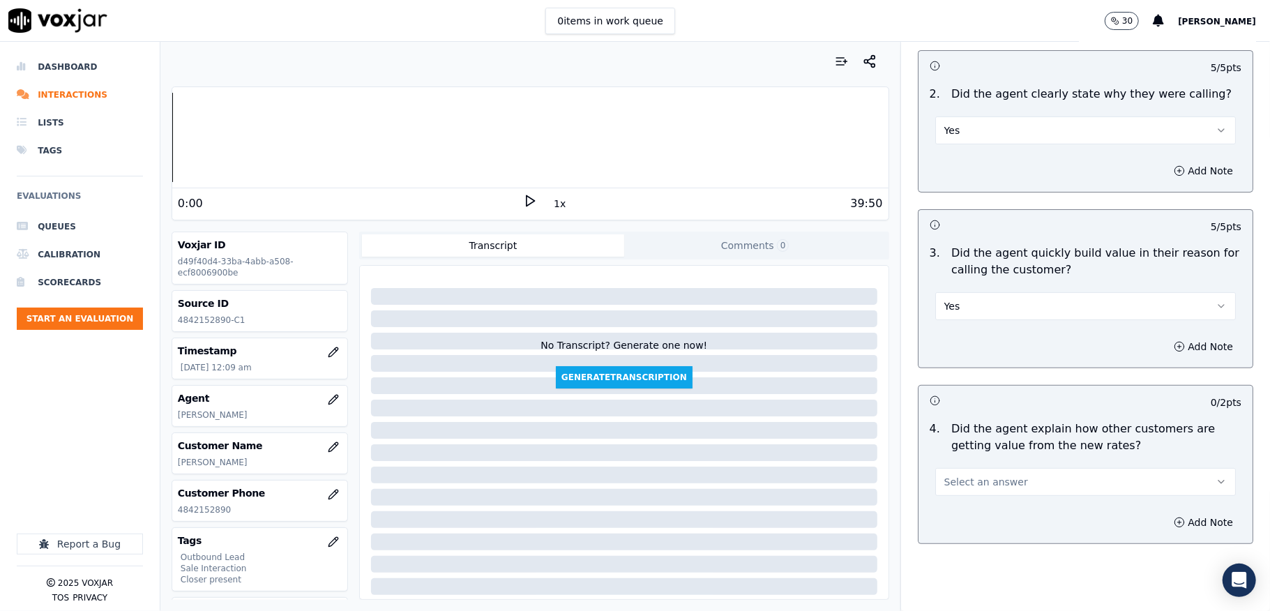
scroll to position [372, 0]
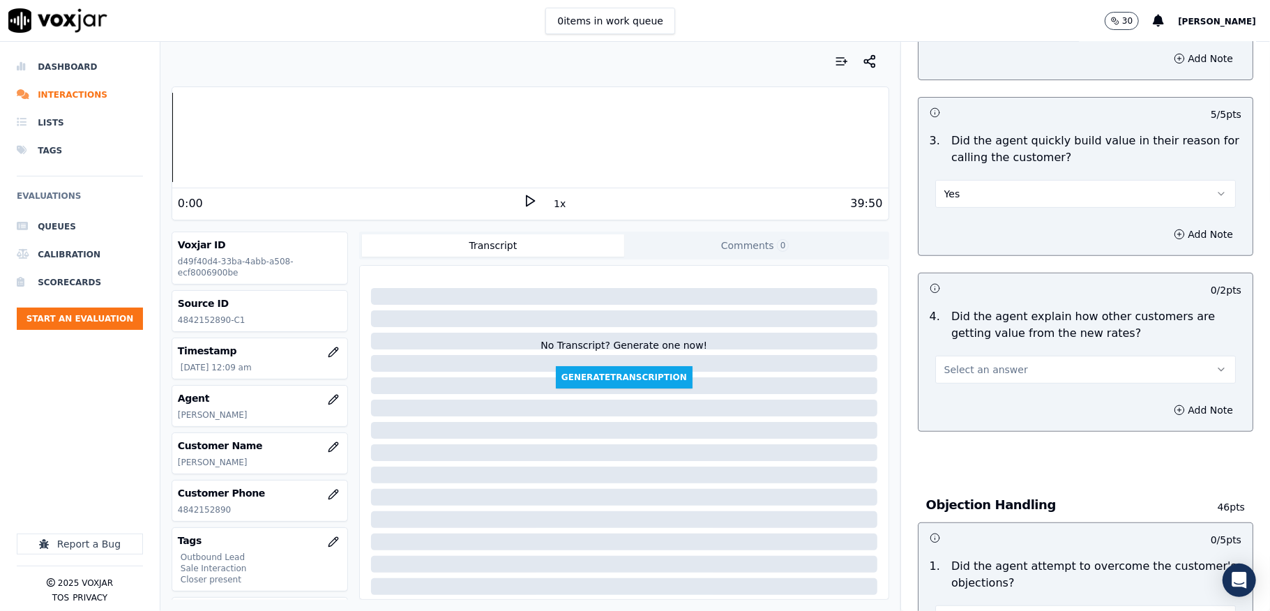
click at [979, 364] on span "Select an answer" at bounding box center [986, 370] width 84 height 14
click at [955, 398] on div "Yes" at bounding box center [1051, 402] width 267 height 22
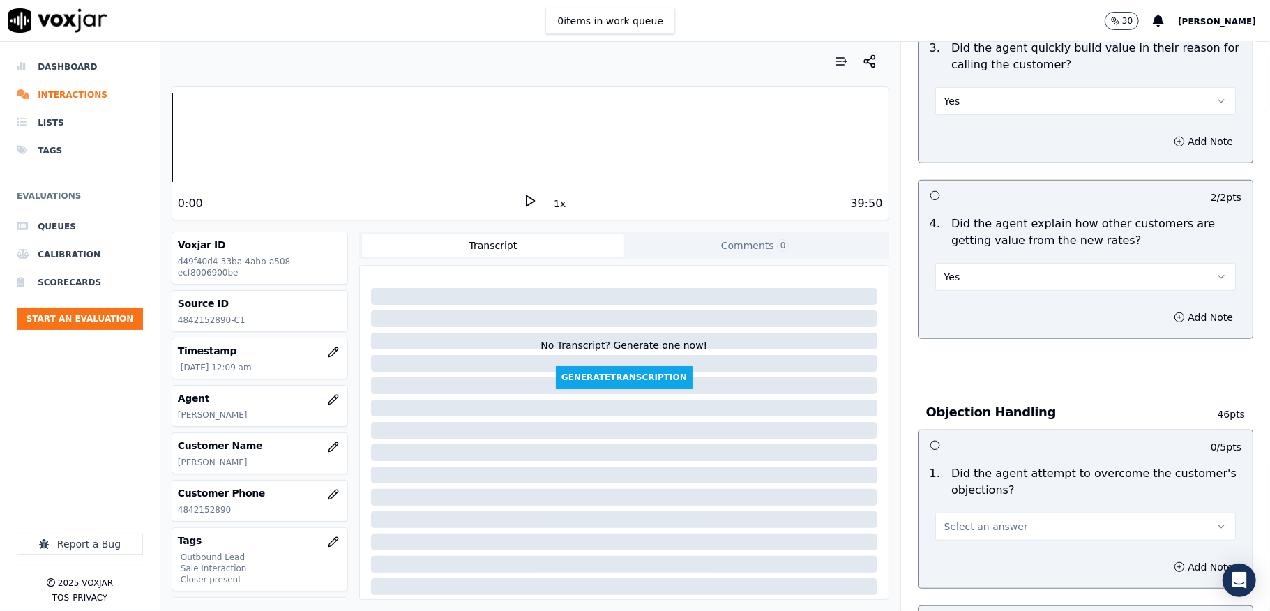
scroll to position [558, 0]
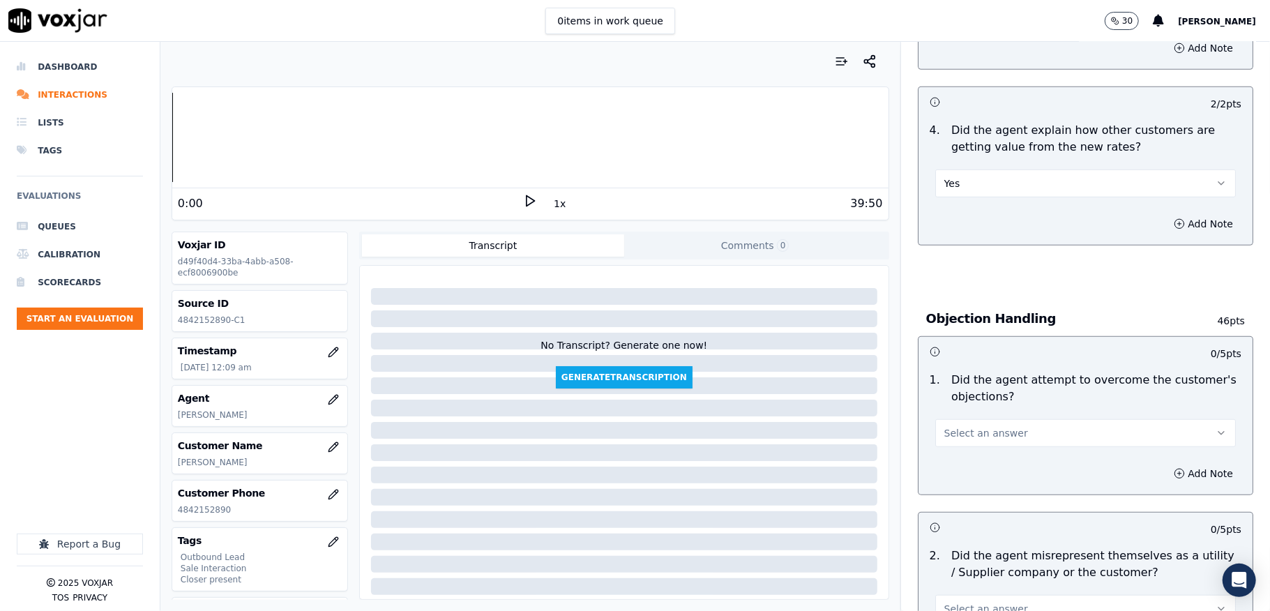
click at [985, 427] on span "Select an answer" at bounding box center [986, 433] width 84 height 14
click at [952, 451] on div "1 . Did the agent attempt to overcome the customer's objections? Select an answ…" at bounding box center [1085, 409] width 334 height 86
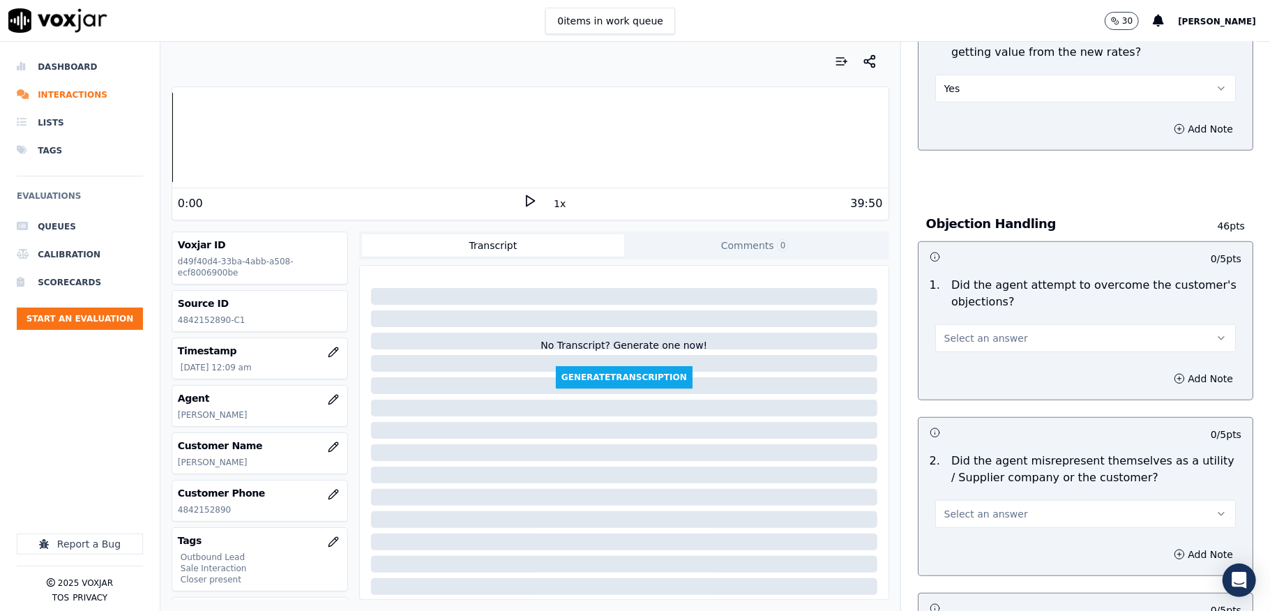
scroll to position [743, 0]
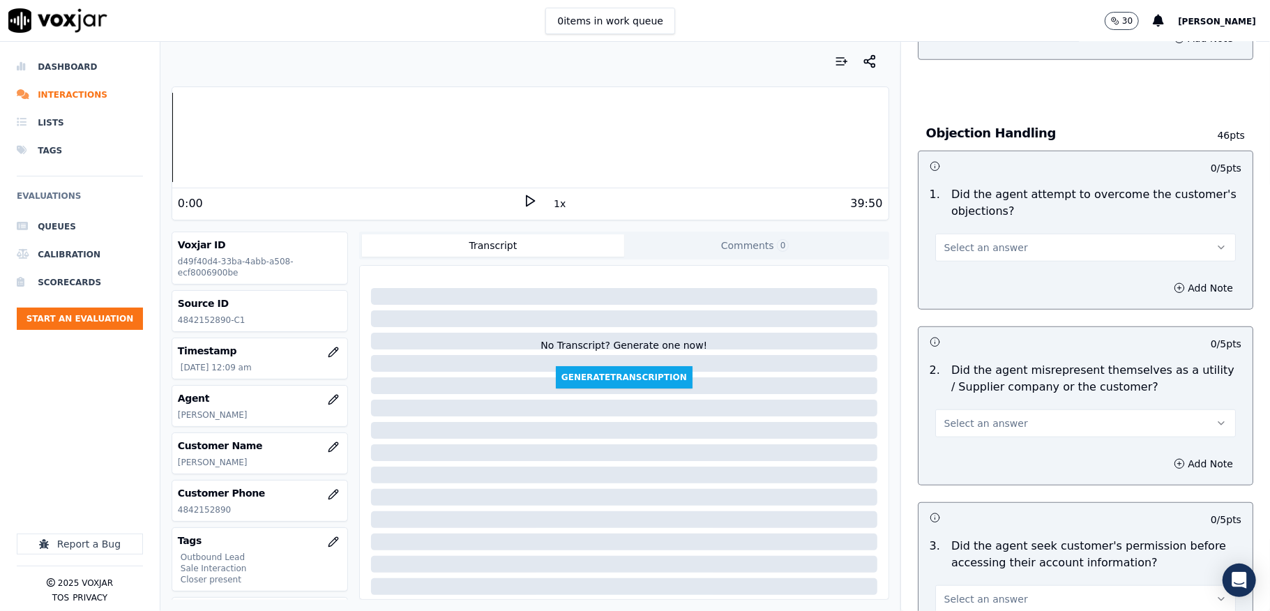
click at [962, 249] on span "Select an answer" at bounding box center [986, 248] width 84 height 14
click at [958, 276] on div "Yes" at bounding box center [1051, 281] width 267 height 22
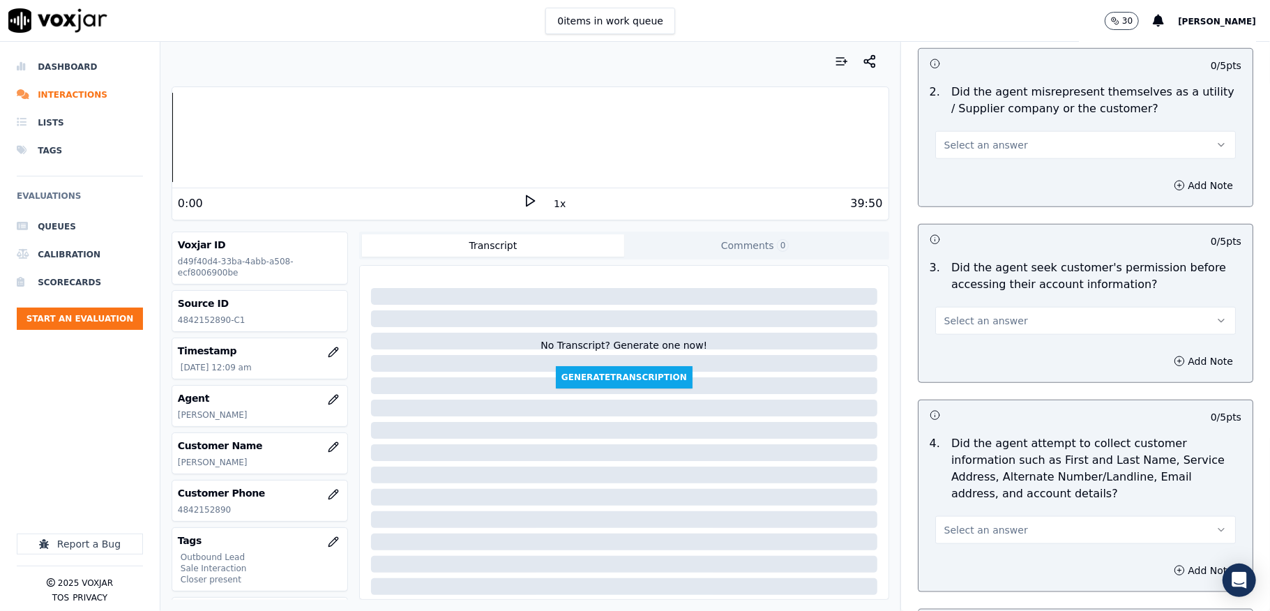
scroll to position [1022, 0]
drag, startPoint x: 982, startPoint y: 135, endPoint x: 982, endPoint y: 159, distance: 24.4
click at [982, 134] on button "Select an answer" at bounding box center [1085, 144] width 301 height 28
click at [961, 202] on div "No" at bounding box center [1051, 200] width 267 height 22
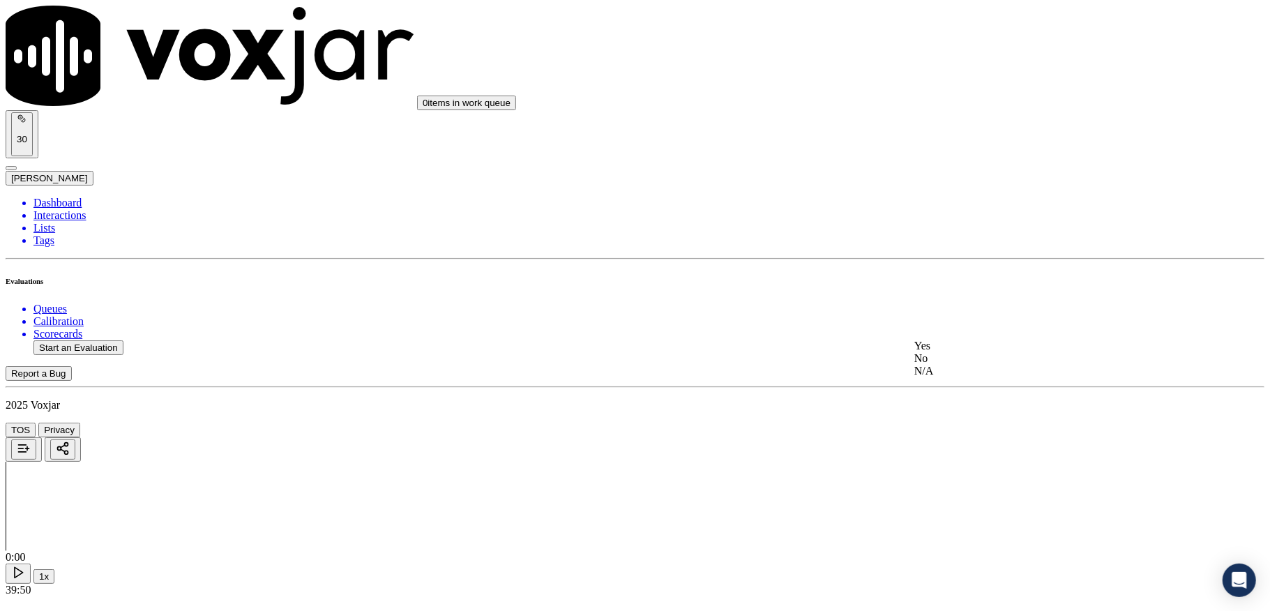
click at [954, 365] on div "No" at bounding box center [1051, 358] width 274 height 13
paste textarea "@1:07 [PERSON_NAME] shares Choice Id number <> The agent must ask for and obtai…"
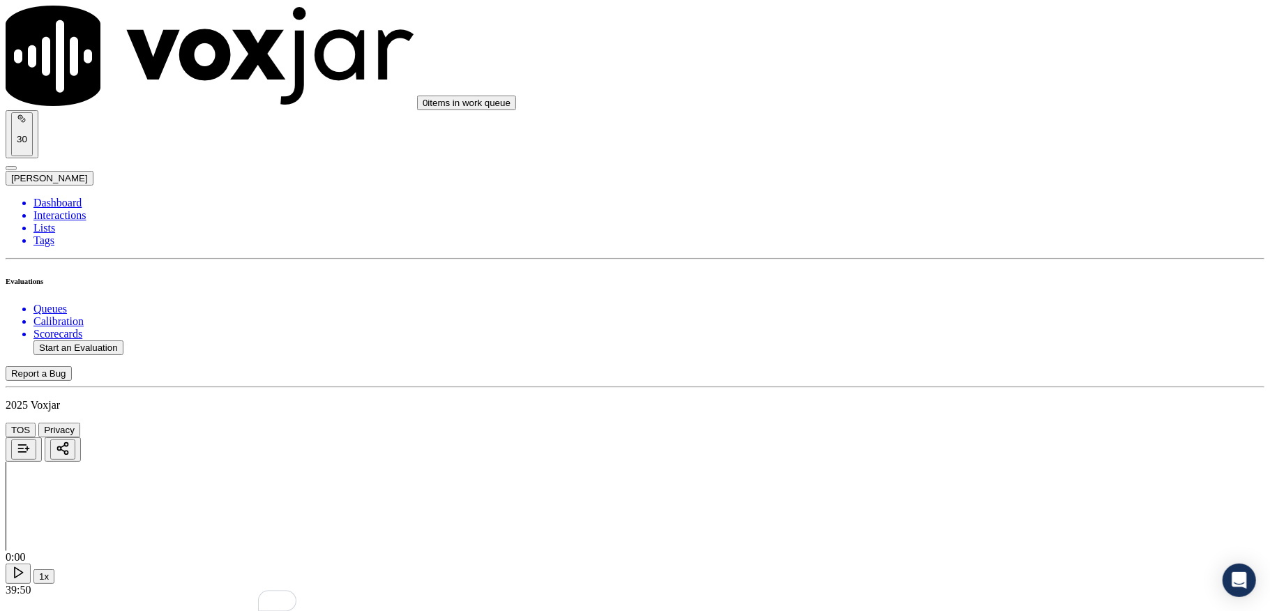
scroll to position [1301, 0]
type textarea "@1:07 [PERSON_NAME] shares Choice Id number <> The agent must ask for and obtai…"
click at [957, 382] on div "N/A" at bounding box center [1051, 376] width 274 height 13
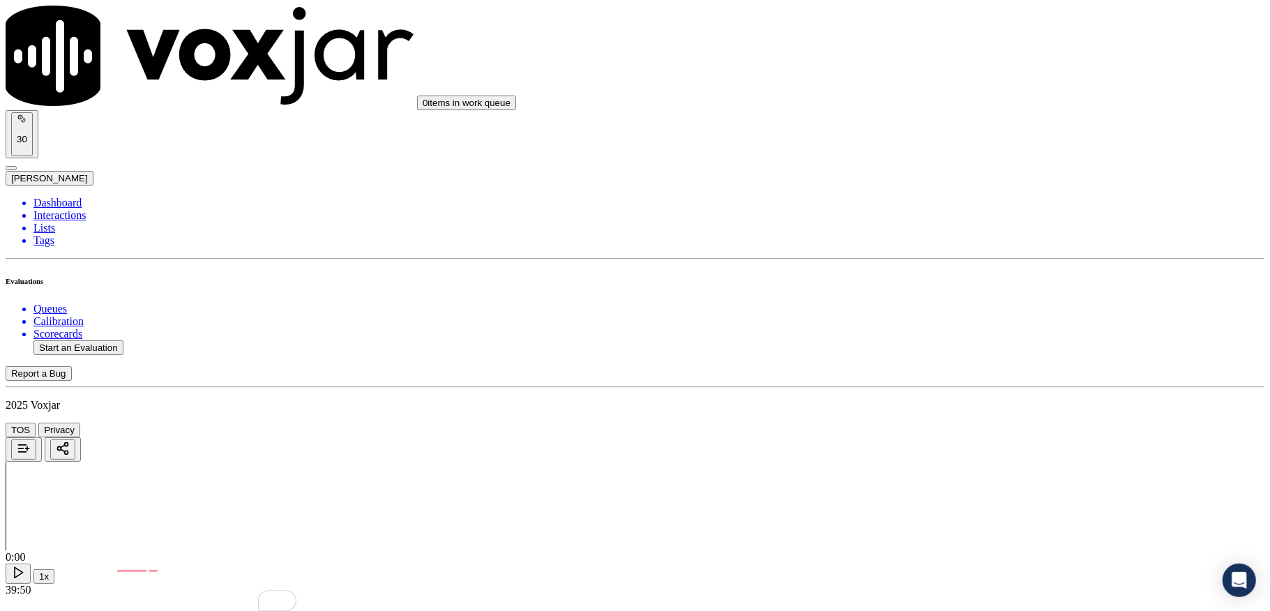
click at [965, 324] on div "Yes" at bounding box center [1051, 324] width 274 height 13
click at [958, 352] on div "Yes" at bounding box center [1051, 348] width 274 height 13
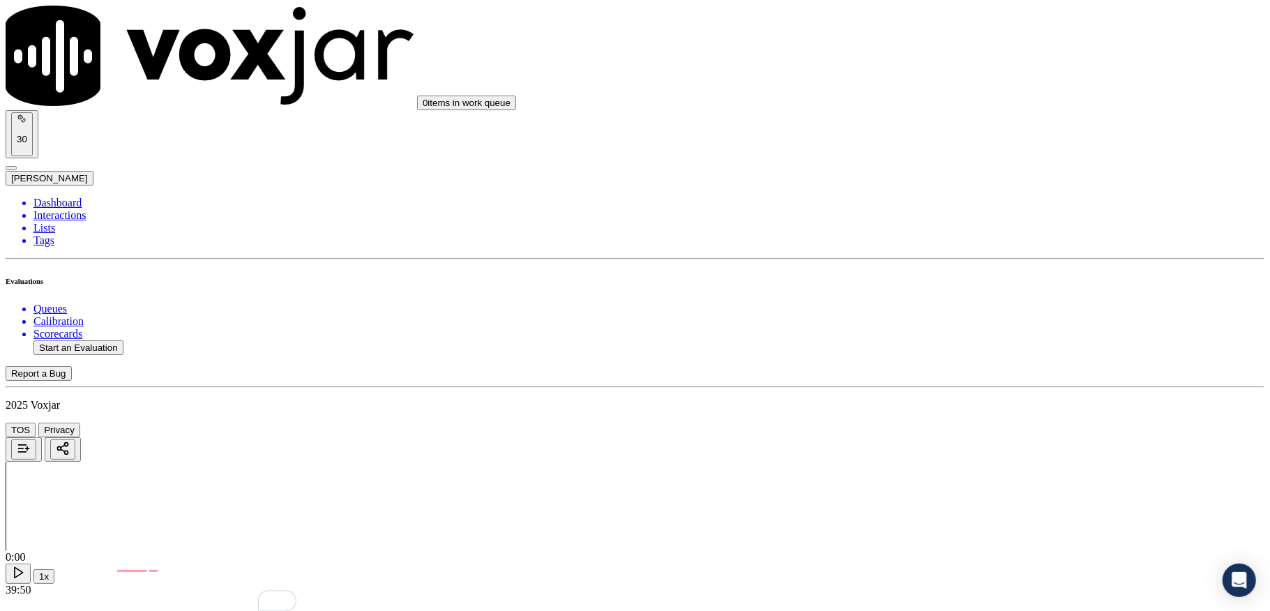
scroll to position [1859, 0]
click at [955, 357] on div "No" at bounding box center [1051, 351] width 274 height 13
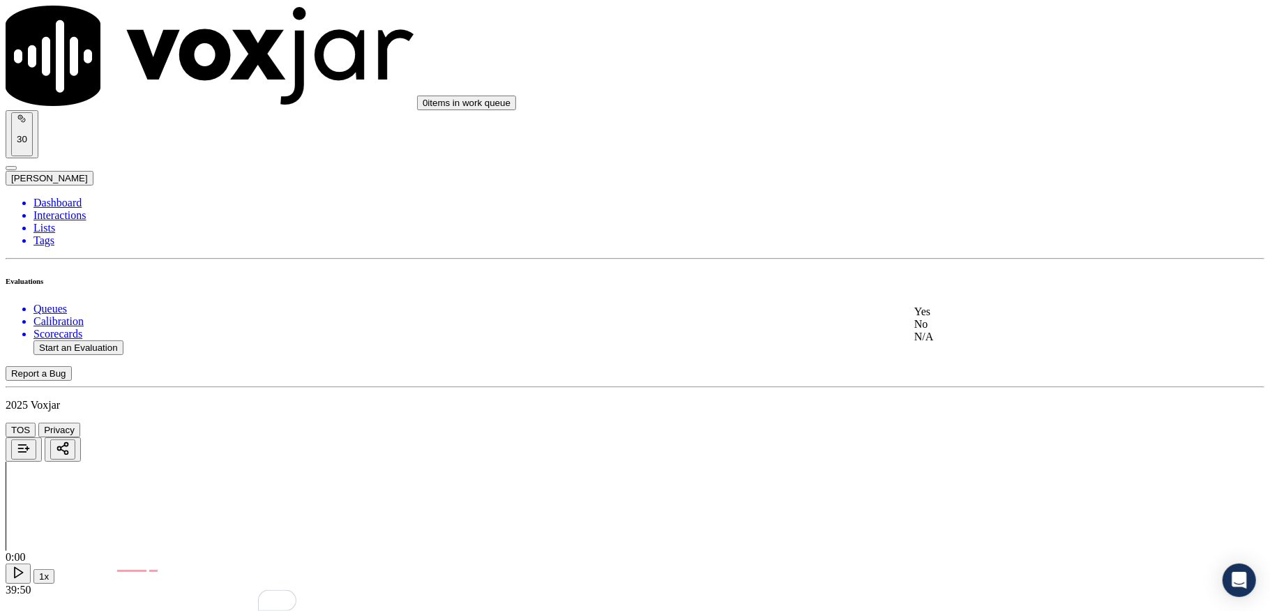
drag, startPoint x: 964, startPoint y: 315, endPoint x: 954, endPoint y: 339, distance: 25.6
click at [964, 314] on div "Yes" at bounding box center [1051, 311] width 274 height 13
click at [969, 478] on div "Yes" at bounding box center [1051, 471] width 274 height 13
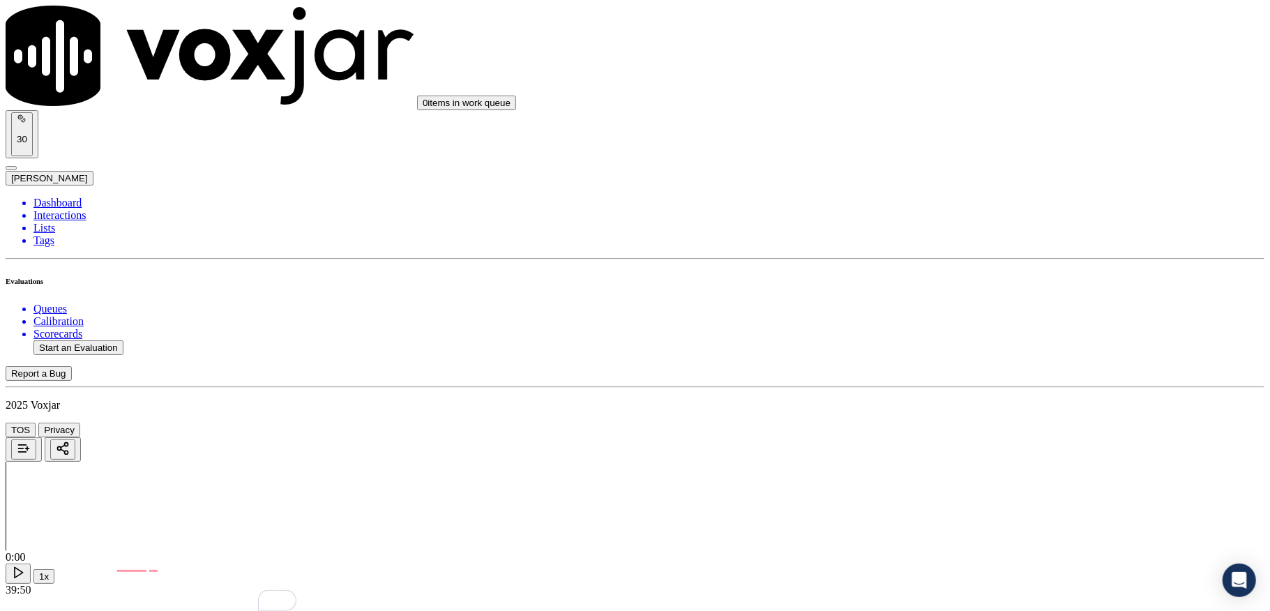
click at [955, 294] on div "No" at bounding box center [1051, 288] width 274 height 13
click at [960, 329] on div "Yes" at bounding box center [1051, 323] width 274 height 13
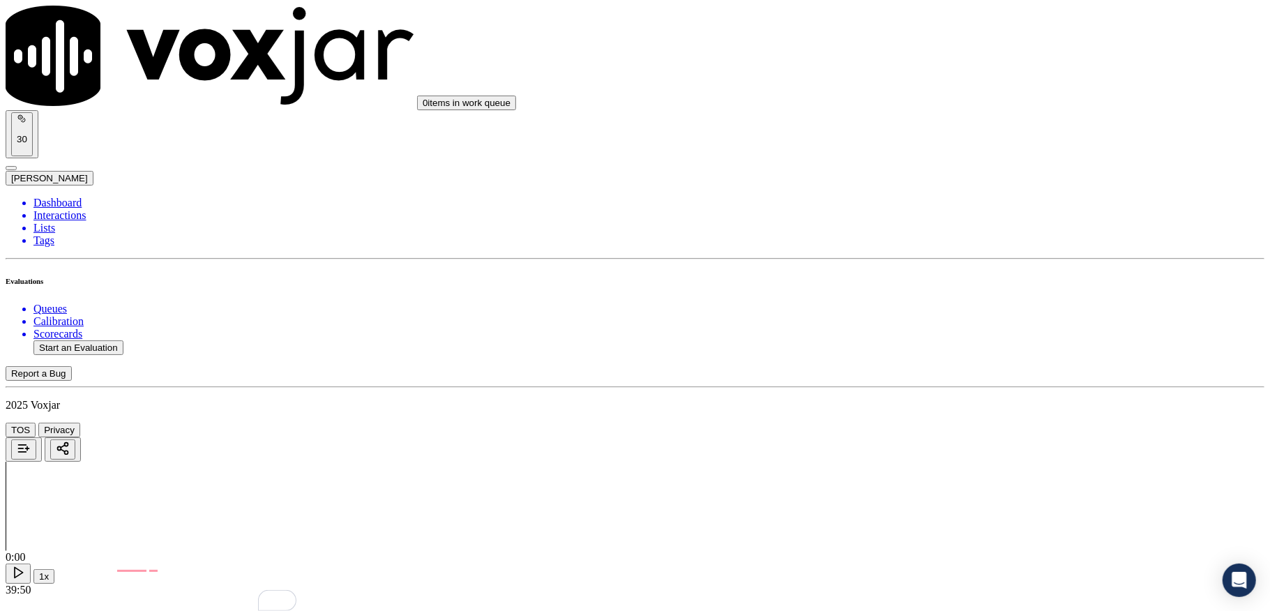
scroll to position [2882, 0]
click at [966, 239] on div "No" at bounding box center [1051, 233] width 274 height 13
click at [949, 416] on div "No" at bounding box center [1051, 409] width 274 height 13
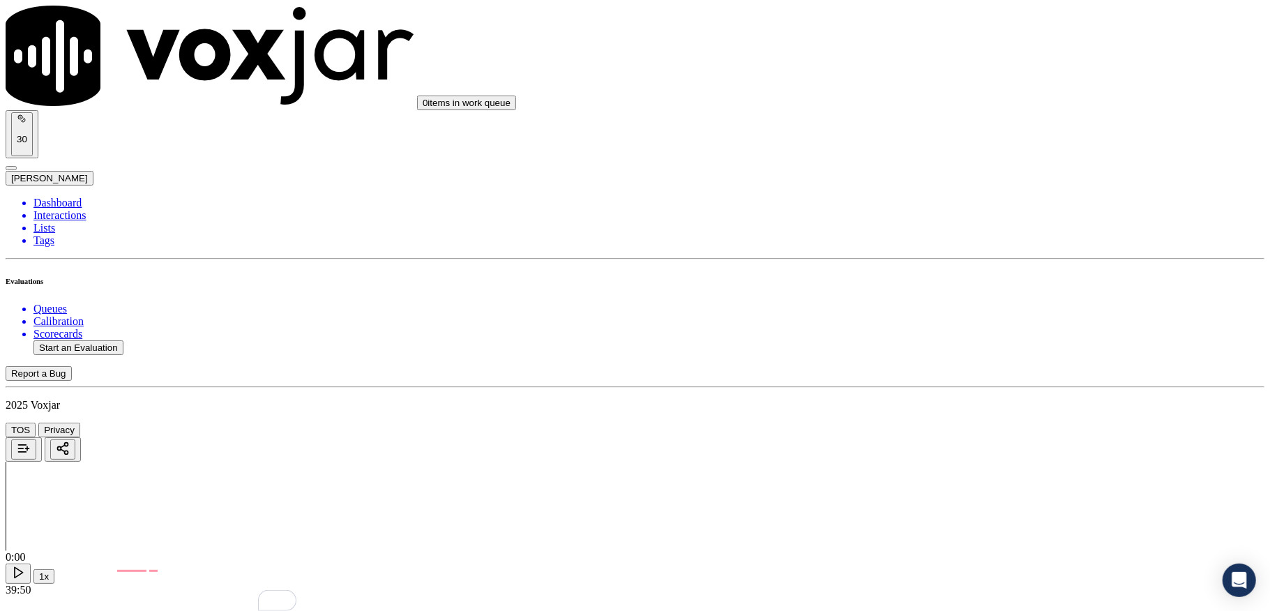
scroll to position [3069, 0]
click at [957, 393] on div "Yes" at bounding box center [1051, 387] width 274 height 13
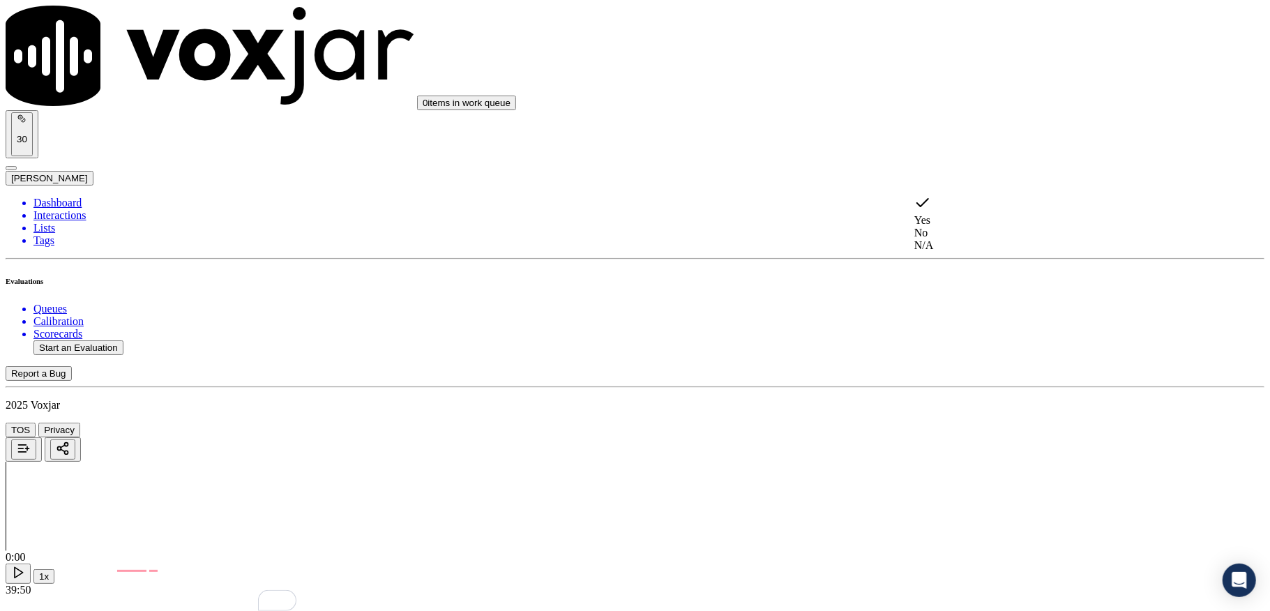
drag, startPoint x: 962, startPoint y: 249, endPoint x: 967, endPoint y: 333, distance: 83.8
click at [962, 250] on div "N/A" at bounding box center [1051, 245] width 274 height 13
click at [967, 396] on div "No" at bounding box center [1051, 390] width 274 height 13
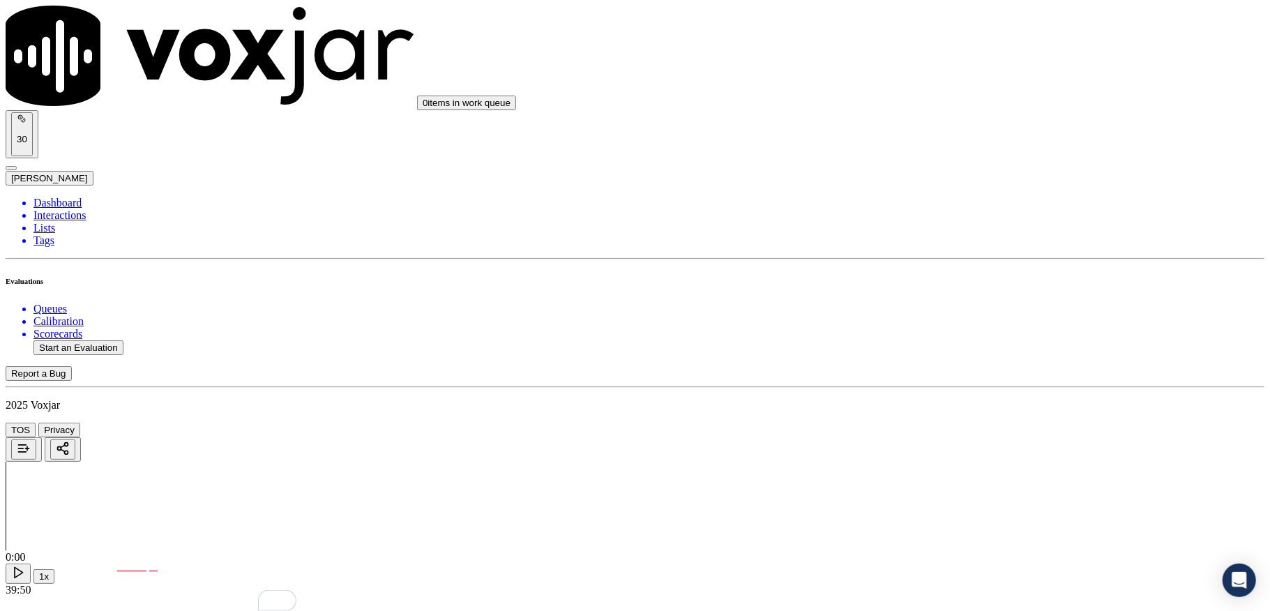
click at [992, 237] on div "N/A" at bounding box center [1051, 235] width 274 height 13
click at [961, 403] on div "No" at bounding box center [1051, 397] width 274 height 13
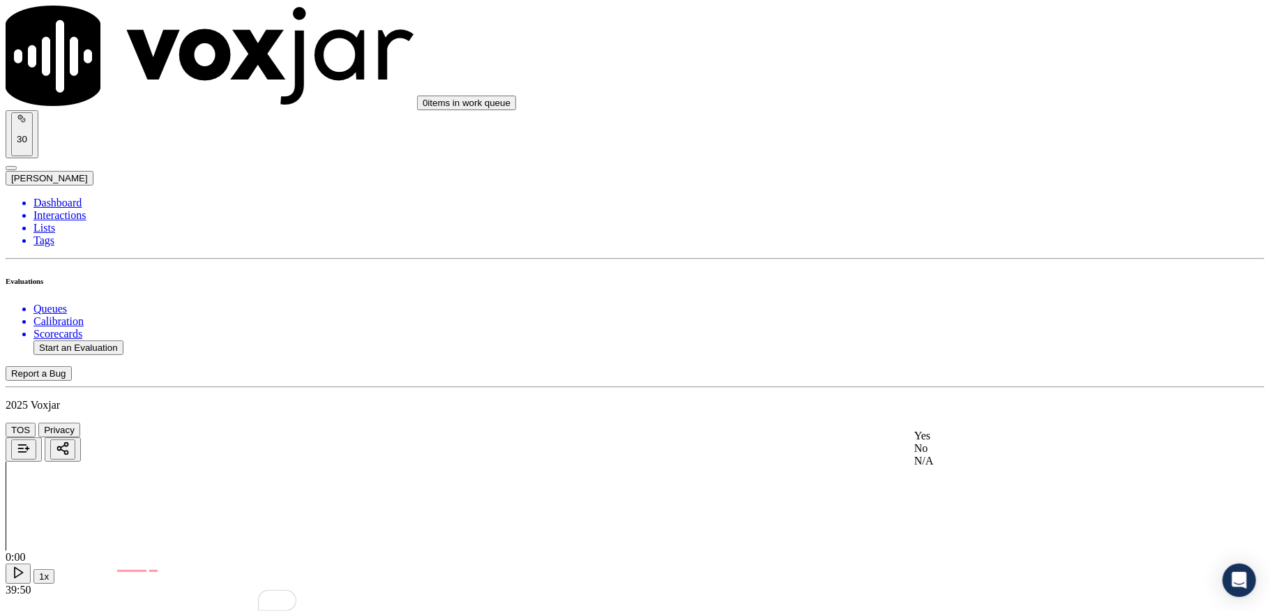
click at [972, 455] on div "No" at bounding box center [1051, 448] width 274 height 13
